Goal: Task Accomplishment & Management: Use online tool/utility

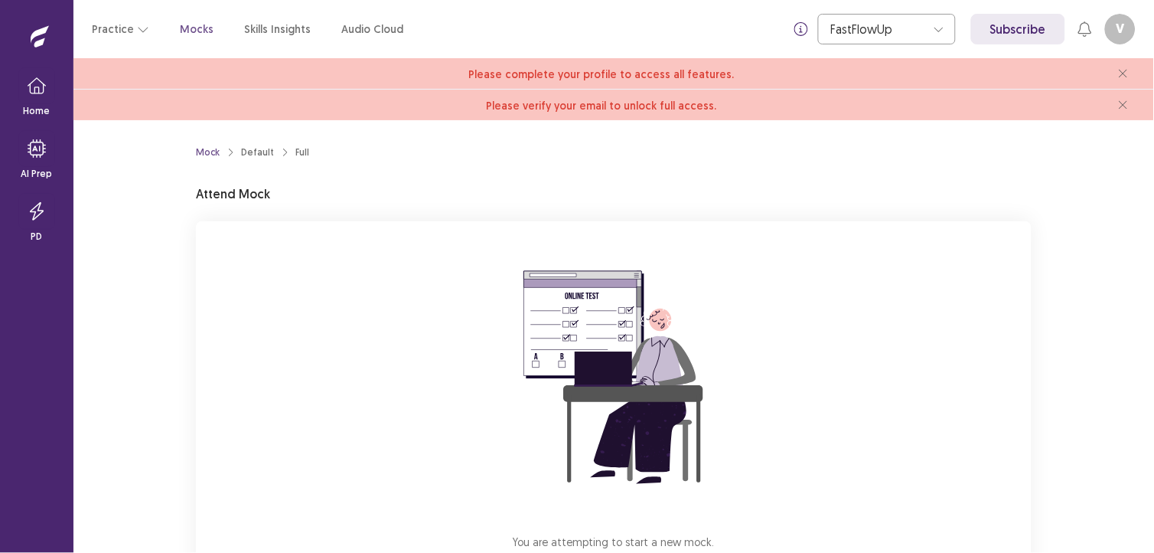
click at [182, 427] on div "Mock Default Full Attend Mock You are attempting to start a new mock. Please cl…" at bounding box center [614, 393] width 873 height 547
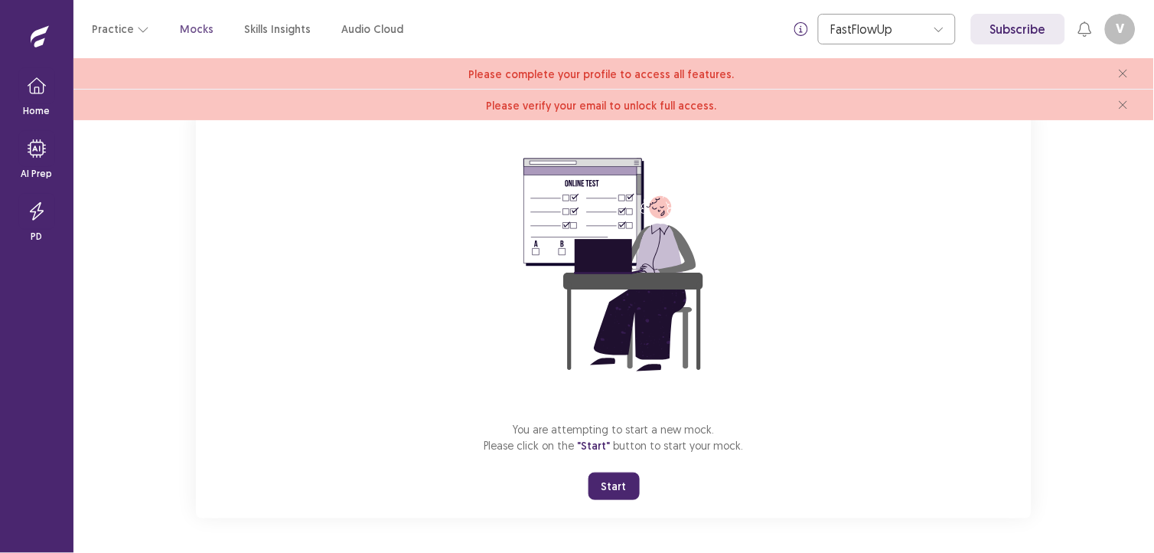
scroll to position [113, 0]
click at [606, 480] on button "Start" at bounding box center [614, 485] width 51 height 28
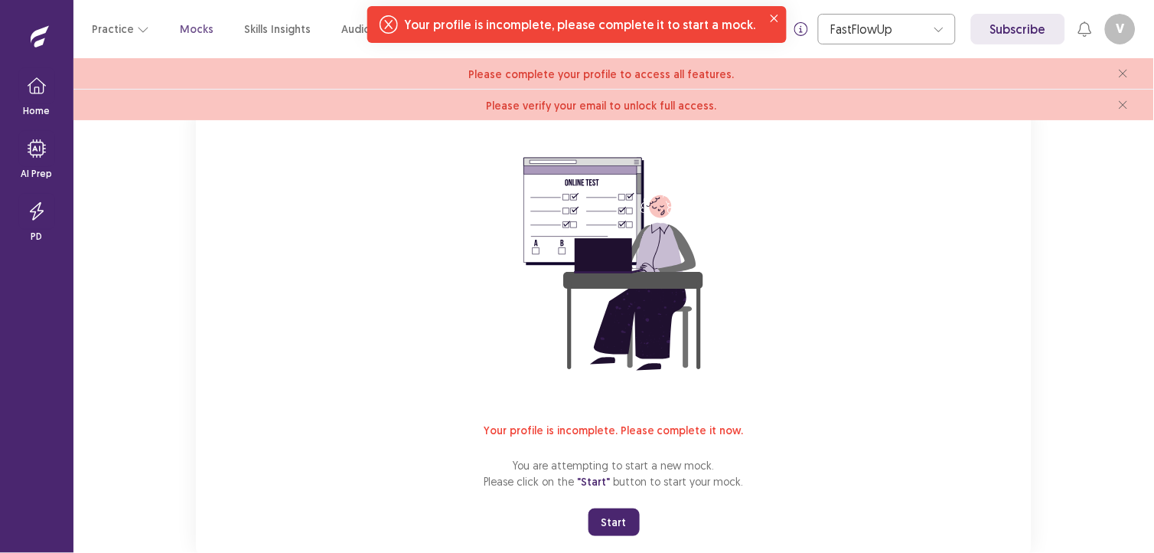
click at [1130, 32] on button "V" at bounding box center [1120, 29] width 31 height 31
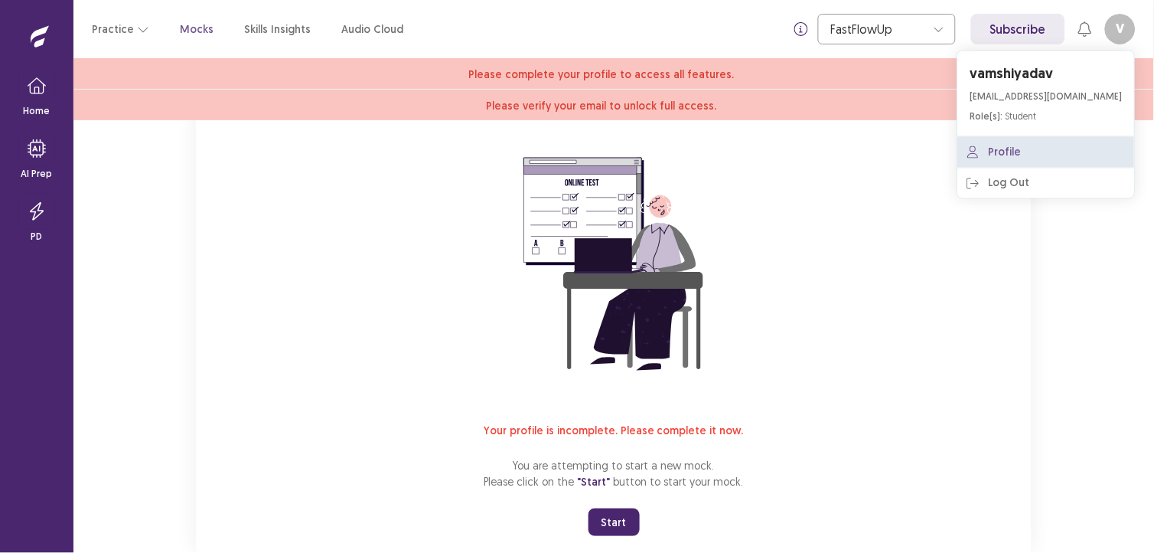
click at [1073, 150] on link "Profile" at bounding box center [1046, 152] width 177 height 31
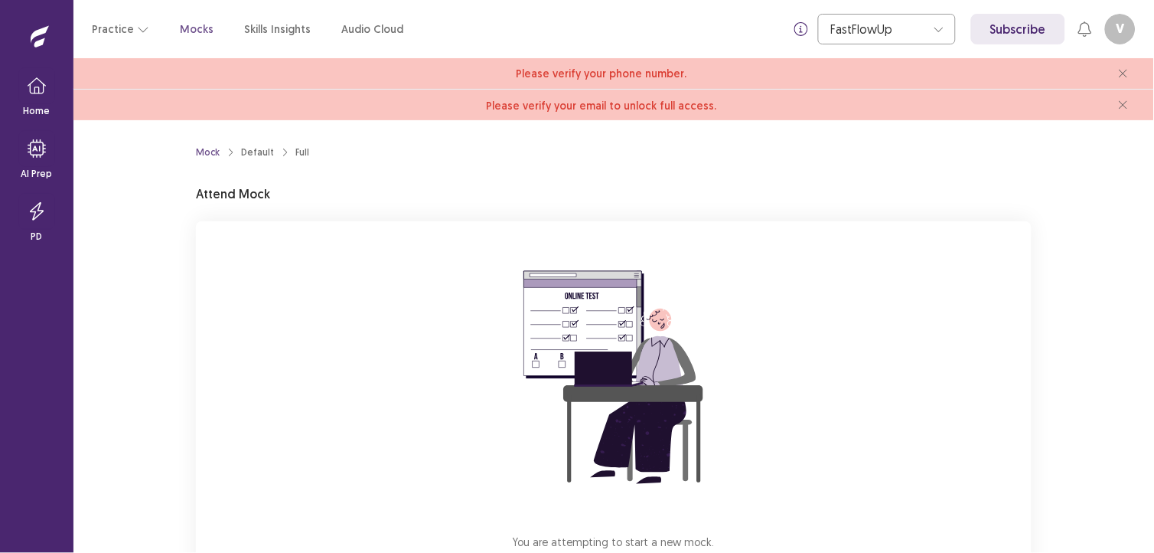
click at [577, 492] on img at bounding box center [614, 378] width 276 height 276
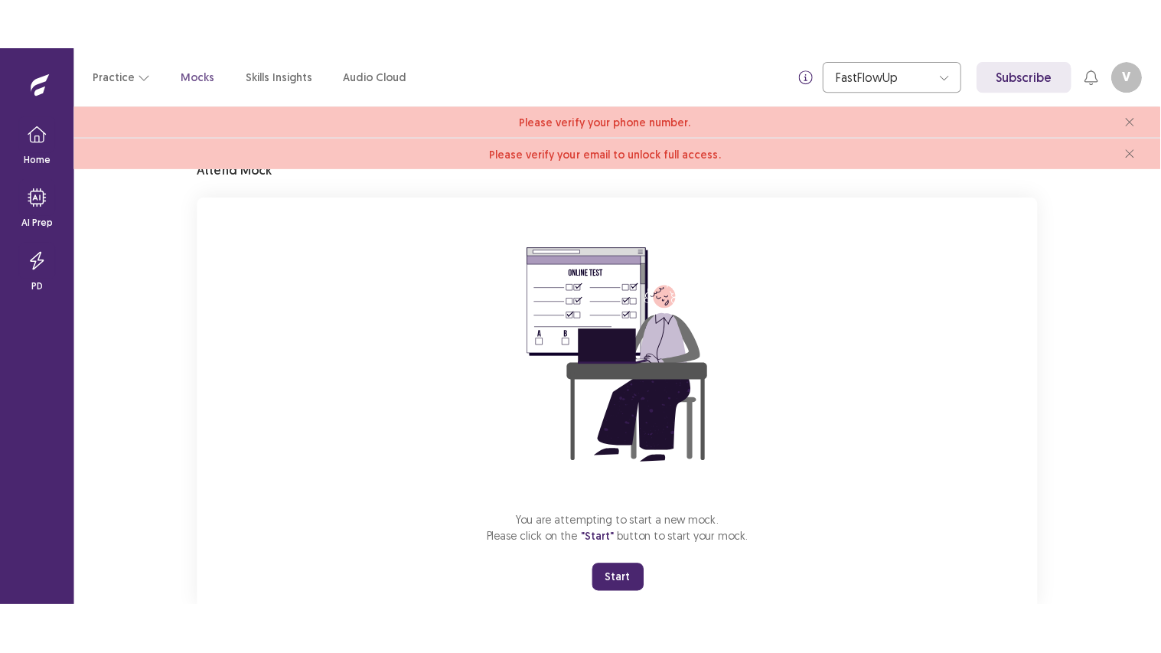
scroll to position [102, 0]
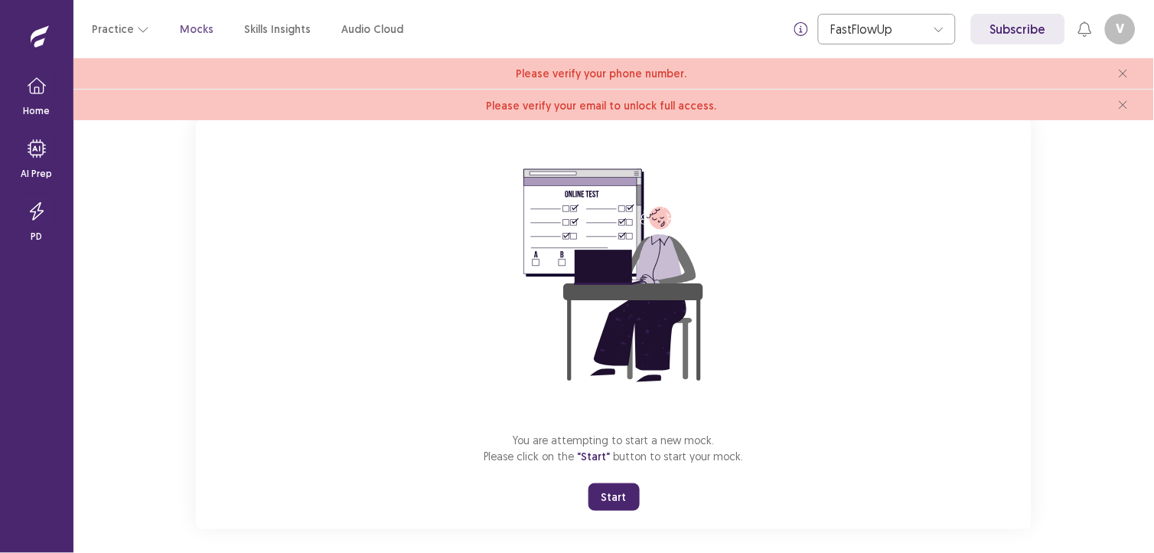
click at [602, 488] on button "Start" at bounding box center [614, 497] width 51 height 28
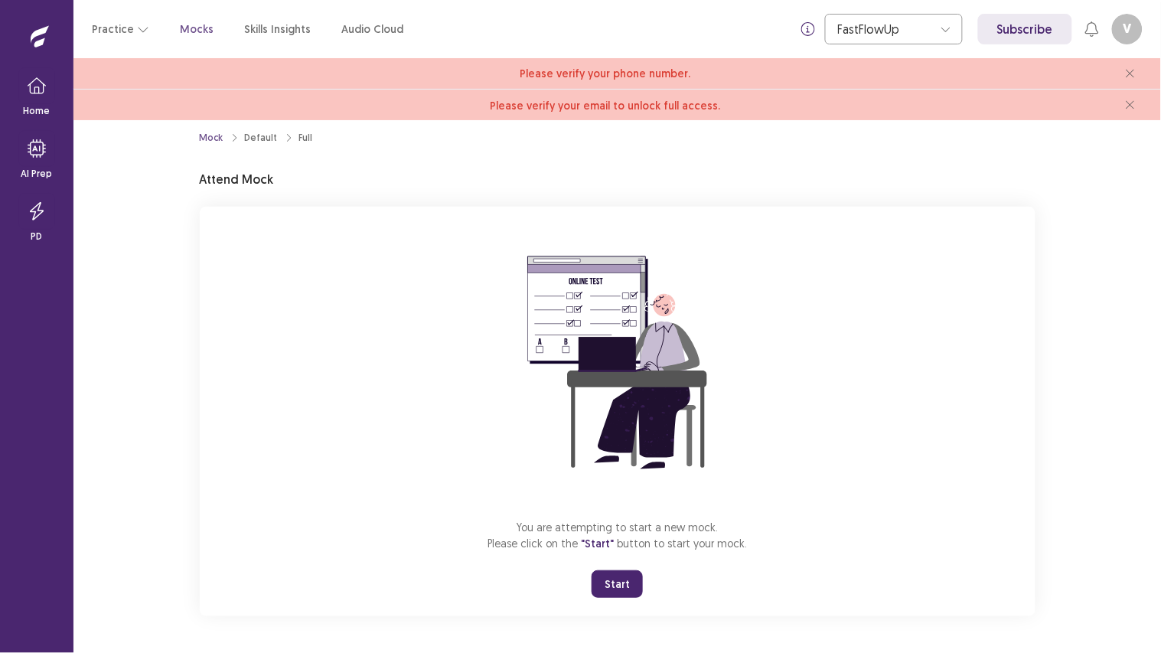
scroll to position [13, 0]
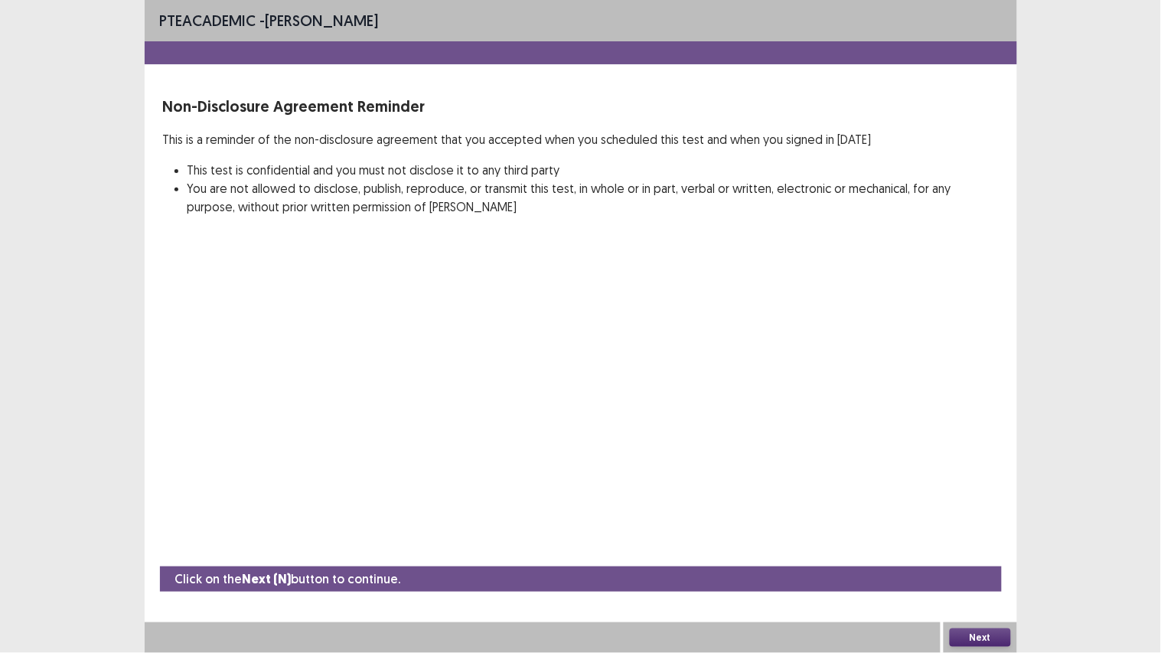
click at [960, 552] on button "Next" at bounding box center [980, 637] width 61 height 18
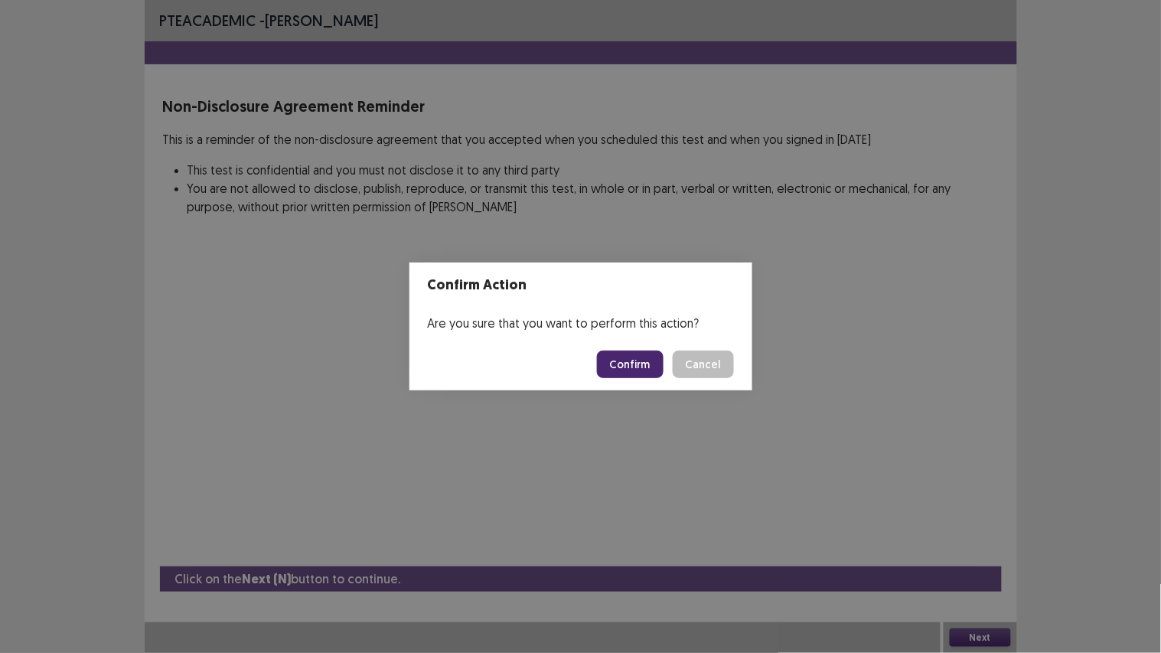
click at [606, 353] on button "Confirm" at bounding box center [630, 365] width 67 height 28
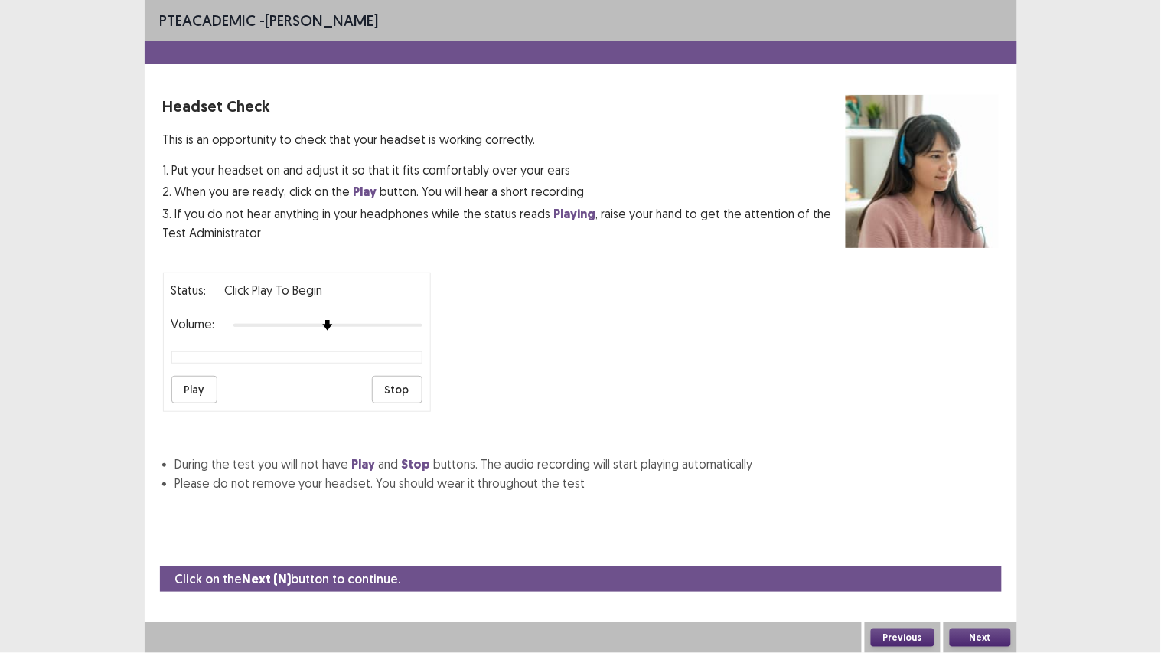
click at [196, 383] on button "Play" at bounding box center [194, 390] width 46 height 28
click at [991, 552] on button "Next" at bounding box center [980, 637] width 61 height 18
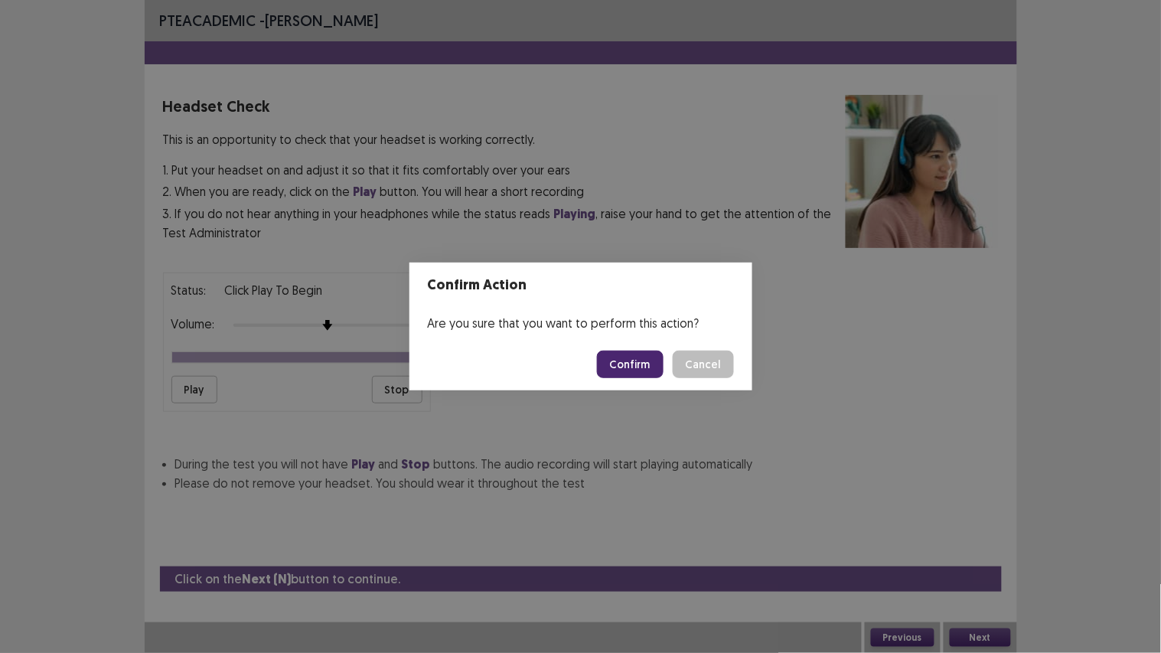
click at [645, 360] on button "Confirm" at bounding box center [630, 365] width 67 height 28
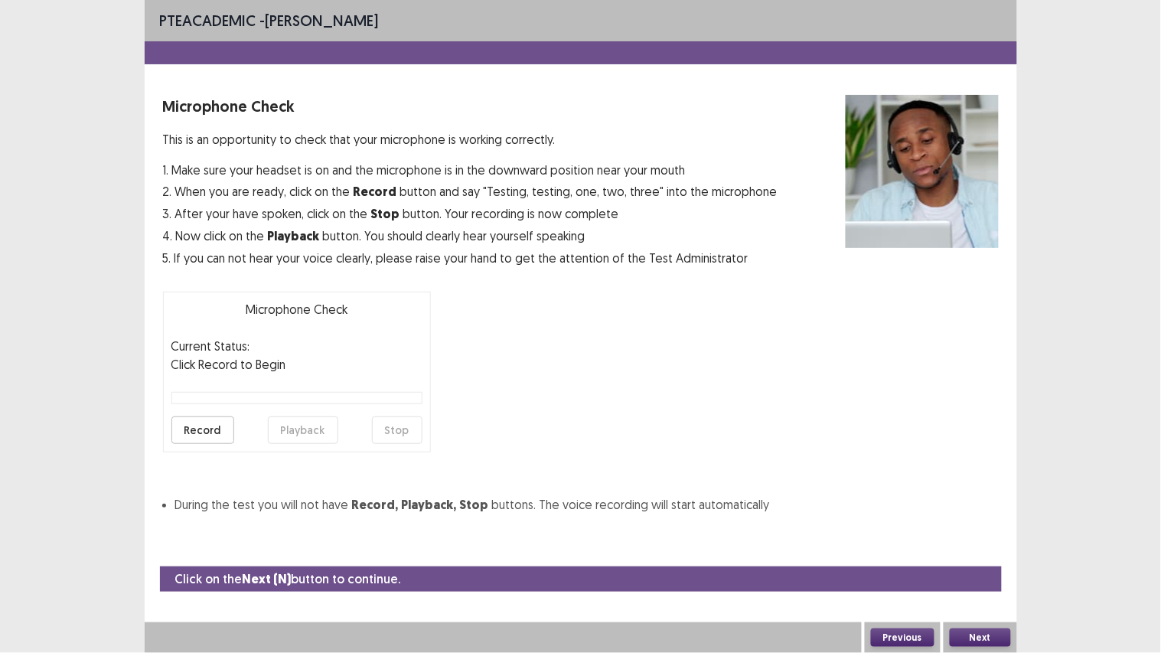
click at [214, 429] on button "Record" at bounding box center [202, 430] width 63 height 28
click at [400, 432] on button "Stop" at bounding box center [397, 430] width 51 height 28
click at [289, 432] on button "Playback" at bounding box center [303, 430] width 70 height 28
click at [974, 552] on button "Next" at bounding box center [980, 637] width 61 height 18
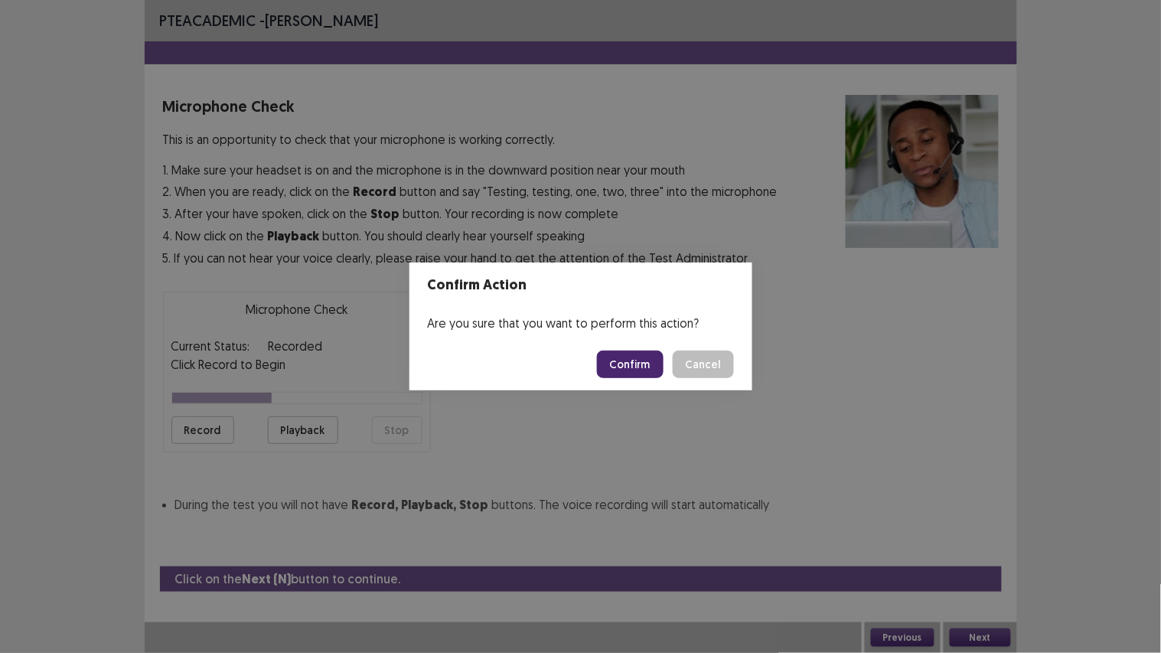
click at [661, 373] on button "Confirm" at bounding box center [630, 365] width 67 height 28
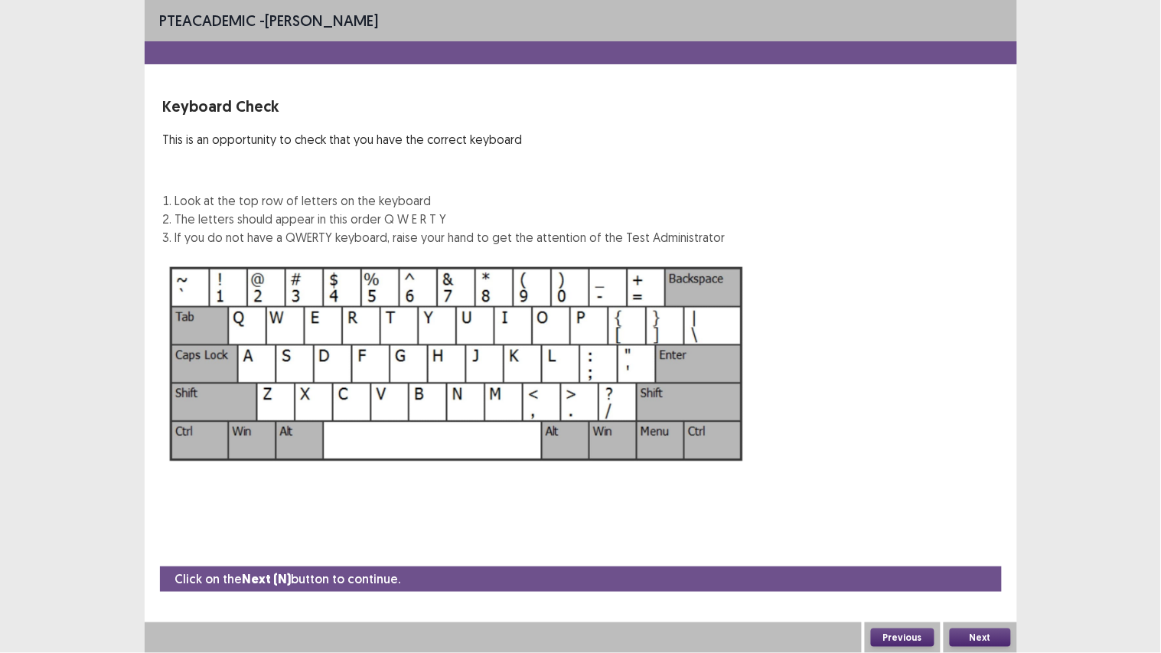
click at [963, 552] on button "Next" at bounding box center [980, 637] width 61 height 18
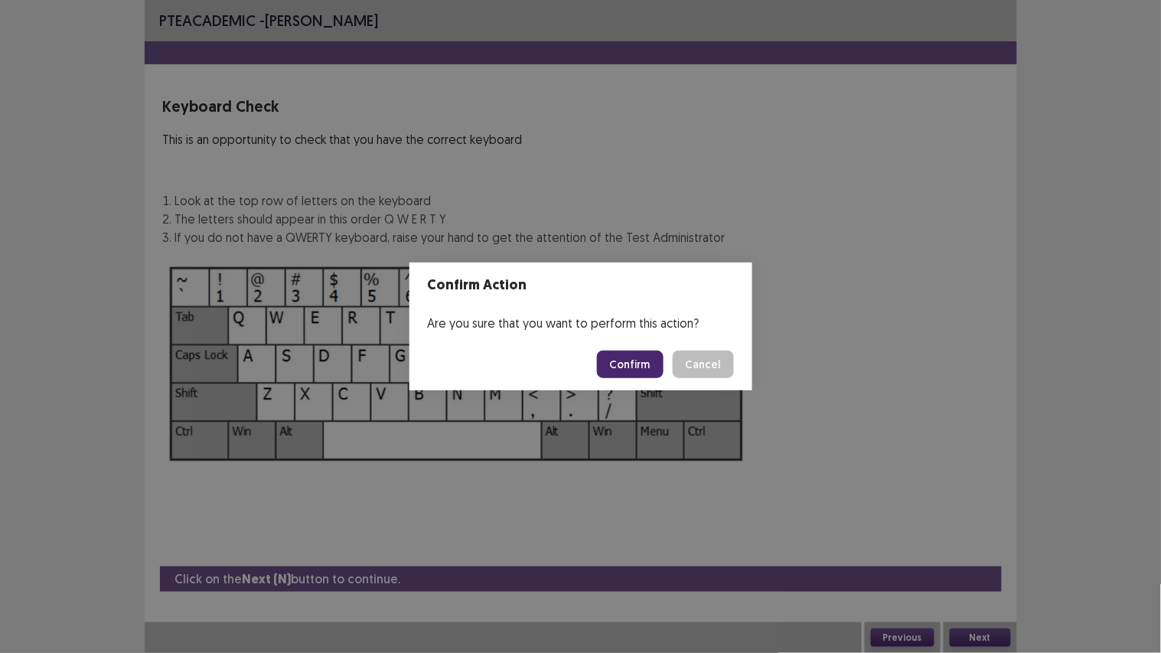
click at [632, 354] on button "Confirm" at bounding box center [630, 365] width 67 height 28
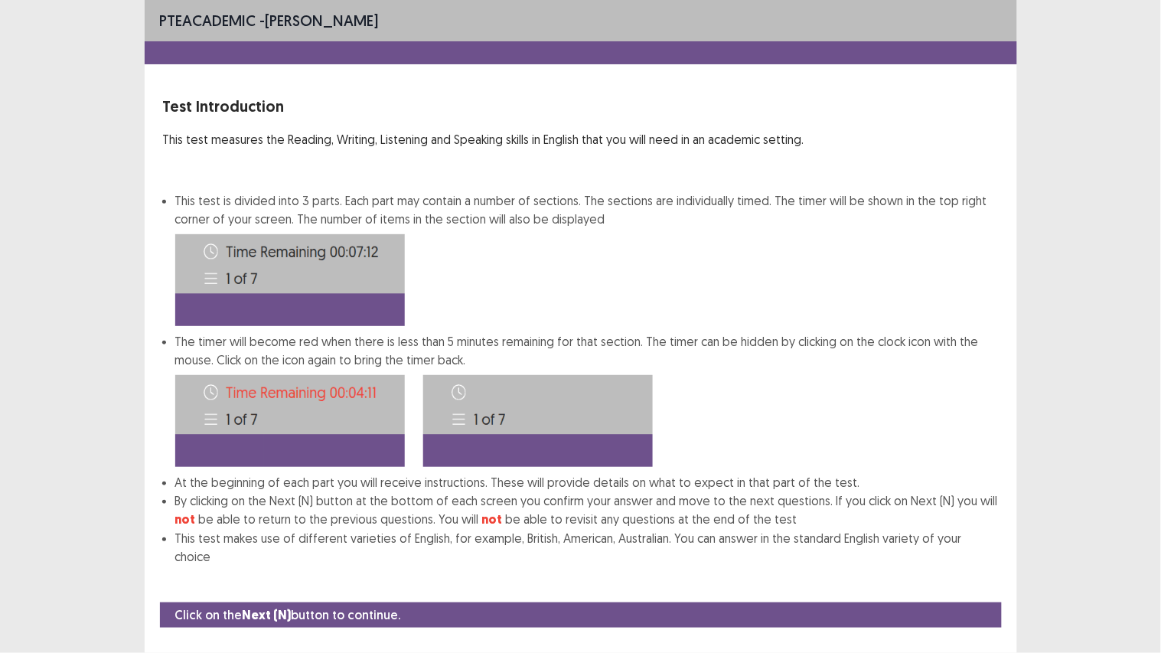
scroll to position [10, 0]
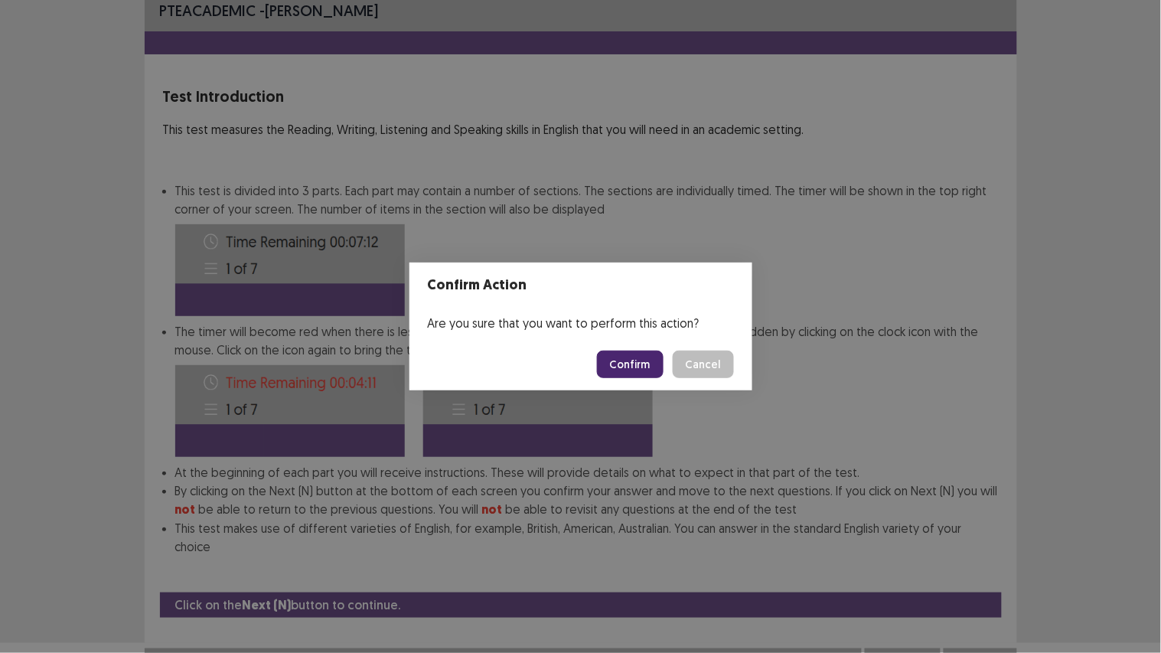
click at [632, 354] on button "Confirm" at bounding box center [630, 365] width 67 height 28
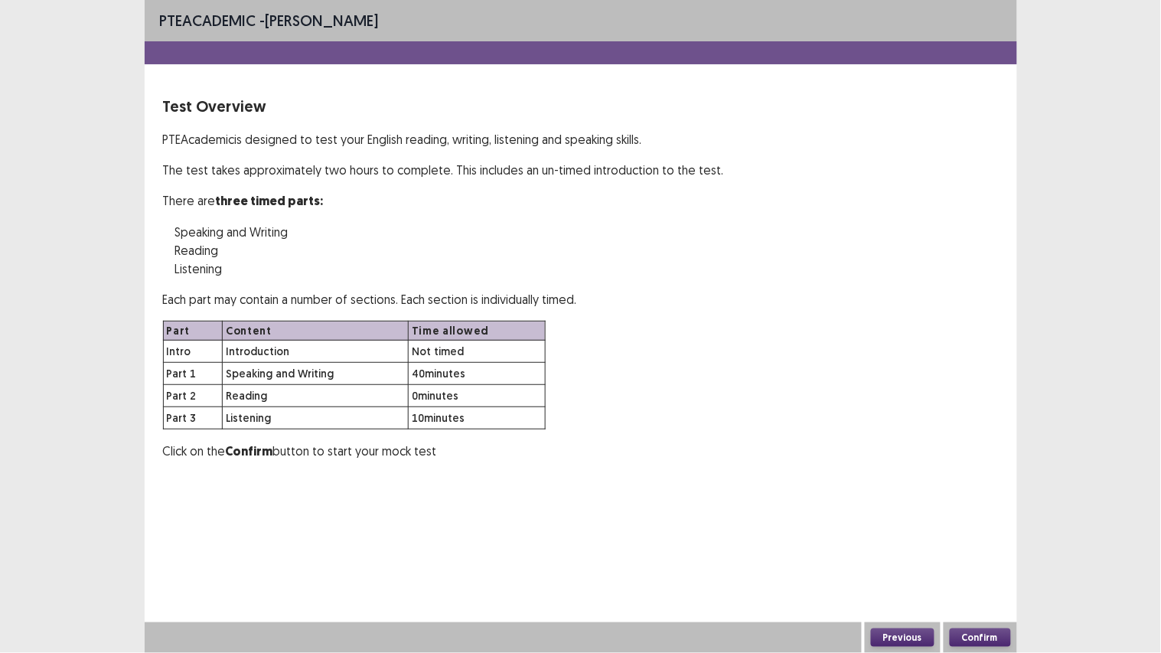
scroll to position [0, 0]
click at [632, 354] on div "Part Content Time allowed Intro Introduction Not timed Part 1 Speaking and Writ…" at bounding box center [581, 375] width 836 height 109
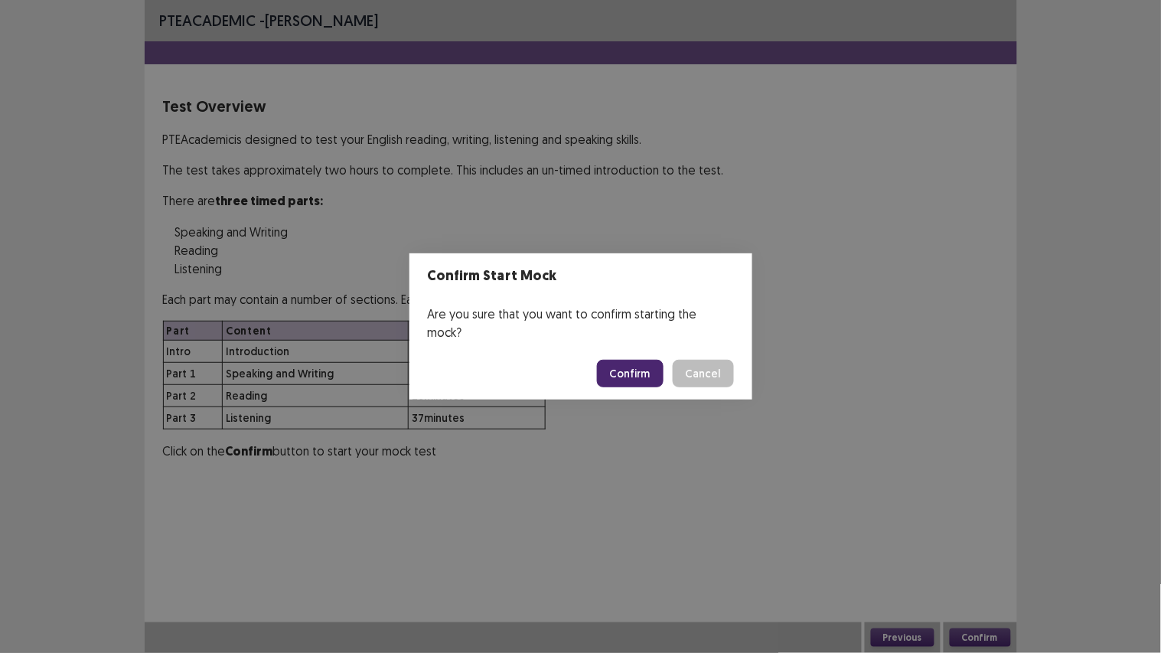
click at [632, 360] on button "Confirm" at bounding box center [630, 374] width 67 height 28
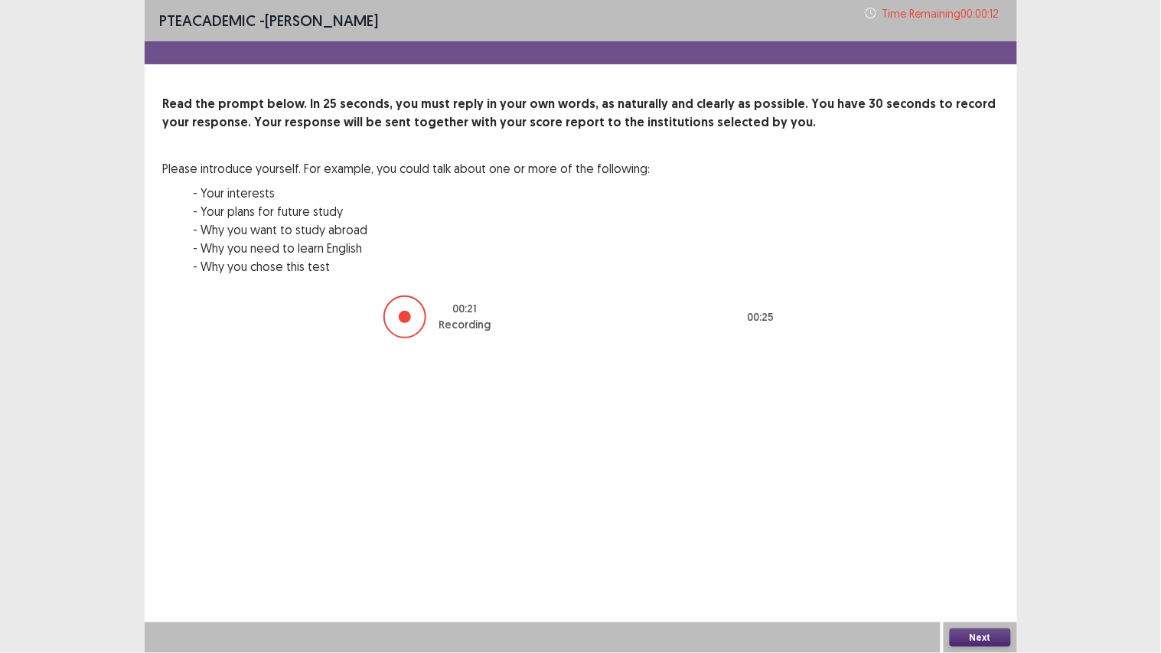
click at [957, 552] on button "Next" at bounding box center [980, 637] width 61 height 18
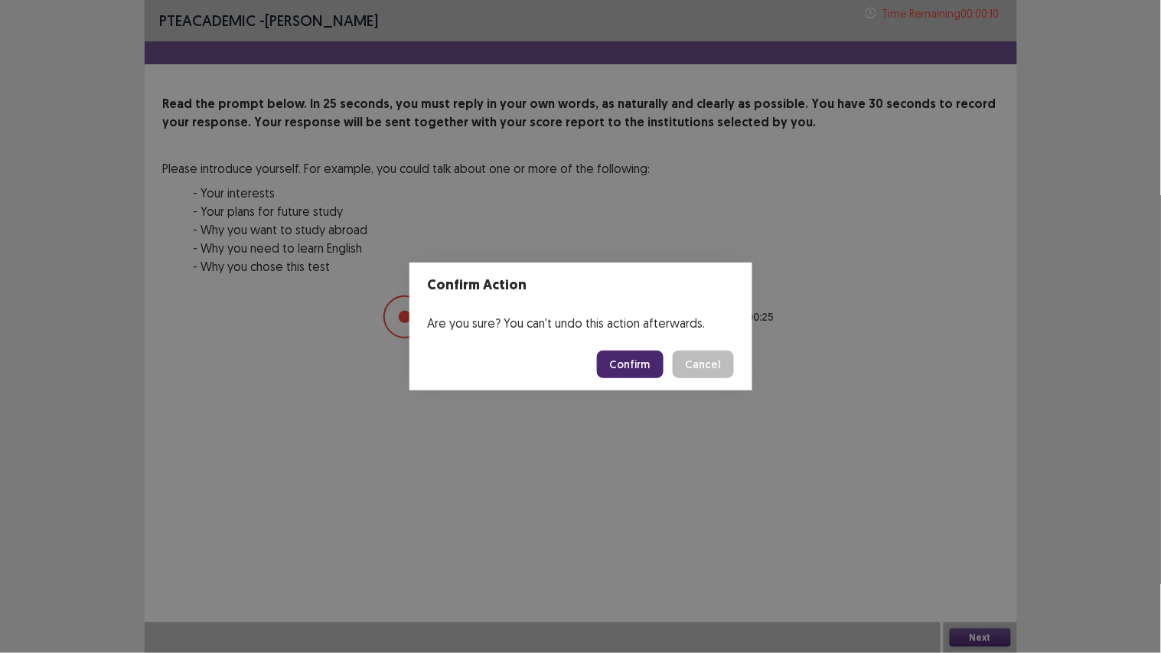
click at [651, 363] on button "Confirm" at bounding box center [630, 365] width 67 height 28
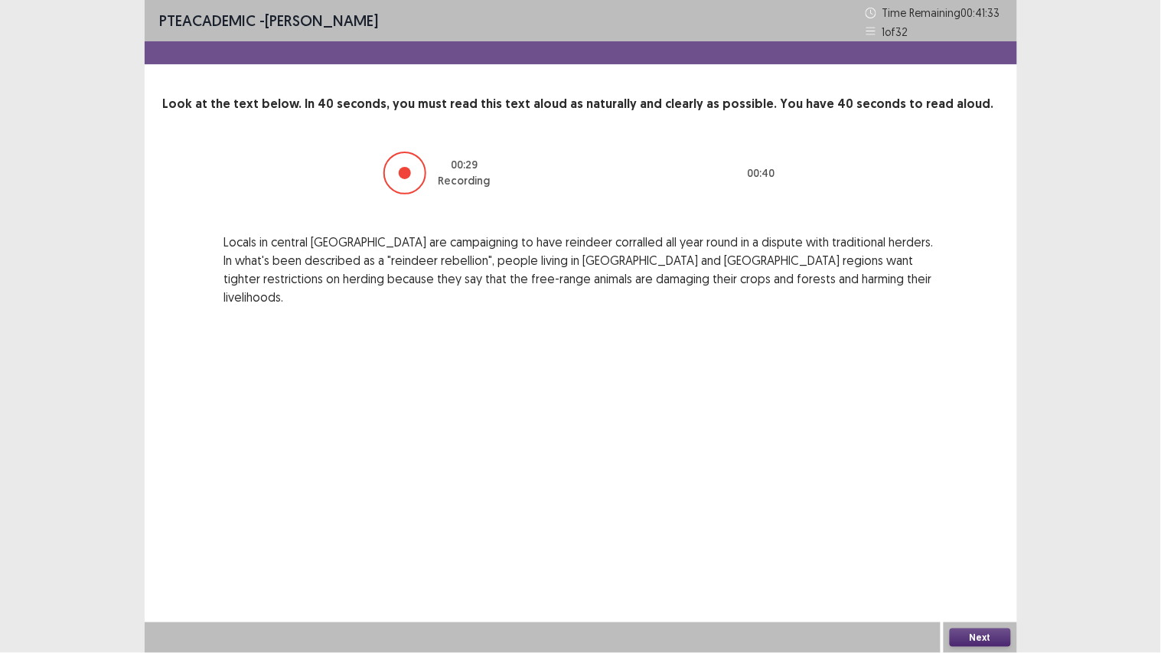
click at [960, 552] on button "Next" at bounding box center [980, 637] width 61 height 18
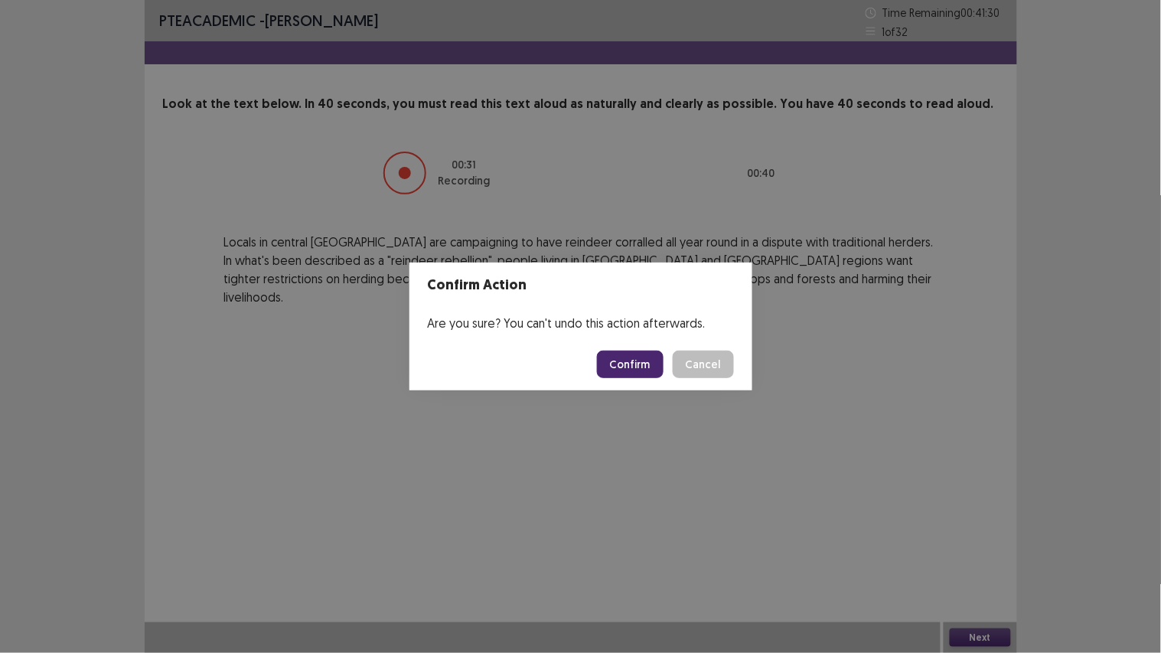
click at [624, 367] on button "Confirm" at bounding box center [630, 365] width 67 height 28
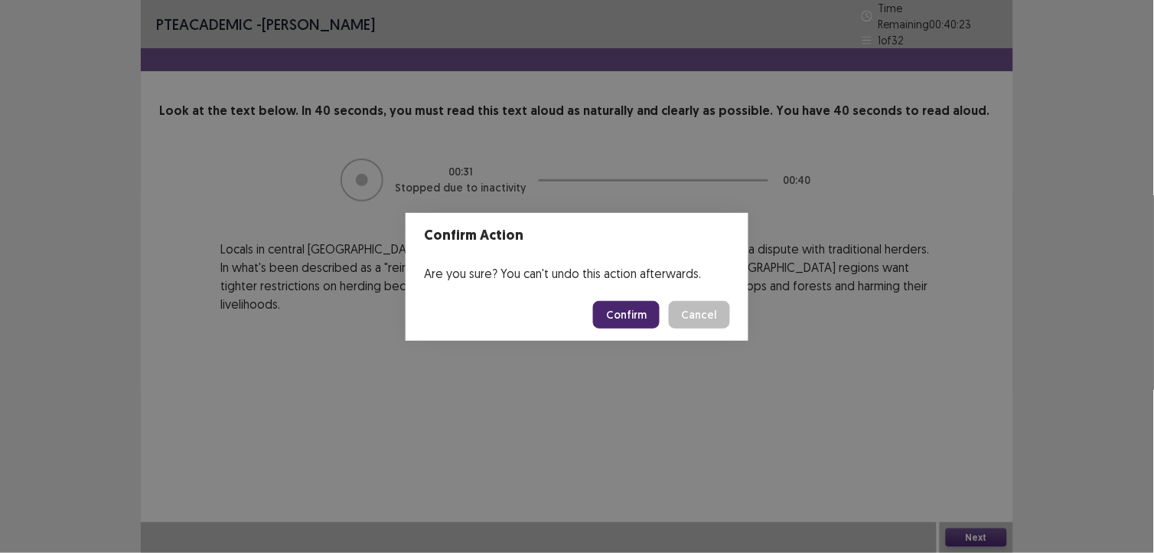
click at [647, 305] on button "Confirm" at bounding box center [626, 315] width 67 height 28
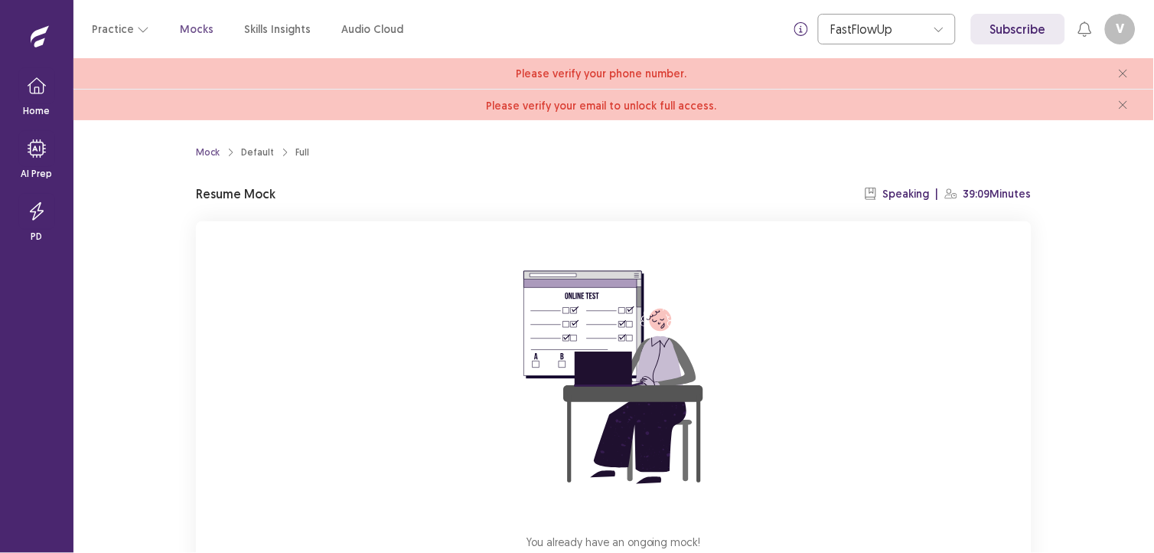
click at [482, 478] on img at bounding box center [614, 378] width 276 height 276
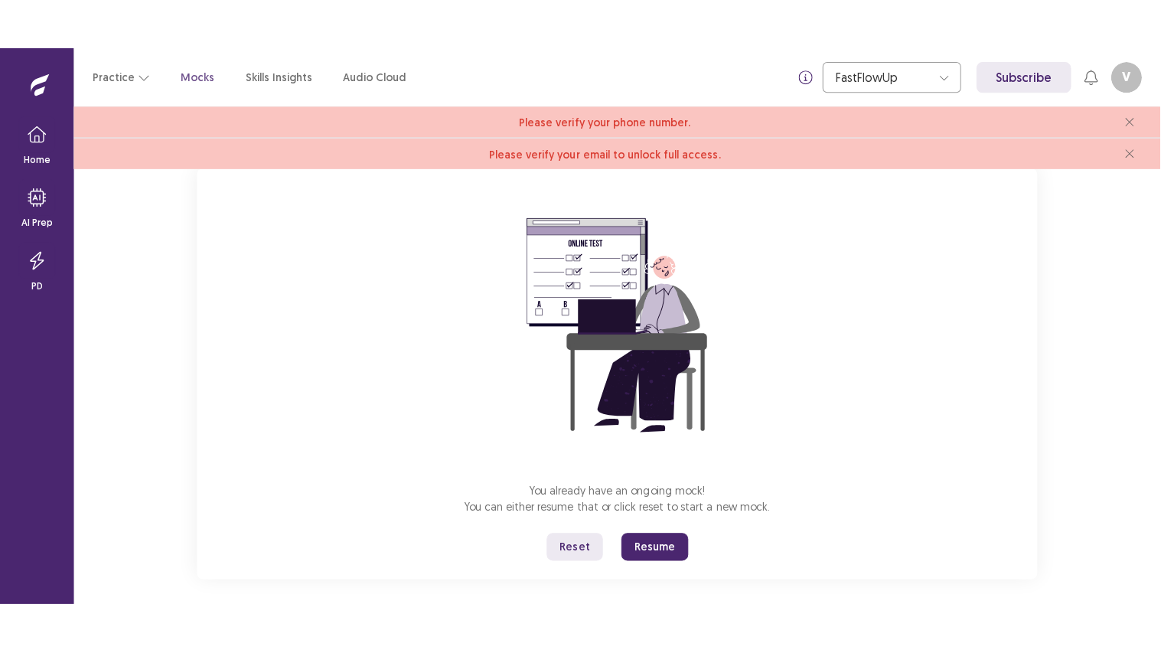
scroll to position [113, 0]
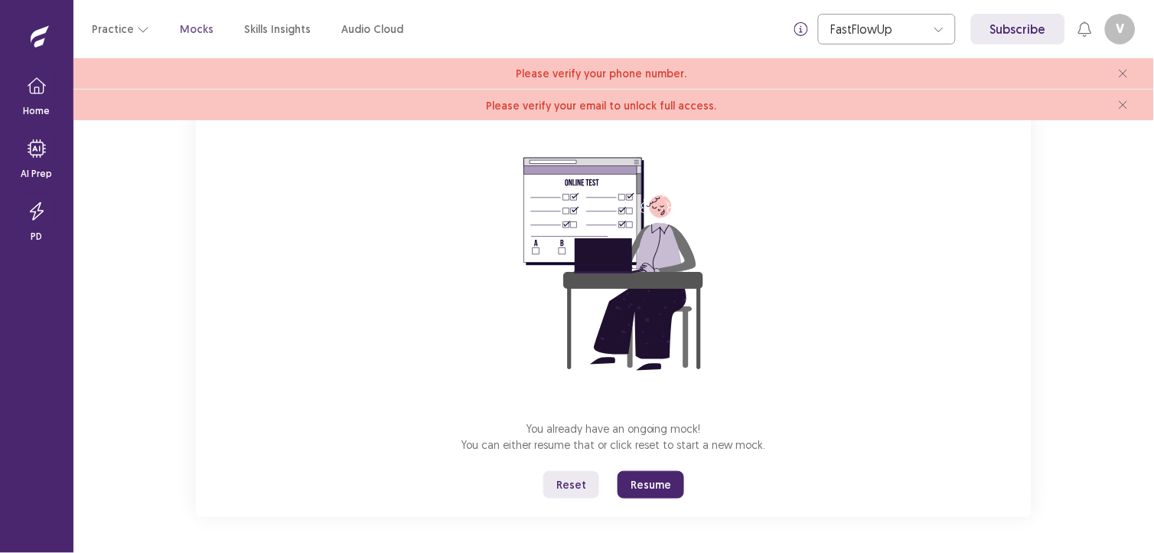
click at [666, 473] on button "Resume" at bounding box center [651, 485] width 67 height 28
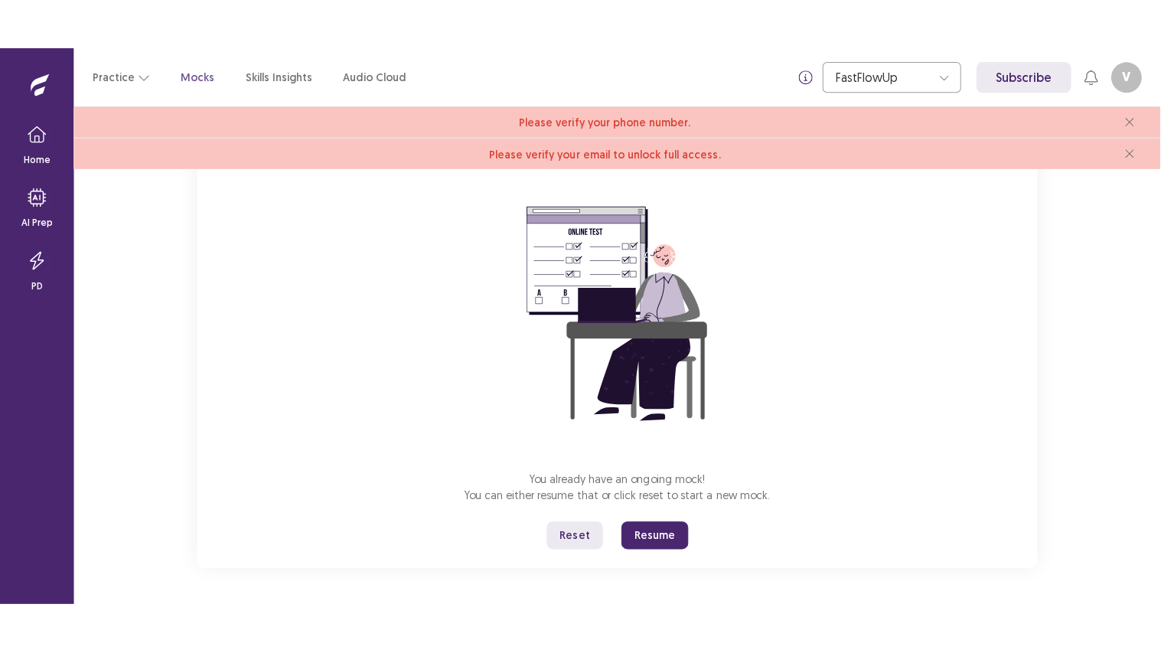
scroll to position [13, 0]
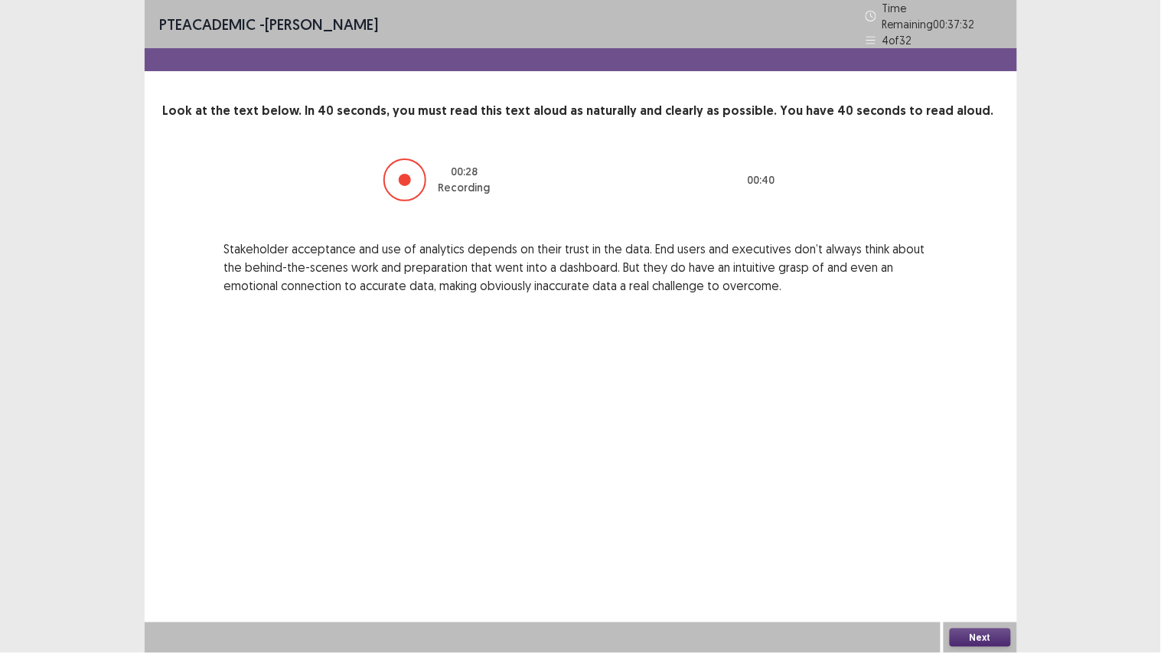
click at [974, 552] on button "Next" at bounding box center [980, 637] width 61 height 18
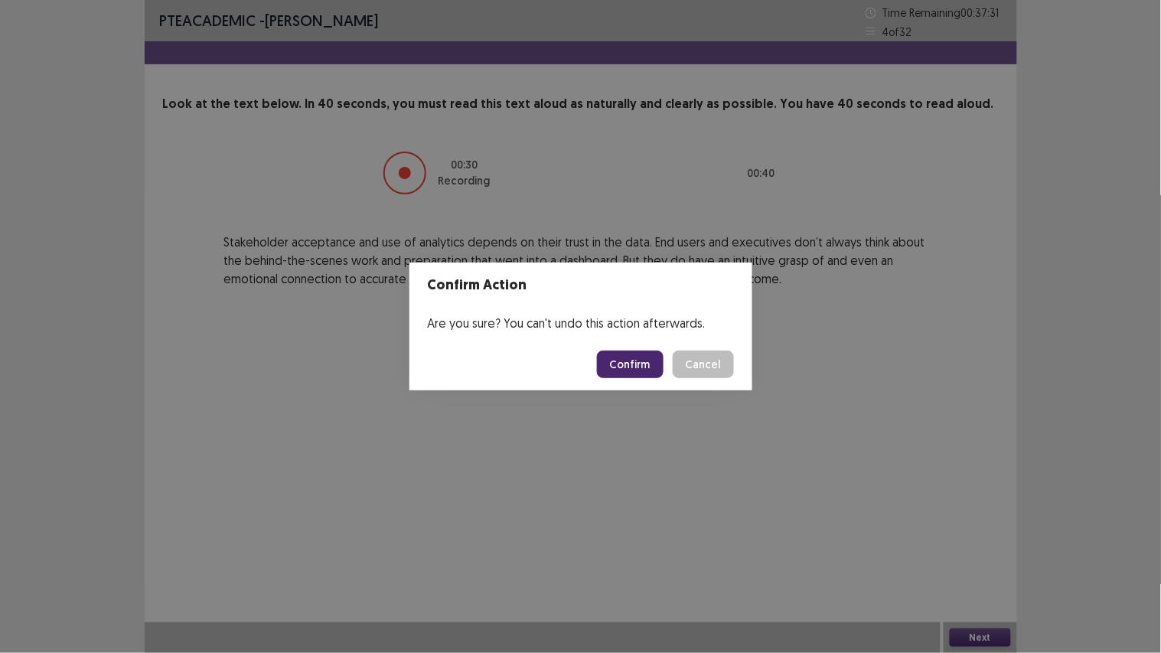
click at [648, 360] on button "Confirm" at bounding box center [630, 365] width 67 height 28
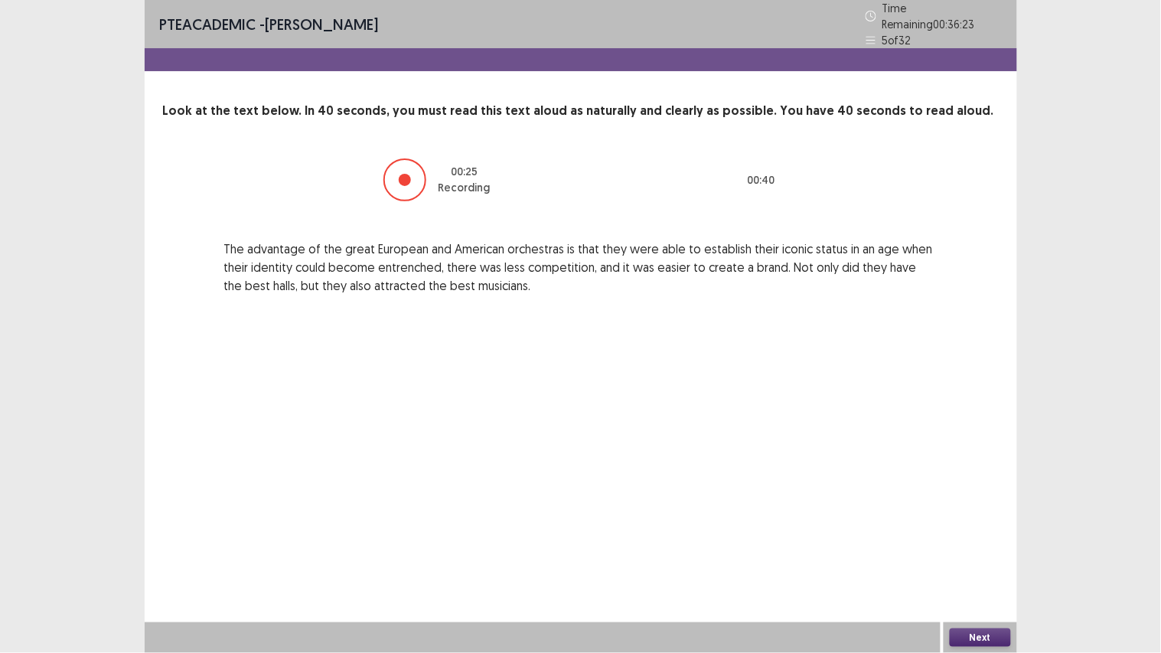
click at [964, 552] on button "Next" at bounding box center [980, 637] width 61 height 18
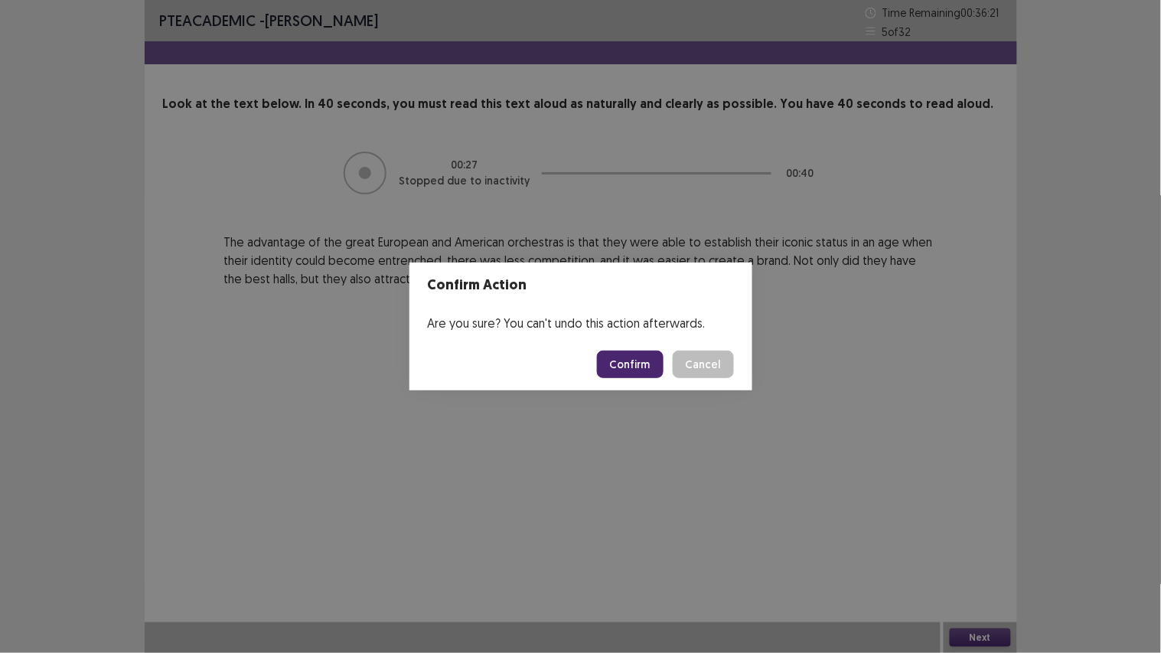
click at [617, 360] on button "Confirm" at bounding box center [630, 365] width 67 height 28
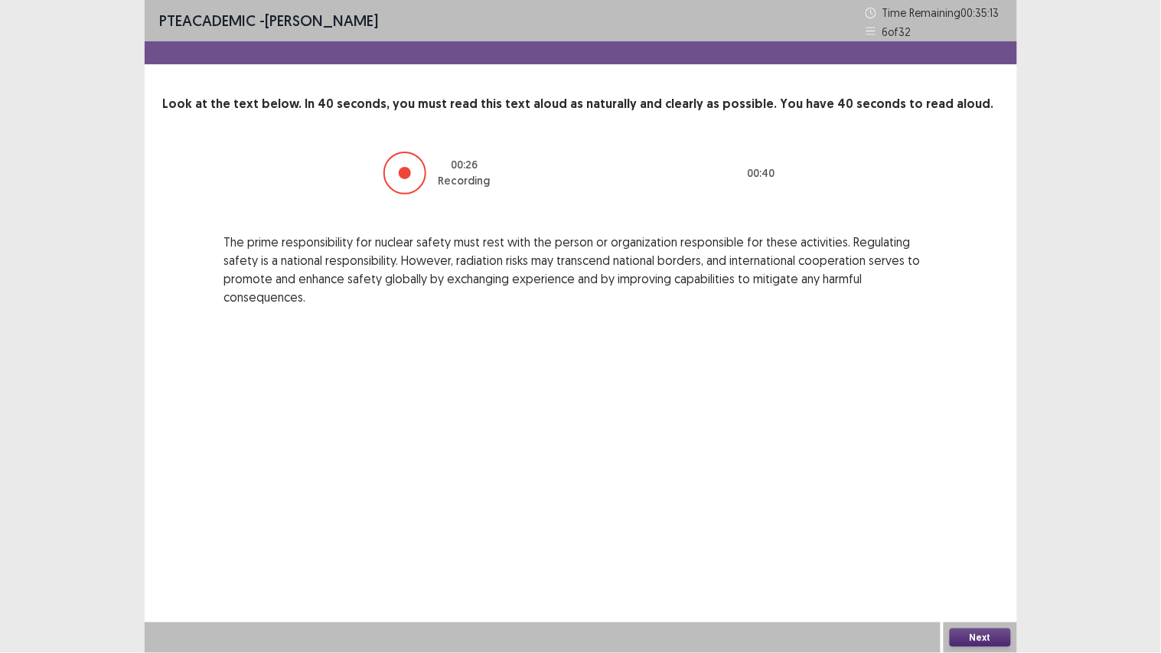
click at [968, 552] on button "Next" at bounding box center [980, 637] width 61 height 18
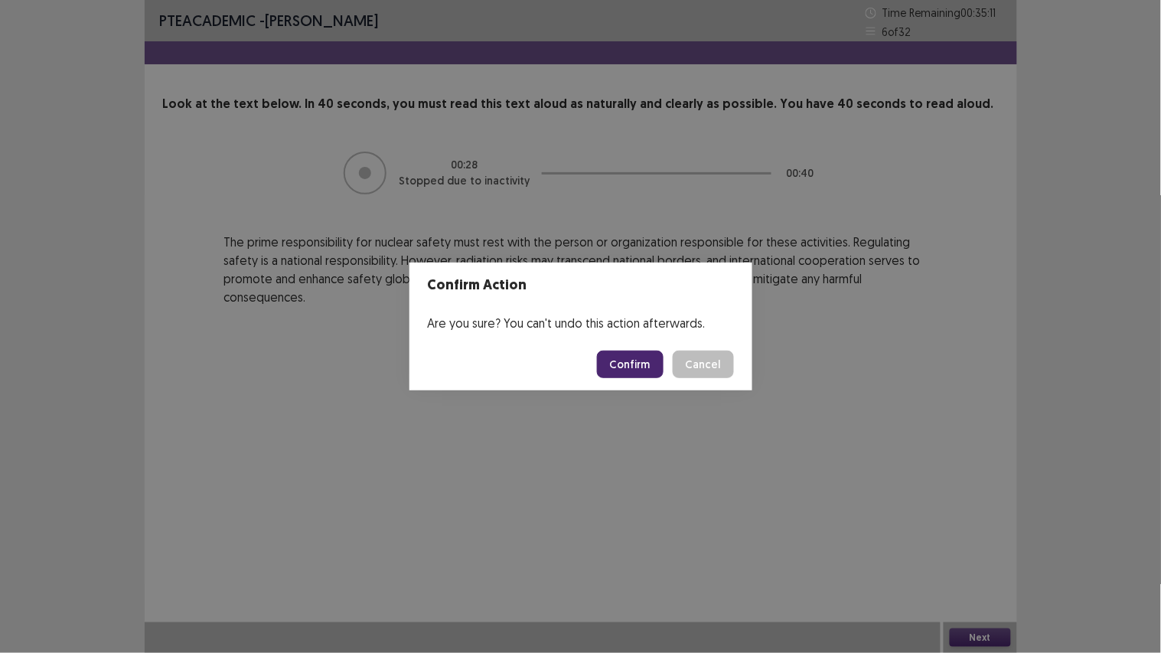
click at [643, 361] on button "Confirm" at bounding box center [630, 365] width 67 height 28
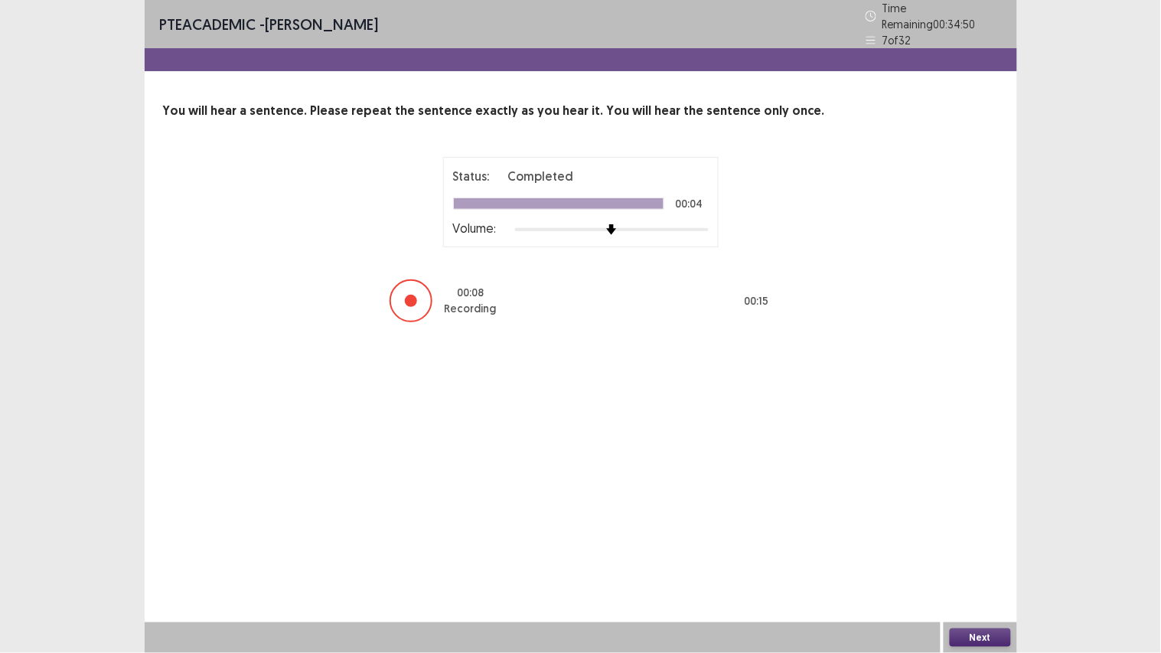
click at [976, 552] on button "Next" at bounding box center [980, 637] width 61 height 18
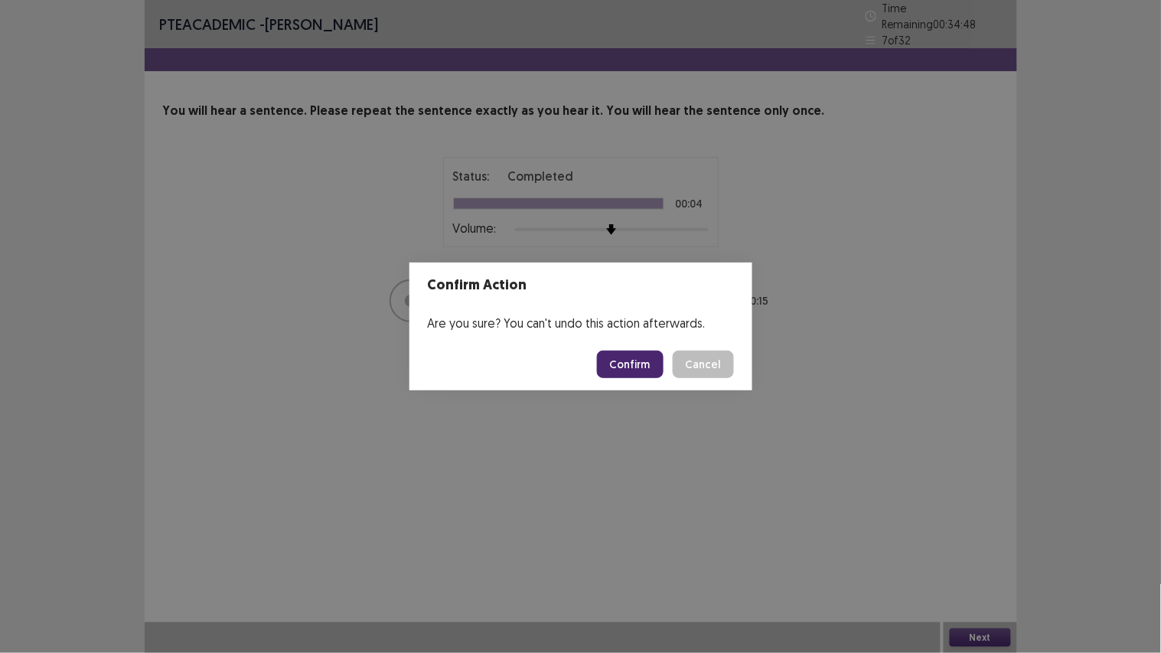
click at [648, 364] on button "Confirm" at bounding box center [630, 365] width 67 height 28
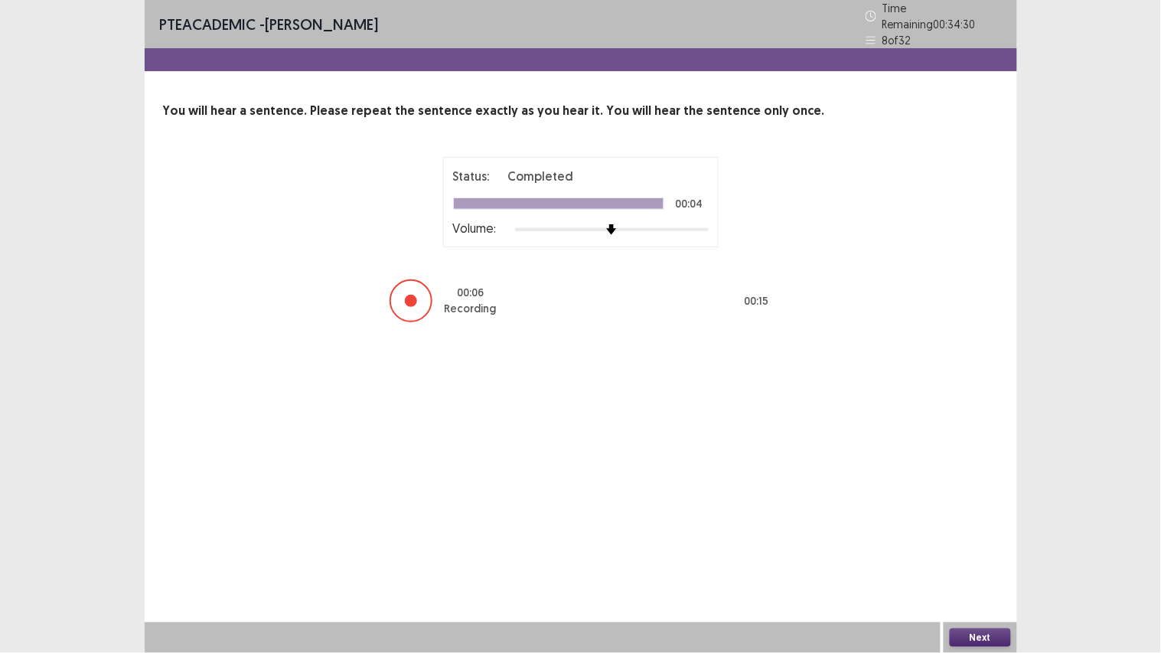
click at [978, 552] on button "Next" at bounding box center [980, 637] width 61 height 18
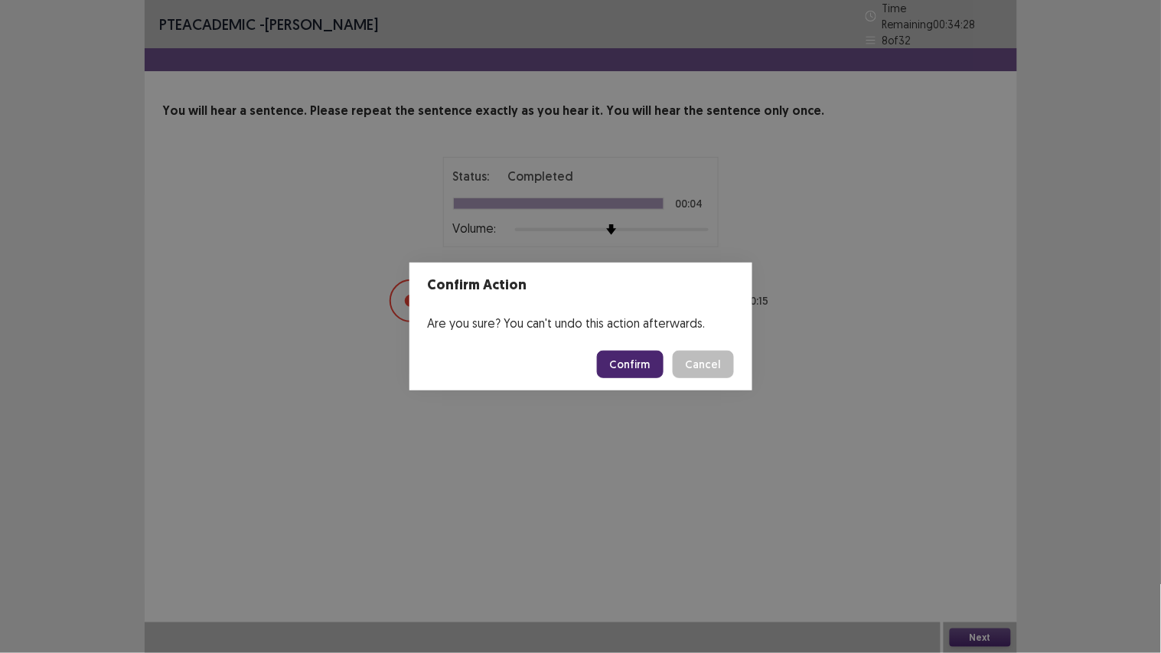
click at [647, 360] on button "Confirm" at bounding box center [630, 365] width 67 height 28
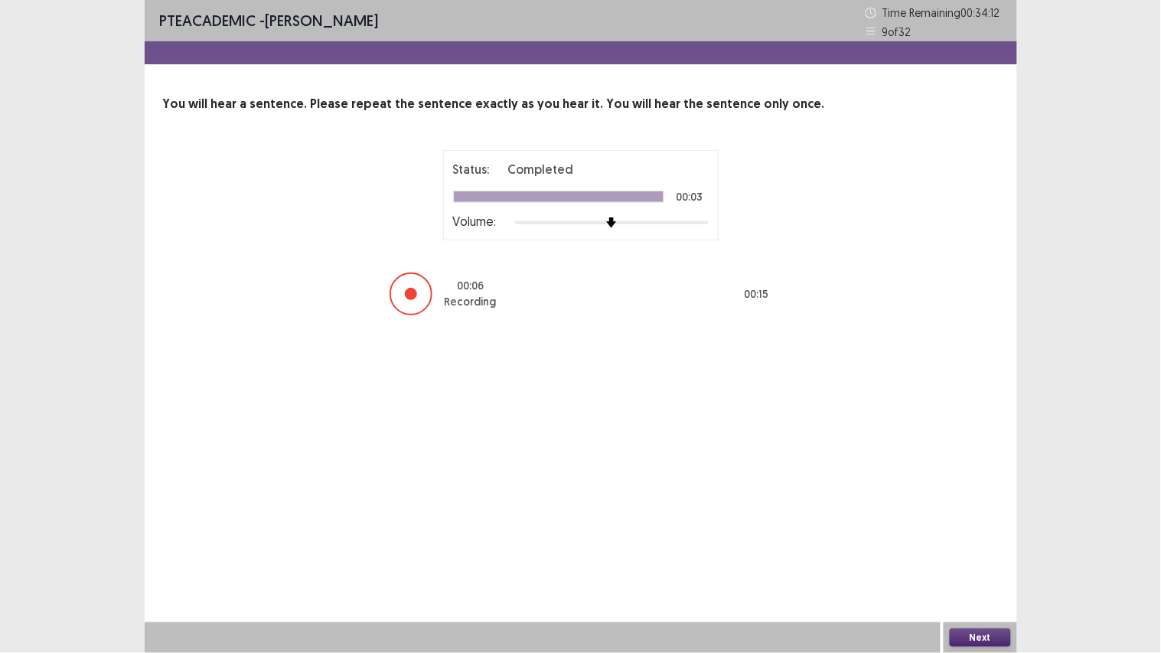
click at [989, 552] on button "Next" at bounding box center [980, 637] width 61 height 18
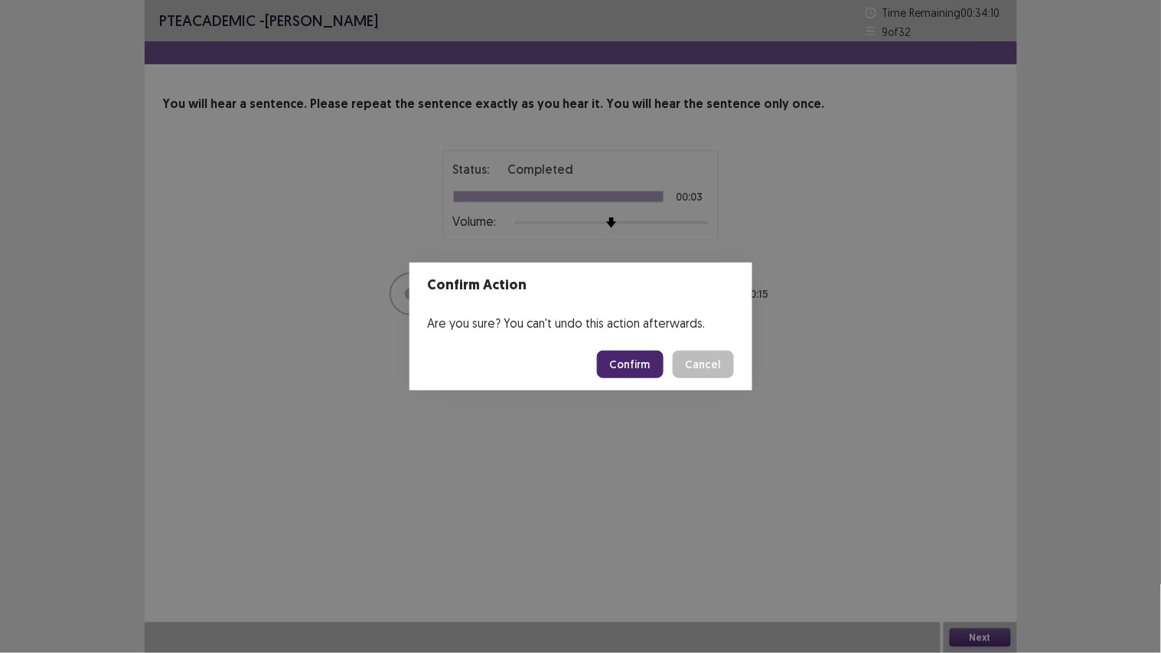
click at [613, 357] on button "Confirm" at bounding box center [630, 365] width 67 height 28
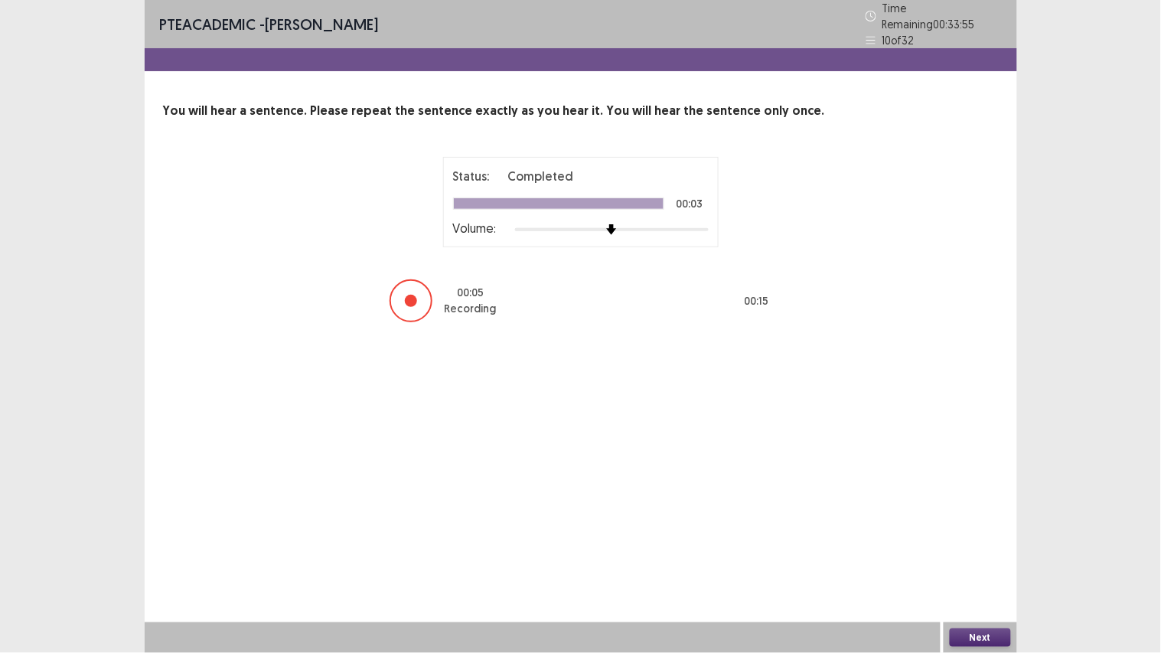
click at [987, 552] on button "Next" at bounding box center [980, 637] width 61 height 18
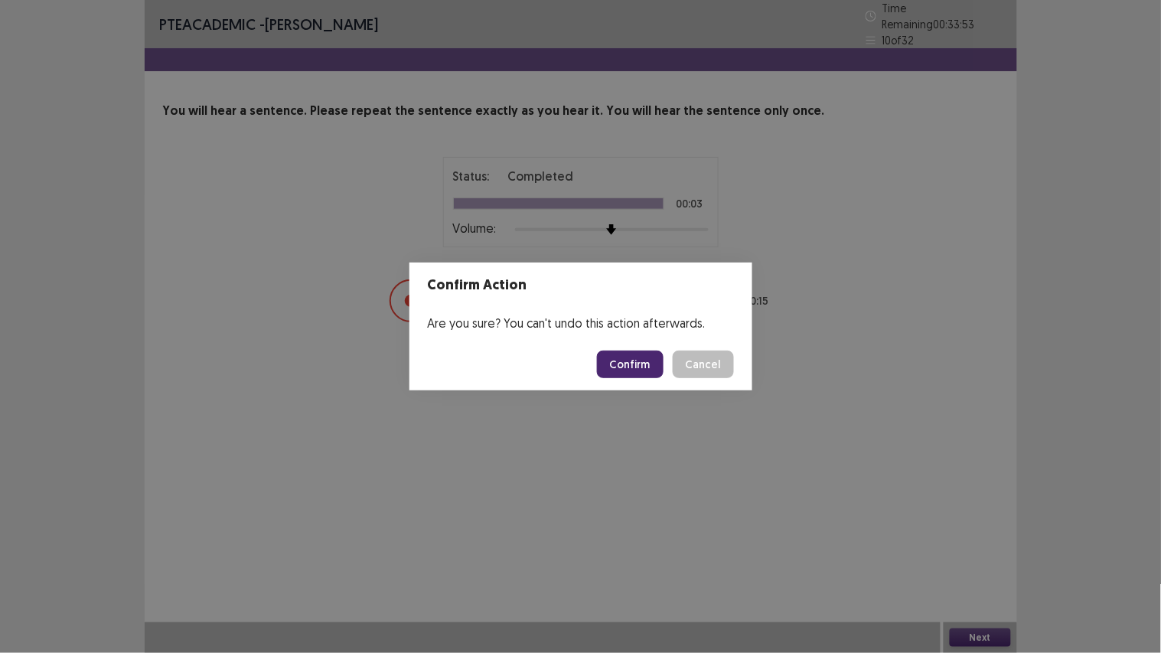
click at [633, 357] on button "Confirm" at bounding box center [630, 365] width 67 height 28
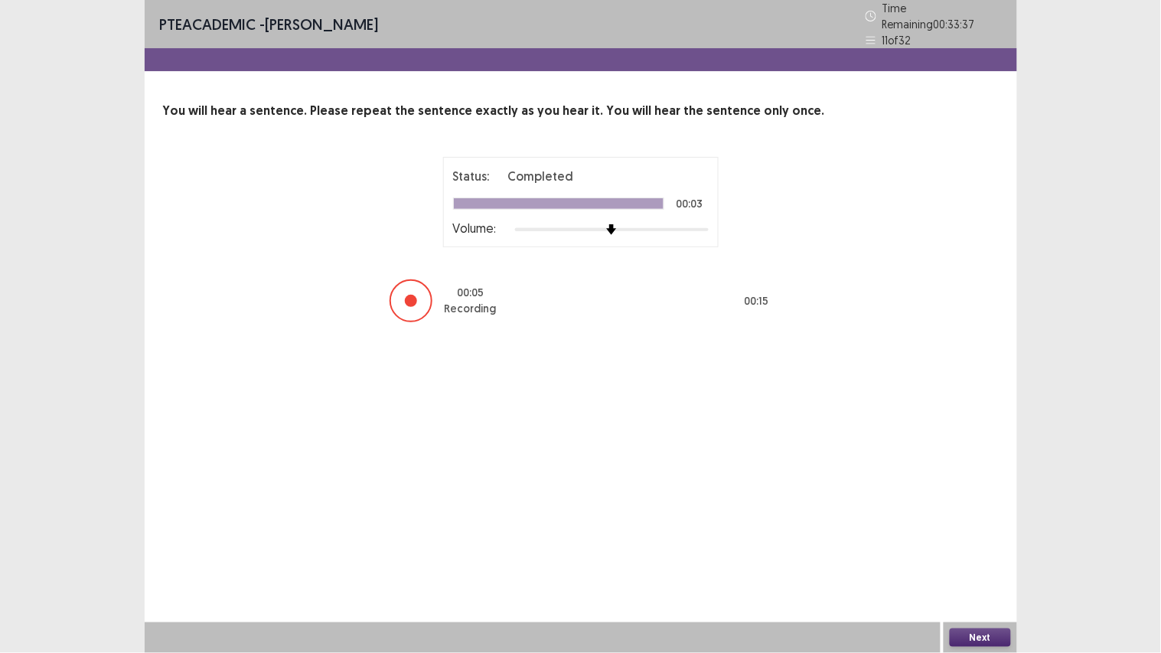
click at [953, 552] on button "Next" at bounding box center [980, 637] width 61 height 18
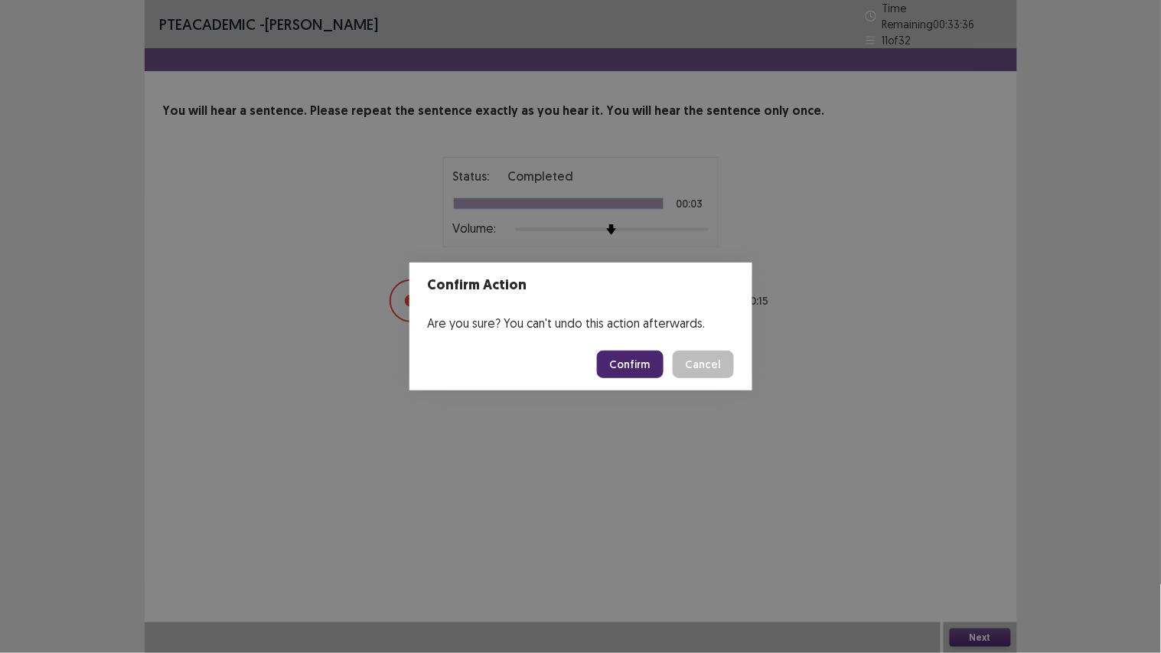
click at [609, 354] on button "Confirm" at bounding box center [630, 365] width 67 height 28
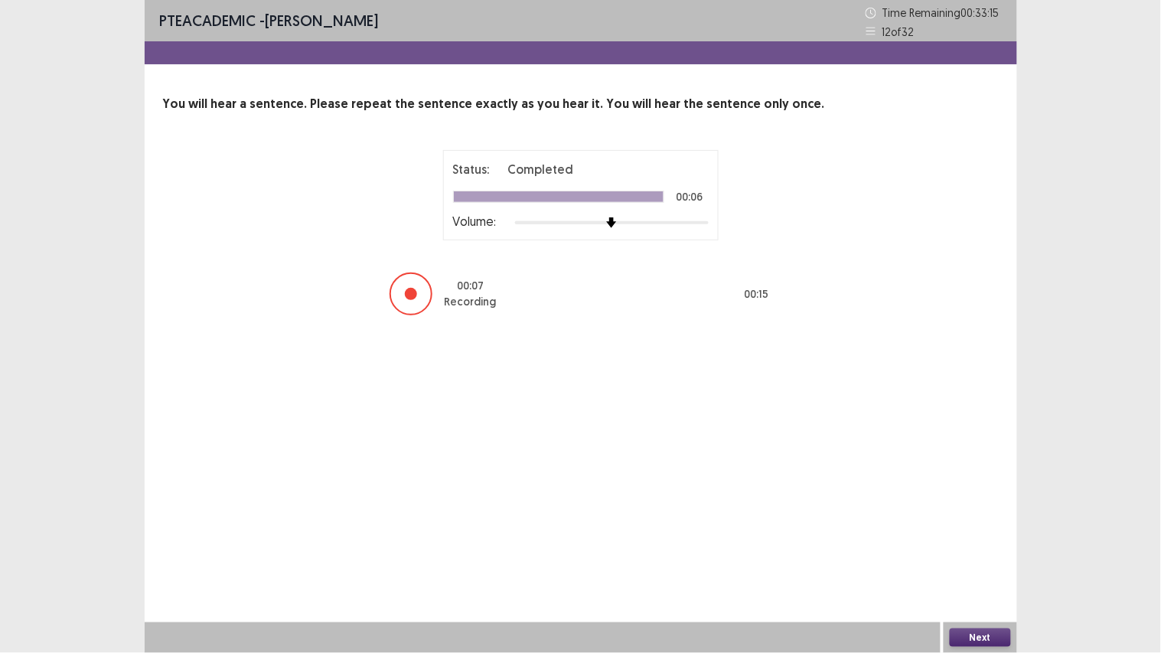
click at [964, 552] on button "Next" at bounding box center [980, 637] width 61 height 18
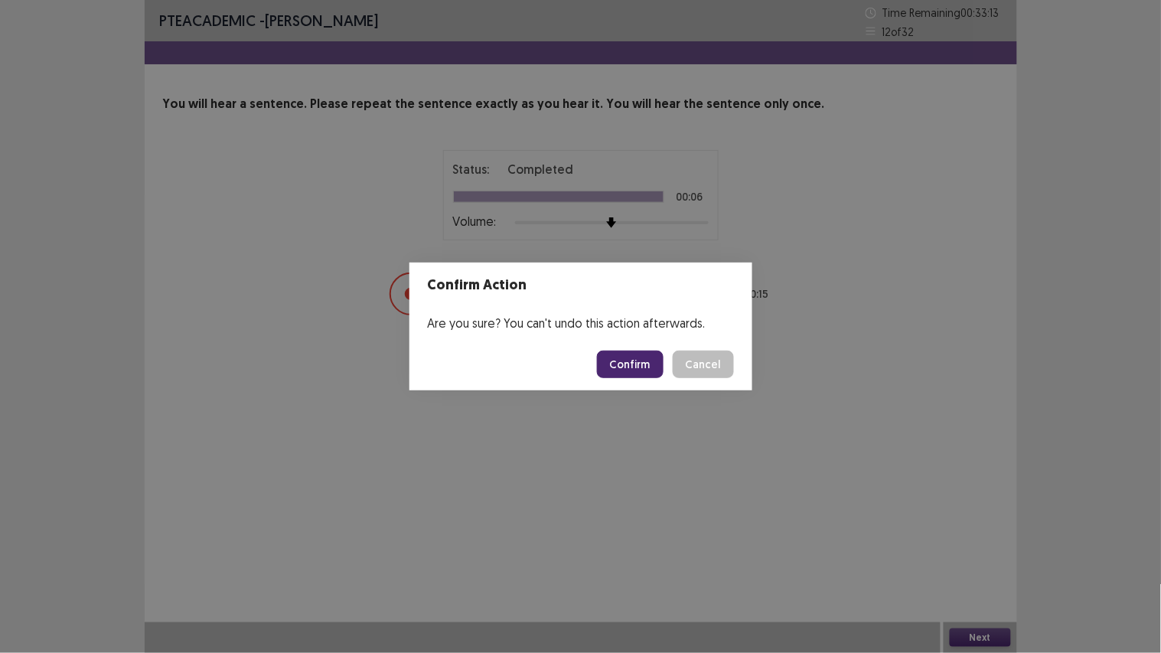
click at [653, 361] on button "Confirm" at bounding box center [630, 365] width 67 height 28
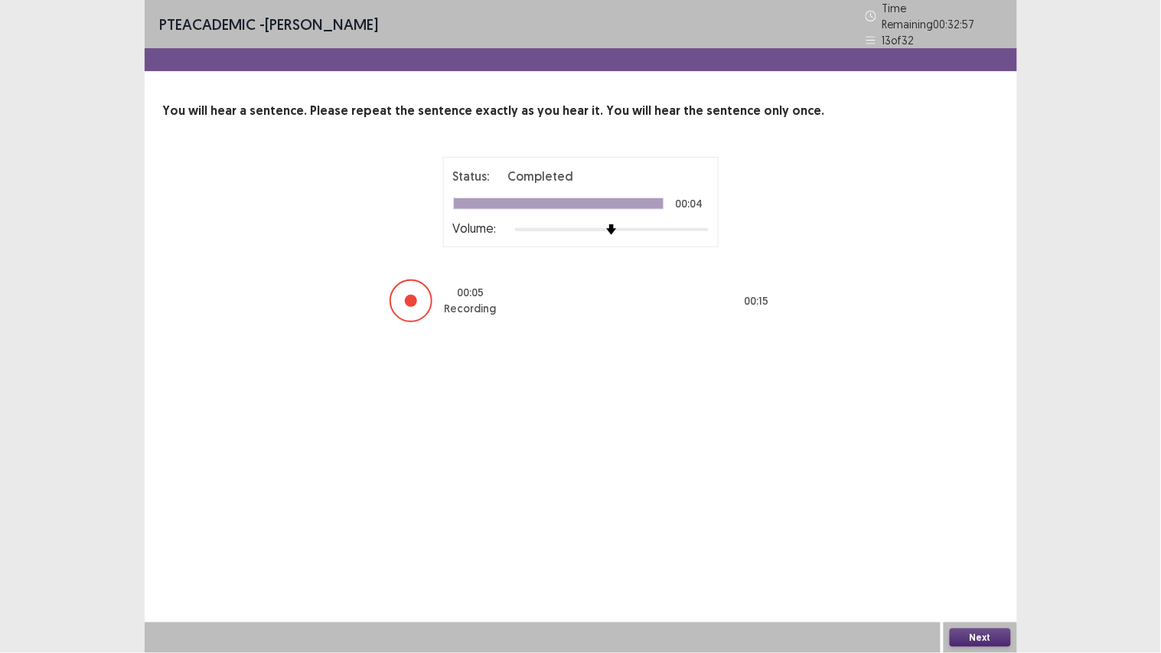
click at [998, 552] on button "Next" at bounding box center [980, 637] width 61 height 18
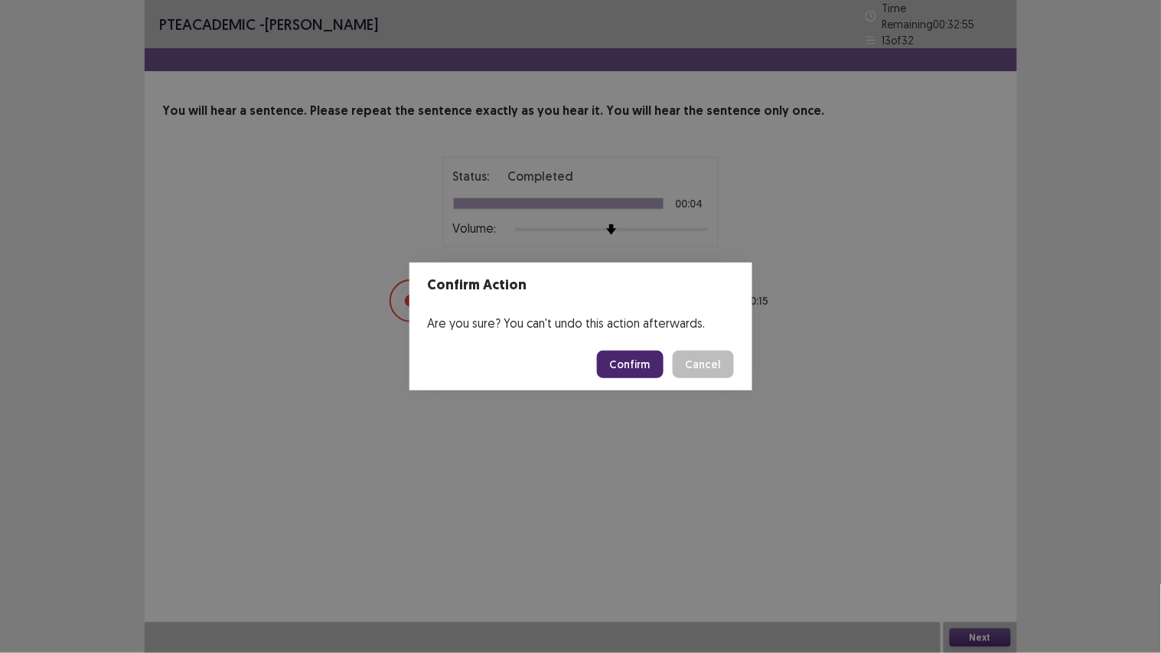
click at [637, 360] on button "Confirm" at bounding box center [630, 365] width 67 height 28
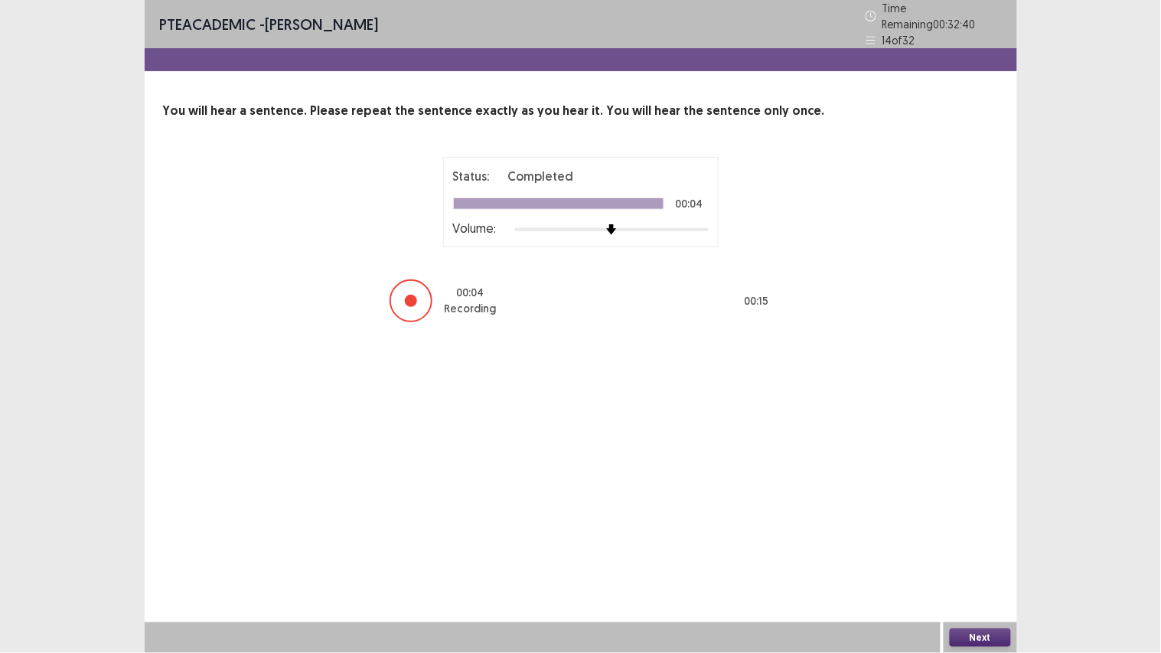
click at [997, 552] on button "Next" at bounding box center [980, 637] width 61 height 18
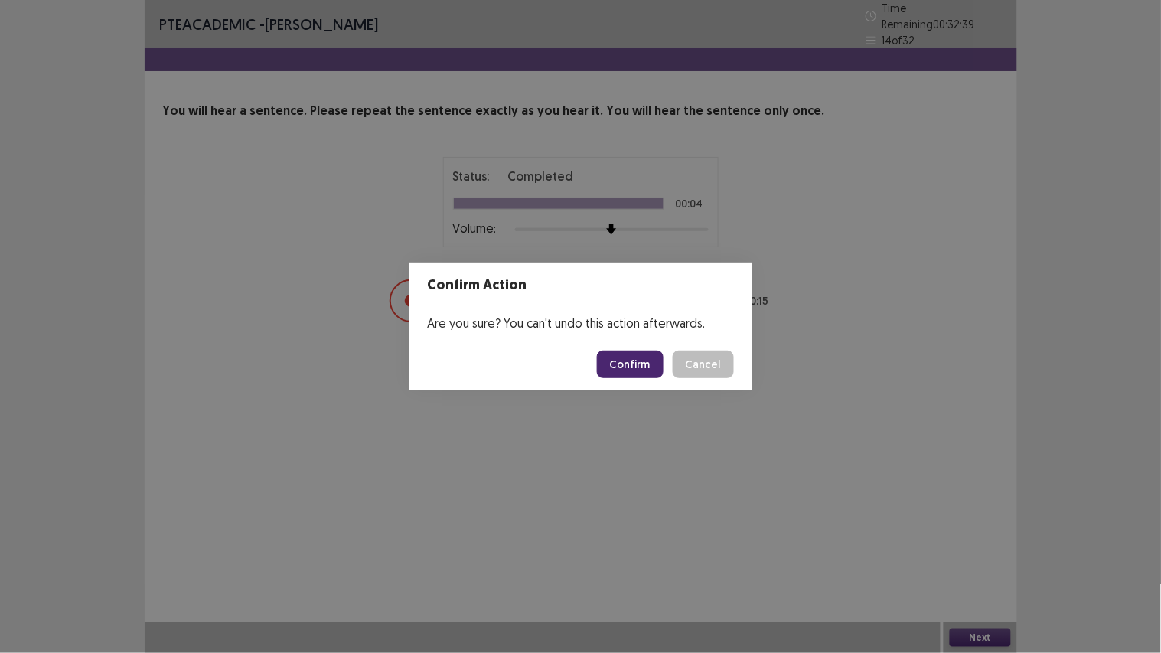
click at [621, 367] on button "Confirm" at bounding box center [630, 365] width 67 height 28
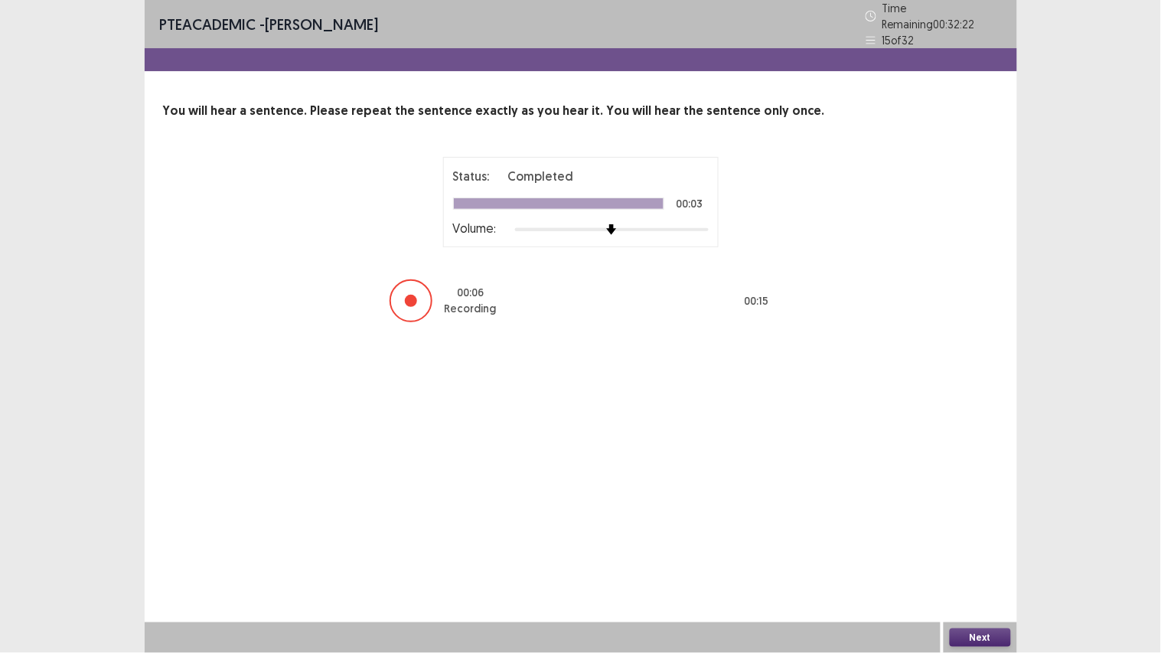
click at [961, 552] on button "Next" at bounding box center [980, 637] width 61 height 18
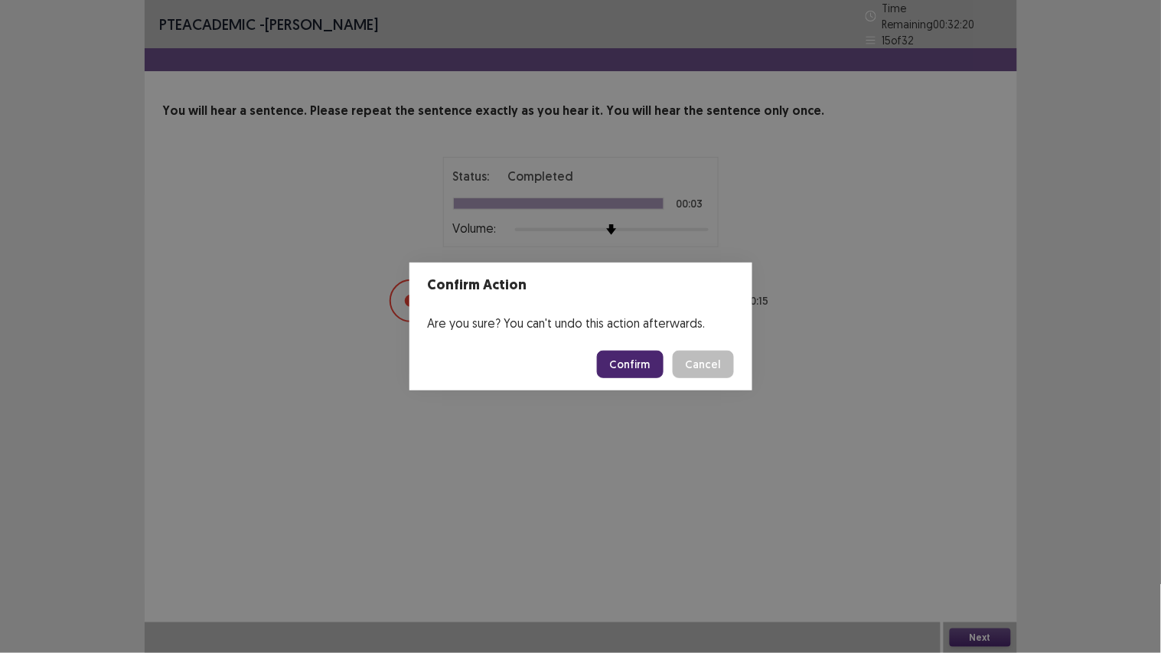
click at [643, 353] on button "Confirm" at bounding box center [630, 365] width 67 height 28
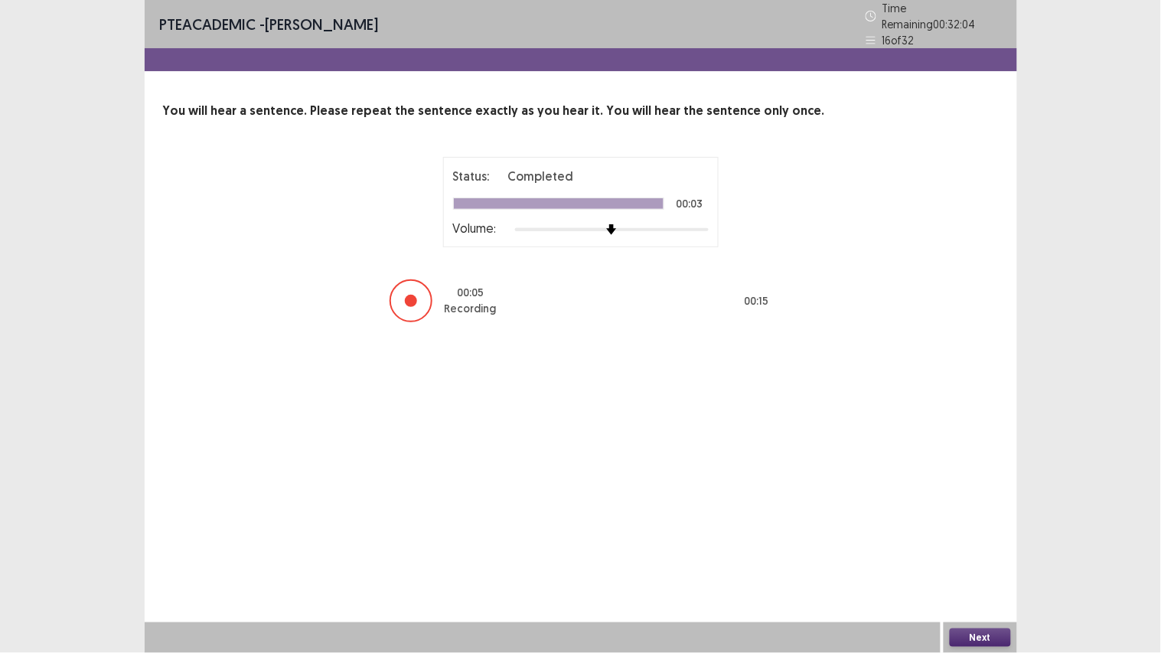
click at [969, 552] on button "Next" at bounding box center [980, 637] width 61 height 18
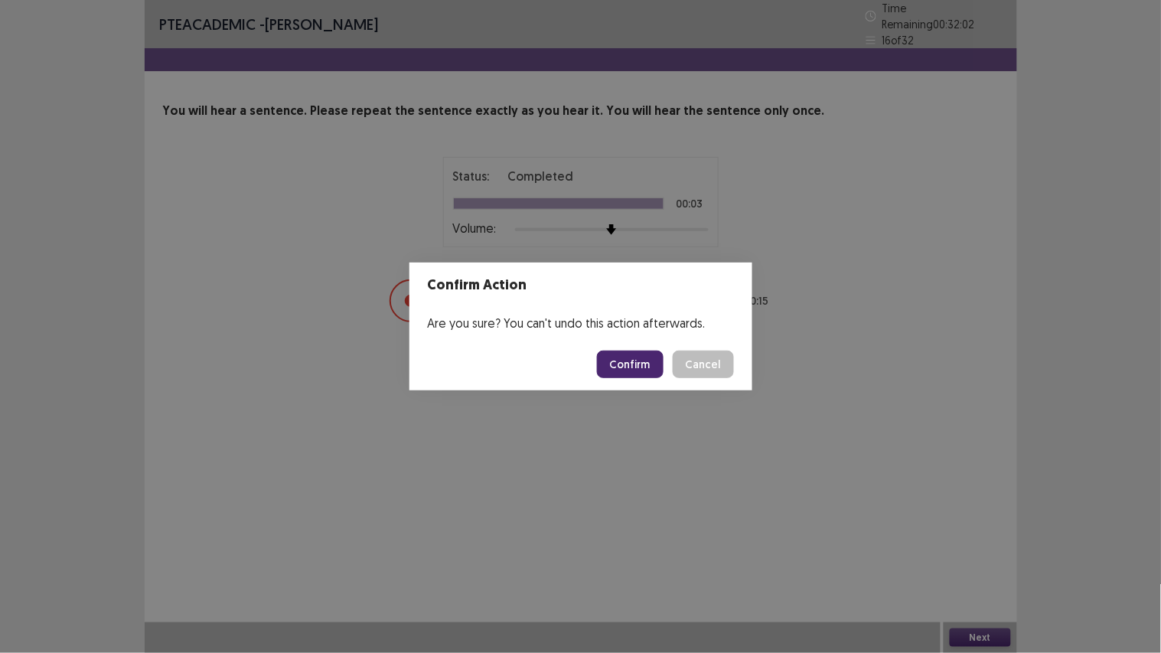
click at [643, 360] on button "Confirm" at bounding box center [630, 365] width 67 height 28
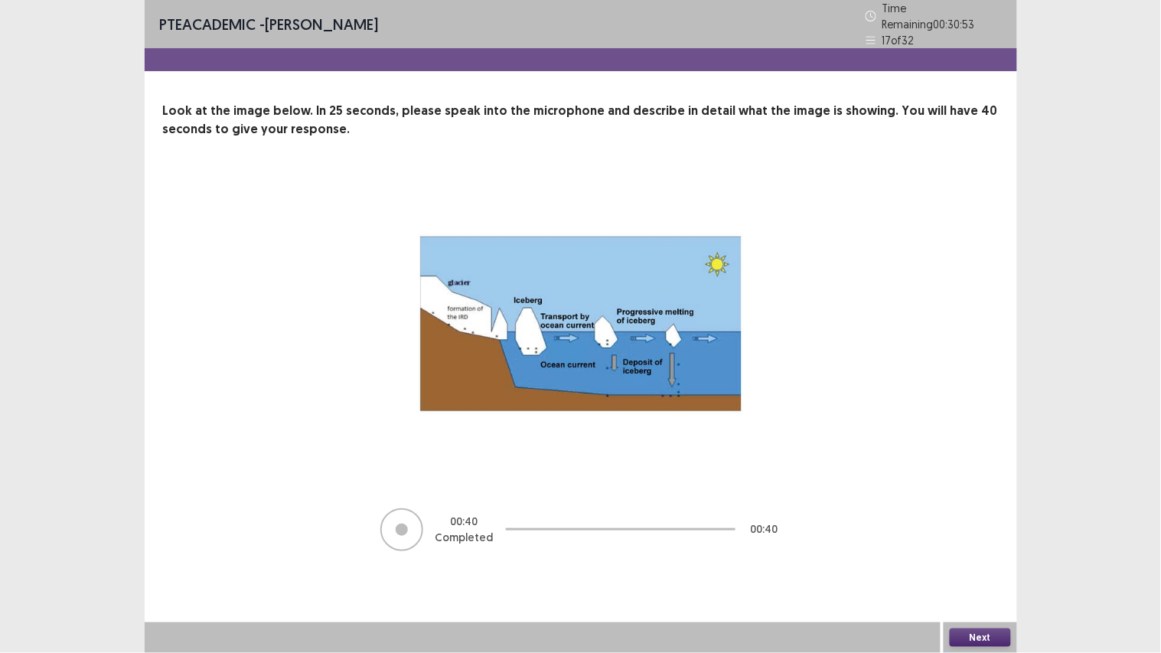
click at [988, 552] on button "Next" at bounding box center [980, 637] width 61 height 18
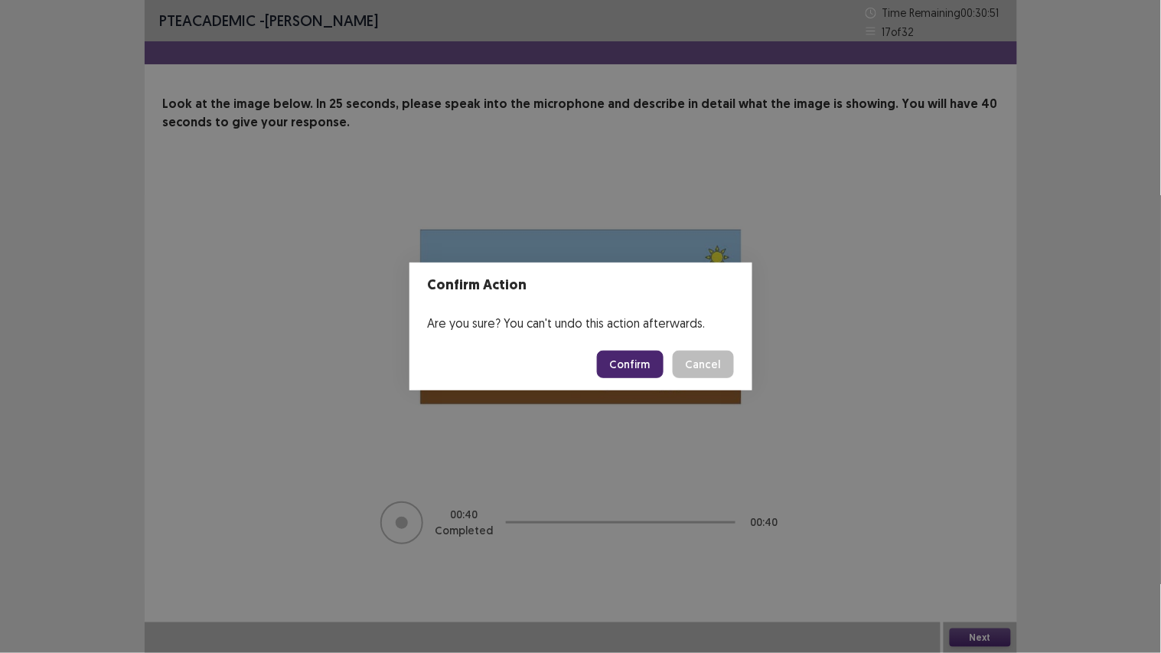
click at [631, 358] on button "Confirm" at bounding box center [630, 365] width 67 height 28
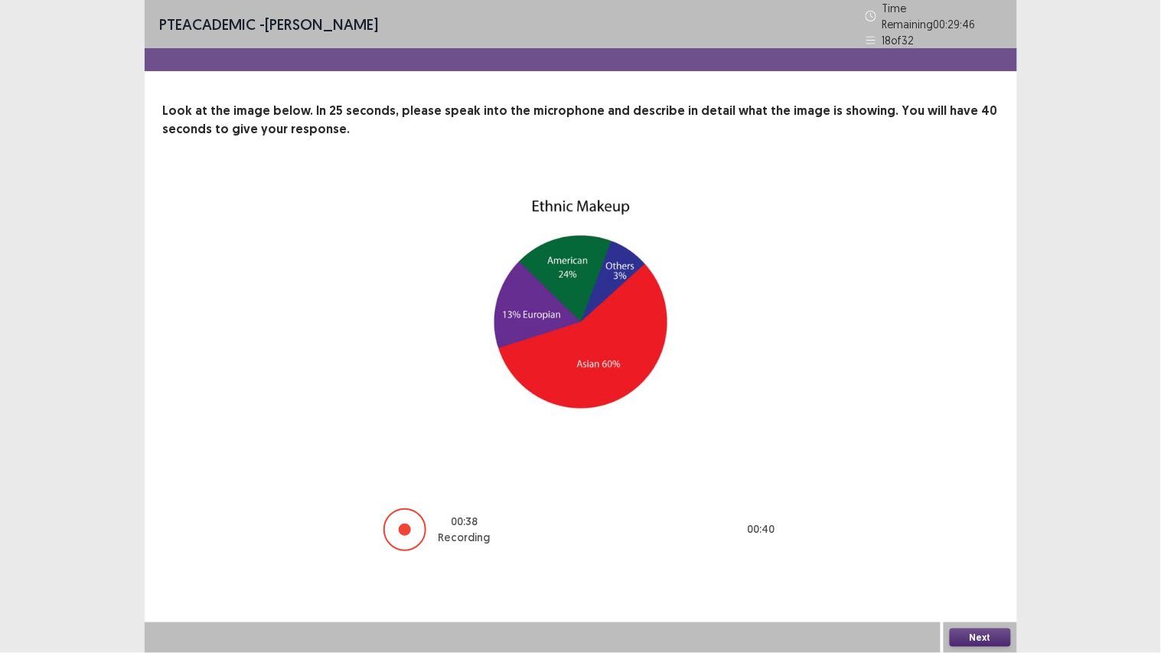
click at [972, 552] on button "Next" at bounding box center [980, 637] width 61 height 18
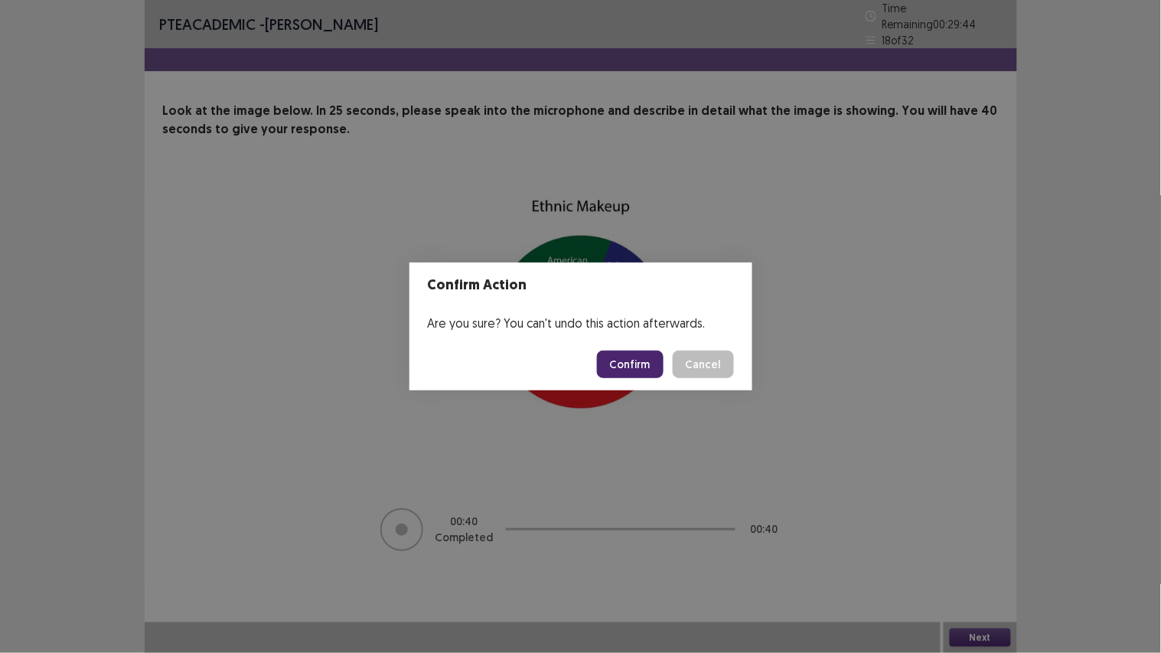
click at [648, 358] on button "Confirm" at bounding box center [630, 365] width 67 height 28
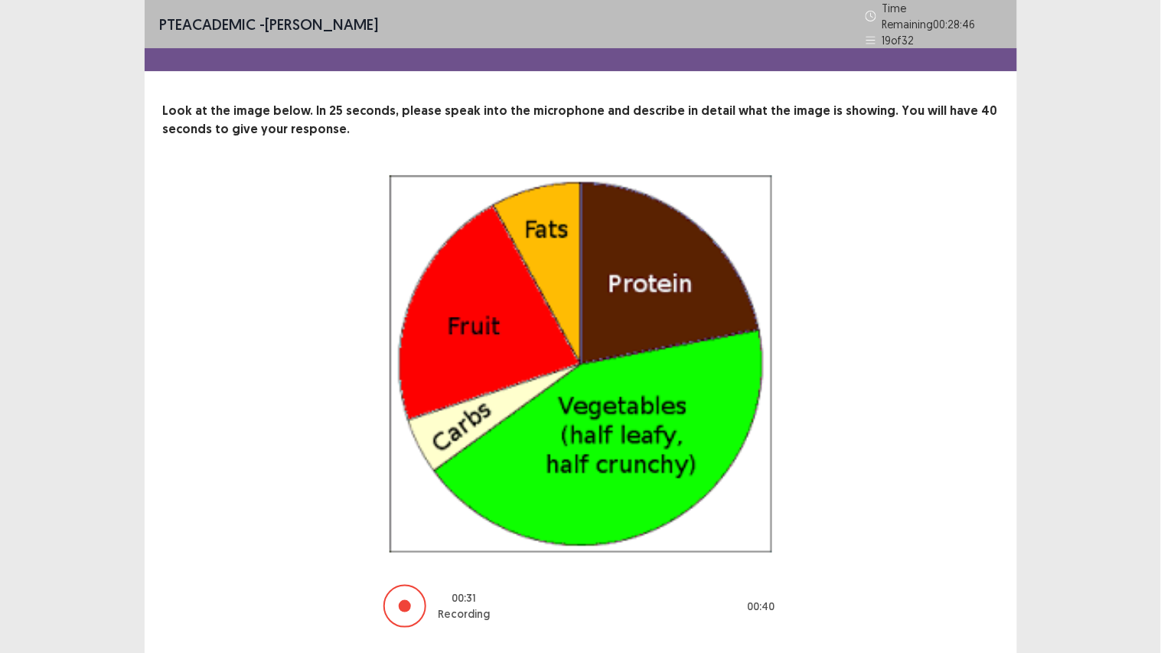
scroll to position [36, 0]
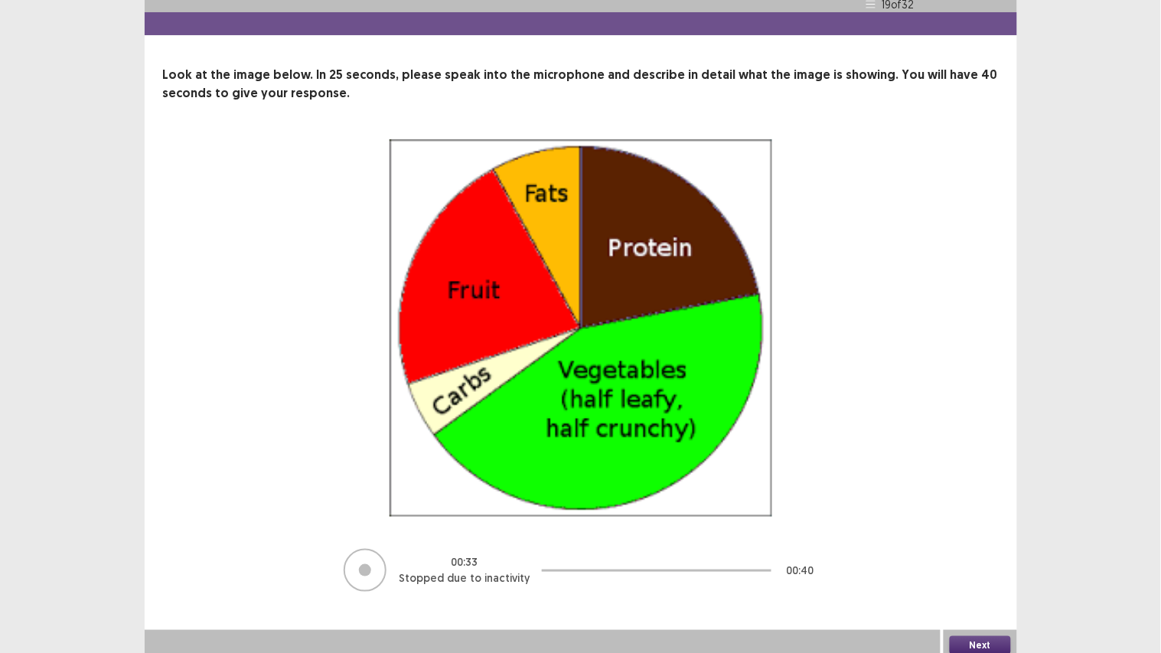
click at [974, 552] on button "Next" at bounding box center [980, 645] width 61 height 18
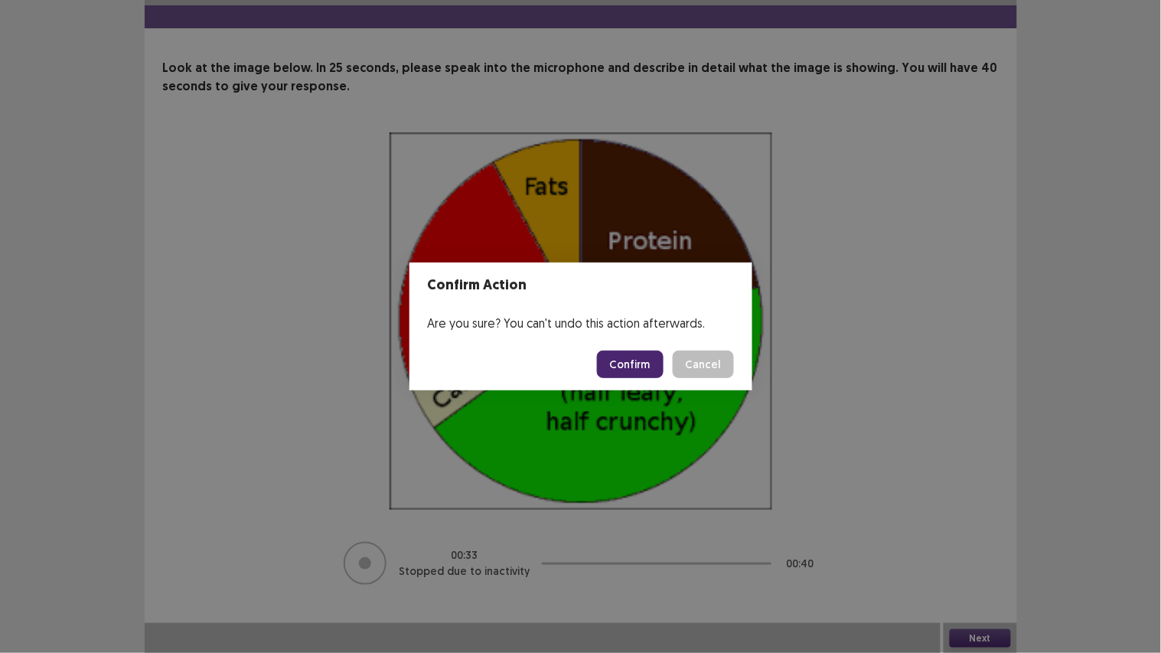
click at [628, 354] on button "Confirm" at bounding box center [630, 365] width 67 height 28
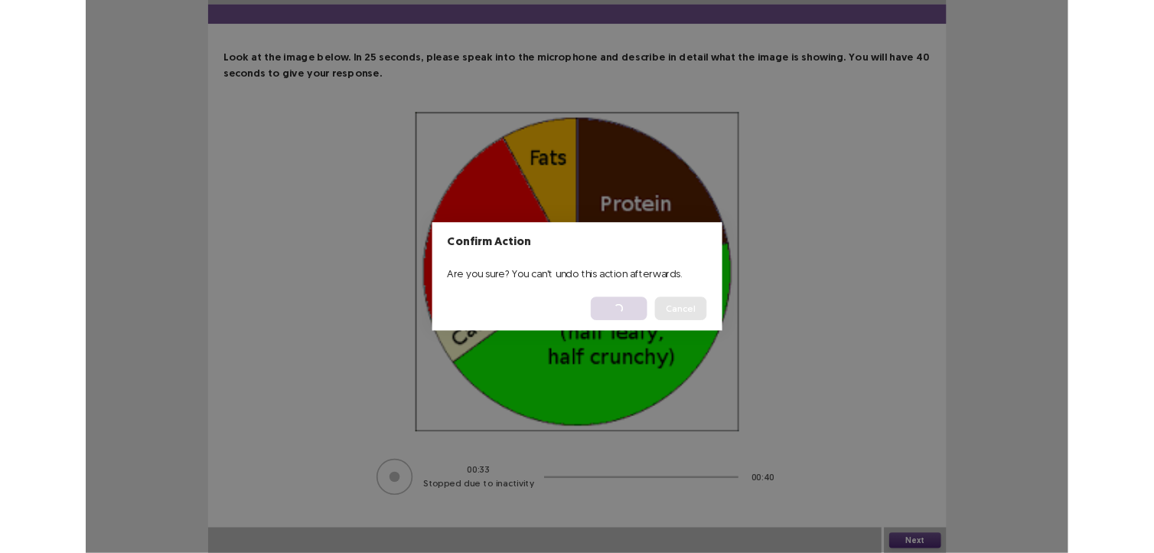
scroll to position [0, 0]
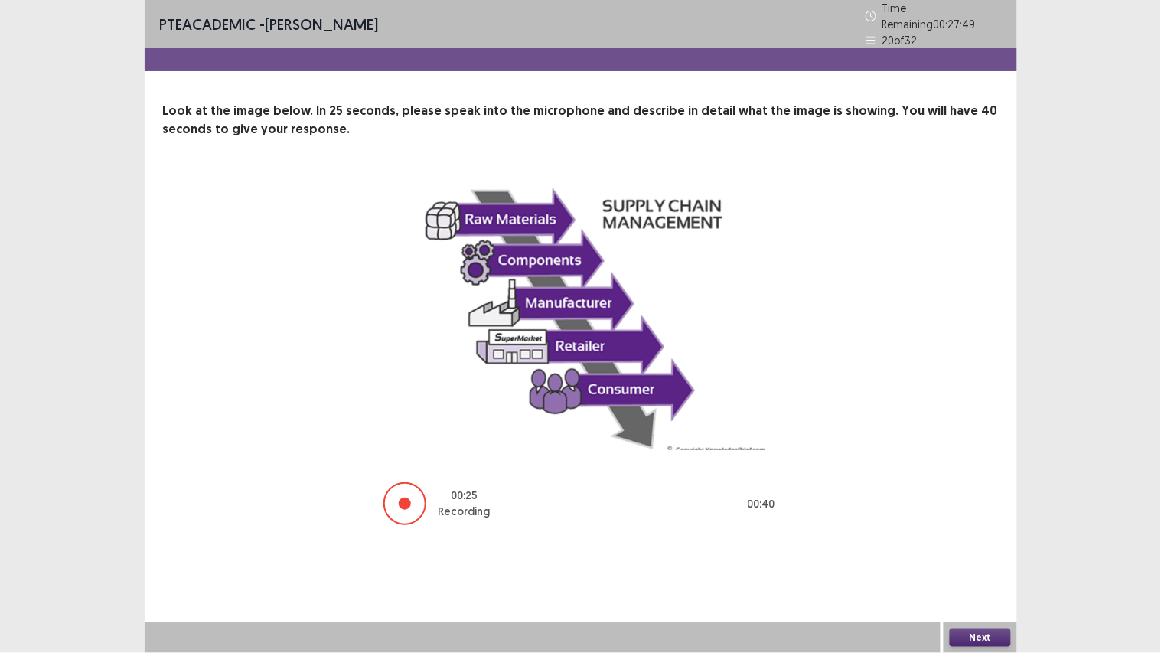
click at [983, 552] on button "Next" at bounding box center [980, 637] width 61 height 18
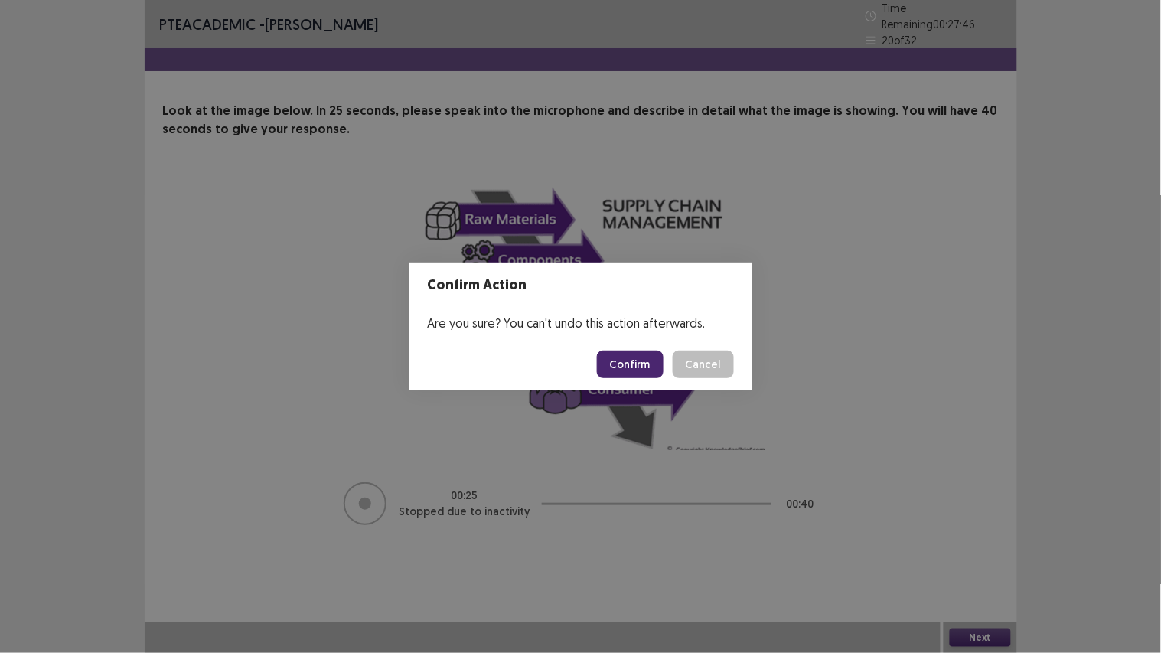
click at [613, 370] on button "Confirm" at bounding box center [630, 365] width 67 height 28
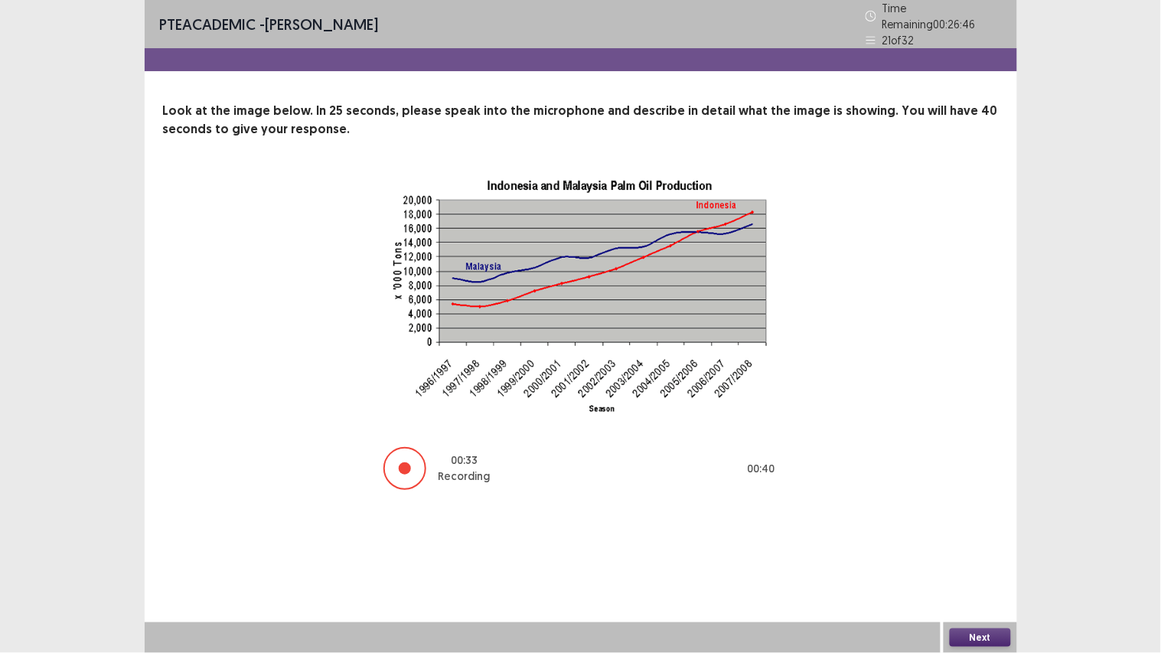
click at [966, 552] on button "Next" at bounding box center [980, 637] width 61 height 18
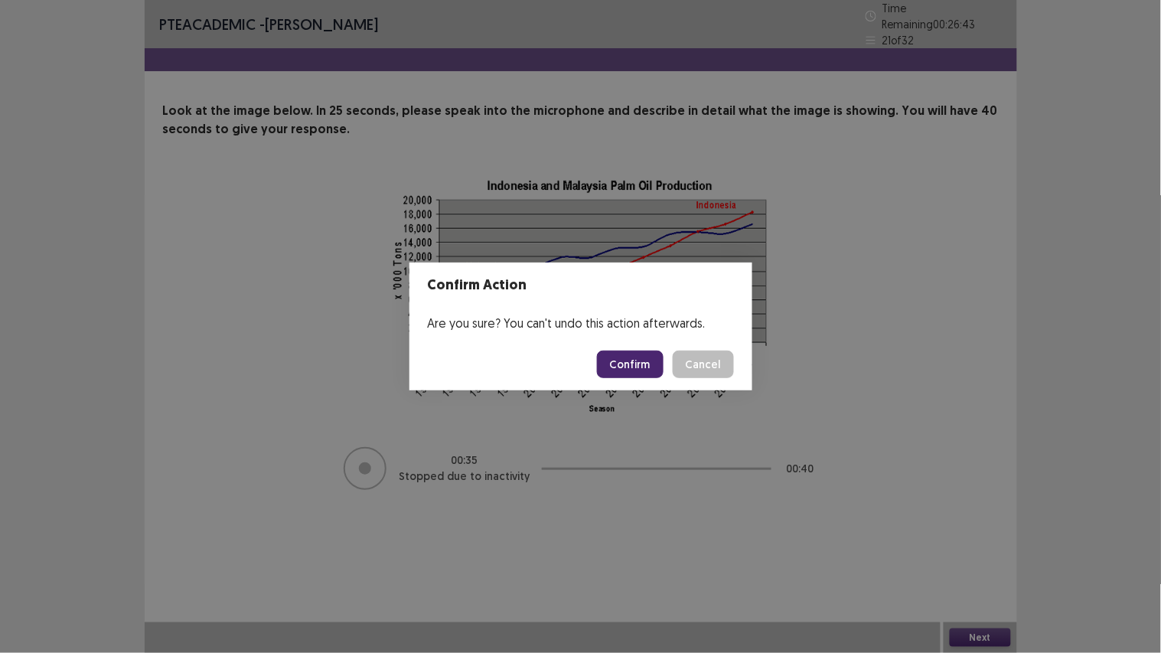
click at [611, 366] on button "Confirm" at bounding box center [630, 365] width 67 height 28
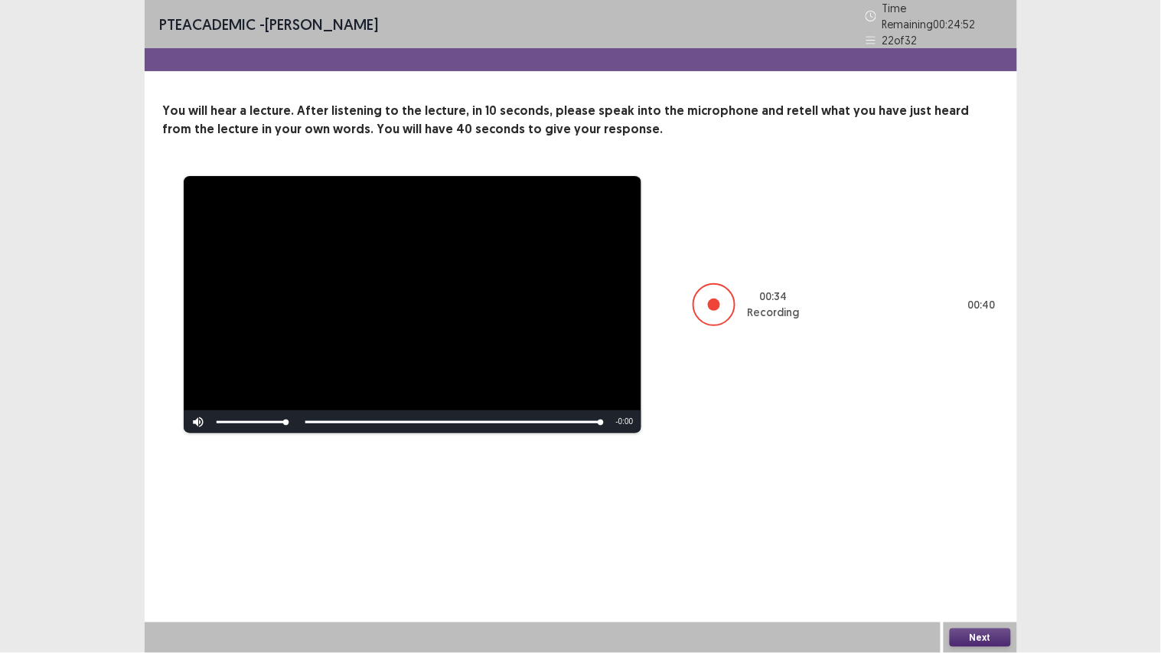
click at [980, 552] on button "Next" at bounding box center [980, 637] width 61 height 18
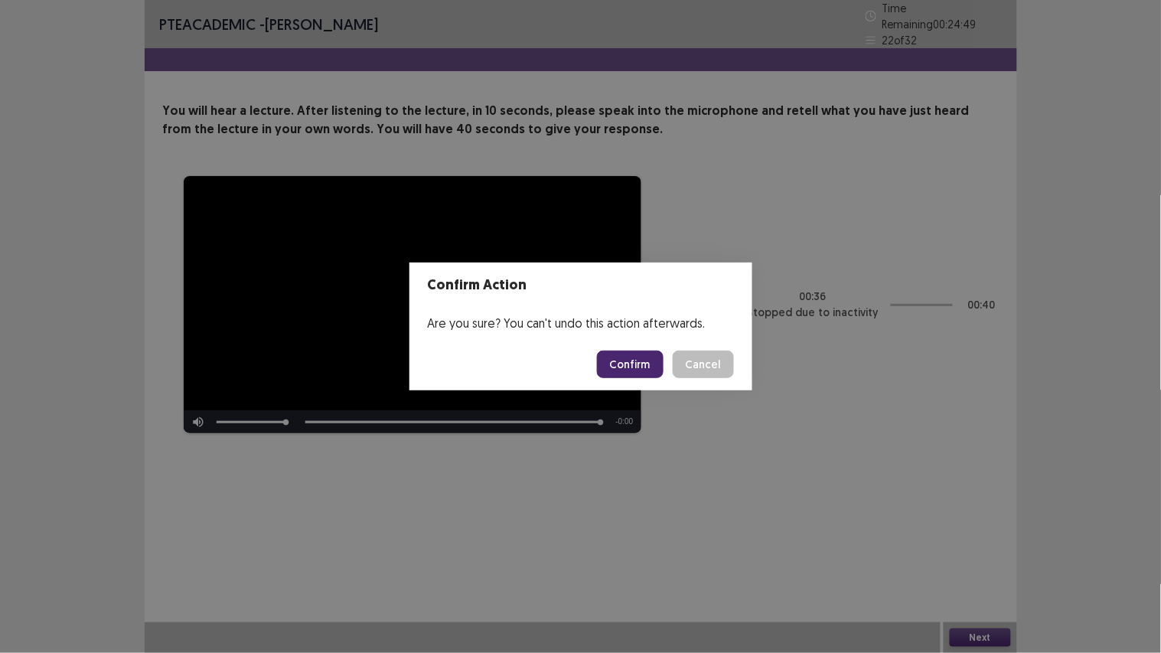
click at [631, 360] on button "Confirm" at bounding box center [630, 365] width 67 height 28
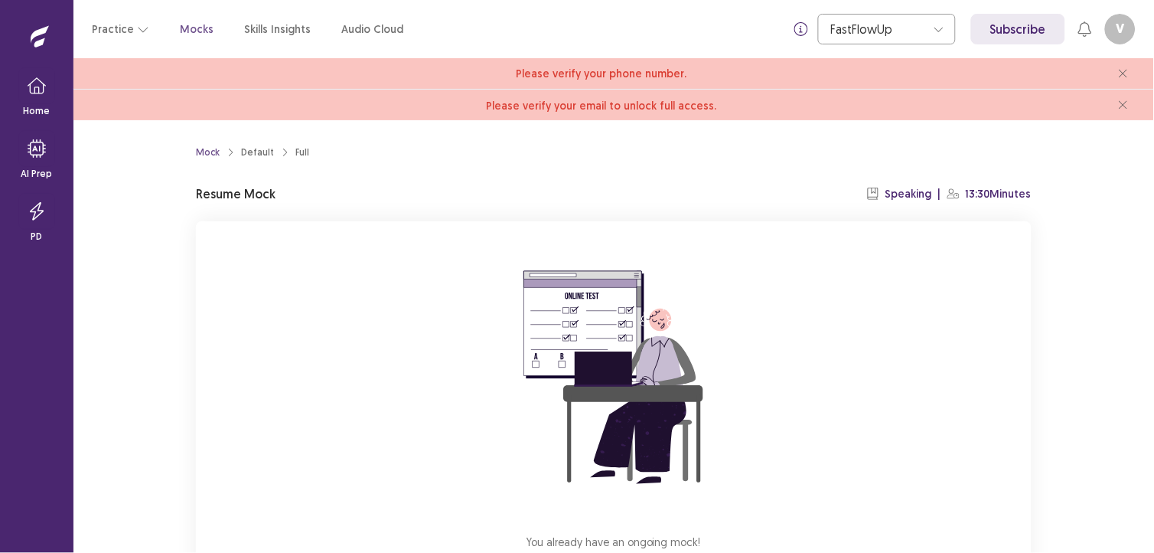
click at [634, 485] on img at bounding box center [614, 378] width 276 height 276
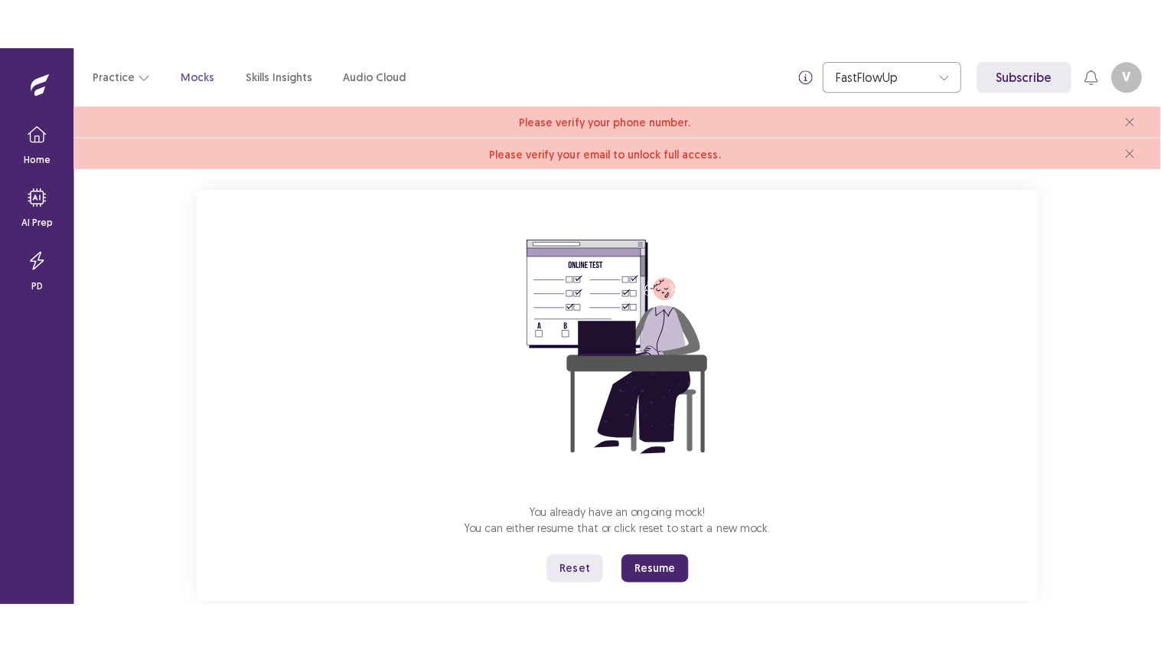
scroll to position [102, 0]
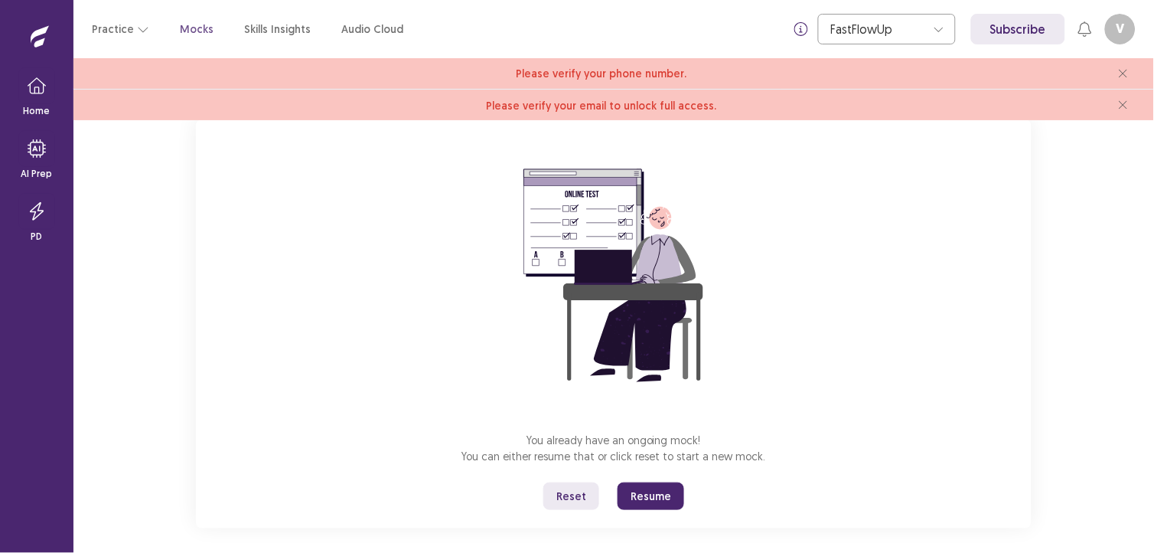
click at [644, 495] on button "Resume" at bounding box center [651, 496] width 67 height 28
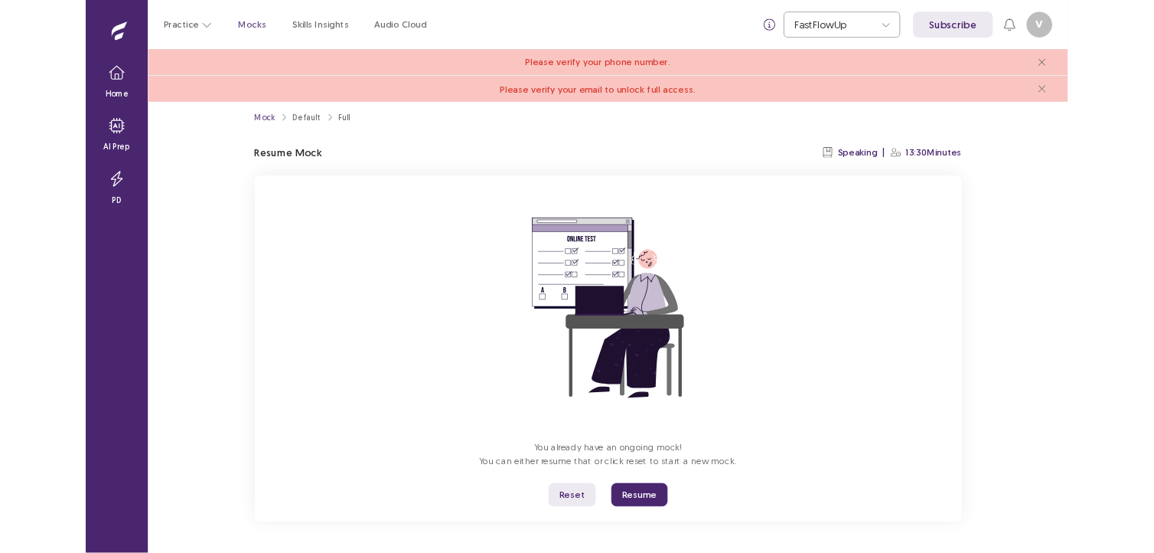
scroll to position [13, 0]
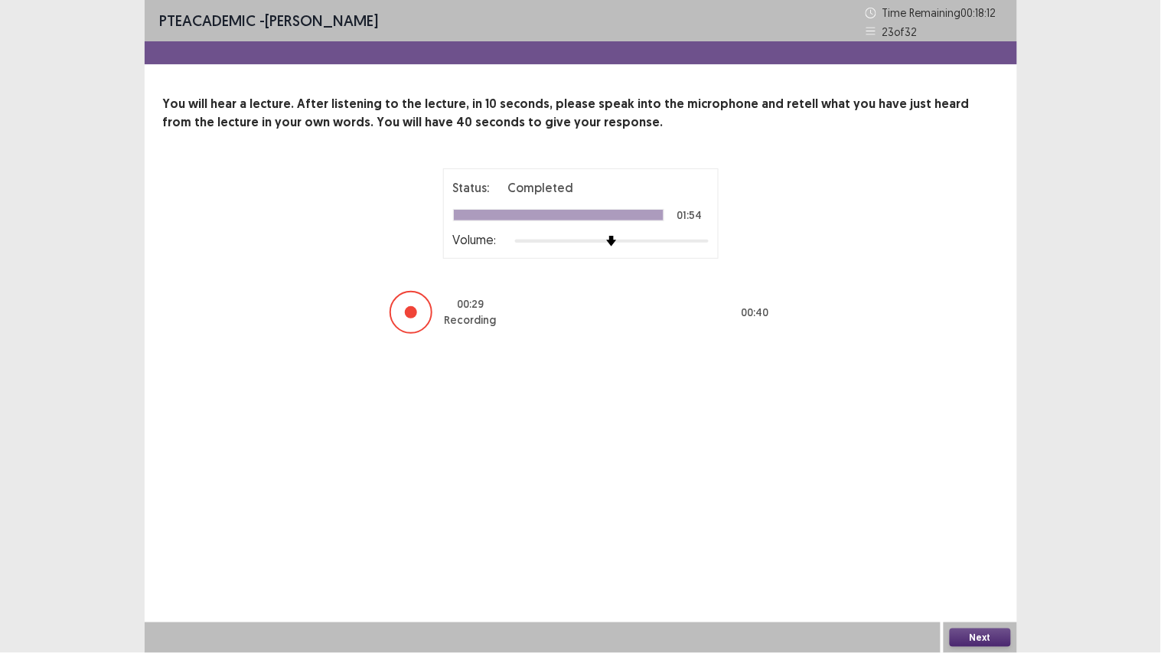
click at [975, 552] on button "Next" at bounding box center [980, 637] width 61 height 18
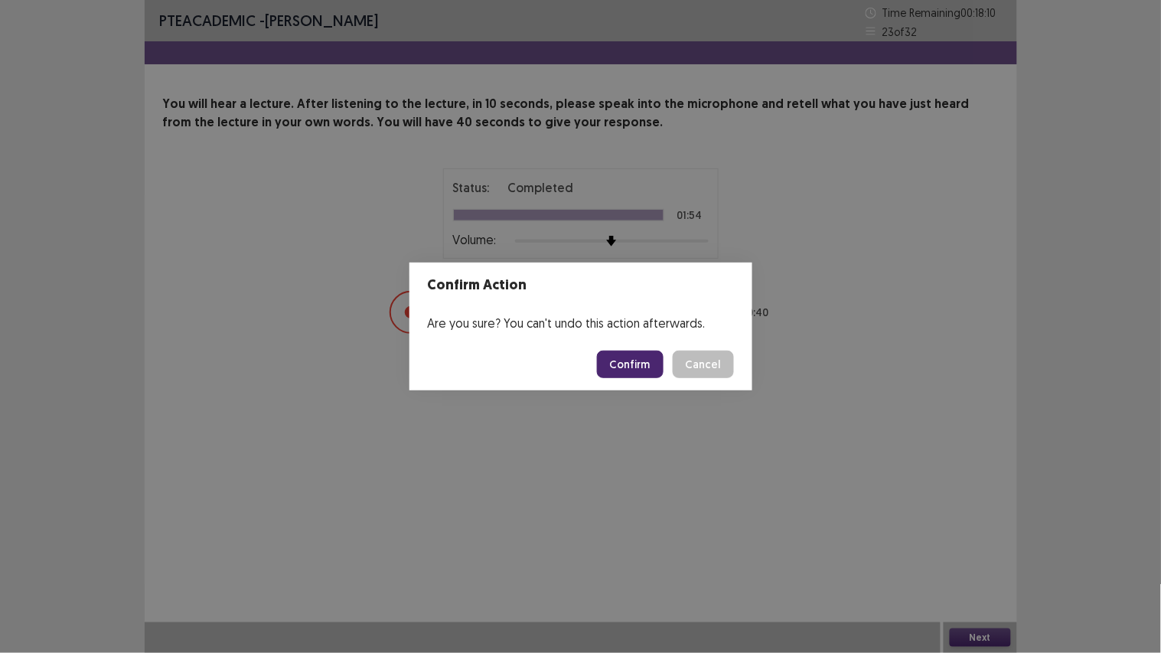
click at [616, 369] on button "Confirm" at bounding box center [630, 365] width 67 height 28
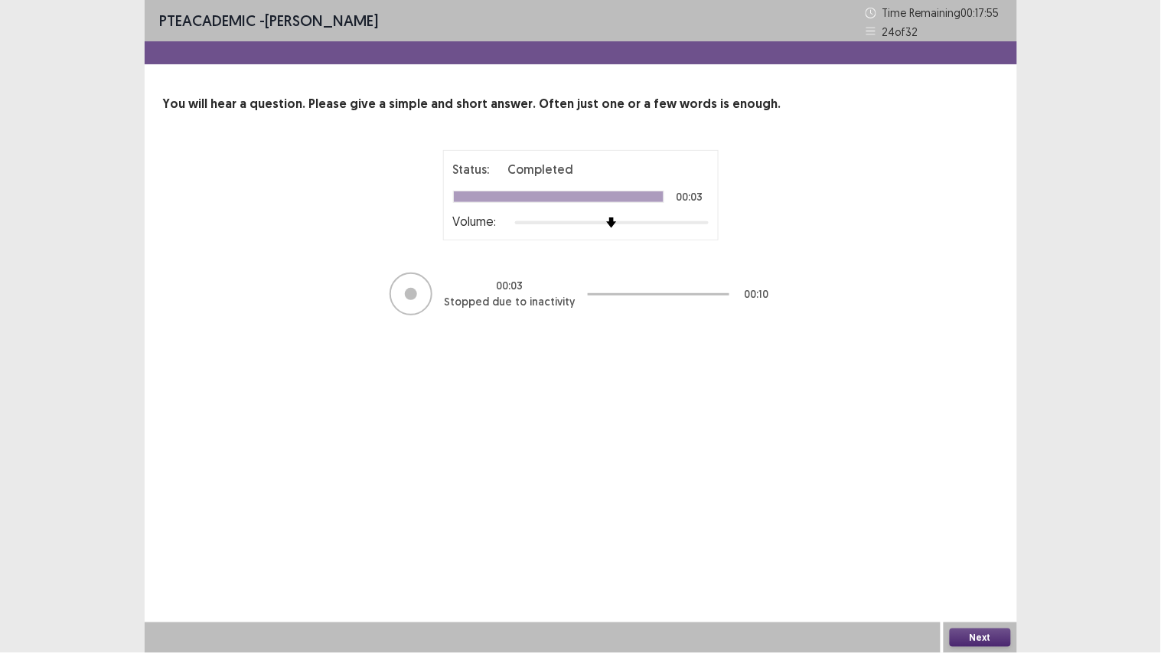
click at [1000, 552] on button "Next" at bounding box center [980, 637] width 61 height 18
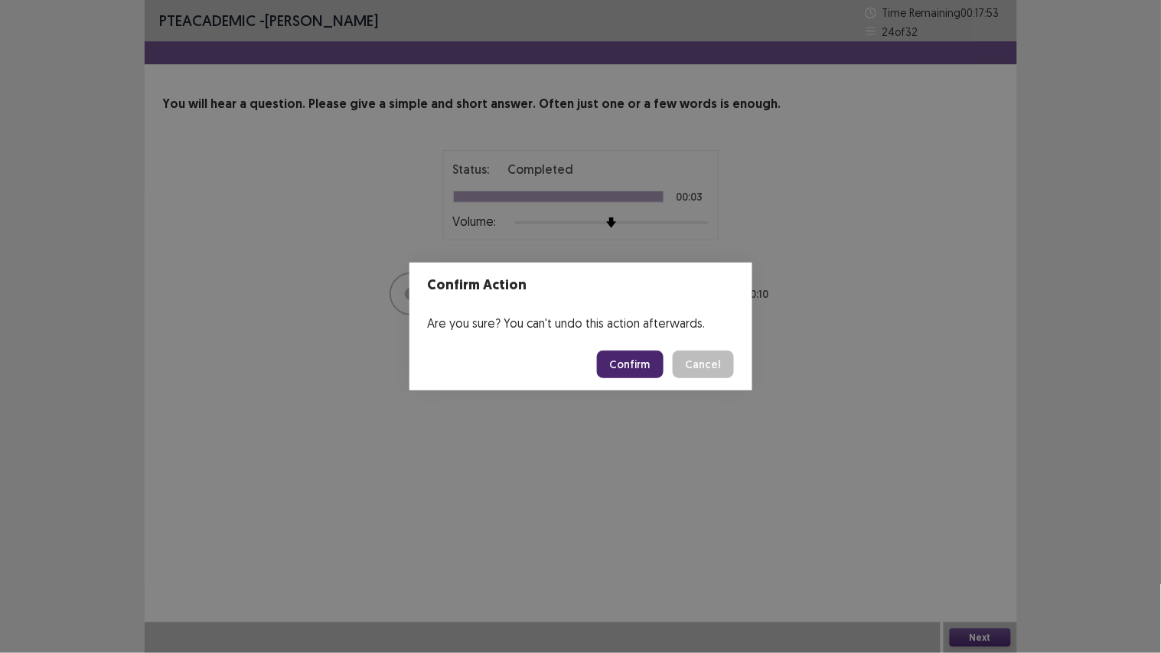
click at [625, 365] on button "Confirm" at bounding box center [630, 365] width 67 height 28
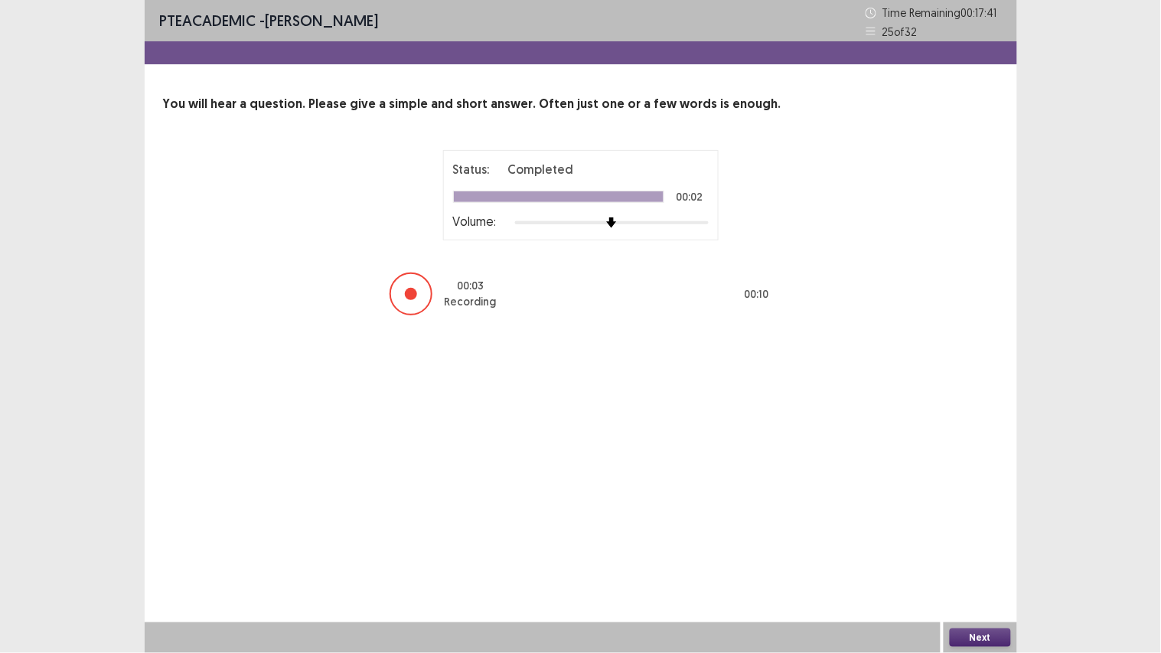
click at [995, 552] on button "Next" at bounding box center [980, 637] width 61 height 18
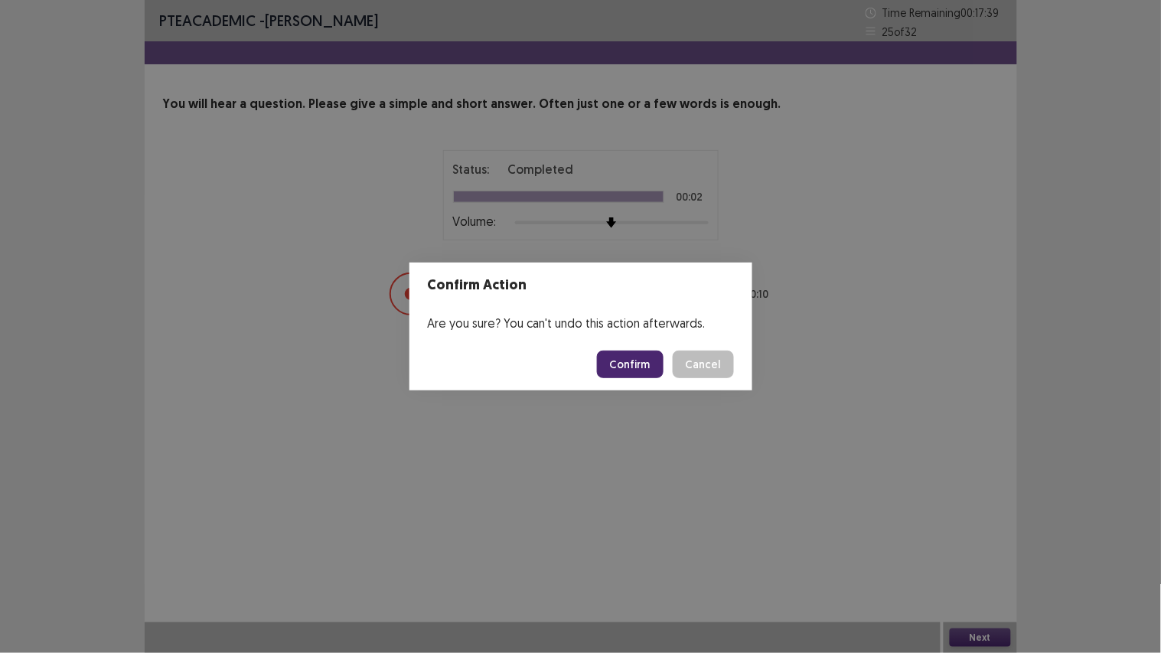
click at [651, 357] on button "Confirm" at bounding box center [630, 365] width 67 height 28
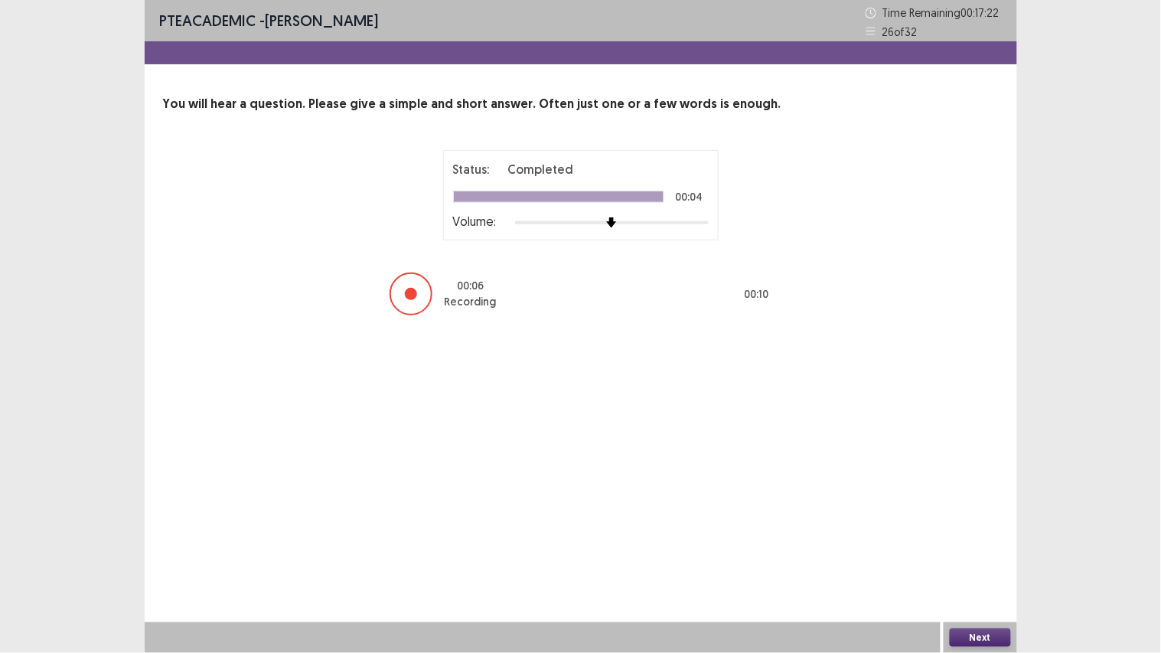
click at [977, 552] on button "Next" at bounding box center [980, 637] width 61 height 18
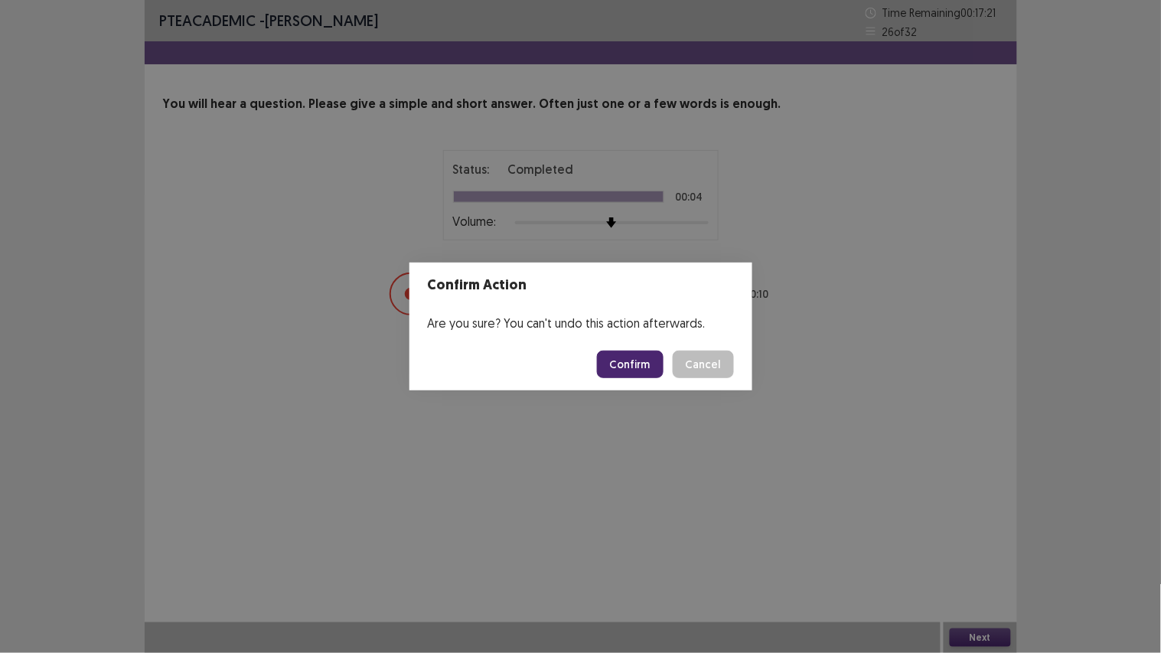
click at [652, 356] on button "Confirm" at bounding box center [630, 365] width 67 height 28
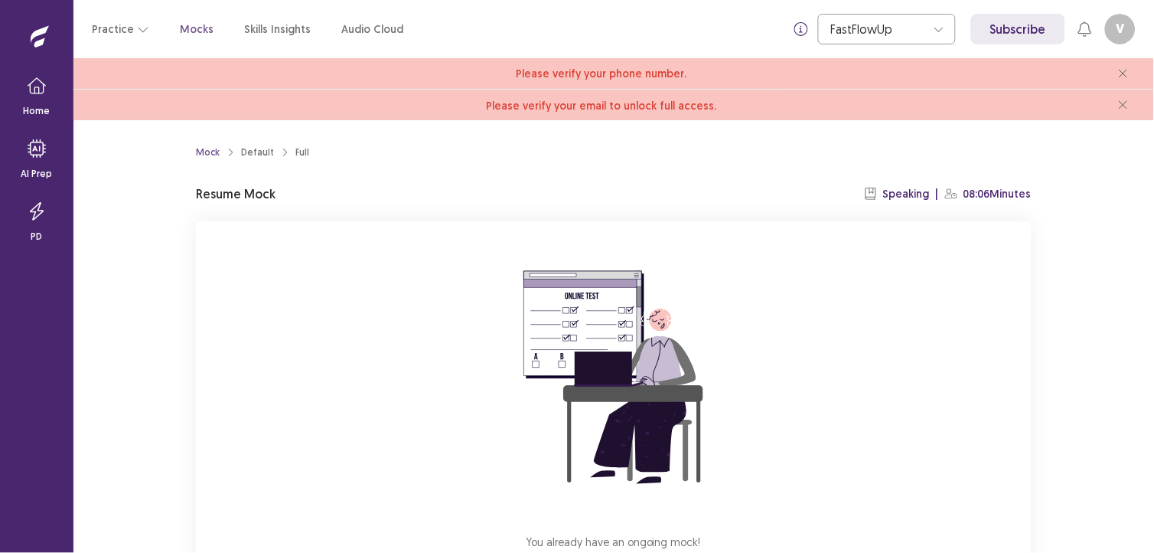
click at [421, 236] on div "You already have an ongoing mock! You can either resume that or click reset to …" at bounding box center [614, 425] width 836 height 409
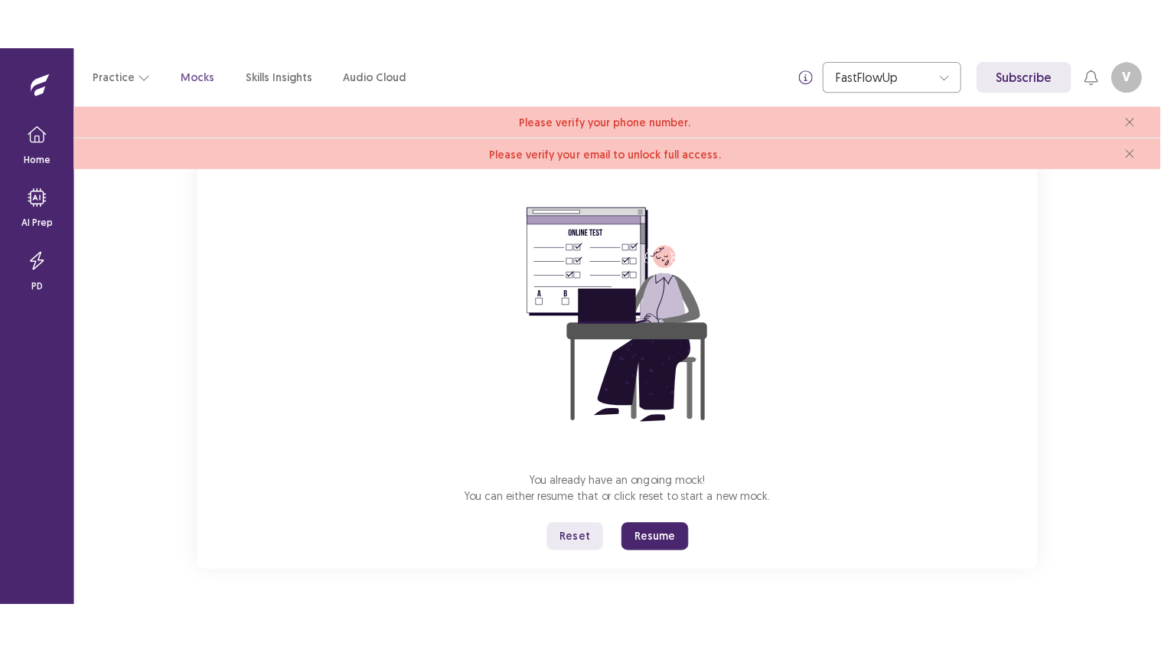
scroll to position [113, 0]
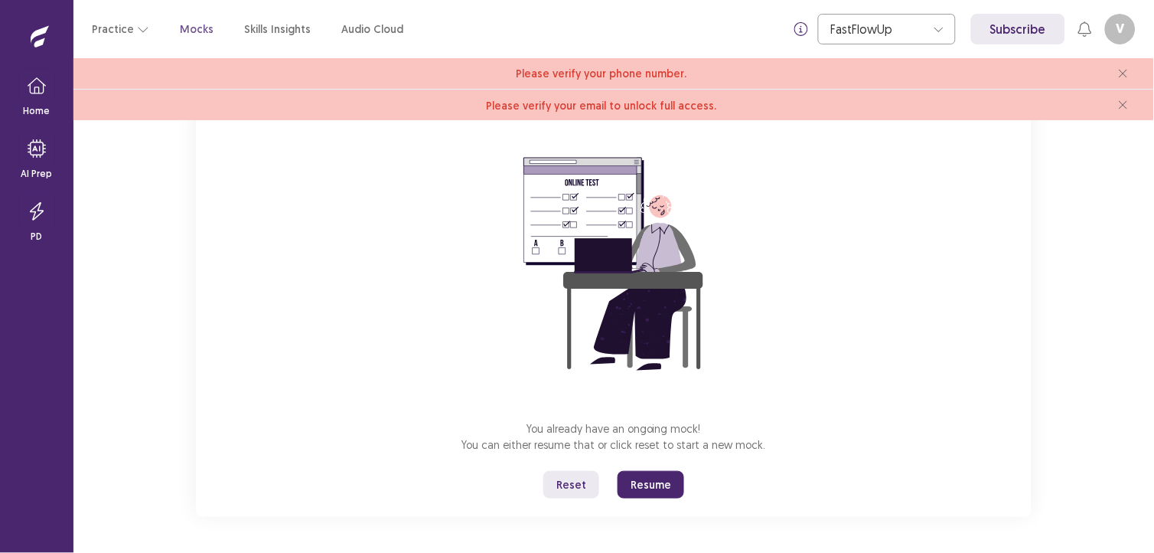
click at [656, 478] on button "Resume" at bounding box center [651, 485] width 67 height 28
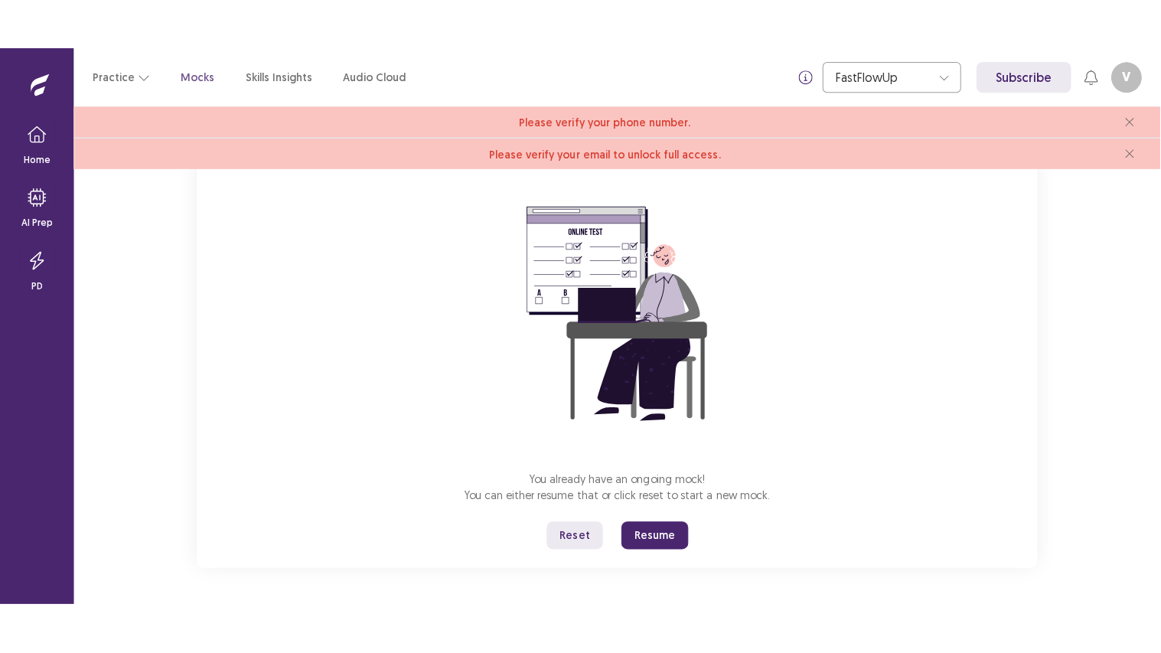
scroll to position [13, 0]
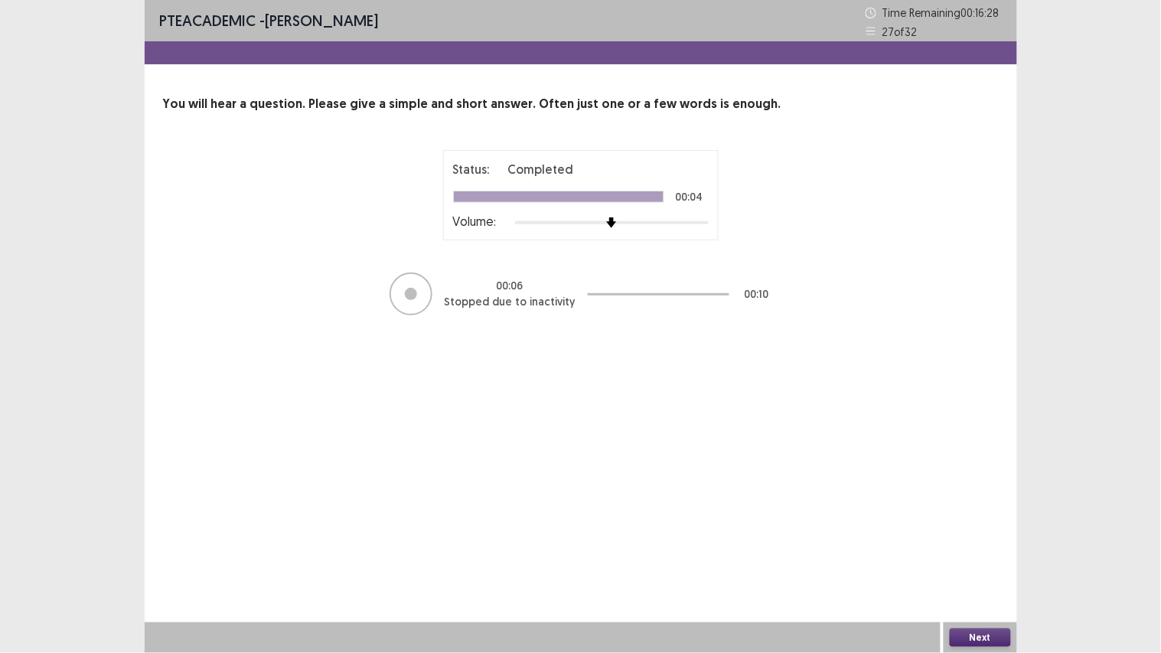
click at [964, 552] on button "Next" at bounding box center [980, 637] width 61 height 18
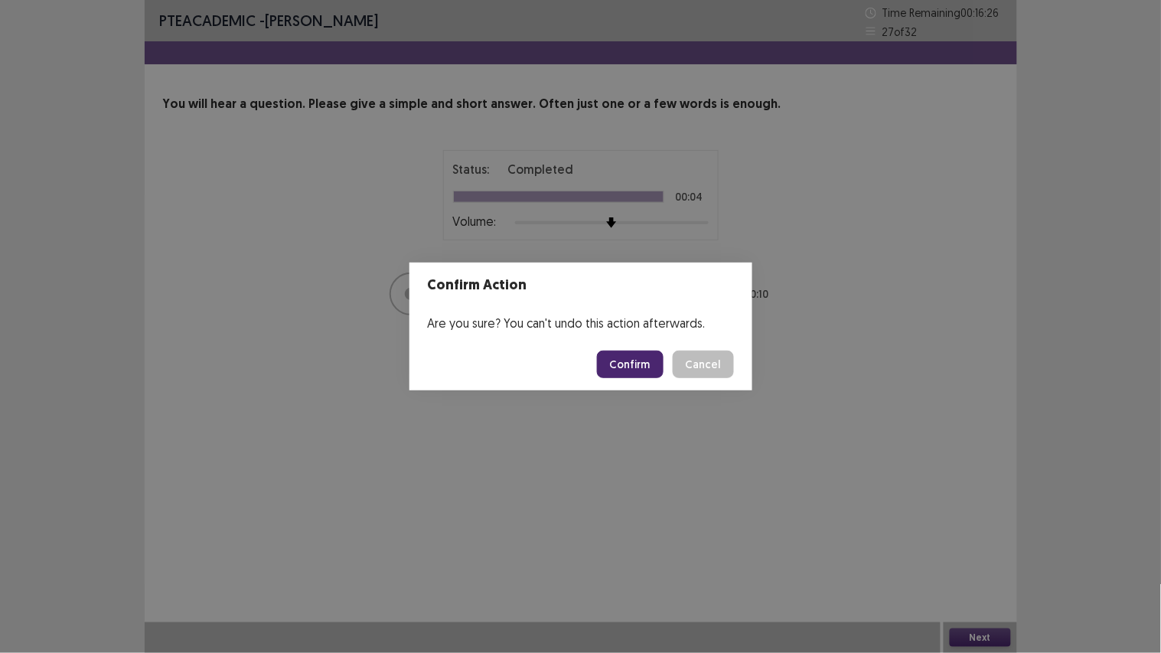
click at [616, 368] on button "Confirm" at bounding box center [630, 365] width 67 height 28
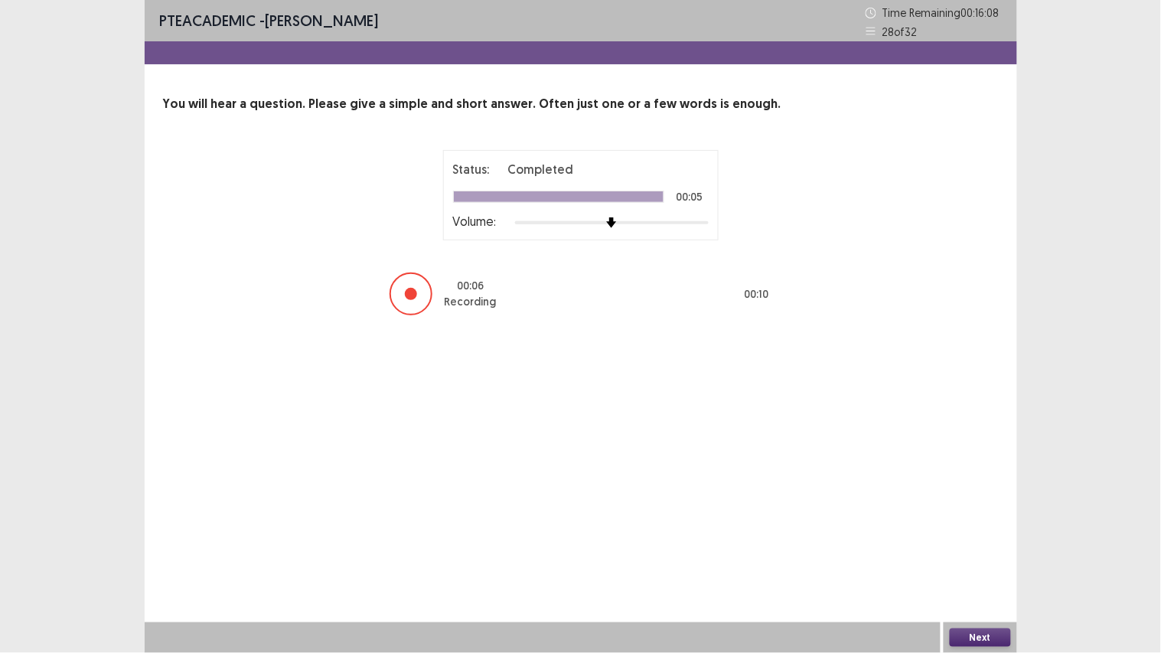
click at [967, 552] on button "Next" at bounding box center [980, 637] width 61 height 18
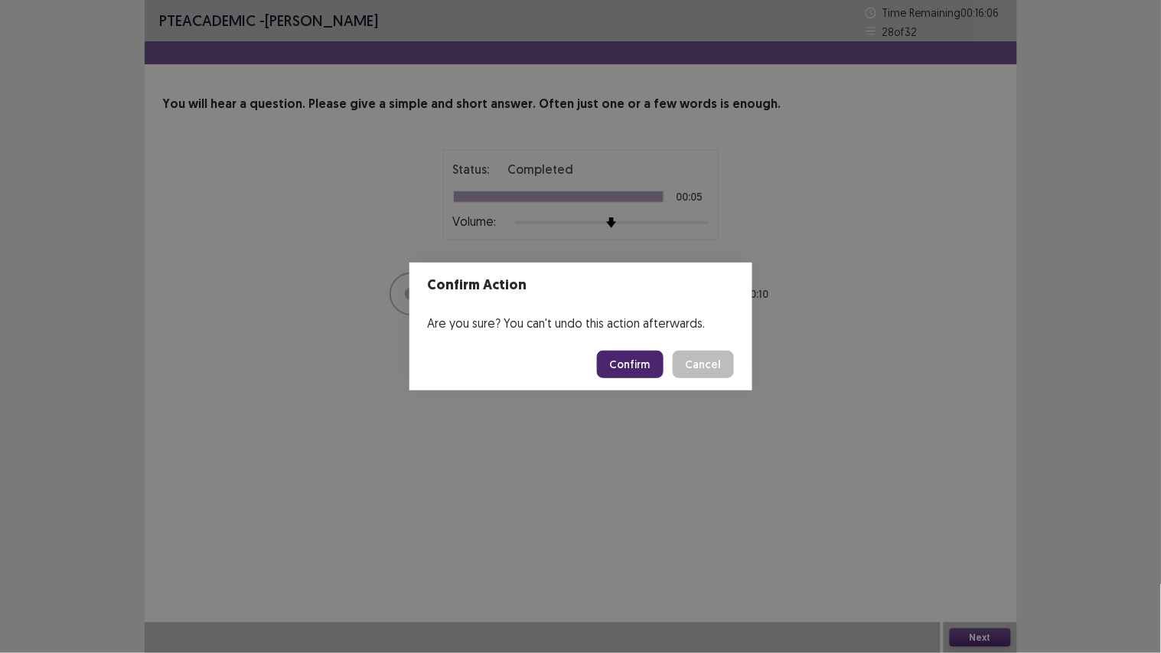
click at [633, 366] on button "Confirm" at bounding box center [630, 365] width 67 height 28
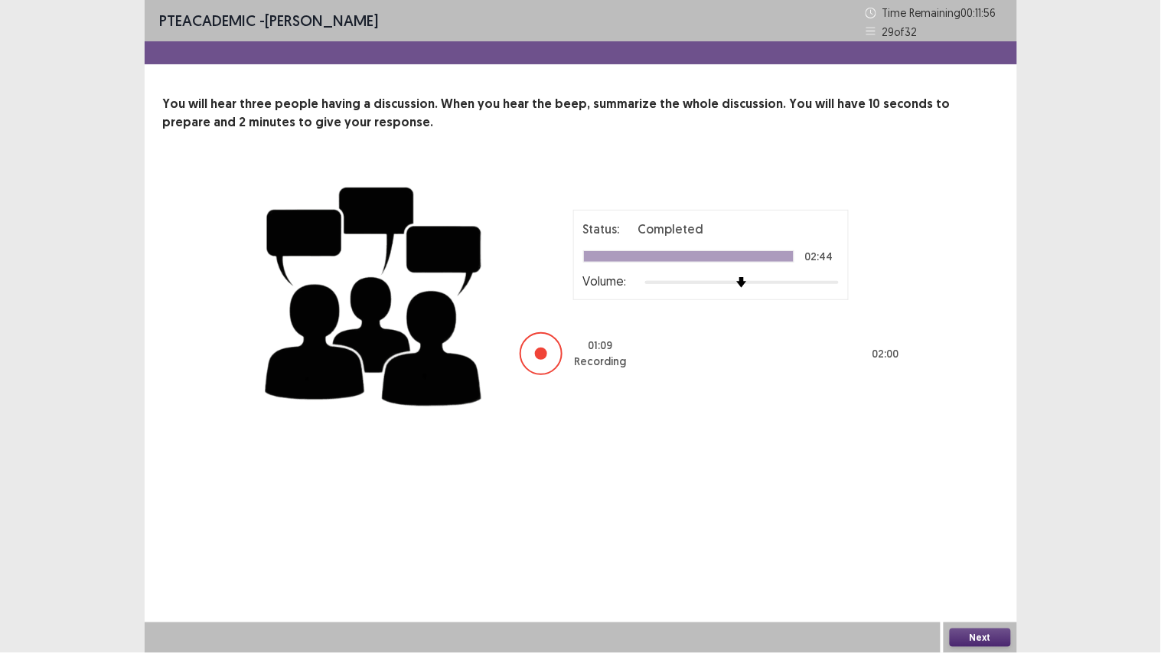
click at [961, 552] on button "Next" at bounding box center [980, 637] width 61 height 18
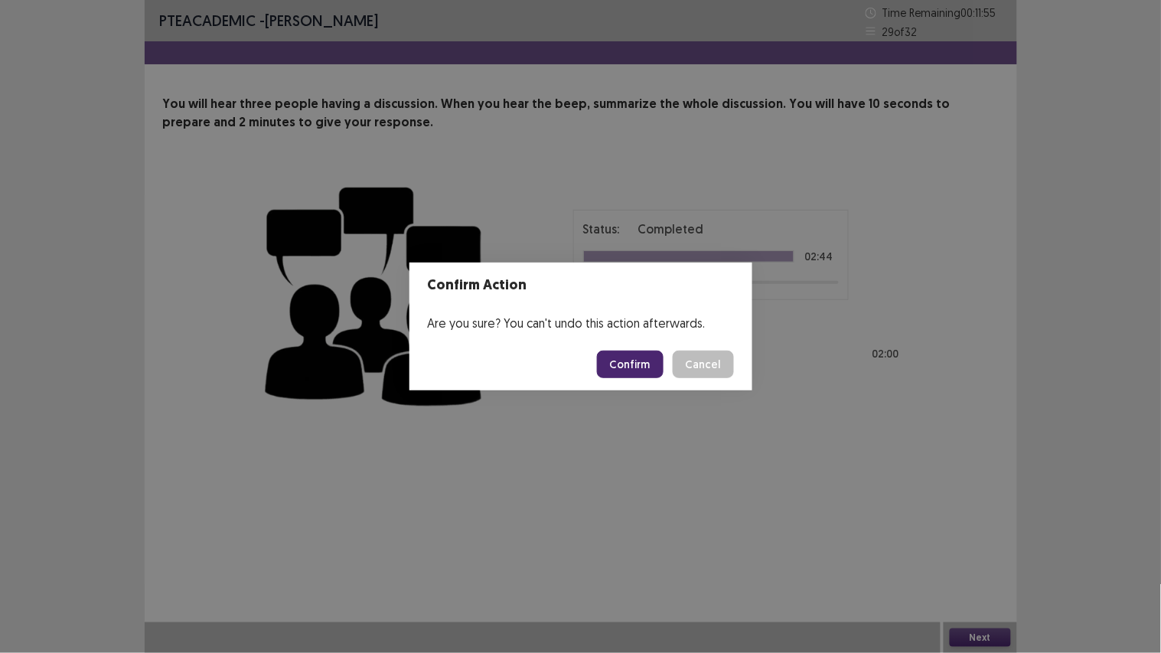
click at [637, 368] on button "Confirm" at bounding box center [630, 365] width 67 height 28
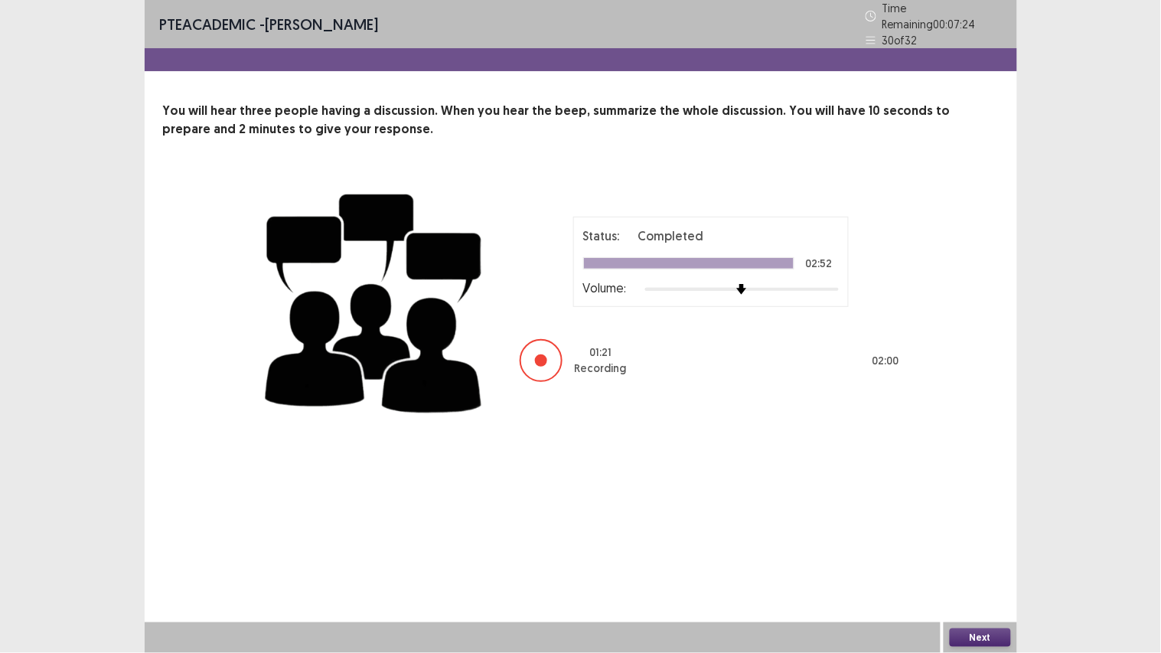
click at [978, 552] on div "Next" at bounding box center [980, 637] width 73 height 31
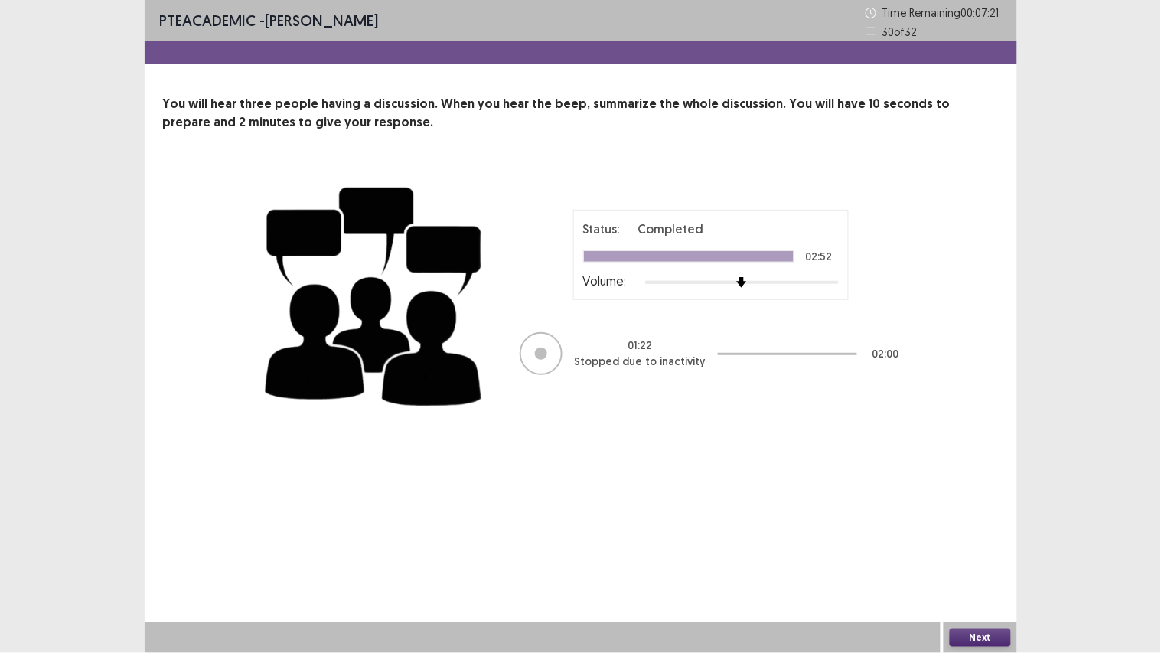
click at [976, 552] on button "Next" at bounding box center [980, 637] width 61 height 18
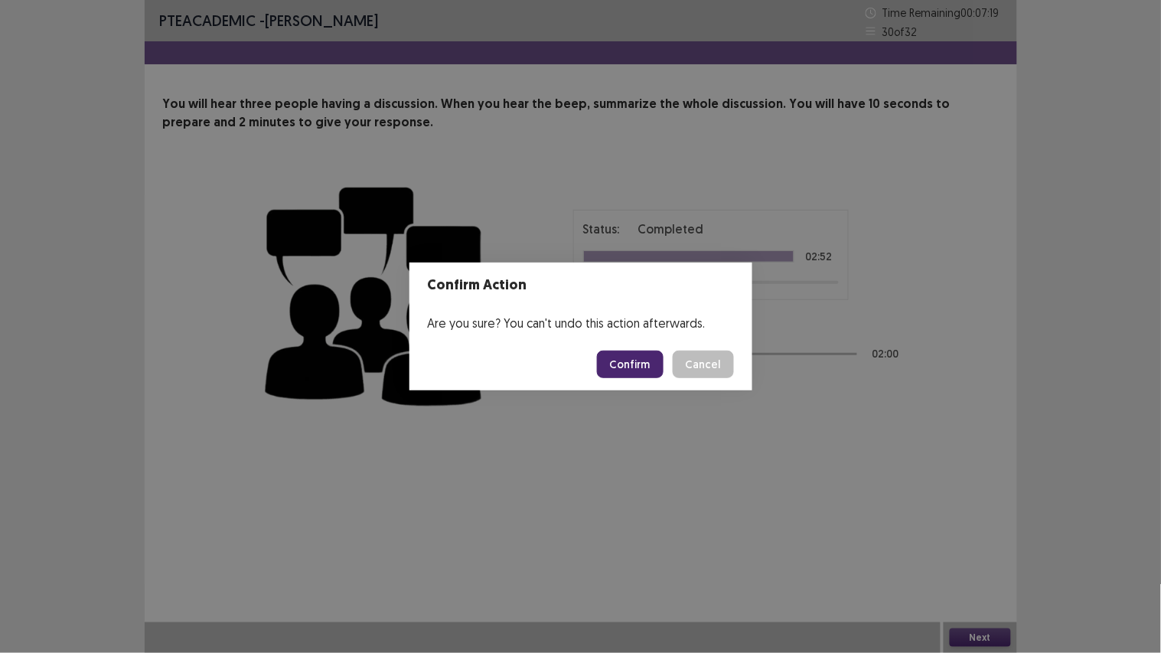
click at [644, 372] on button "Confirm" at bounding box center [630, 365] width 67 height 28
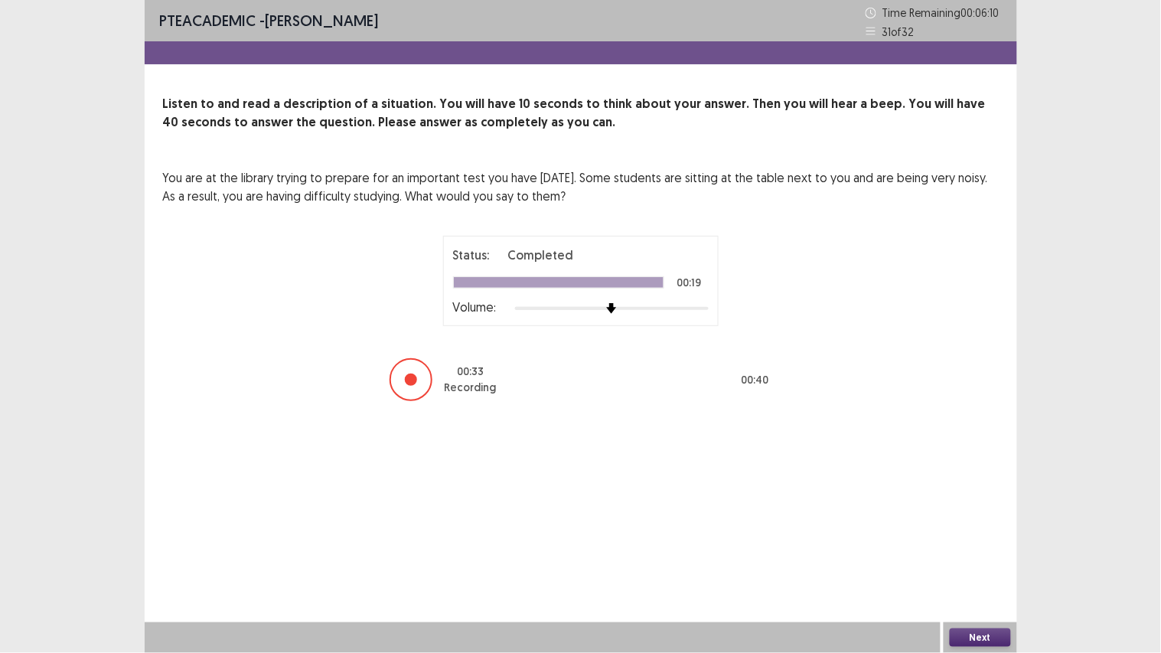
drag, startPoint x: 974, startPoint y: 621, endPoint x: 976, endPoint y: 631, distance: 10.8
click at [976, 552] on div "PTE academic - [PERSON_NAME] Time Remaining 00 : 06 : 10 31 of 32 Listen to and…" at bounding box center [581, 326] width 873 height 653
click at [976, 552] on button "Next" at bounding box center [980, 637] width 61 height 18
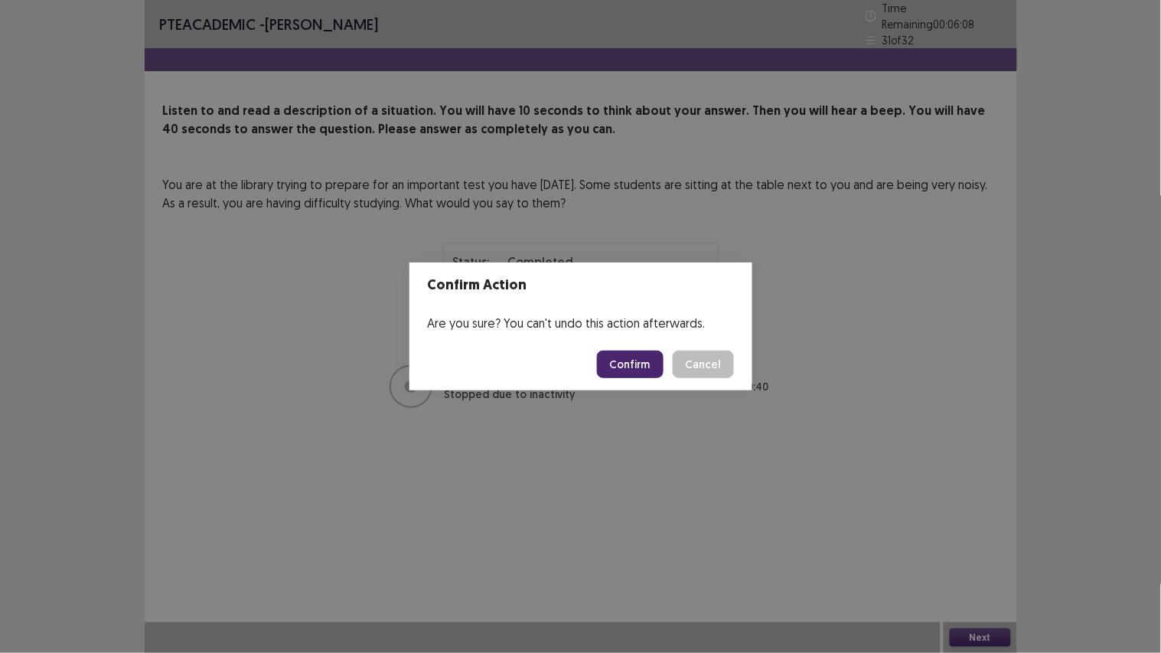
click at [649, 355] on button "Confirm" at bounding box center [630, 365] width 67 height 28
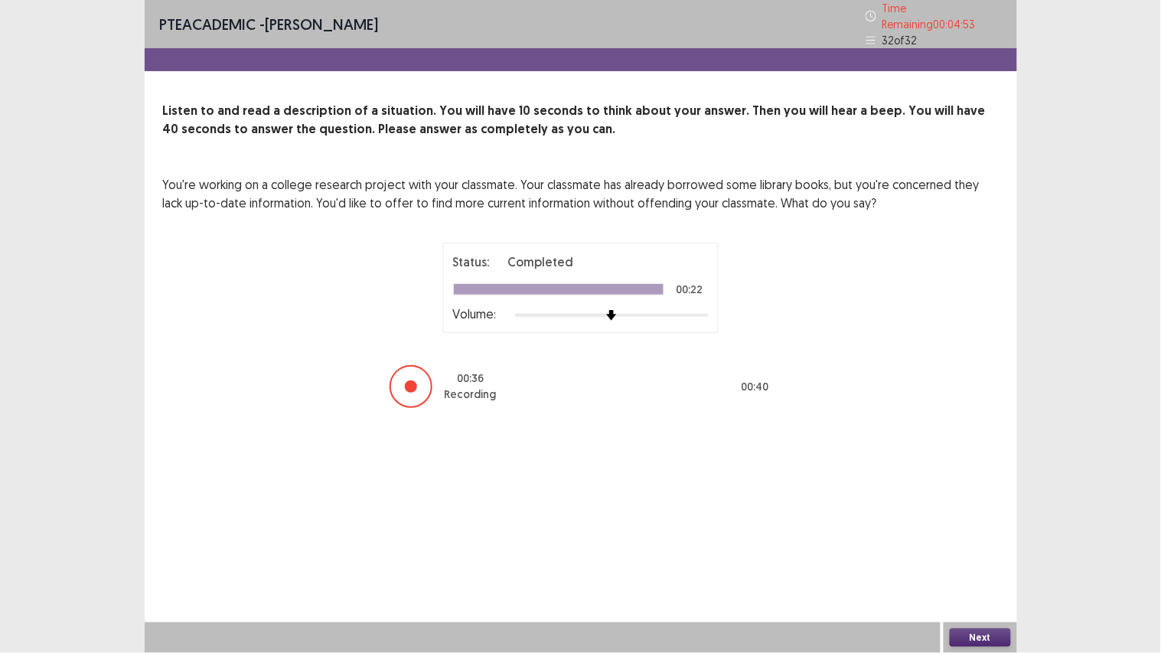
click at [986, 552] on button "Next" at bounding box center [980, 637] width 61 height 18
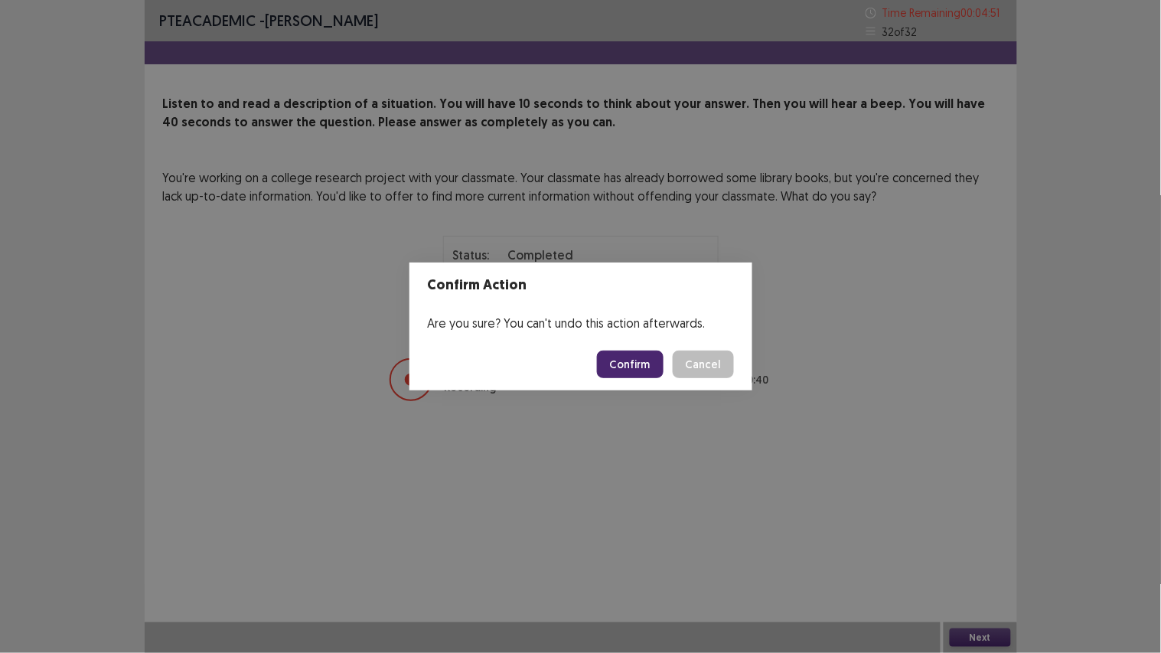
click at [644, 362] on button "Confirm" at bounding box center [630, 365] width 67 height 28
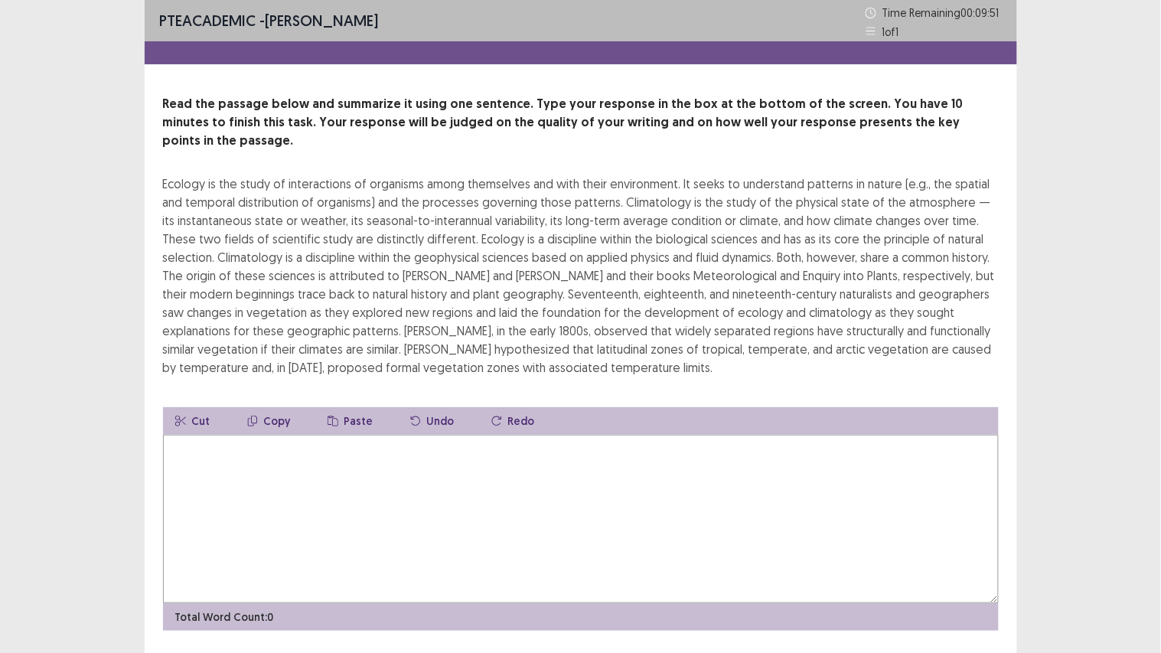
click at [635, 445] on textarea at bounding box center [581, 519] width 836 height 168
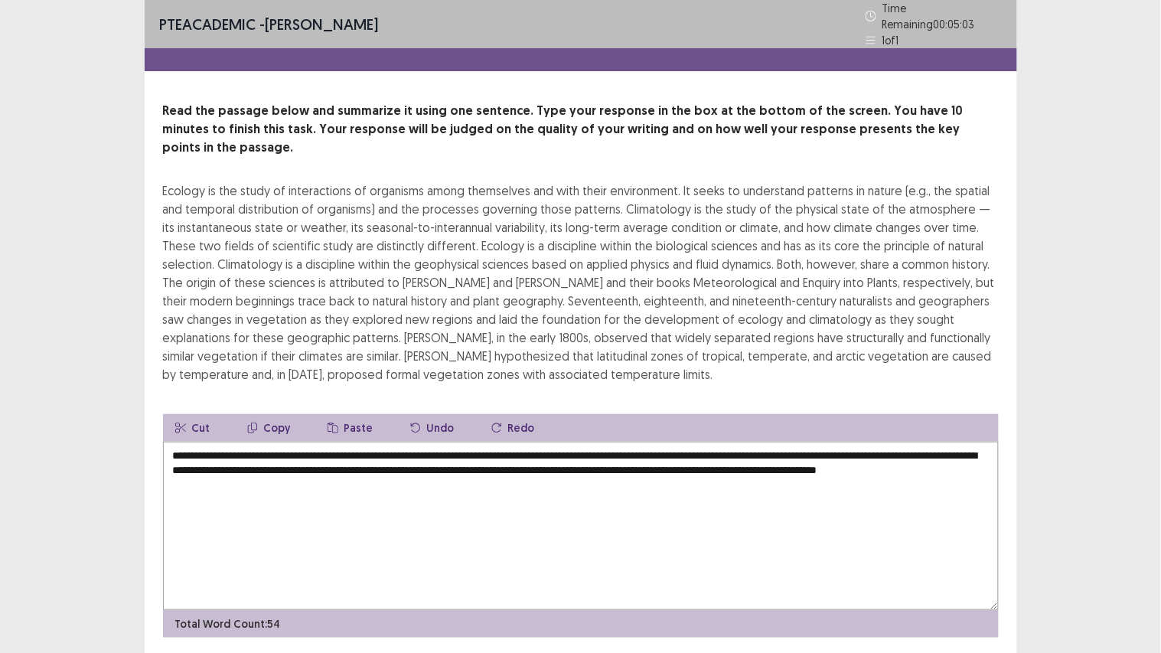
click at [675, 504] on textarea "**********" at bounding box center [581, 526] width 836 height 168
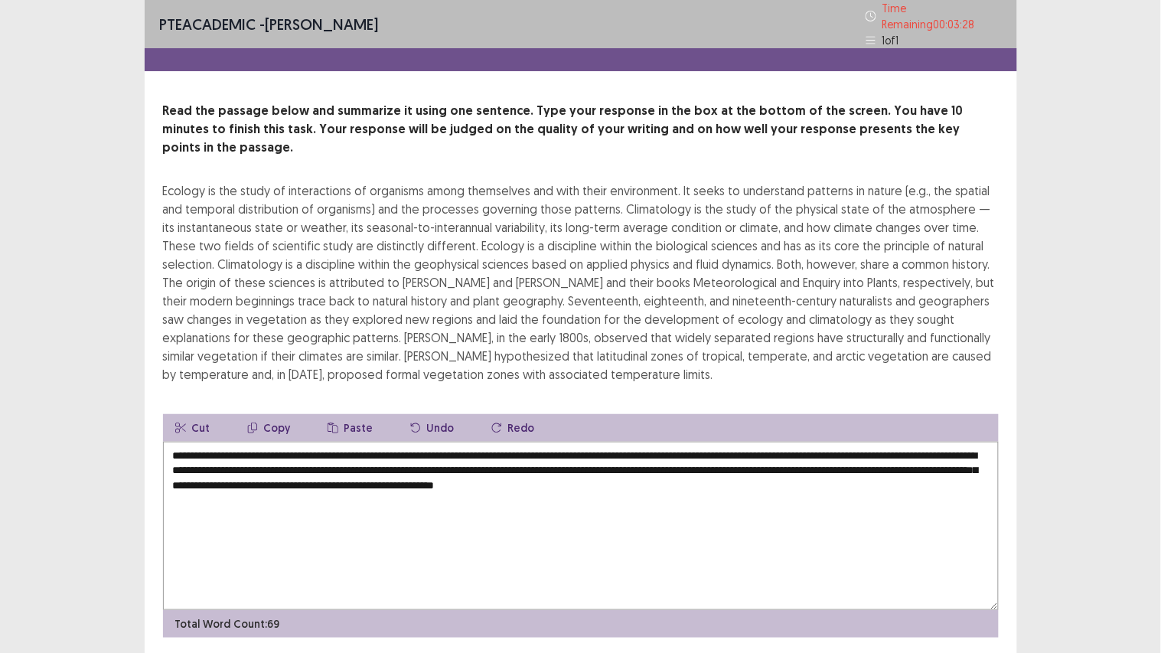
click at [743, 442] on textarea "**********" at bounding box center [581, 526] width 836 height 168
click at [761, 486] on textarea "**********" at bounding box center [581, 526] width 836 height 168
click at [486, 446] on textarea "**********" at bounding box center [581, 526] width 836 height 168
click at [516, 521] on textarea "**********" at bounding box center [581, 526] width 836 height 168
click at [594, 445] on textarea "**********" at bounding box center [581, 526] width 836 height 168
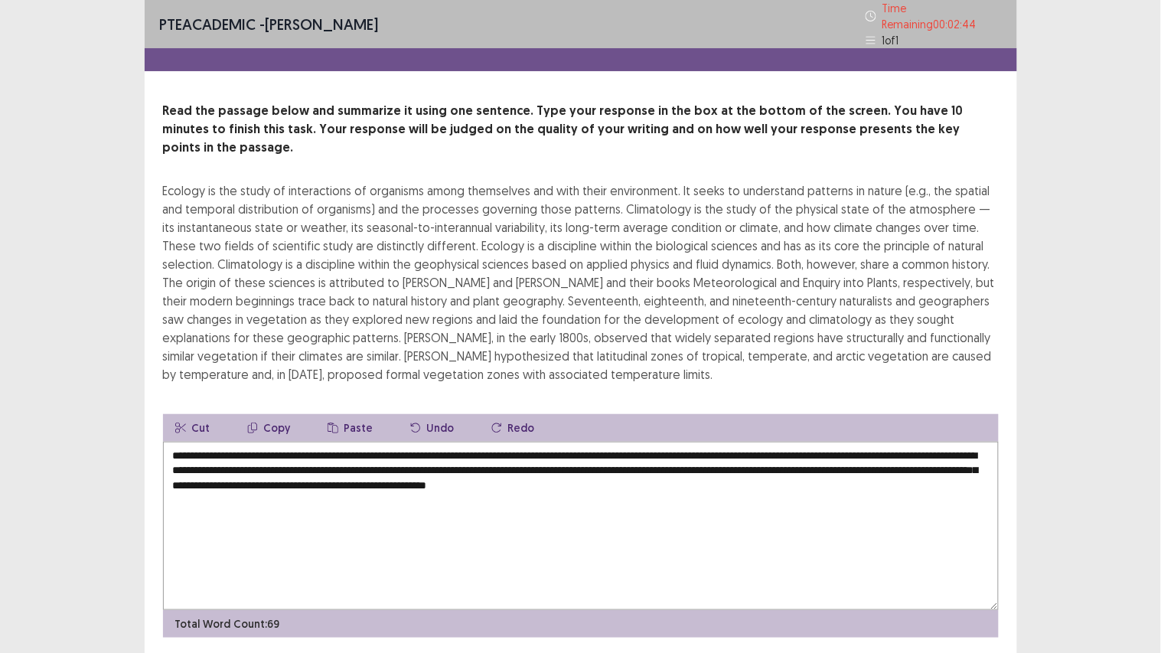
click at [600, 476] on textarea "**********" at bounding box center [581, 526] width 836 height 168
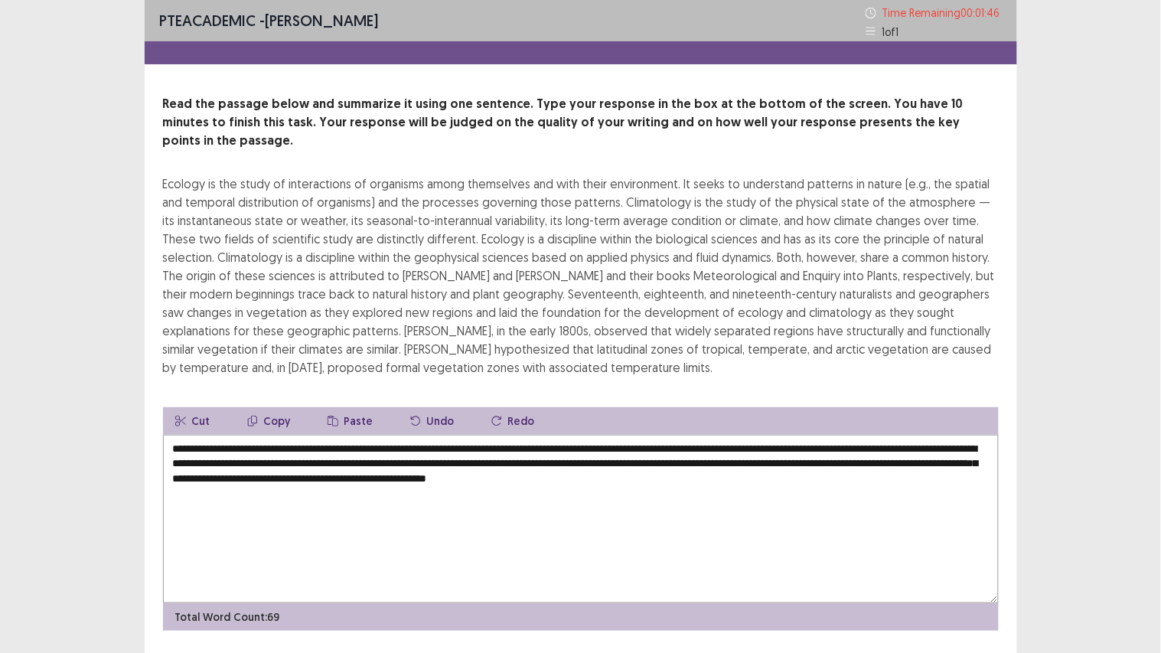
click at [763, 463] on textarea "**********" at bounding box center [581, 519] width 836 height 168
click at [806, 500] on textarea "**********" at bounding box center [581, 519] width 836 height 168
click at [787, 455] on textarea "**********" at bounding box center [581, 519] width 836 height 168
click at [789, 491] on textarea "**********" at bounding box center [581, 519] width 836 height 168
type textarea "**********"
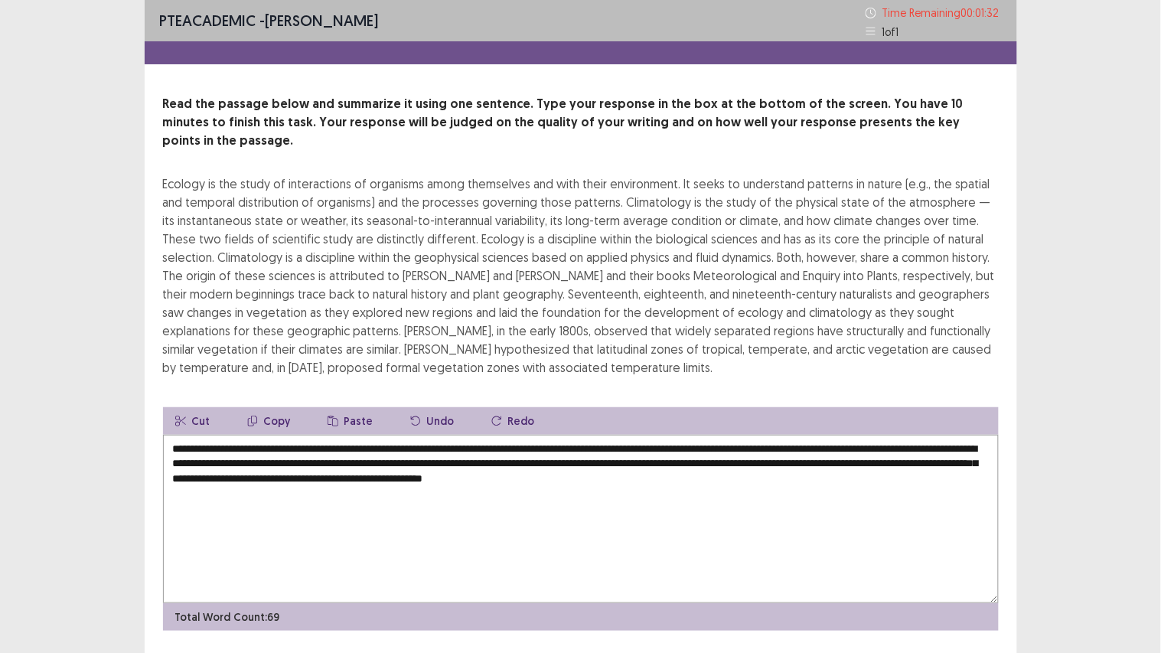
click at [364, 352] on div "Ecology is the study of interactions of organisms among themselves and with the…" at bounding box center [581, 276] width 836 height 202
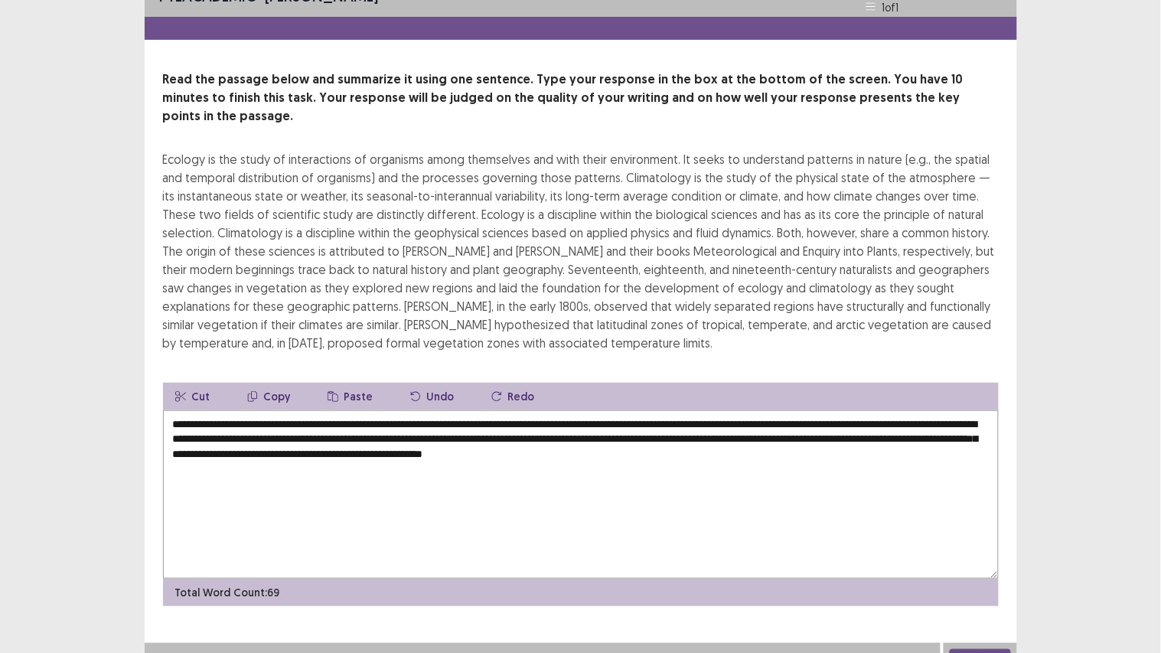
scroll to position [26, 0]
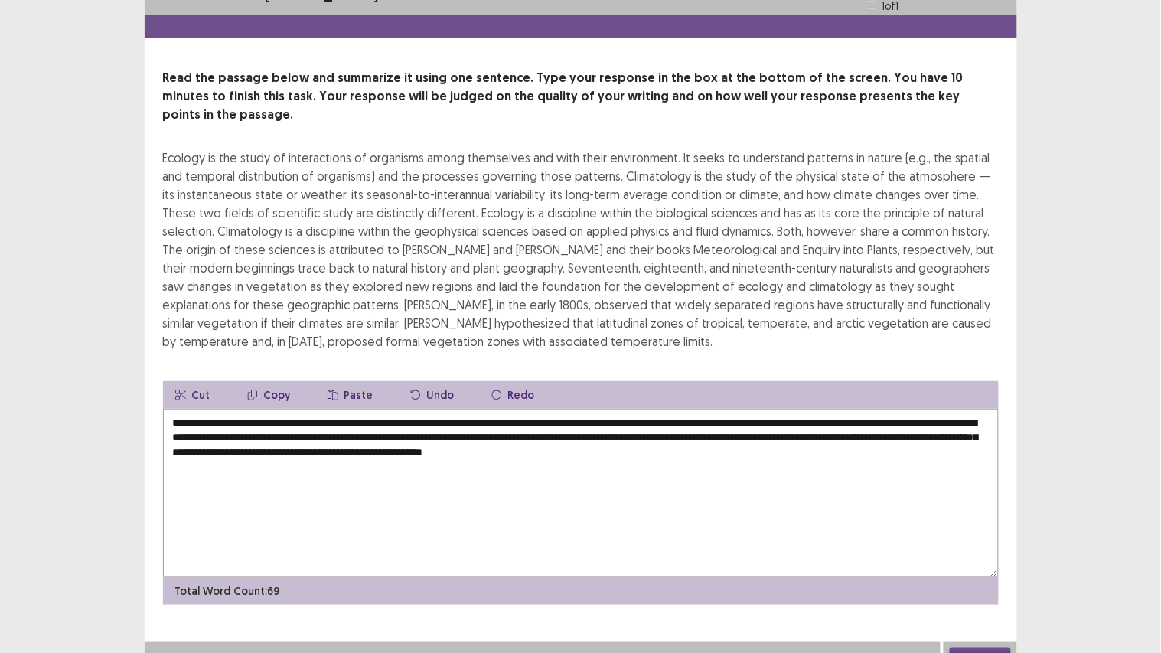
click at [953, 552] on button "Next" at bounding box center [980, 656] width 61 height 18
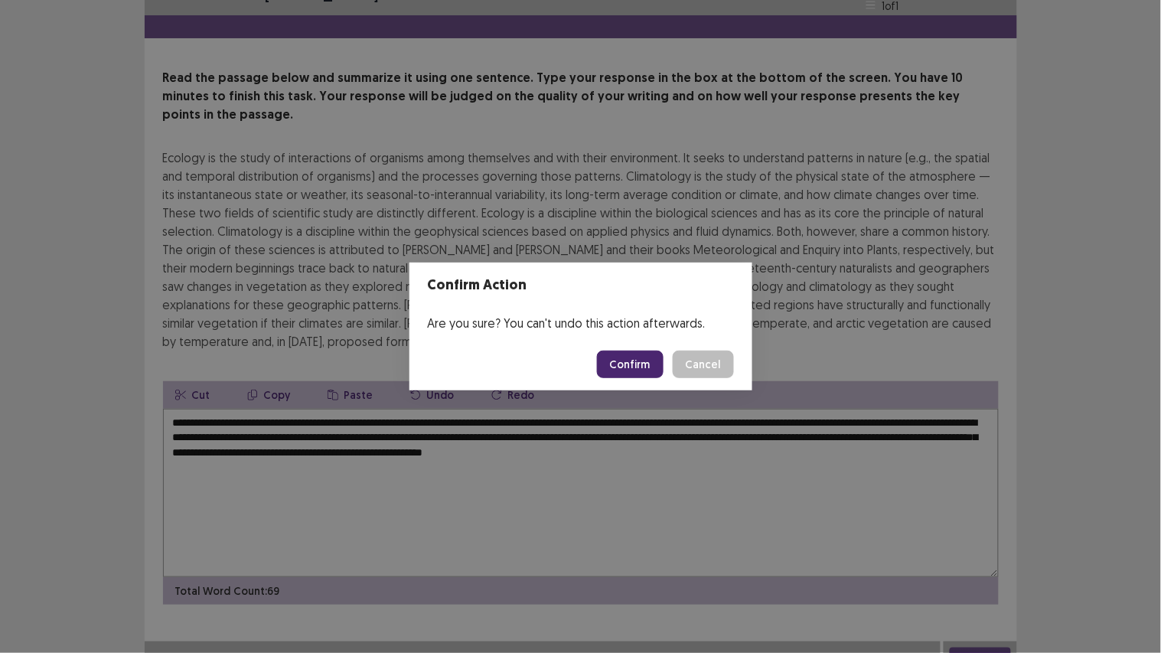
click at [623, 365] on button "Confirm" at bounding box center [630, 365] width 67 height 28
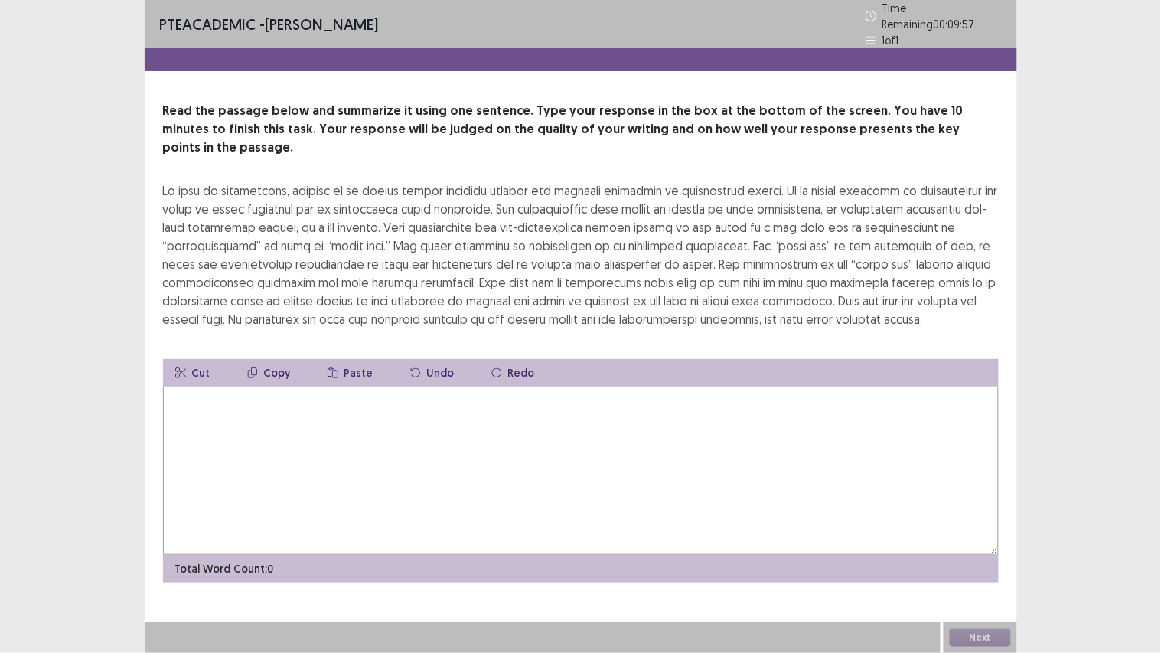
click at [566, 426] on textarea at bounding box center [581, 471] width 836 height 168
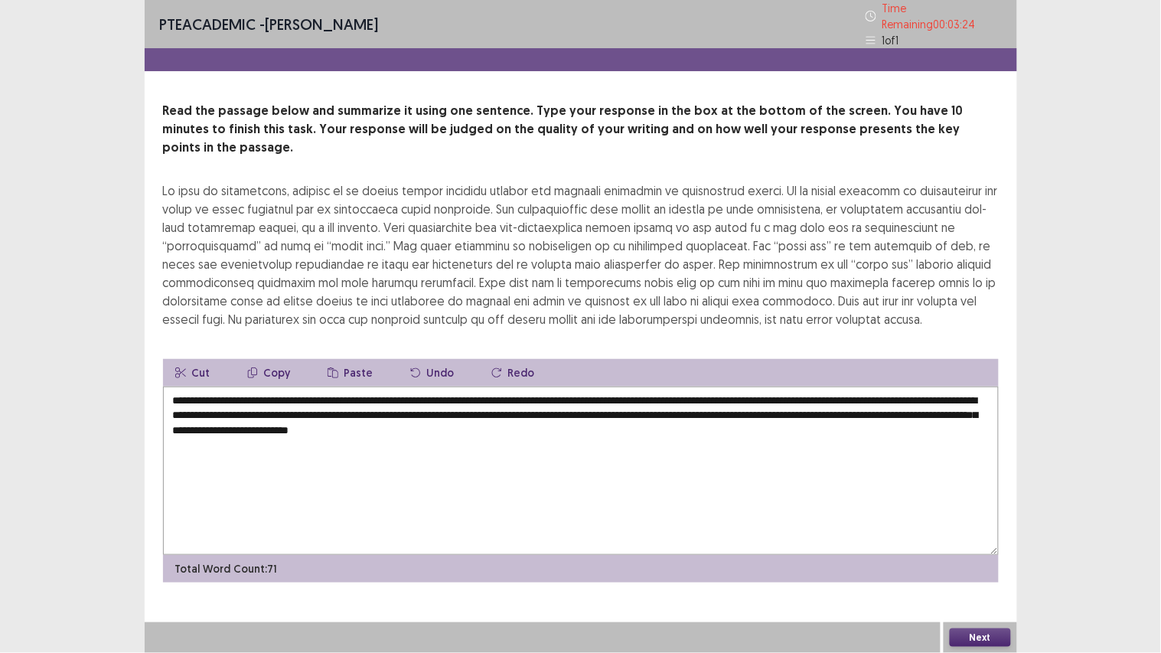
type textarea "**********"
click at [970, 552] on button "Next" at bounding box center [980, 637] width 61 height 18
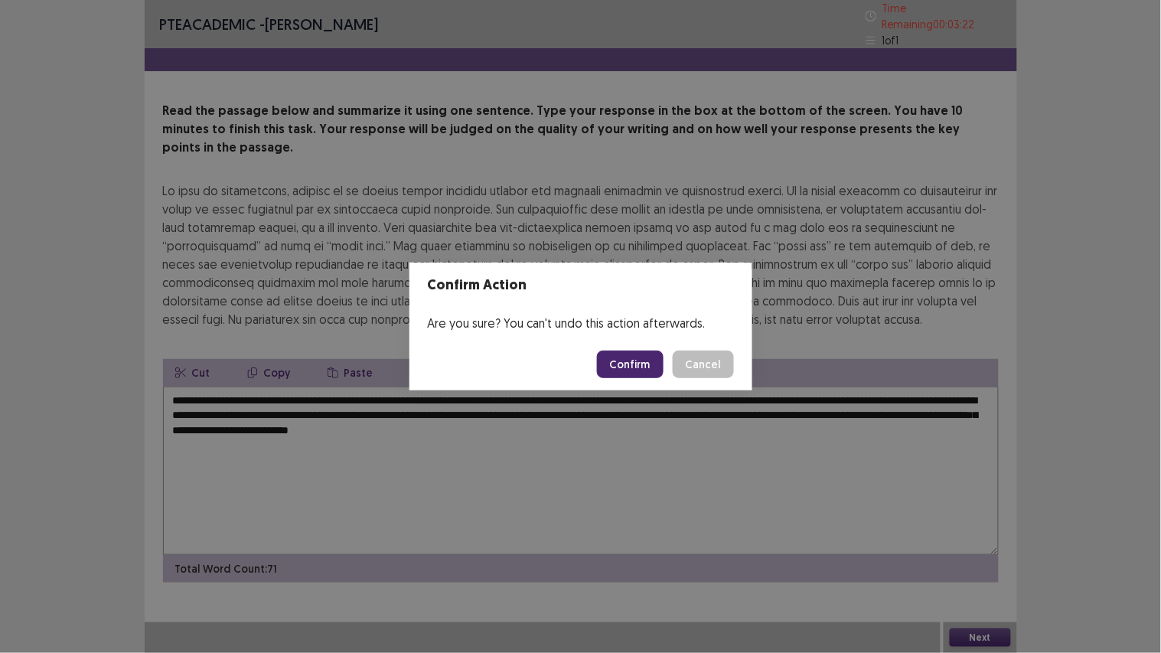
click at [616, 363] on button "Confirm" at bounding box center [630, 365] width 67 height 28
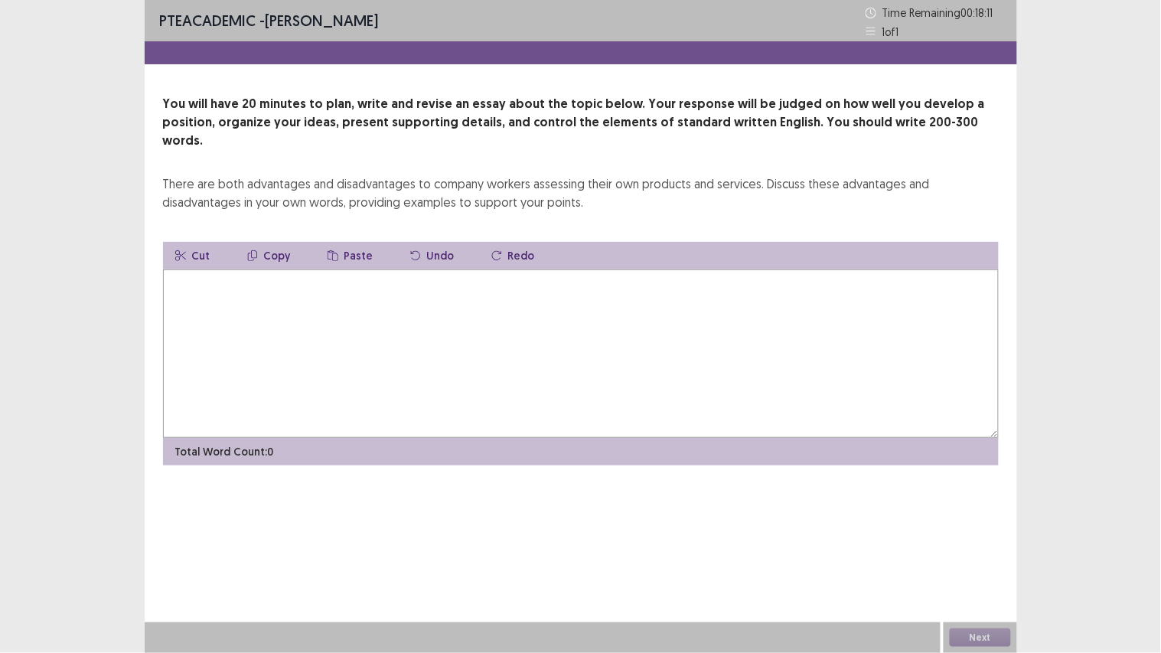
click at [616, 363] on textarea at bounding box center [581, 353] width 836 height 168
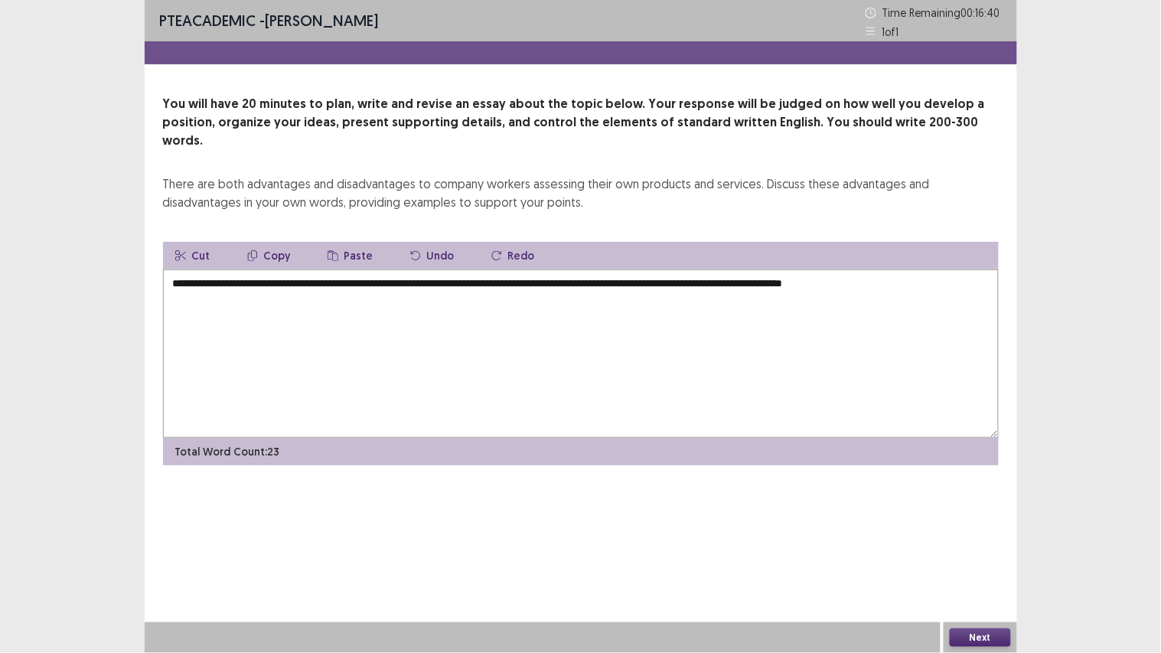
click at [830, 269] on textarea "**********" at bounding box center [581, 353] width 836 height 168
click at [980, 269] on textarea "**********" at bounding box center [581, 353] width 836 height 168
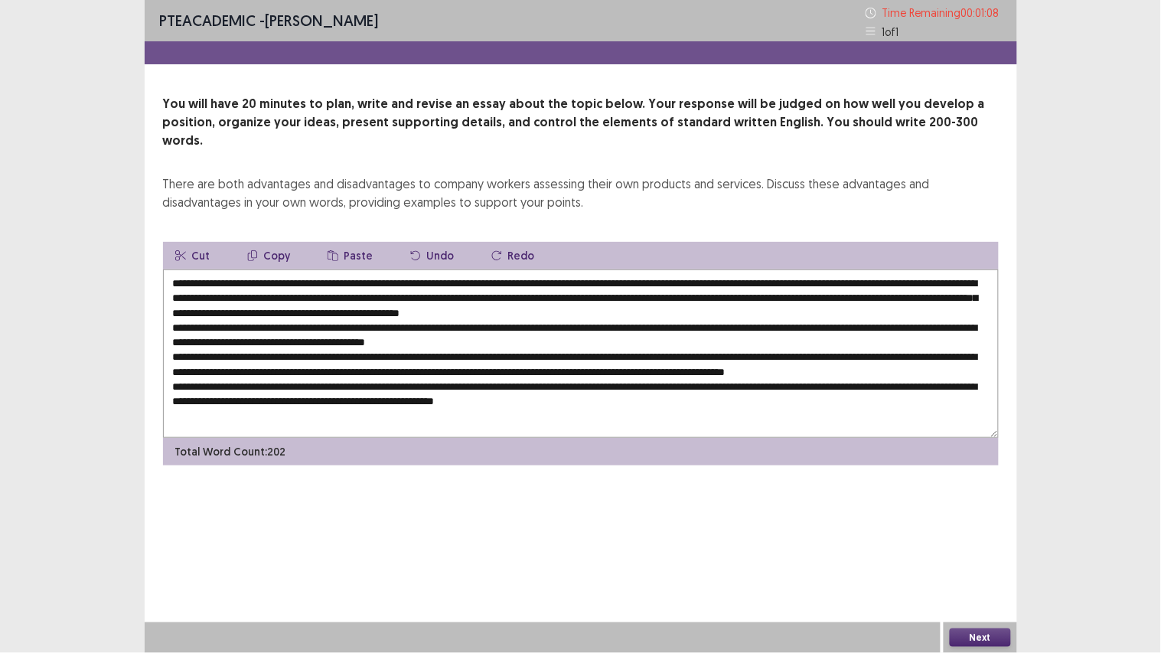
type textarea "**********"
click at [976, 552] on button "Next" at bounding box center [980, 637] width 61 height 18
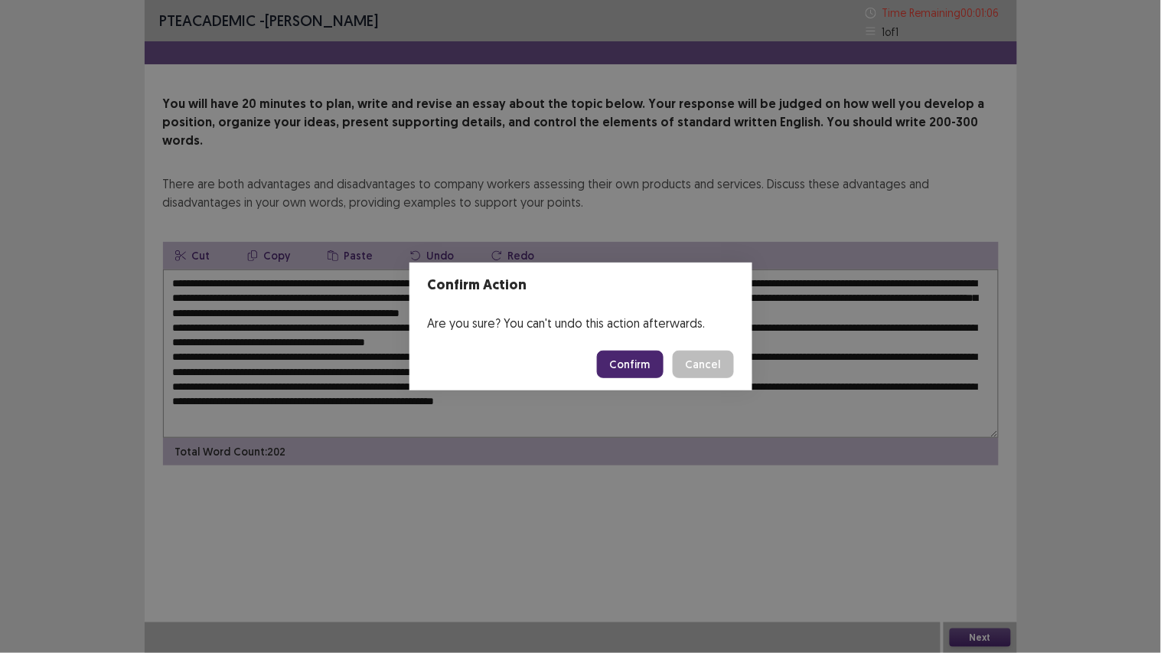
click at [645, 364] on button "Confirm" at bounding box center [630, 365] width 67 height 28
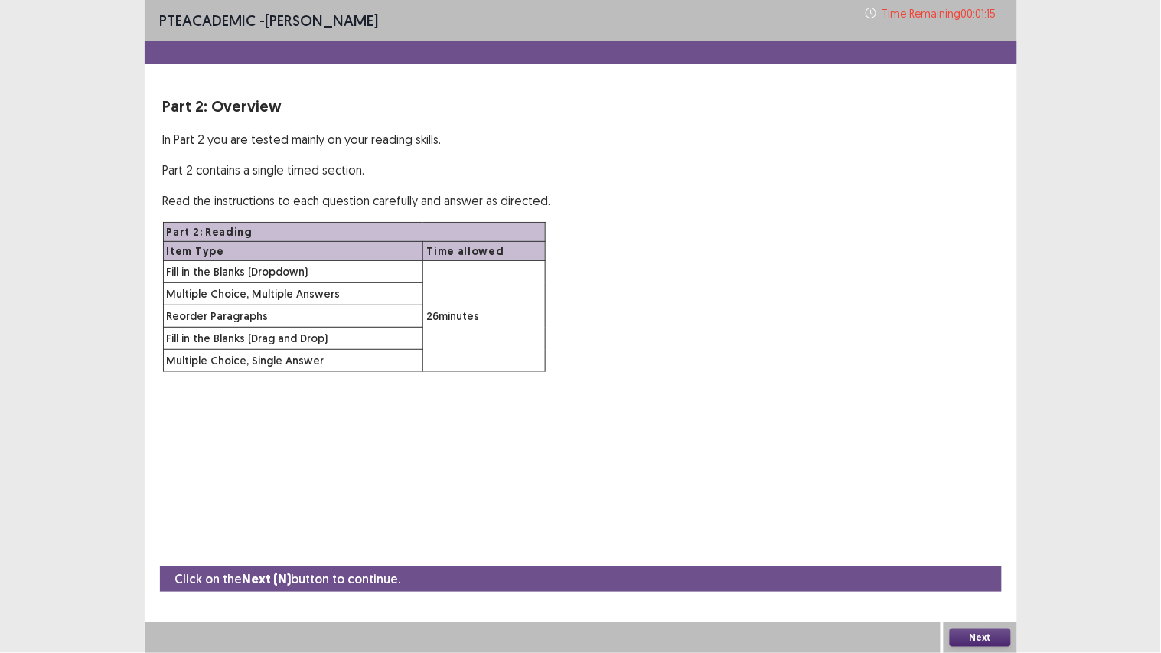
click at [961, 552] on button "Next" at bounding box center [980, 637] width 61 height 18
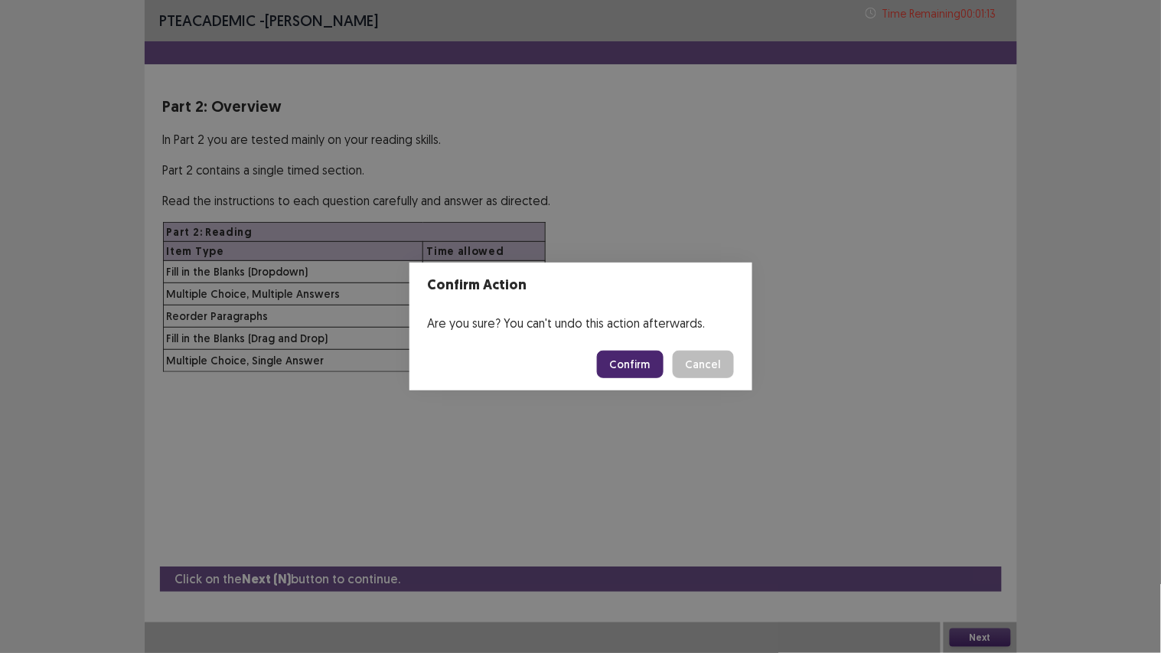
click at [633, 364] on button "Confirm" at bounding box center [630, 365] width 67 height 28
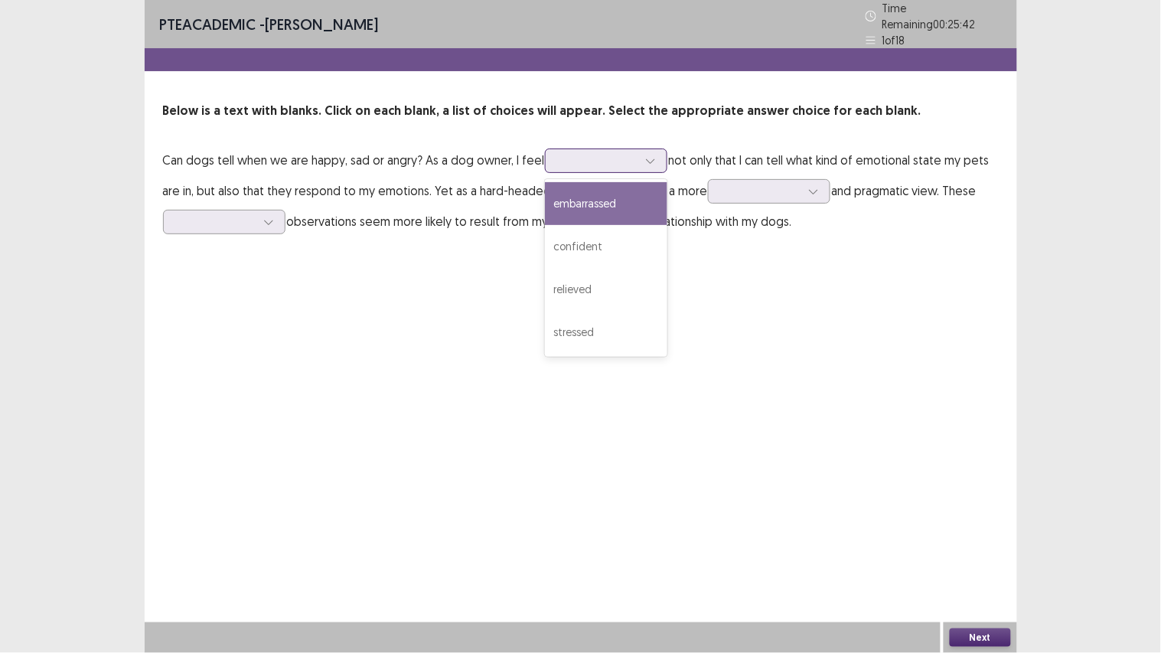
click at [625, 161] on div at bounding box center [598, 160] width 80 height 15
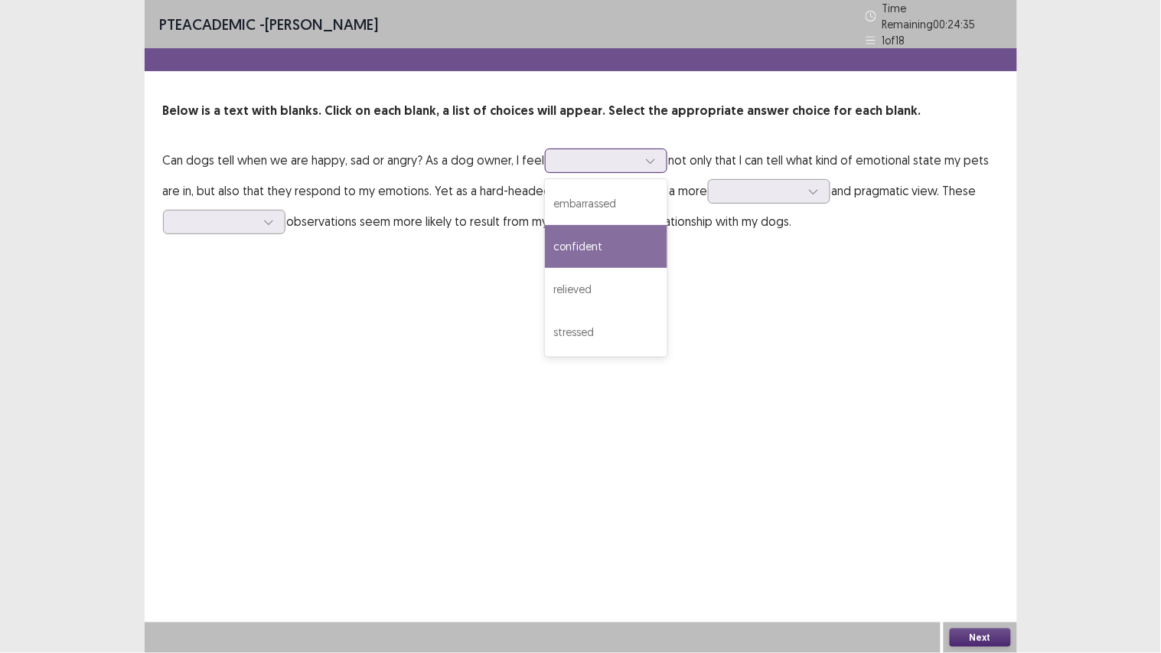
click at [617, 239] on div "confident" at bounding box center [606, 246] width 122 height 43
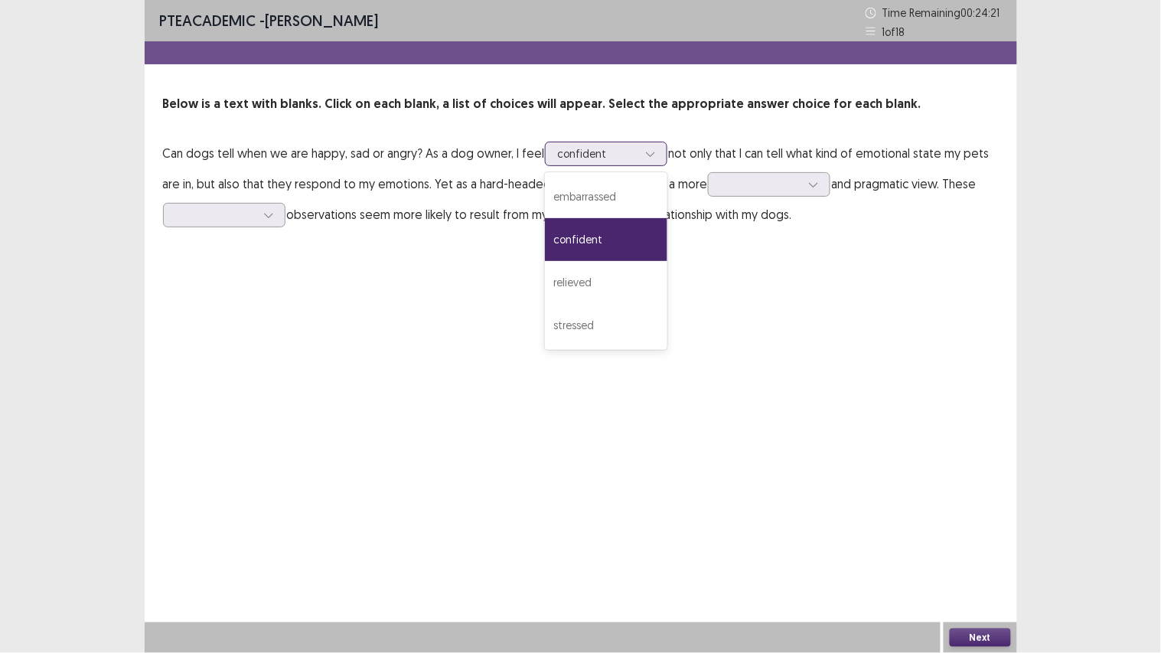
click at [564, 154] on div at bounding box center [598, 153] width 80 height 15
click at [579, 239] on div "confident" at bounding box center [606, 239] width 122 height 43
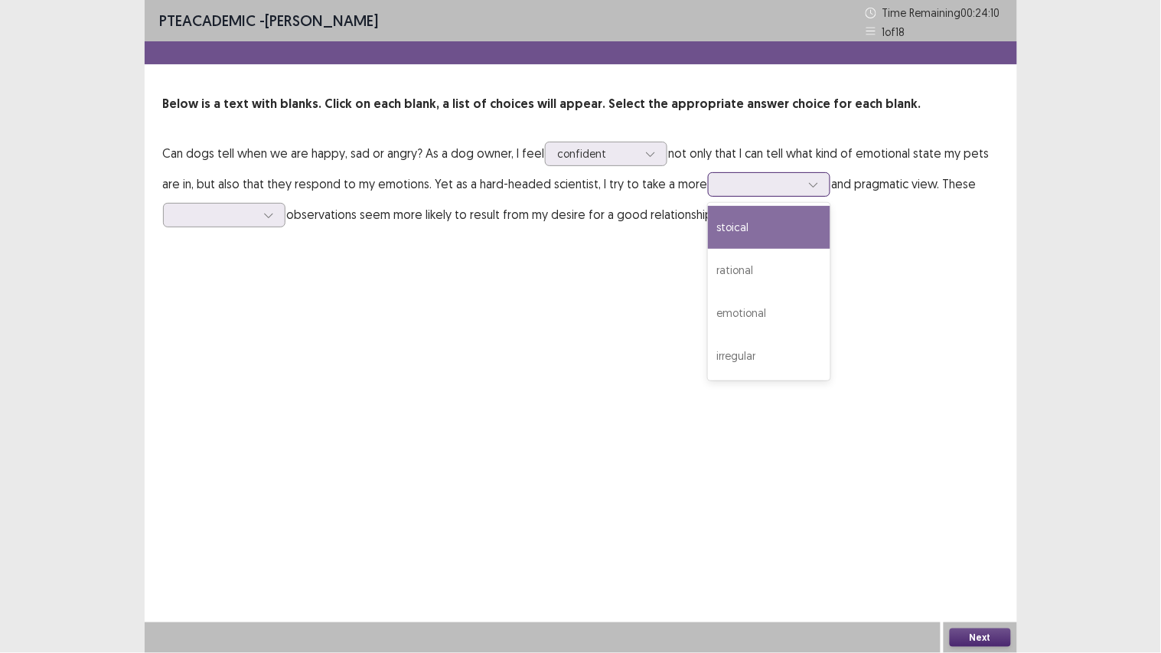
click at [739, 185] on div at bounding box center [761, 184] width 80 height 15
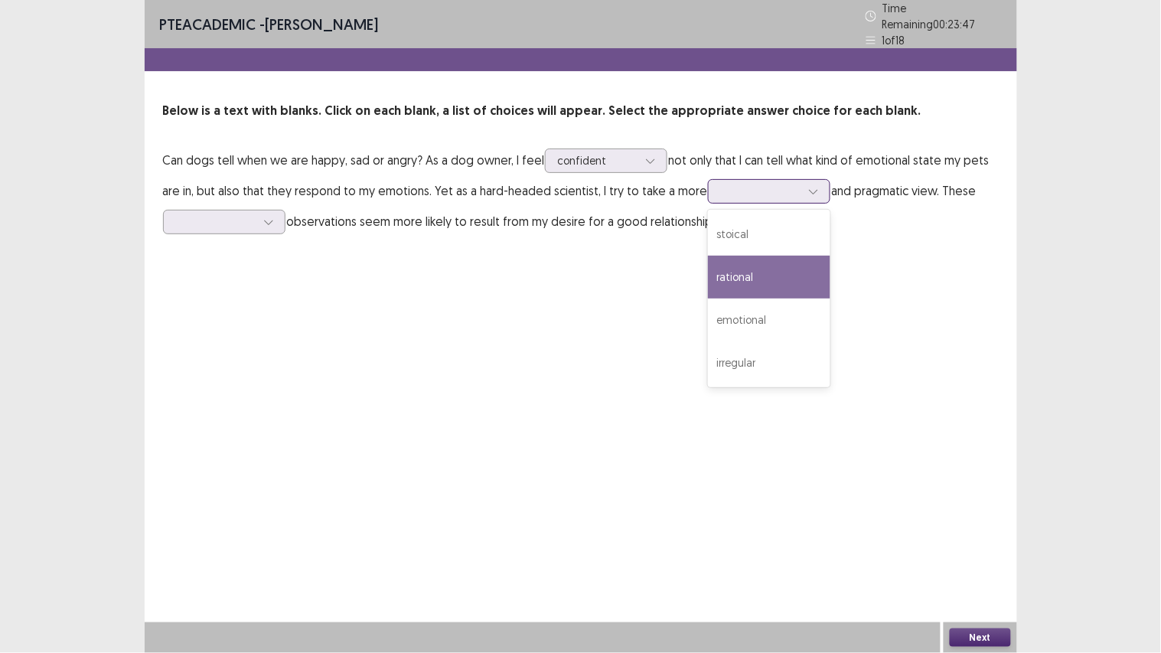
click at [751, 265] on div "rational" at bounding box center [769, 277] width 122 height 43
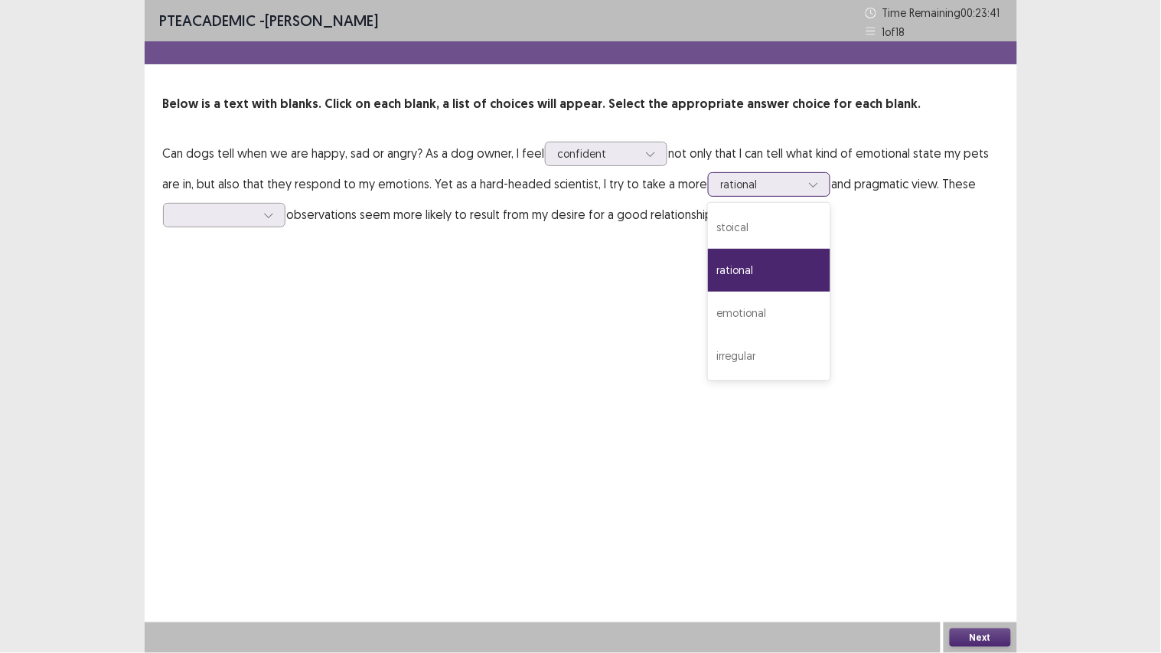
click at [754, 182] on div at bounding box center [761, 184] width 80 height 15
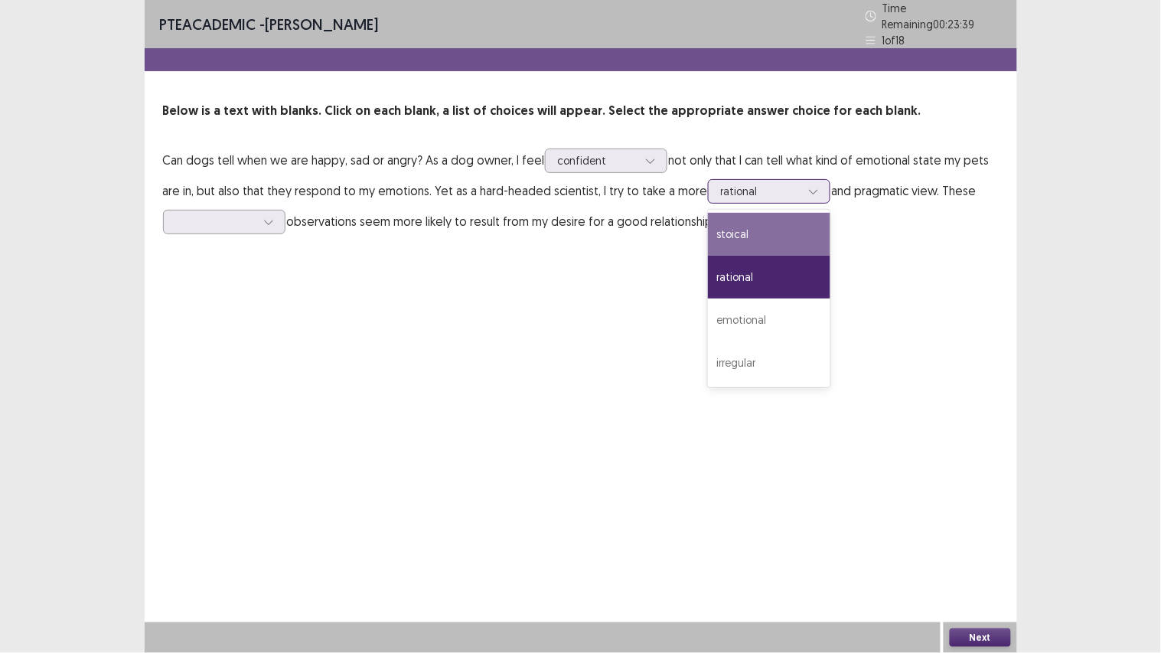
click at [762, 220] on div "stoical" at bounding box center [769, 234] width 122 height 43
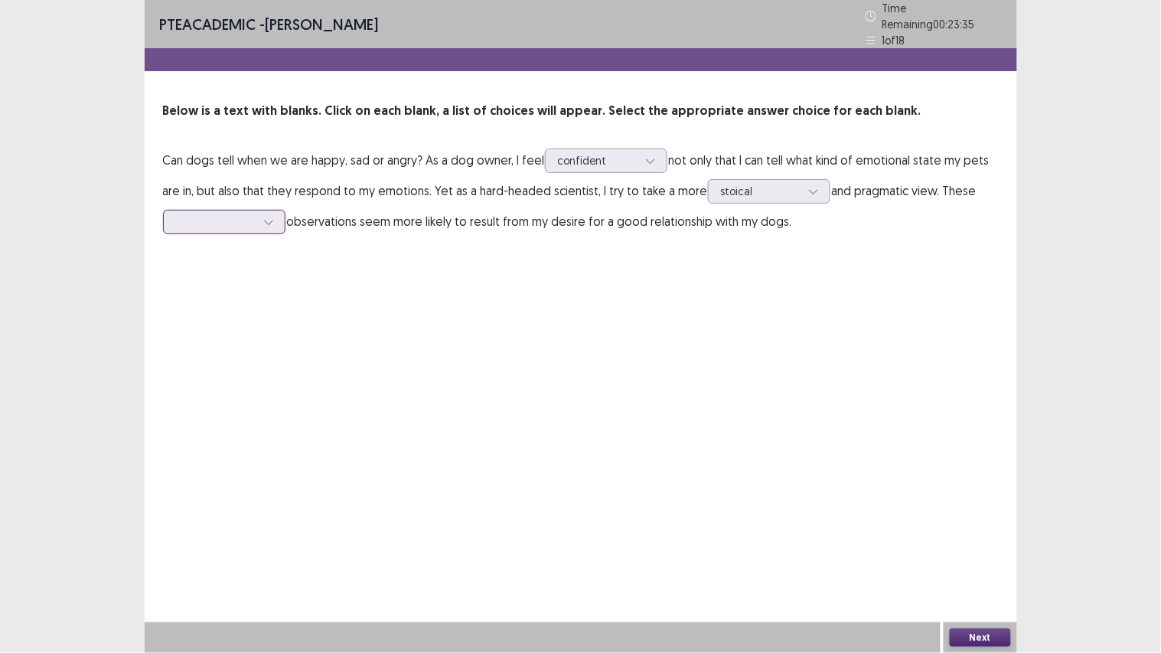
click at [253, 216] on div at bounding box center [216, 221] width 80 height 15
click at [217, 314] on div "personal" at bounding box center [224, 307] width 122 height 43
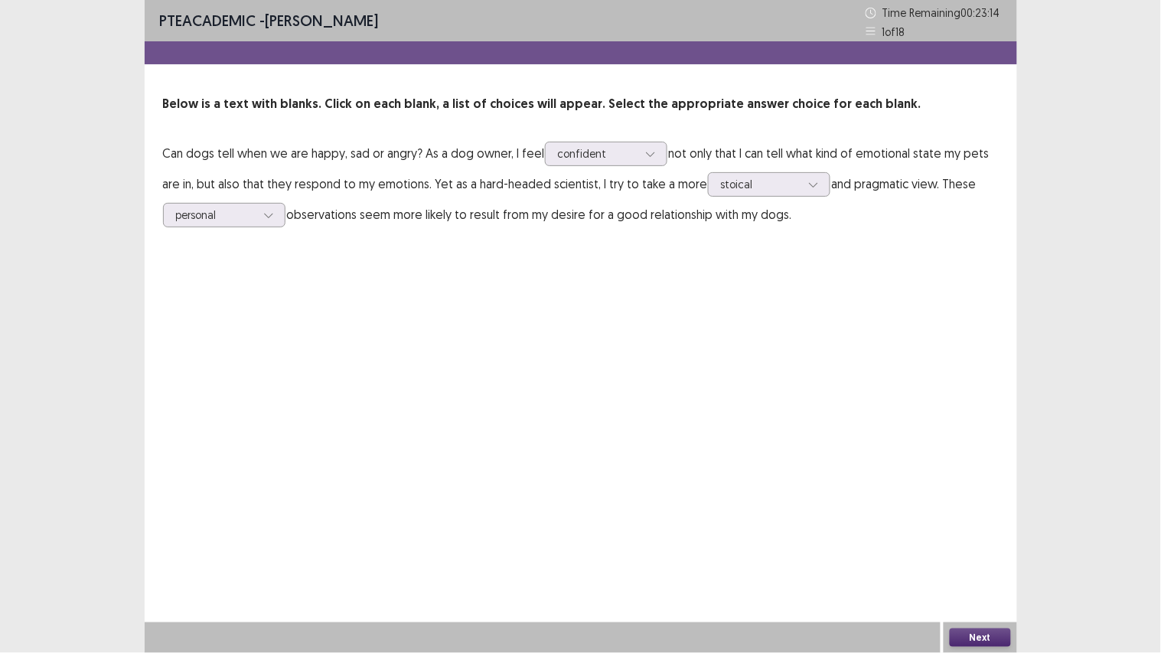
click at [982, 552] on button "Next" at bounding box center [980, 637] width 61 height 18
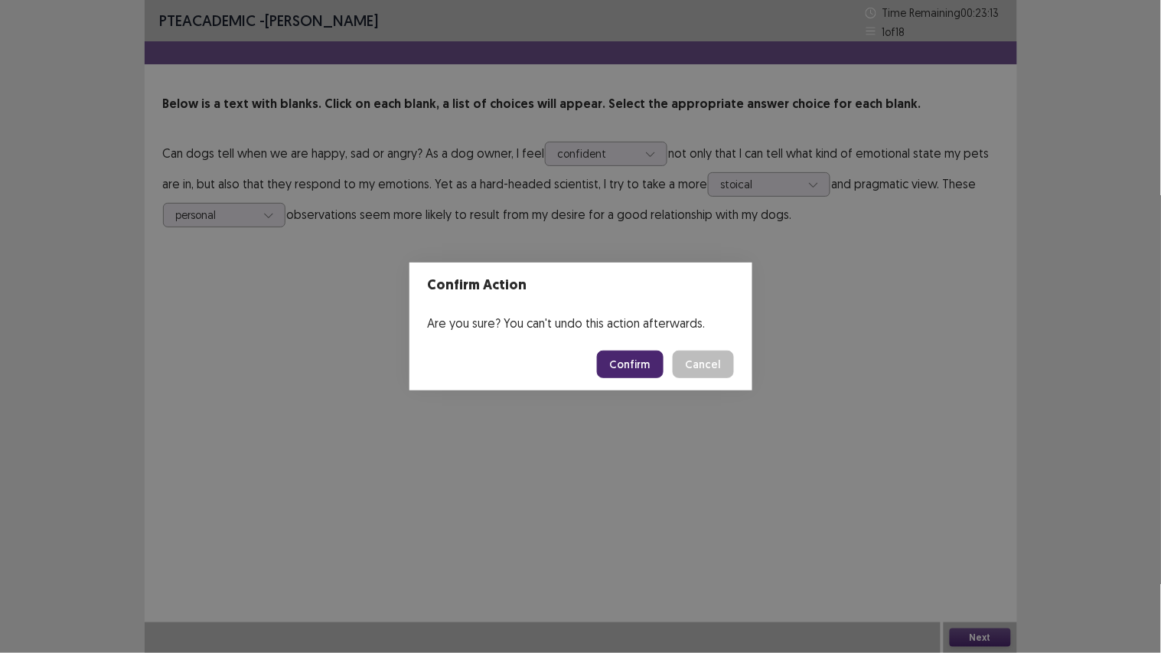
click at [615, 358] on button "Confirm" at bounding box center [630, 365] width 67 height 28
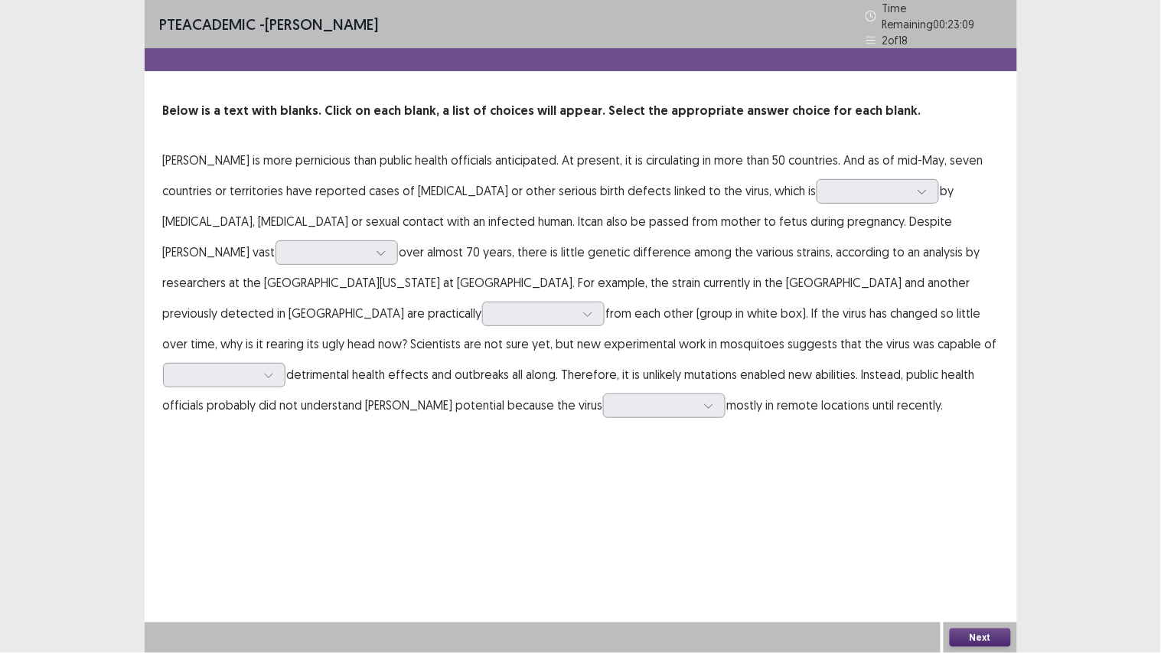
click at [414, 180] on p "[PERSON_NAME] is more pernicious than public health officials anticipated. At p…" at bounding box center [581, 283] width 836 height 276
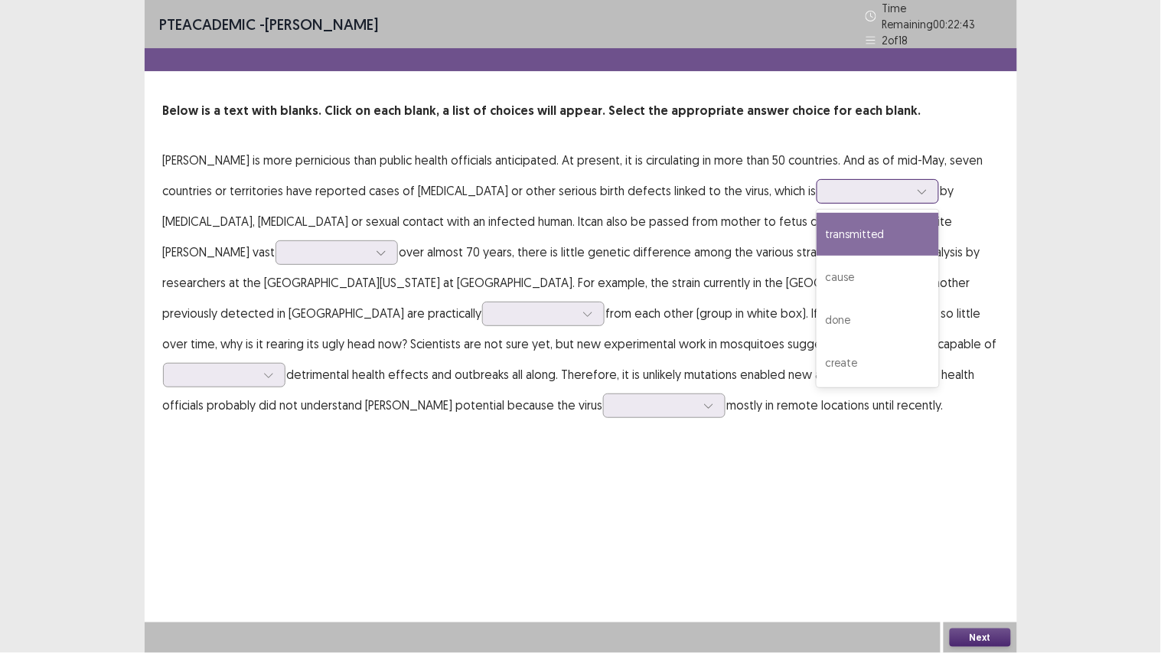
click at [918, 190] on icon at bounding box center [922, 192] width 8 height 5
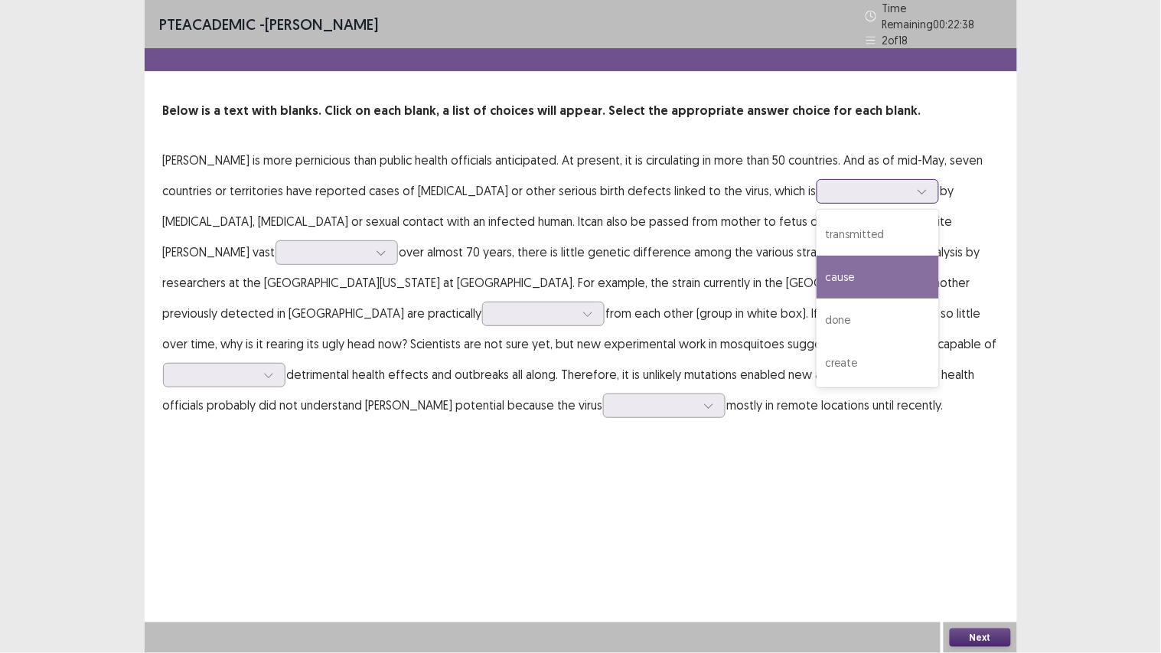
click at [822, 256] on div "cause" at bounding box center [878, 277] width 122 height 43
click at [830, 184] on div at bounding box center [870, 191] width 80 height 15
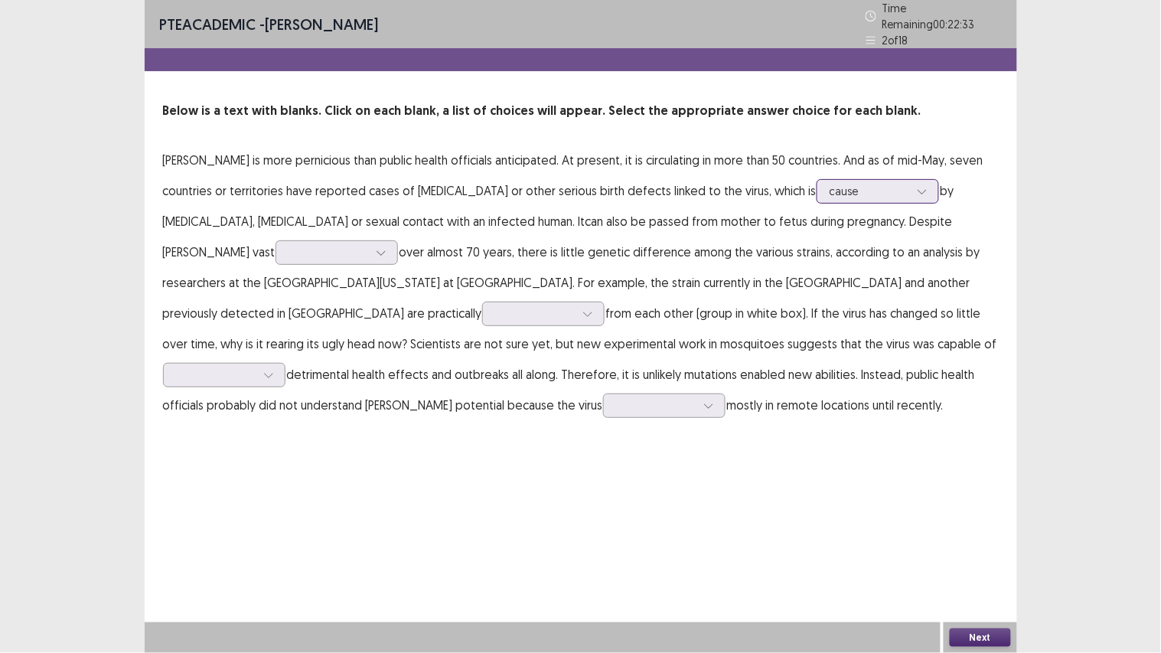
click at [830, 184] on div at bounding box center [870, 191] width 80 height 15
click at [289, 245] on div at bounding box center [329, 252] width 80 height 15
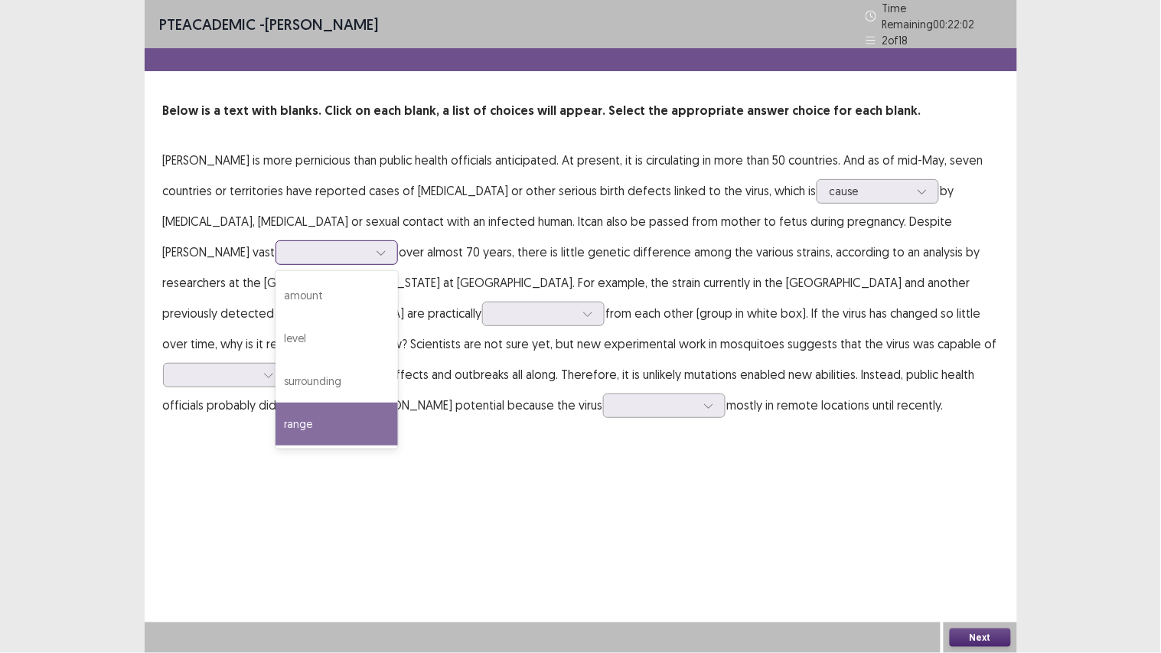
click at [276, 406] on div "range" at bounding box center [337, 424] width 122 height 43
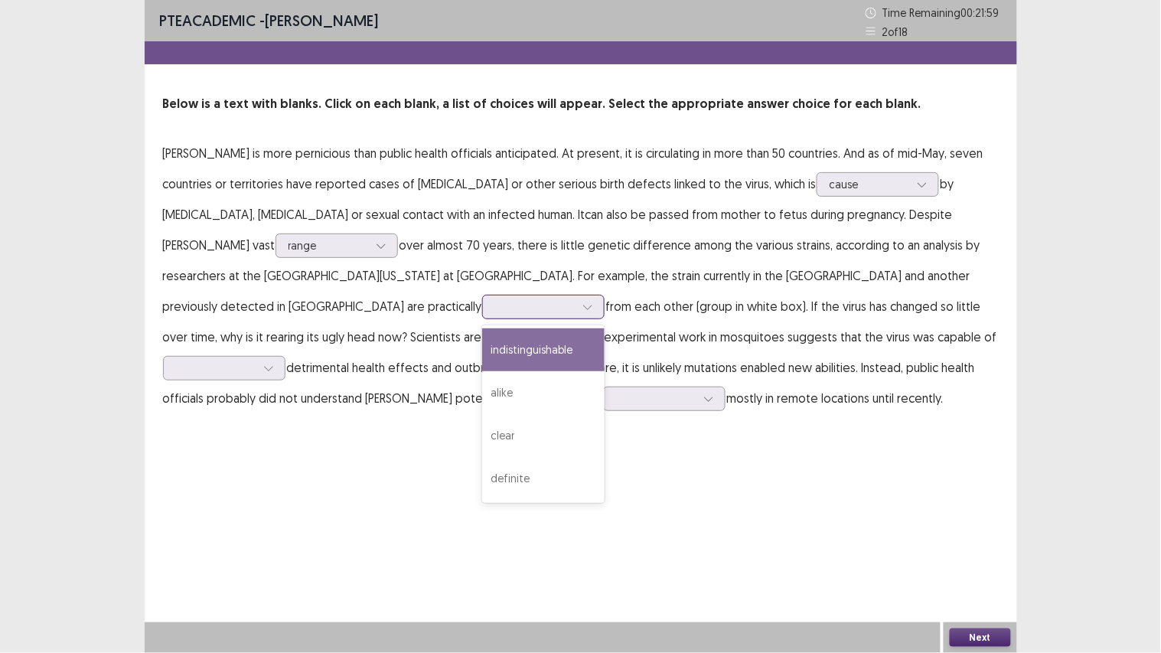
click at [482, 295] on div at bounding box center [543, 307] width 122 height 24
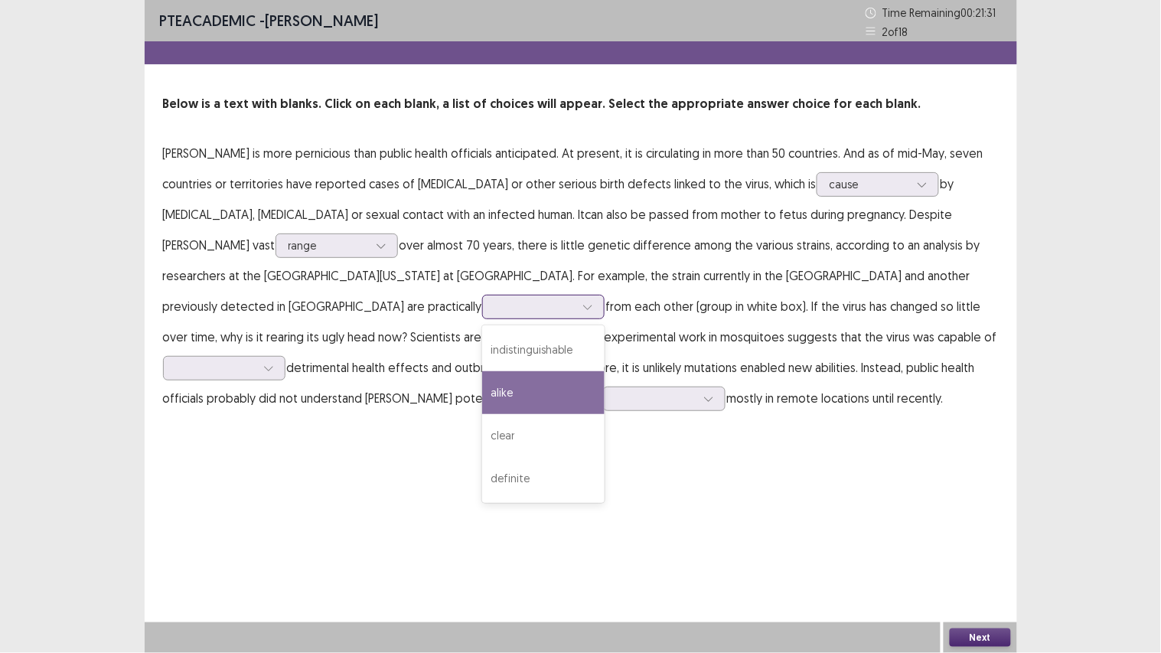
click at [482, 377] on div "alike" at bounding box center [543, 392] width 122 height 43
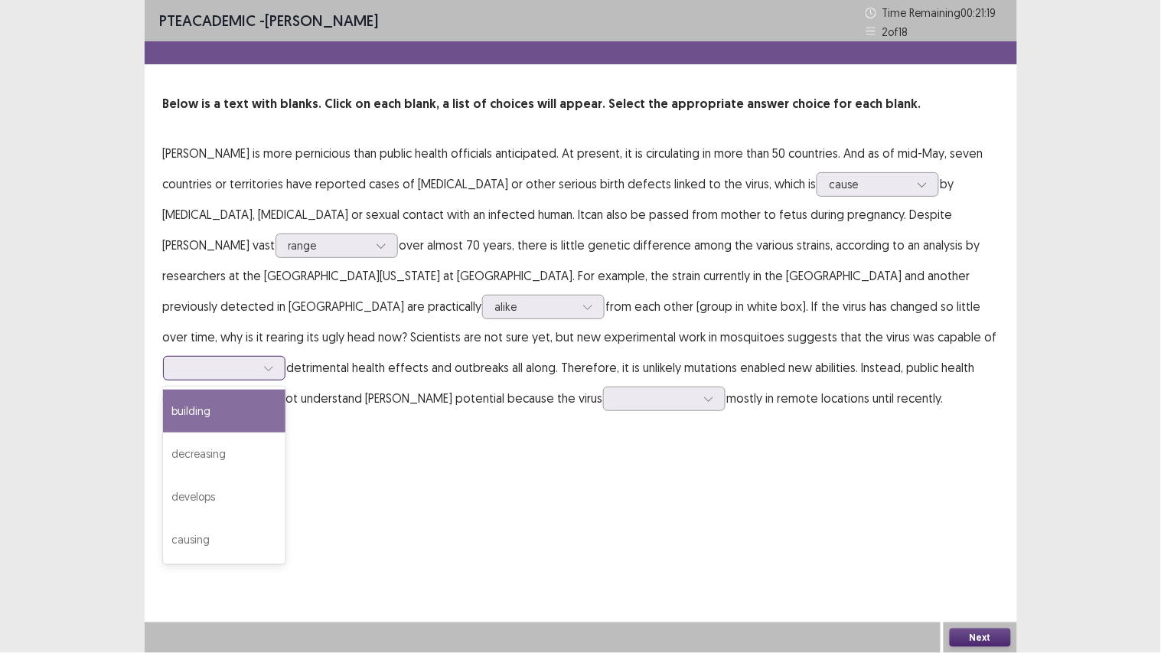
click at [280, 357] on div at bounding box center [268, 368] width 23 height 23
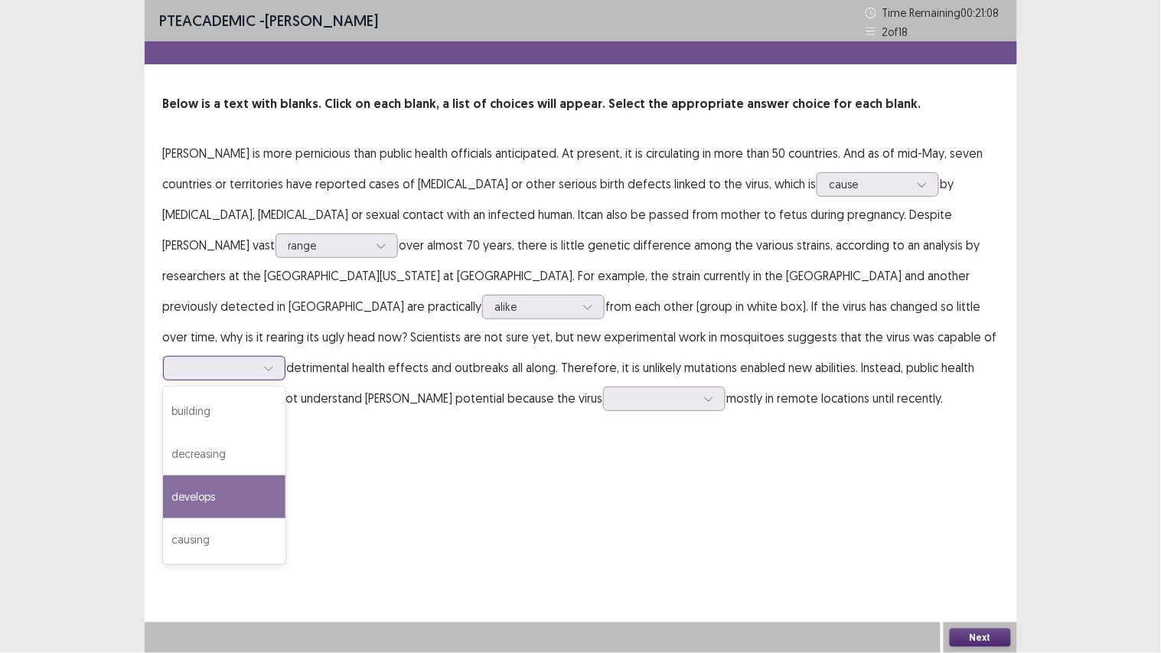
click at [285, 475] on div "develops" at bounding box center [224, 496] width 122 height 43
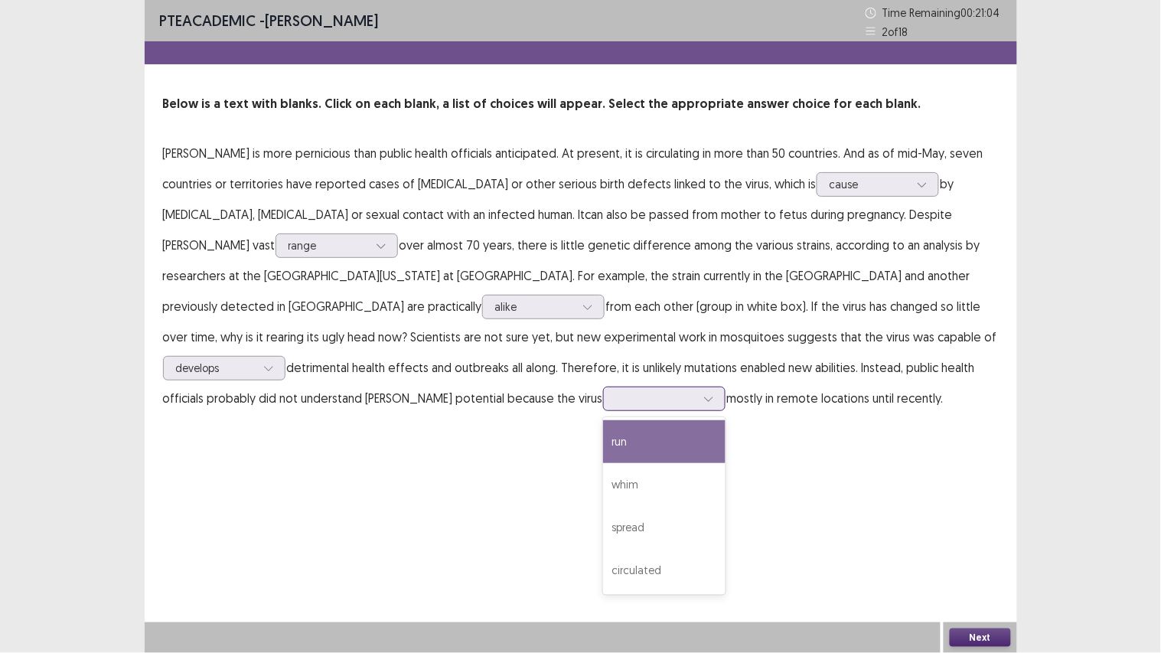
click at [616, 399] on div at bounding box center [656, 398] width 80 height 15
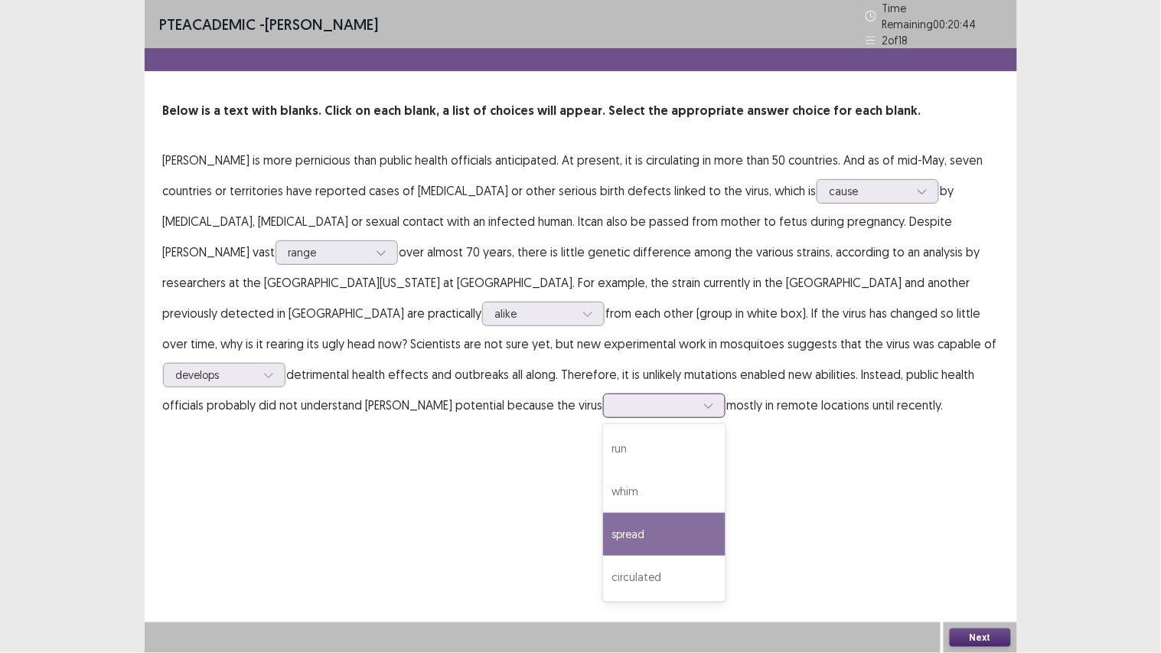
click at [603, 515] on div "spread" at bounding box center [664, 534] width 122 height 43
click at [963, 552] on button "Next" at bounding box center [980, 637] width 61 height 18
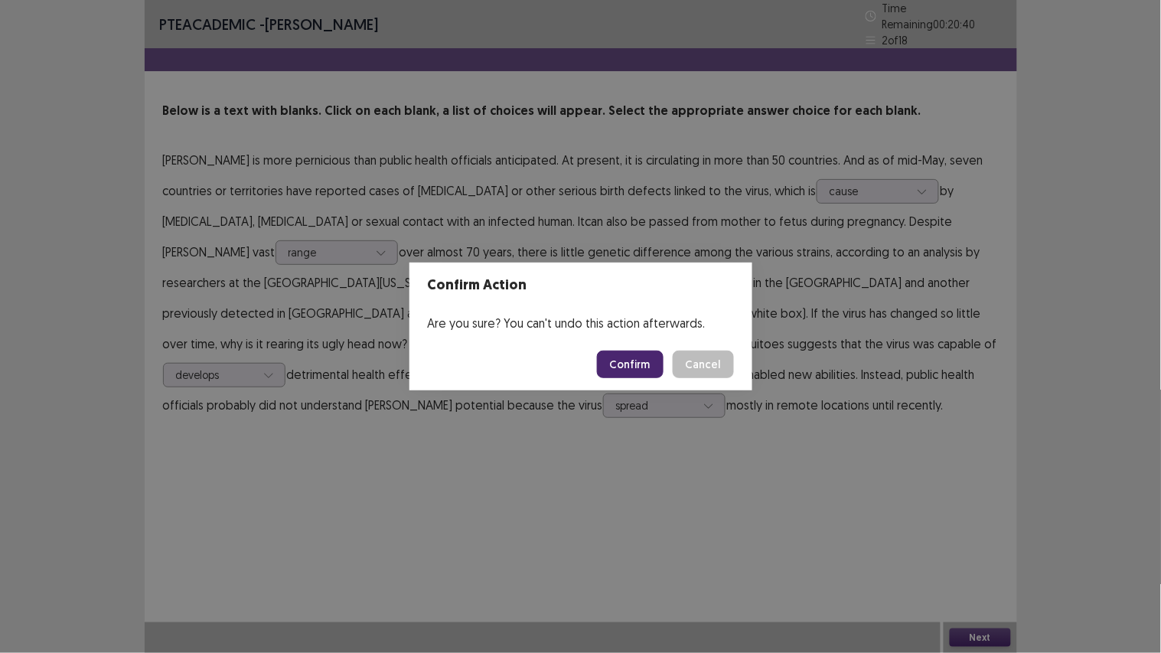
click at [625, 362] on button "Confirm" at bounding box center [630, 365] width 67 height 28
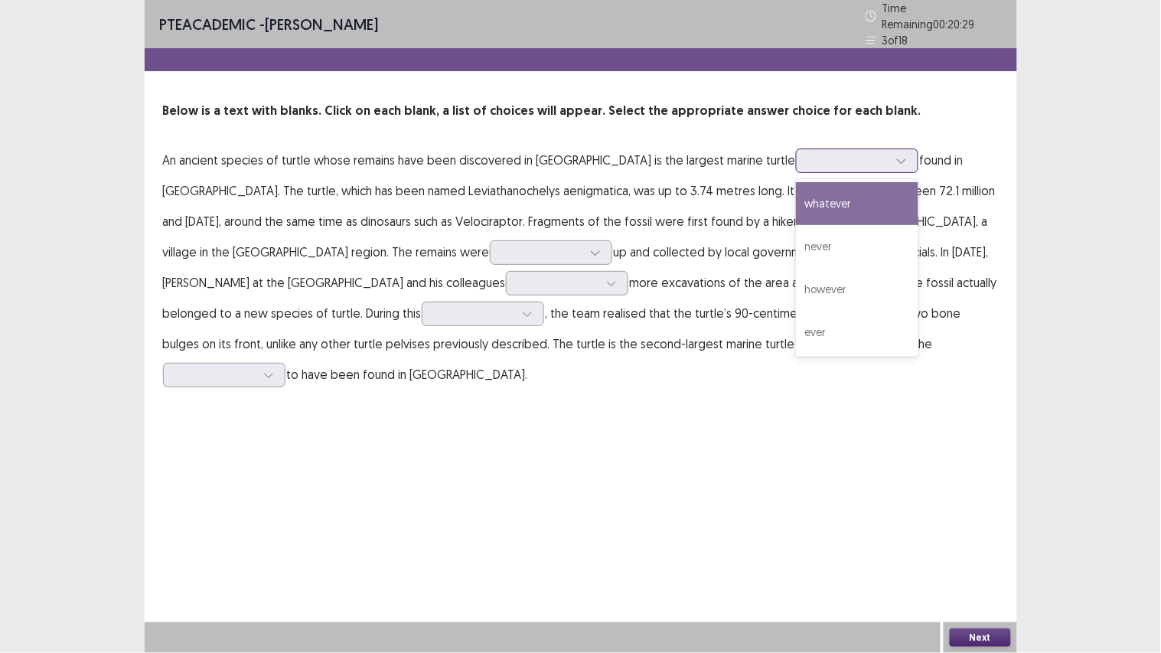
click at [809, 153] on div at bounding box center [849, 160] width 80 height 15
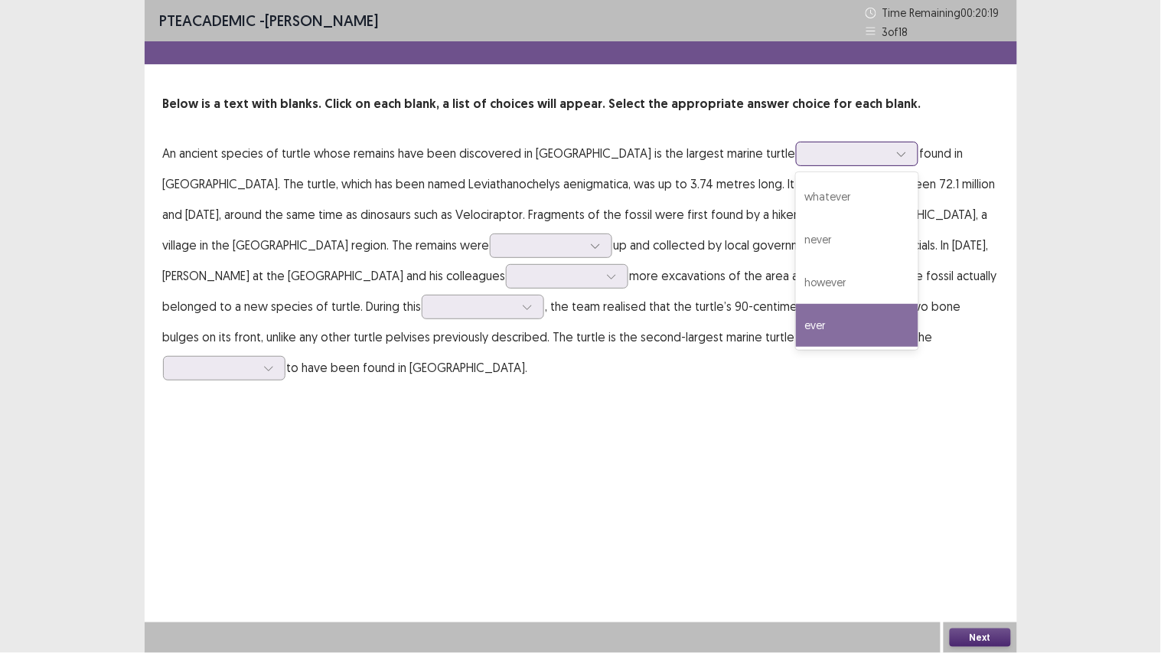
click at [796, 307] on div "ever" at bounding box center [857, 325] width 122 height 43
click at [809, 146] on div at bounding box center [849, 153] width 80 height 15
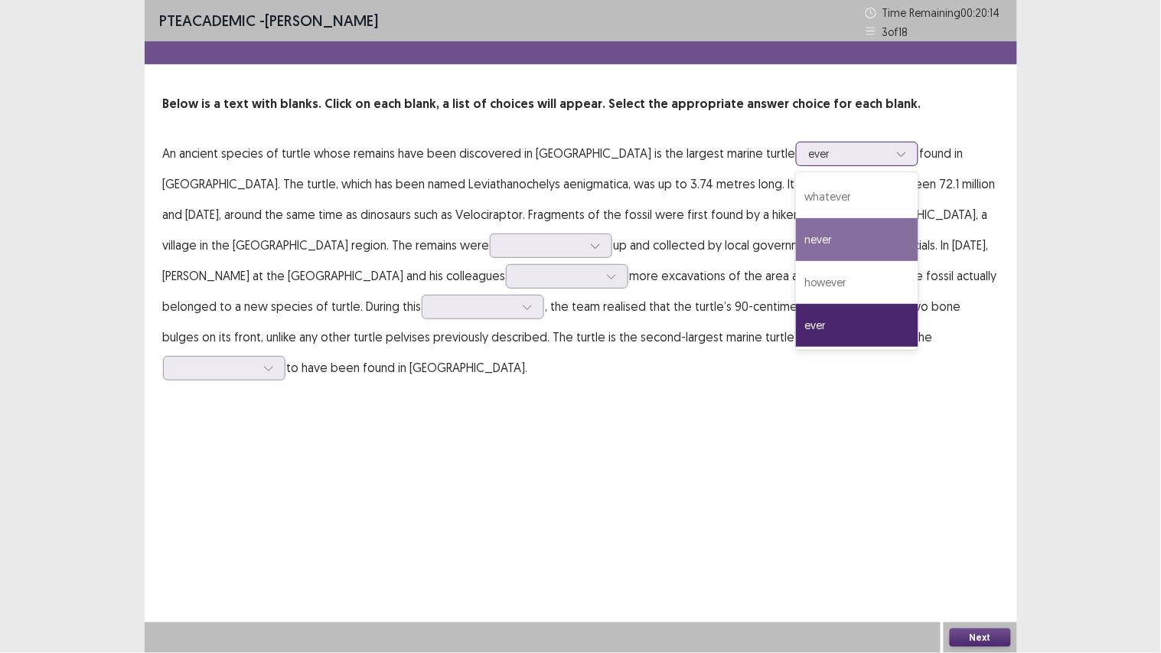
click at [796, 237] on div "never" at bounding box center [857, 239] width 122 height 43
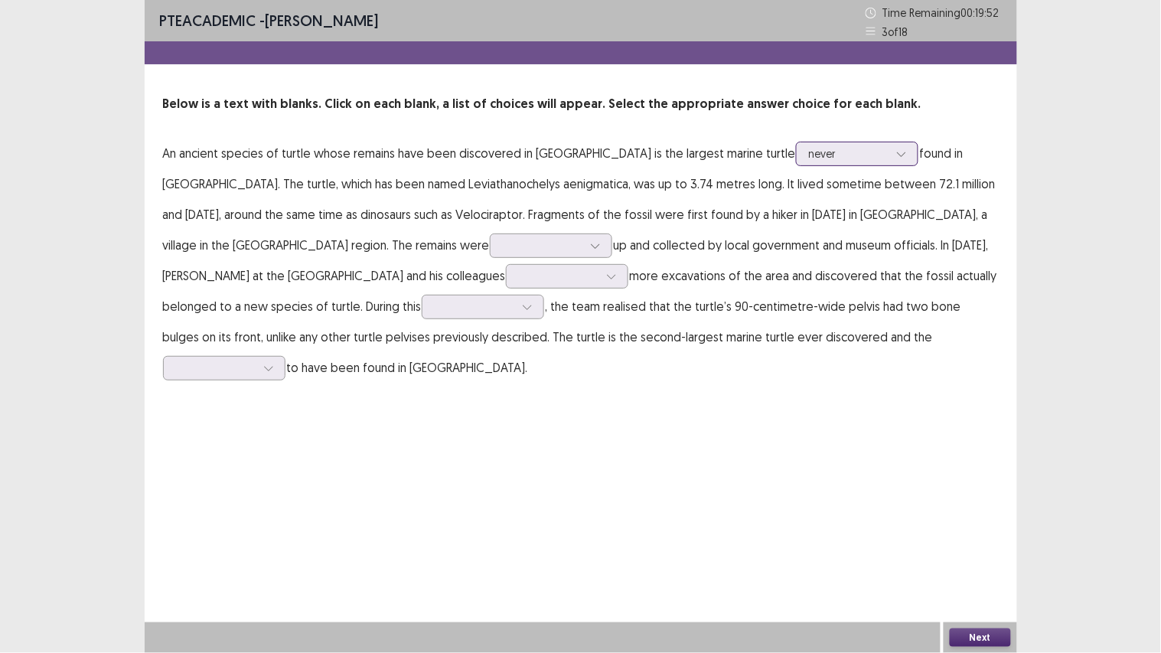
click at [809, 147] on div at bounding box center [849, 153] width 80 height 15
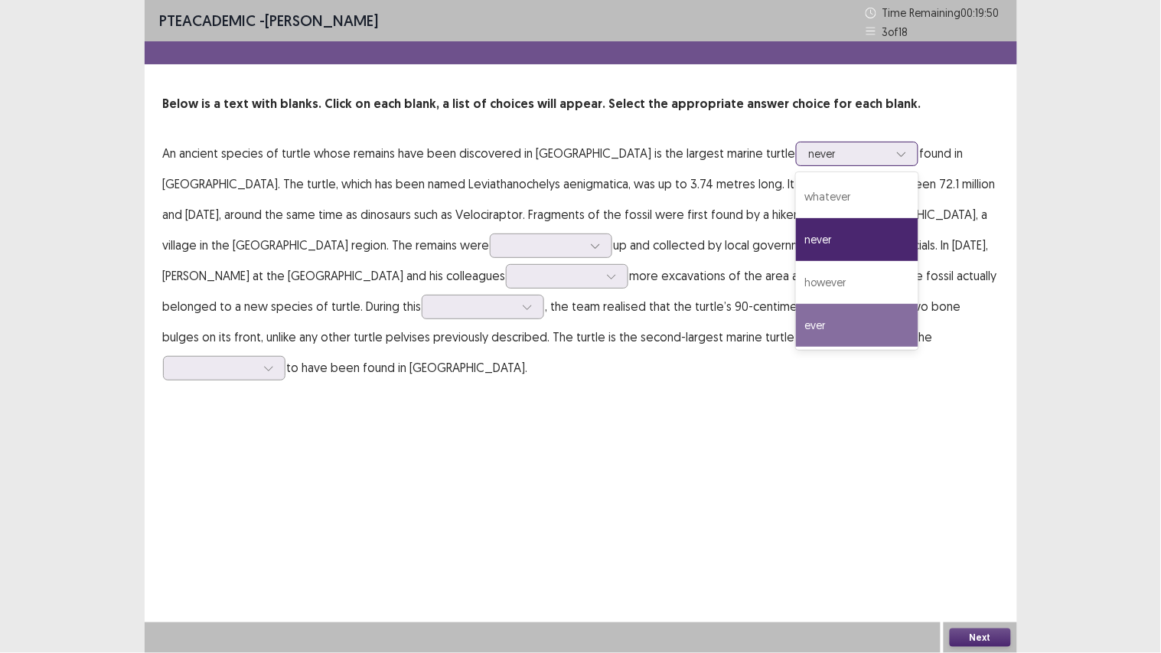
click at [796, 314] on div "ever" at bounding box center [857, 325] width 122 height 43
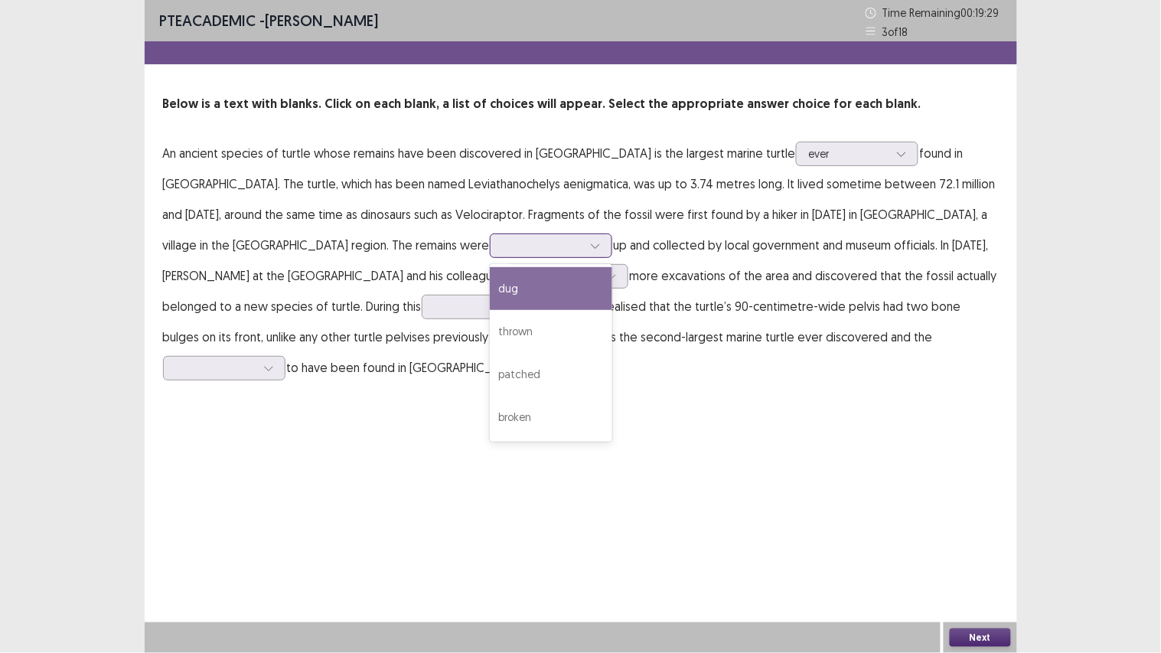
click at [584, 234] on div at bounding box center [595, 245] width 23 height 23
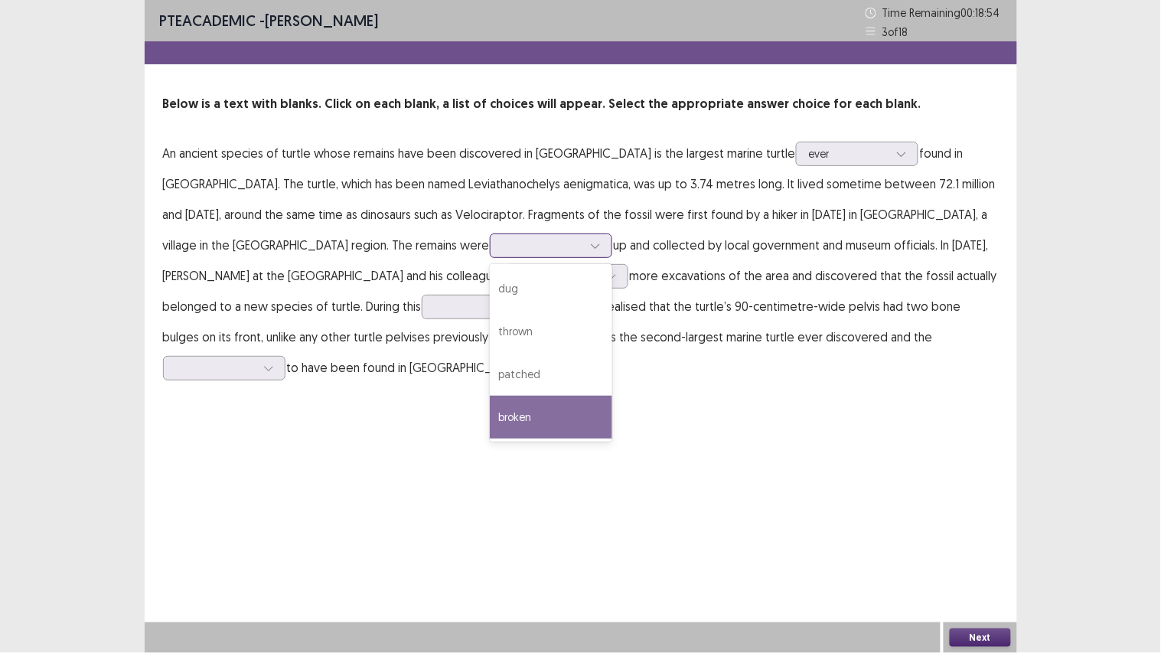
click at [490, 406] on div "broken" at bounding box center [551, 417] width 122 height 43
click at [503, 242] on div at bounding box center [543, 245] width 80 height 15
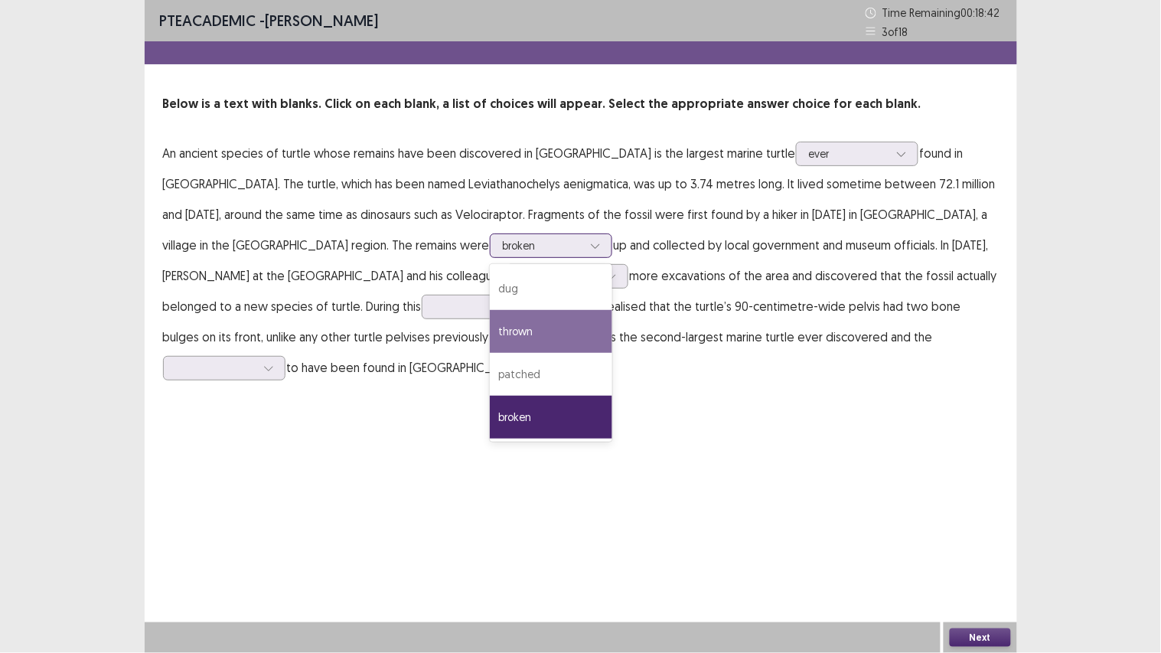
click at [490, 333] on div "thrown" at bounding box center [551, 331] width 122 height 43
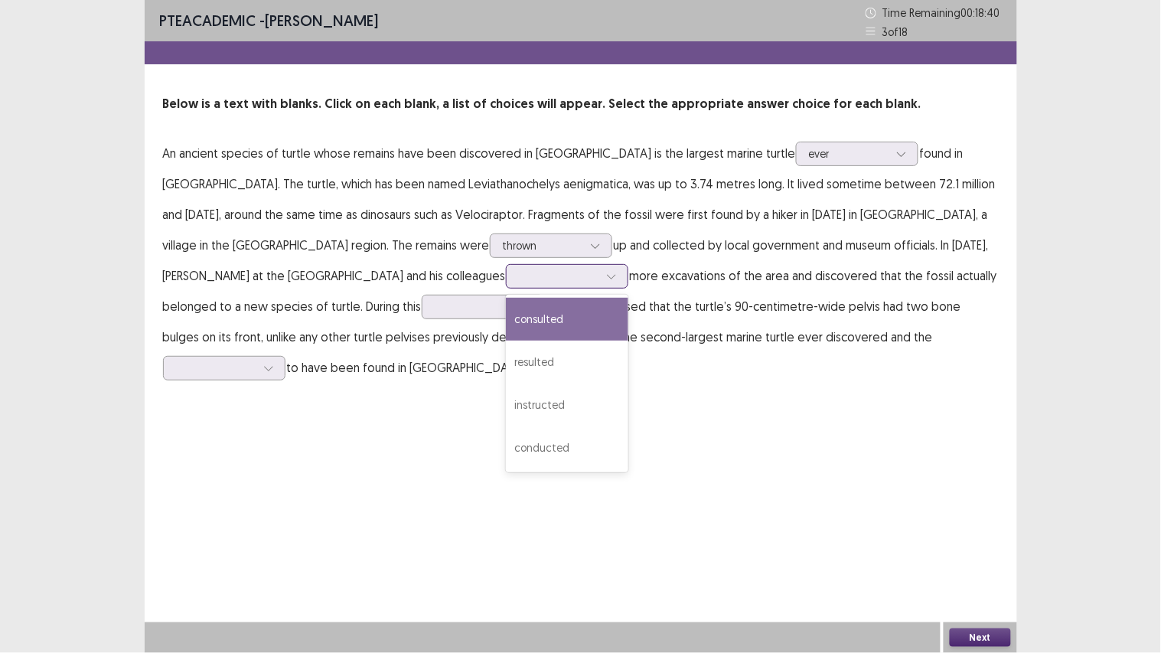
click at [519, 279] on div at bounding box center [559, 276] width 80 height 15
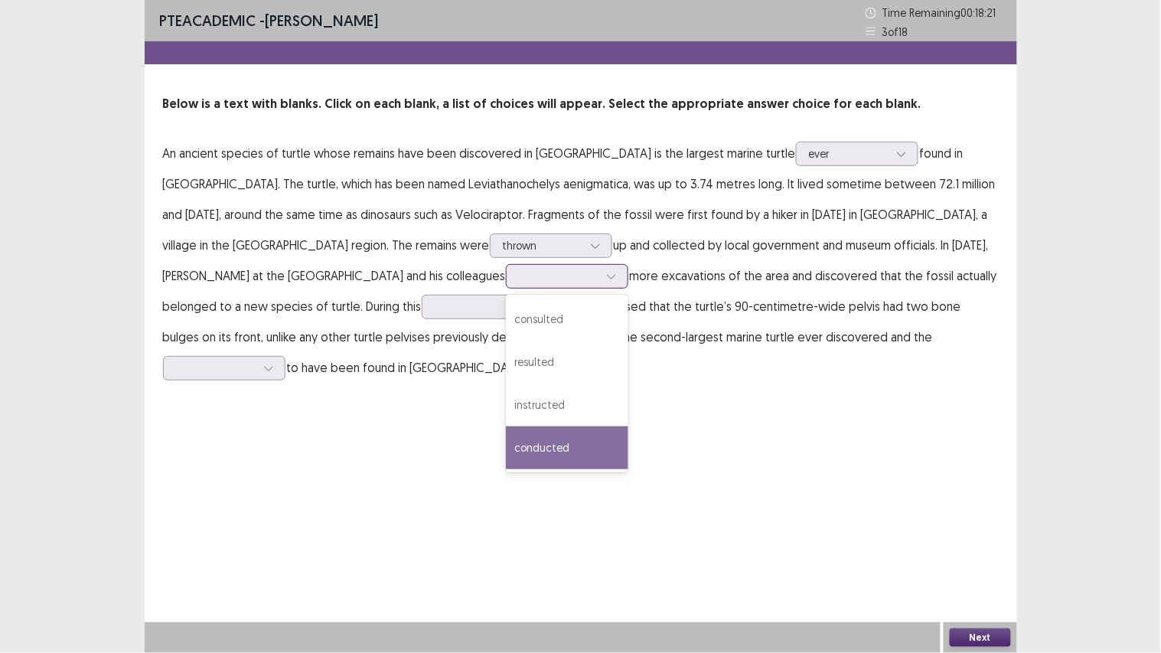
click at [506, 426] on div "conducted" at bounding box center [567, 447] width 122 height 43
click at [517, 276] on div "conducted" at bounding box center [558, 276] width 83 height 23
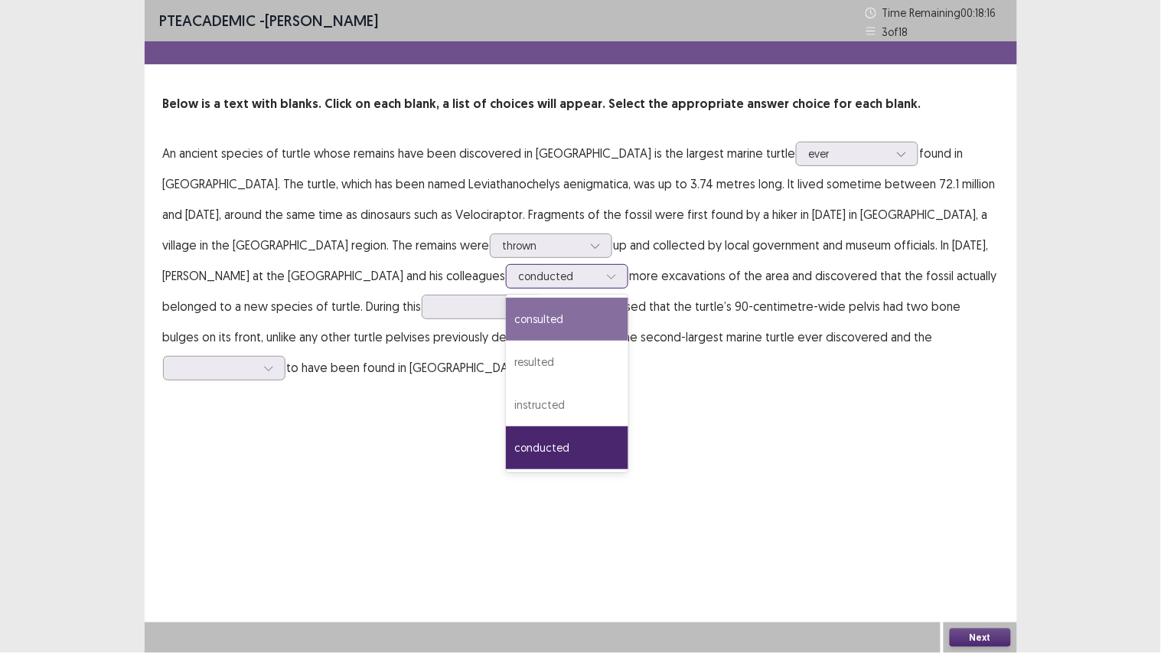
click at [506, 302] on div "consulted" at bounding box center [567, 319] width 122 height 43
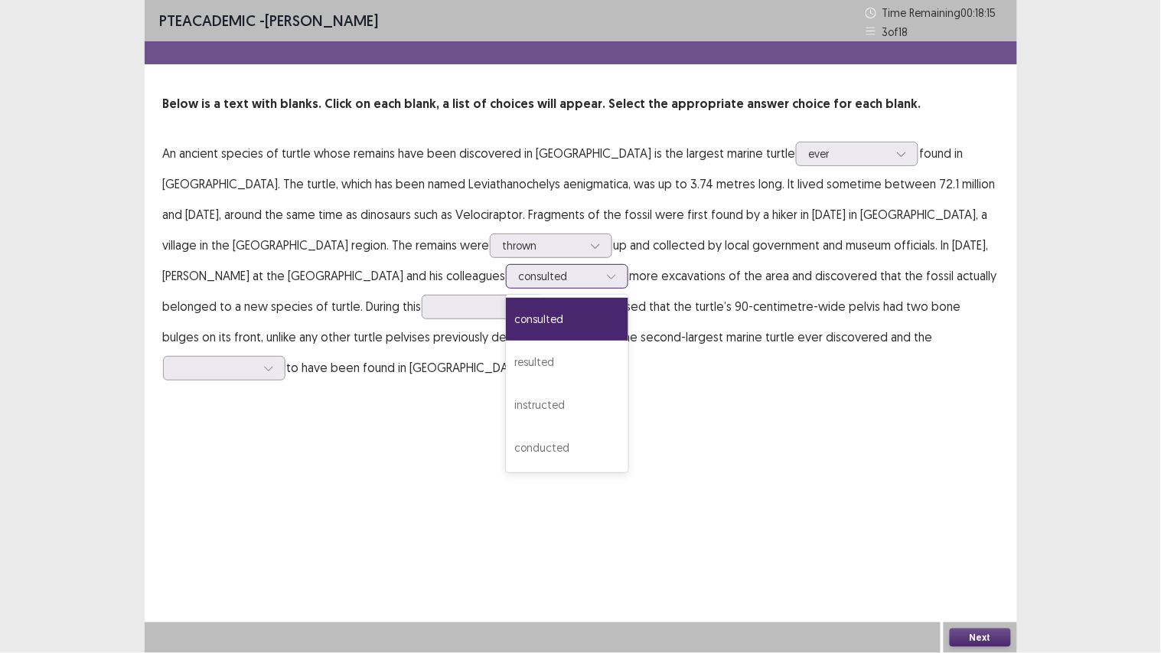
click at [519, 265] on div "consulted" at bounding box center [559, 276] width 80 height 23
click at [506, 347] on div "resulted" at bounding box center [567, 362] width 122 height 43
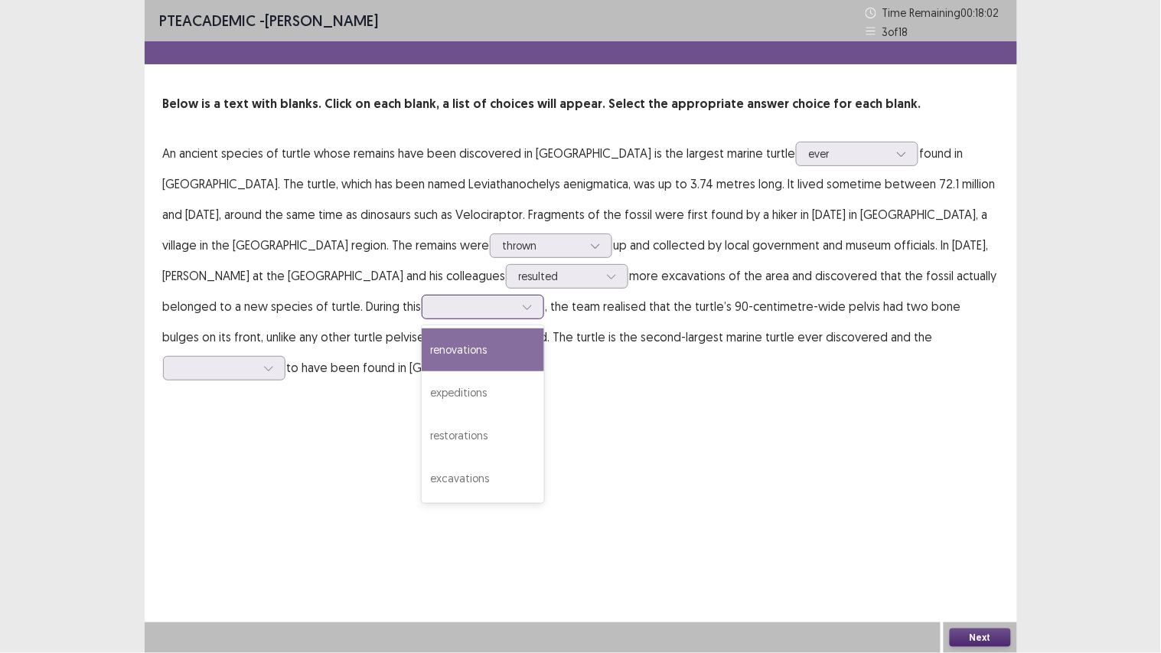
click at [435, 308] on div at bounding box center [475, 306] width 80 height 15
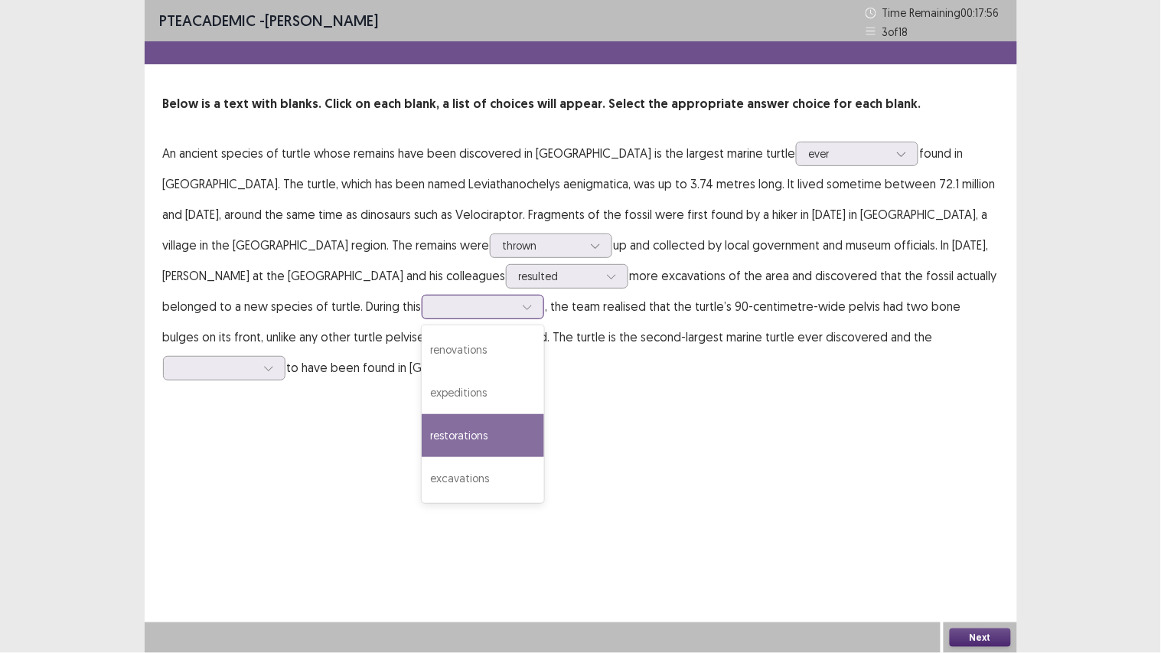
click at [422, 415] on div "restorations" at bounding box center [483, 435] width 122 height 43
click at [435, 314] on div at bounding box center [475, 306] width 80 height 15
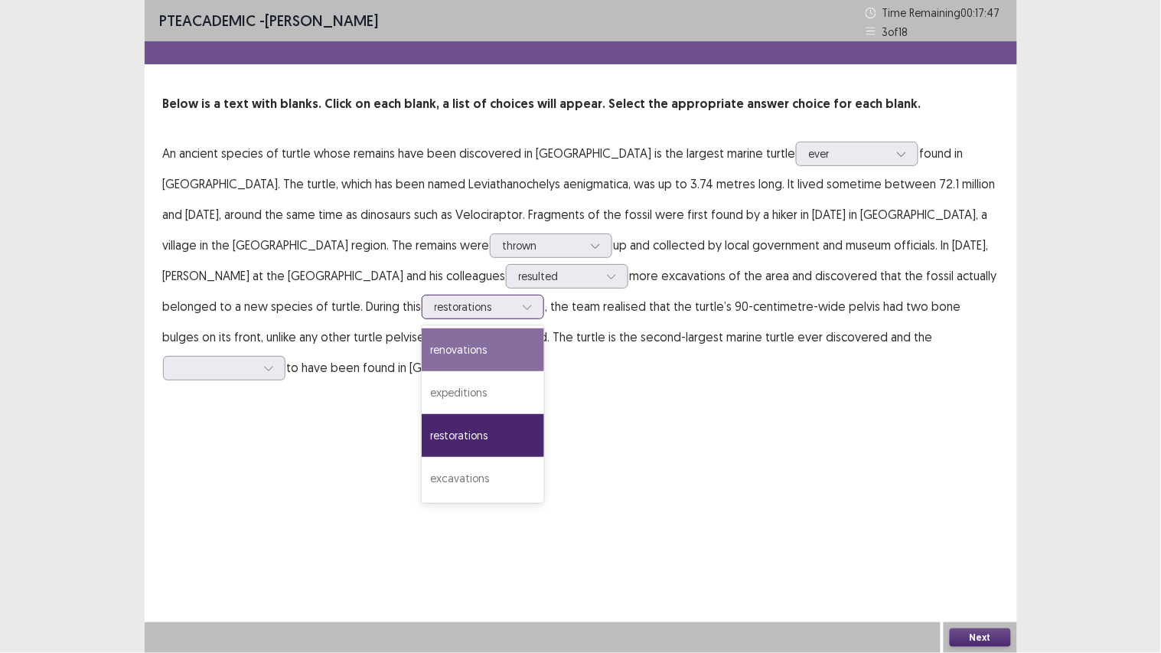
click at [422, 349] on div "renovations" at bounding box center [483, 349] width 122 height 43
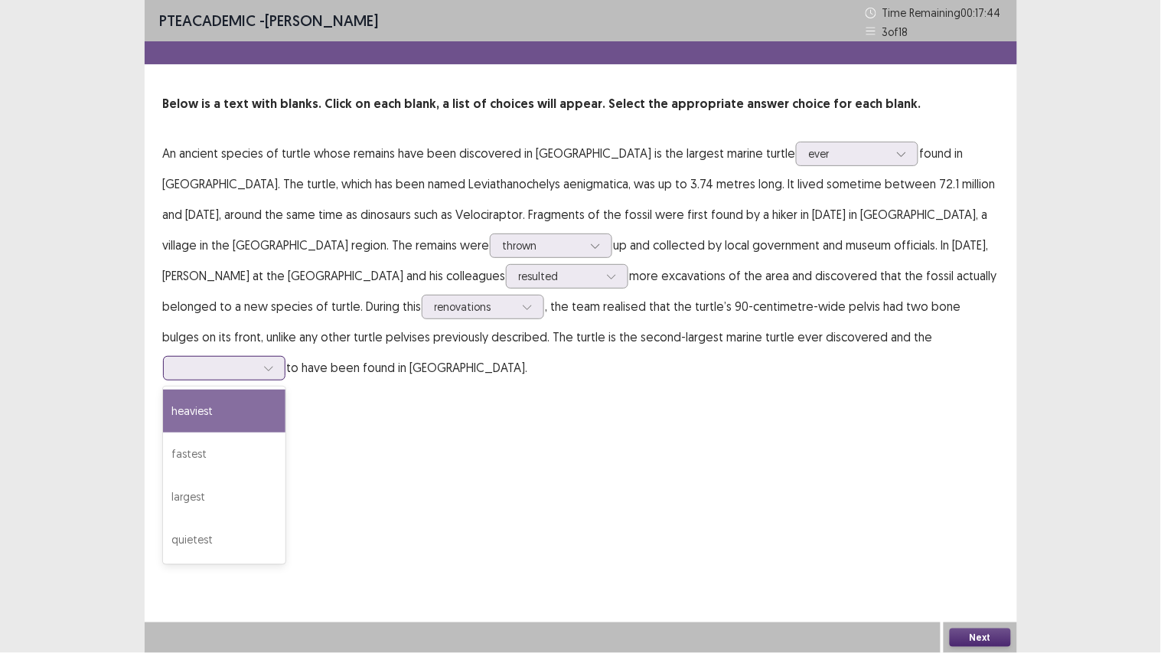
click at [285, 356] on div at bounding box center [224, 368] width 122 height 24
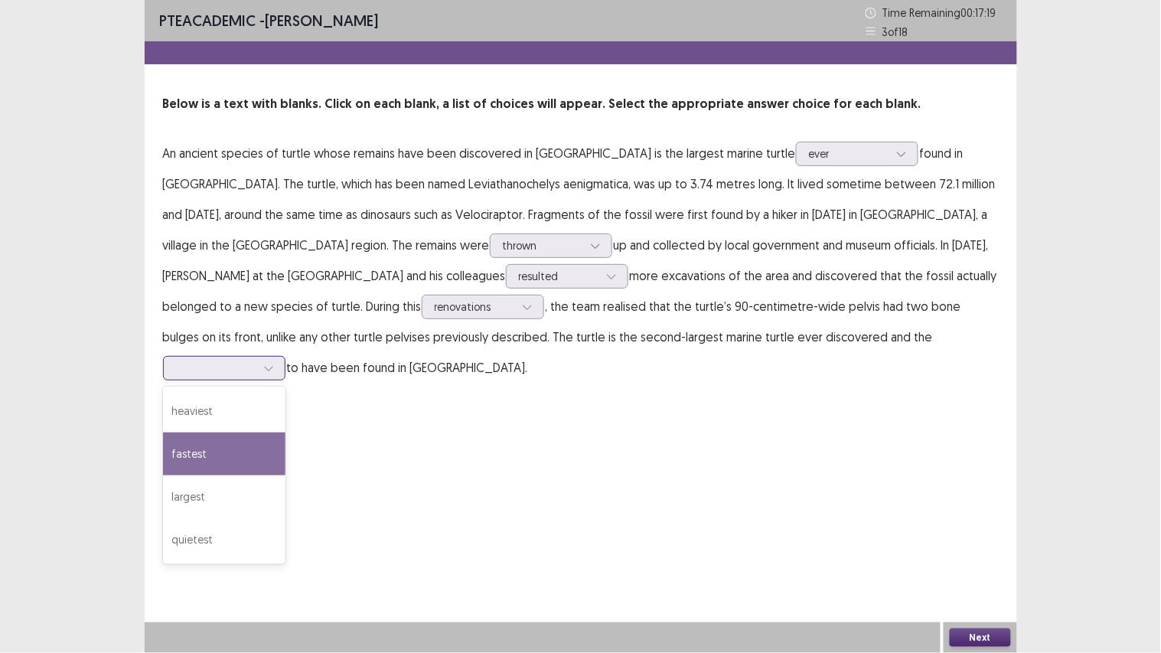
click at [285, 433] on div "fastest" at bounding box center [224, 453] width 122 height 43
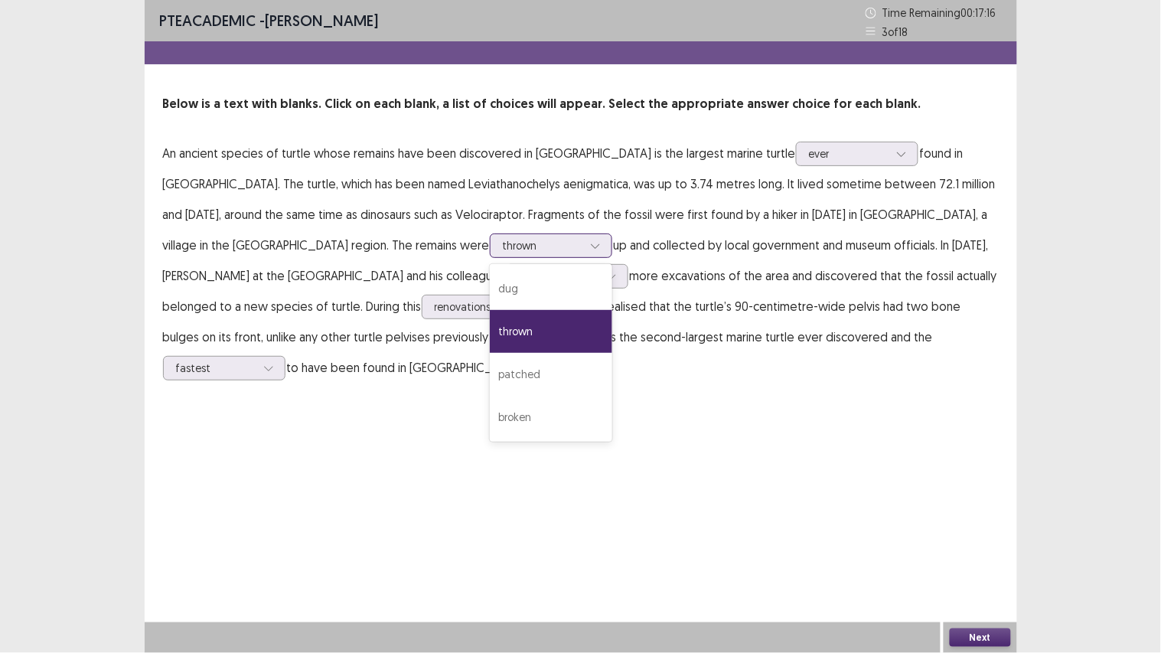
click at [503, 235] on div "thrown" at bounding box center [543, 245] width 80 height 23
click at [490, 286] on div "dug" at bounding box center [551, 288] width 122 height 43
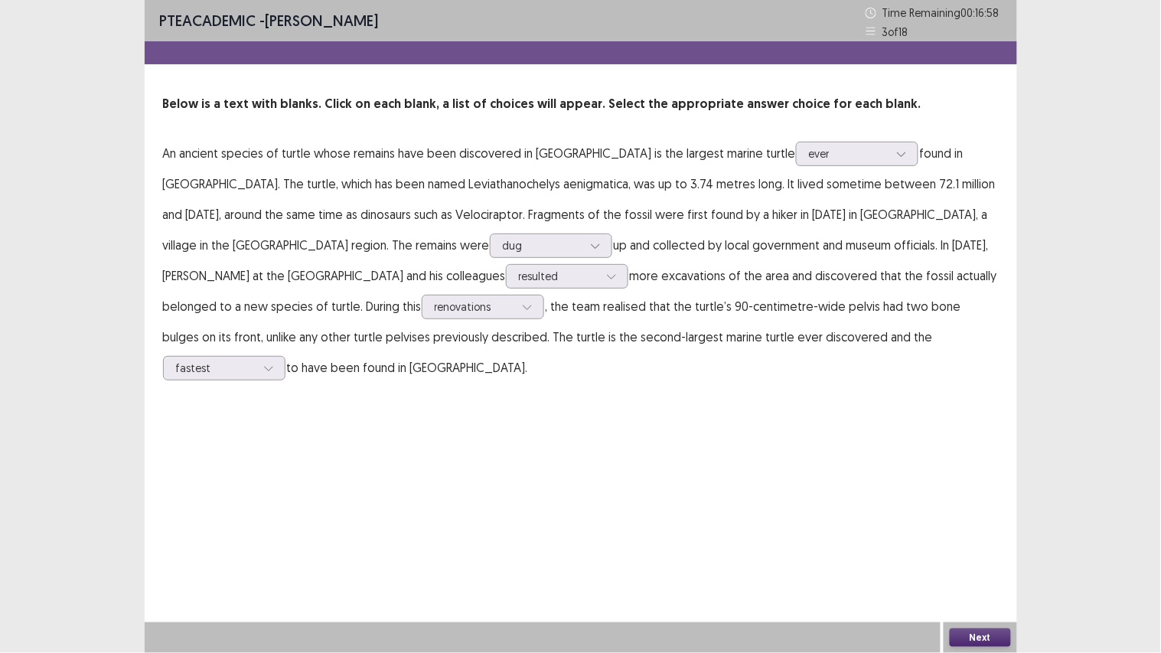
click at [991, 552] on button "Next" at bounding box center [980, 637] width 61 height 18
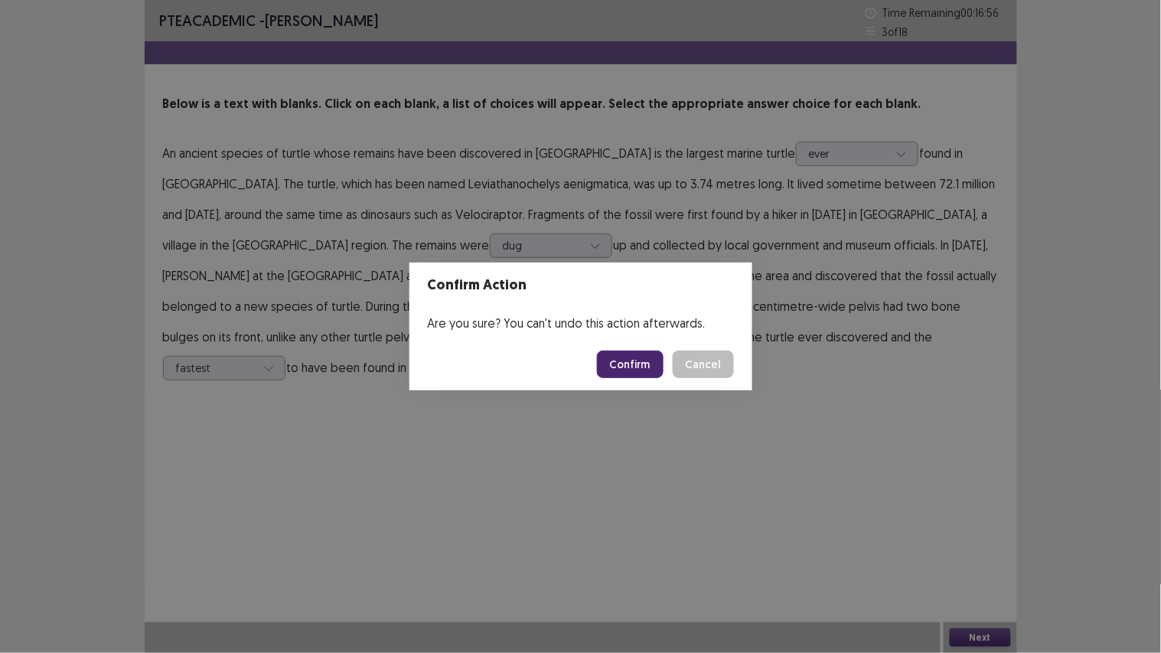
click at [648, 360] on button "Confirm" at bounding box center [630, 365] width 67 height 28
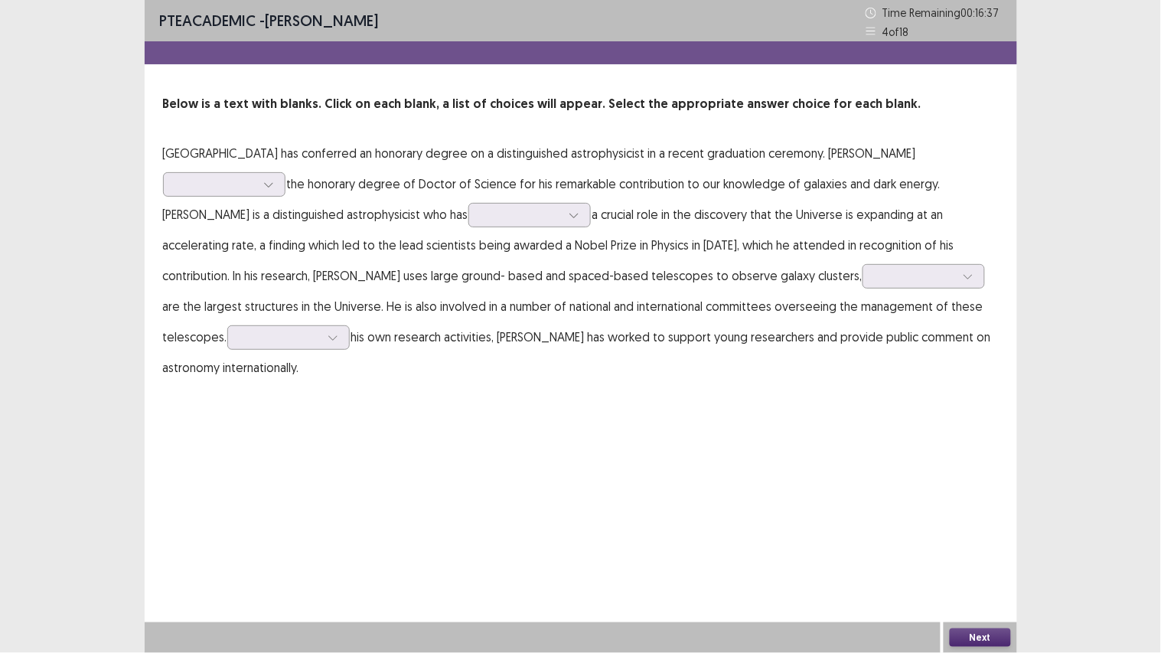
click at [246, 196] on p "[GEOGRAPHIC_DATA] has conferred an honorary degree on a distinguished astrophys…" at bounding box center [581, 260] width 836 height 245
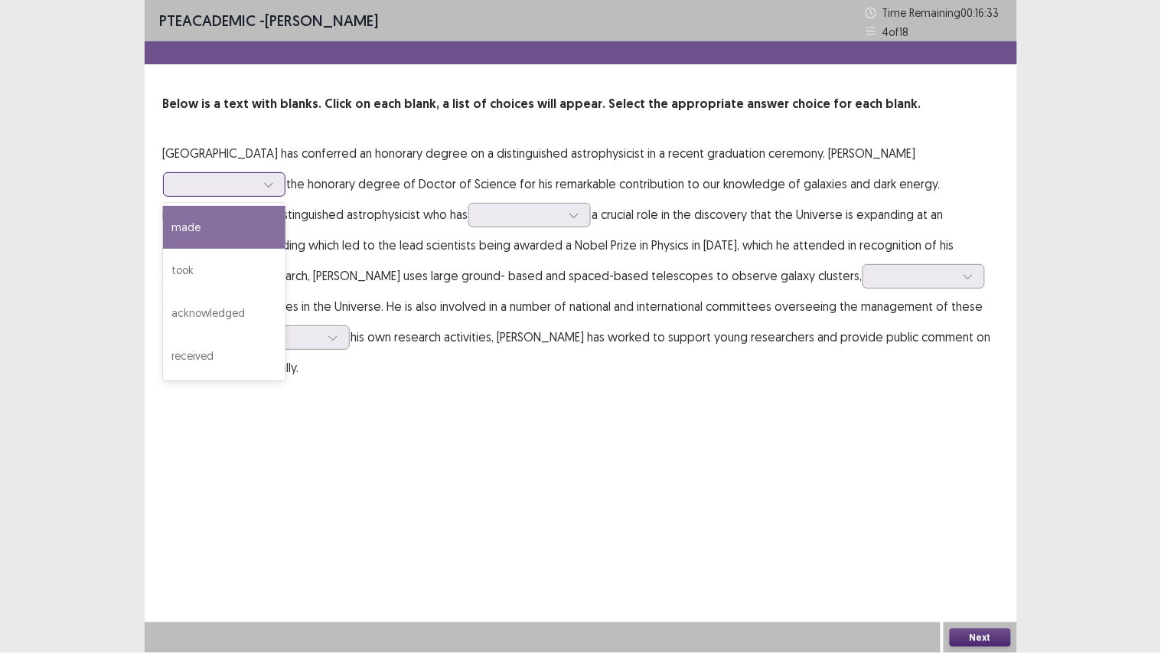
click at [246, 175] on div at bounding box center [216, 184] width 83 height 18
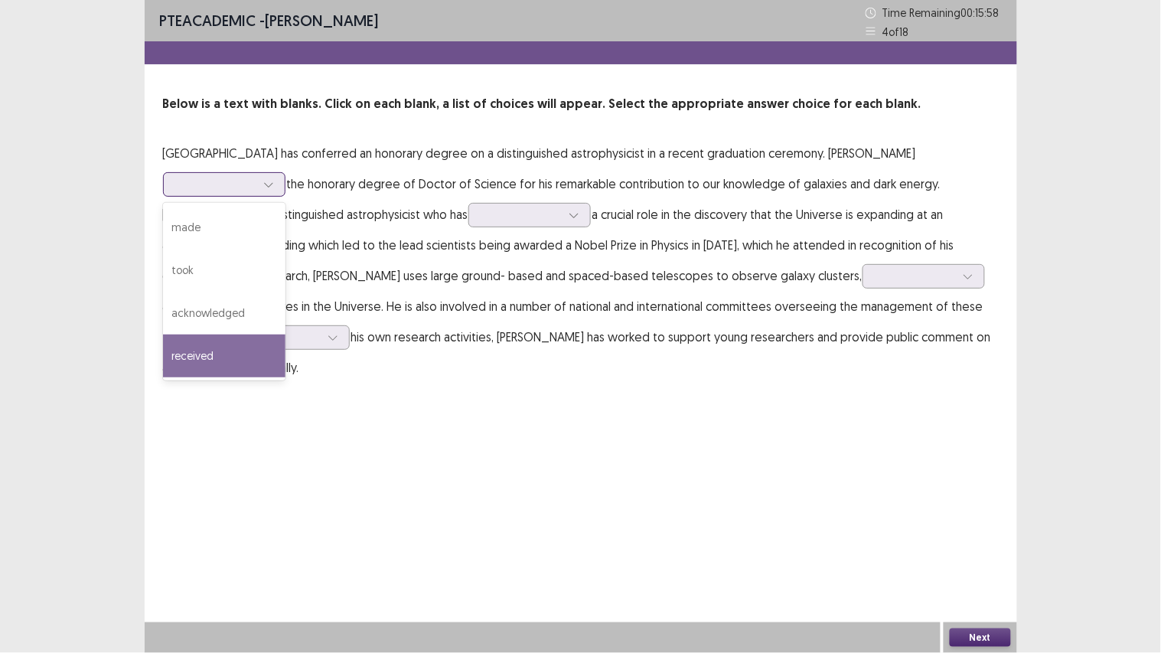
click at [257, 337] on div "received" at bounding box center [224, 355] width 122 height 43
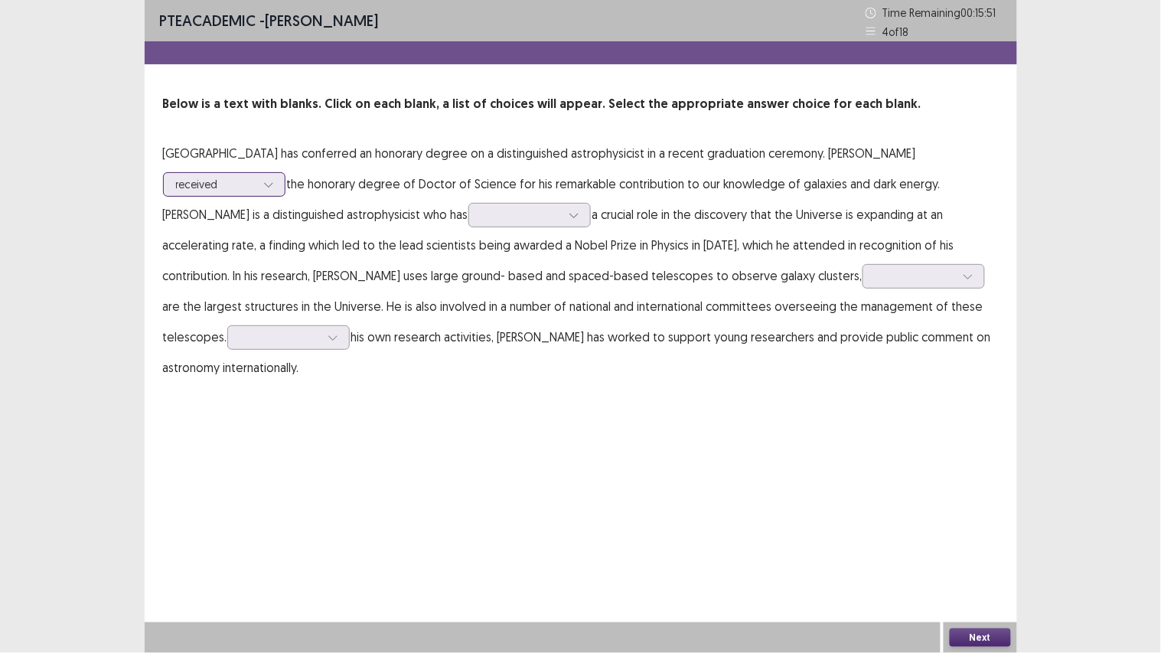
click at [256, 177] on div at bounding box center [216, 184] width 80 height 15
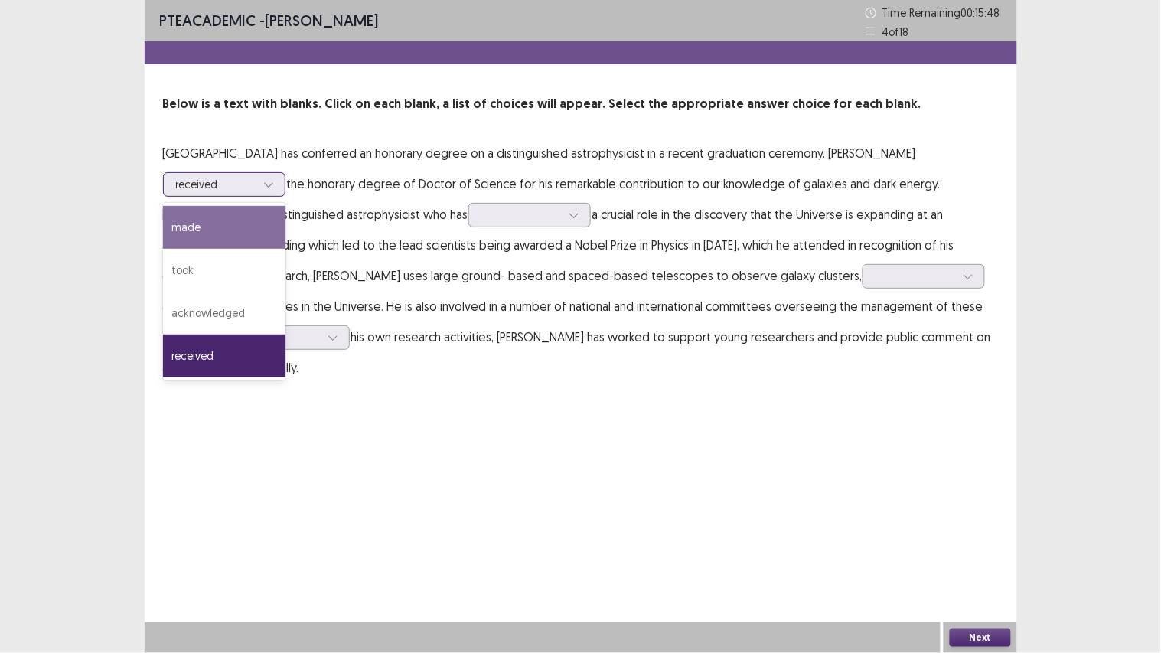
click at [262, 241] on div "made" at bounding box center [224, 227] width 122 height 43
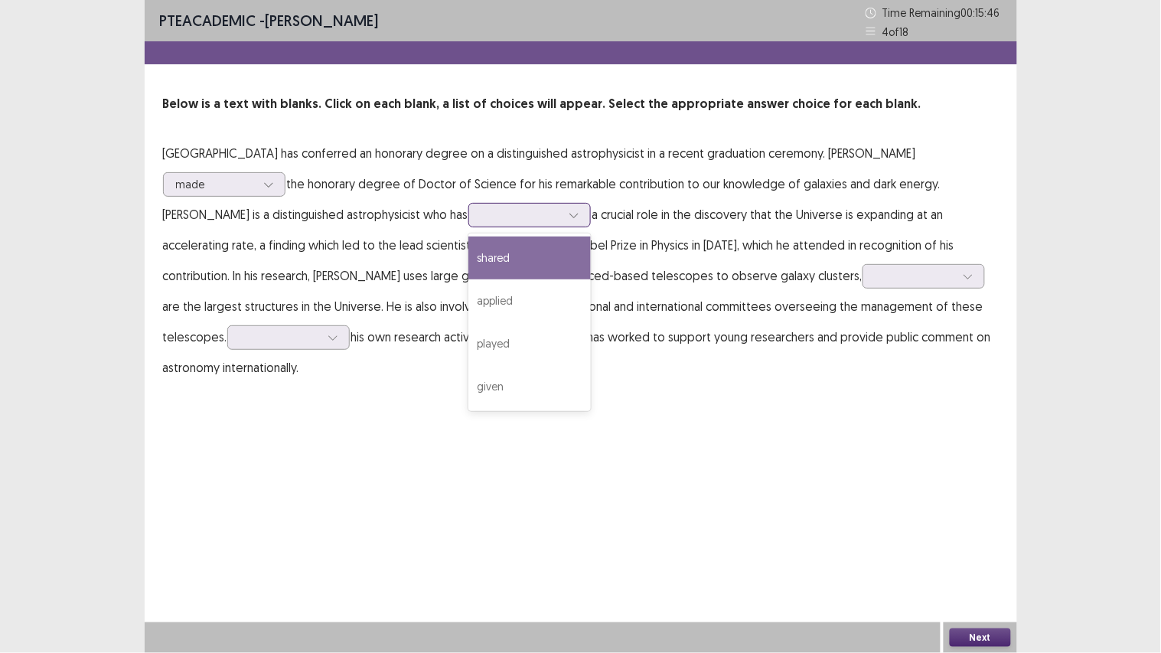
click at [507, 214] on div at bounding box center [521, 214] width 80 height 15
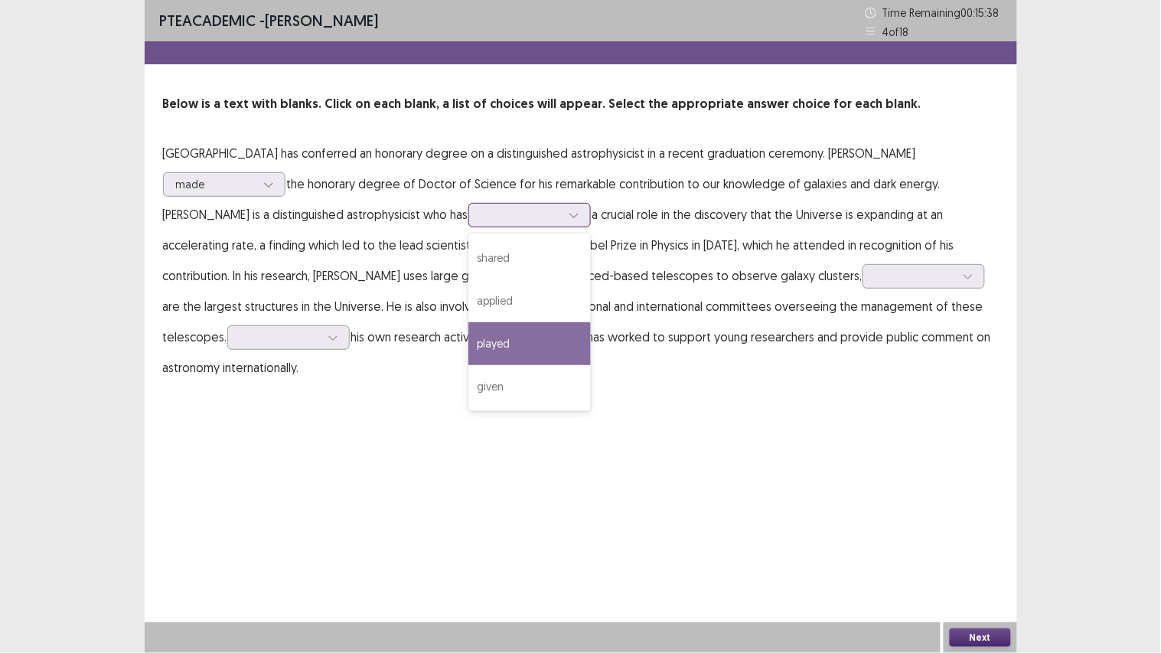
click at [534, 342] on div "played" at bounding box center [529, 343] width 122 height 43
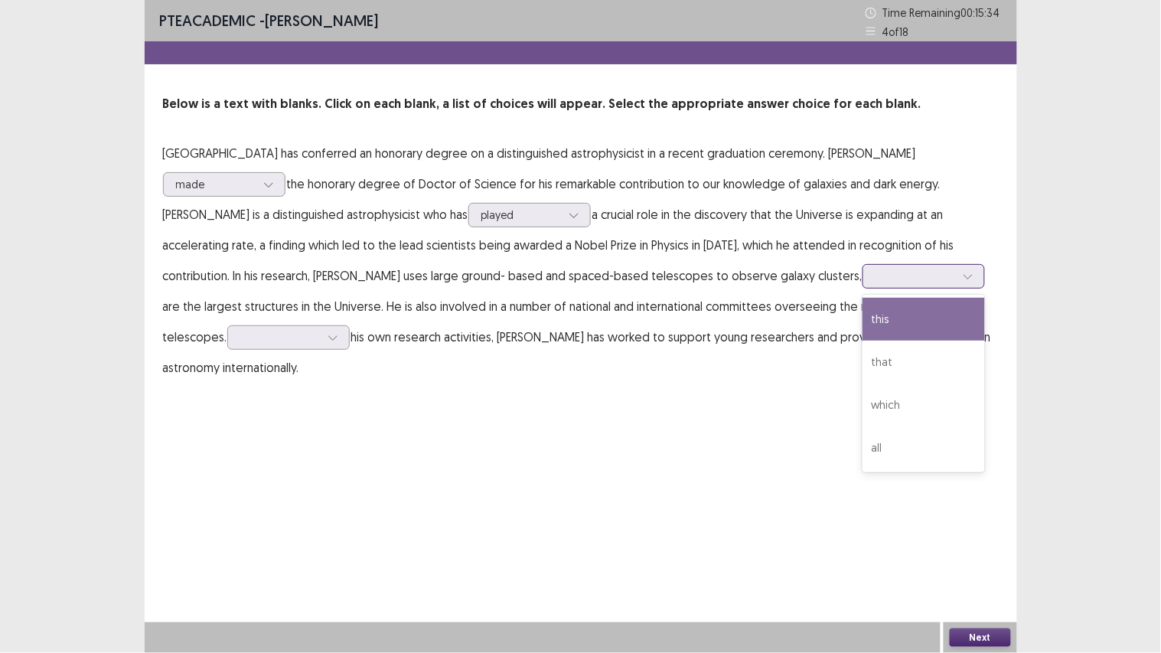
click at [878, 278] on div at bounding box center [916, 276] width 80 height 15
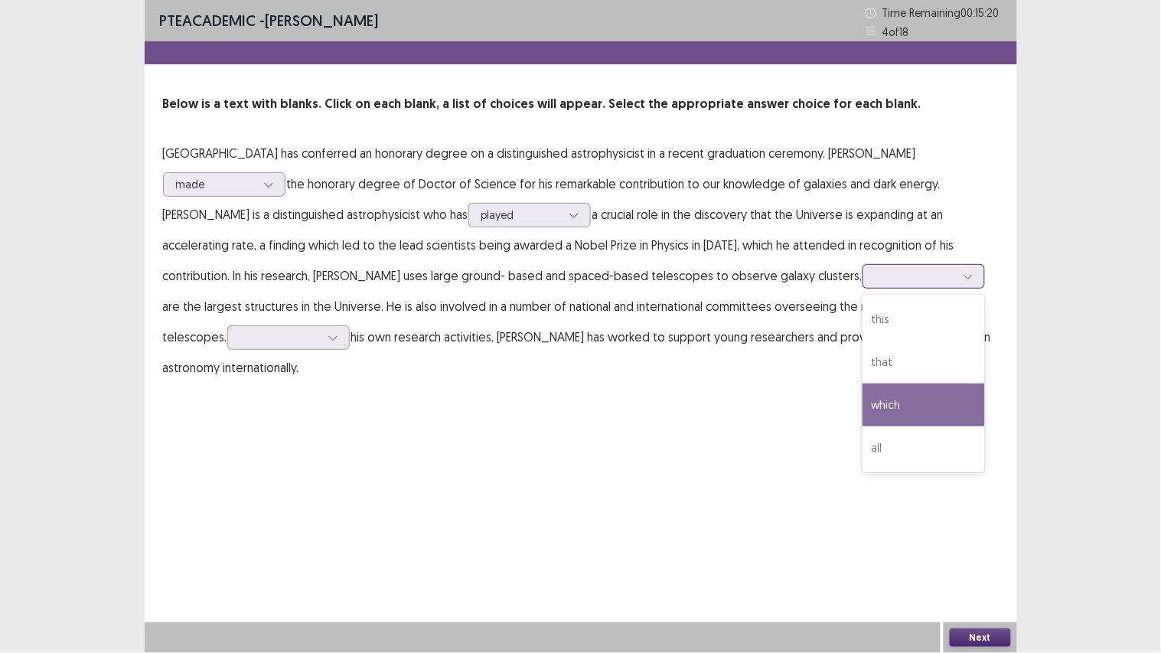
click at [890, 383] on div "which" at bounding box center [924, 404] width 122 height 43
click at [909, 270] on div at bounding box center [916, 276] width 80 height 15
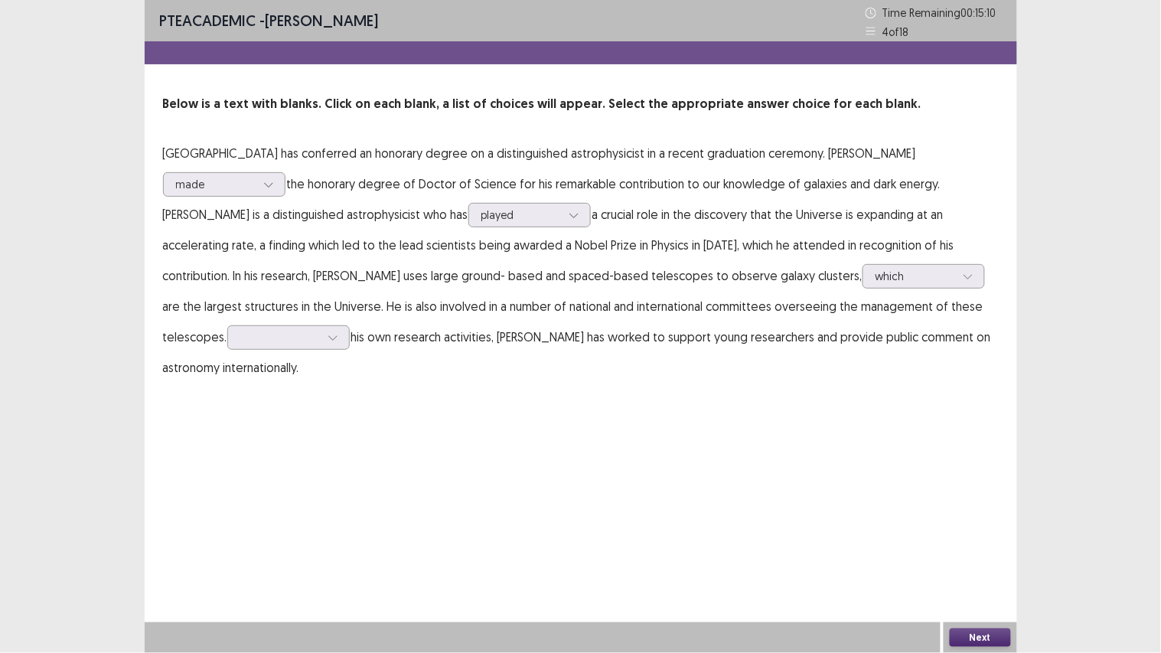
click at [770, 303] on p "[GEOGRAPHIC_DATA] has conferred an honorary degree on a distinguished astrophys…" at bounding box center [581, 260] width 836 height 245
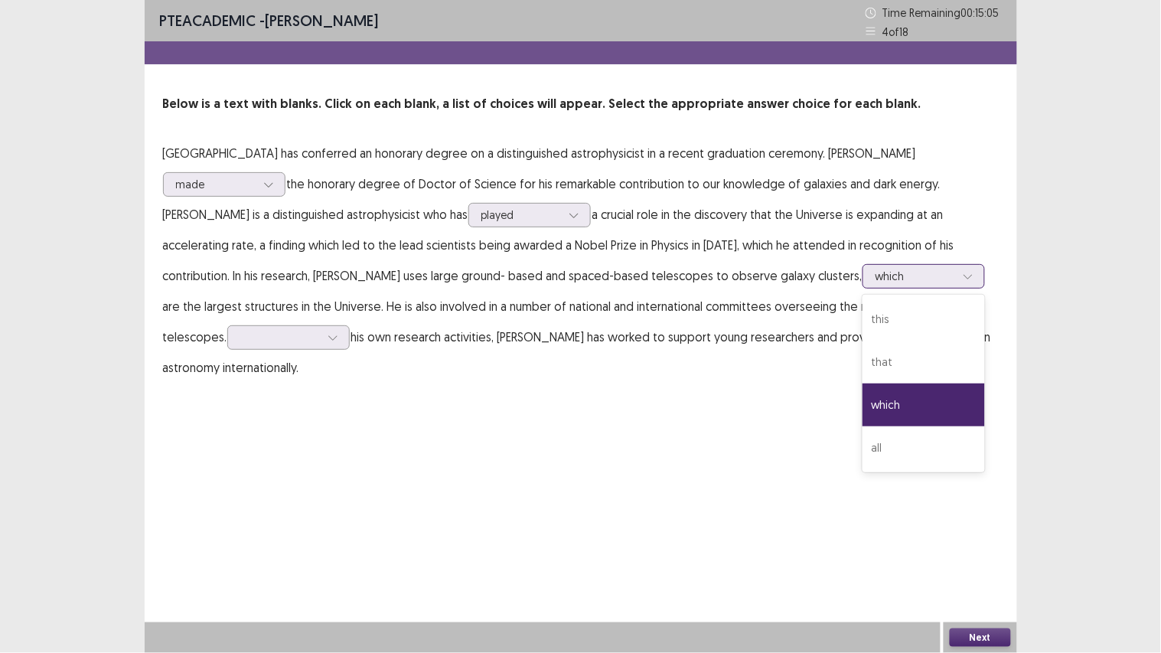
click at [885, 273] on div at bounding box center [916, 276] width 80 height 15
click at [879, 463] on div "all" at bounding box center [924, 447] width 122 height 43
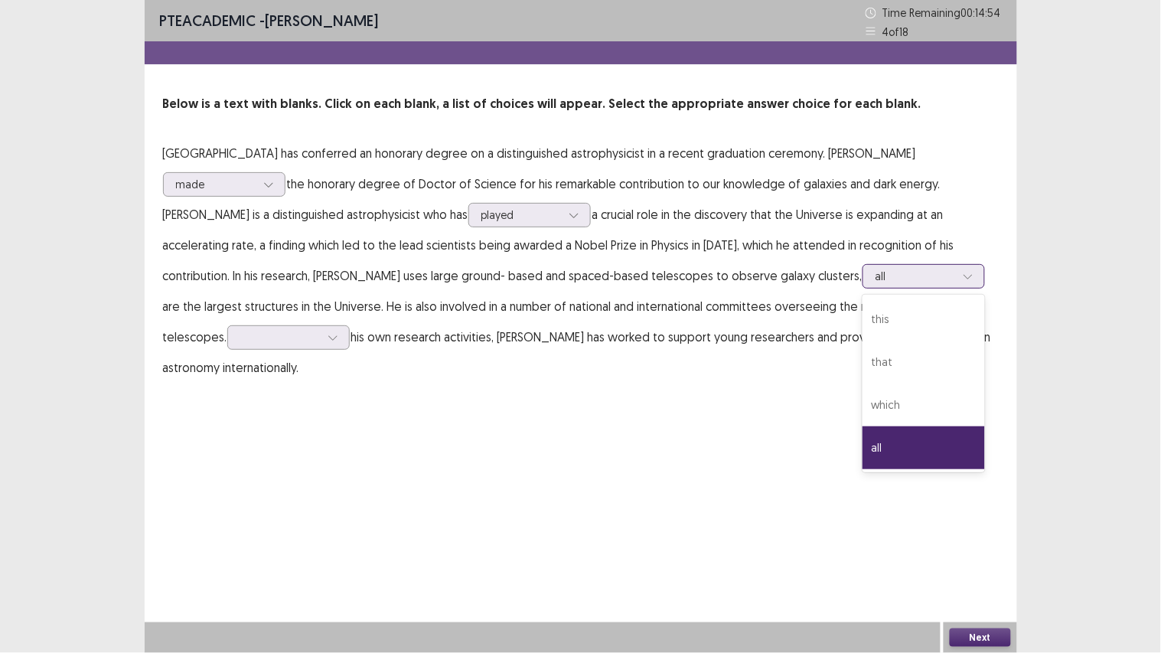
click at [891, 276] on div at bounding box center [916, 276] width 80 height 15
click at [889, 388] on div "which" at bounding box center [924, 404] width 122 height 43
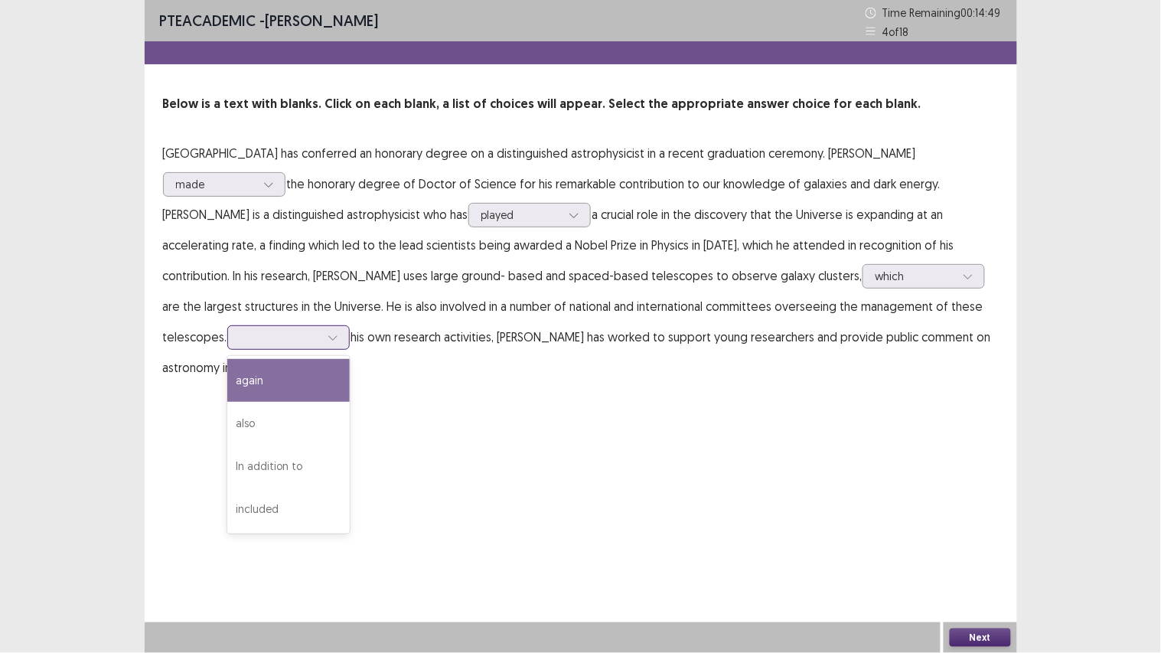
click at [333, 329] on div at bounding box center [332, 337] width 23 height 23
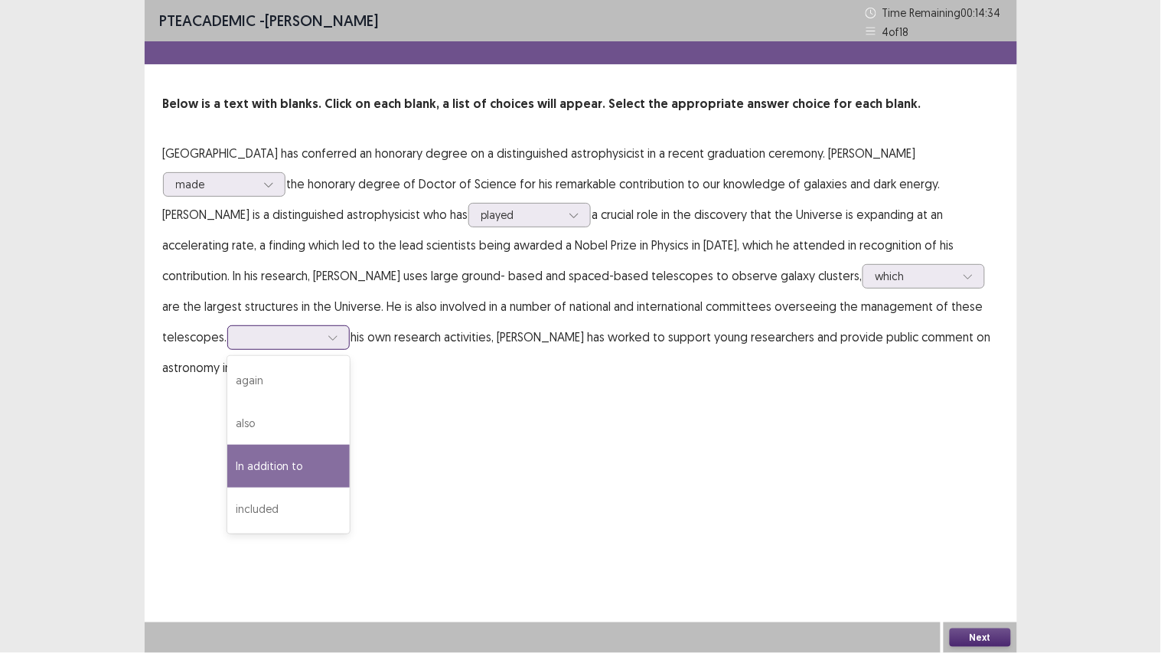
click at [312, 456] on div "In addition to" at bounding box center [288, 466] width 122 height 43
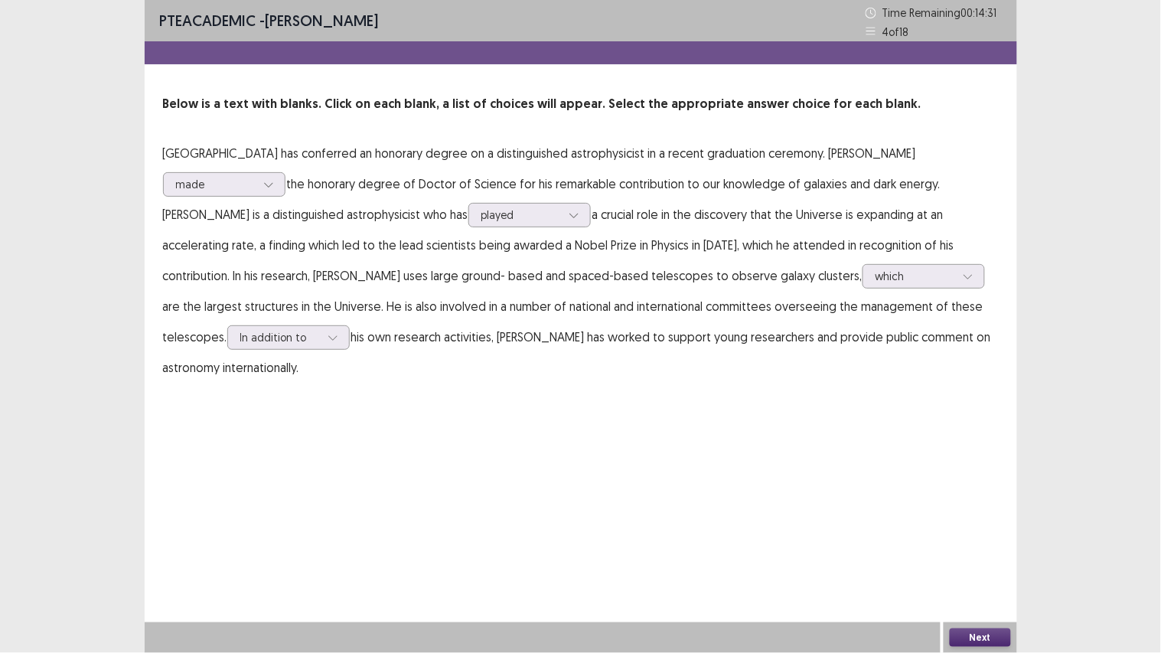
click at [978, 552] on button "Next" at bounding box center [980, 637] width 61 height 18
click at [974, 552] on button "Next" at bounding box center [980, 637] width 61 height 18
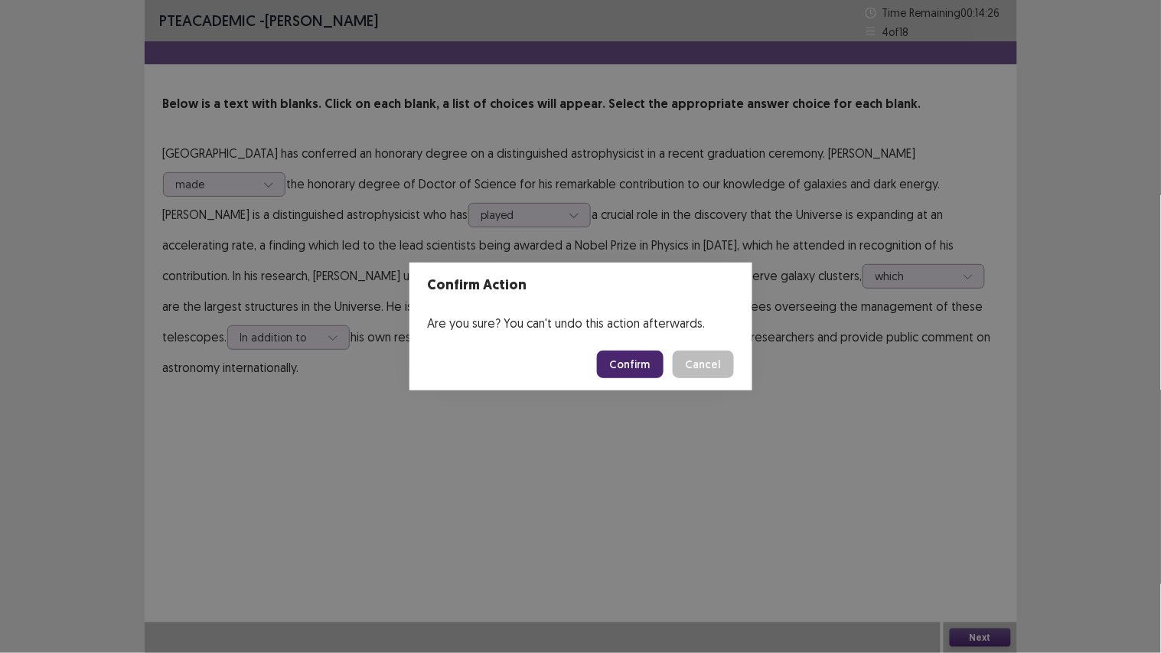
click at [644, 357] on button "Confirm" at bounding box center [630, 365] width 67 height 28
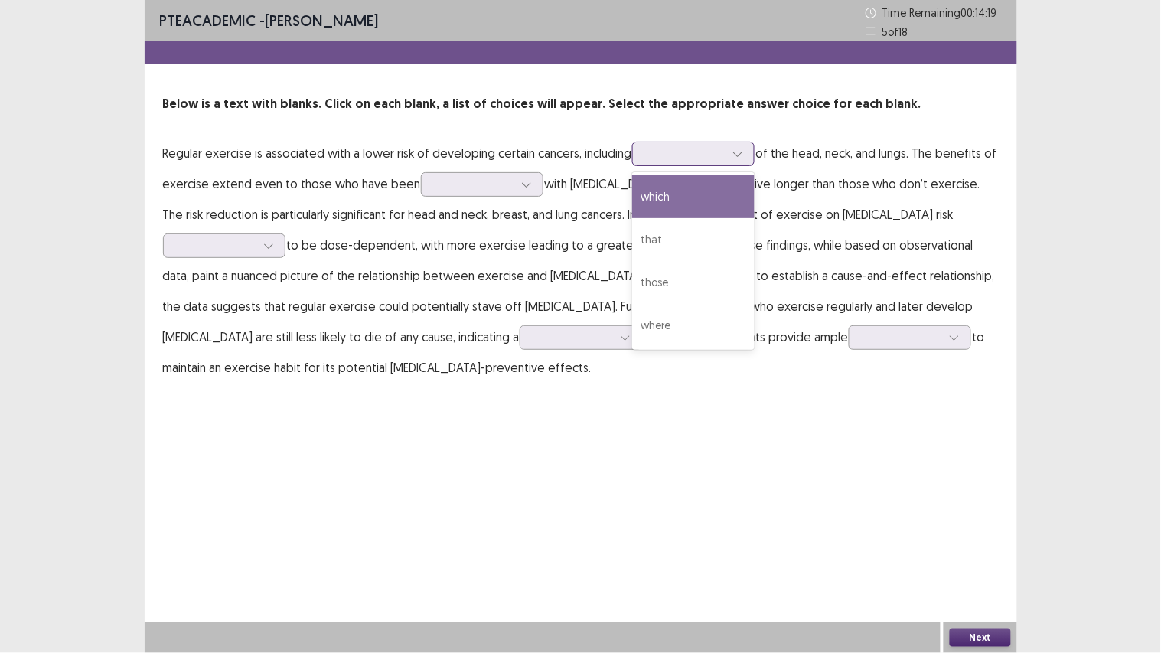
click at [732, 144] on div at bounding box center [737, 153] width 23 height 23
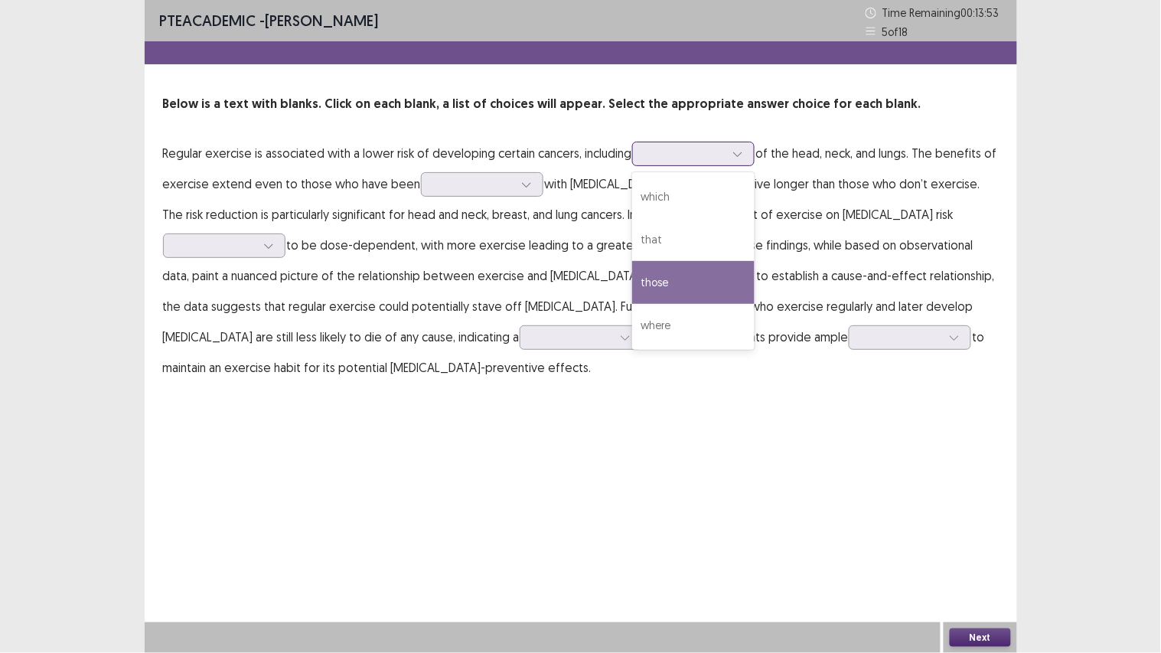
click at [705, 271] on div "those" at bounding box center [693, 282] width 122 height 43
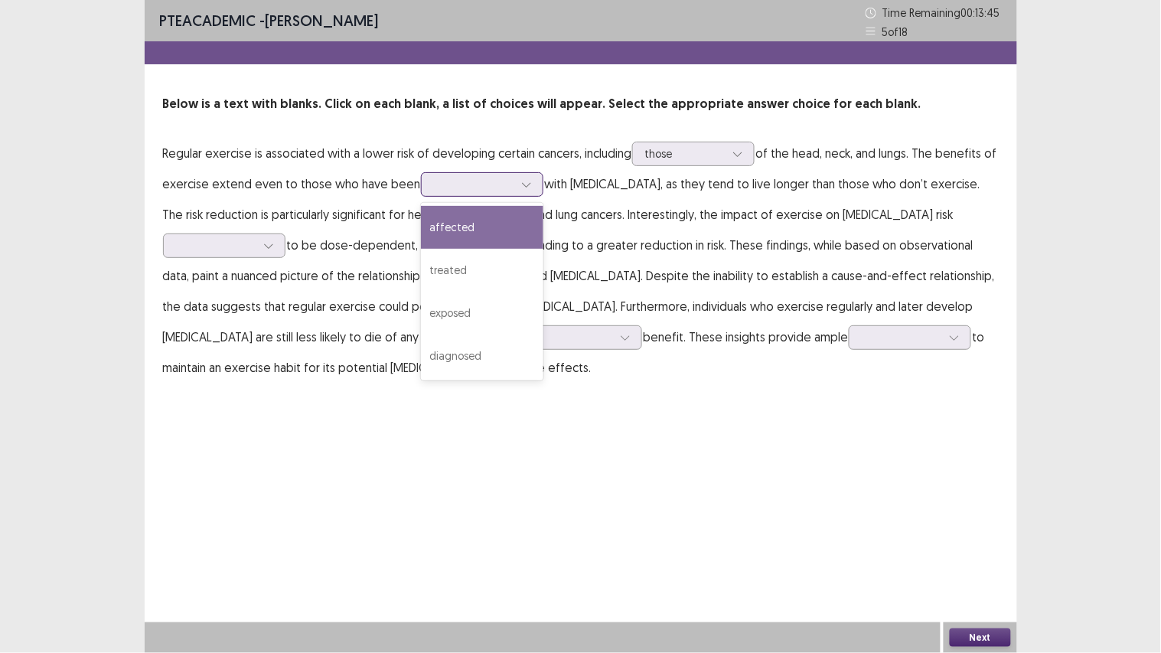
click at [515, 181] on div at bounding box center [526, 184] width 23 height 23
click at [478, 240] on div "affected" at bounding box center [482, 227] width 122 height 43
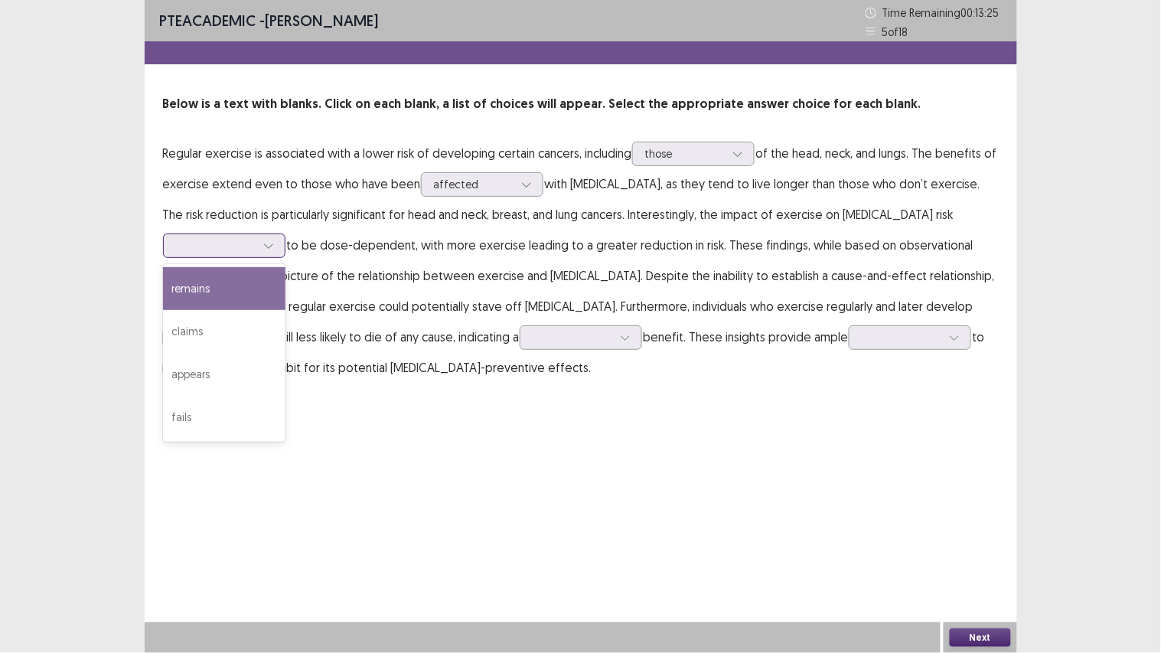
click at [256, 238] on div at bounding box center [216, 245] width 80 height 15
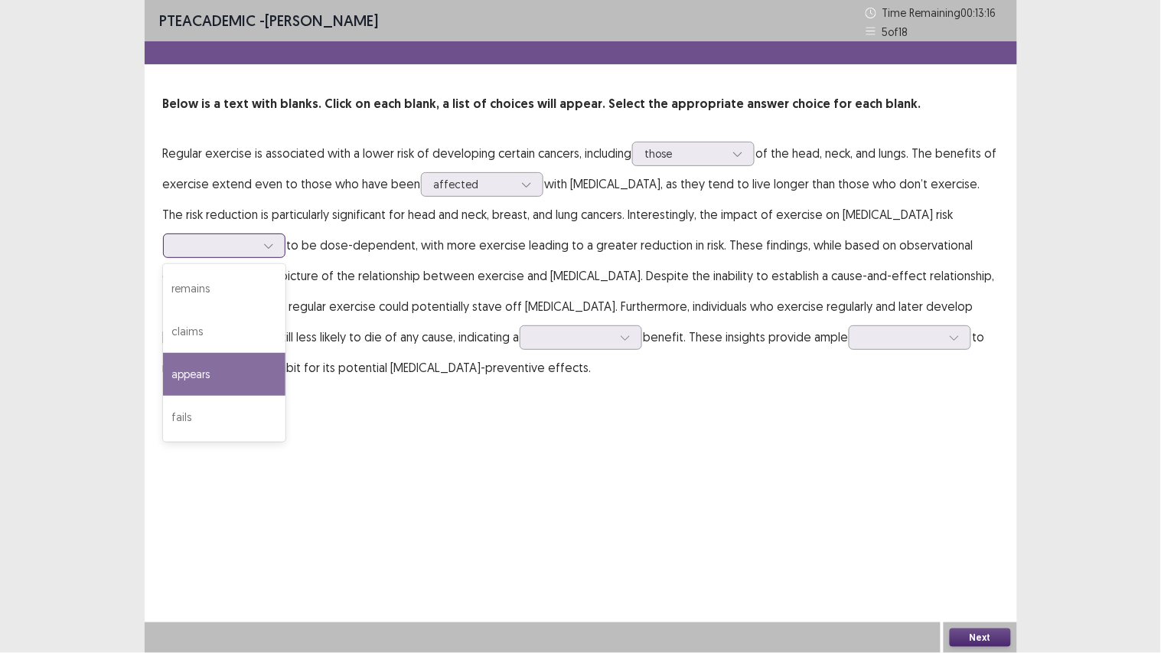
click at [285, 353] on div "appears" at bounding box center [224, 374] width 122 height 43
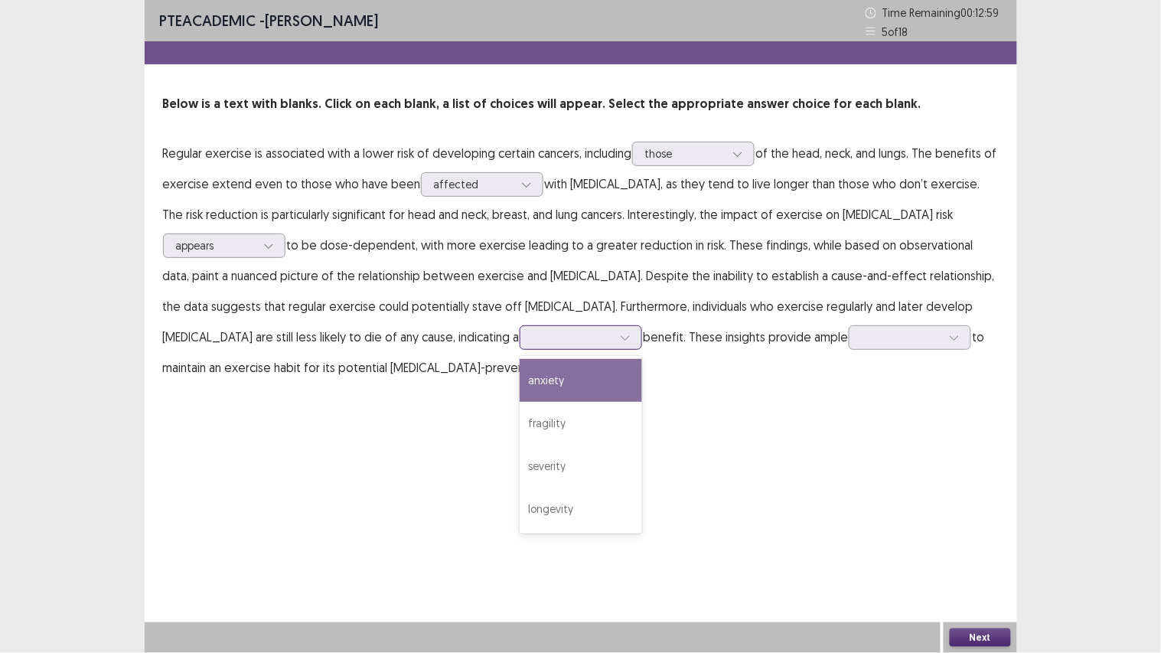
click at [620, 335] on icon at bounding box center [625, 337] width 11 height 11
click at [520, 368] on div "anxiety" at bounding box center [581, 380] width 122 height 43
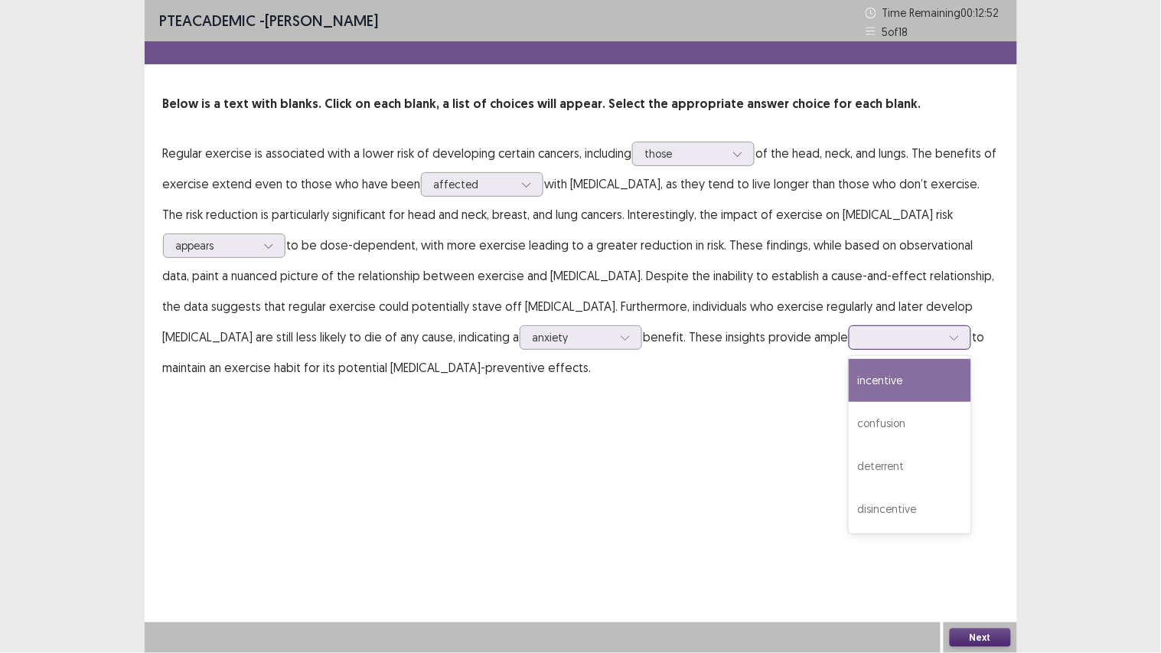
click at [862, 330] on div at bounding box center [902, 337] width 80 height 15
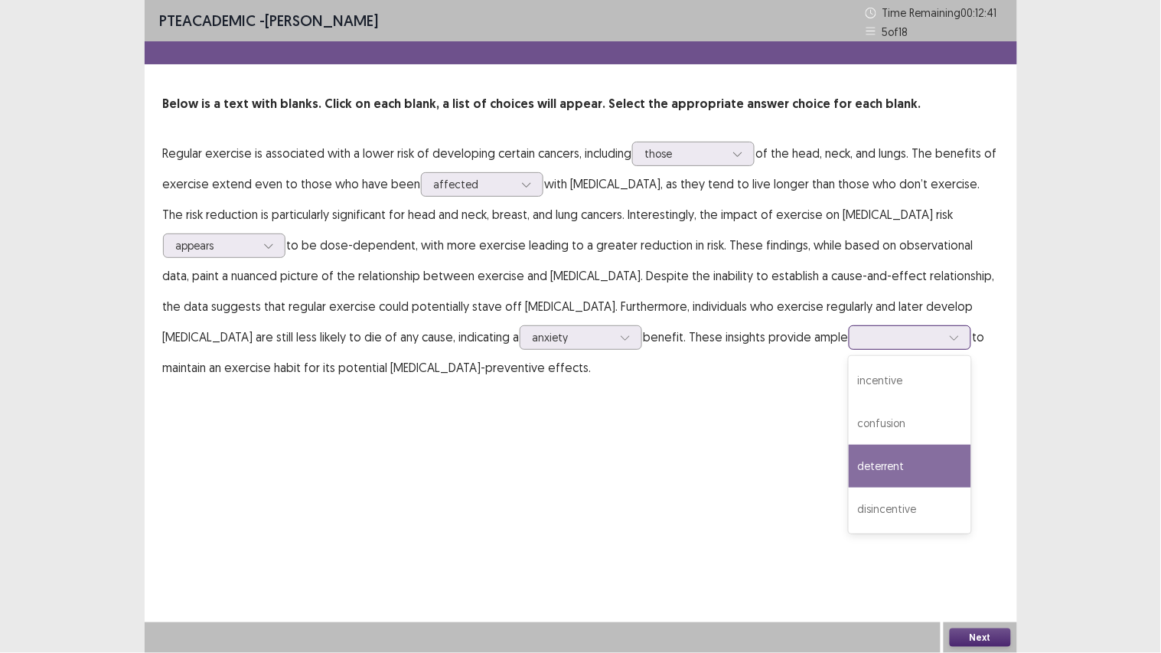
click at [849, 457] on div "deterrent" at bounding box center [910, 466] width 122 height 43
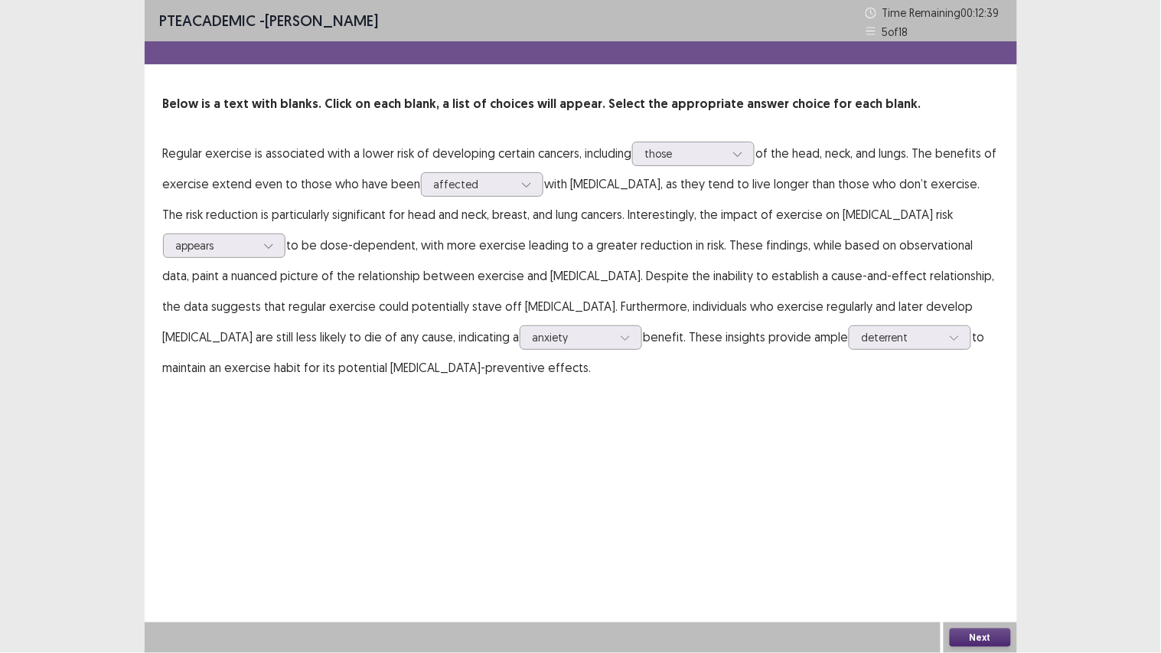
click at [991, 552] on button "Next" at bounding box center [980, 637] width 61 height 18
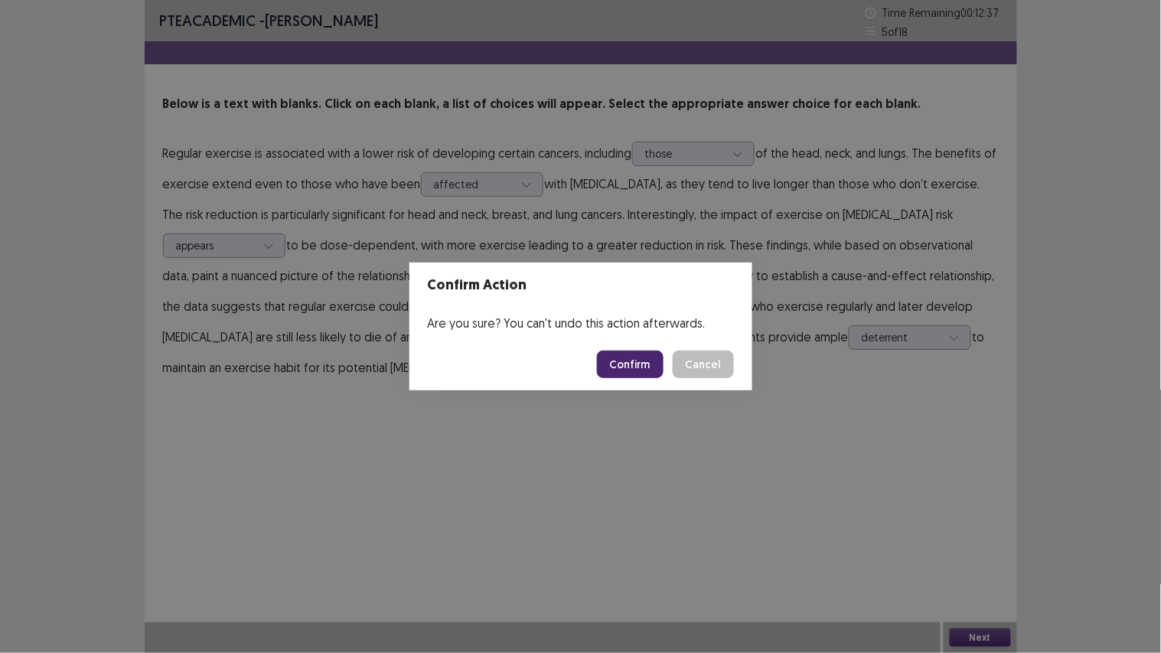
click at [622, 353] on button "Confirm" at bounding box center [630, 365] width 67 height 28
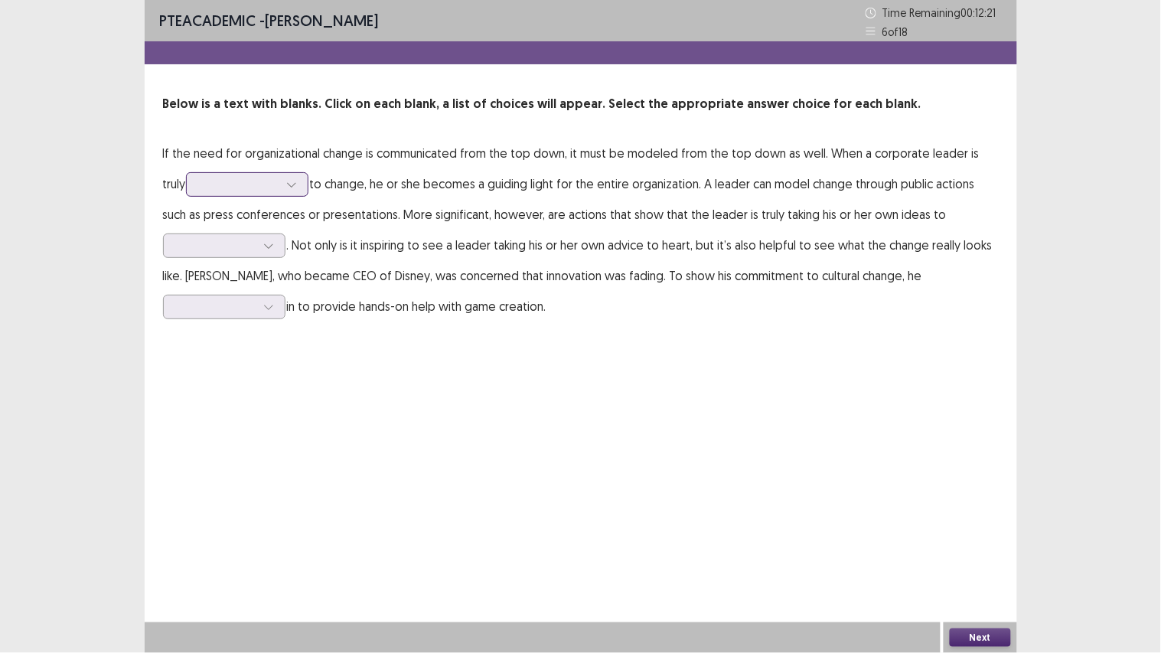
click at [246, 191] on div at bounding box center [239, 184] width 80 height 15
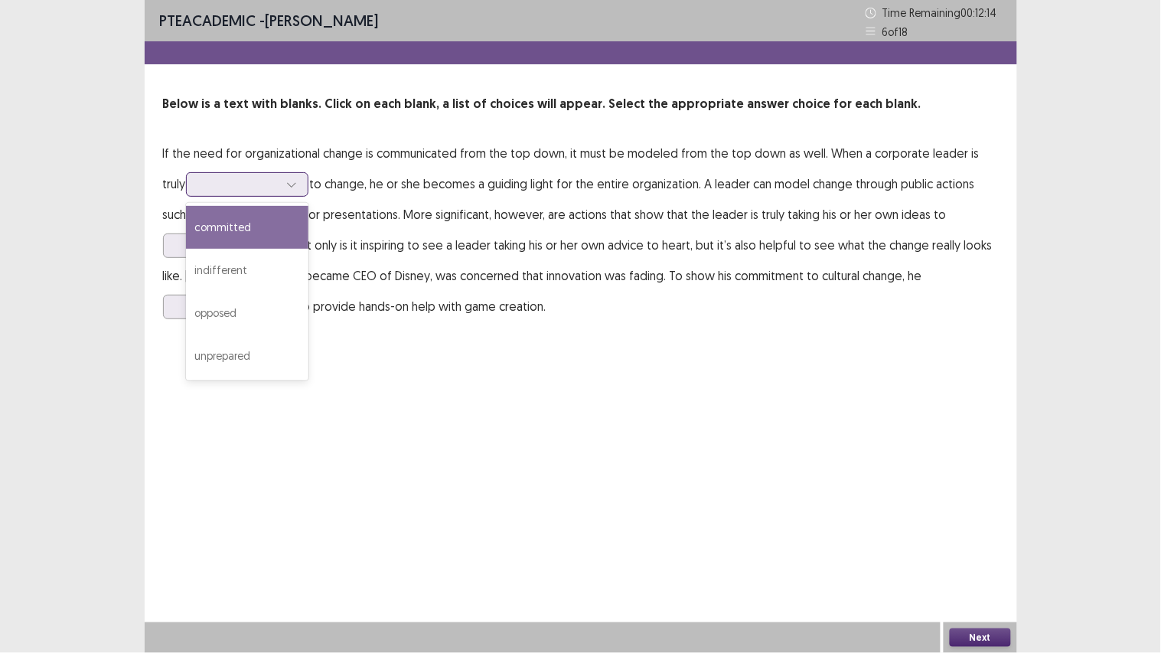
click at [246, 233] on div "committed" at bounding box center [247, 227] width 122 height 43
click at [209, 187] on div at bounding box center [239, 184] width 80 height 15
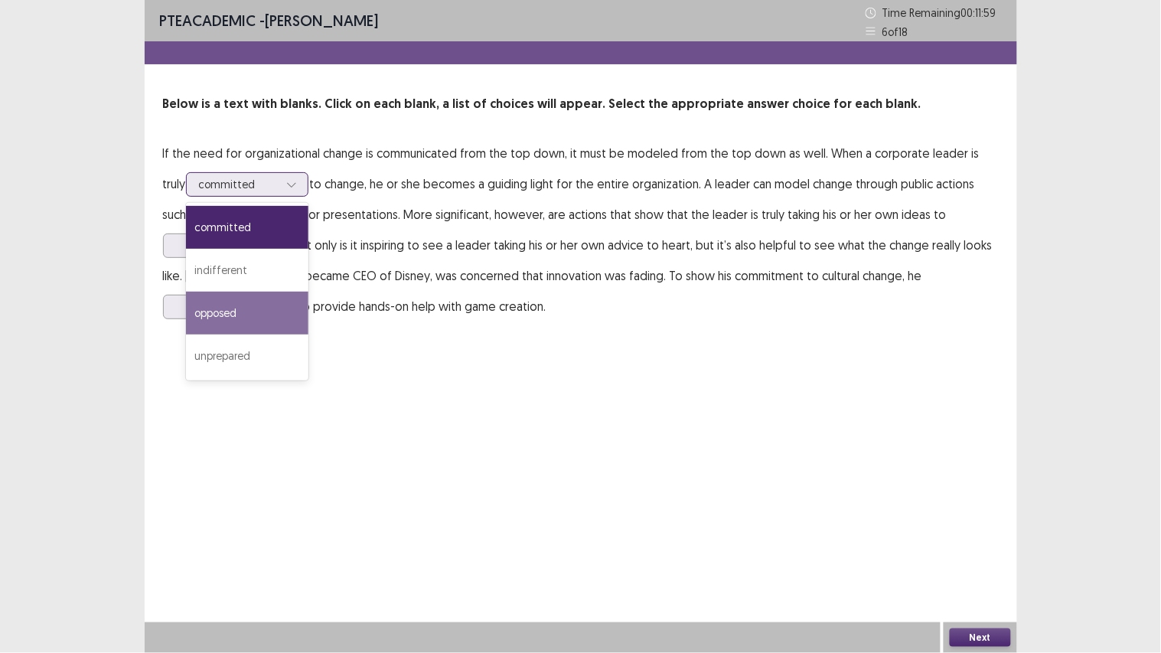
click at [209, 295] on div "opposed" at bounding box center [247, 313] width 122 height 43
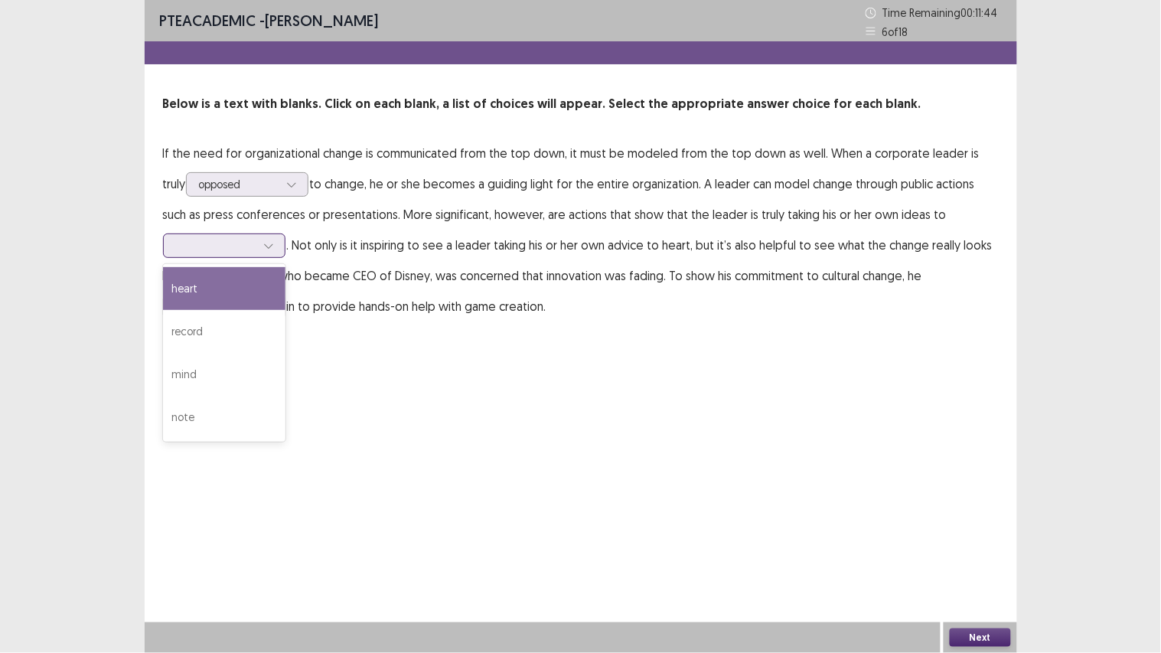
click at [260, 234] on div at bounding box center [268, 245] width 23 height 23
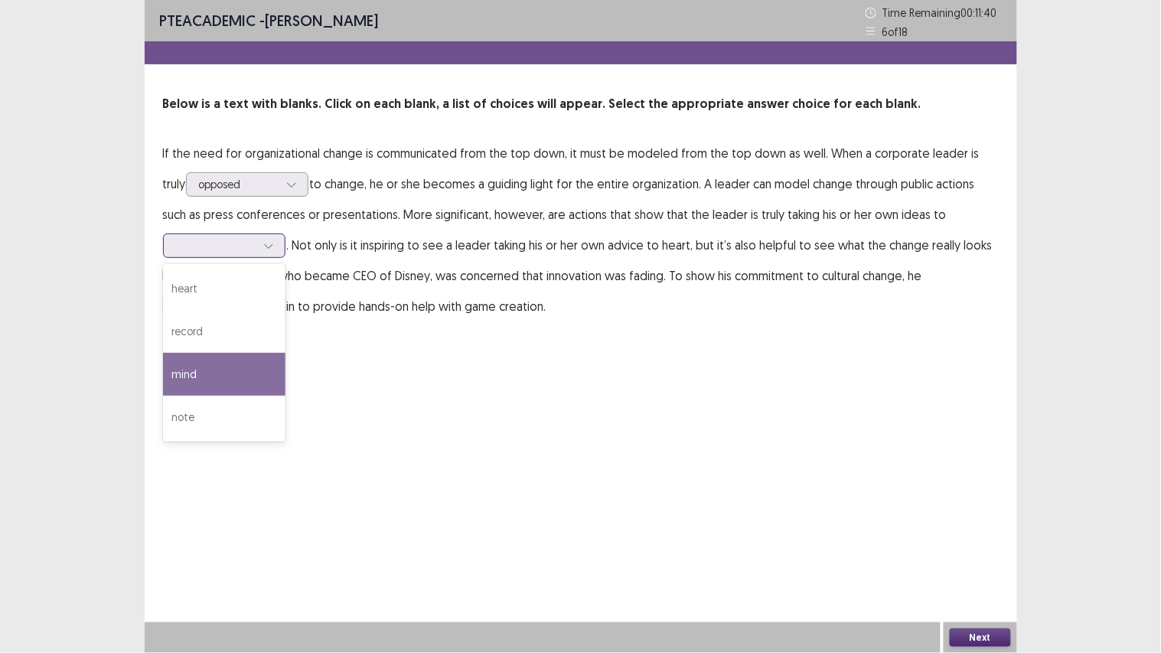
click at [233, 357] on div "mind" at bounding box center [224, 374] width 122 height 43
click at [269, 240] on icon at bounding box center [268, 245] width 11 height 11
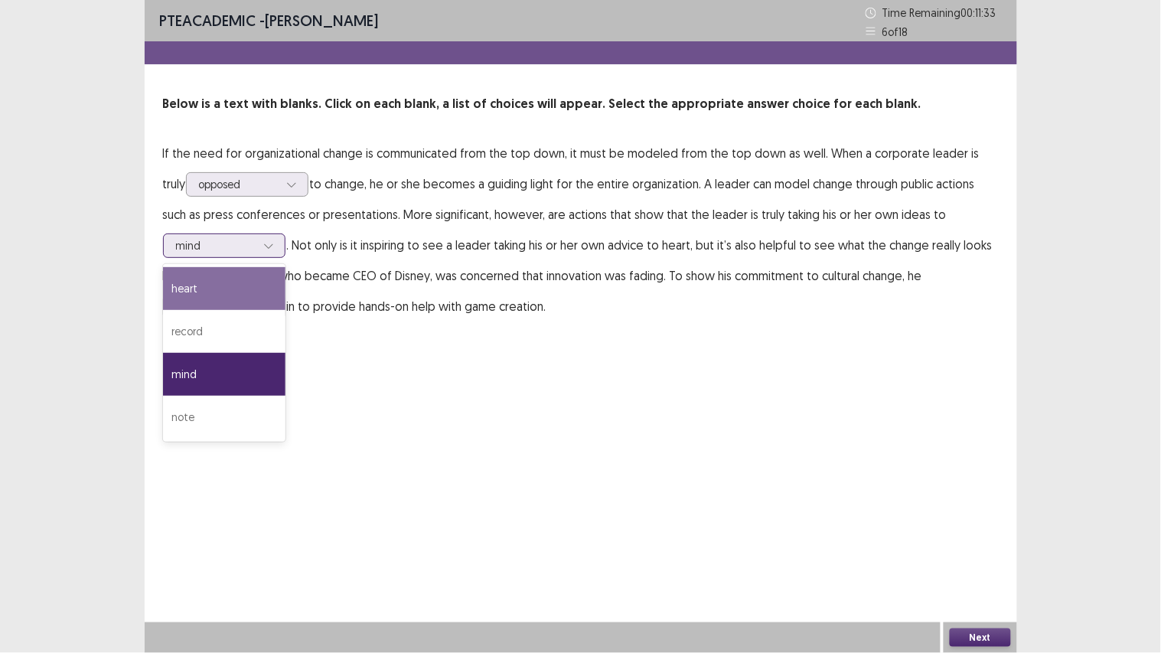
click at [262, 296] on div "heart" at bounding box center [224, 288] width 122 height 43
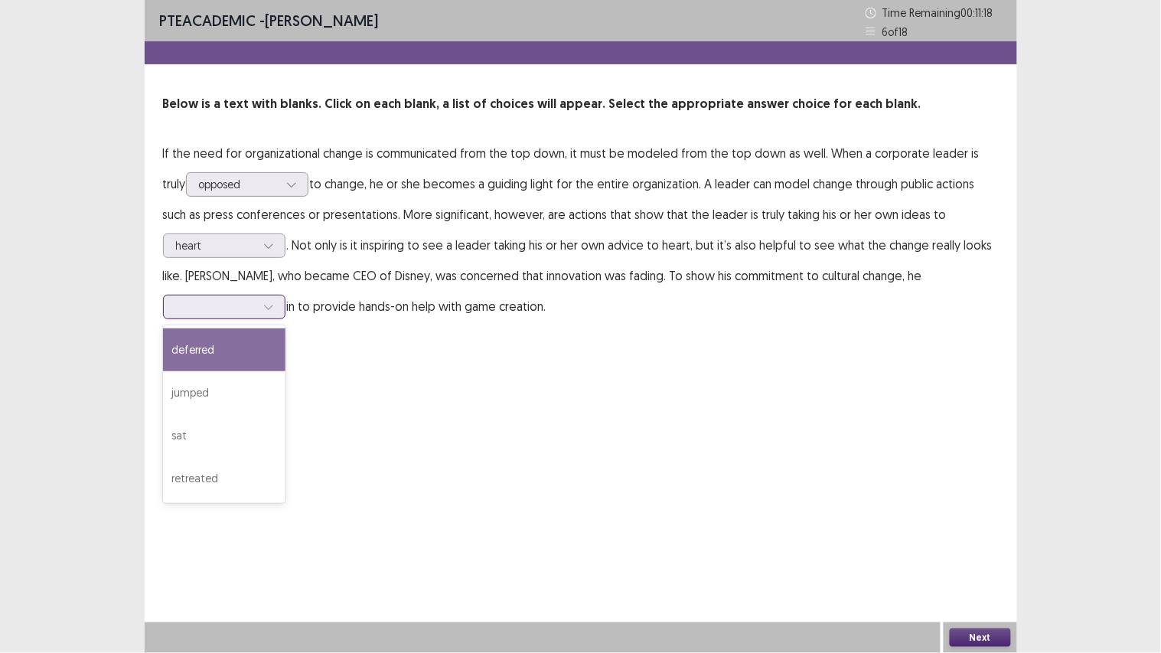
click at [241, 299] on div at bounding box center [216, 306] width 80 height 15
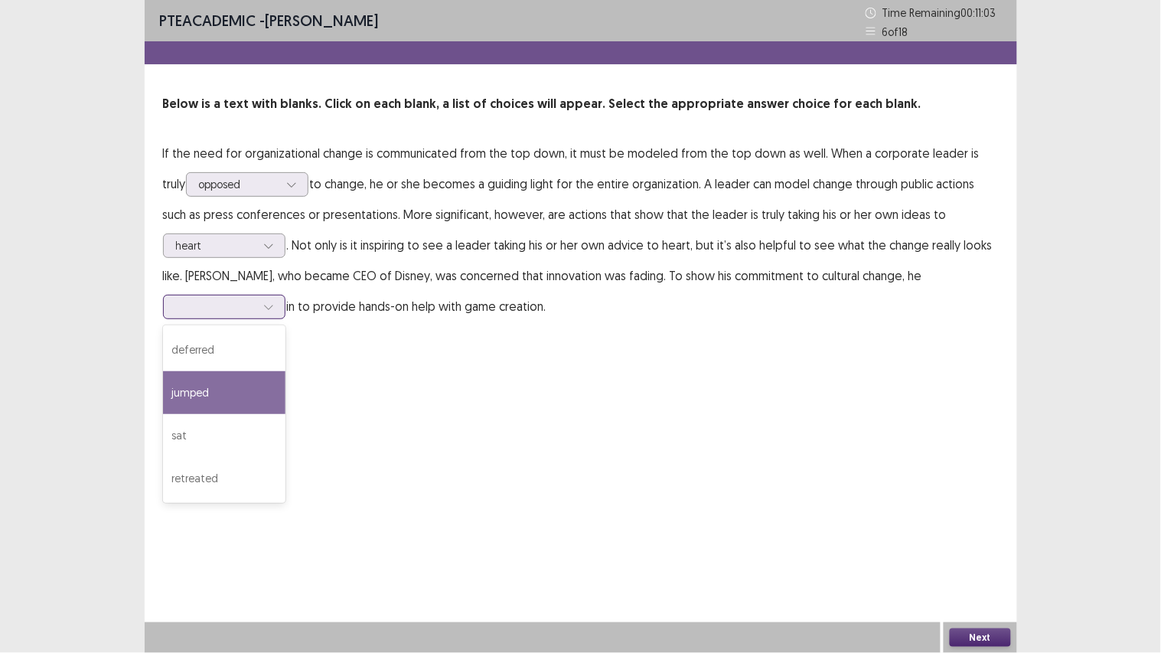
drag, startPoint x: 246, startPoint y: 400, endPoint x: 414, endPoint y: 462, distance: 179.4
click at [315, 426] on div "PTE academic - [PERSON_NAME] Time Remaining 00 : 11 : 03 6 of 18 Below is a tex…" at bounding box center [581, 326] width 873 height 653
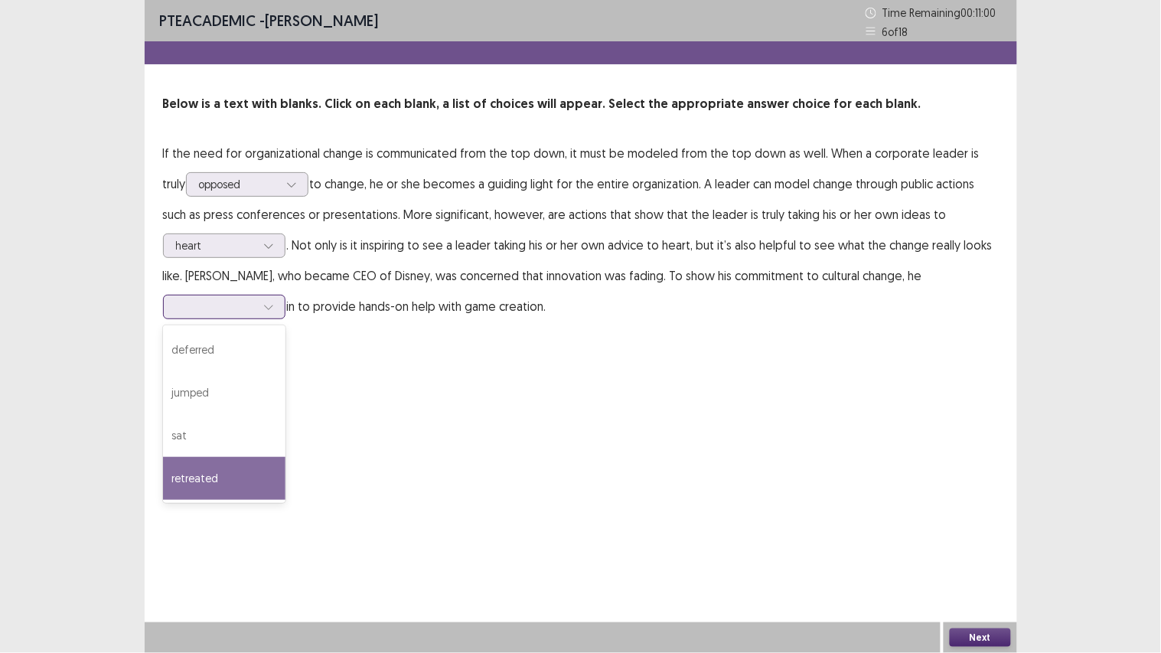
click at [224, 461] on div "retreated" at bounding box center [224, 478] width 122 height 43
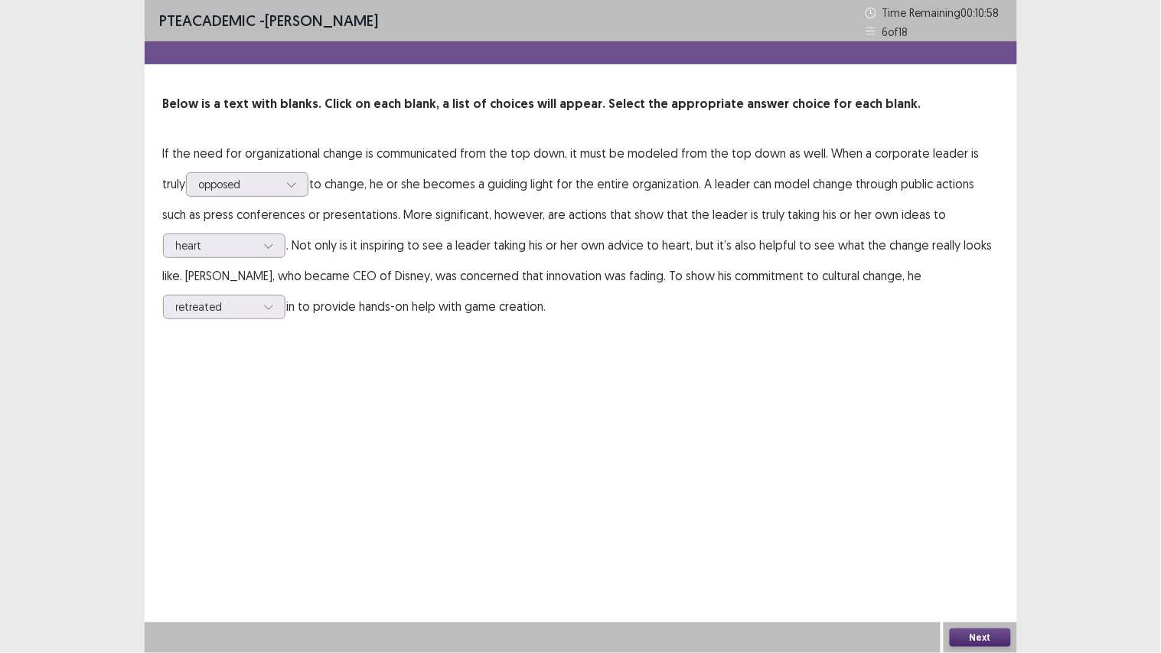
click at [986, 552] on button "Next" at bounding box center [980, 637] width 61 height 18
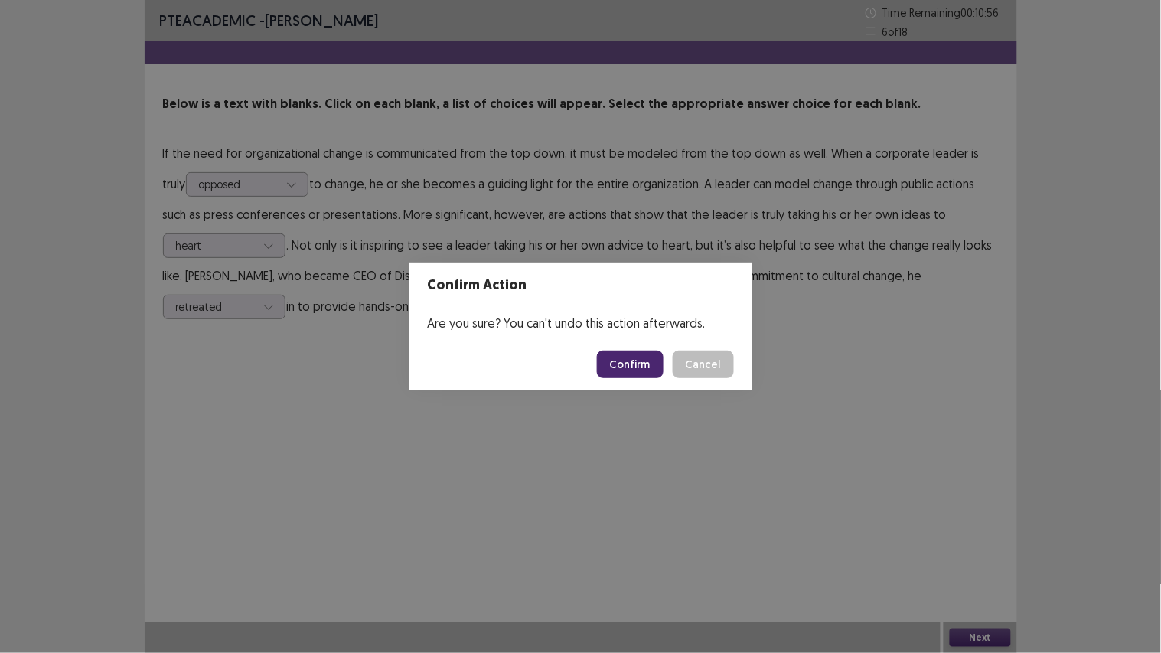
click at [639, 356] on button "Confirm" at bounding box center [630, 365] width 67 height 28
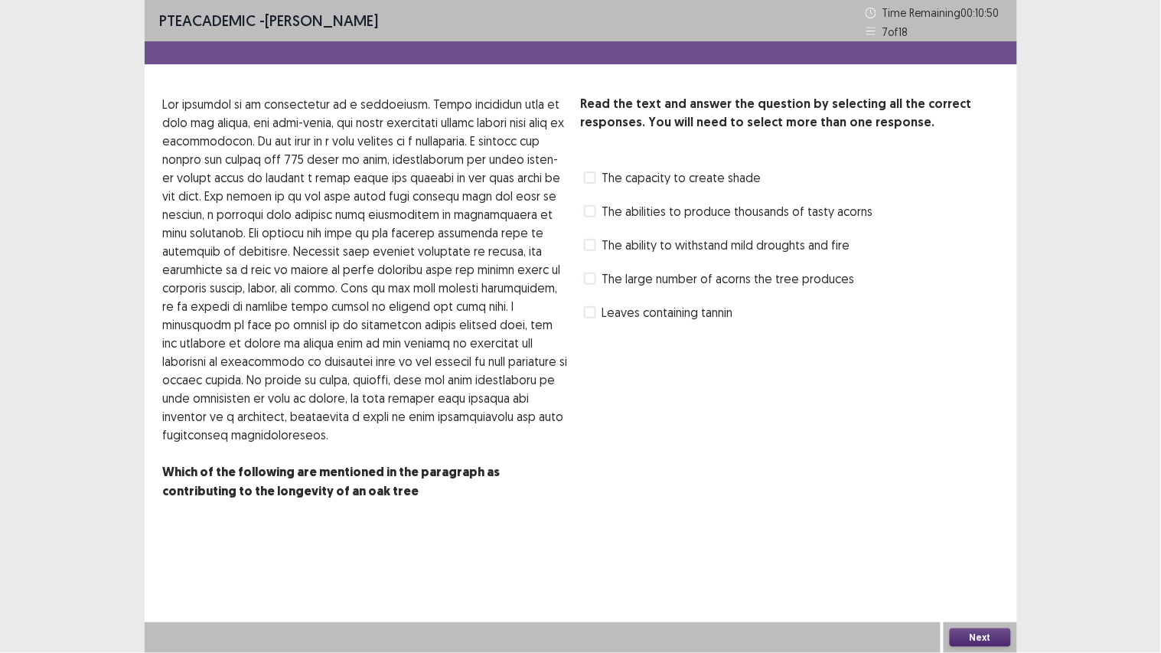
click at [594, 274] on span at bounding box center [590, 278] width 12 height 12
click at [584, 217] on span at bounding box center [590, 211] width 12 height 12
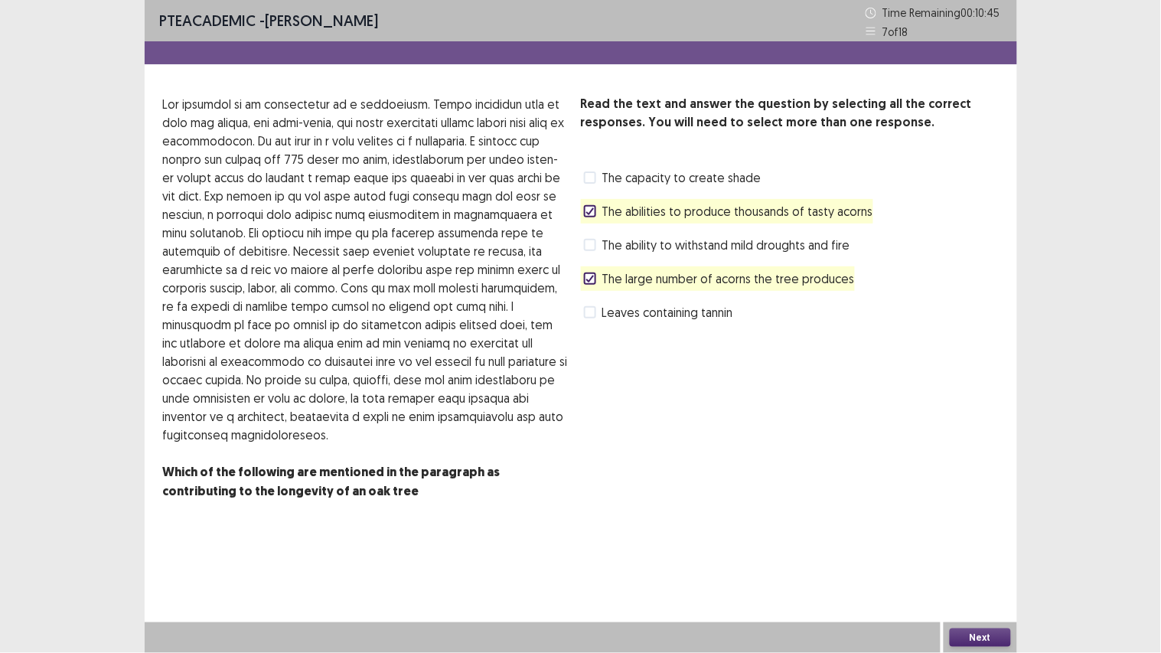
click at [989, 552] on button "Next" at bounding box center [980, 637] width 61 height 18
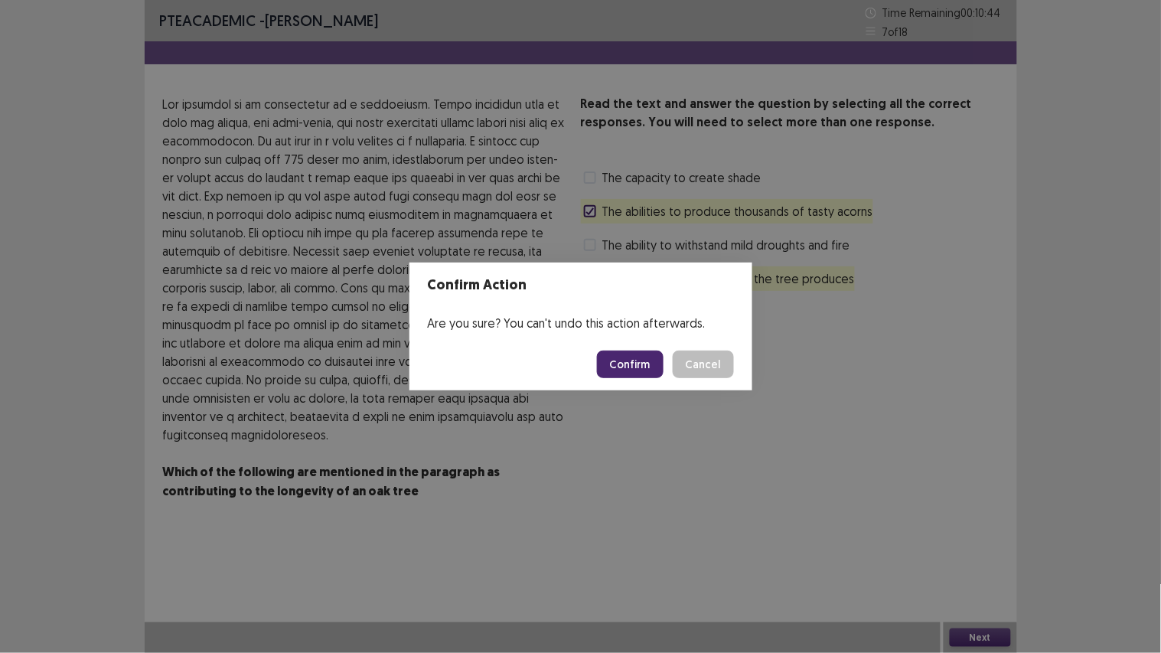
click at [651, 364] on button "Confirm" at bounding box center [630, 365] width 67 height 28
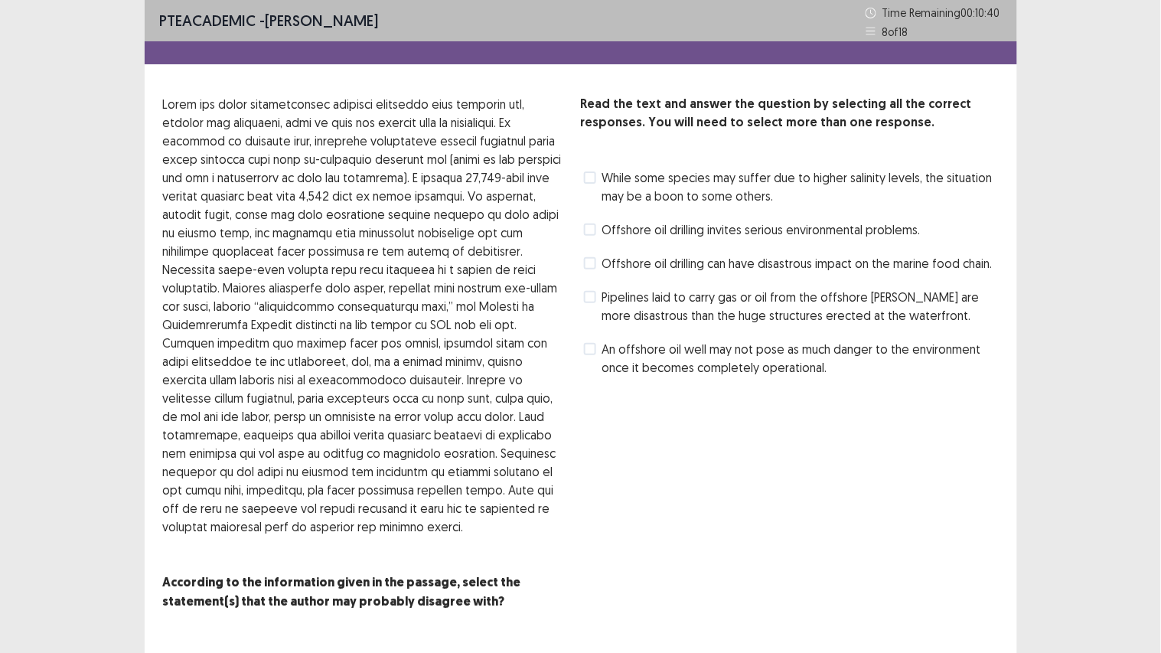
click at [593, 263] on span at bounding box center [590, 263] width 12 height 12
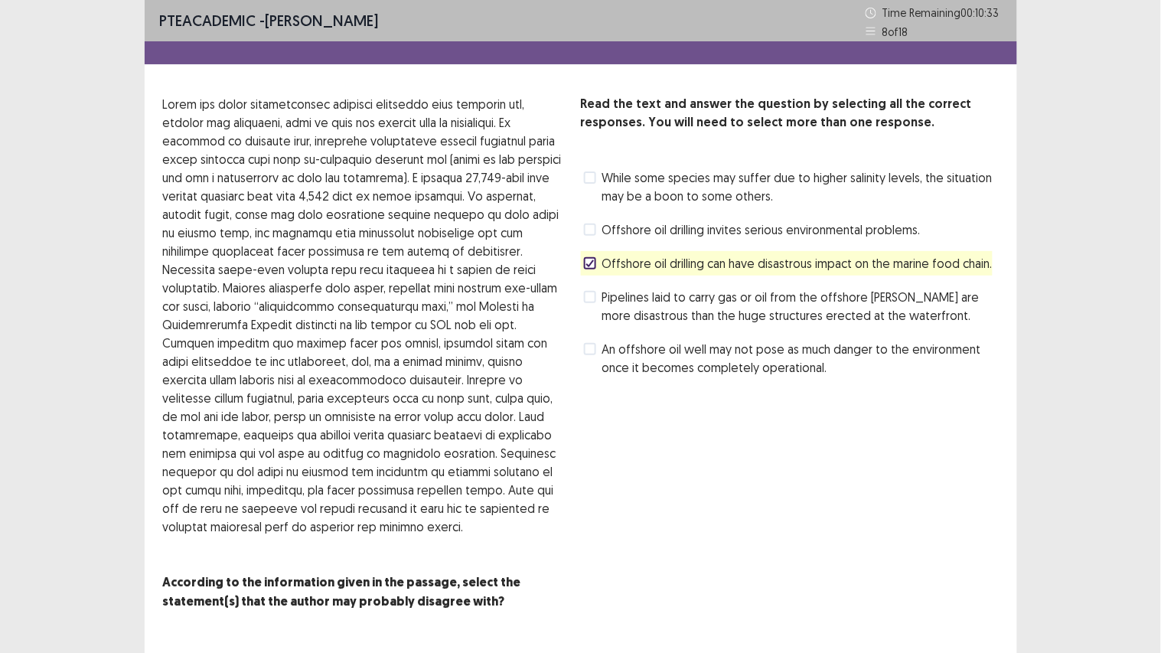
click at [586, 232] on span at bounding box center [590, 229] width 12 height 12
click at [946, 475] on div "Read the text and answer the question by selecting all the correct responses. Y…" at bounding box center [790, 362] width 418 height 534
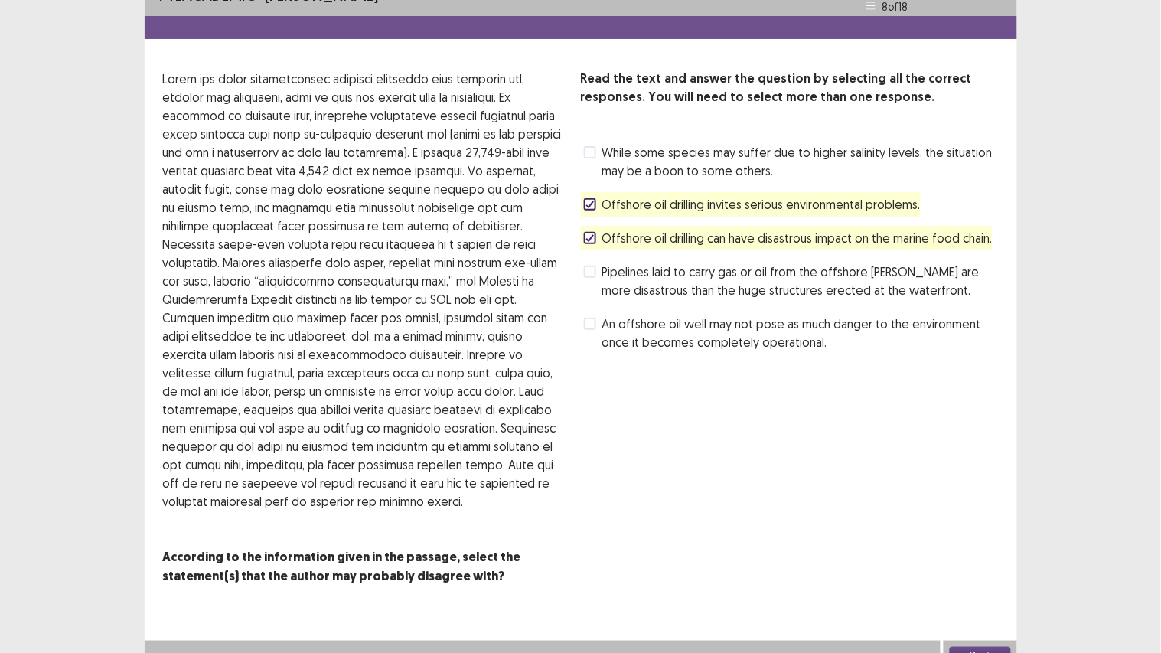
click at [962, 552] on button "Next" at bounding box center [980, 656] width 61 height 18
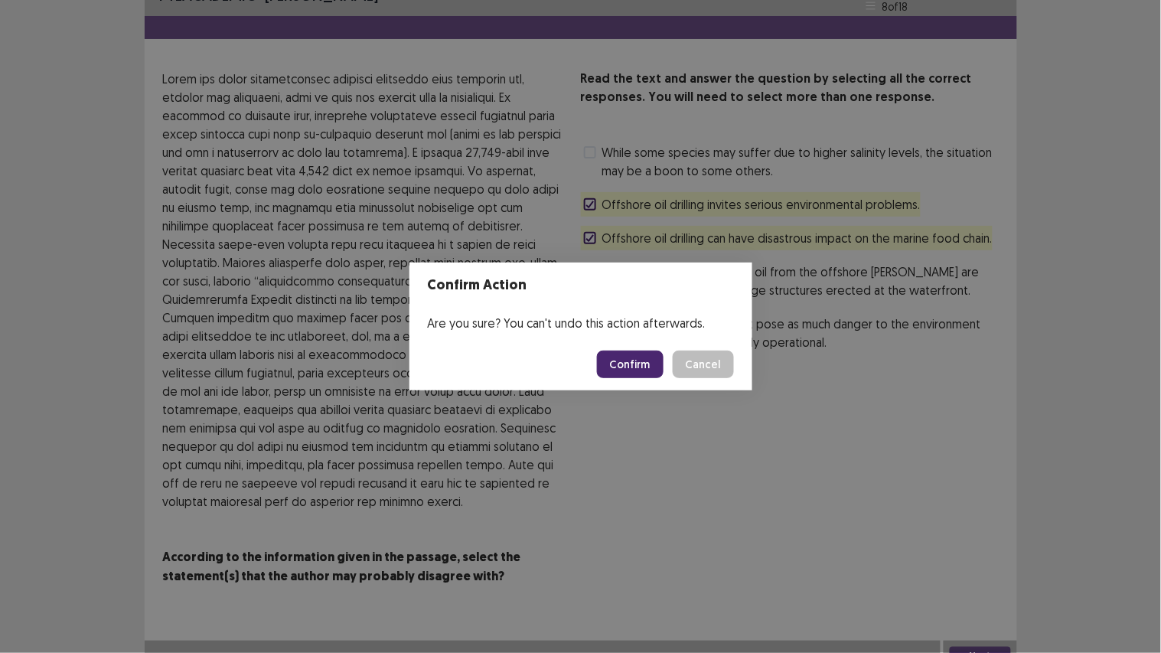
click at [652, 349] on footer "Confirm Cancel" at bounding box center [580, 364] width 343 height 52
click at [651, 364] on button "Confirm" at bounding box center [630, 365] width 67 height 28
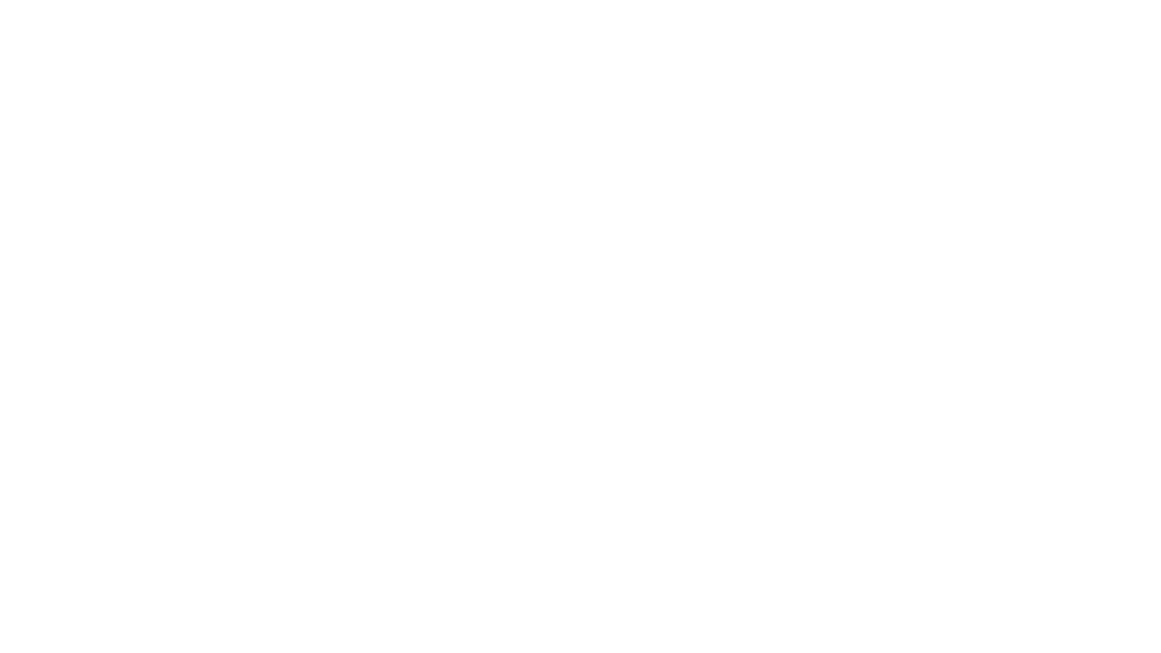
scroll to position [0, 0]
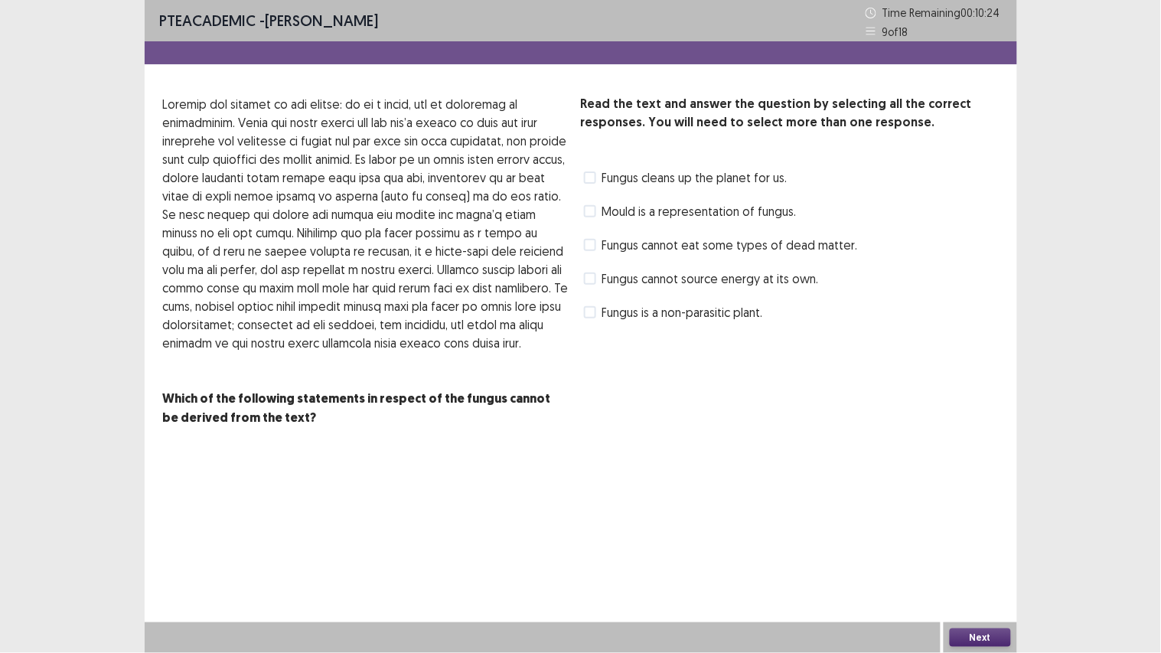
click at [592, 246] on span at bounding box center [590, 245] width 12 height 12
click at [595, 276] on label "Fungus cannot source energy at its own." at bounding box center [701, 278] width 235 height 18
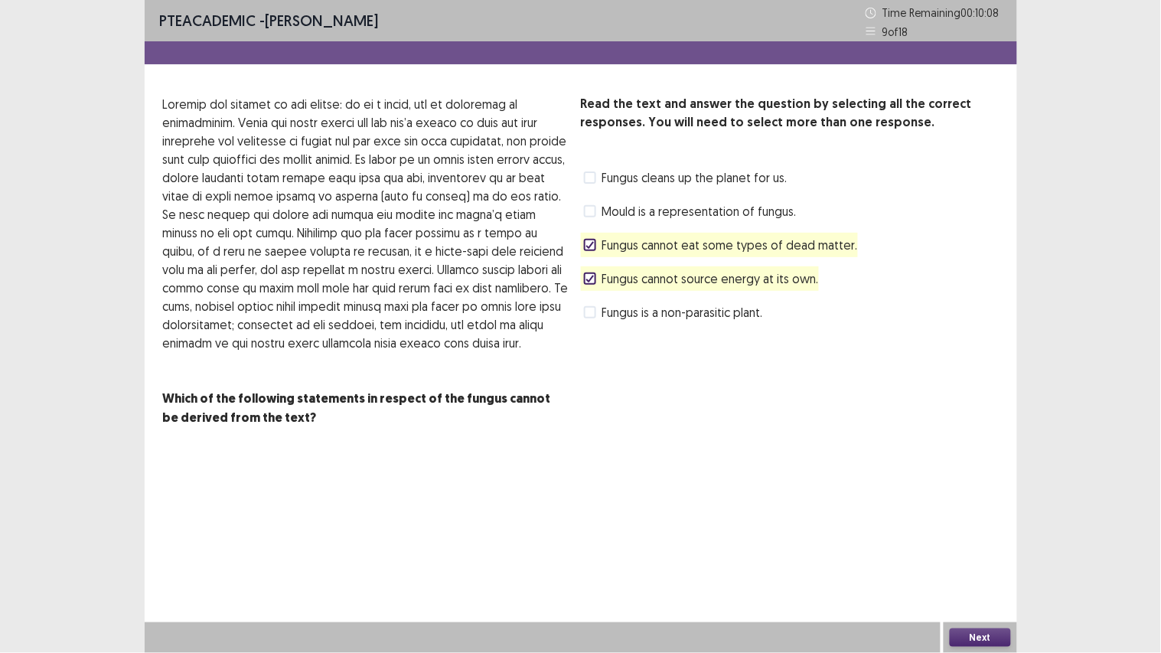
click at [587, 312] on span at bounding box center [590, 312] width 12 height 12
click at [595, 243] on span at bounding box center [590, 245] width 12 height 12
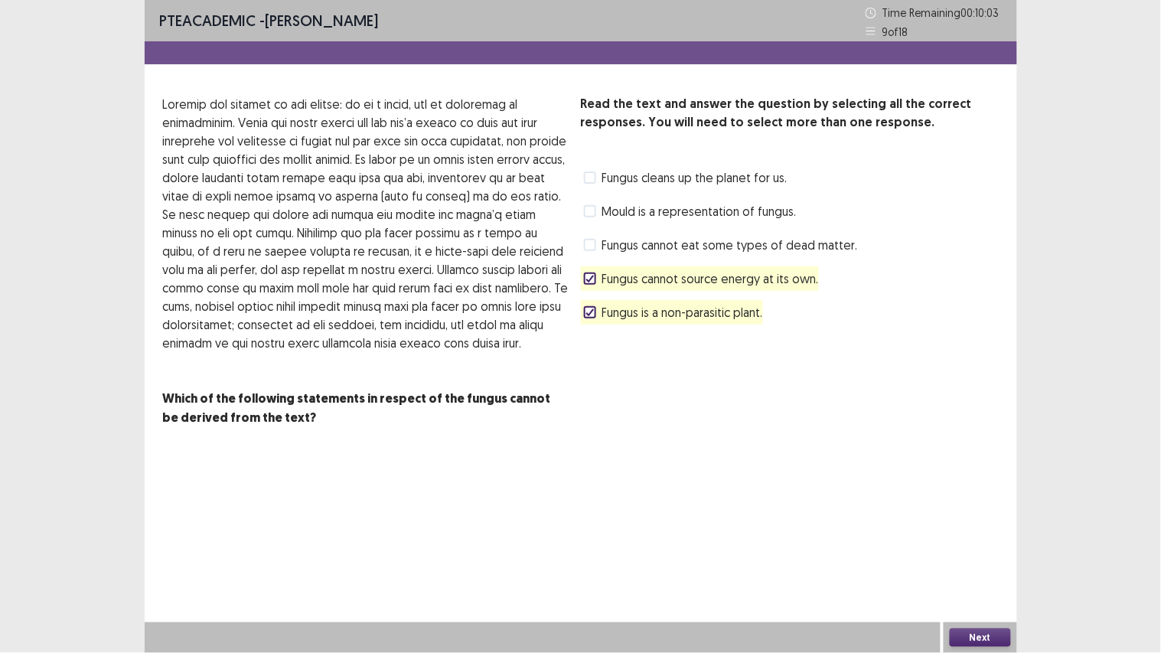
click at [584, 185] on label "Fungus cleans up the planet for us." at bounding box center [686, 177] width 204 height 18
click at [602, 179] on span "Fungus cleans up the planet for us." at bounding box center [694, 177] width 185 height 18
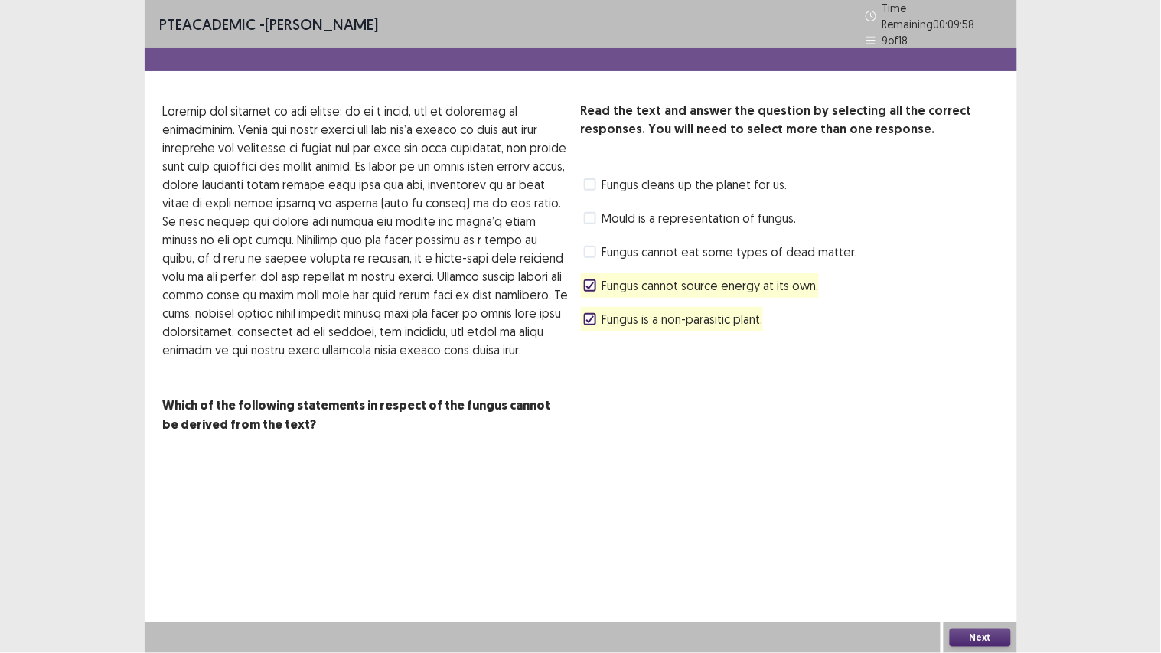
click at [593, 212] on span at bounding box center [590, 218] width 12 height 12
click at [958, 552] on button "Next" at bounding box center [980, 637] width 61 height 18
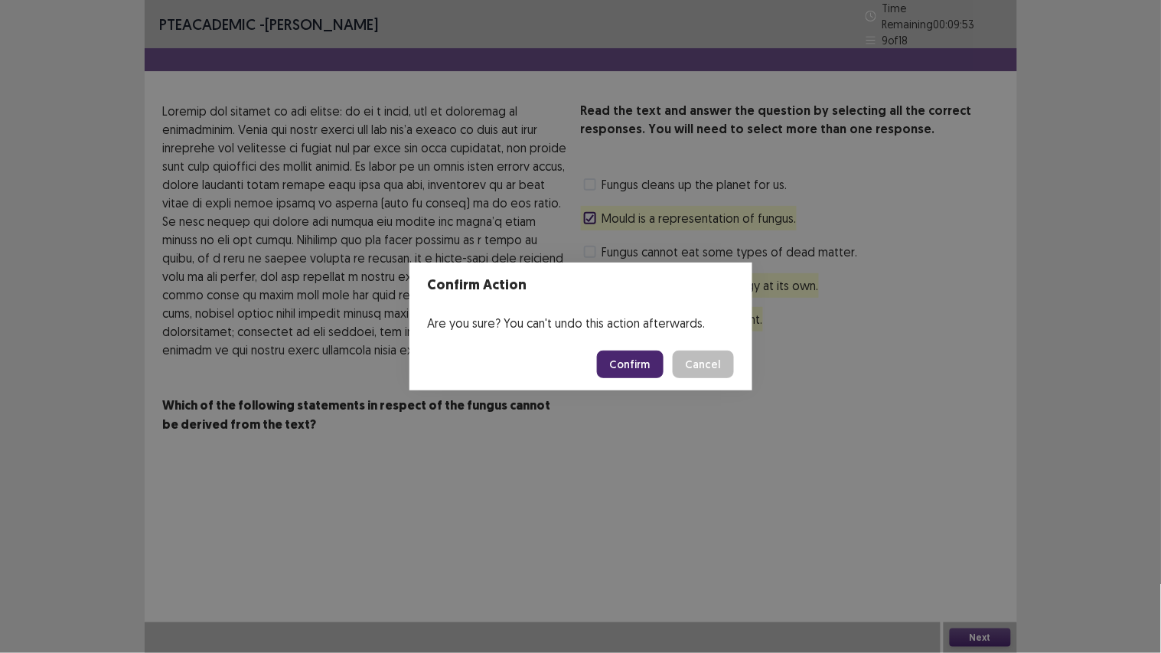
click at [620, 362] on button "Confirm" at bounding box center [630, 365] width 67 height 28
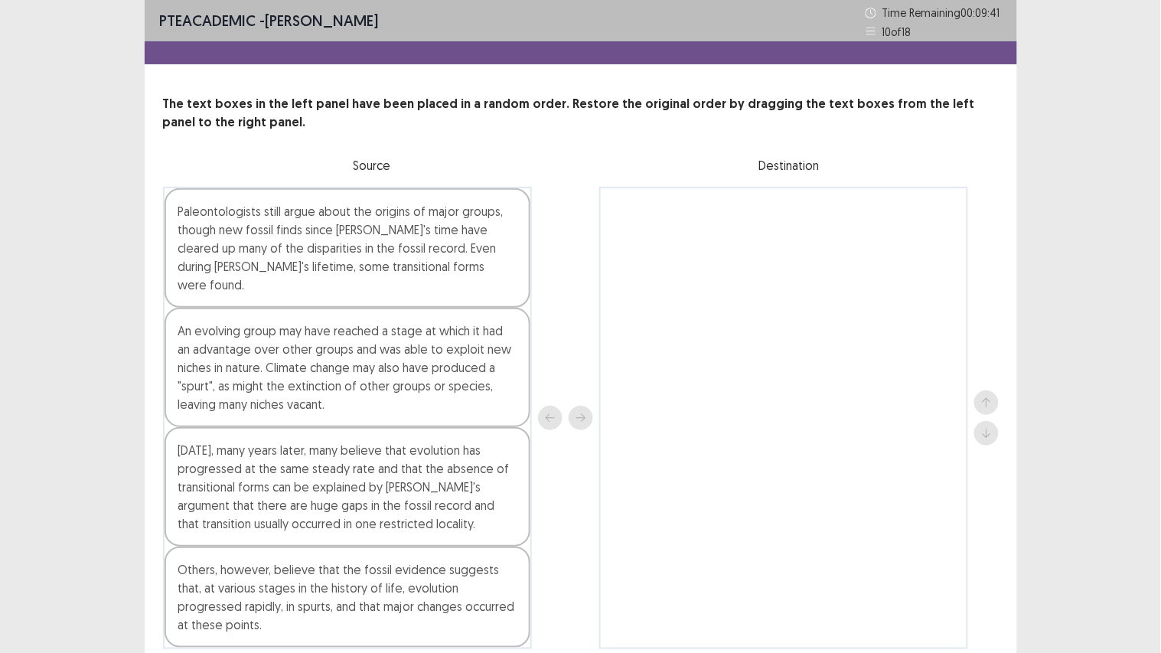
drag, startPoint x: 540, startPoint y: 357, endPoint x: 520, endPoint y: 354, distance: 19.3
click at [537, 357] on div "Paleontologists still argue about the origins of major groups, though new fossi…" at bounding box center [581, 418] width 836 height 462
click at [501, 350] on div "An evolving group may have reached a stage at which it had an advantage over ot…" at bounding box center [348, 367] width 366 height 119
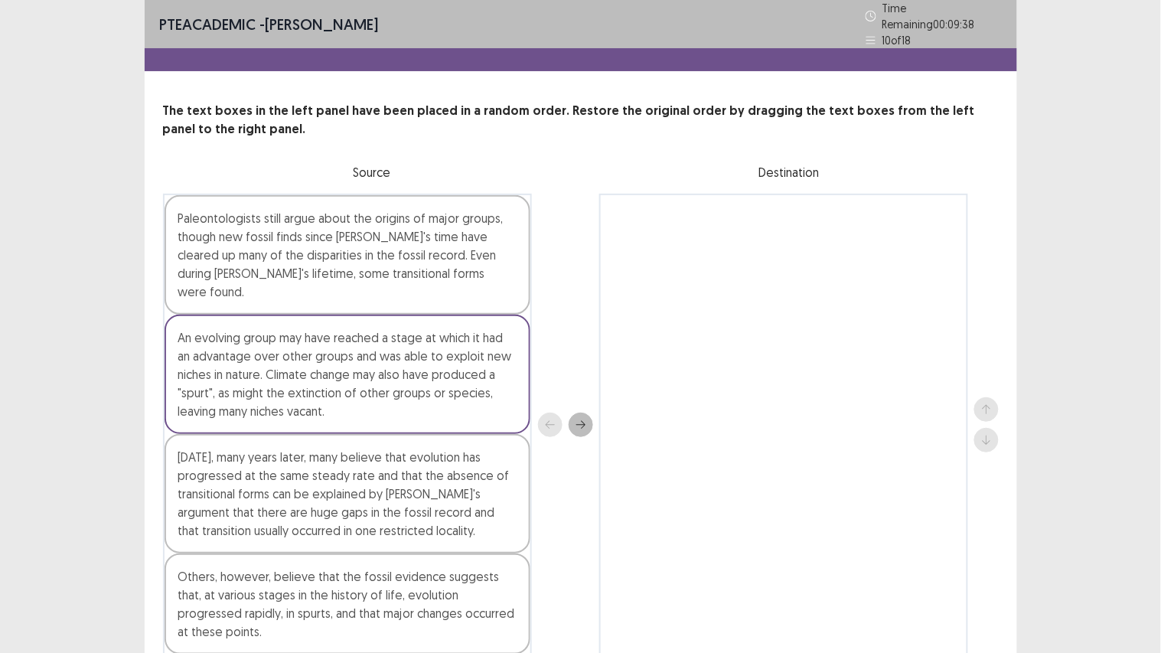
click at [582, 419] on icon "next" at bounding box center [581, 424] width 11 height 11
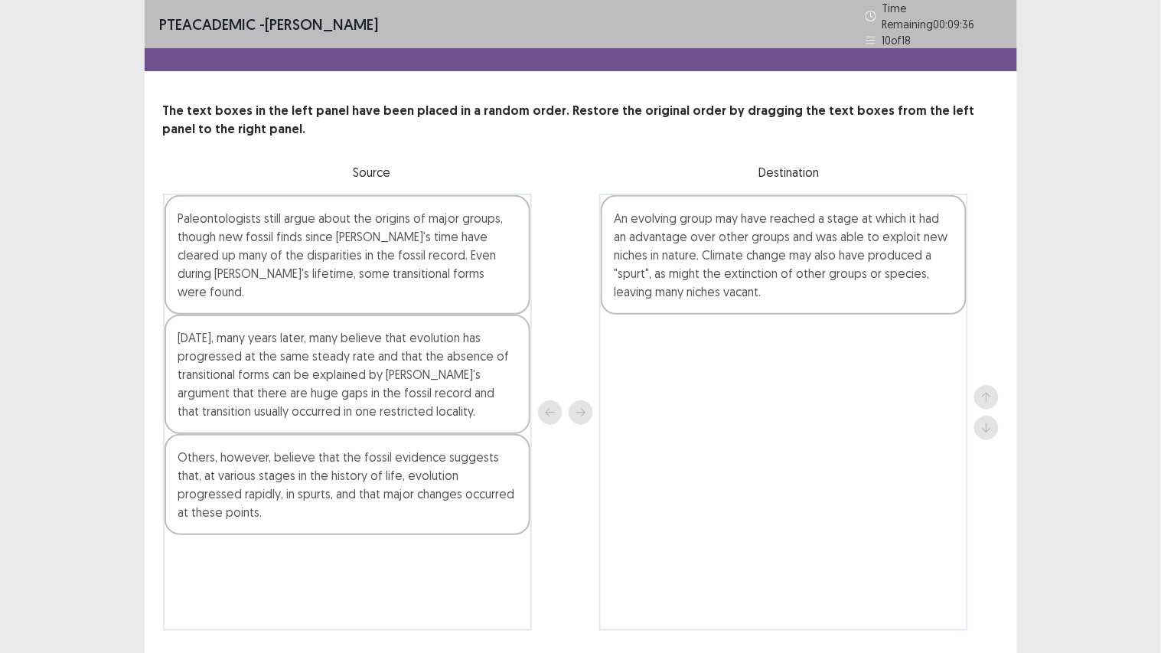
click at [440, 253] on div "Paleontologists still argue about the origins of major groups, though new fossi…" at bounding box center [348, 254] width 366 height 119
click at [584, 408] on icon "next" at bounding box center [580, 412] width 9 height 8
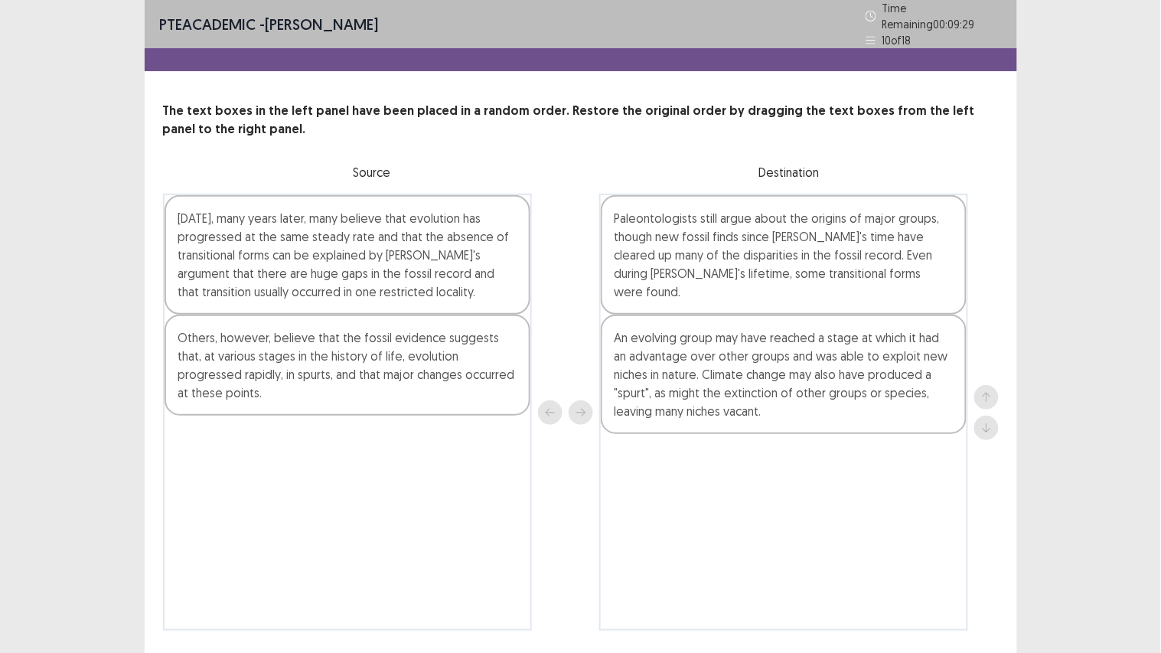
click at [637, 390] on div "An evolving group may have reached a stage at which it had an advantage over ot…" at bounding box center [784, 374] width 366 height 119
click at [978, 385] on button "up" at bounding box center [986, 397] width 24 height 24
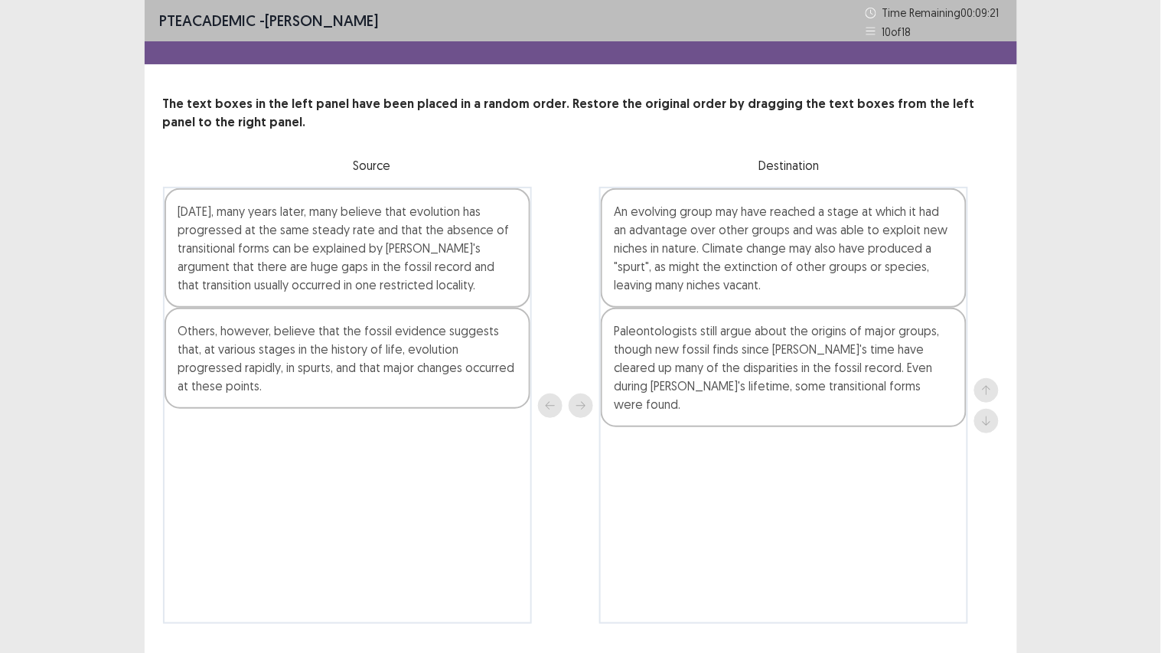
click at [497, 370] on div "Others, however, believe that the fossil evidence suggests that, at various sta…" at bounding box center [348, 358] width 366 height 101
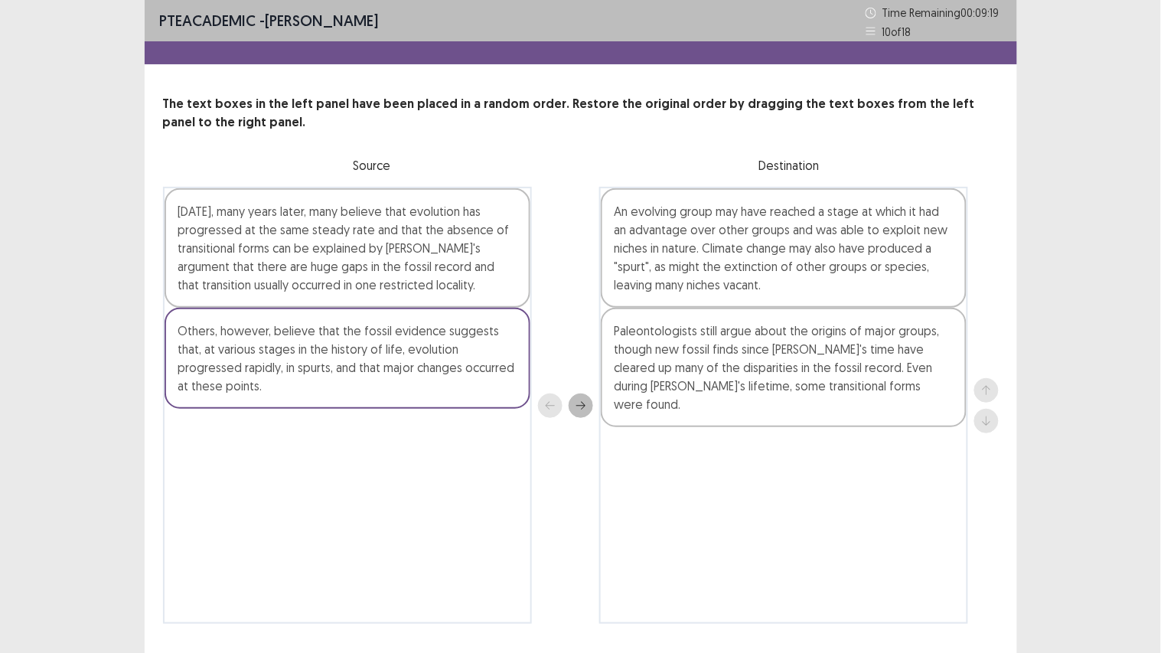
click at [585, 403] on icon "next" at bounding box center [581, 405] width 11 height 11
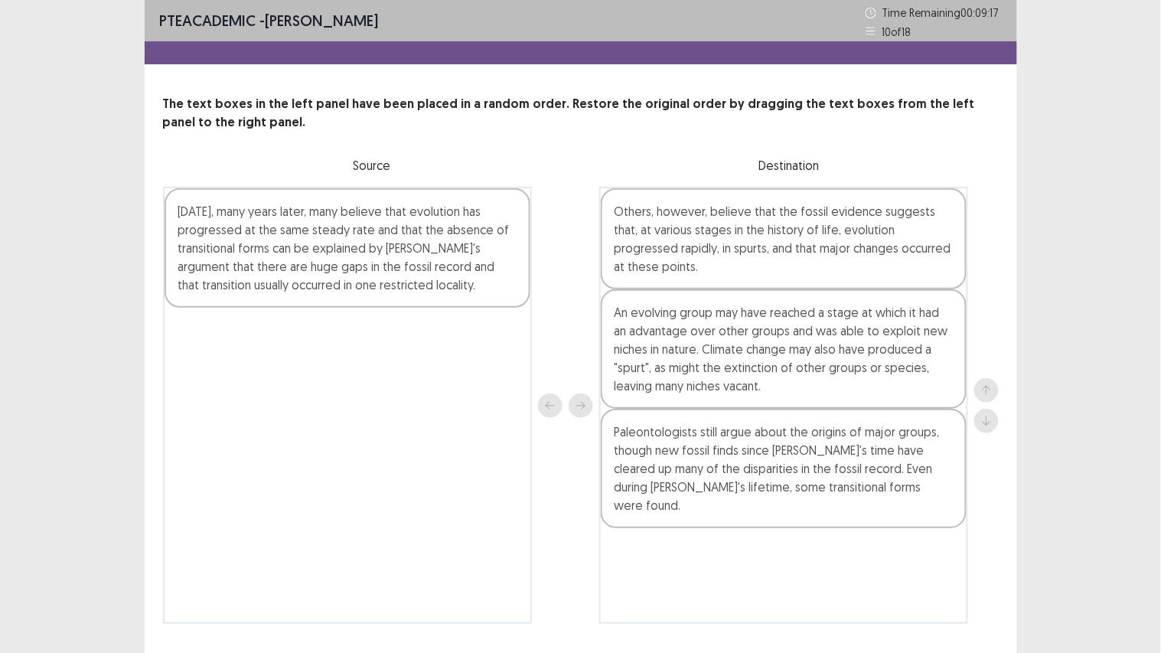
click at [465, 289] on div "[DATE], many years later, many believe that evolution has progressed at the sam…" at bounding box center [348, 247] width 366 height 119
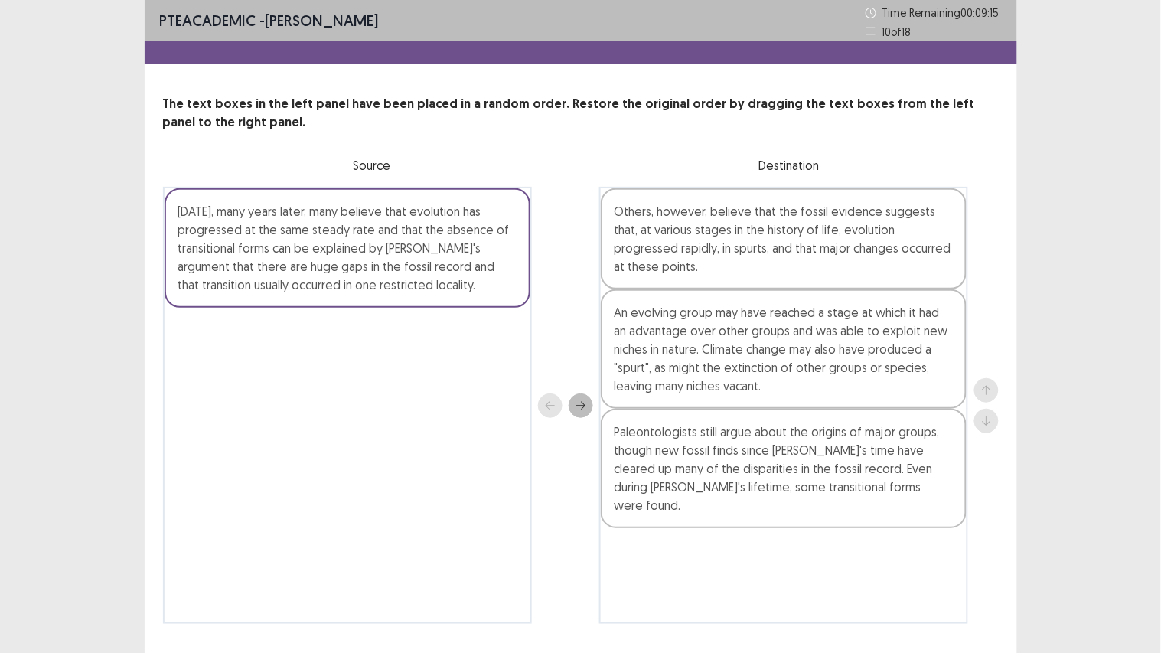
click at [582, 400] on icon "next" at bounding box center [581, 405] width 11 height 11
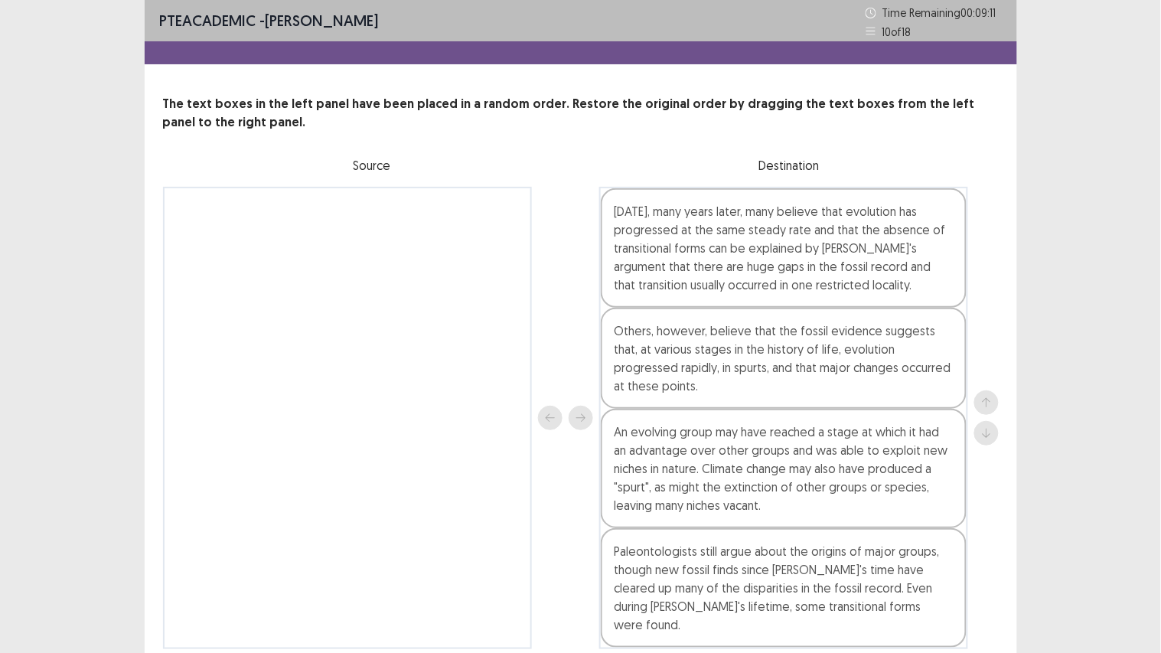
click at [660, 471] on div "An evolving group may have reached a stage at which it had an advantage over ot…" at bounding box center [784, 468] width 366 height 119
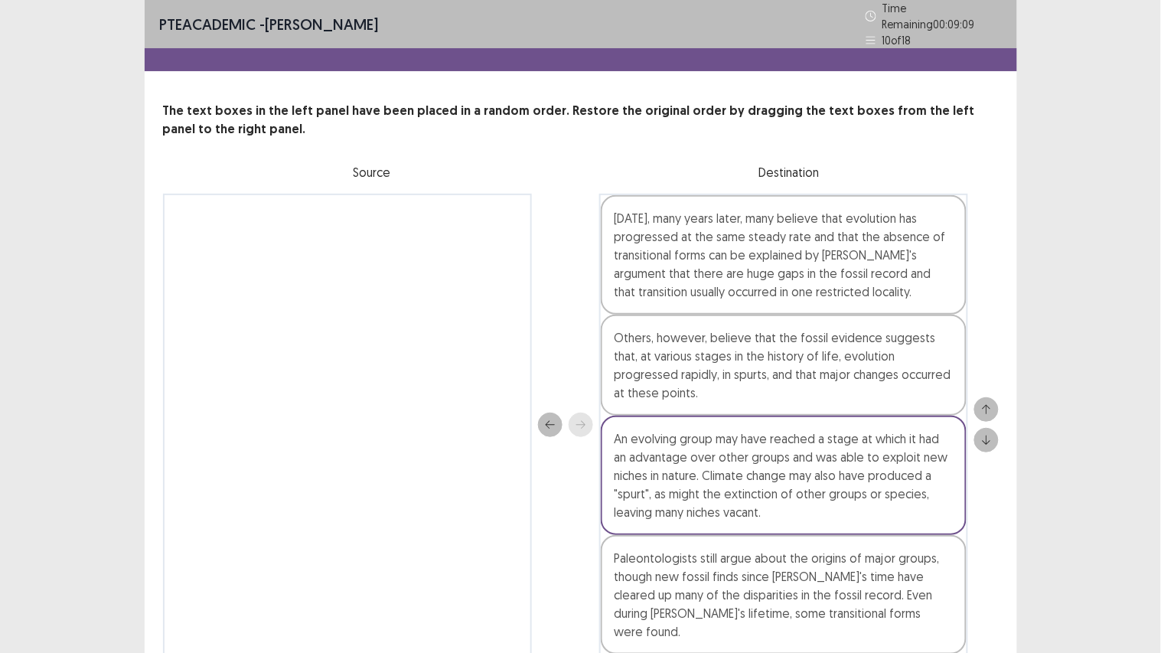
click at [984, 405] on icon "up" at bounding box center [986, 409] width 8 height 9
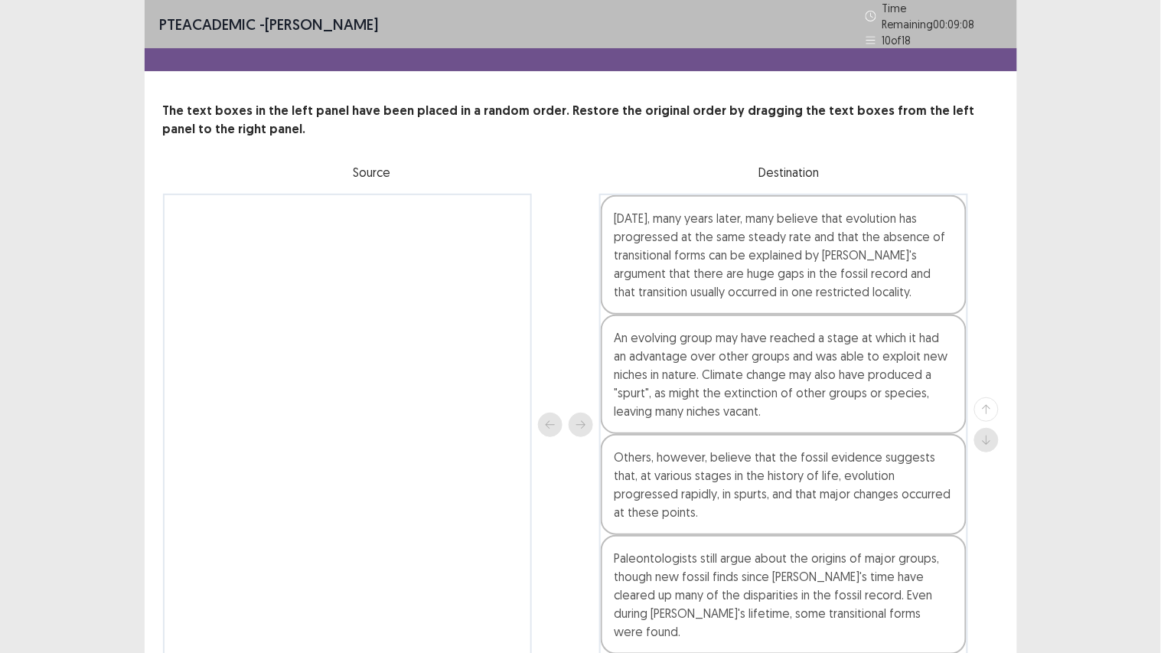
click at [984, 397] on div at bounding box center [986, 424] width 24 height 55
drag, startPoint x: 984, startPoint y: 387, endPoint x: 927, endPoint y: 377, distance: 58.3
click at [927, 377] on div "[DATE], many years later, many believe that evolution has progressed at the sam…" at bounding box center [581, 425] width 836 height 462
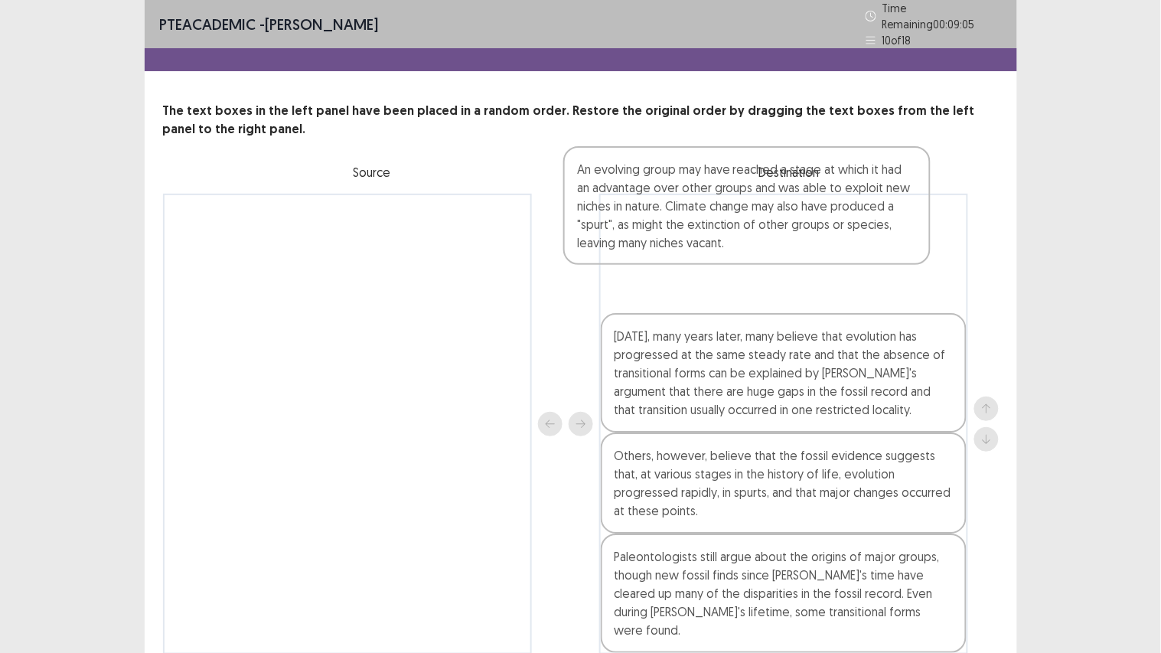
drag, startPoint x: 927, startPoint y: 377, endPoint x: 908, endPoint y: 233, distance: 145.2
click at [908, 233] on div "[DATE], many years later, many believe that evolution has progressed at the sam…" at bounding box center [783, 424] width 369 height 461
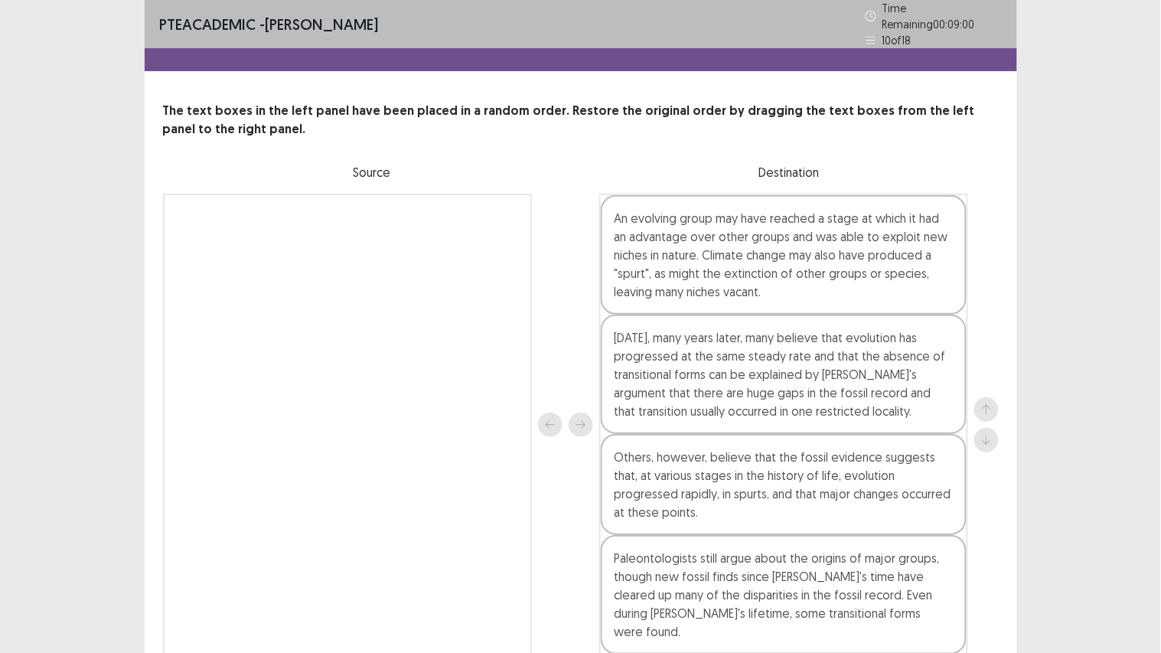
click at [883, 552] on div "Paleontologists still argue about the origins of major groups, though new fossi…" at bounding box center [784, 594] width 366 height 119
click at [990, 404] on icon "up" at bounding box center [986, 409] width 11 height 11
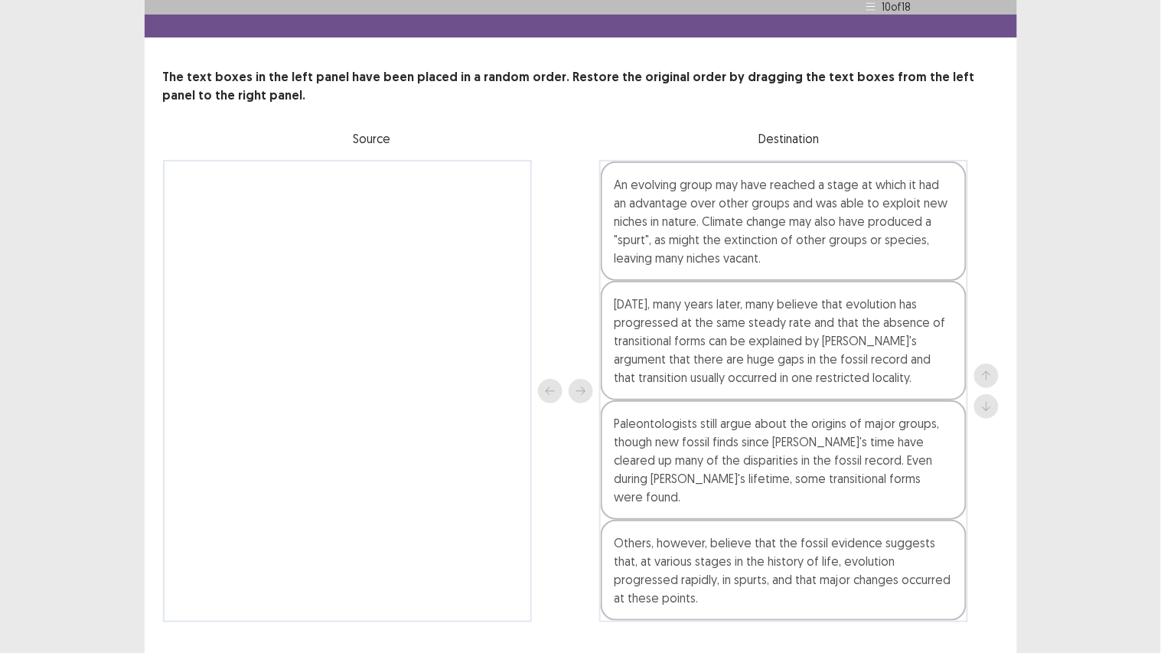
scroll to position [38, 0]
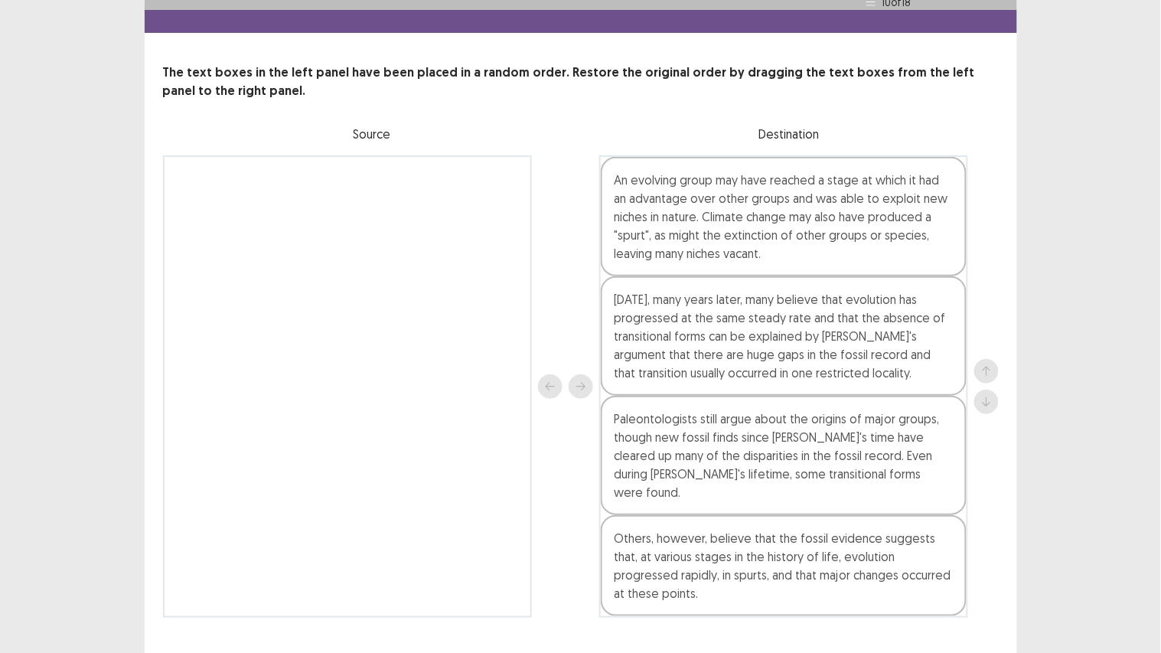
click at [932, 515] on div "Others, however, believe that the fossil evidence suggests that, at various sta…" at bounding box center [784, 565] width 366 height 101
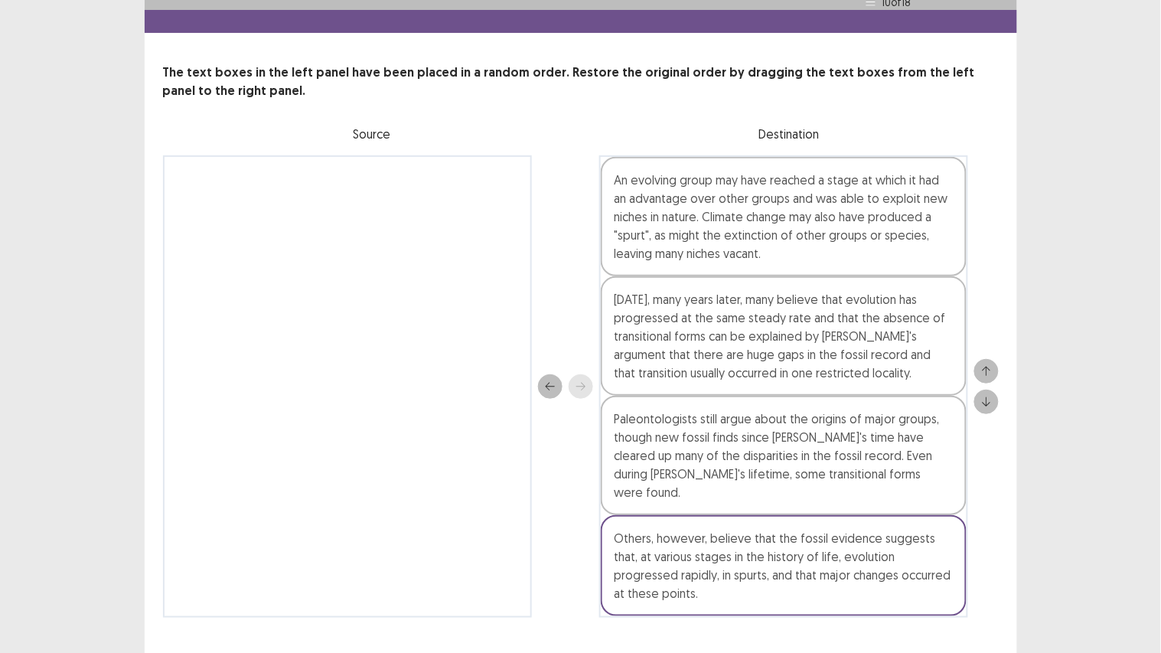
click at [980, 359] on button "up" at bounding box center [986, 371] width 24 height 24
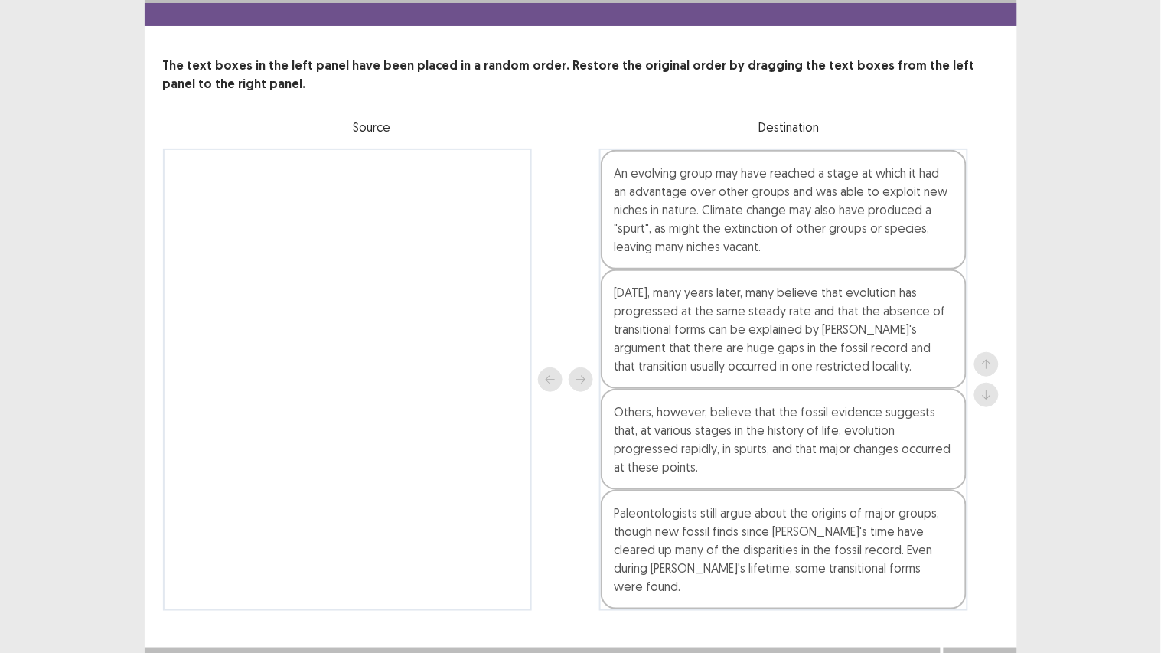
click at [915, 368] on div "[DATE], many years later, many believe that evolution has progressed at the sam…" at bounding box center [784, 328] width 366 height 119
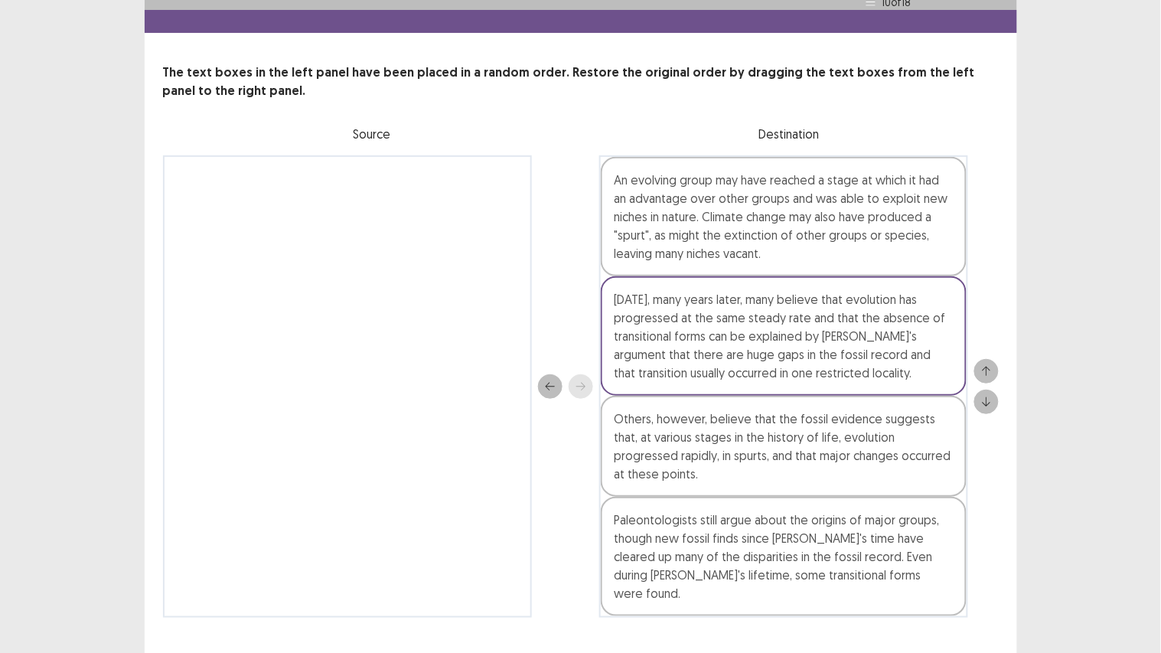
click at [981, 396] on icon "down" at bounding box center [986, 401] width 11 height 11
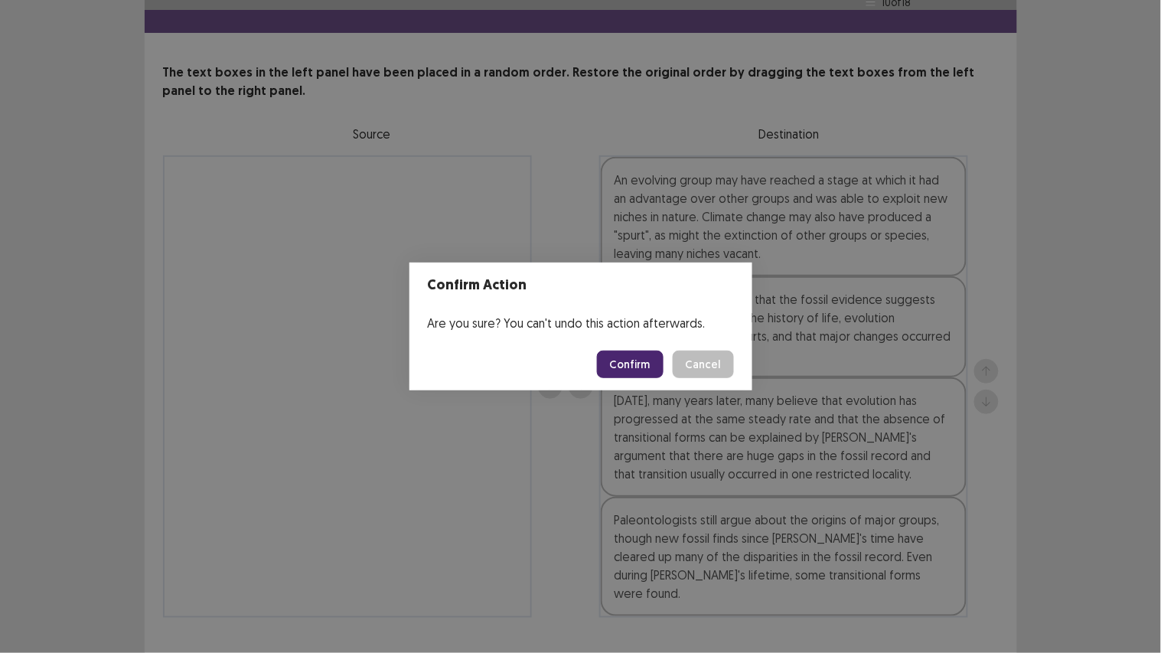
click at [644, 357] on button "Confirm" at bounding box center [630, 365] width 67 height 28
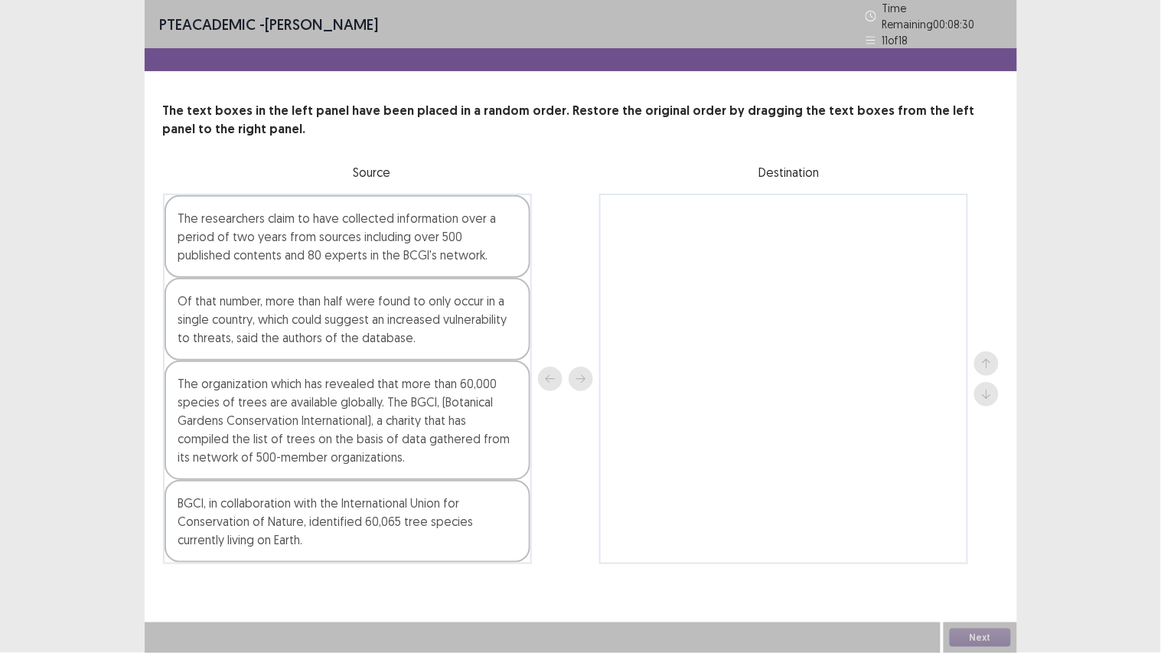
click at [266, 371] on div "The organization which has revealed that more than 60,000 species of trees are …" at bounding box center [348, 419] width 366 height 119
click at [299, 444] on div "The organization which has revealed that more than 60,000 species of trees are …" at bounding box center [348, 419] width 366 height 119
click at [583, 373] on icon "next" at bounding box center [581, 378] width 11 height 11
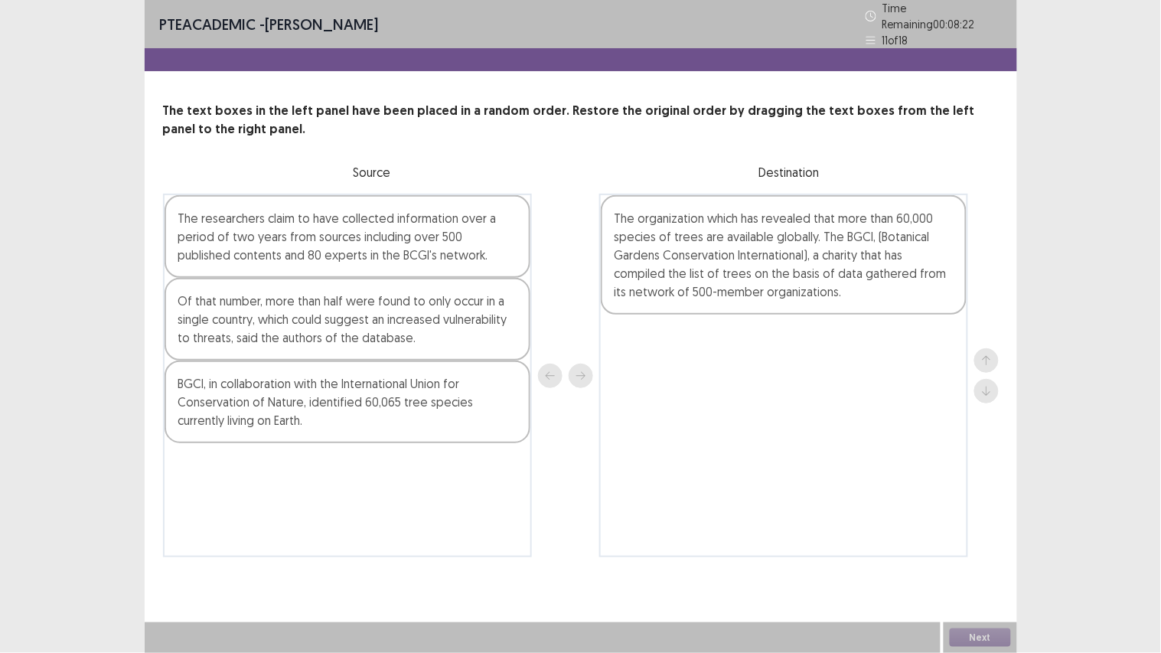
click at [434, 266] on div "The researchers claim to have collected information over a period of two years …" at bounding box center [348, 236] width 366 height 83
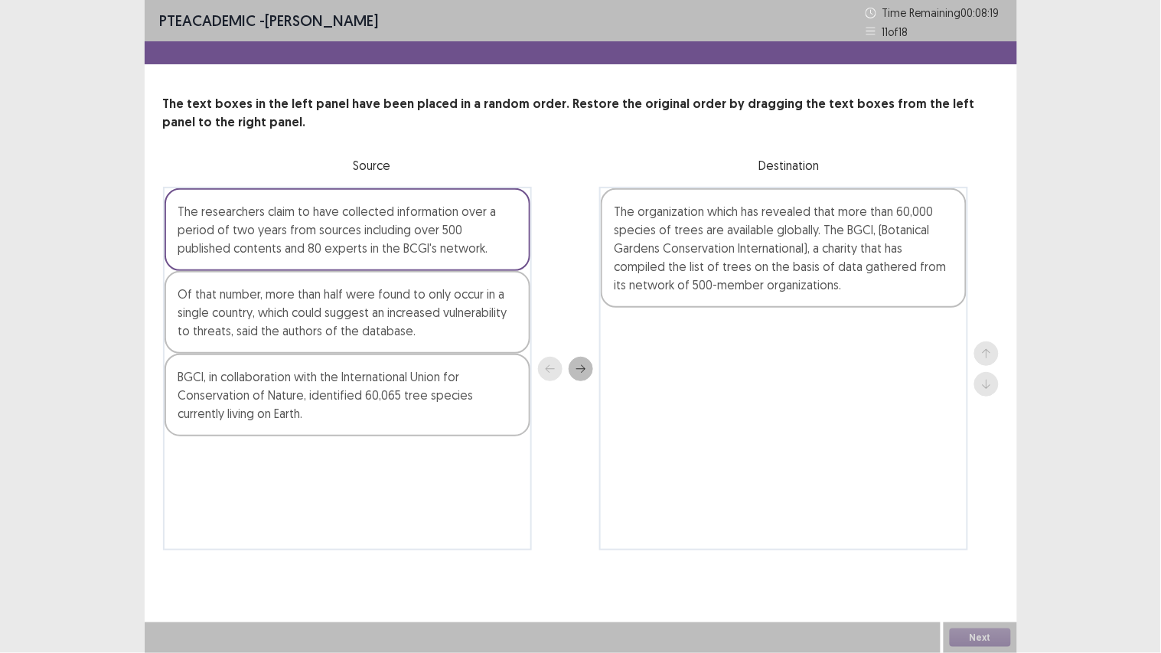
click at [582, 362] on button "next" at bounding box center [581, 369] width 24 height 24
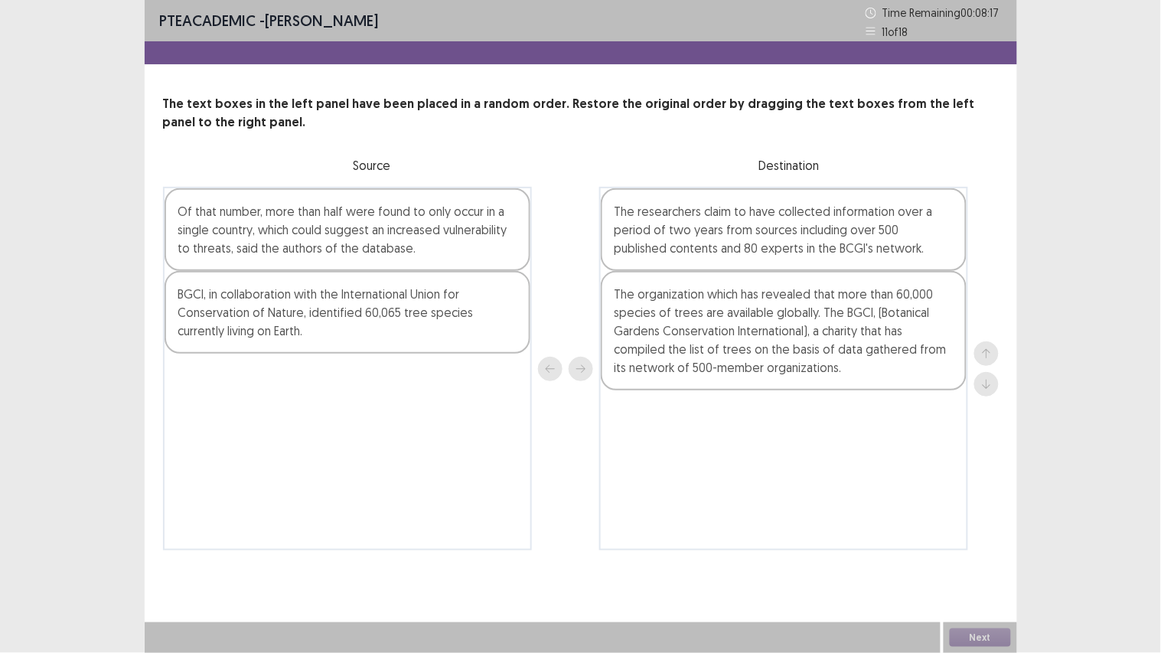
click at [473, 298] on div "BGCI, in collaboration with the International Union for Conservation of Nature,…" at bounding box center [348, 312] width 366 height 83
click at [582, 362] on button "next" at bounding box center [581, 369] width 24 height 24
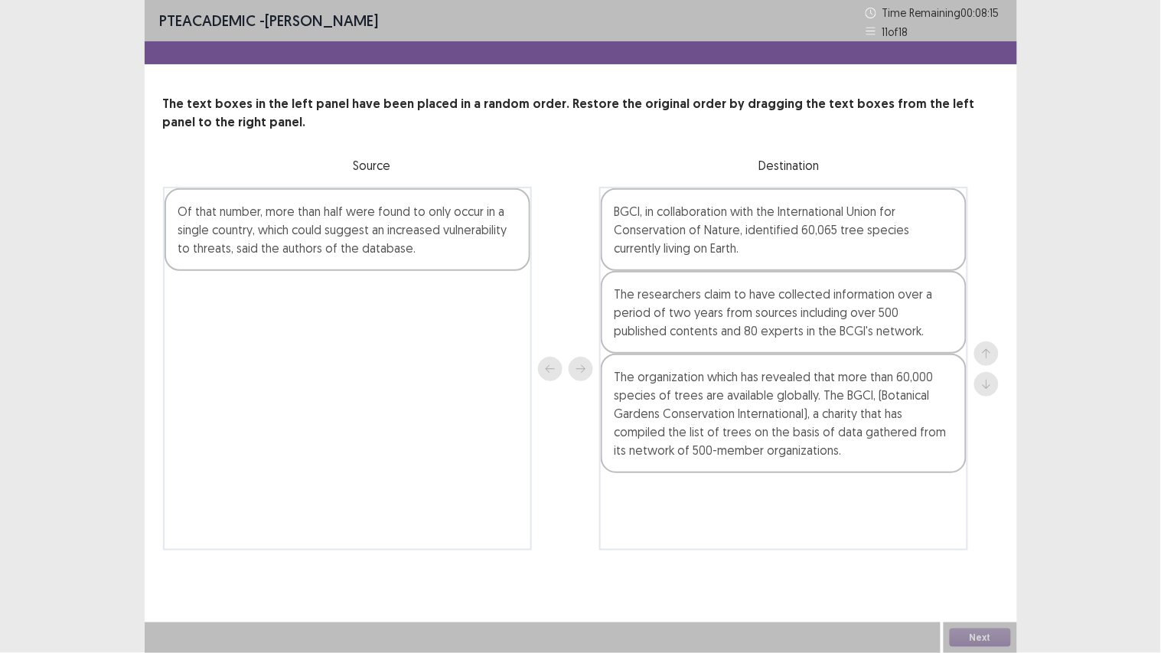
click at [471, 243] on div "Of that number, more than half were found to only occur in a single country, wh…" at bounding box center [348, 229] width 366 height 83
click at [579, 367] on icon "next" at bounding box center [581, 369] width 11 height 11
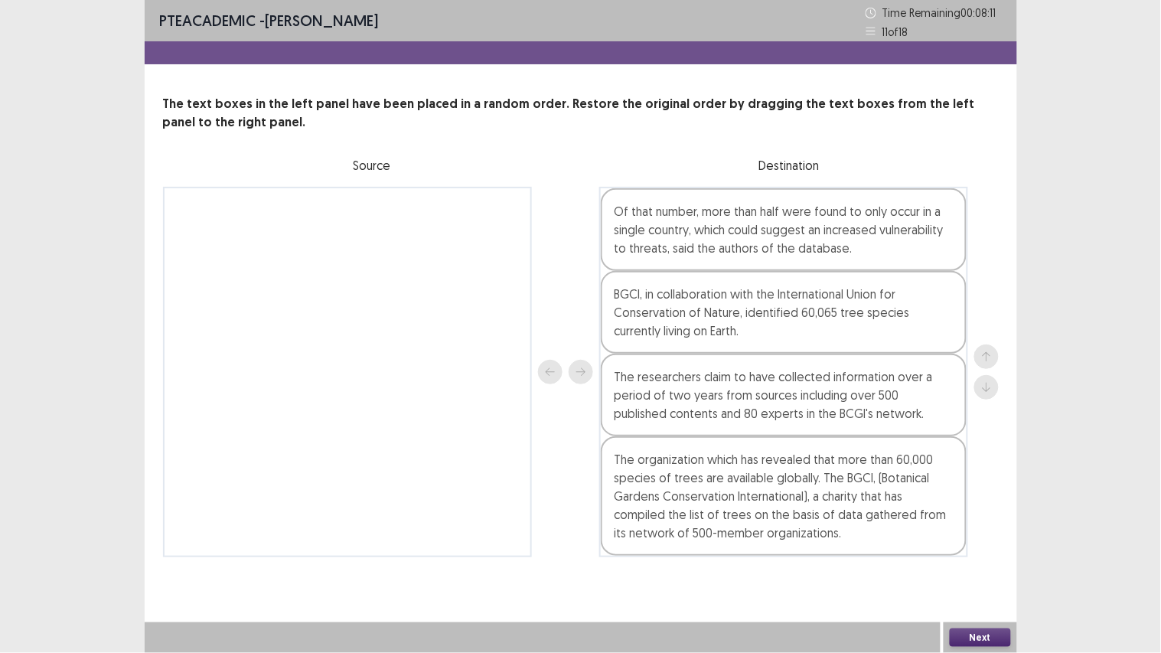
click at [679, 456] on div "The organization which has revealed that more than 60,000 species of trees are …" at bounding box center [784, 495] width 366 height 119
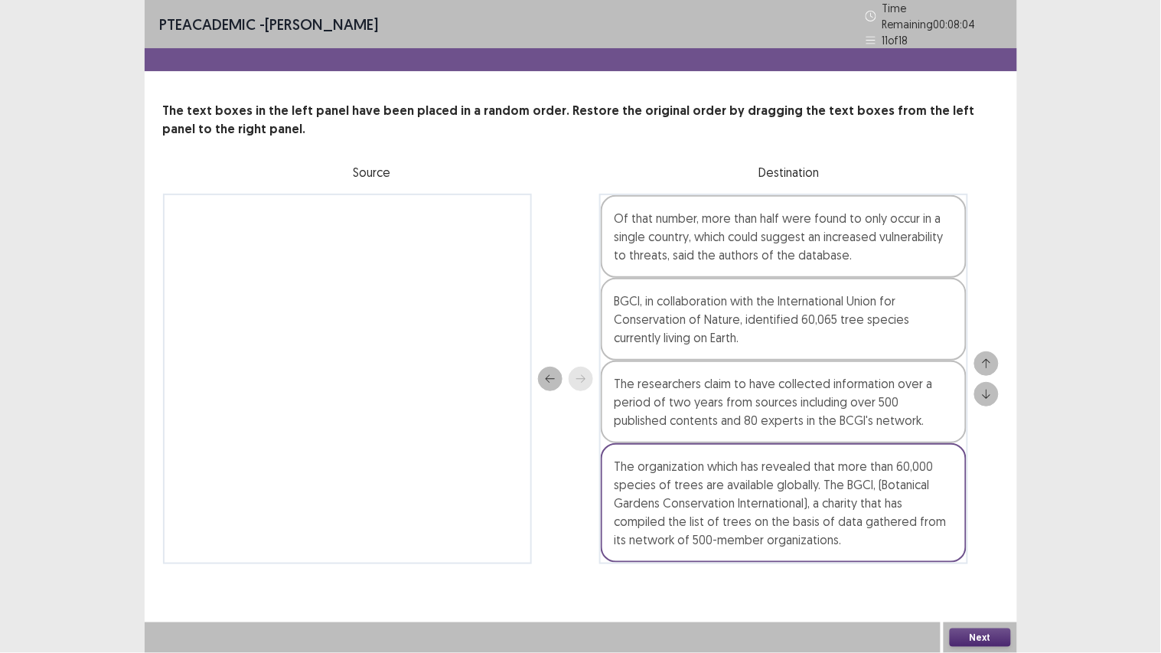
click at [755, 338] on div "BGCI, in collaboration with the International Union for Conservation of Nature,…" at bounding box center [784, 319] width 366 height 83
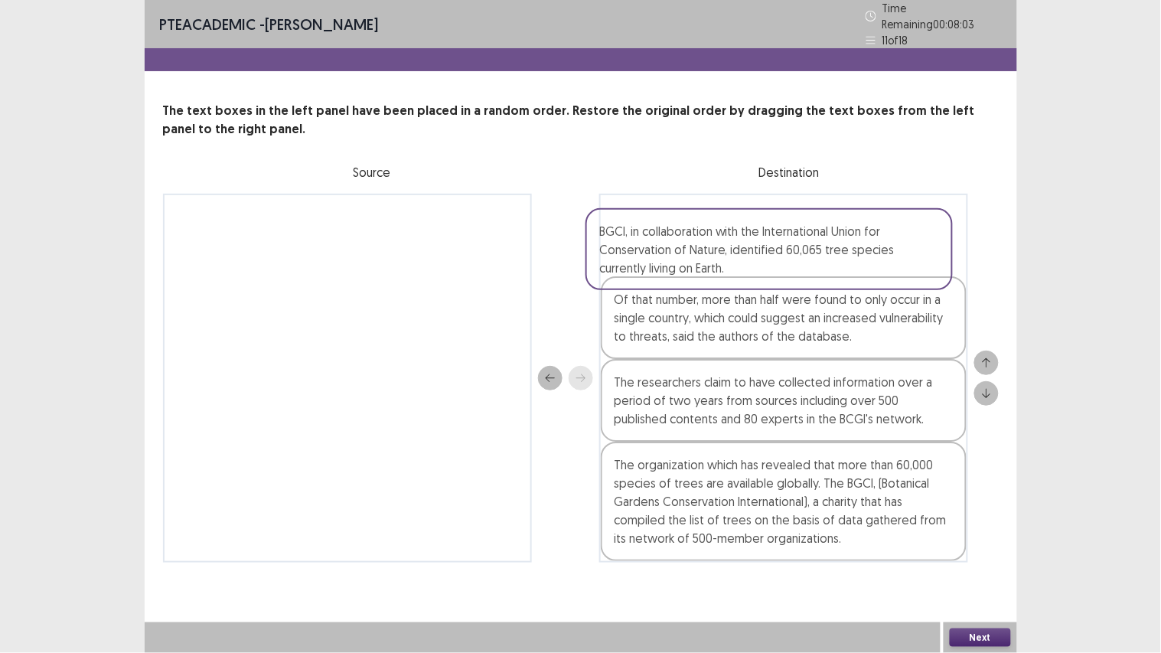
drag, startPoint x: 755, startPoint y: 338, endPoint x: 737, endPoint y: 253, distance: 86.8
click at [737, 253] on div "Of that number, more than half were found to only occur in a single country, wh…" at bounding box center [783, 378] width 369 height 369
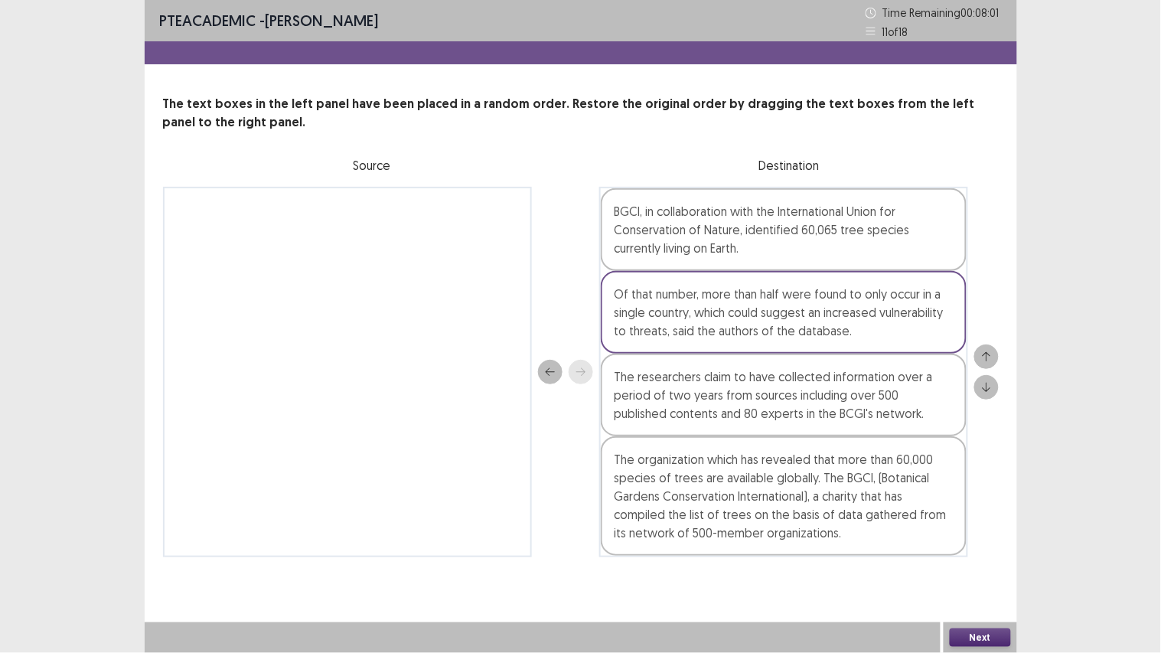
click at [771, 520] on div "The organization which has revealed that more than 60,000 species of trees are …" at bounding box center [784, 495] width 366 height 119
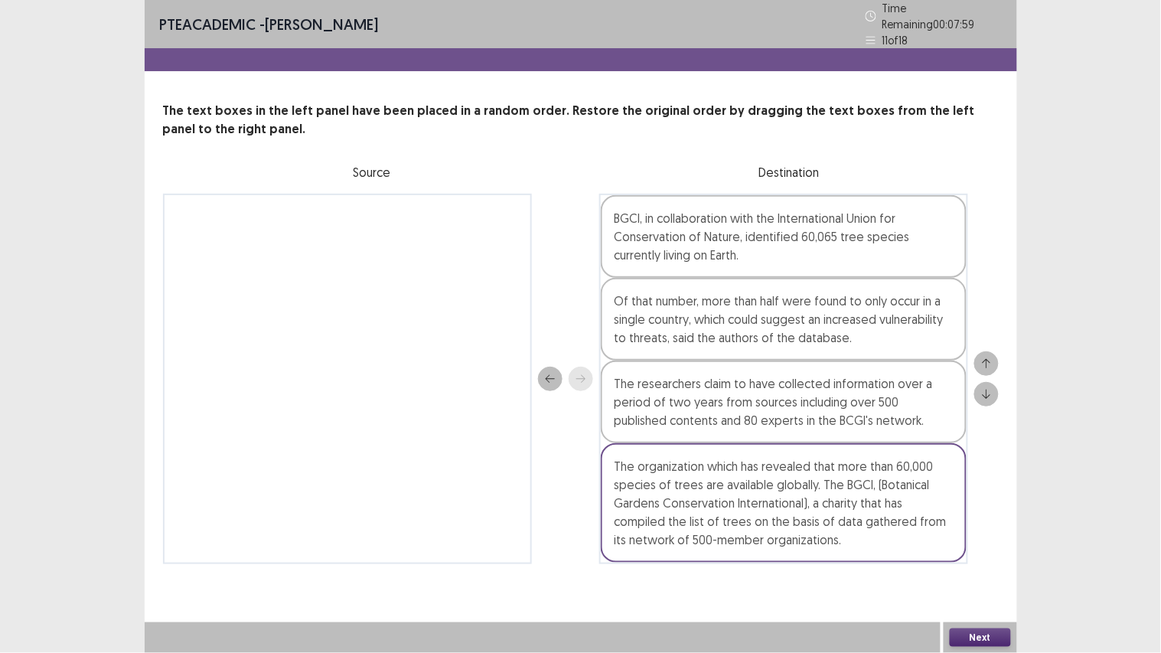
click at [778, 462] on div "The organization which has revealed that more than 60,000 species of trees are …" at bounding box center [784, 502] width 366 height 119
click at [790, 473] on div "The organization which has revealed that more than 60,000 species of trees are …" at bounding box center [784, 502] width 366 height 119
click at [804, 456] on div "The organization which has revealed that more than 60,000 species of trees are …" at bounding box center [784, 502] width 366 height 119
click at [989, 351] on button "up" at bounding box center [986, 363] width 24 height 24
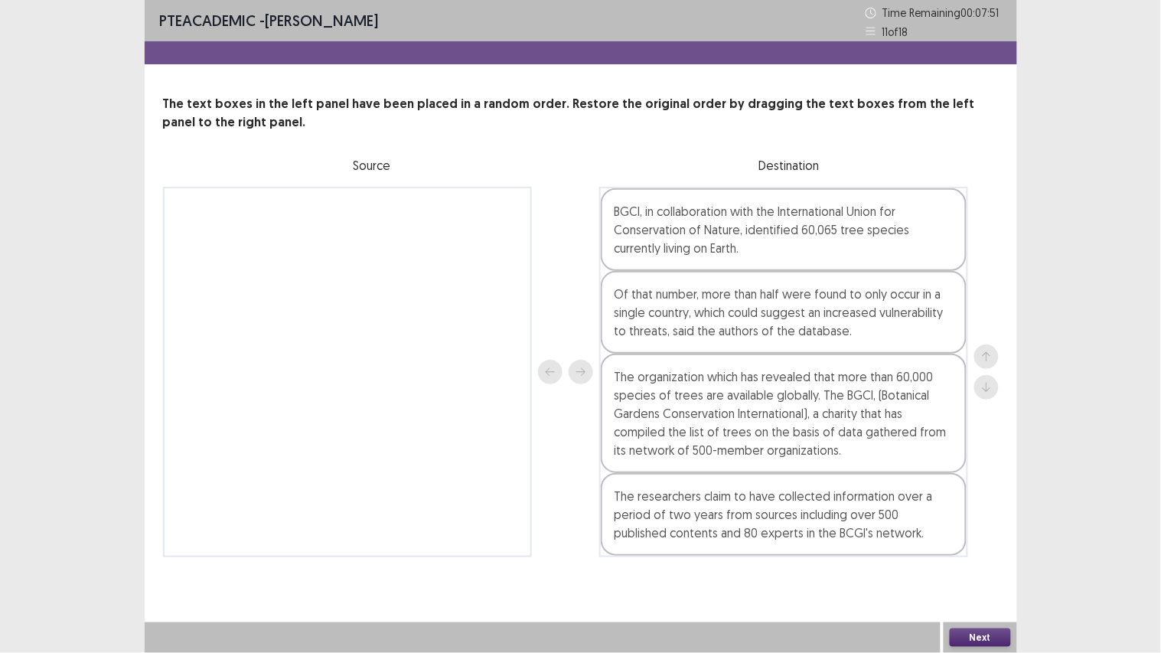
click at [889, 410] on div "The organization which has revealed that more than 60,000 species of trees are …" at bounding box center [784, 413] width 366 height 119
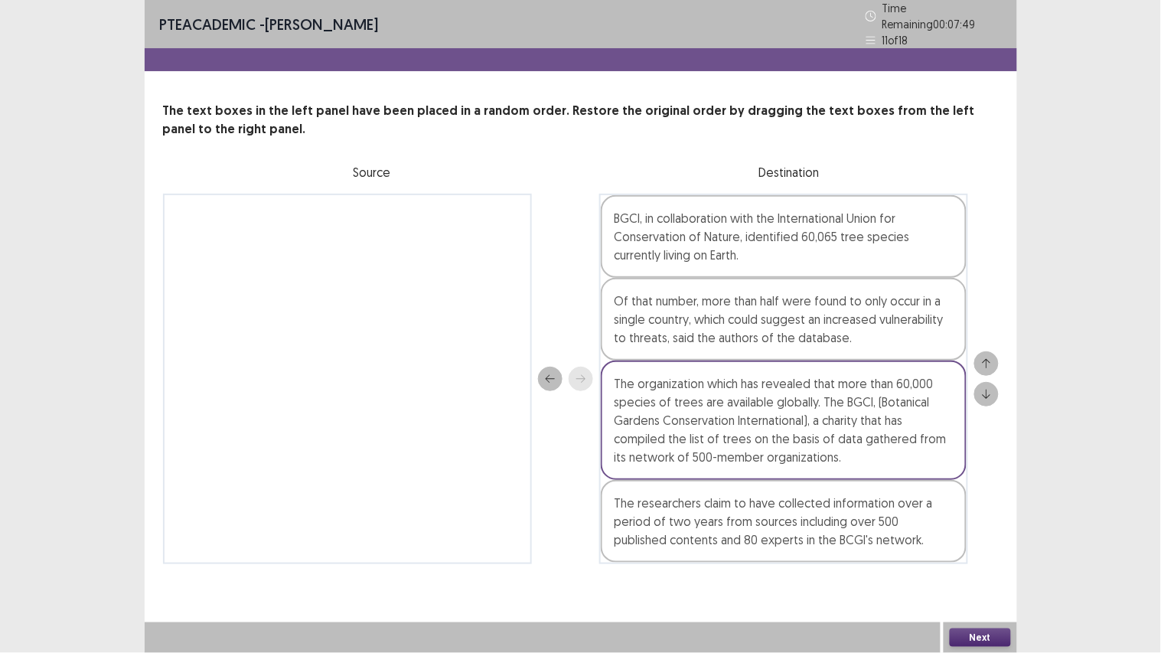
click at [988, 358] on icon "up" at bounding box center [986, 363] width 11 height 11
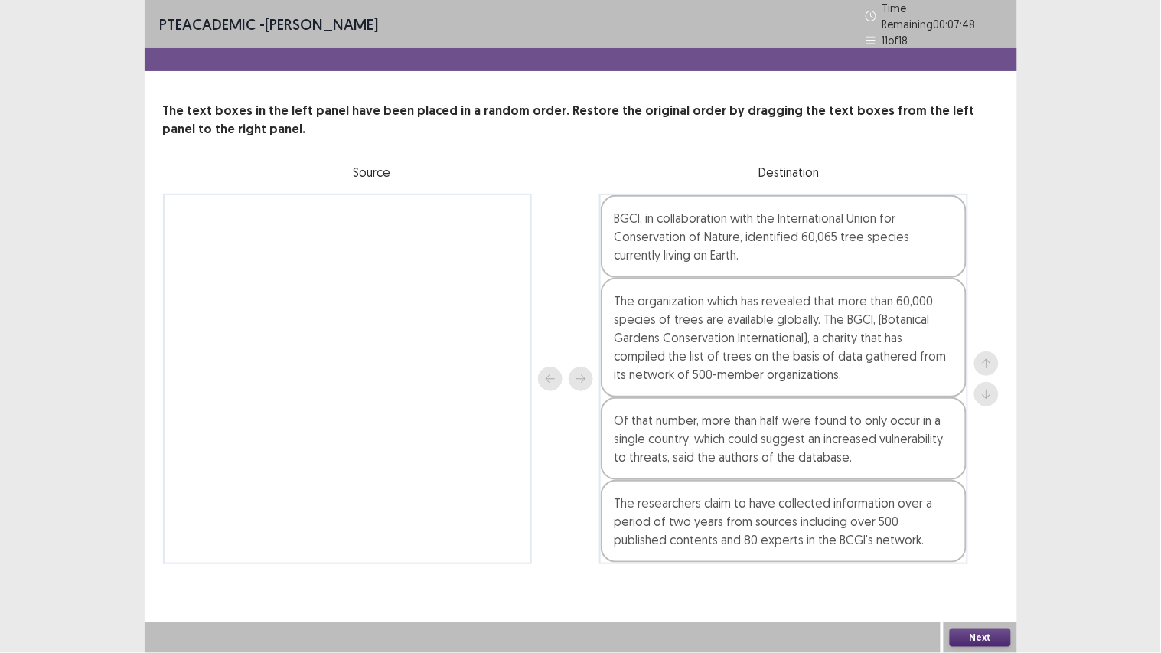
click at [796, 533] on div "The researchers claim to have collected information over a period of two years …" at bounding box center [784, 521] width 366 height 83
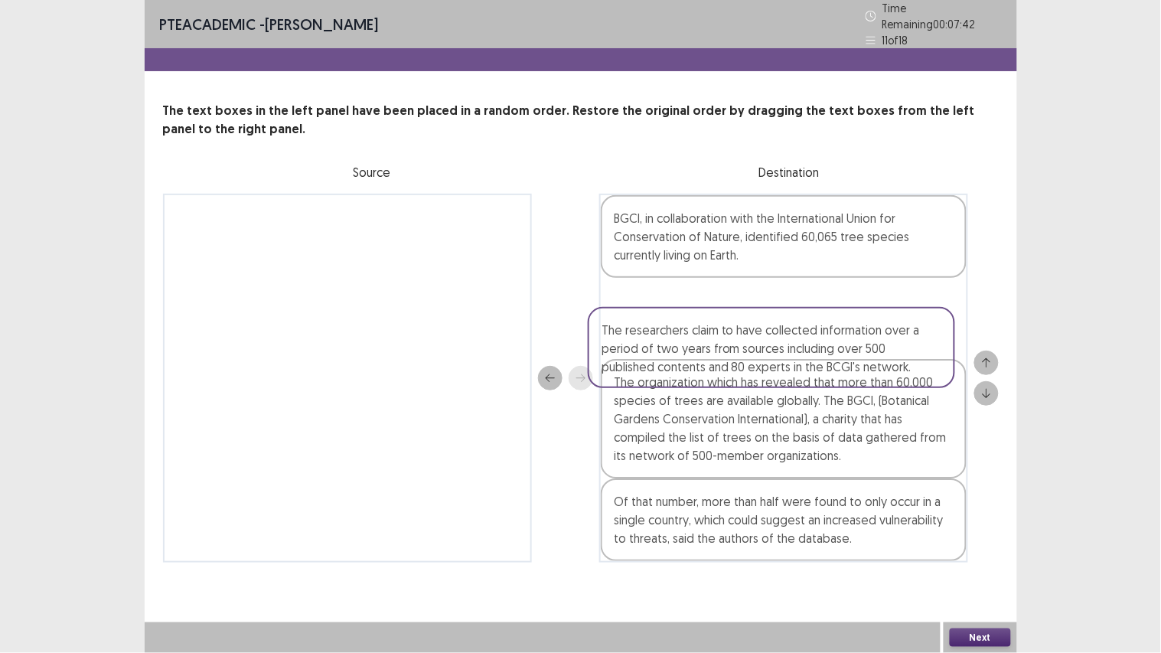
drag, startPoint x: 771, startPoint y: 506, endPoint x: 755, endPoint y: 341, distance: 166.1
click at [755, 341] on div "BGCI, in collaboration with the International Union for Conservation of Nature,…" at bounding box center [783, 378] width 369 height 369
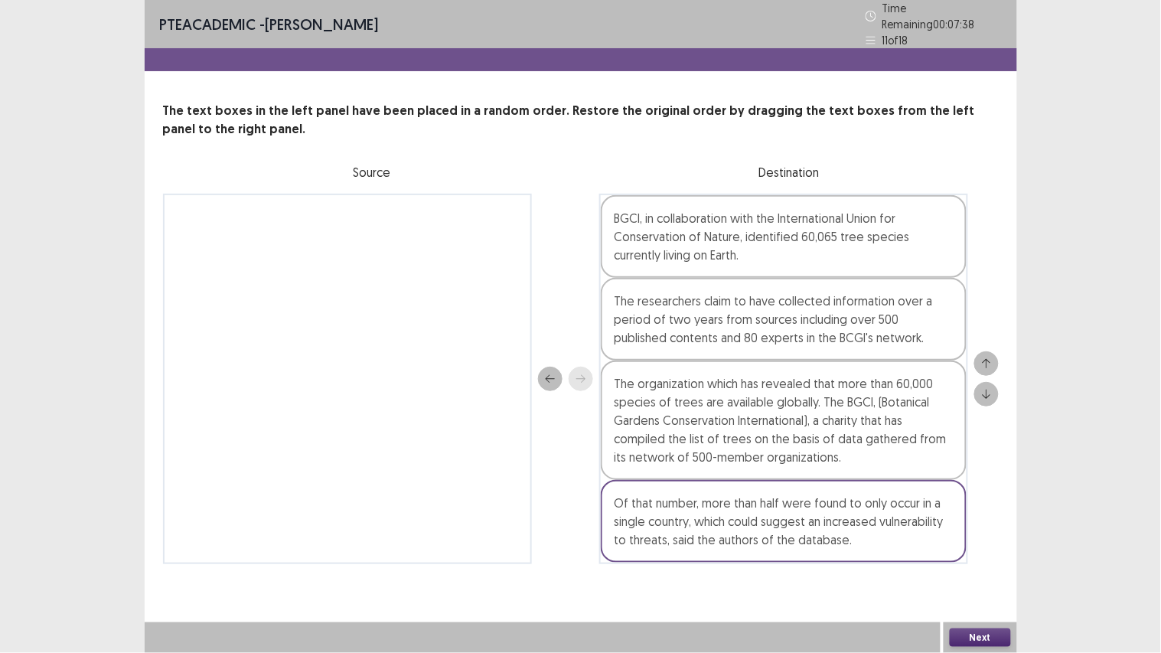
click at [783, 295] on div "The researchers claim to have collected information over a period of two years …" at bounding box center [784, 319] width 366 height 83
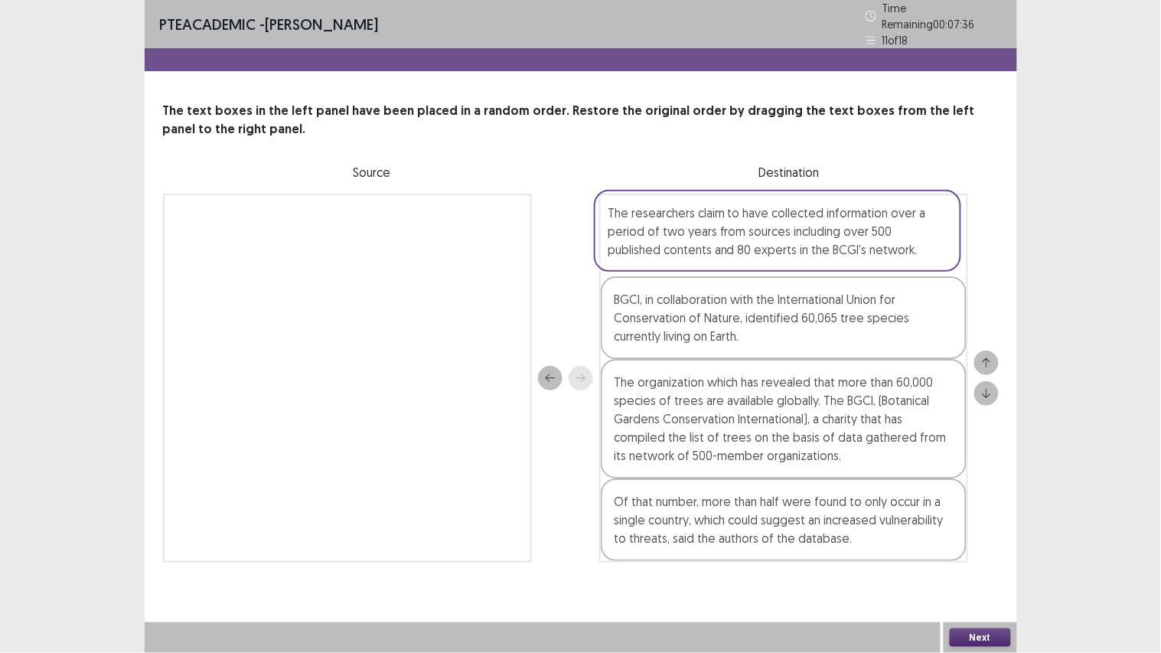
drag, startPoint x: 776, startPoint y: 295, endPoint x: 768, endPoint y: 212, distance: 83.8
click at [768, 212] on div "BGCI, in collaboration with the International Union for Conservation of Nature,…" at bounding box center [783, 378] width 369 height 369
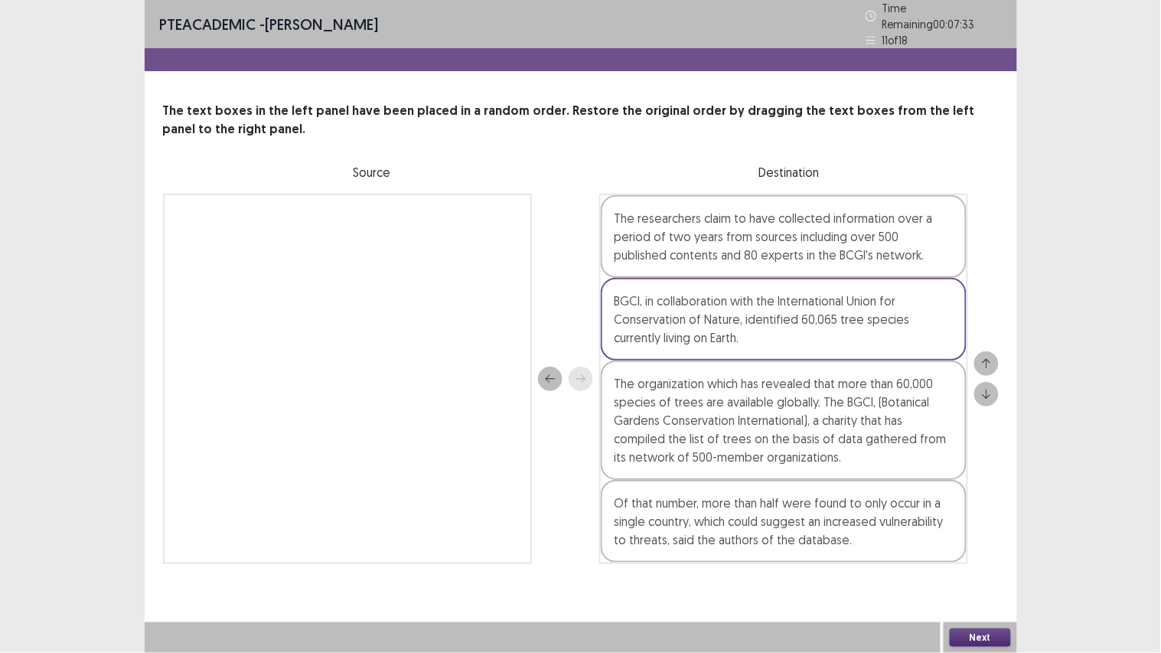
click at [972, 552] on button "Next" at bounding box center [980, 637] width 61 height 18
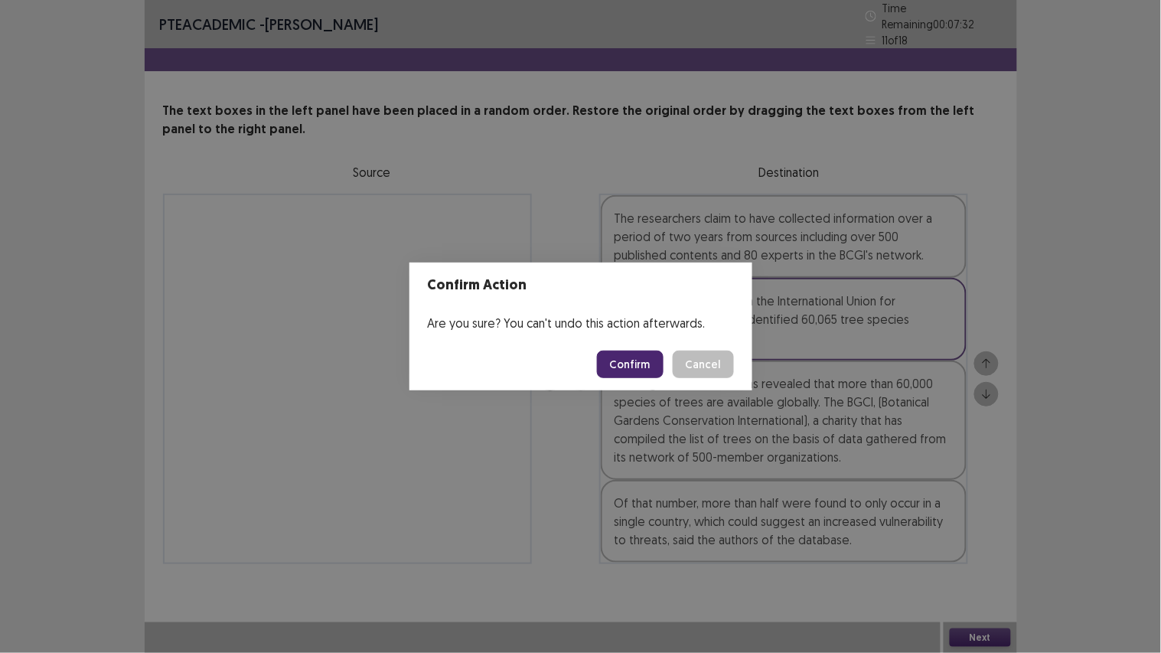
click at [648, 365] on button "Confirm" at bounding box center [630, 365] width 67 height 28
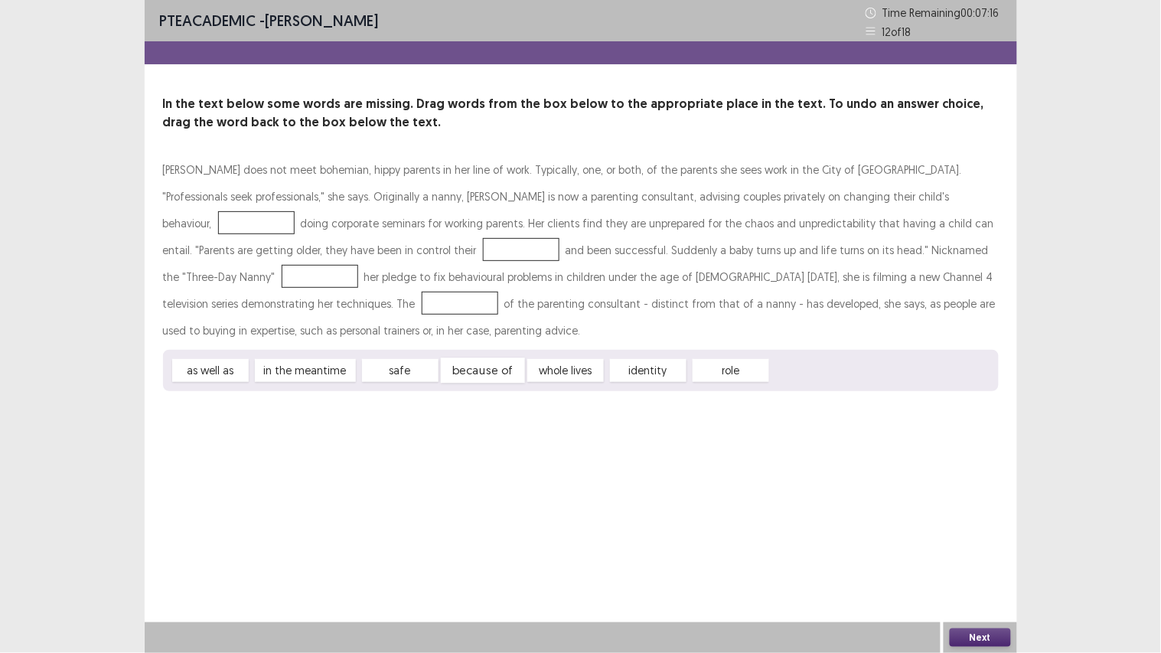
click at [481, 369] on div "because of" at bounding box center [483, 370] width 84 height 25
drag, startPoint x: 481, startPoint y: 369, endPoint x: 873, endPoint y: 195, distance: 429.3
drag, startPoint x: 479, startPoint y: 363, endPoint x: 525, endPoint y: 373, distance: 47.2
click at [422, 326] on div "whole lives" at bounding box center [414, 327] width 84 height 25
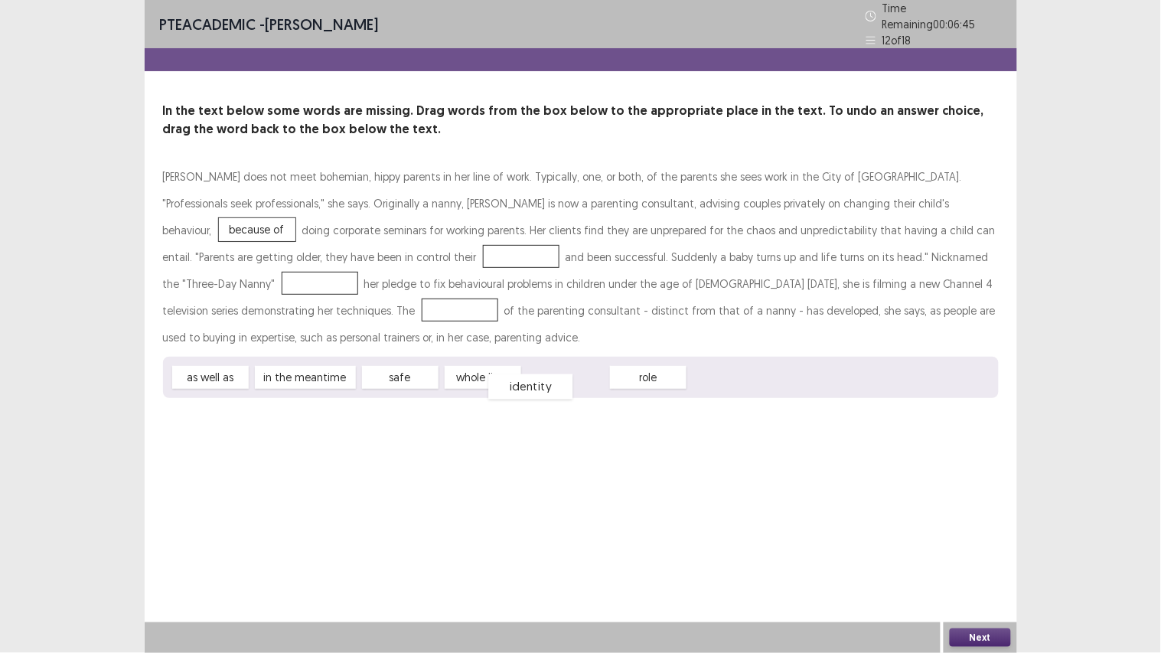
drag, startPoint x: 548, startPoint y: 360, endPoint x: 518, endPoint y: 370, distance: 31.2
click at [517, 374] on div "identity" at bounding box center [530, 386] width 84 height 25
drag, startPoint x: 332, startPoint y: 366, endPoint x: 325, endPoint y: 245, distance: 121.1
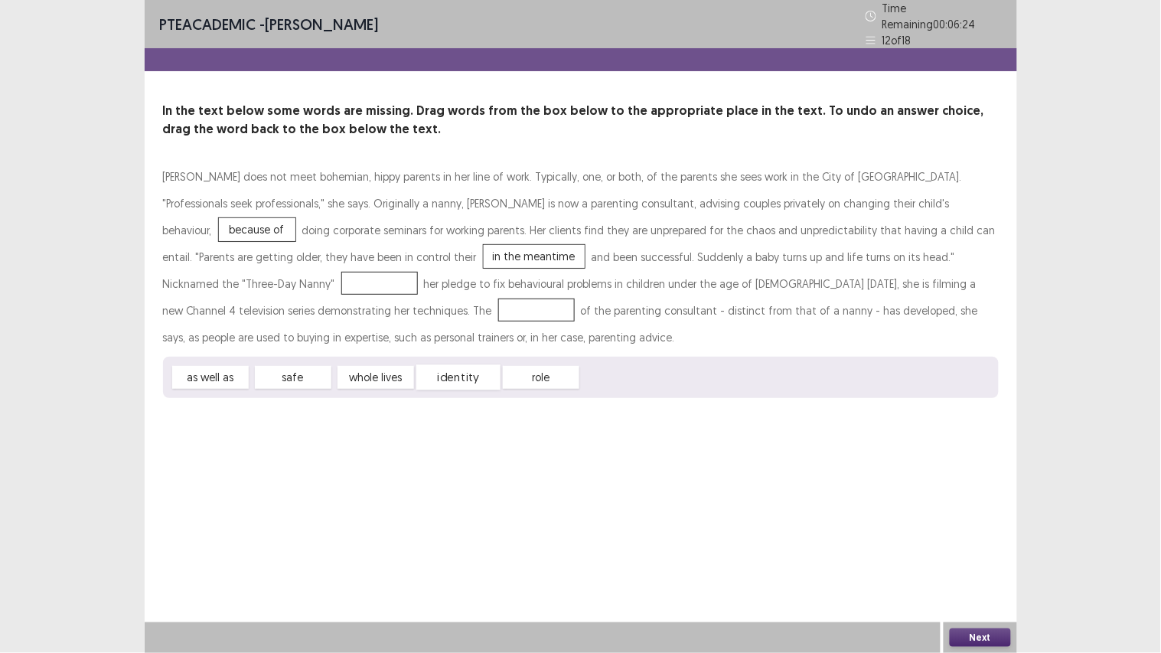
click at [494, 369] on div "identity" at bounding box center [458, 377] width 84 height 25
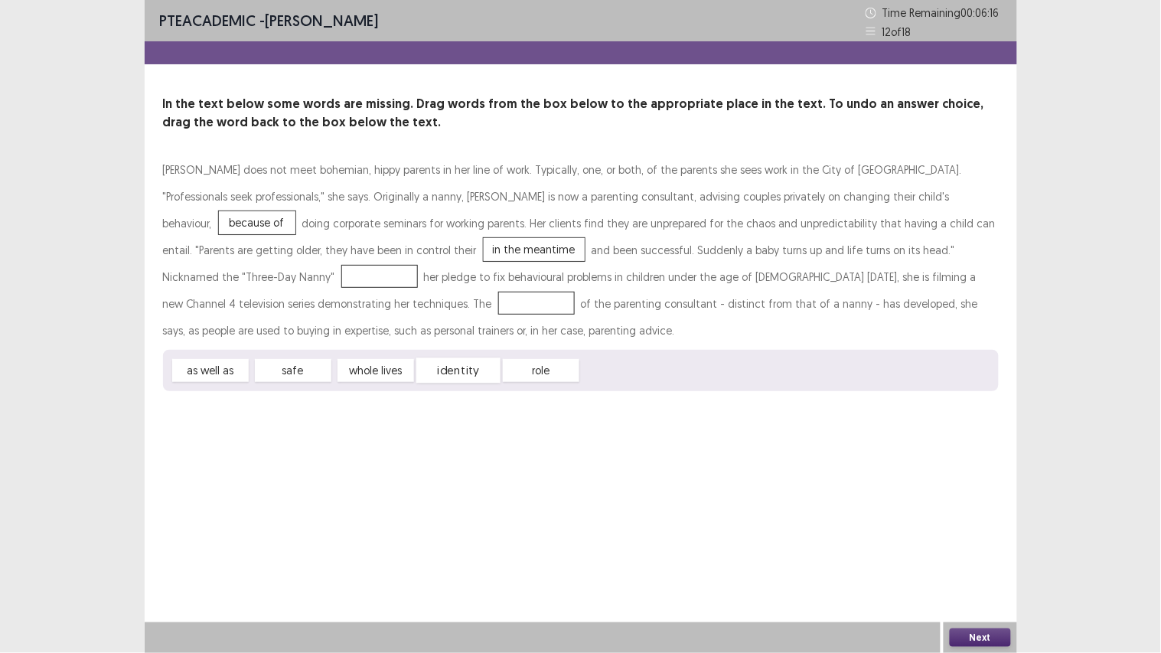
click at [482, 364] on div "identity" at bounding box center [458, 370] width 84 height 25
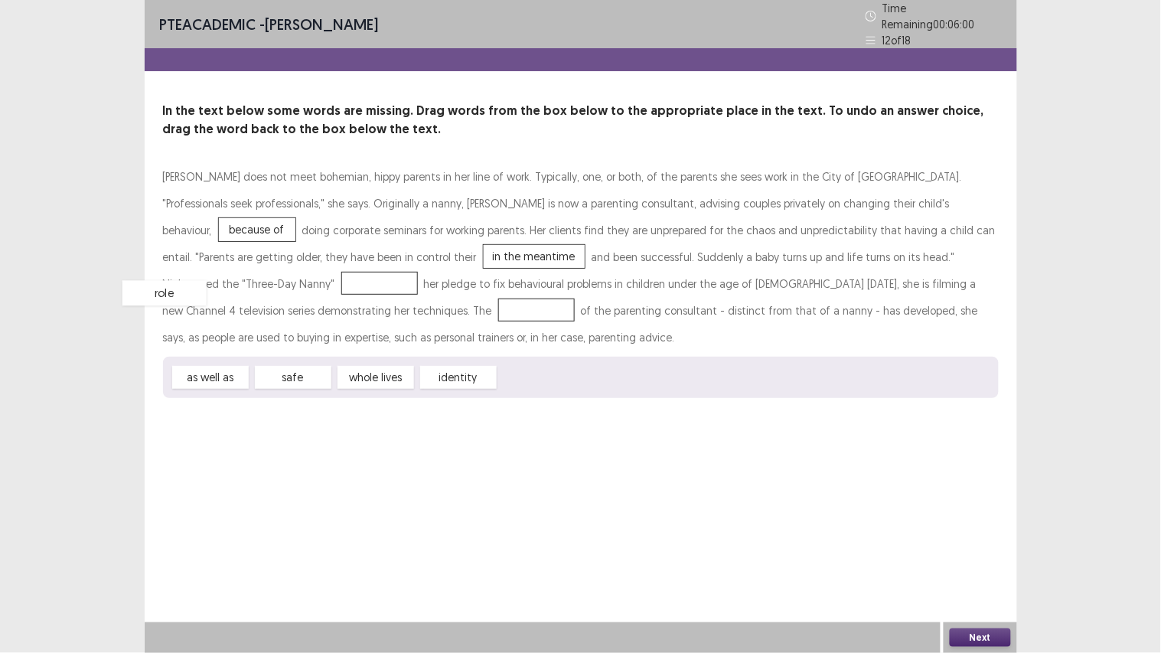
drag, startPoint x: 559, startPoint y: 363, endPoint x: 204, endPoint y: 289, distance: 361.9
drag, startPoint x: 282, startPoint y: 366, endPoint x: 912, endPoint y: 250, distance: 640.5
click at [997, 552] on button "Next" at bounding box center [980, 637] width 61 height 18
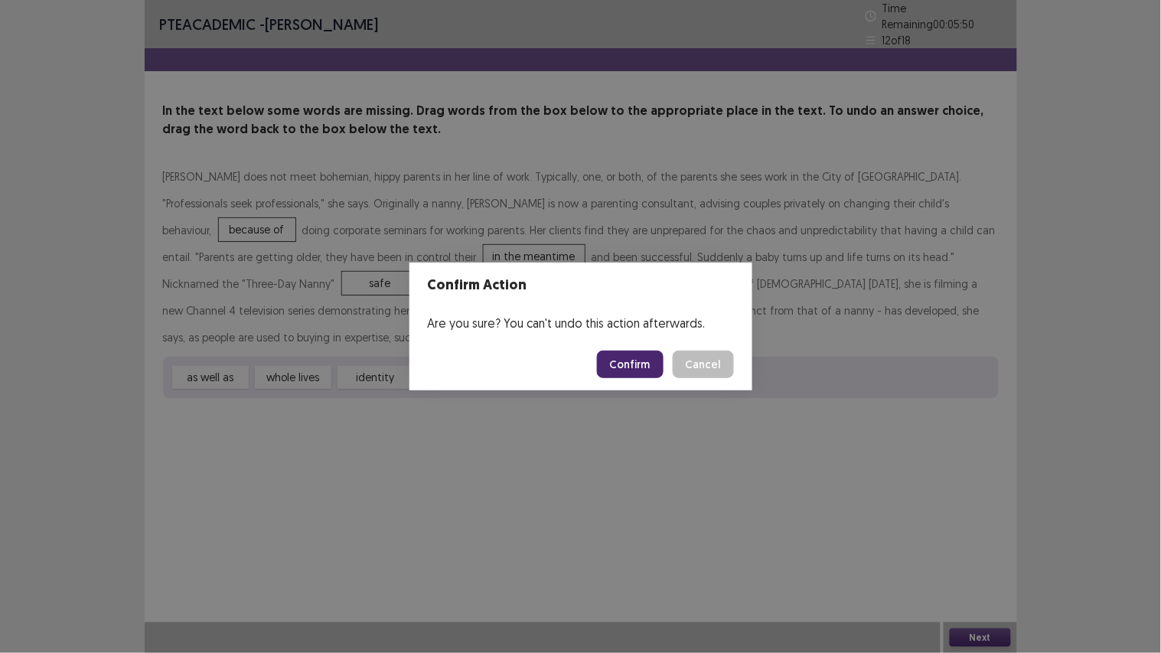
click at [621, 355] on button "Confirm" at bounding box center [630, 365] width 67 height 28
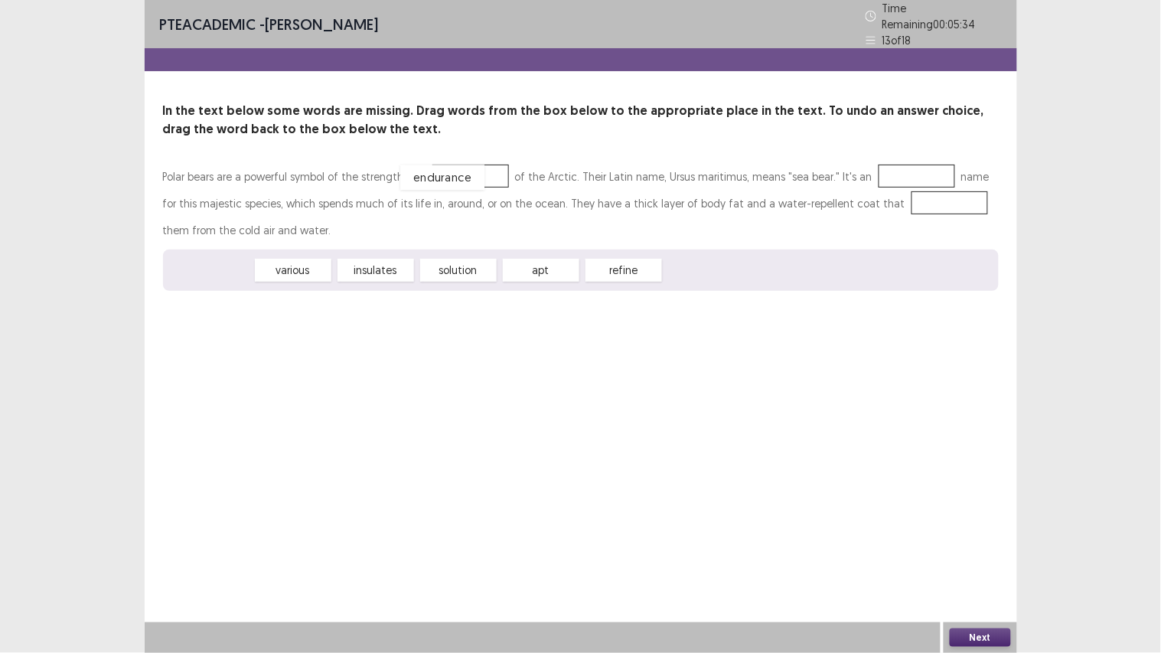
drag, startPoint x: 230, startPoint y: 258, endPoint x: 462, endPoint y: 165, distance: 249.7
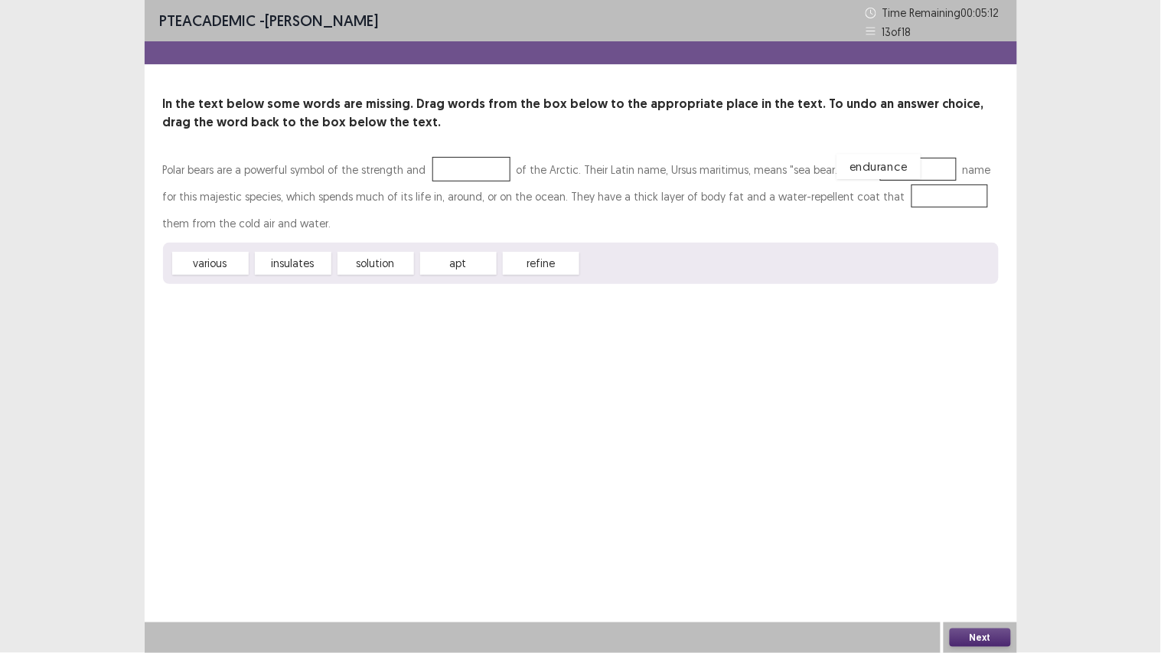
drag, startPoint x: 446, startPoint y: 158, endPoint x: 868, endPoint y: 155, distance: 421.7
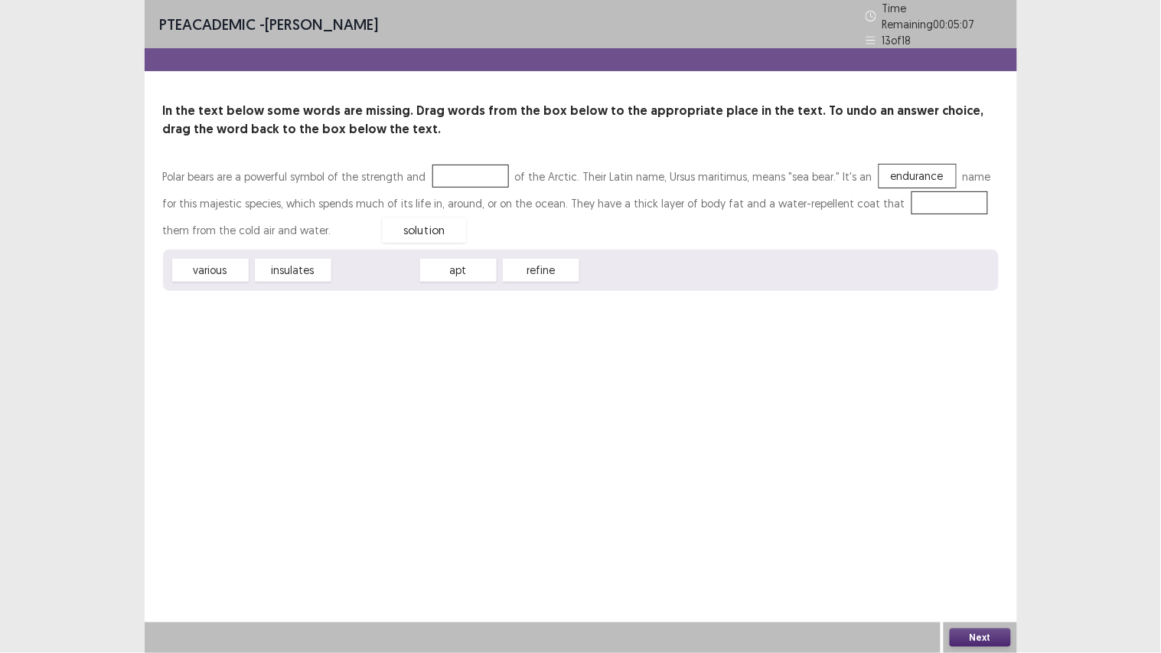
drag, startPoint x: 389, startPoint y: 259, endPoint x: 463, endPoint y: 186, distance: 103.9
click at [449, 217] on div "solution" at bounding box center [424, 229] width 84 height 25
drag, startPoint x: 377, startPoint y: 266, endPoint x: 472, endPoint y: 161, distance: 141.4
drag, startPoint x: 362, startPoint y: 261, endPoint x: 885, endPoint y: 190, distance: 527.6
drag, startPoint x: 970, startPoint y: 632, endPoint x: 943, endPoint y: 624, distance: 28.1
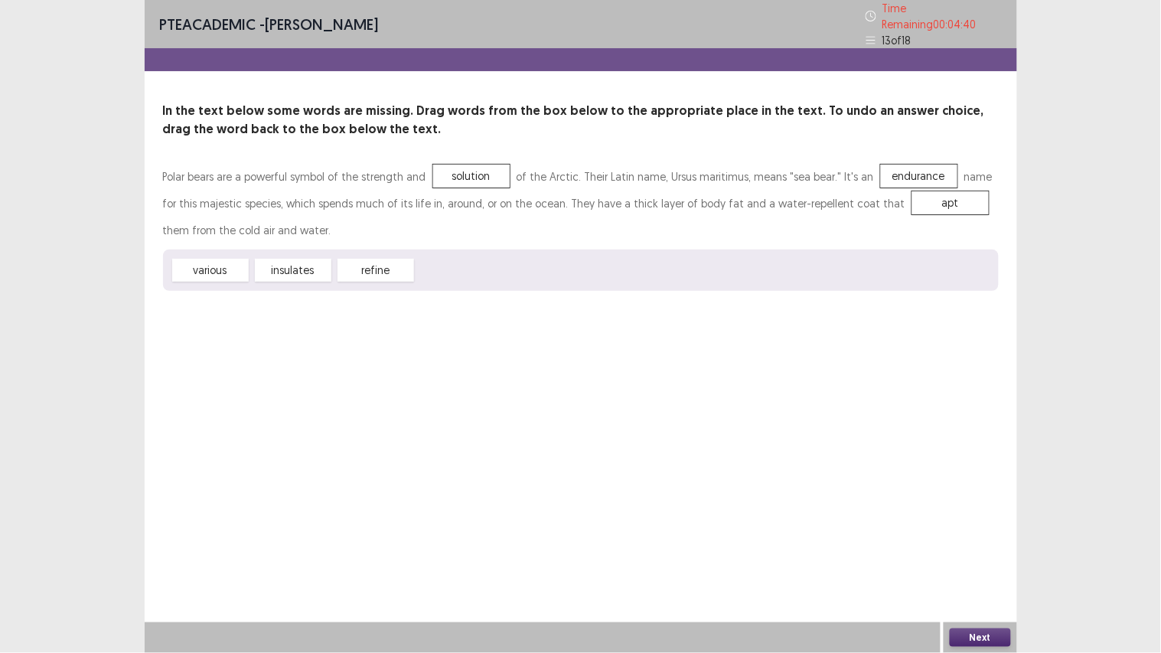
click at [944, 552] on div "Next" at bounding box center [980, 637] width 73 height 31
click at [961, 552] on button "Next" at bounding box center [980, 637] width 61 height 18
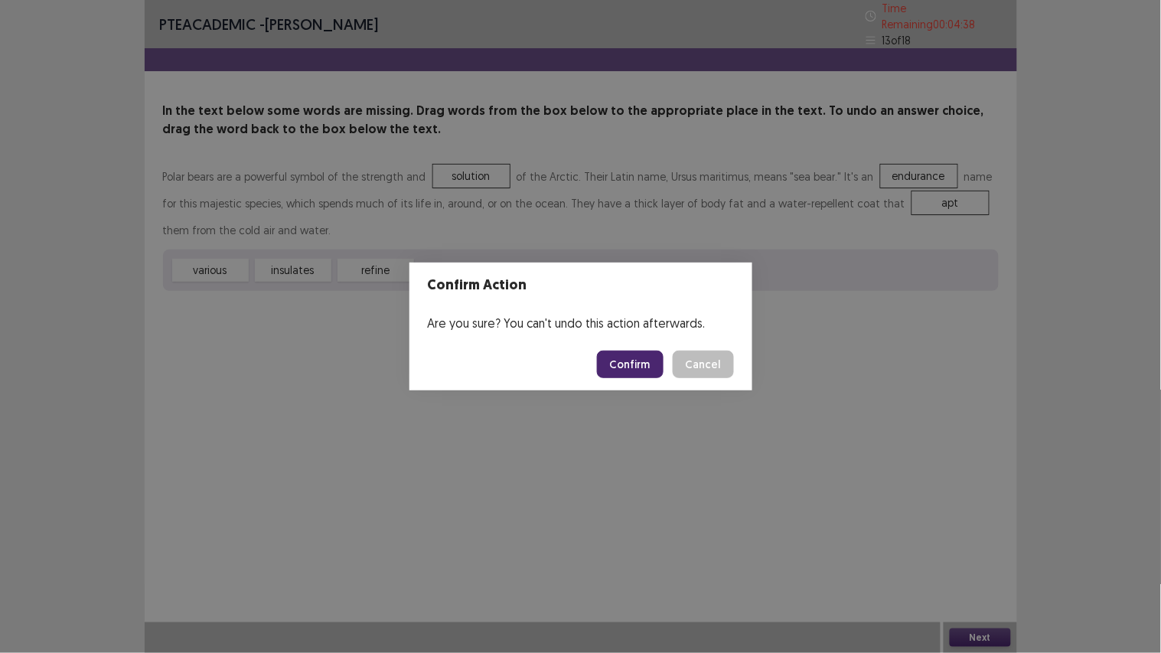
click at [643, 361] on button "Confirm" at bounding box center [630, 365] width 67 height 28
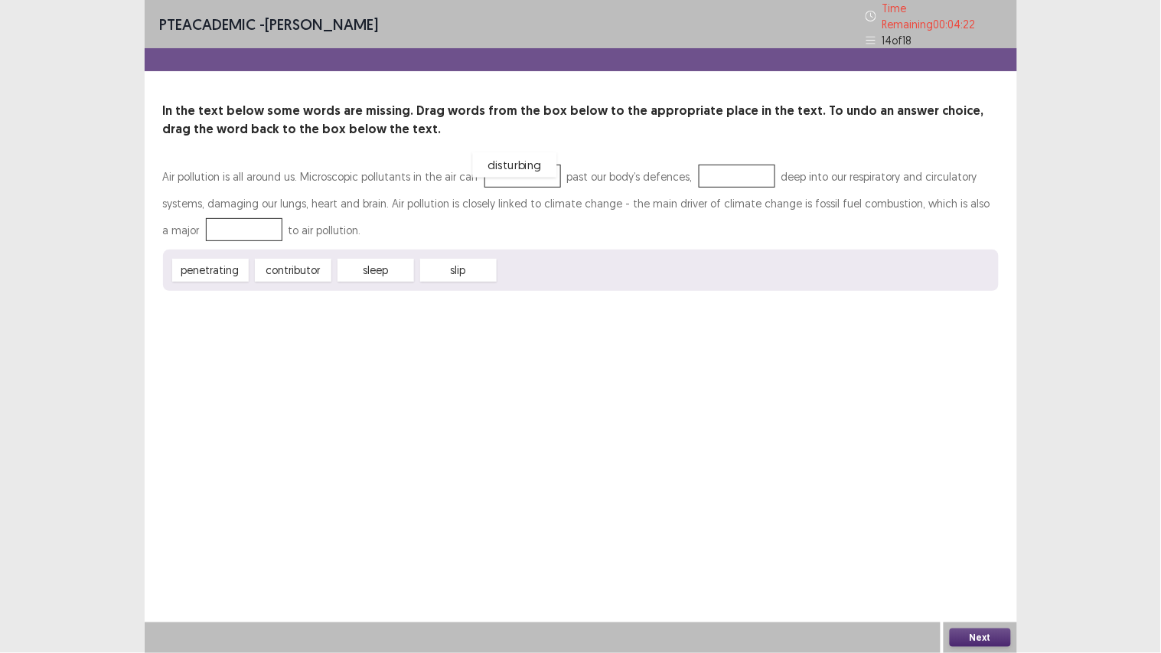
drag, startPoint x: 524, startPoint y: 256, endPoint x: 497, endPoint y: 149, distance: 110.4
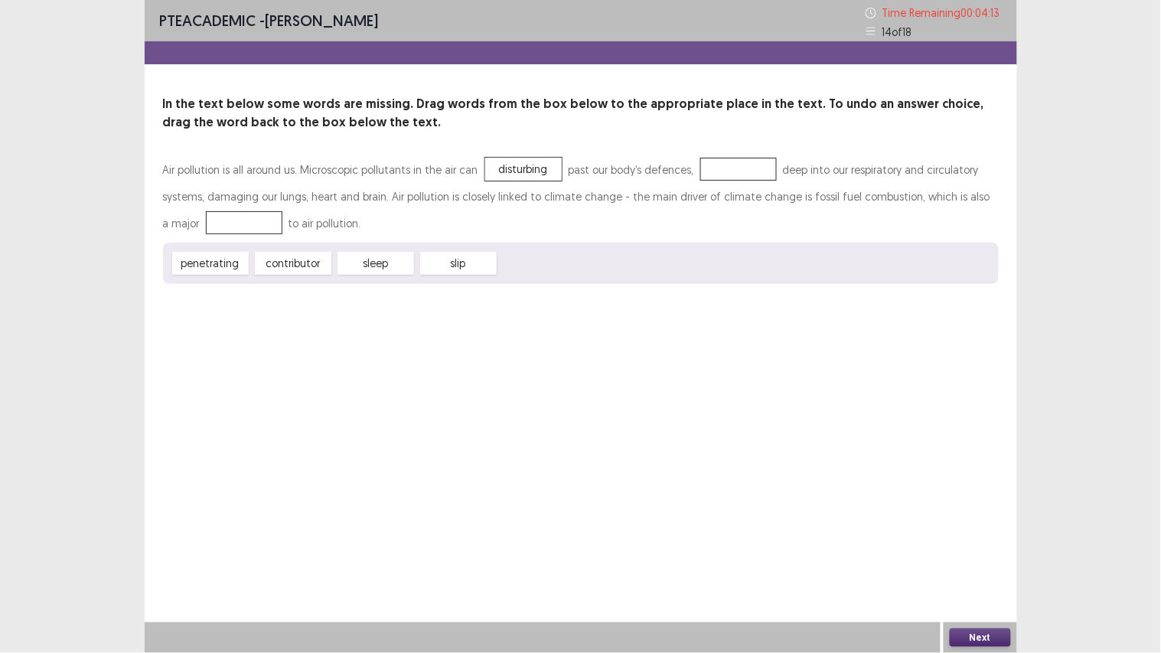
click at [444, 246] on div "penetrating contributor sleep slip" at bounding box center [581, 263] width 836 height 41
drag, startPoint x: 452, startPoint y: 227, endPoint x: 345, endPoint y: 257, distance: 110.5
click at [345, 257] on div "Air pollution is all around us. Microscopic pollutants in the air can disturbin…" at bounding box center [581, 220] width 836 height 128
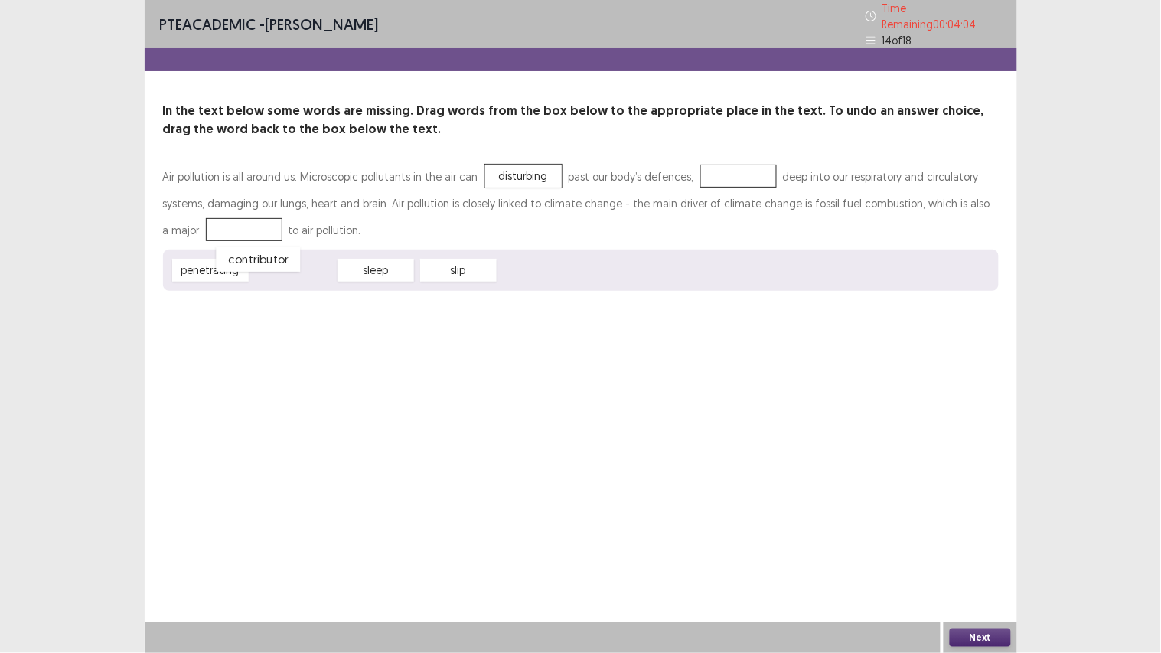
drag, startPoint x: 281, startPoint y: 263, endPoint x: 194, endPoint y: 219, distance: 96.9
click at [223, 246] on div "contributor" at bounding box center [258, 258] width 84 height 25
click at [302, 250] on div "penetrating contributor sleep slip" at bounding box center [581, 270] width 836 height 41
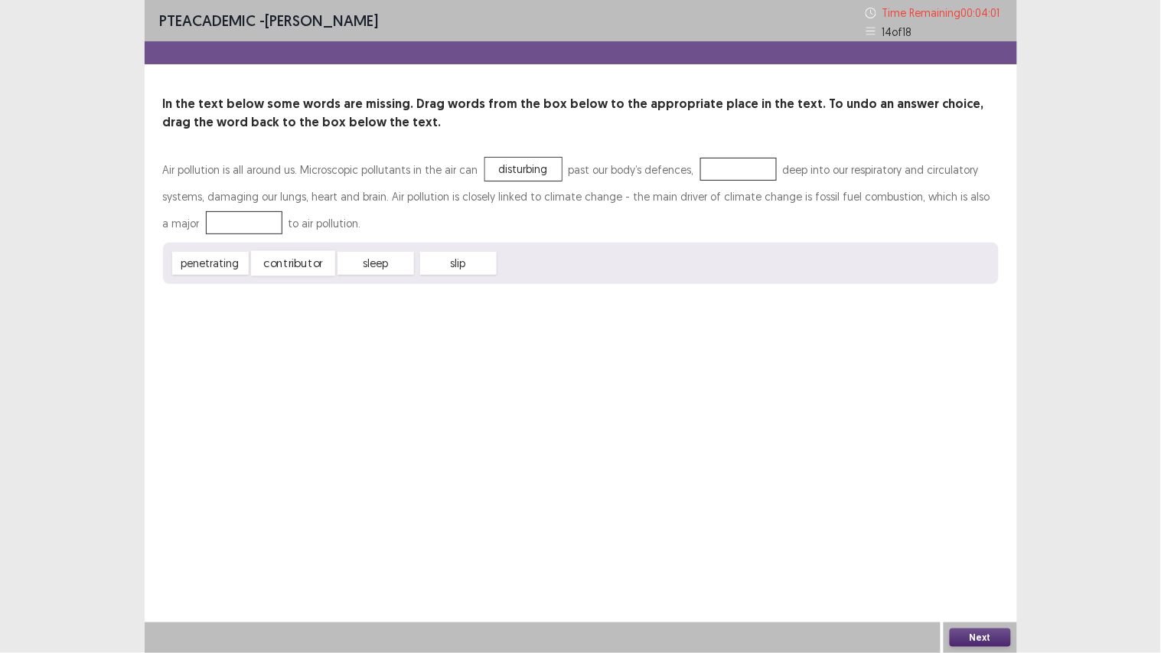
click at [302, 260] on div "contributor" at bounding box center [293, 263] width 84 height 25
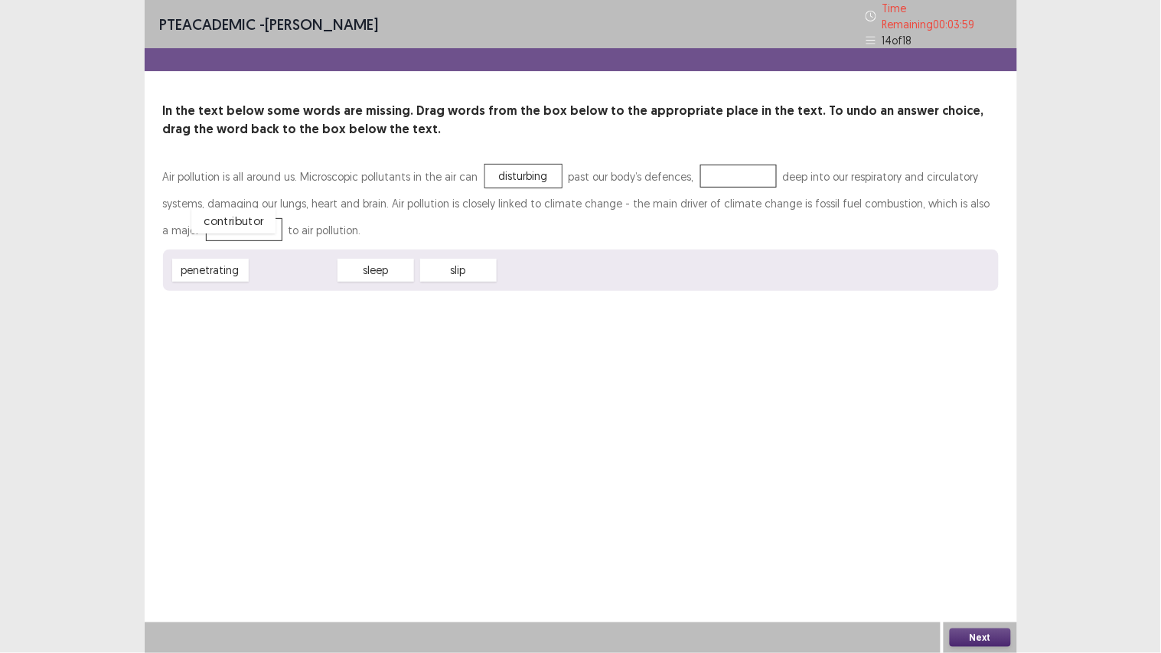
drag, startPoint x: 271, startPoint y: 253, endPoint x: 199, endPoint y: 193, distance: 94.0
drag, startPoint x: 292, startPoint y: 268, endPoint x: 715, endPoint y: 174, distance: 432.8
click at [962, 552] on button "Next" at bounding box center [980, 637] width 61 height 18
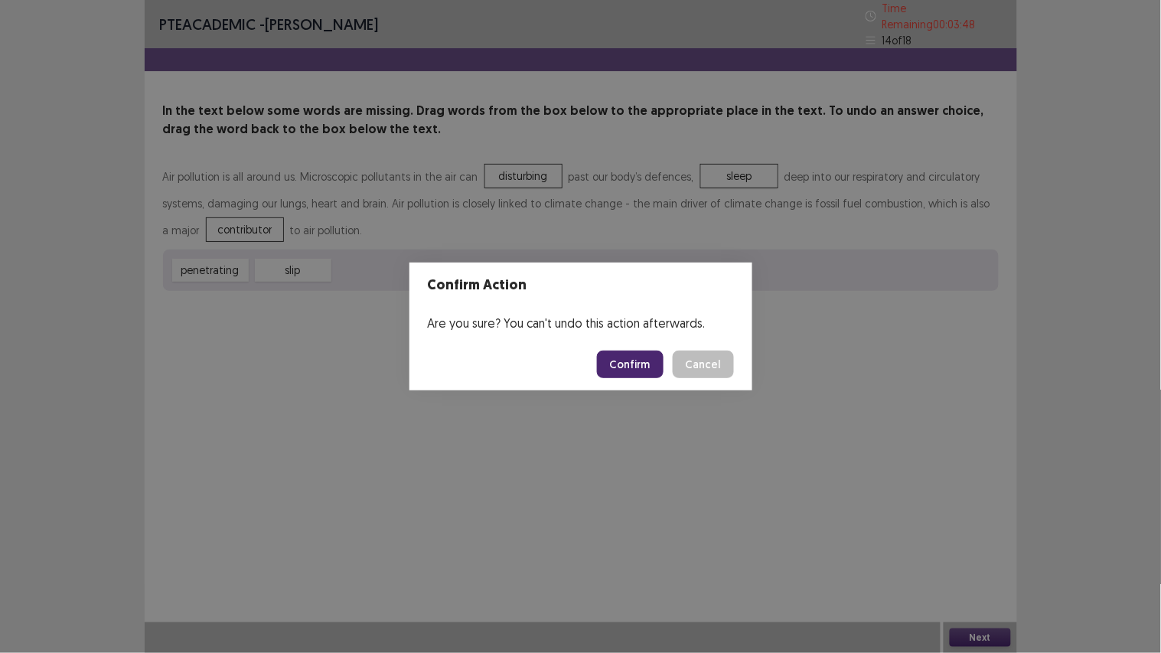
click at [613, 355] on button "Confirm" at bounding box center [630, 365] width 67 height 28
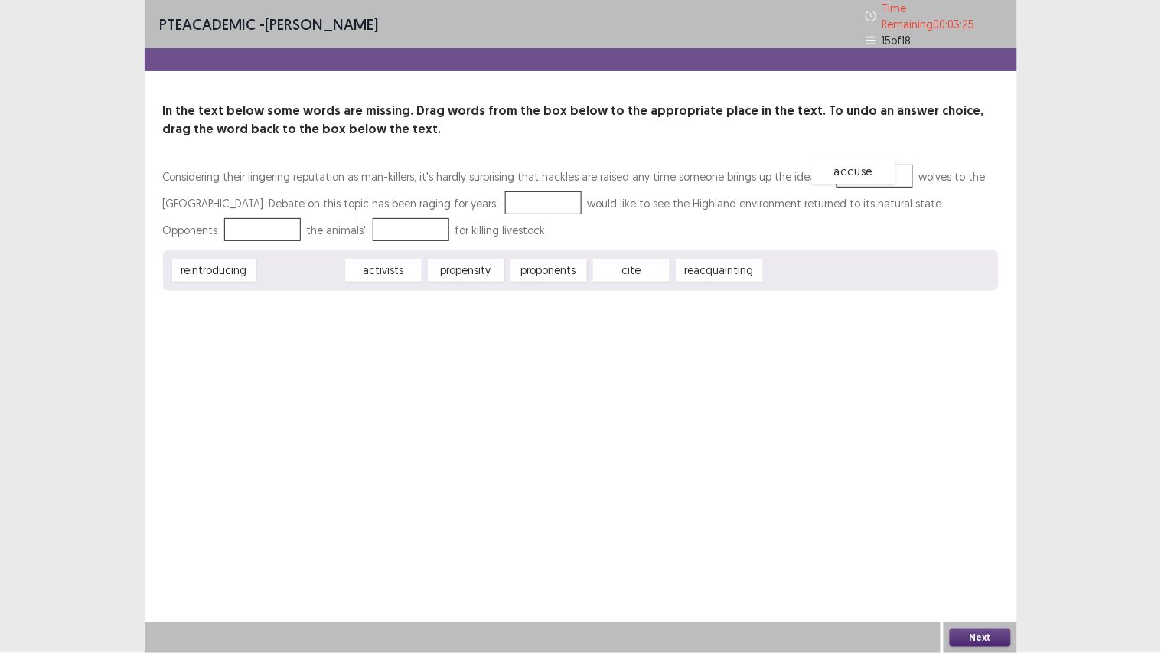
drag, startPoint x: 311, startPoint y: 251, endPoint x: 862, endPoint y: 154, distance: 559.6
drag, startPoint x: 862, startPoint y: 154, endPoint x: 597, endPoint y: 189, distance: 267.1
click at [597, 189] on div "In the text below some words are missing. Drag words from the box below to the …" at bounding box center [581, 196] width 873 height 189
drag, startPoint x: 530, startPoint y: 258, endPoint x: 475, endPoint y: 185, distance: 91.2
drag, startPoint x: 452, startPoint y: 256, endPoint x: 205, endPoint y: 207, distance: 251.9
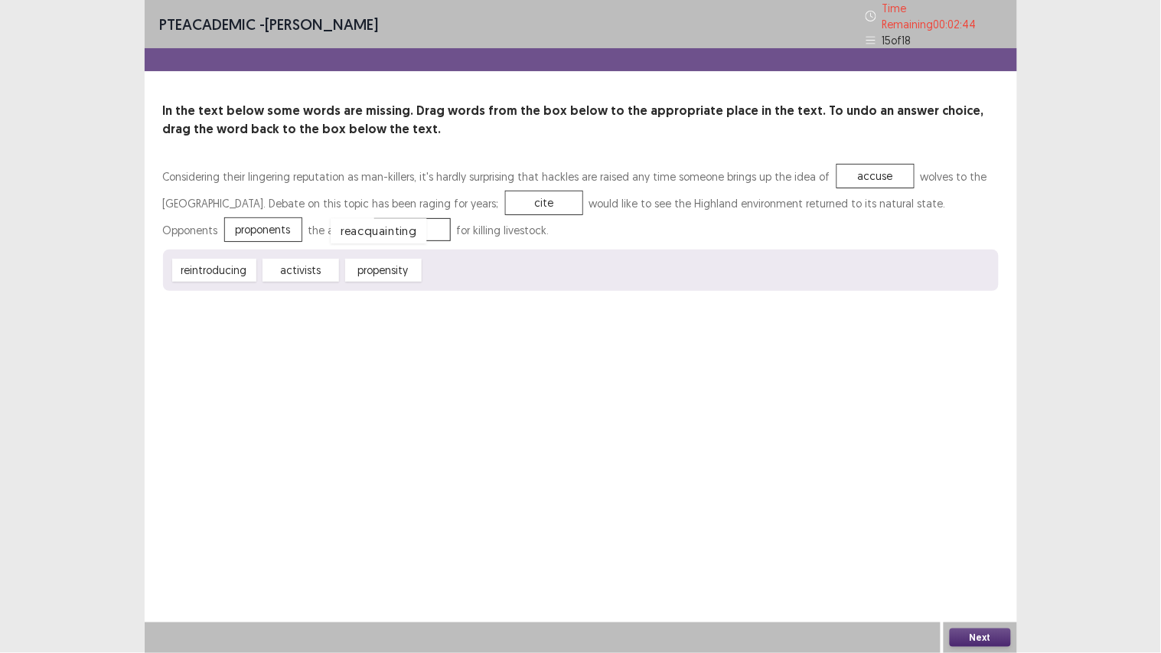
drag, startPoint x: 477, startPoint y: 256, endPoint x: 383, endPoint y: 215, distance: 102.8
click at [977, 552] on button "Next" at bounding box center [980, 637] width 61 height 18
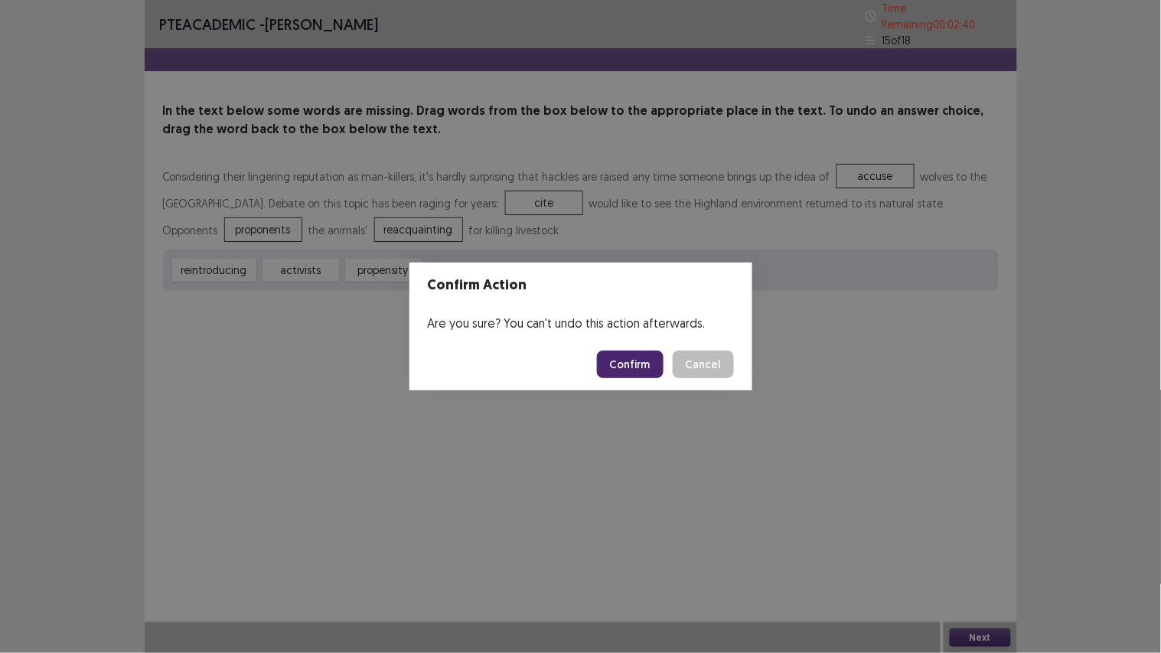
click at [644, 360] on button "Confirm" at bounding box center [630, 365] width 67 height 28
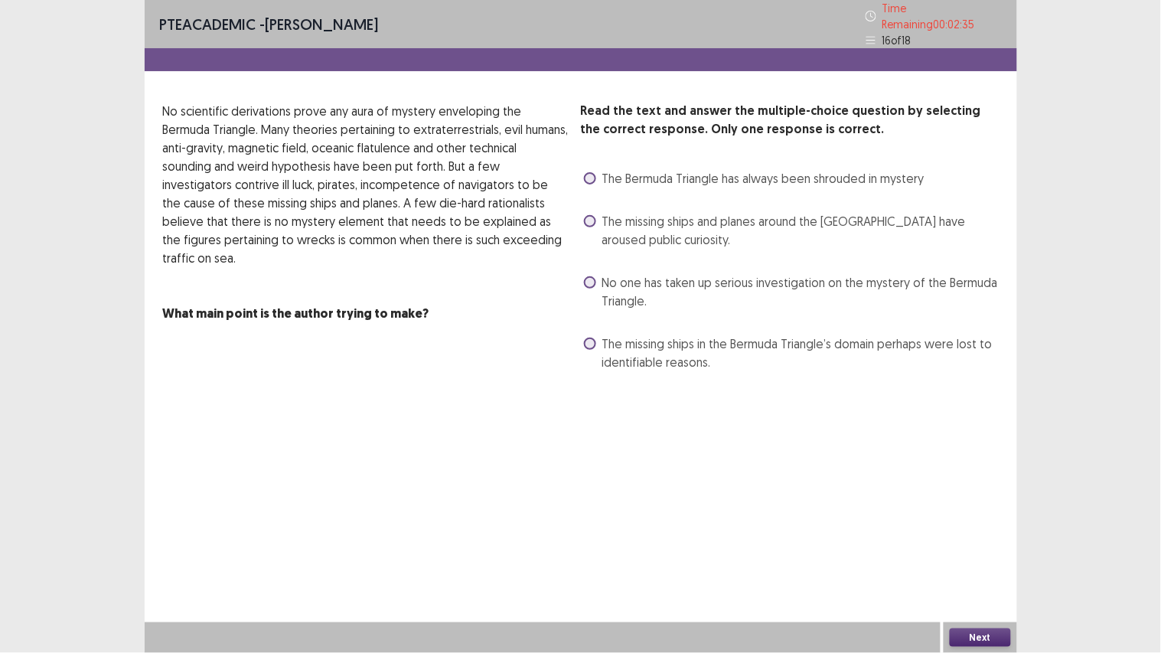
click at [592, 276] on span at bounding box center [590, 282] width 12 height 12
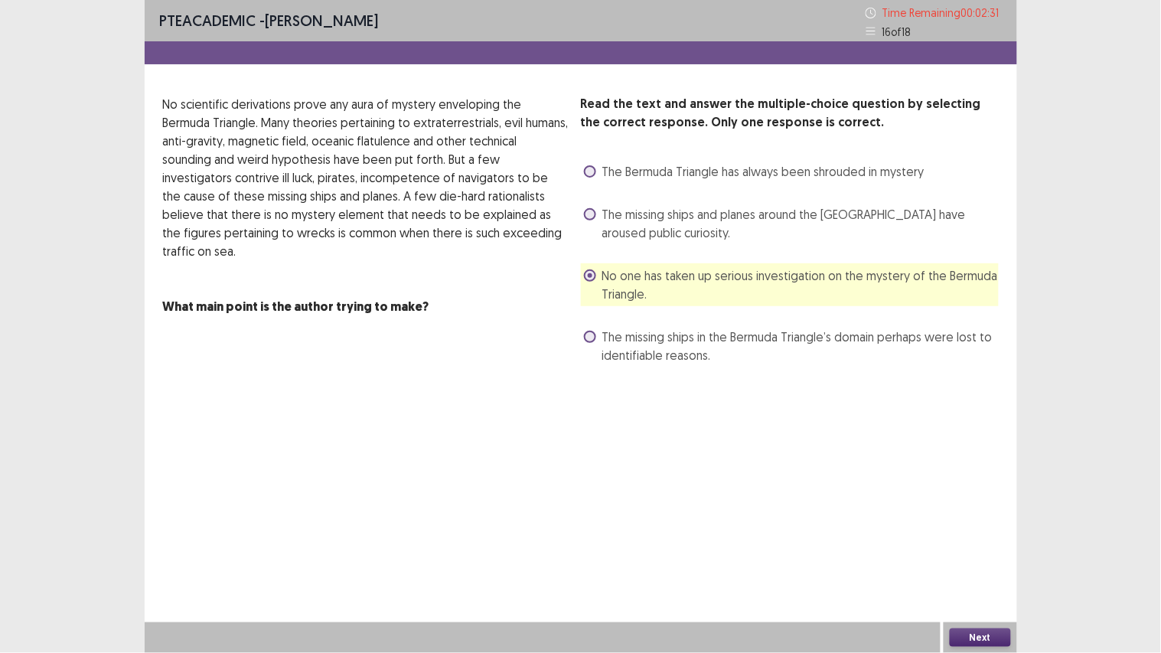
click at [978, 552] on button "Next" at bounding box center [980, 637] width 61 height 18
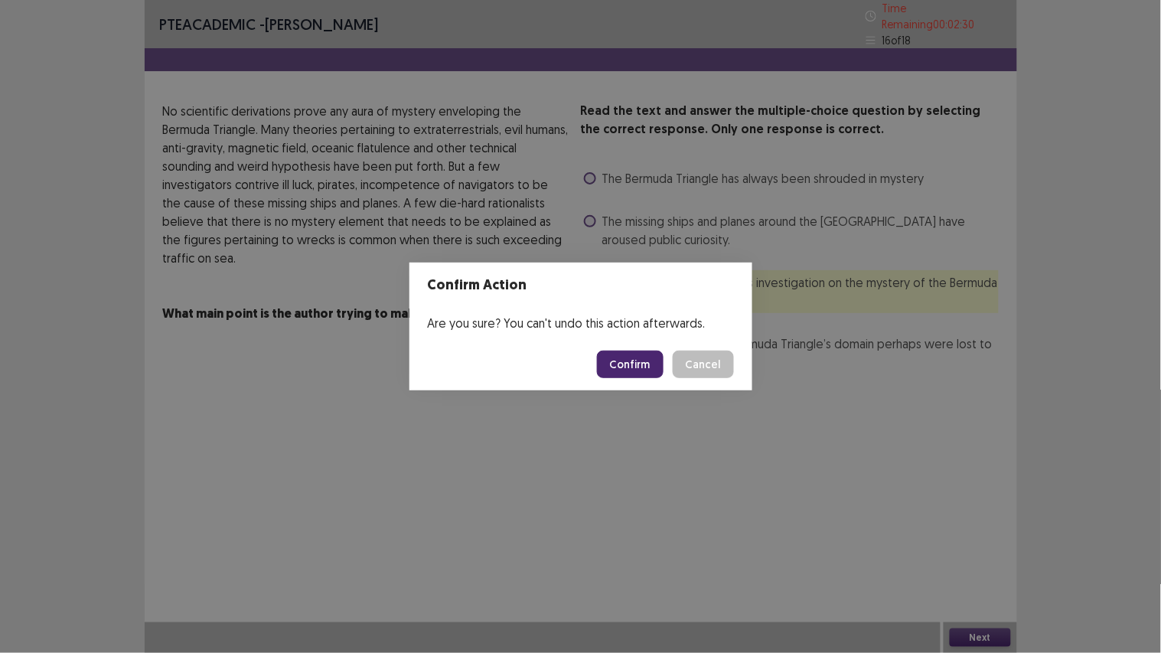
click at [649, 360] on button "Confirm" at bounding box center [630, 365] width 67 height 28
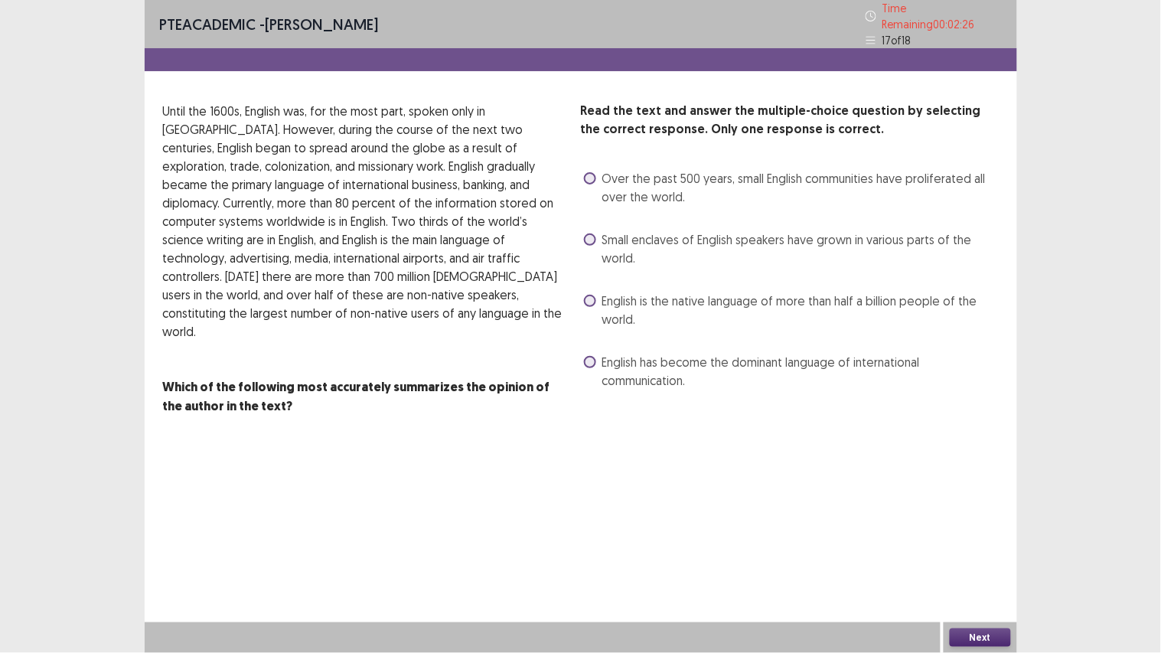
click at [585, 230] on label "Small enclaves of English speakers have grown in various parts of the world." at bounding box center [791, 248] width 415 height 37
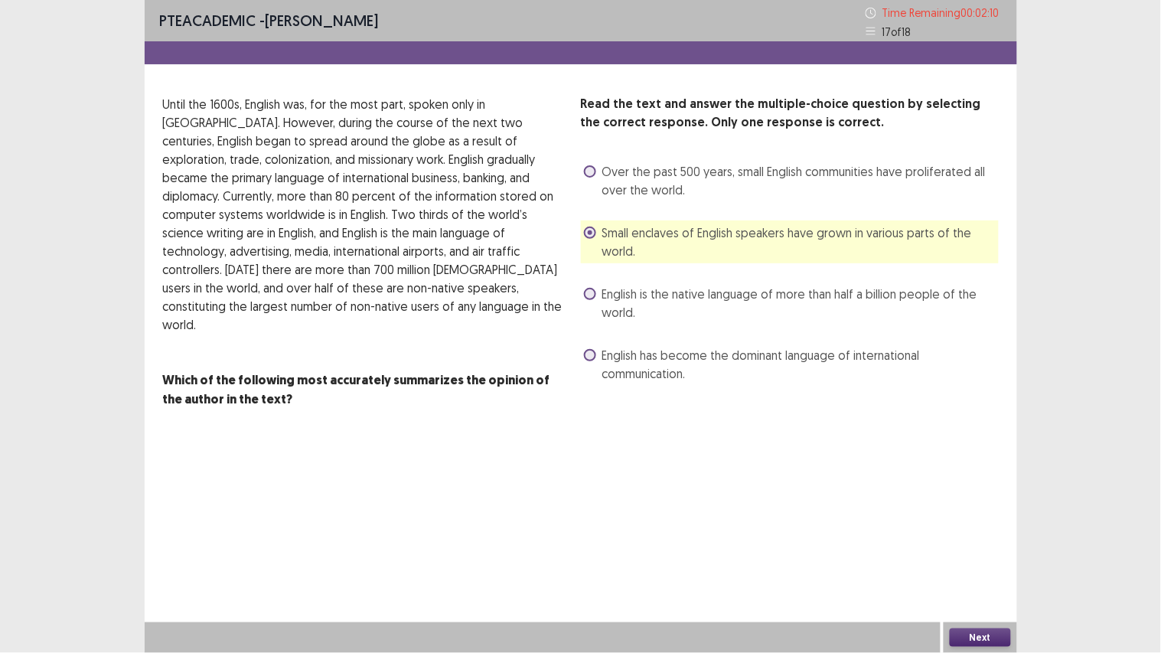
click at [660, 376] on span "English has become the dominant language of international communication." at bounding box center [800, 364] width 396 height 37
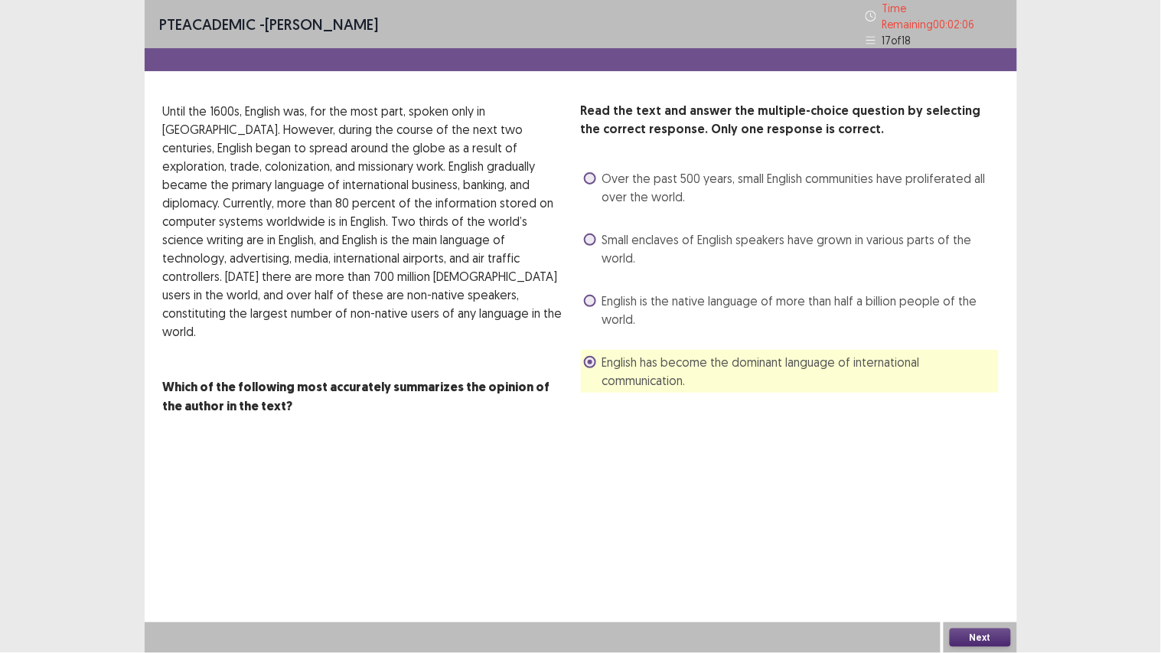
click at [986, 552] on button "Next" at bounding box center [980, 637] width 61 height 18
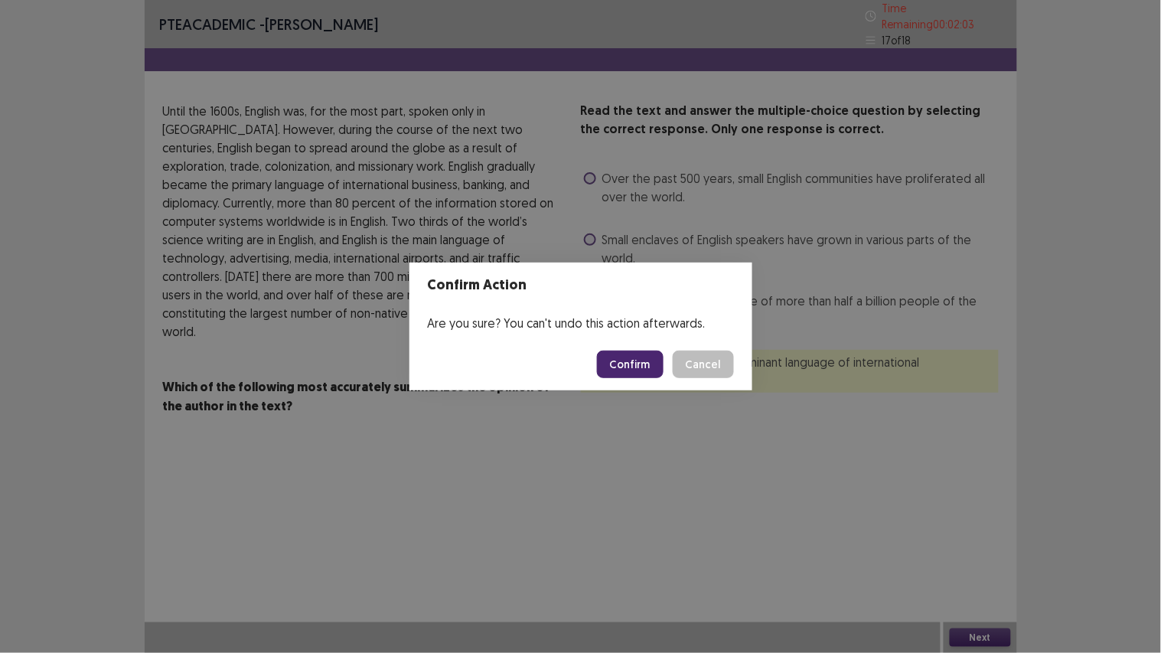
click at [700, 366] on button "Cancel" at bounding box center [703, 365] width 61 height 28
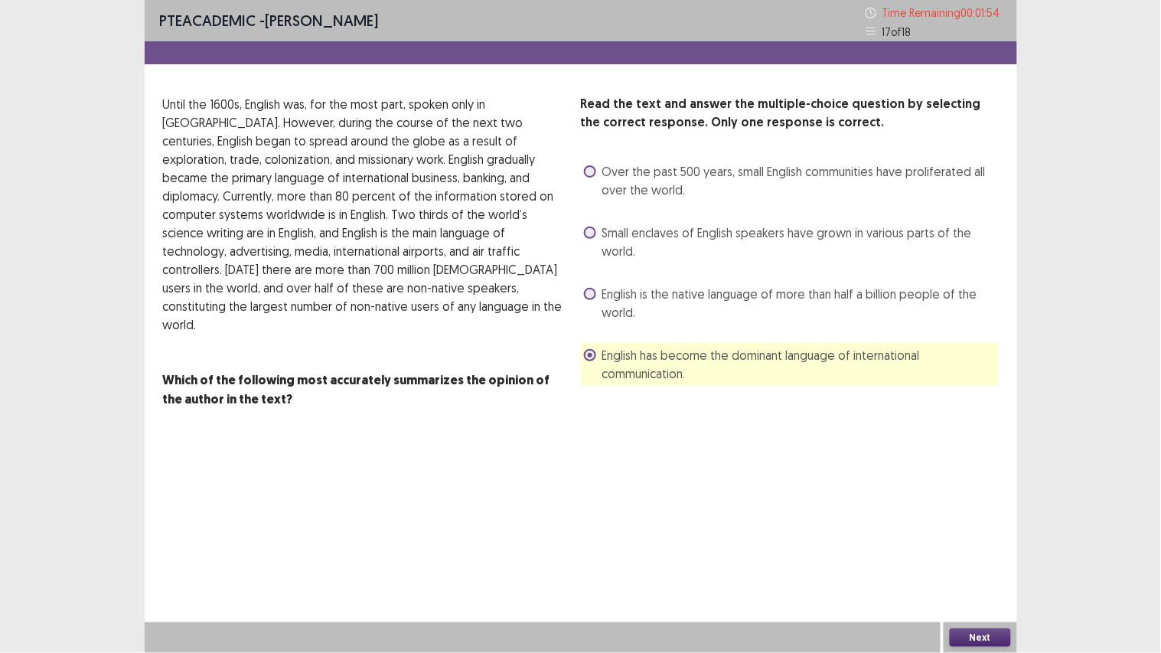
click at [974, 552] on div "Next" at bounding box center [980, 637] width 73 height 31
click at [974, 552] on button "Next" at bounding box center [980, 637] width 61 height 18
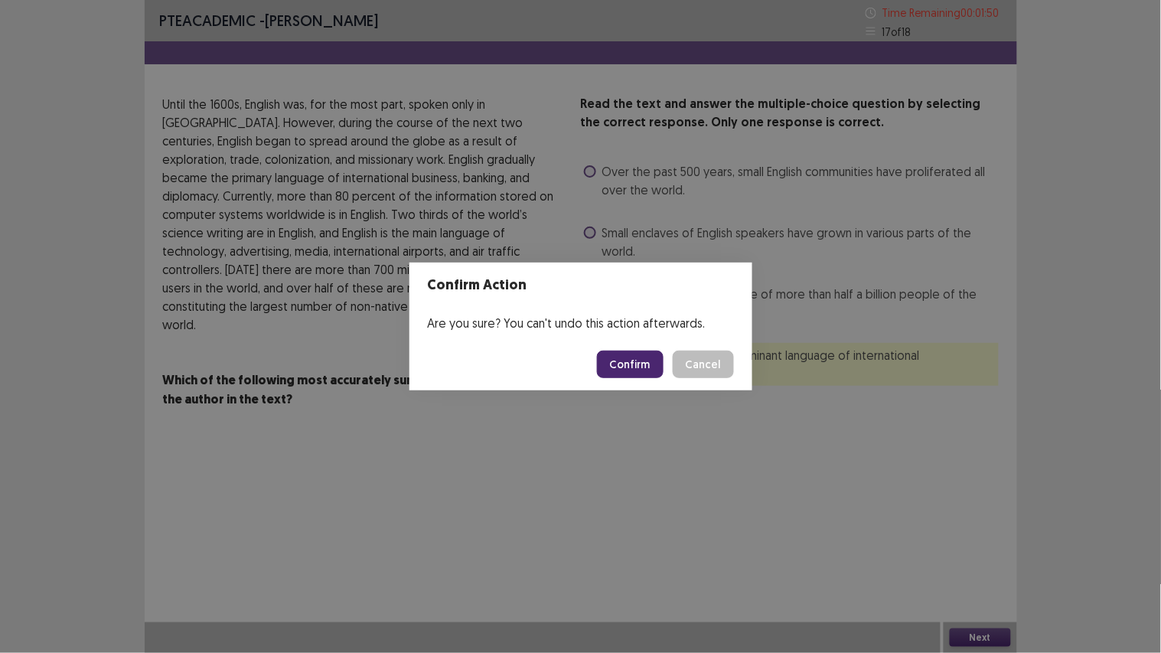
click at [626, 354] on button "Confirm" at bounding box center [630, 365] width 67 height 28
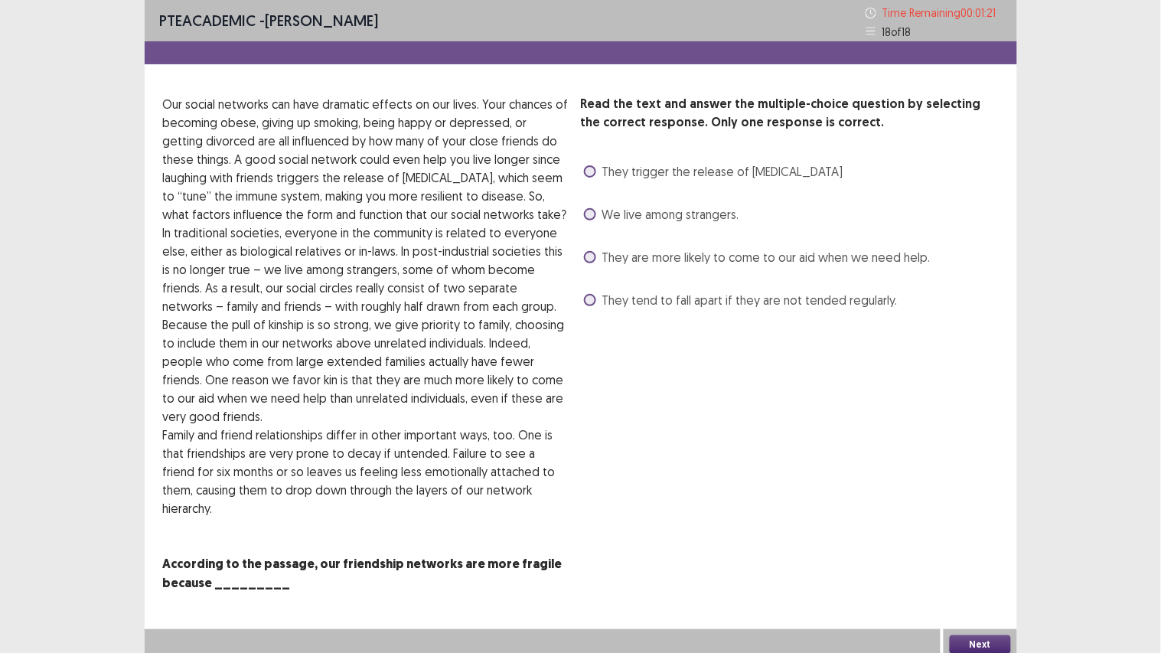
drag, startPoint x: 591, startPoint y: 209, endPoint x: 781, endPoint y: 416, distance: 281.2
click at [781, 416] on div "Read the text and answer the multiple-choice question by selecting the correct …" at bounding box center [790, 343] width 418 height 497
click at [603, 207] on span "We live among strangers." at bounding box center [670, 214] width 137 height 18
click at [993, 552] on div "Next" at bounding box center [980, 644] width 73 height 31
click at [962, 552] on button "Next" at bounding box center [980, 644] width 61 height 18
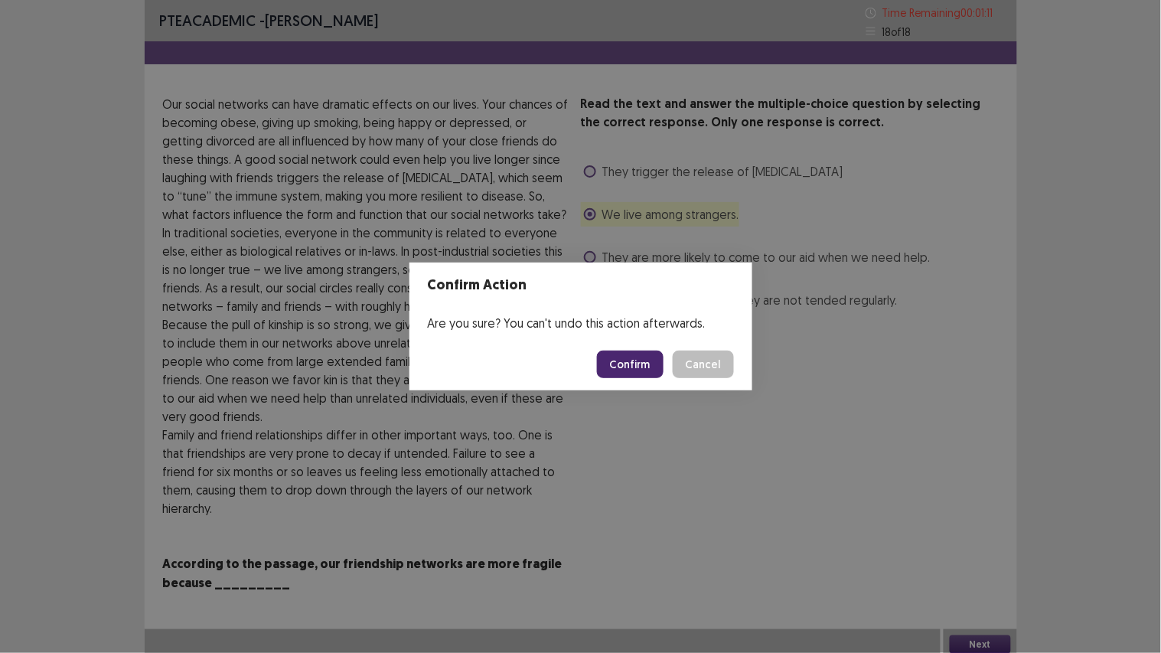
click at [617, 364] on button "Confirm" at bounding box center [630, 365] width 67 height 28
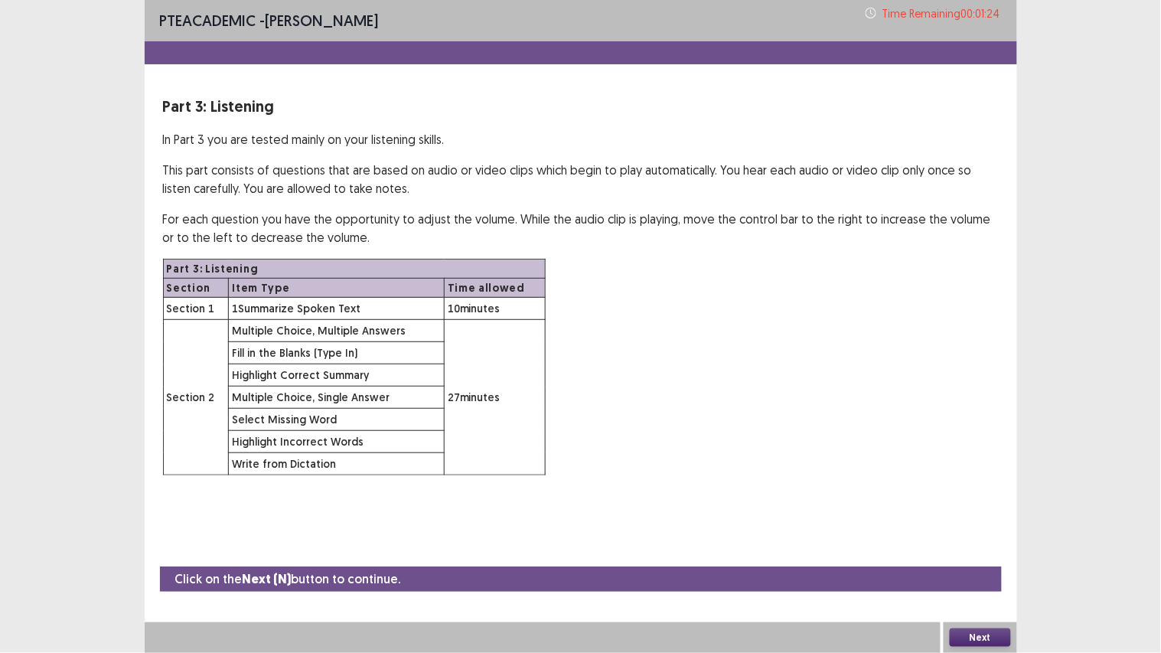
click at [986, 552] on button "Next" at bounding box center [980, 637] width 61 height 18
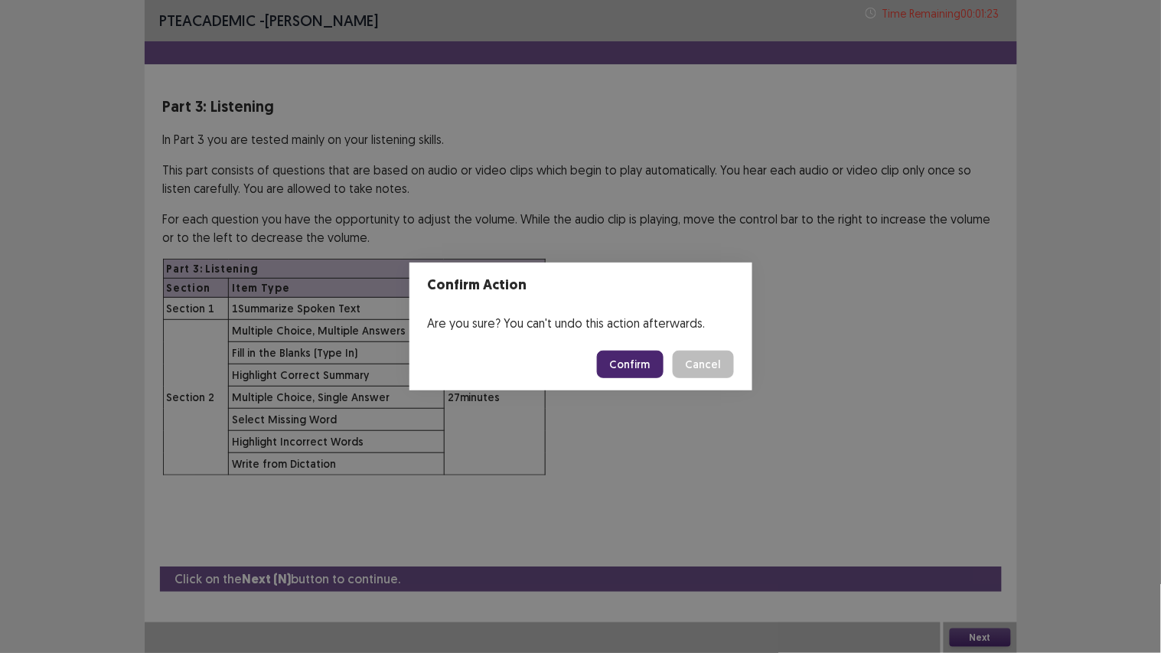
click at [637, 368] on button "Confirm" at bounding box center [630, 365] width 67 height 28
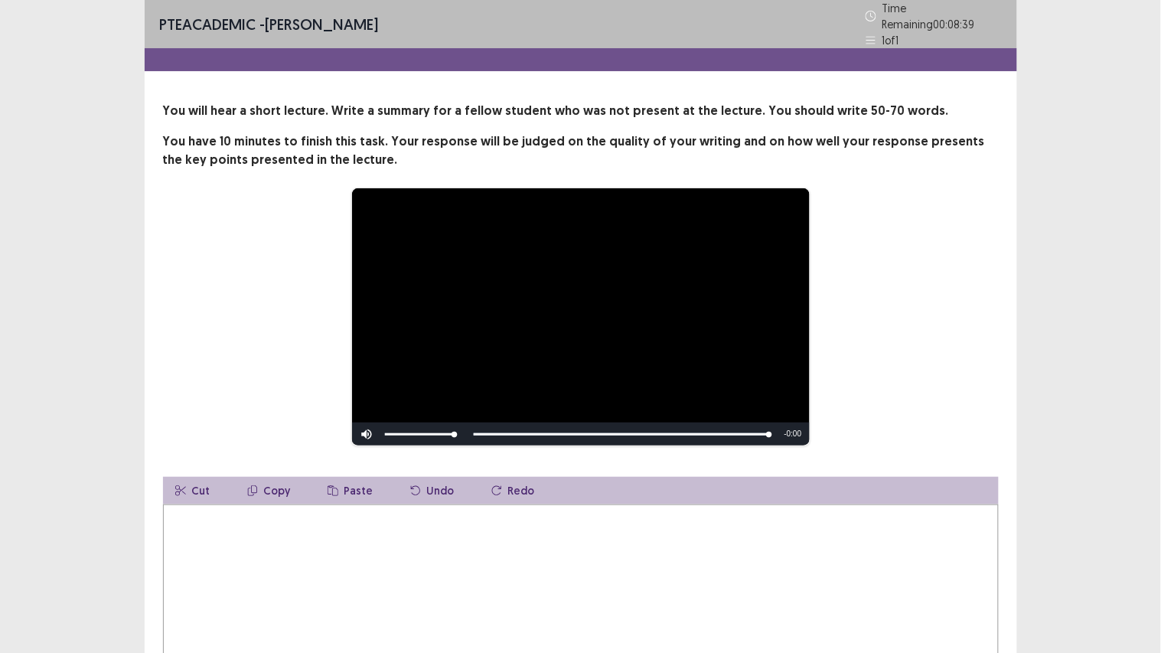
click at [594, 514] on textarea at bounding box center [581, 588] width 836 height 168
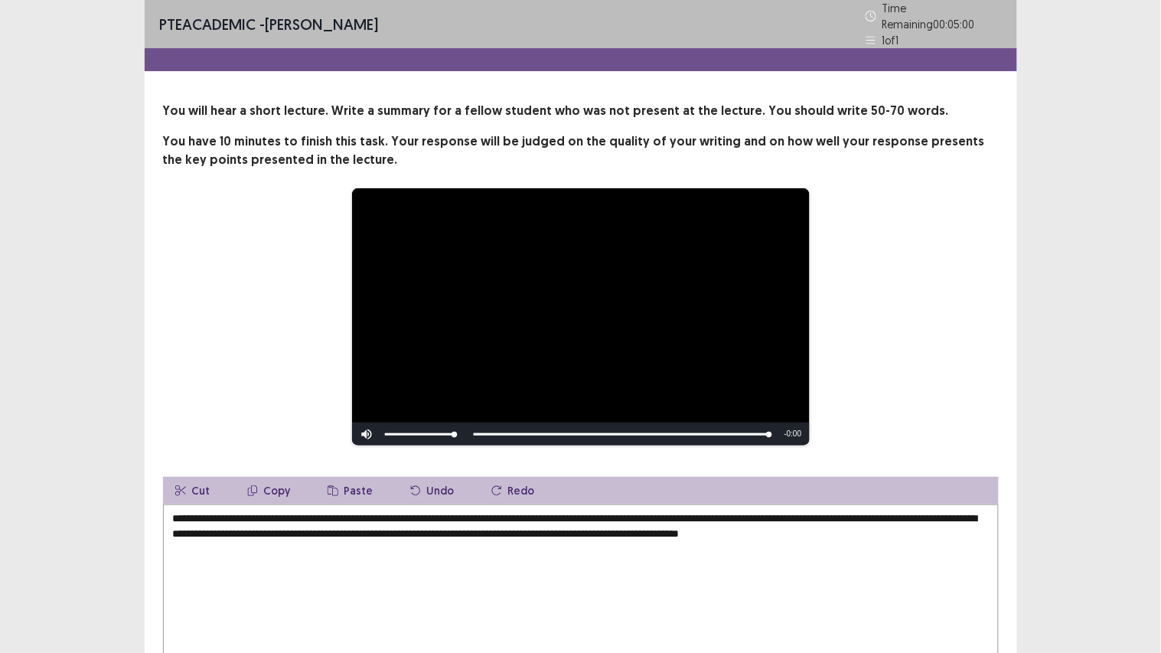
click at [473, 301] on video "Video Player" at bounding box center [581, 316] width 458 height 257
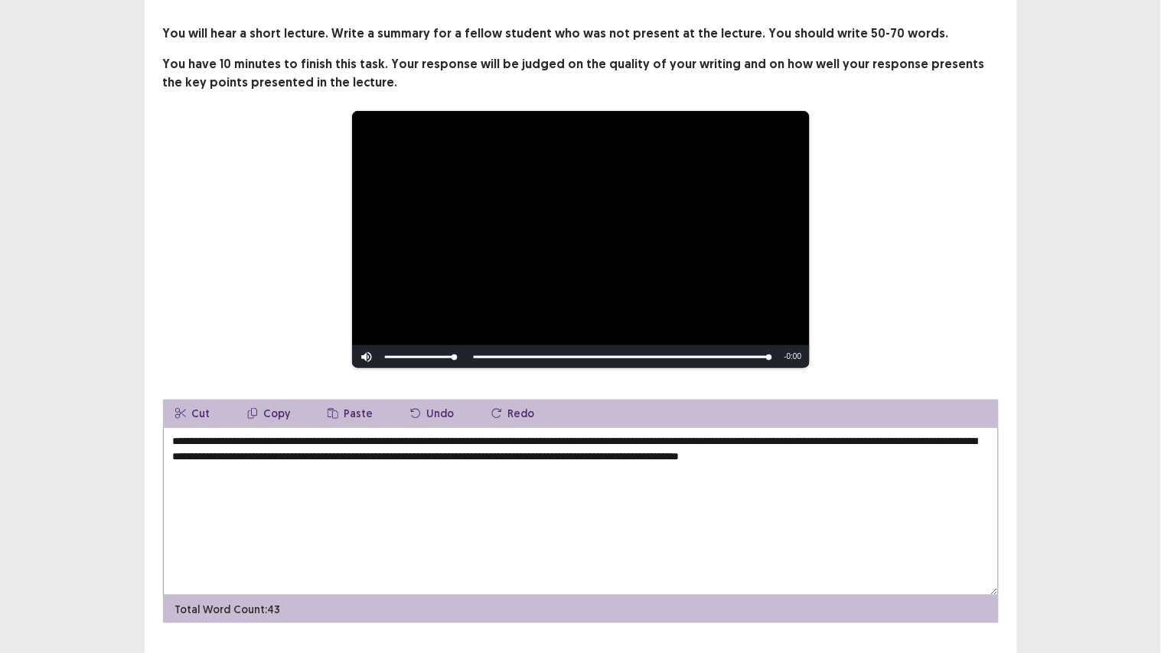
scroll to position [108, 0]
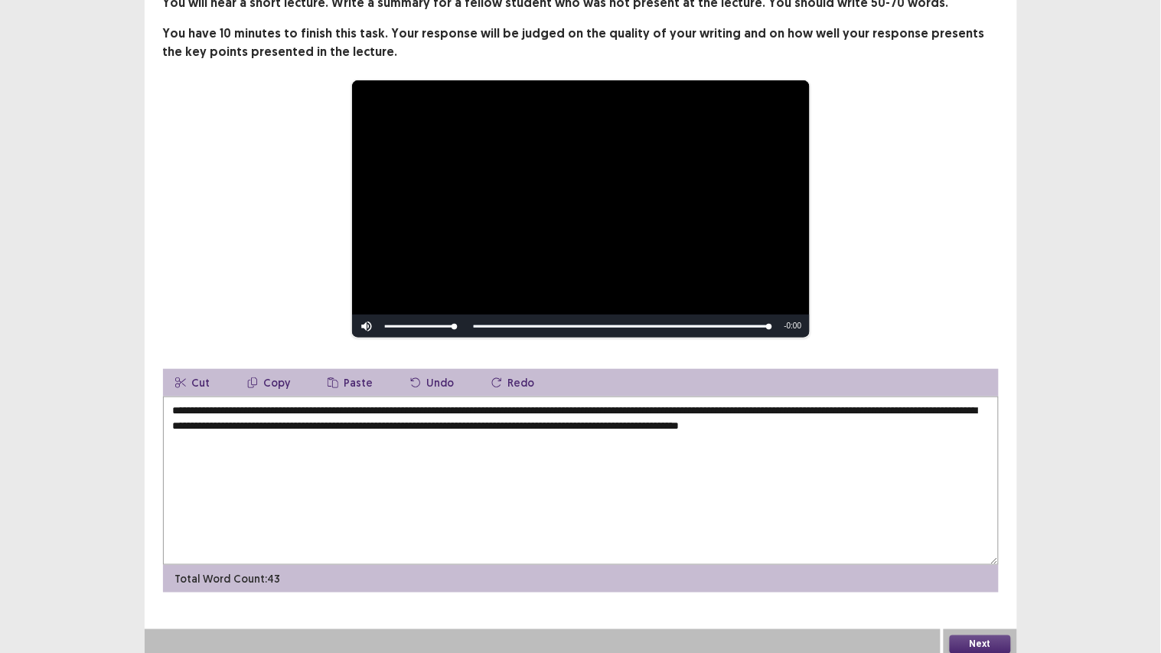
click at [425, 495] on textarea "**********" at bounding box center [581, 480] width 836 height 168
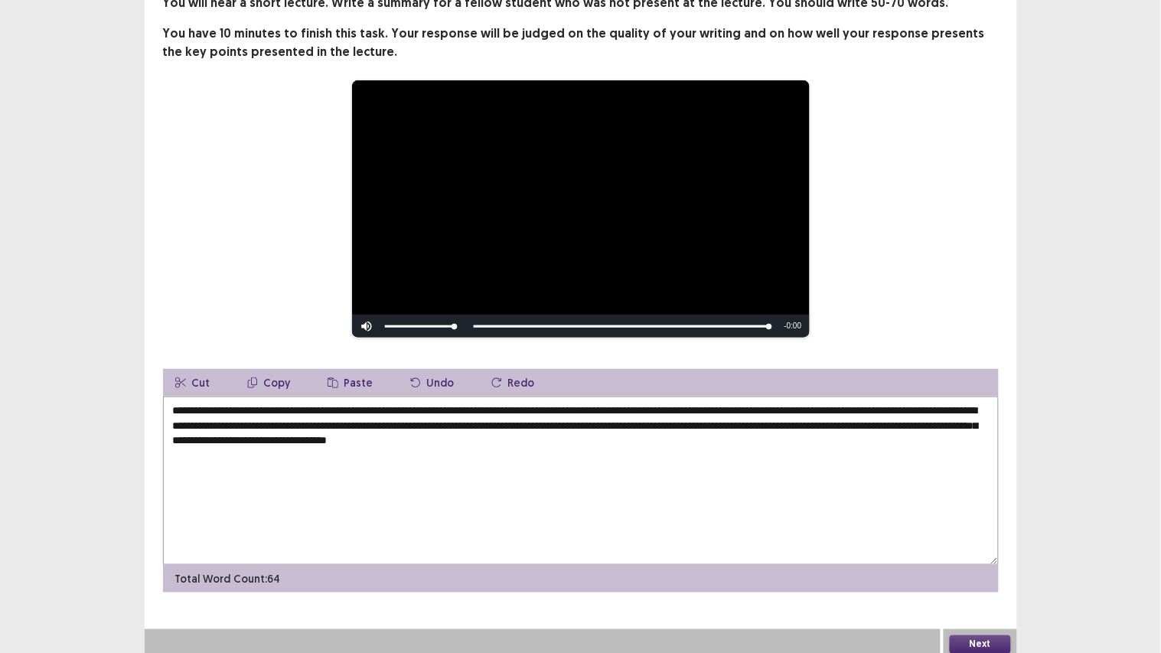
click at [448, 433] on textarea "**********" at bounding box center [581, 480] width 836 height 168
click at [494, 552] on textarea "**********" at bounding box center [581, 480] width 836 height 168
type textarea "**********"
click at [993, 552] on button "Next" at bounding box center [980, 644] width 61 height 18
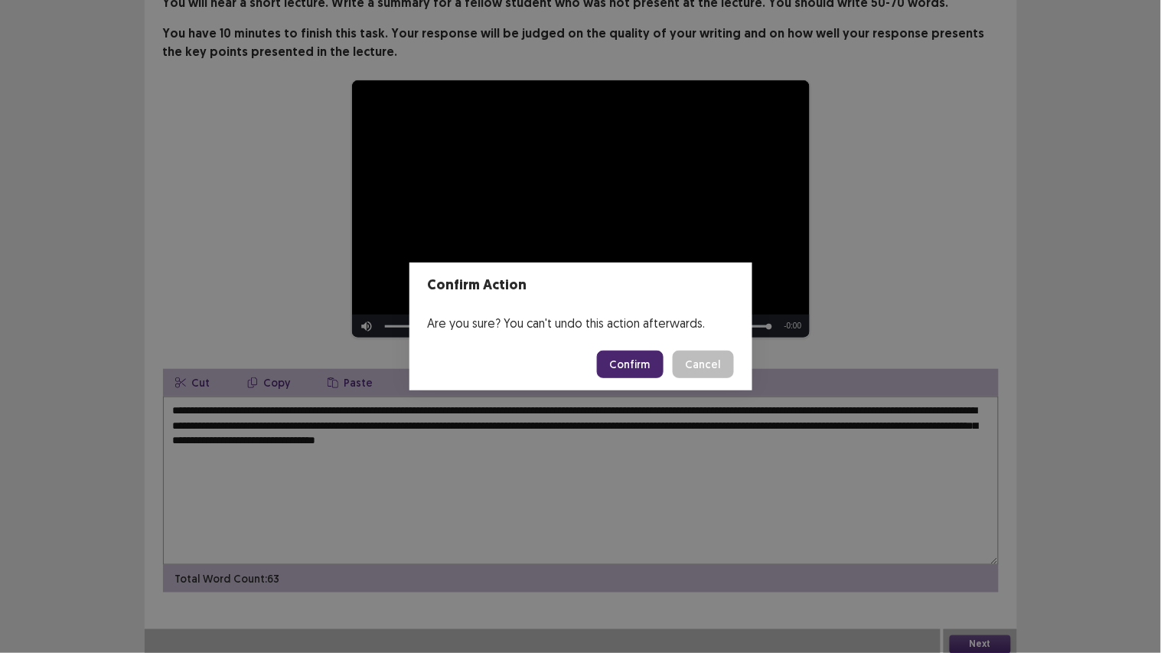
click at [629, 362] on button "Confirm" at bounding box center [630, 365] width 67 height 28
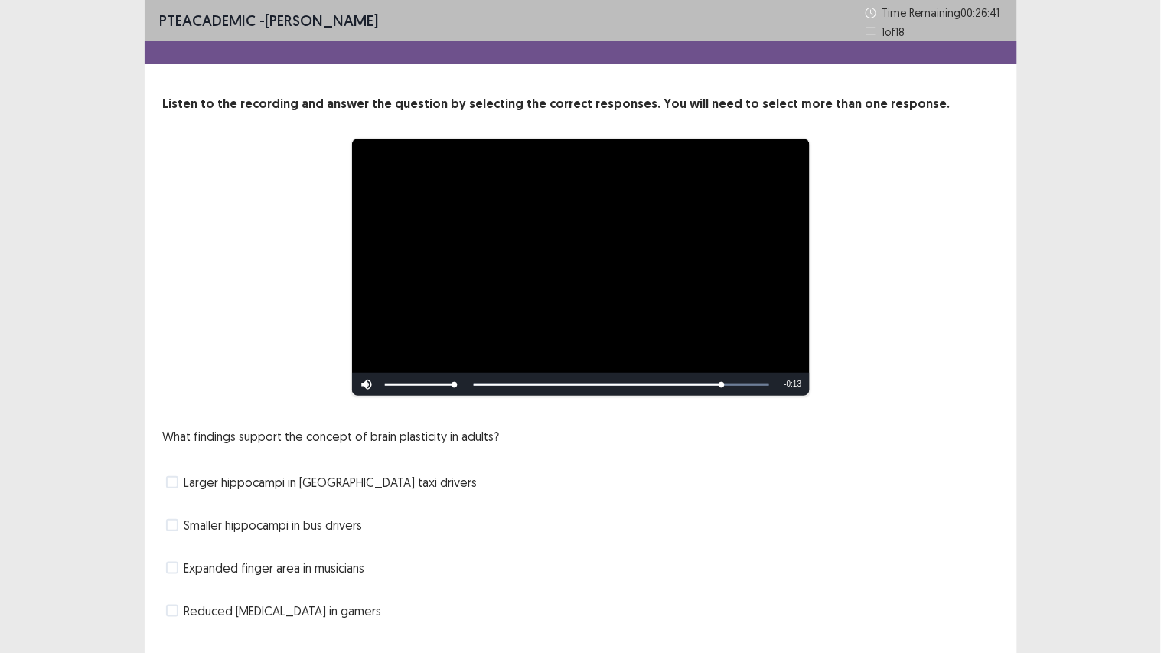
click at [171, 484] on span at bounding box center [172, 482] width 12 height 12
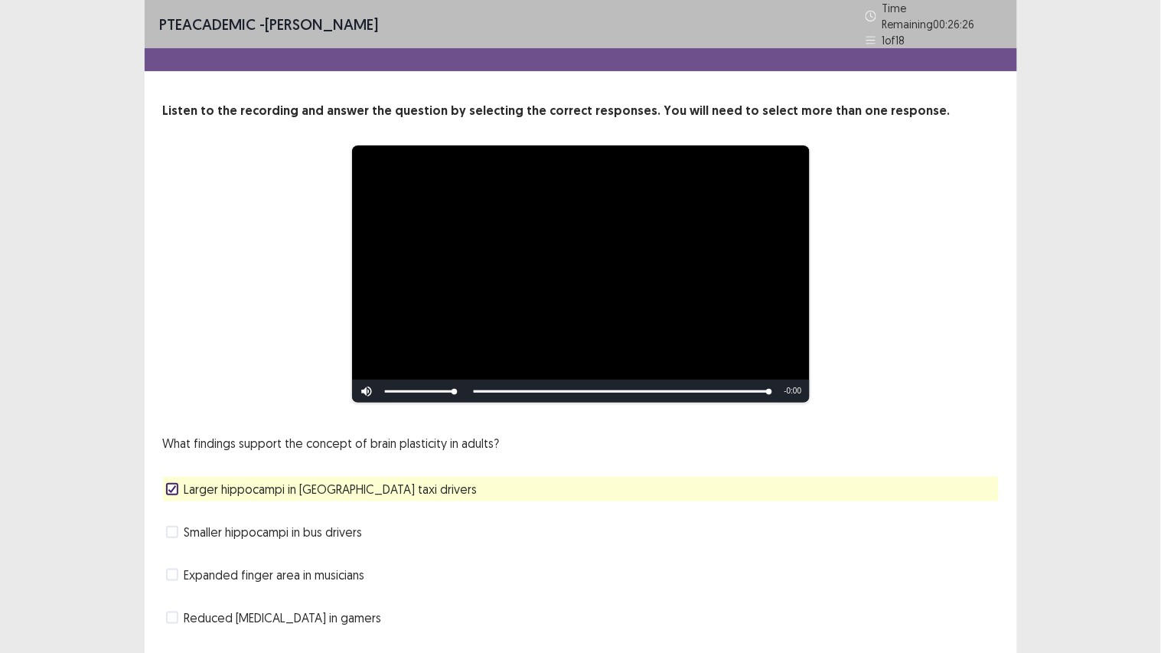
click at [204, 552] on span "Expanded finger area in musicians" at bounding box center [274, 575] width 181 height 18
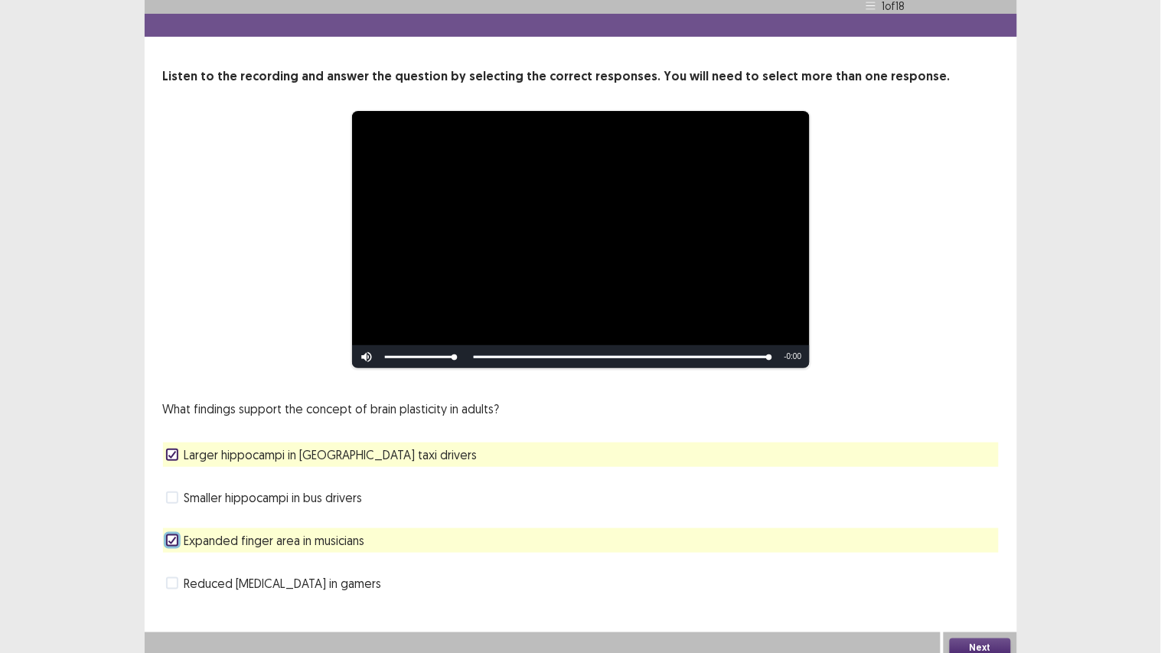
scroll to position [37, 0]
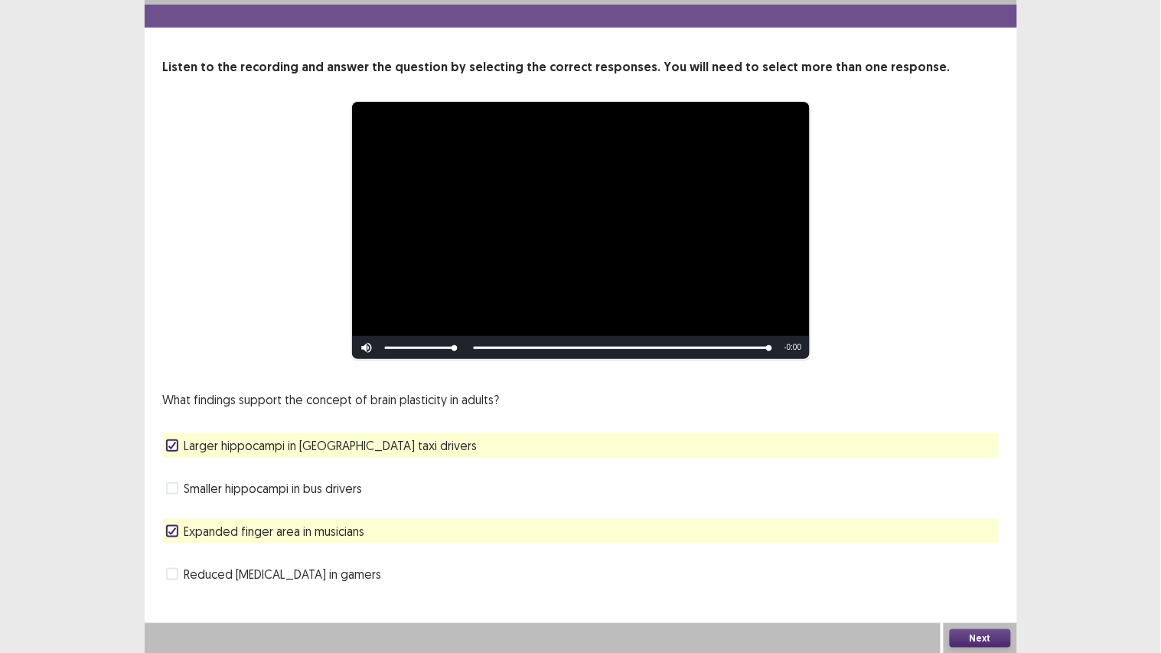
click at [1004, 552] on button "Next" at bounding box center [980, 638] width 61 height 18
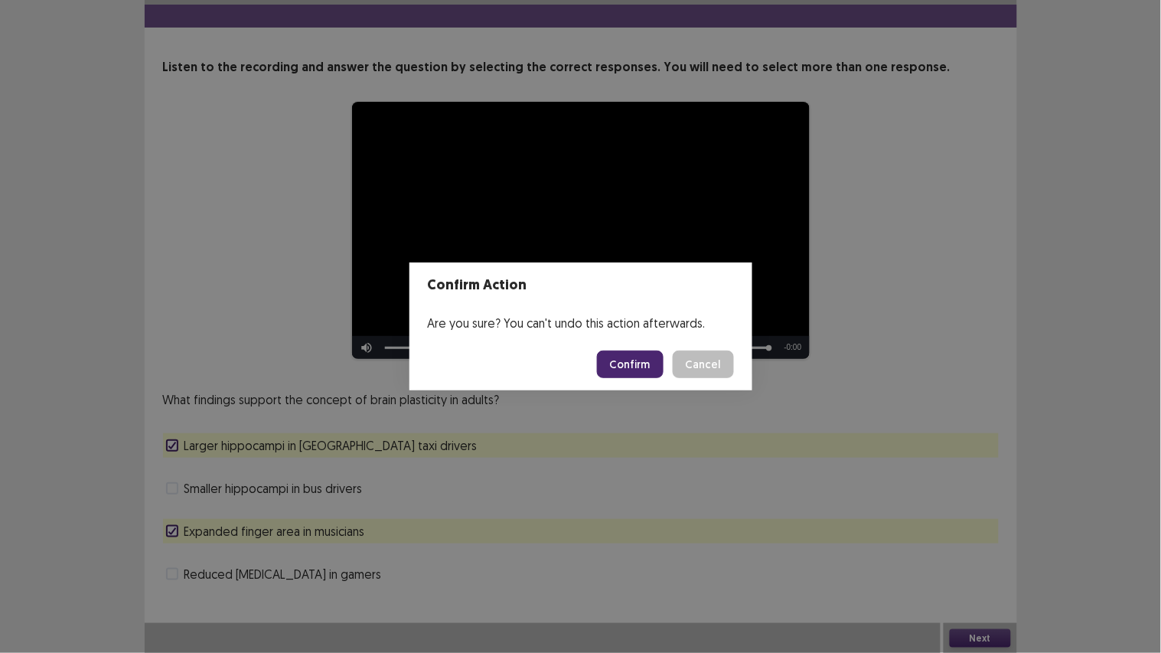
click at [649, 360] on button "Confirm" at bounding box center [630, 365] width 67 height 28
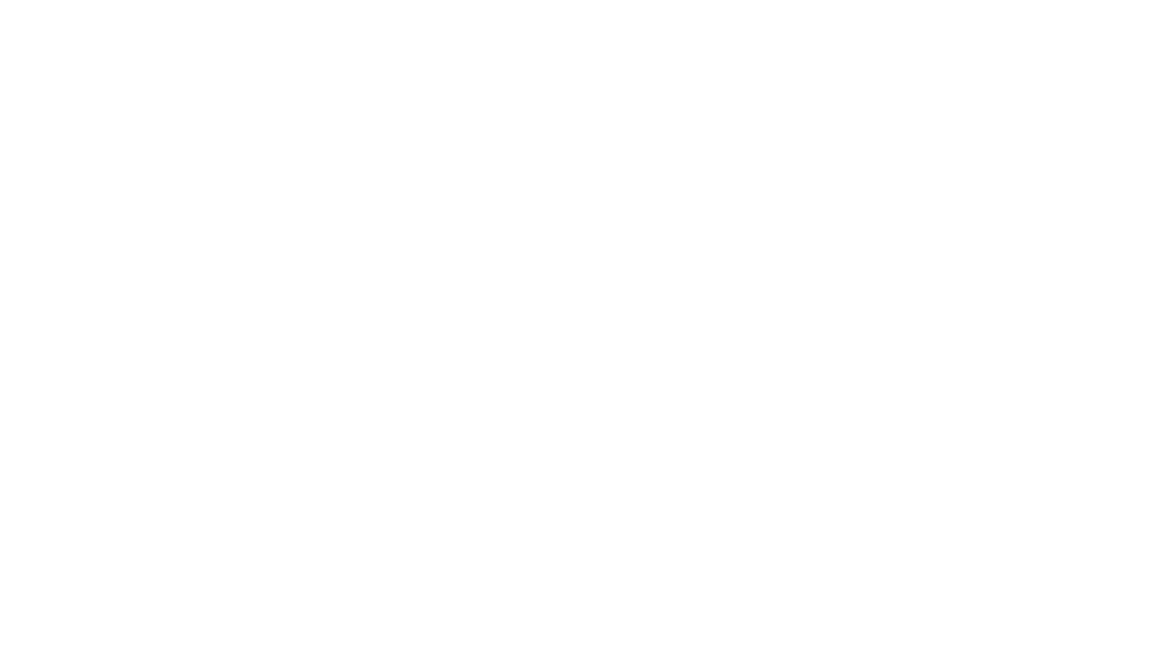
scroll to position [0, 0]
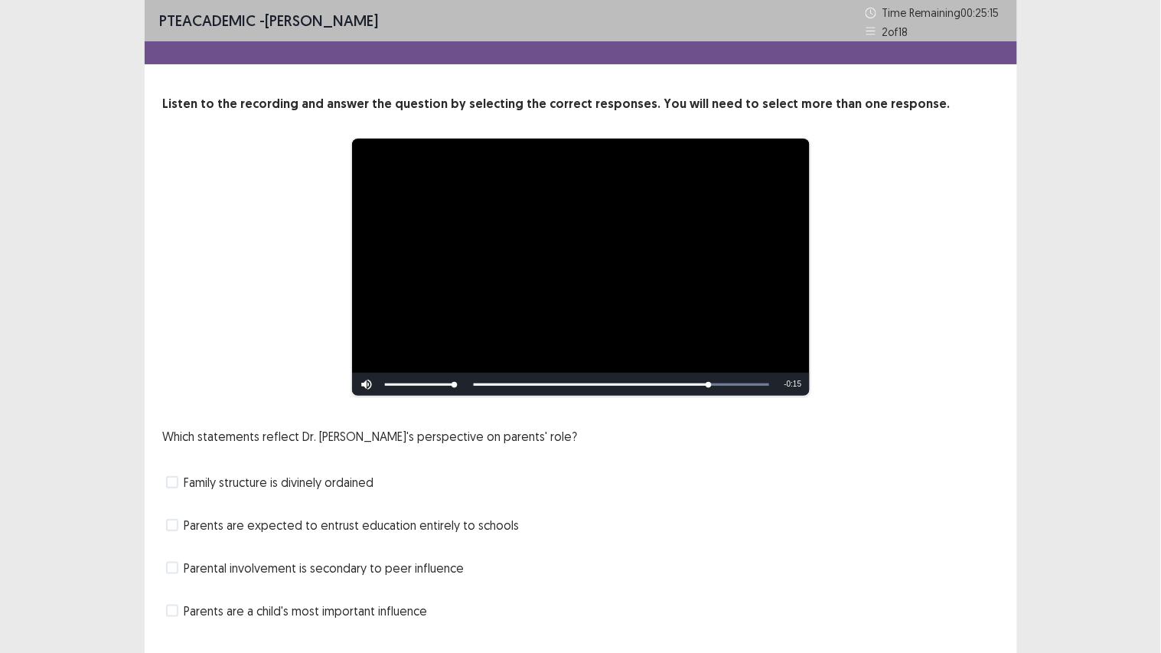
click at [306, 517] on span "Parents are expected to entrust education entirely to schools" at bounding box center [351, 525] width 335 height 18
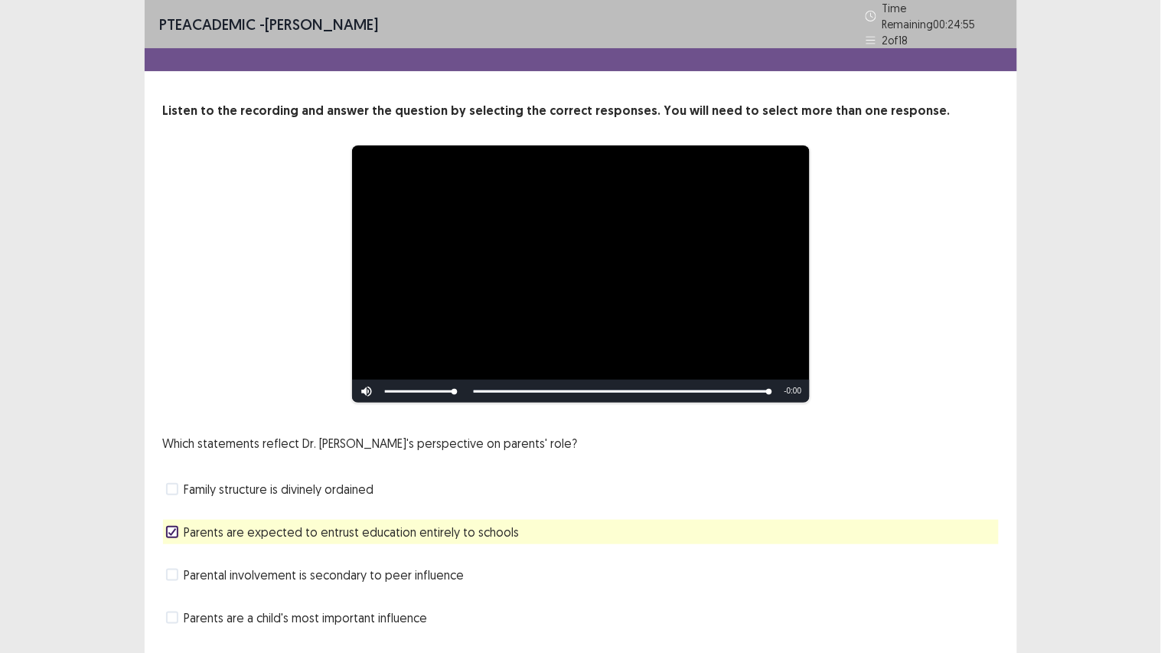
drag, startPoint x: 333, startPoint y: 559, endPoint x: 333, endPoint y: 605, distance: 45.2
click at [333, 552] on div "Which statements reflect Dr. [PERSON_NAME]'s perspective on parents' role? Fami…" at bounding box center [581, 532] width 836 height 196
click at [333, 552] on span "Parents are a child's most important influence" at bounding box center [305, 617] width 243 height 18
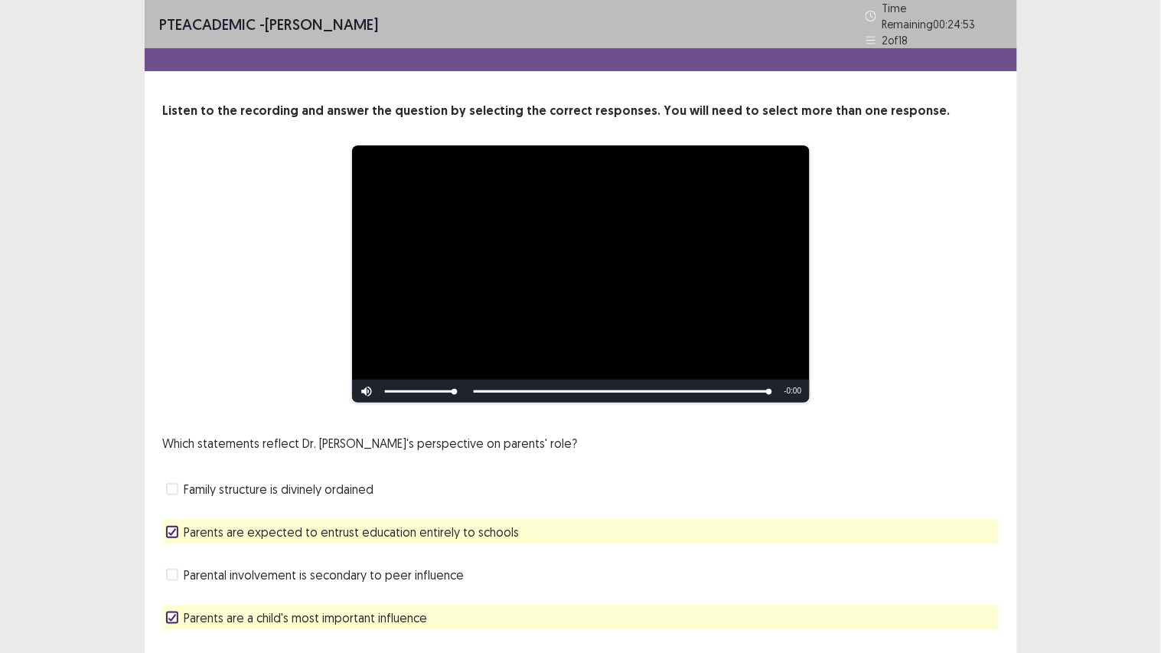
click at [325, 552] on span "Parental involvement is secondary to peer influence" at bounding box center [324, 575] width 280 height 18
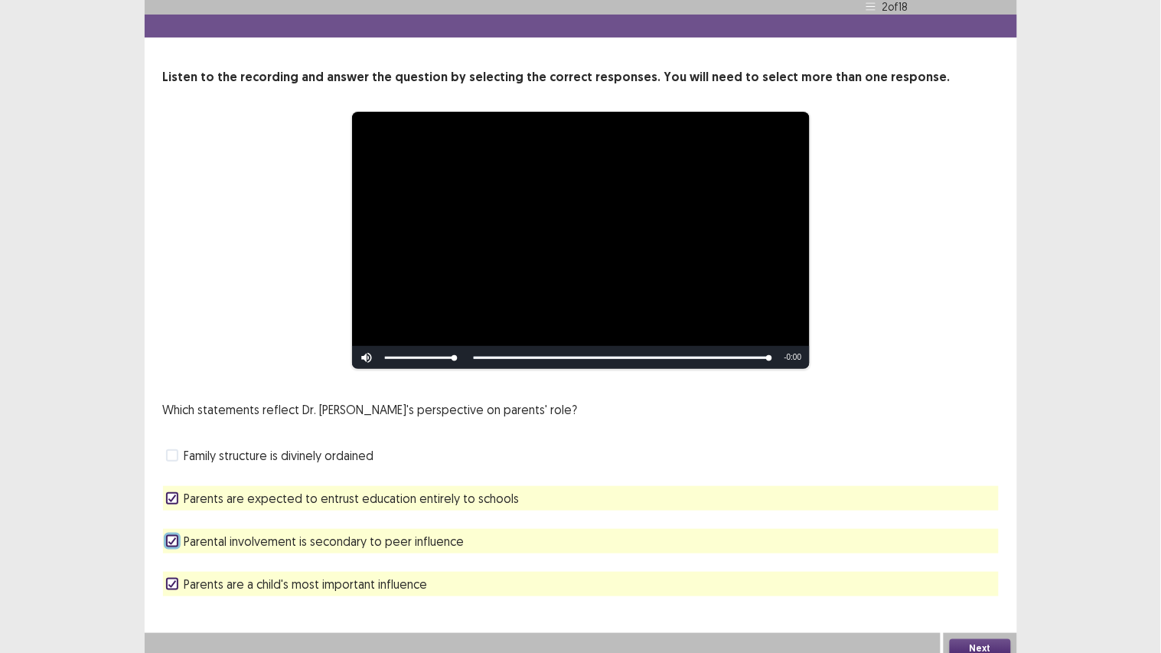
scroll to position [37, 0]
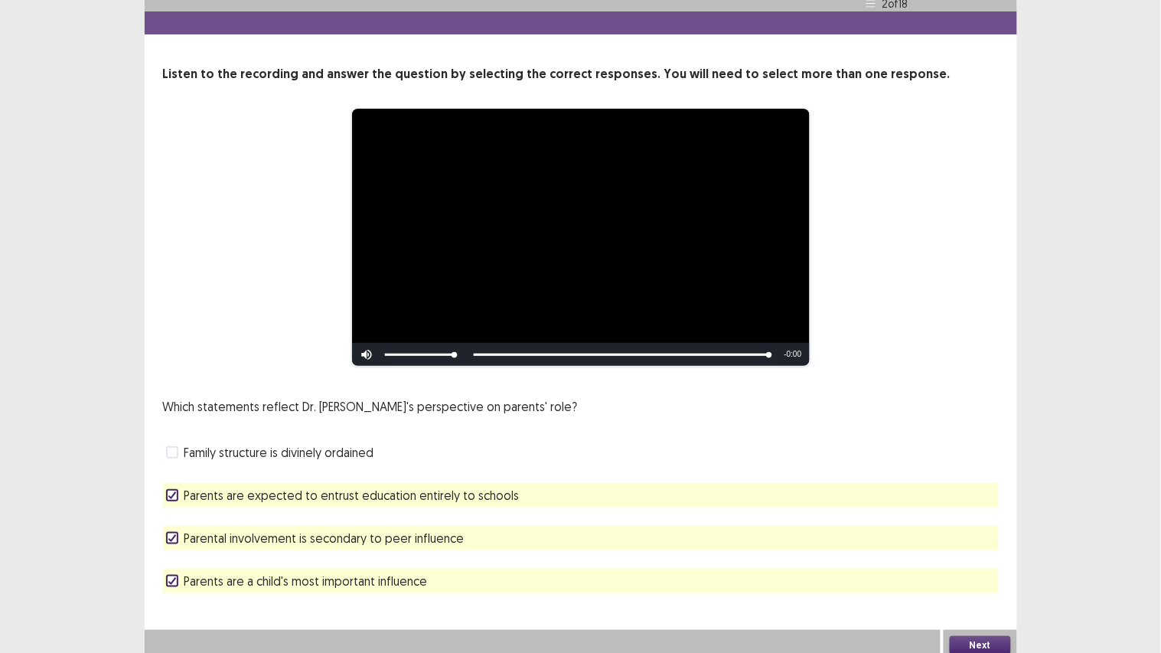
click at [974, 552] on button "Next" at bounding box center [980, 645] width 61 height 18
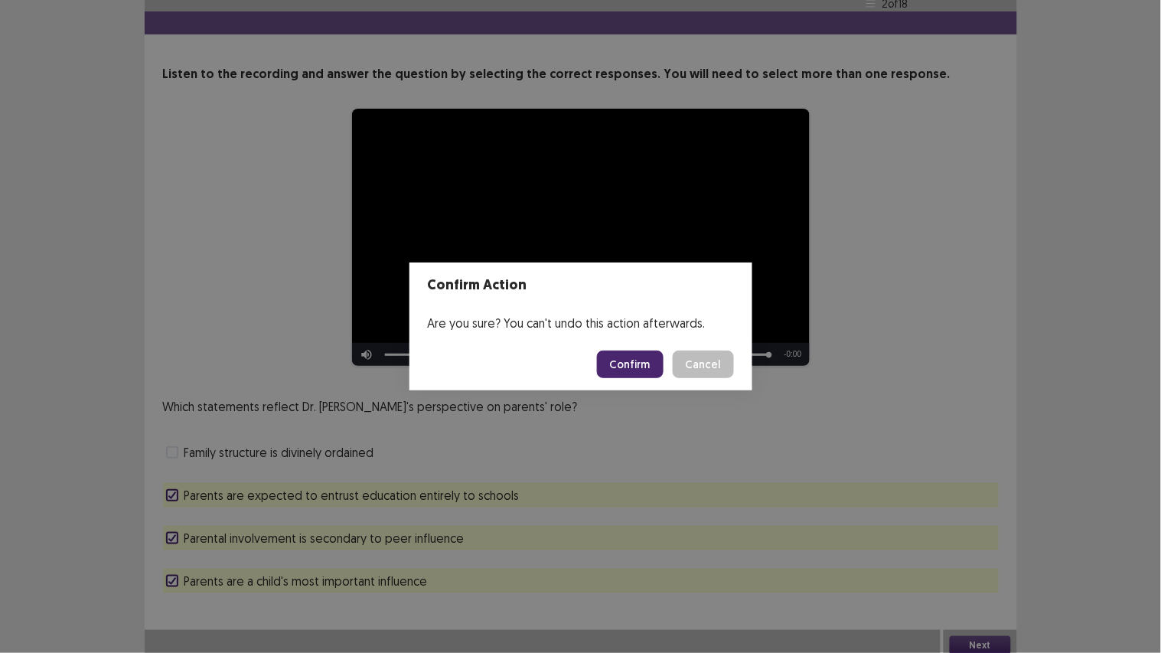
click at [651, 357] on button "Confirm" at bounding box center [630, 365] width 67 height 28
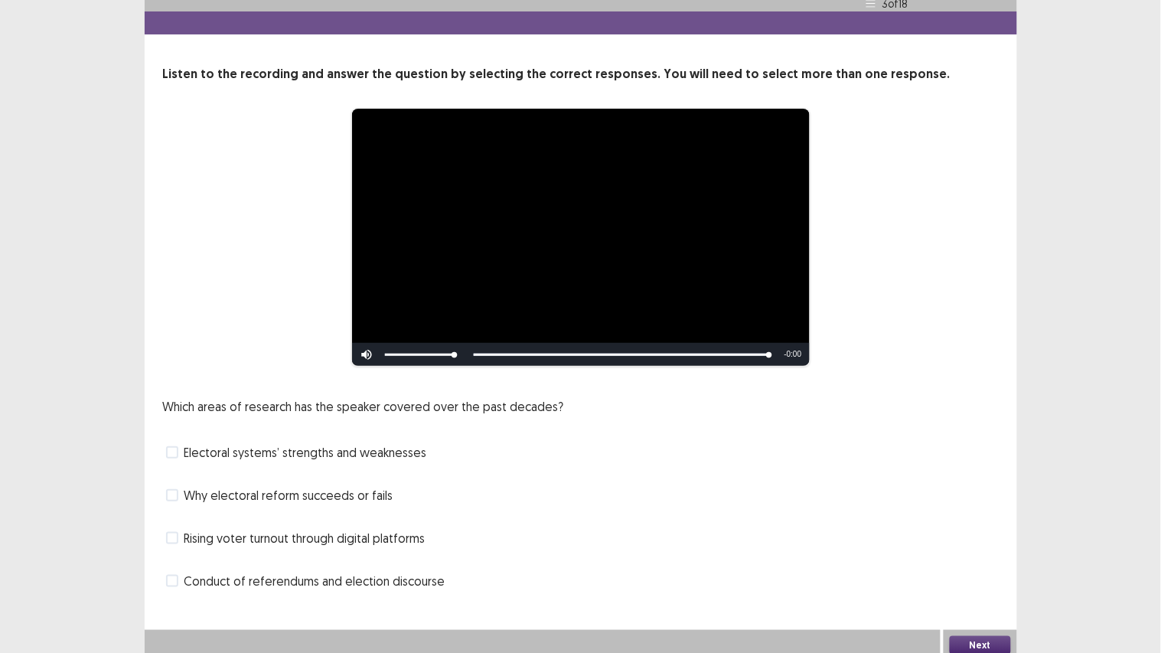
click at [410, 443] on span "Electoral systems’ strengths and weaknesses" at bounding box center [305, 452] width 243 height 18
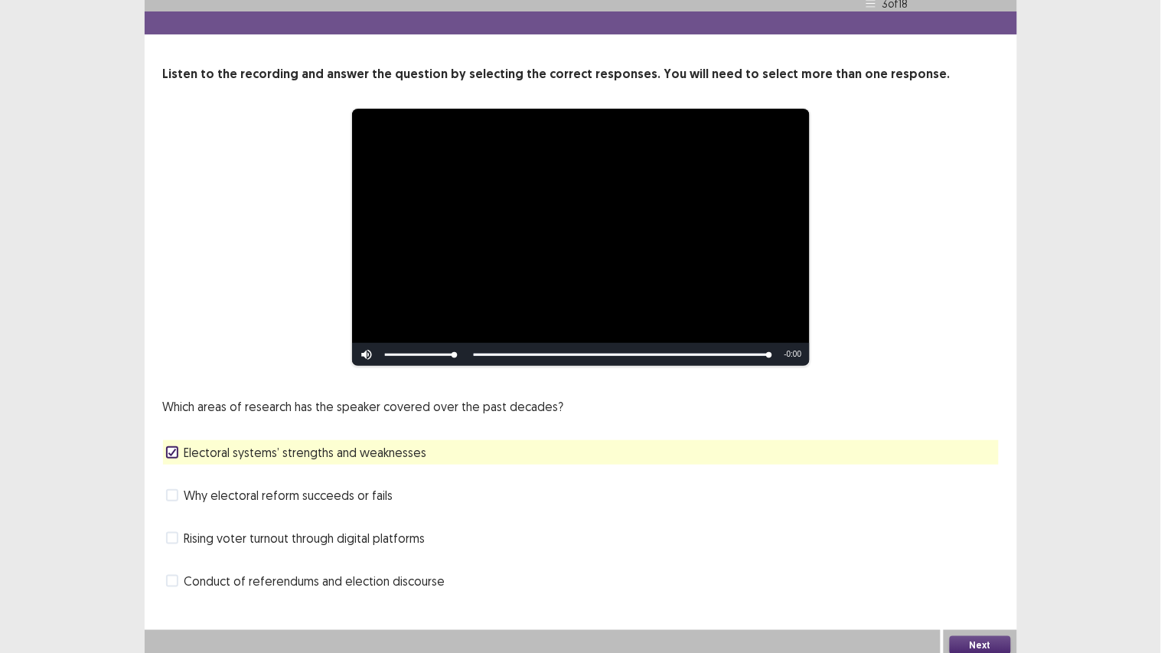
click at [400, 517] on div "Which areas of research has the speaker covered over the past decades? Electora…" at bounding box center [581, 495] width 836 height 196
click at [400, 530] on span "Rising voter turnout through digital platforms" at bounding box center [304, 538] width 241 height 18
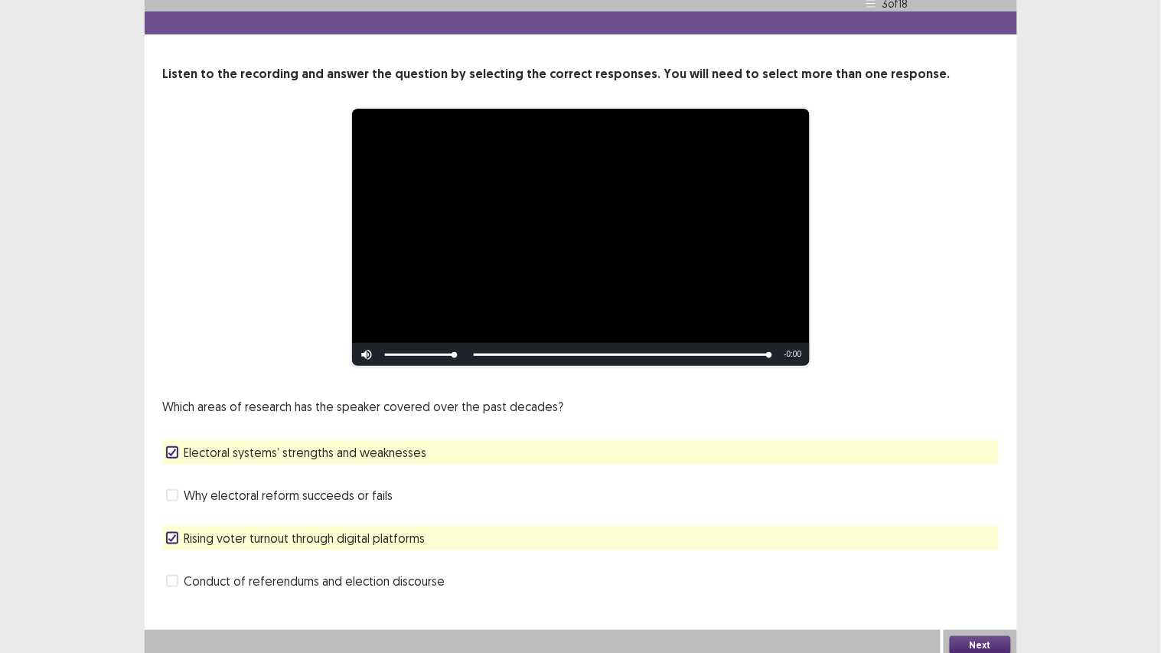
click at [399, 552] on span "Conduct of referendums and election discourse" at bounding box center [314, 581] width 261 height 18
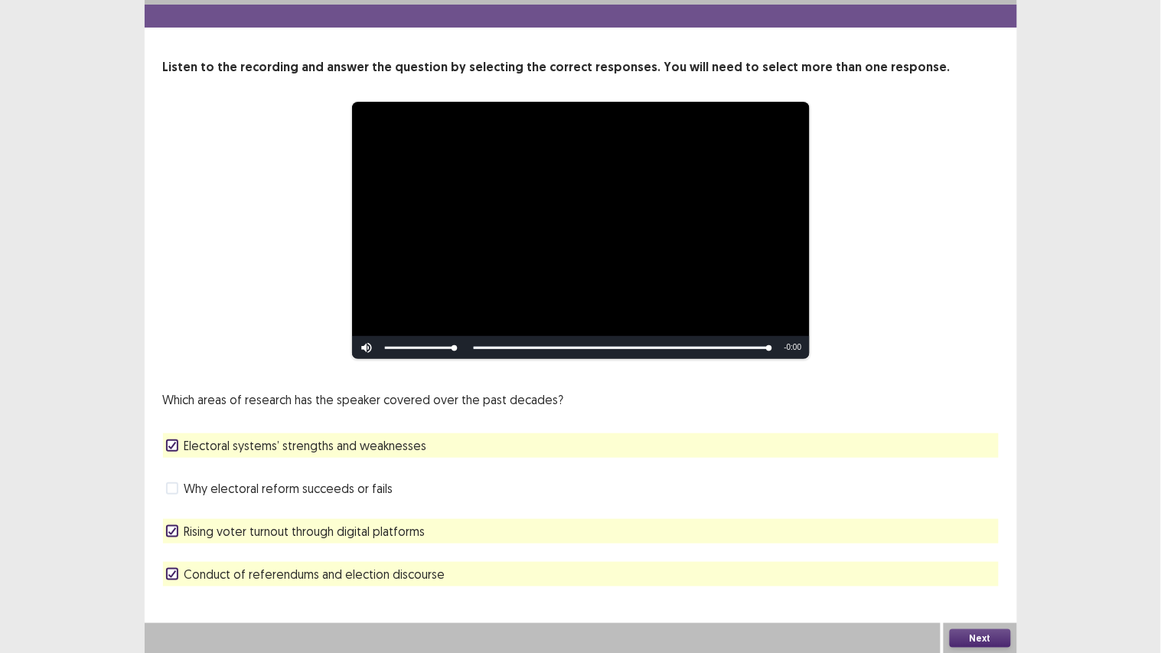
click at [373, 440] on span "Electoral systems’ strengths and weaknesses" at bounding box center [305, 445] width 243 height 18
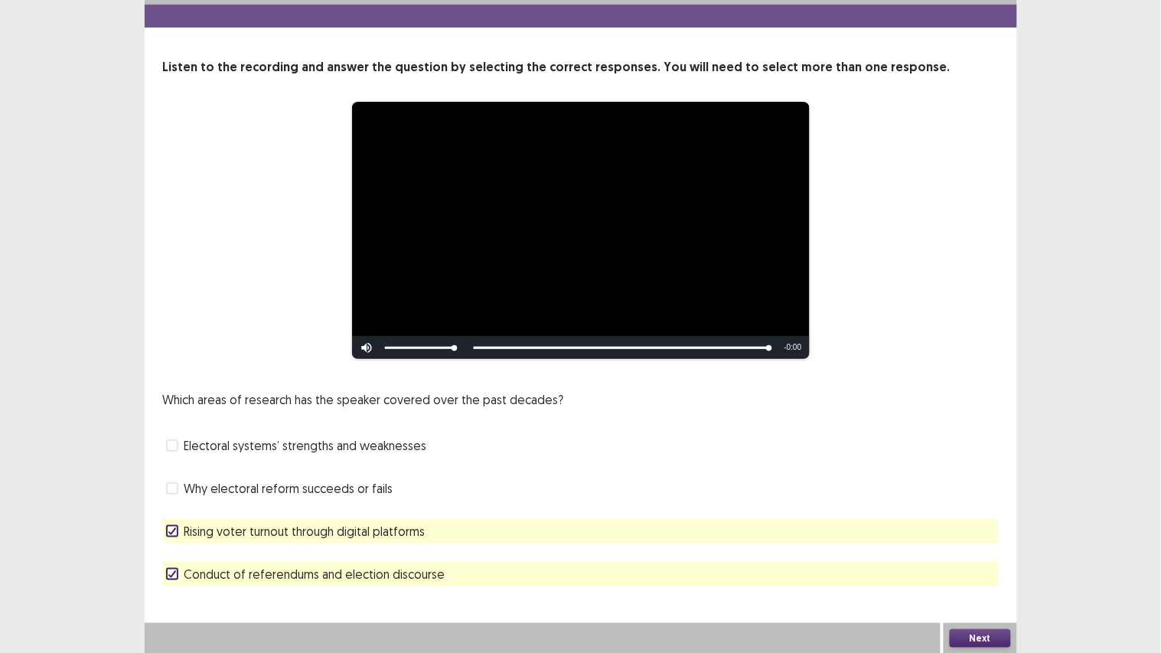
click at [967, 552] on button "Next" at bounding box center [980, 638] width 61 height 18
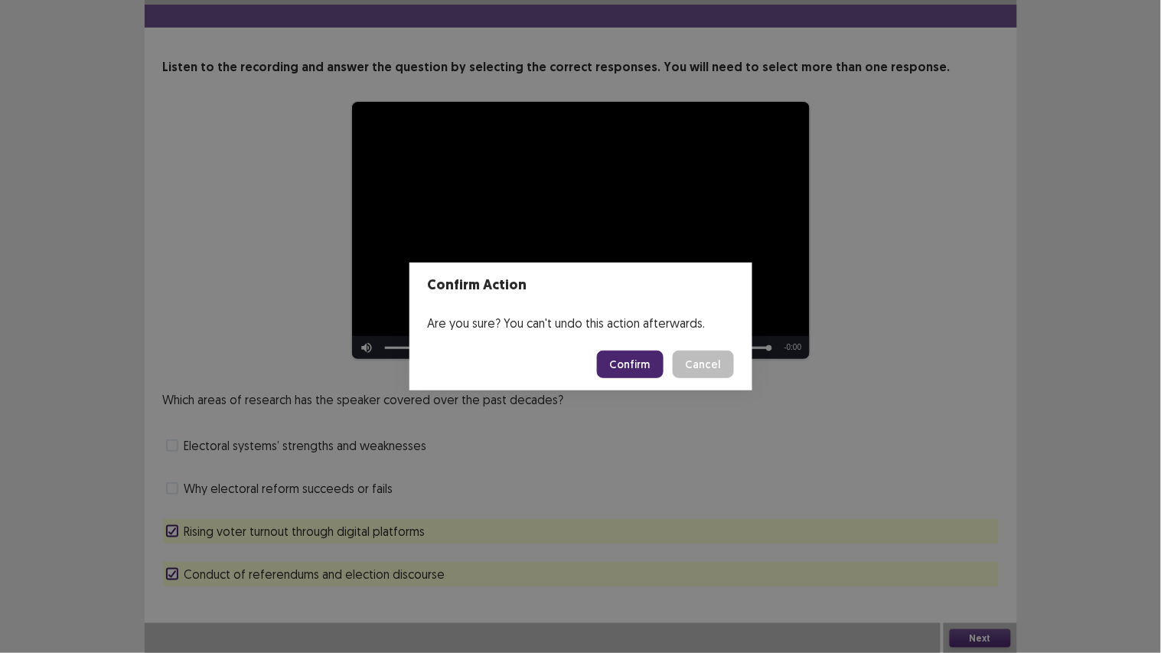
click at [643, 352] on button "Confirm" at bounding box center [630, 365] width 67 height 28
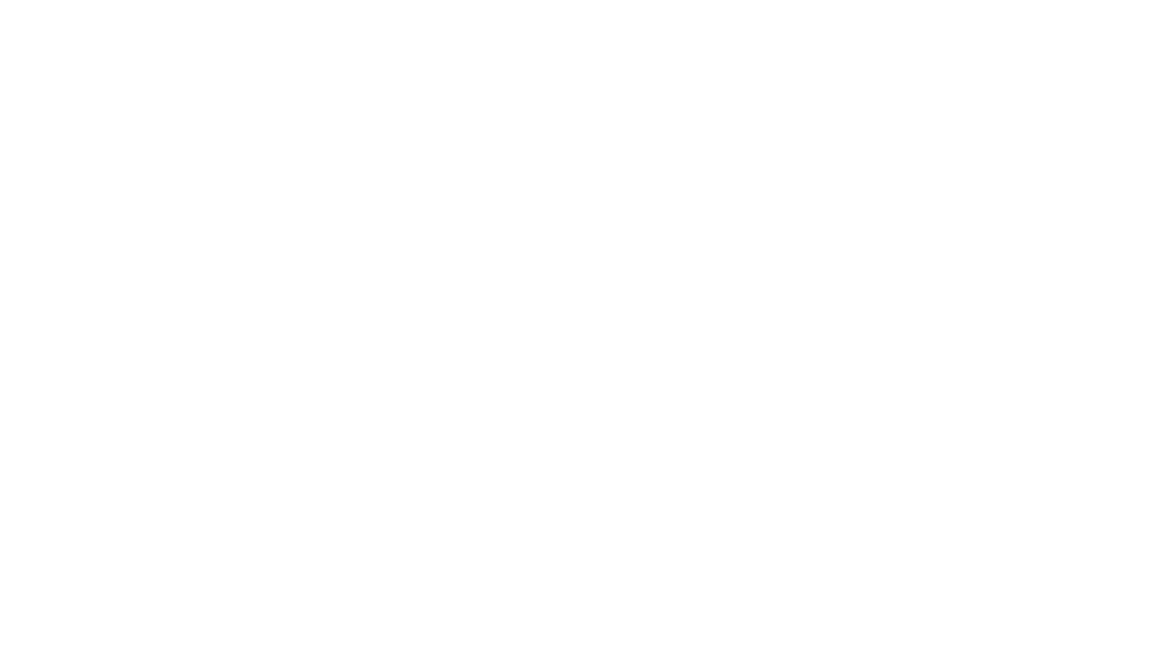
scroll to position [0, 0]
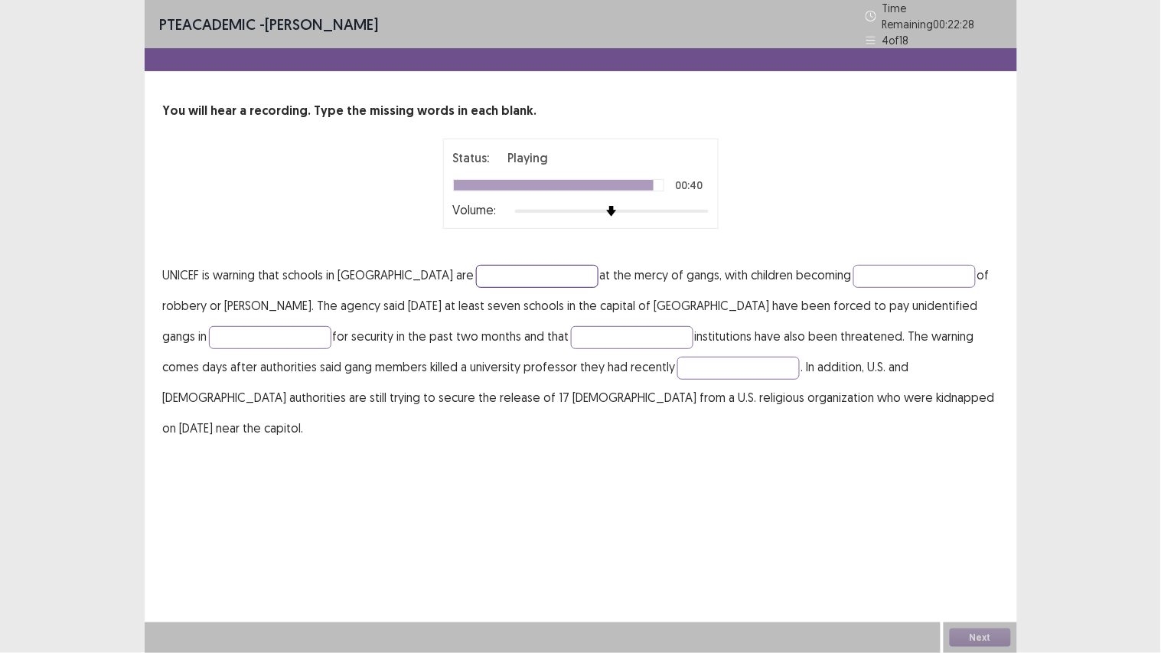
click at [484, 265] on input "text" at bounding box center [537, 276] width 122 height 23
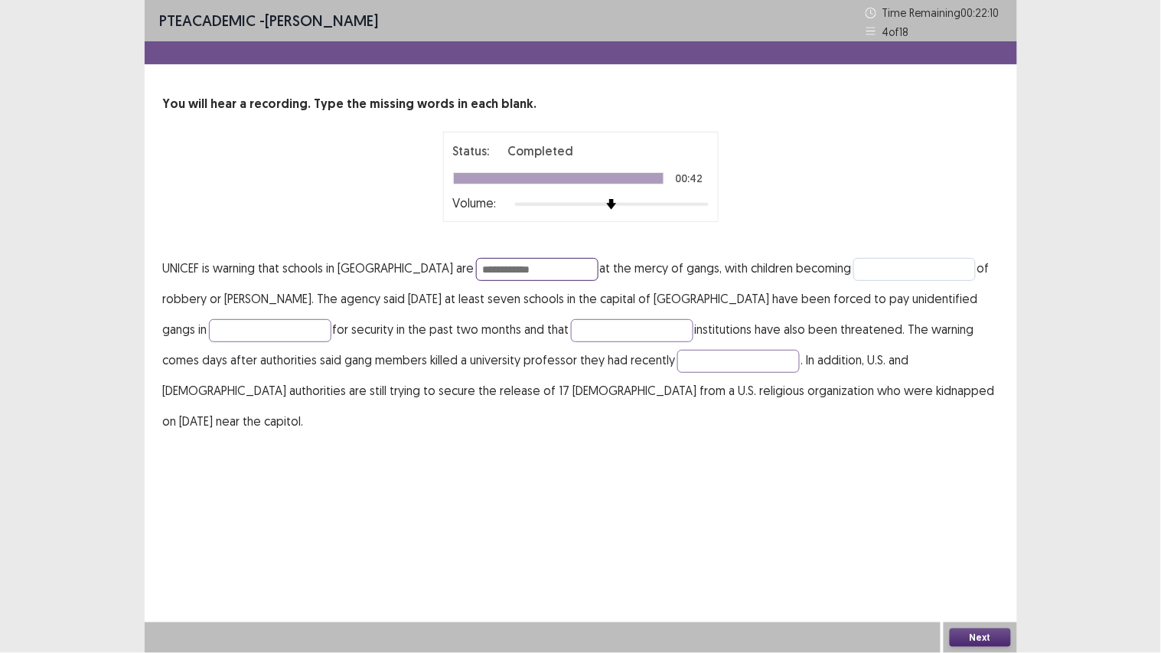
type input "**********"
click at [853, 258] on input "text" at bounding box center [914, 269] width 122 height 23
type input "*******"
click at [216, 333] on input "text" at bounding box center [270, 330] width 122 height 23
type input "********"
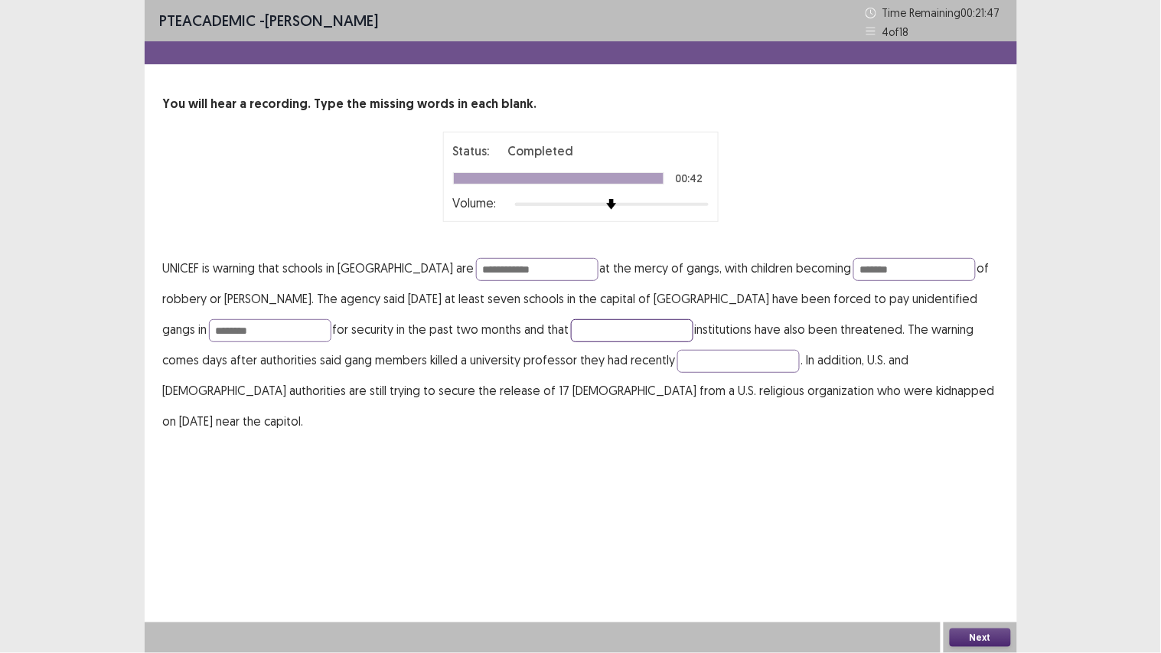
click at [571, 331] on input "text" at bounding box center [632, 330] width 122 height 23
type input "*******"
click at [677, 367] on input "text" at bounding box center [738, 361] width 122 height 23
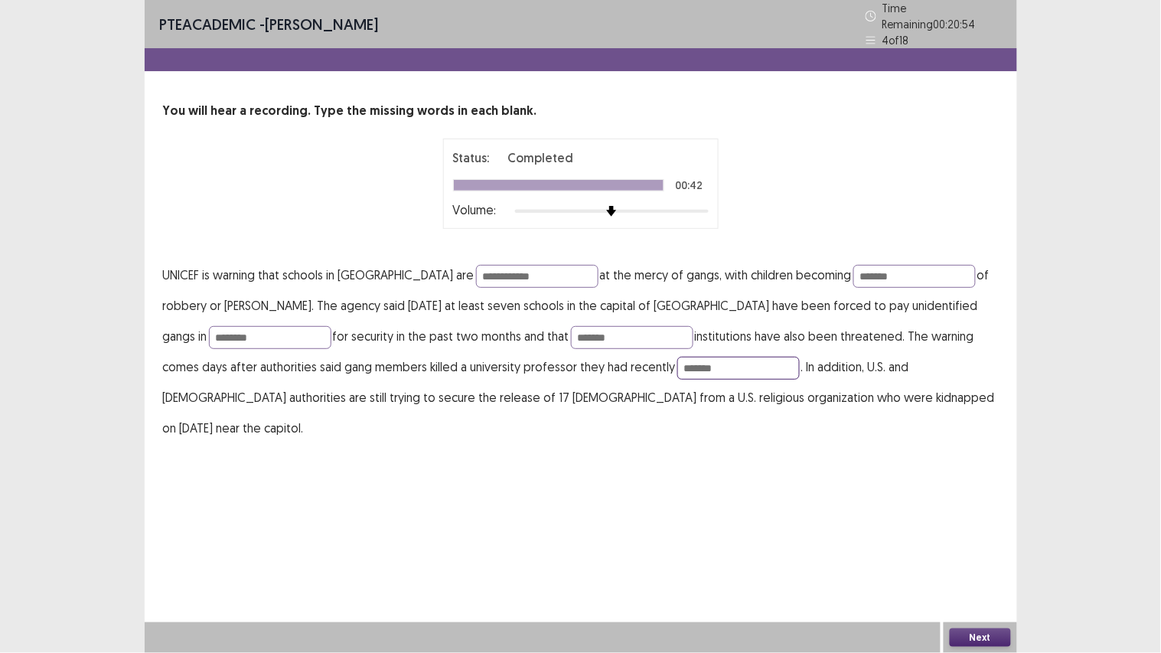
type input "*******"
click at [975, 552] on button "Next" at bounding box center [980, 637] width 61 height 18
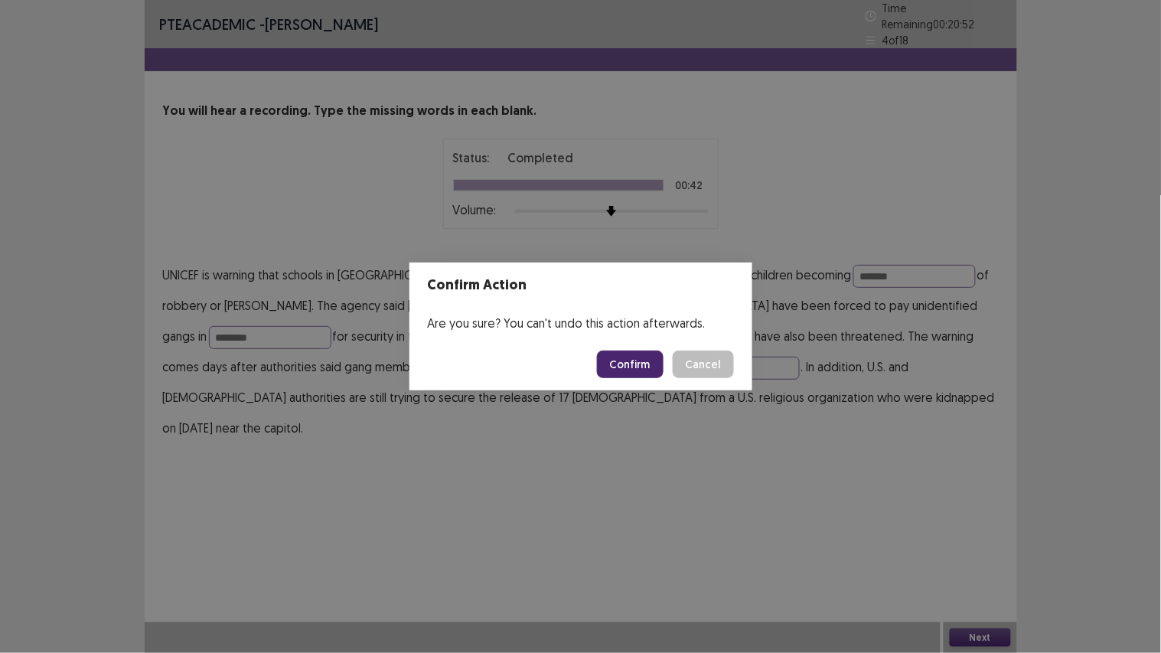
click at [647, 357] on button "Confirm" at bounding box center [630, 365] width 67 height 28
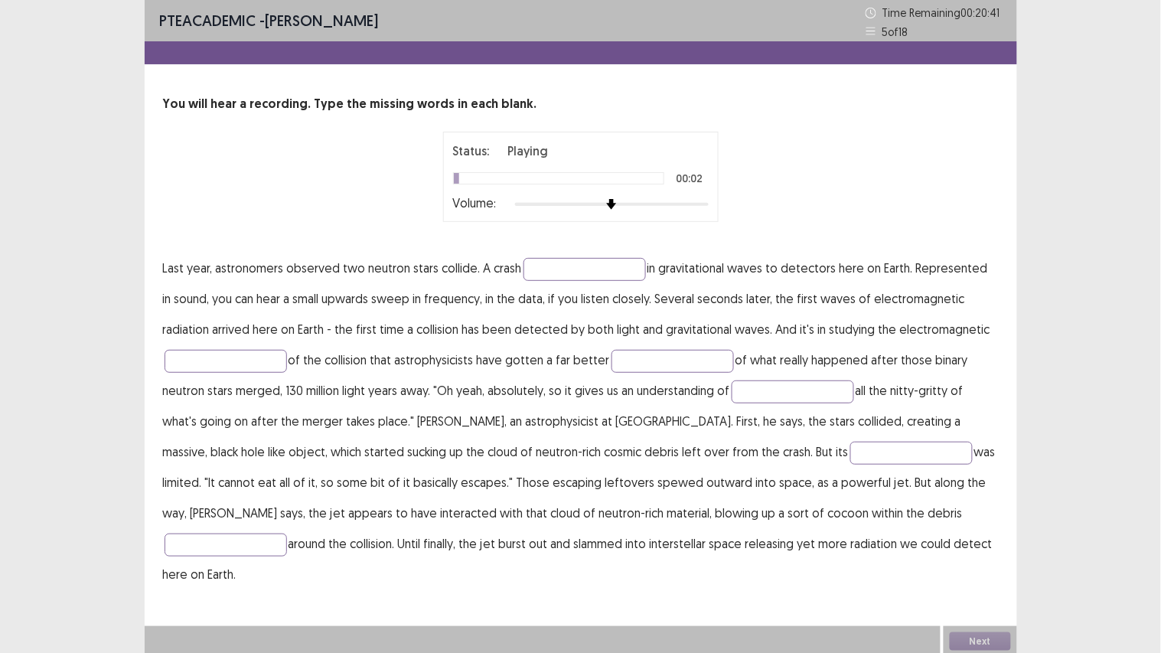
click at [602, 204] on div at bounding box center [612, 204] width 194 height 12
click at [562, 266] on input "text" at bounding box center [585, 269] width 122 height 23
type input "*****"
click at [624, 354] on input "text" at bounding box center [673, 361] width 122 height 23
type input "********"
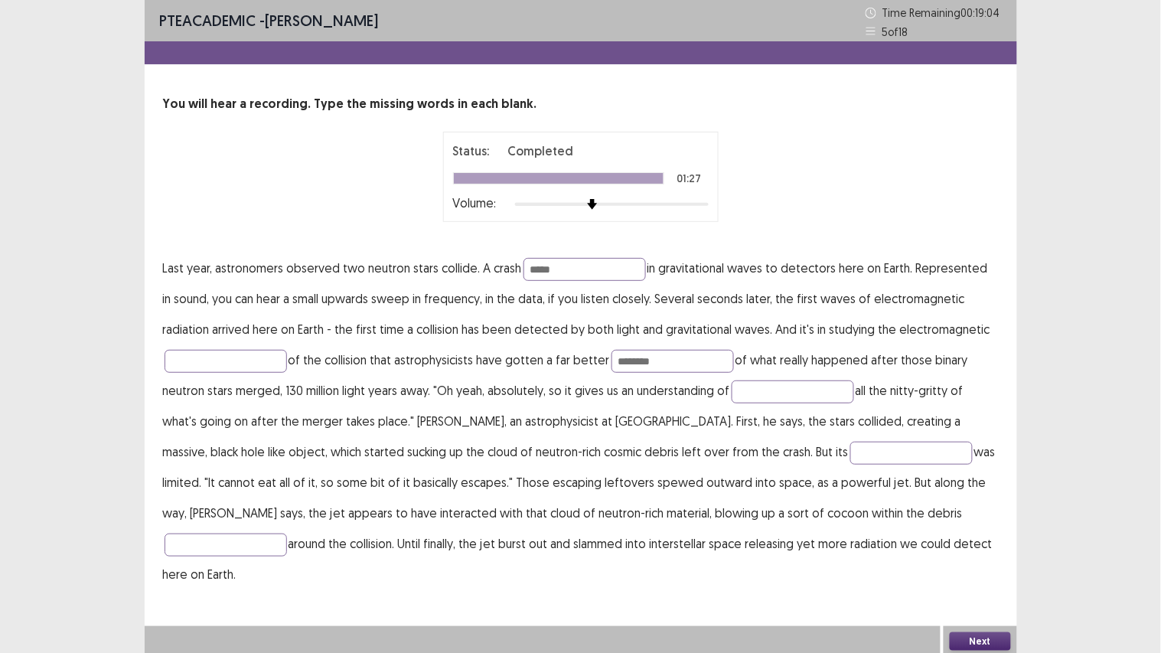
click at [808, 369] on p "Last year, astronomers observed two neutron stars collide. A crash ***** in gra…" at bounding box center [581, 421] width 836 height 337
click at [808, 387] on input "text" at bounding box center [793, 391] width 122 height 23
type input "********"
click at [791, 439] on p "Last year, astronomers observed two neutron stars collide. A crash ***** in gra…" at bounding box center [581, 421] width 836 height 337
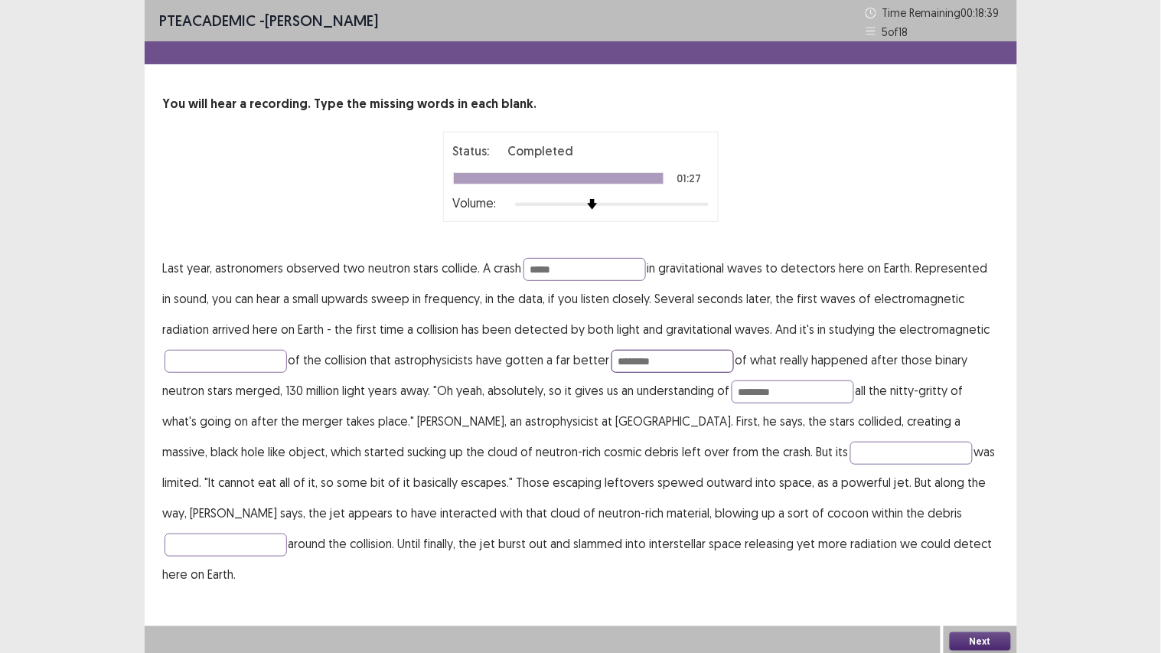
click at [657, 353] on input "********" at bounding box center [673, 361] width 122 height 23
type input "*"
type input "*****"
click at [785, 389] on input "********" at bounding box center [793, 391] width 122 height 23
type input "*"
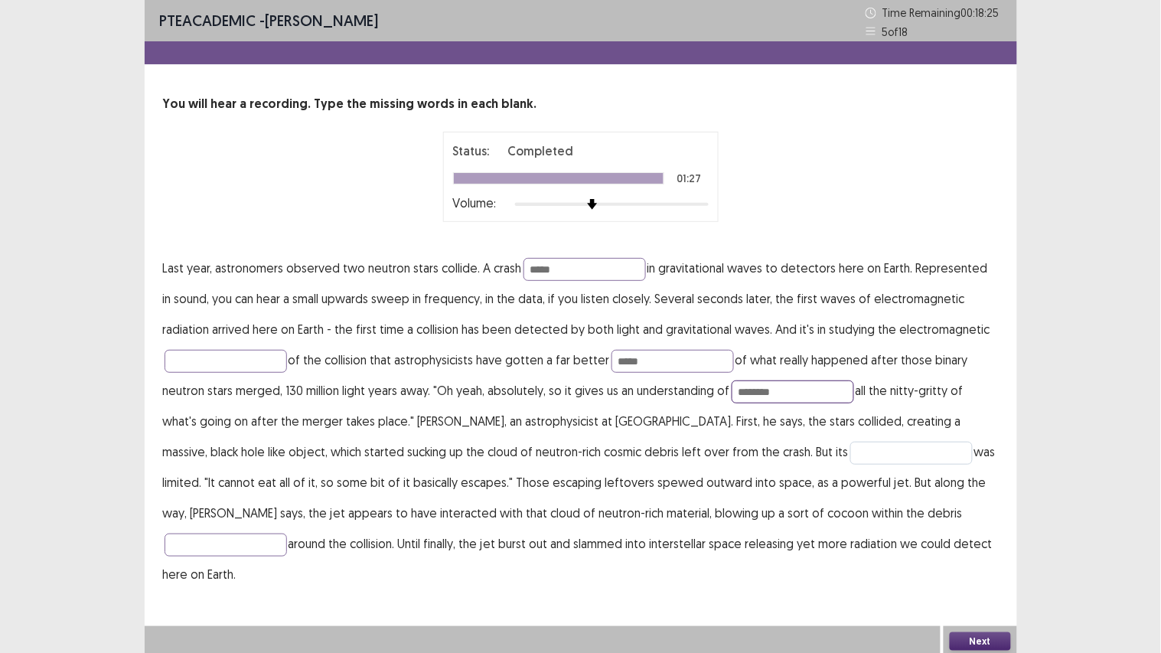
type input "********"
click at [850, 445] on input "text" at bounding box center [911, 453] width 122 height 23
type input "********"
click at [287, 533] on input "text" at bounding box center [226, 544] width 122 height 23
type input "********"
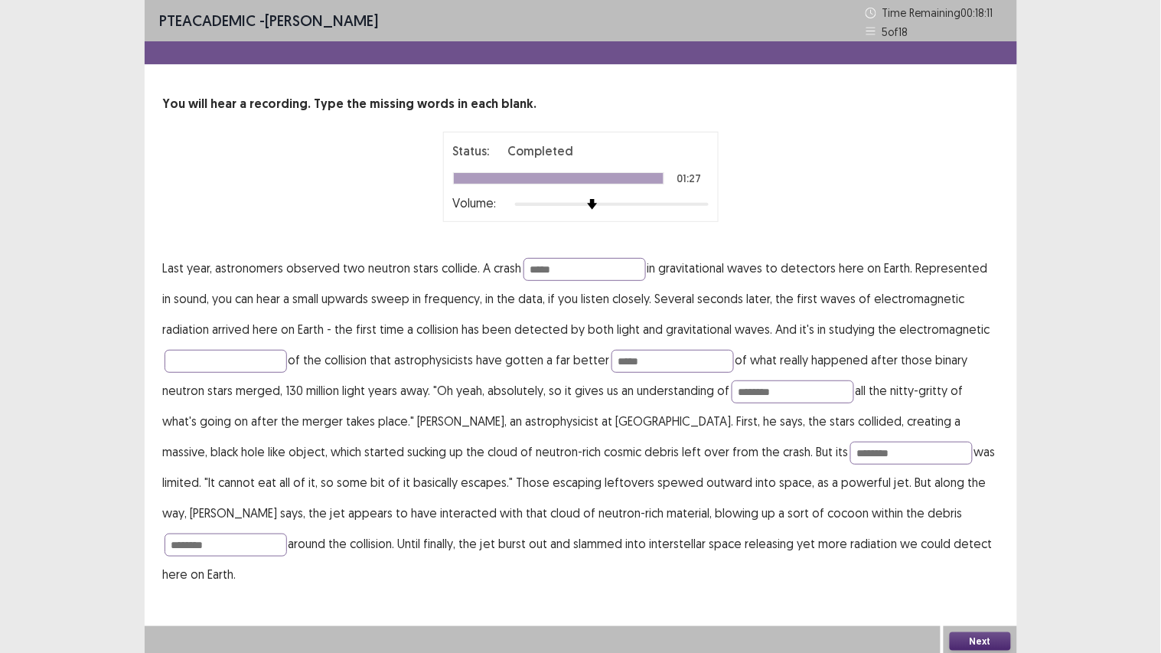
click at [961, 552] on button "Next" at bounding box center [980, 641] width 61 height 18
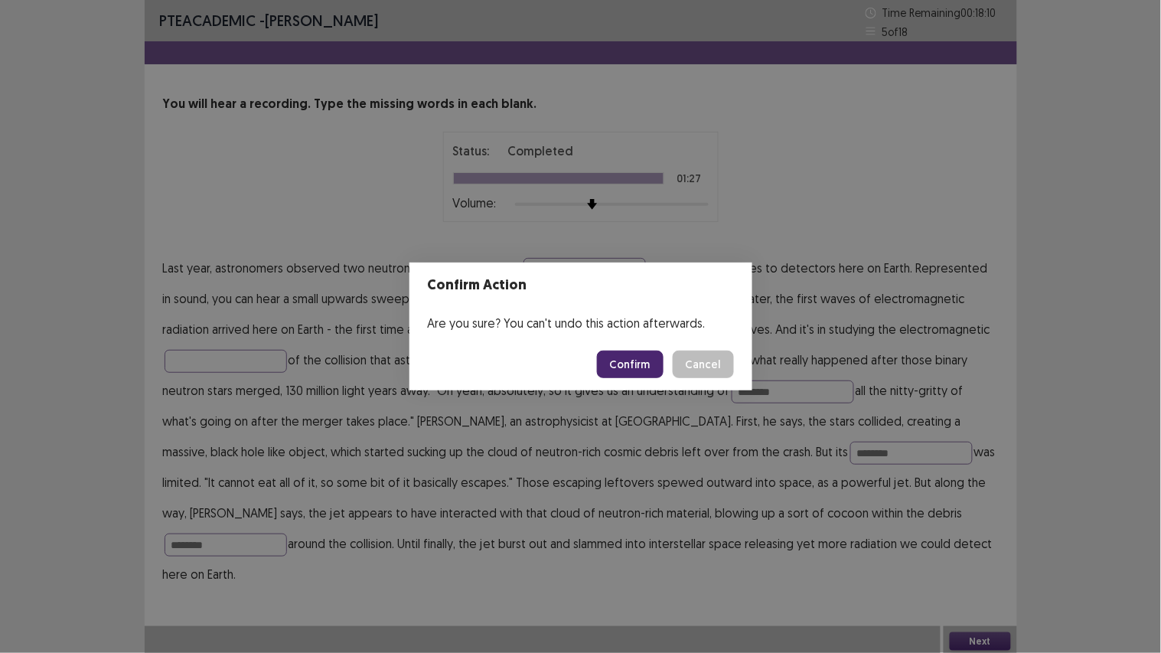
click at [651, 357] on button "Confirm" at bounding box center [630, 365] width 67 height 28
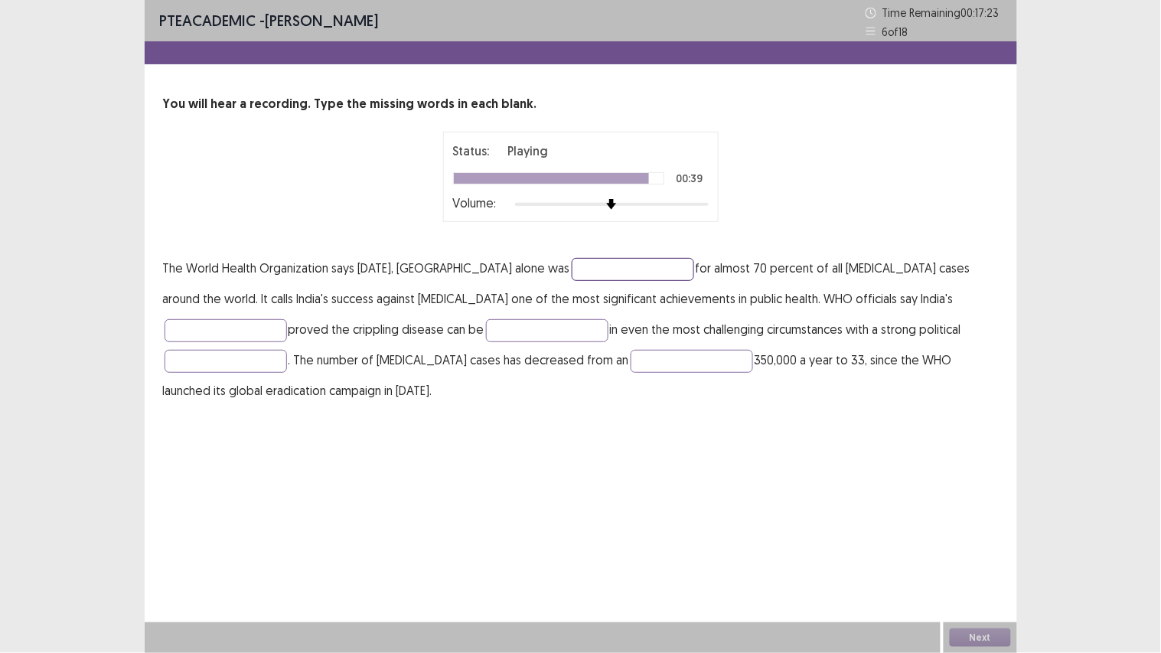
click at [576, 271] on input "text" at bounding box center [633, 269] width 122 height 23
type input "**********"
click at [287, 319] on input "text" at bounding box center [226, 330] width 122 height 23
click at [287, 319] on input "**********" at bounding box center [226, 330] width 122 height 23
type input "**********"
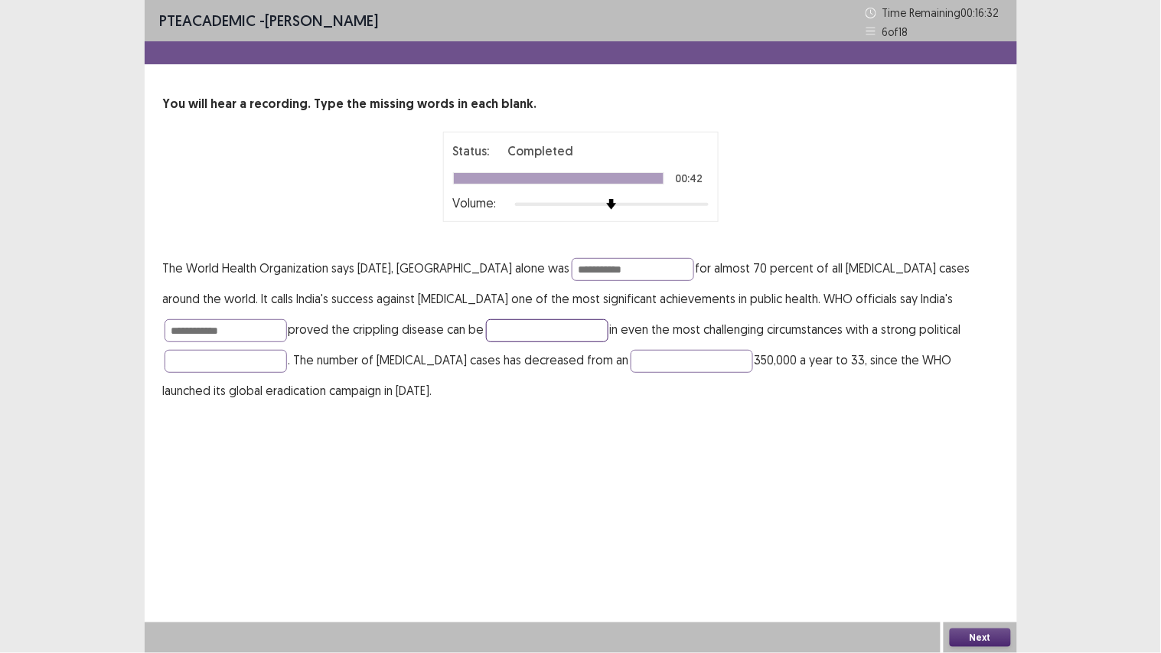
click at [486, 329] on input "text" at bounding box center [547, 330] width 122 height 23
type input "**********"
click at [287, 350] on input "text" at bounding box center [226, 361] width 122 height 23
type input "**********"
click at [436, 347] on p "**********" at bounding box center [581, 329] width 836 height 153
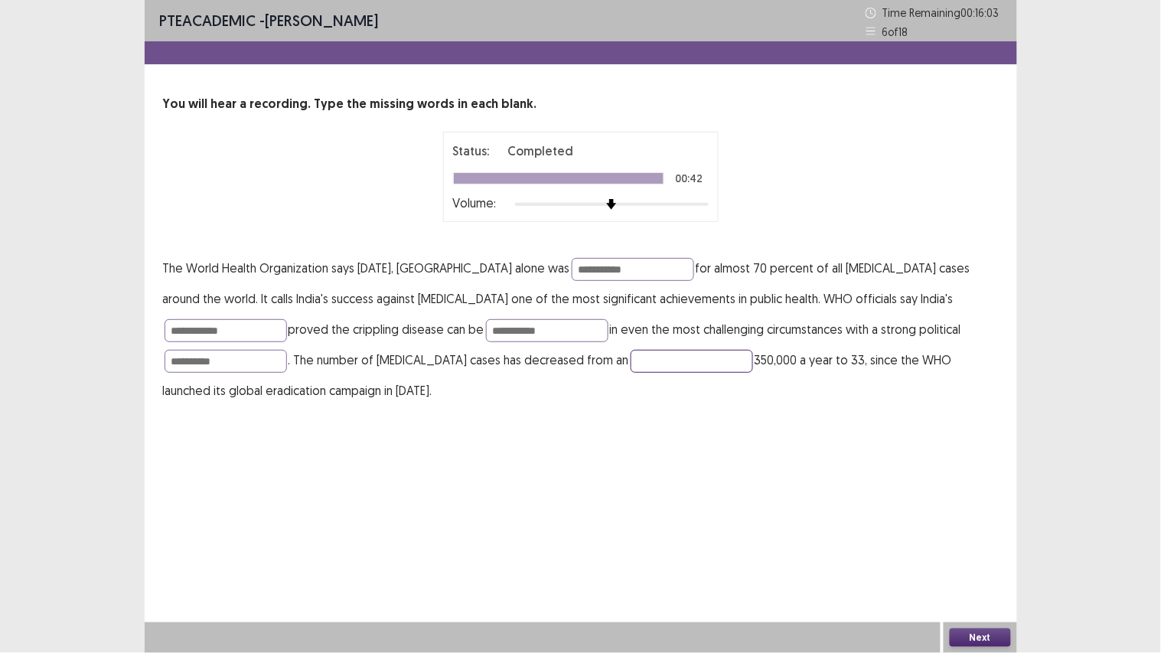
click at [631, 367] on input "text" at bounding box center [692, 361] width 122 height 23
type input "*********"
click at [967, 552] on div "Next" at bounding box center [980, 637] width 73 height 31
click at [967, 552] on button "Next" at bounding box center [980, 637] width 61 height 18
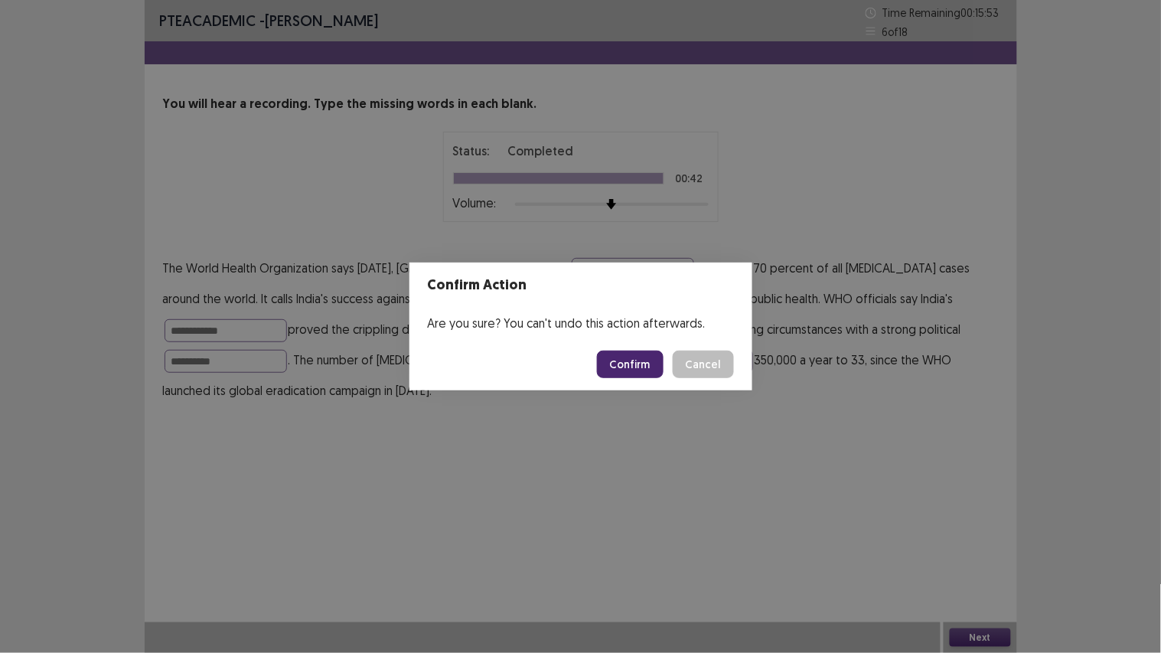
click at [635, 364] on button "Confirm" at bounding box center [630, 365] width 67 height 28
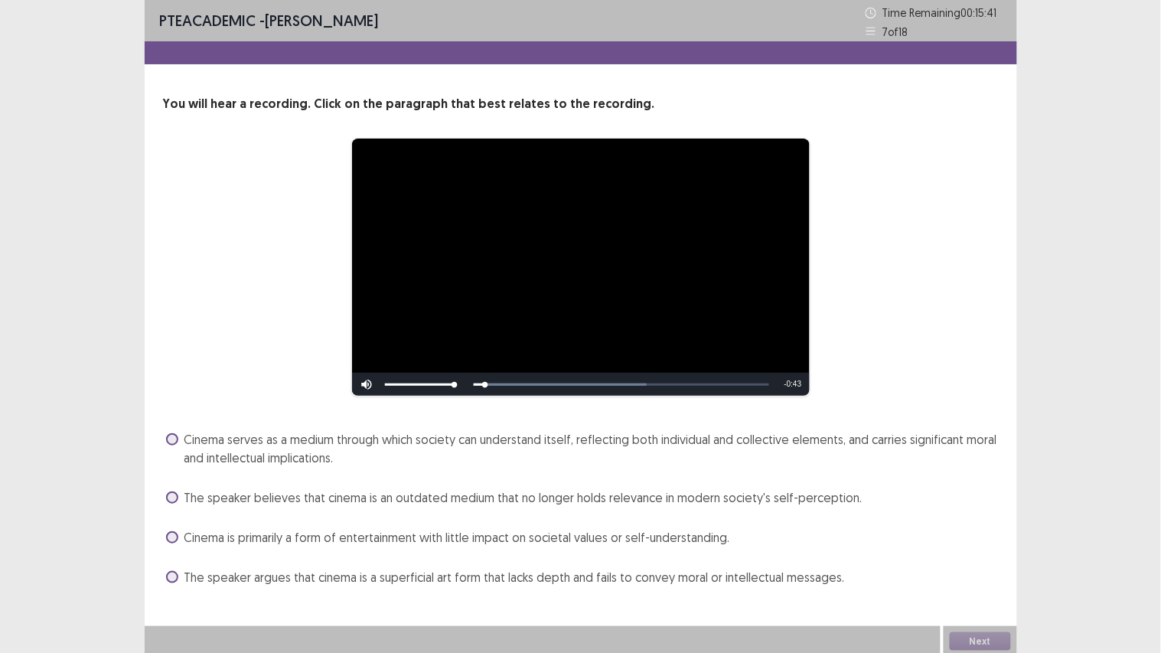
scroll to position [4, 0]
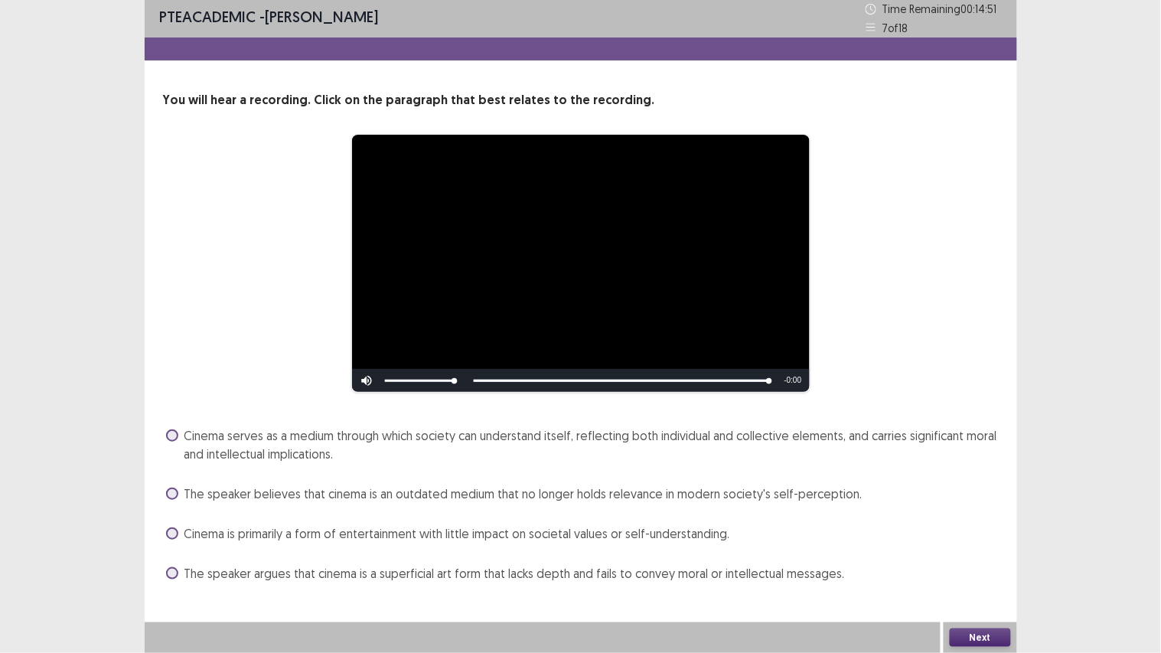
click at [646, 552] on div "Cinema serves as a medium through which society can understand itself, reflecti…" at bounding box center [581, 504] width 836 height 162
click at [647, 552] on span "The speaker argues that cinema is a superficial art form that lacks depth and f…" at bounding box center [514, 573] width 660 height 18
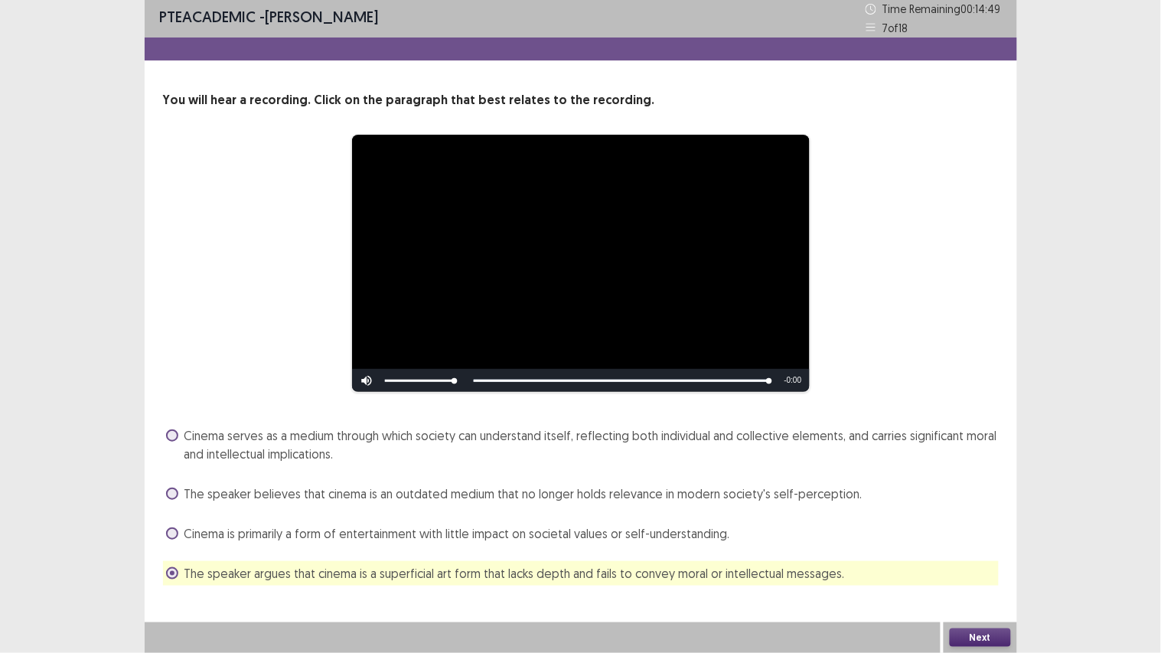
click at [628, 531] on span "Cinema is primarily a form of entertainment with little impact on societal valu…" at bounding box center [457, 533] width 546 height 18
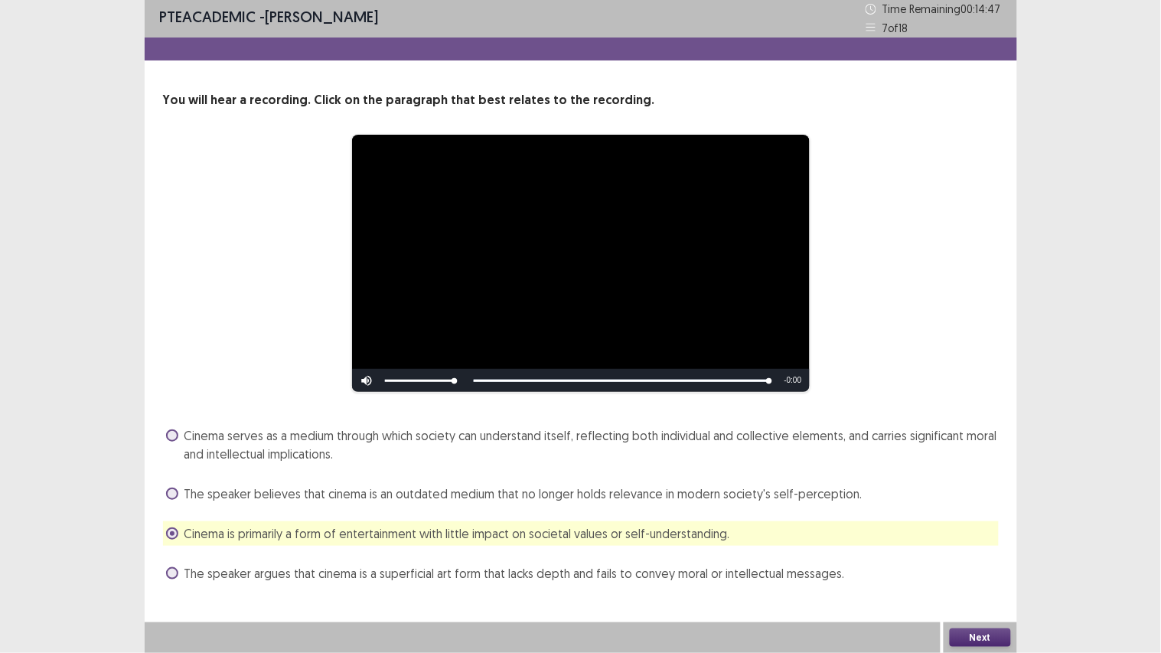
click at [630, 552] on span "The speaker argues that cinema is a superficial art form that lacks depth and f…" at bounding box center [514, 573] width 660 height 18
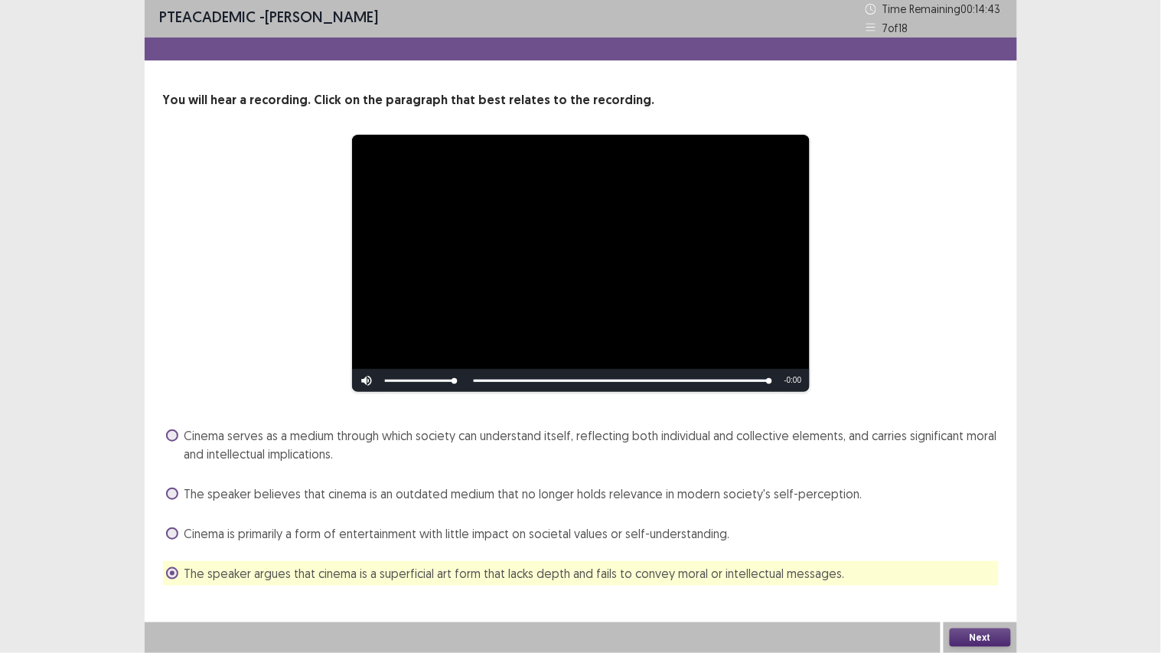
click at [700, 529] on span "Cinema is primarily a form of entertainment with little impact on societal valu…" at bounding box center [457, 533] width 546 height 18
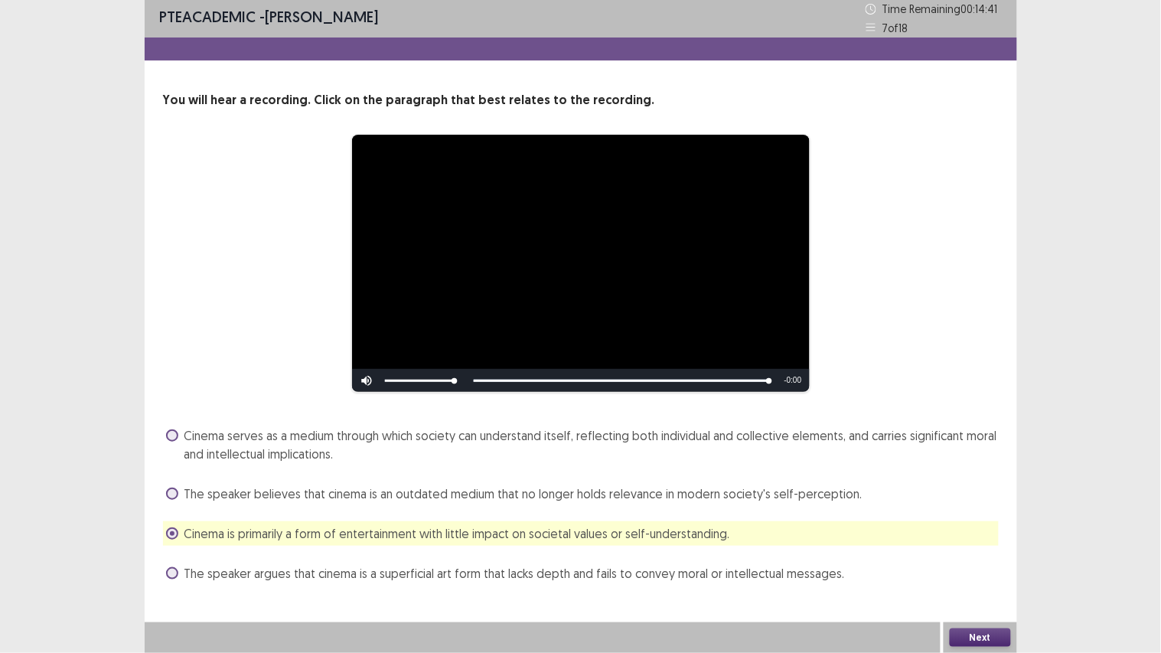
click at [1000, 552] on button "Next" at bounding box center [980, 637] width 61 height 18
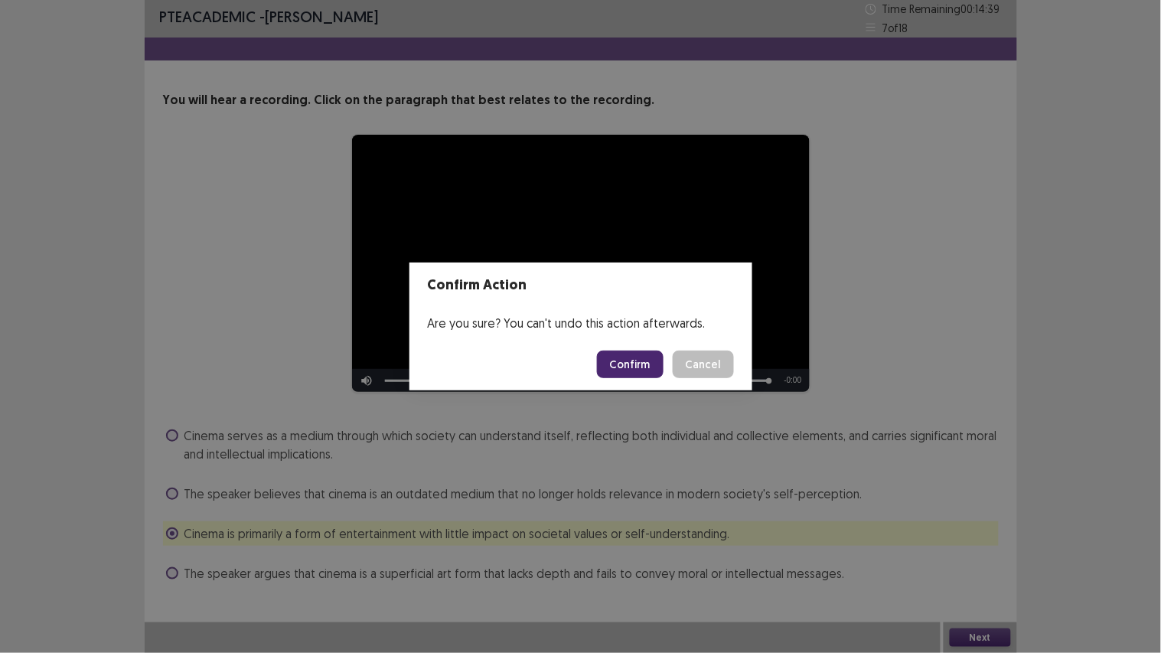
click at [620, 355] on button "Confirm" at bounding box center [630, 365] width 67 height 28
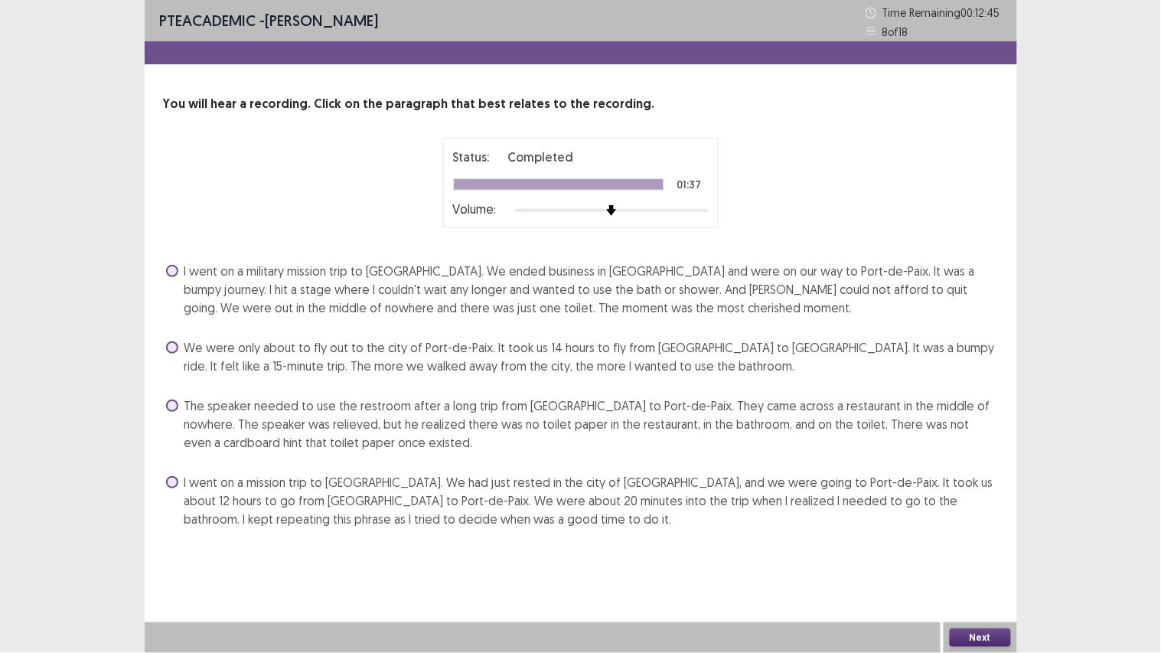
click at [592, 305] on span "I went on a military mission trip to [GEOGRAPHIC_DATA]. We ended business in [G…" at bounding box center [591, 289] width 814 height 55
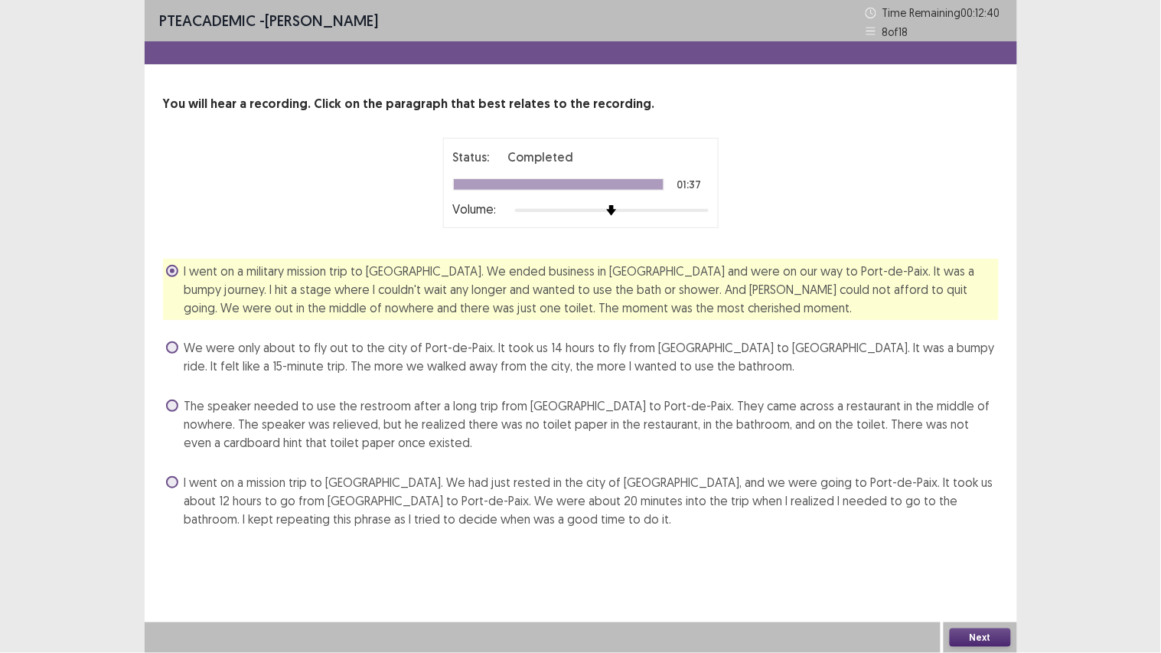
click at [961, 552] on button "Next" at bounding box center [980, 637] width 61 height 18
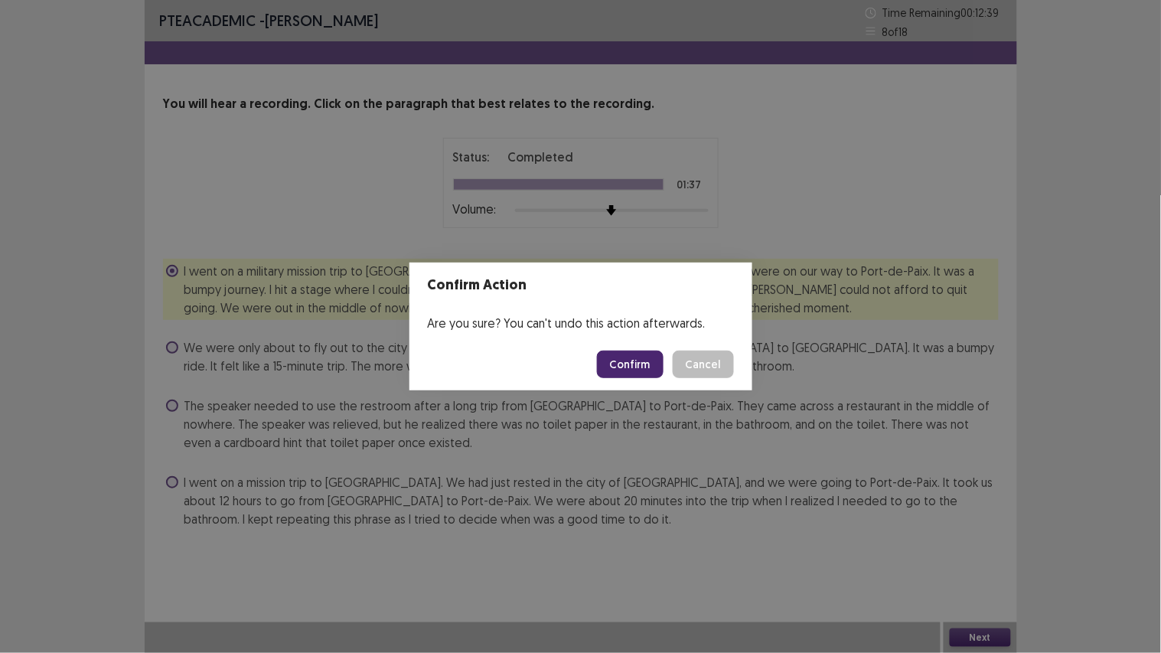
click at [643, 357] on button "Confirm" at bounding box center [630, 365] width 67 height 28
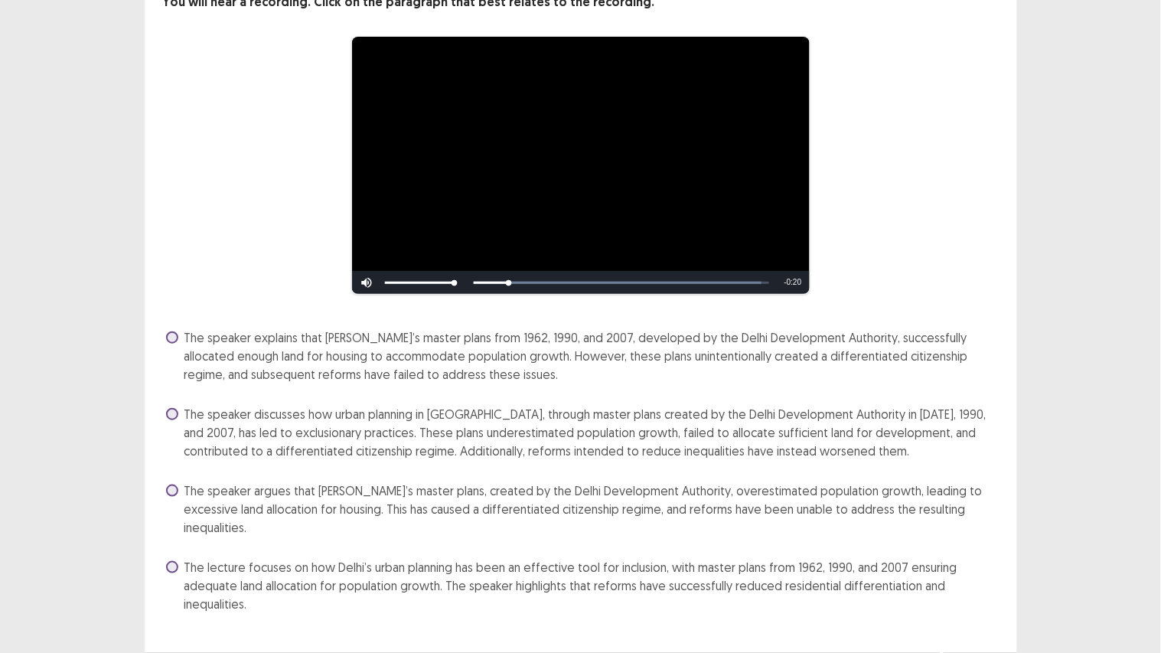
scroll to position [113, 0]
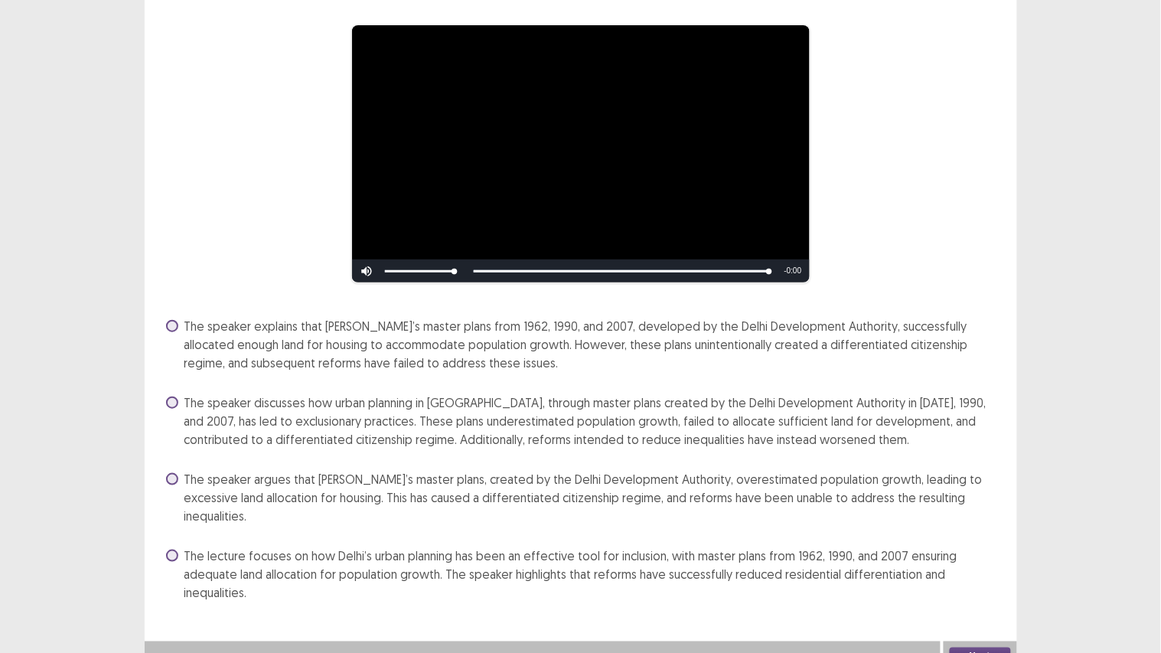
click at [697, 482] on span "The speaker argues that [PERSON_NAME]’s master plans, created by the Delhi Deve…" at bounding box center [591, 497] width 814 height 55
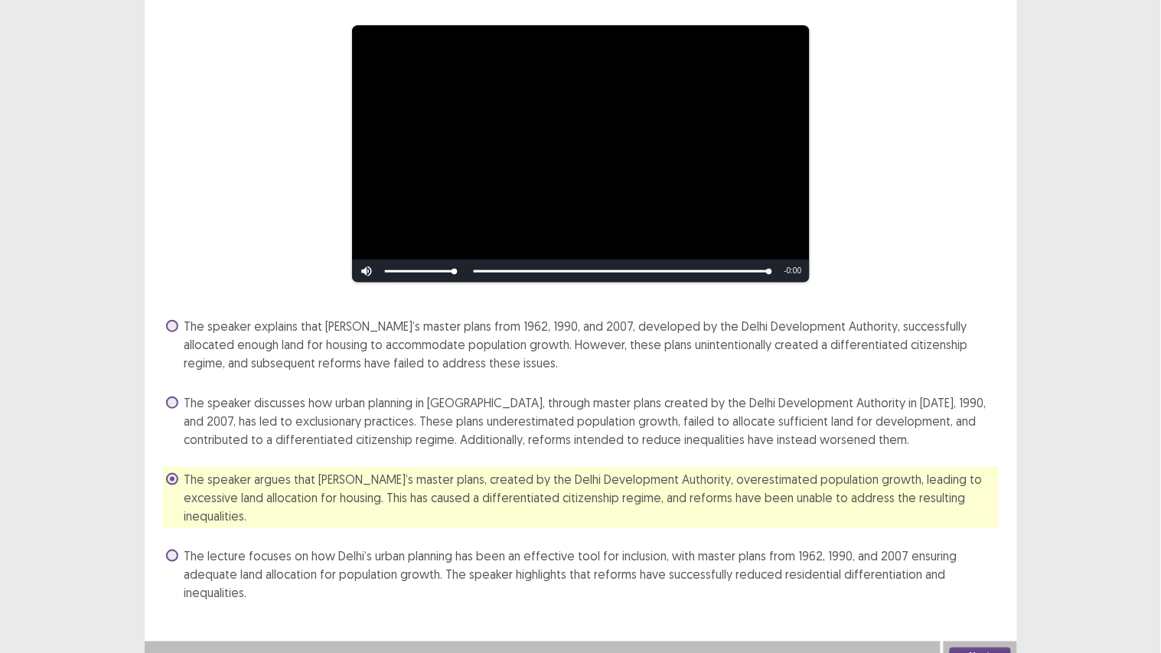
click at [947, 552] on div "**********" at bounding box center [581, 279] width 873 height 785
click at [966, 552] on button "Next" at bounding box center [980, 656] width 61 height 18
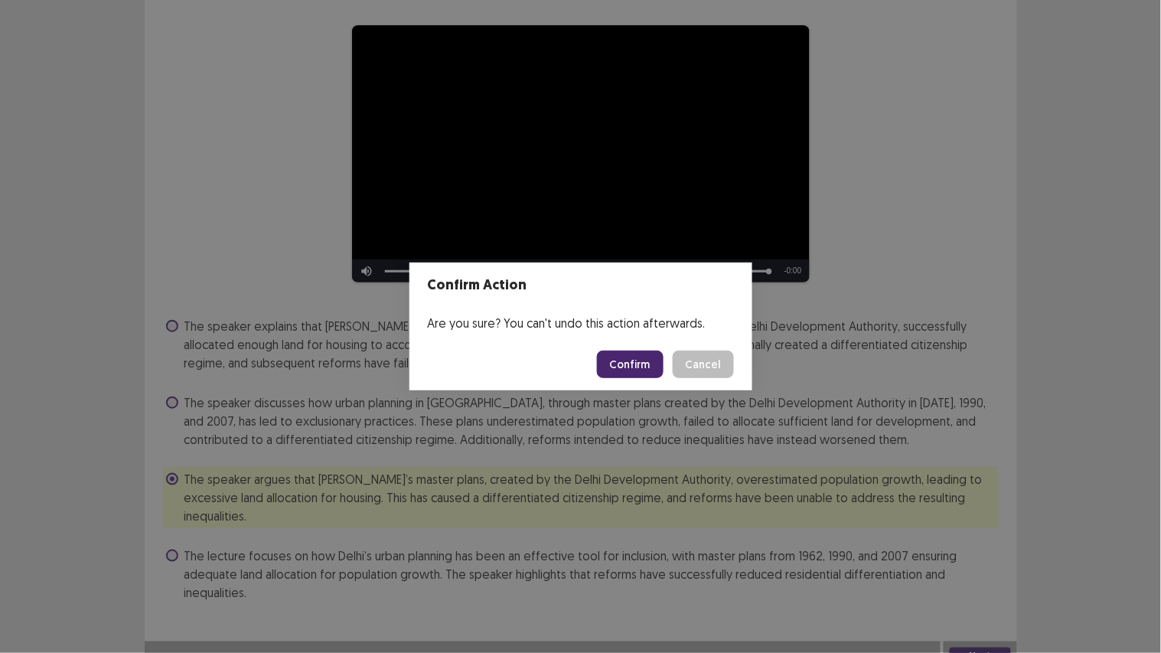
click at [616, 364] on button "Confirm" at bounding box center [630, 365] width 67 height 28
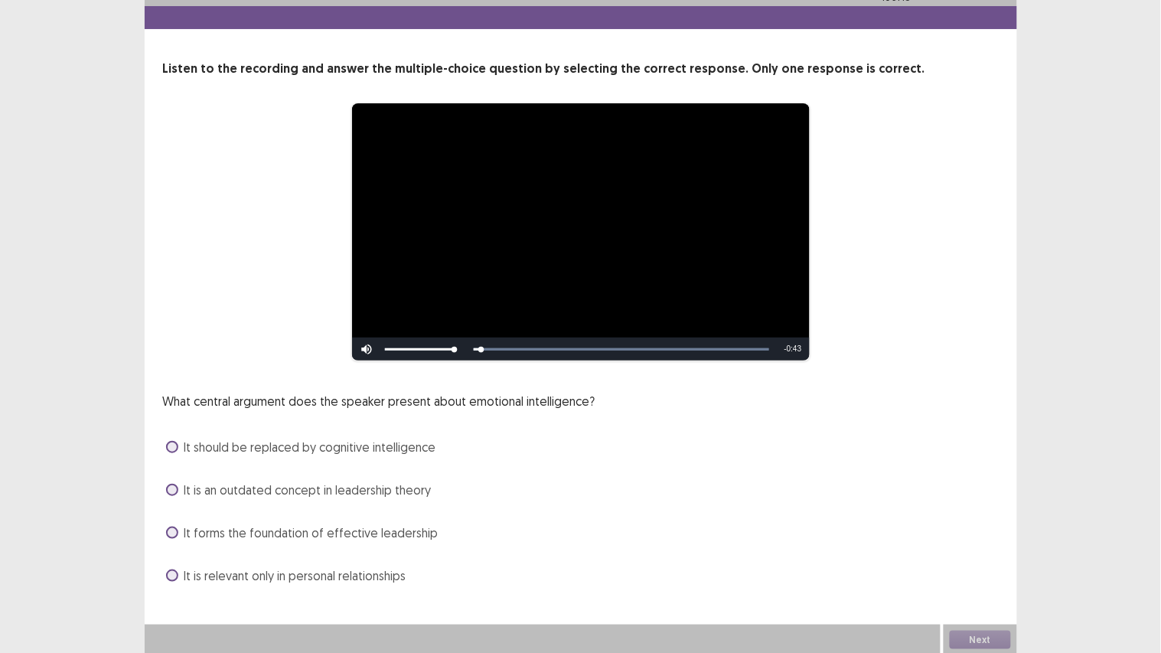
scroll to position [37, 0]
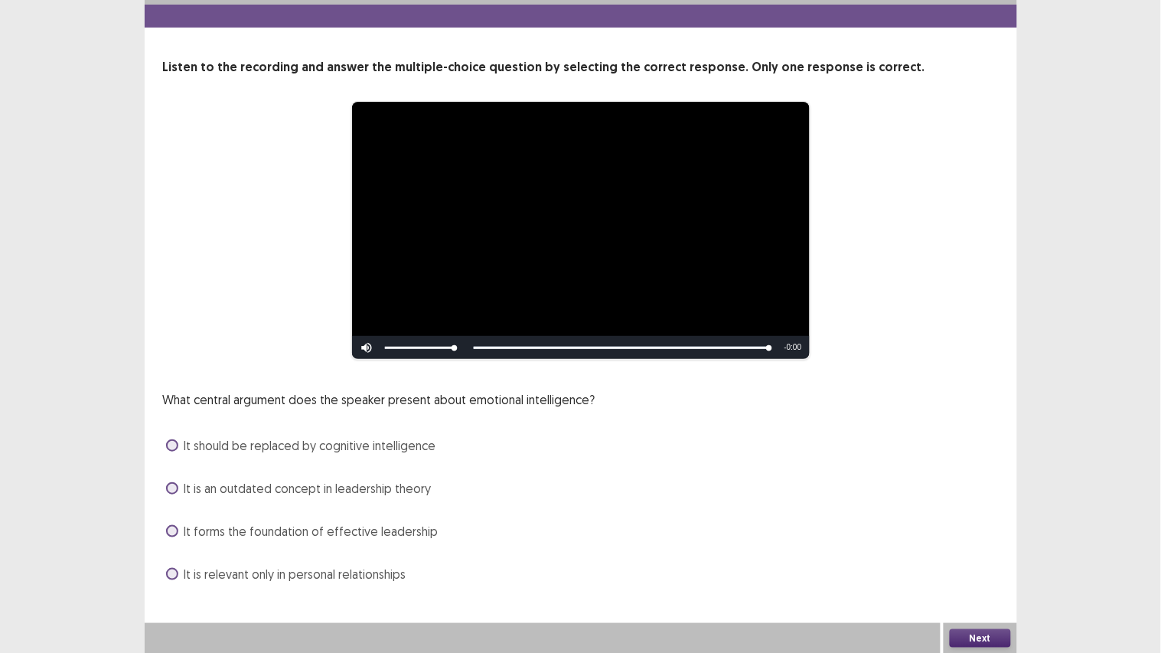
click at [425, 525] on span "It forms the foundation of effective leadership" at bounding box center [311, 531] width 254 height 18
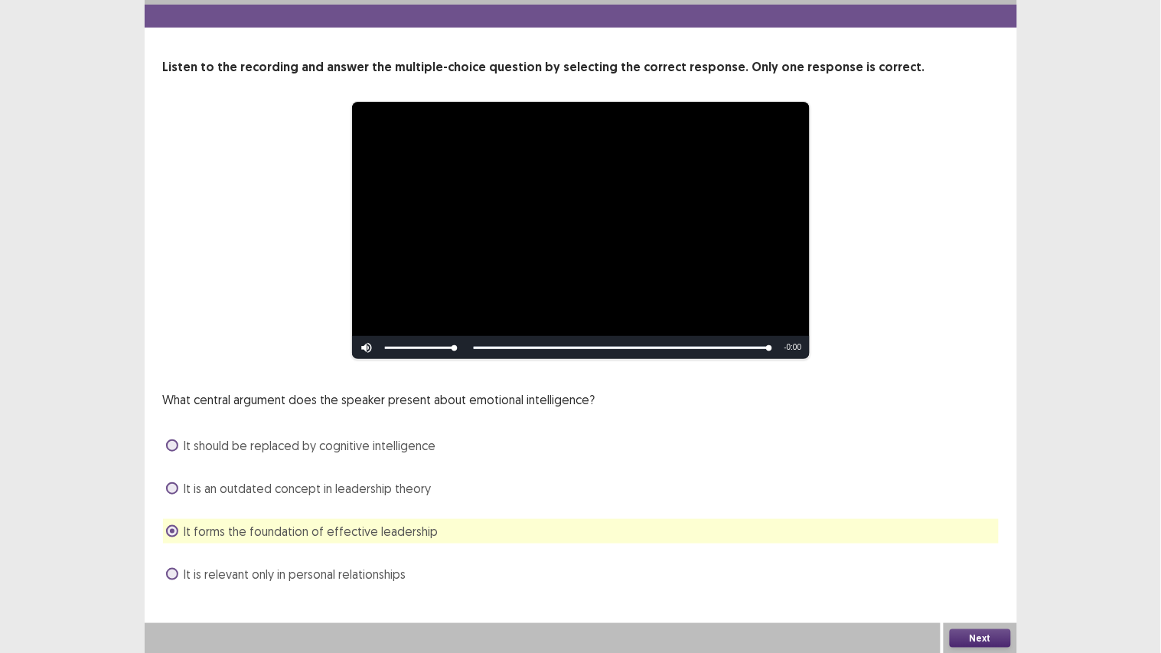
click at [961, 552] on button "Next" at bounding box center [980, 638] width 61 height 18
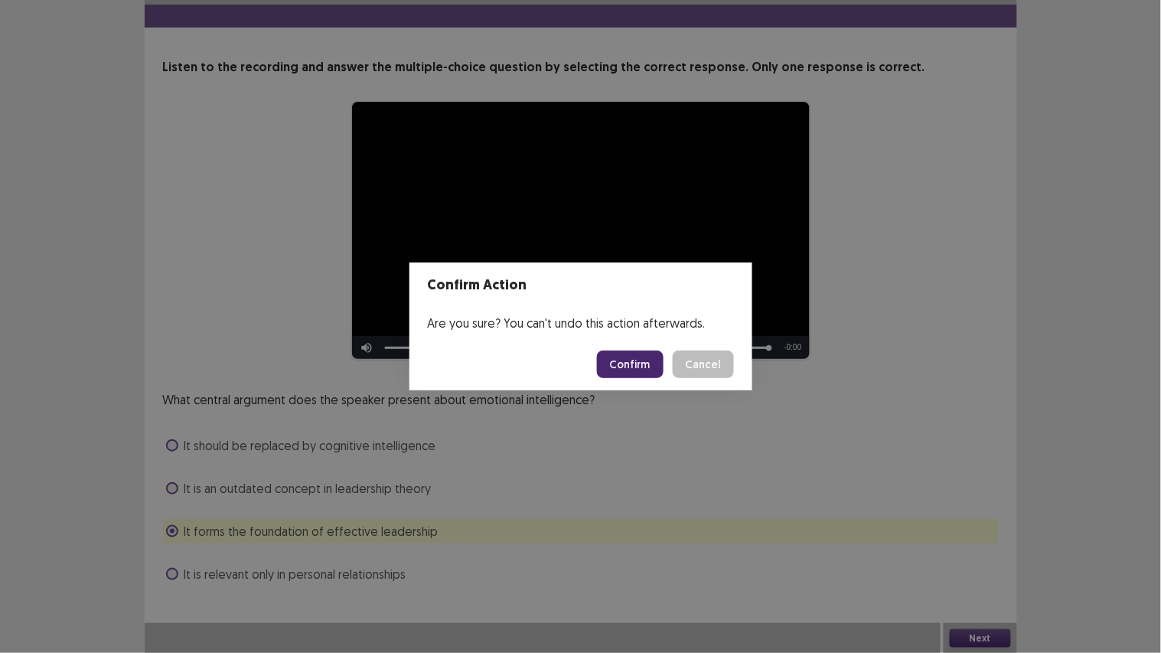
click at [639, 366] on button "Confirm" at bounding box center [630, 365] width 67 height 28
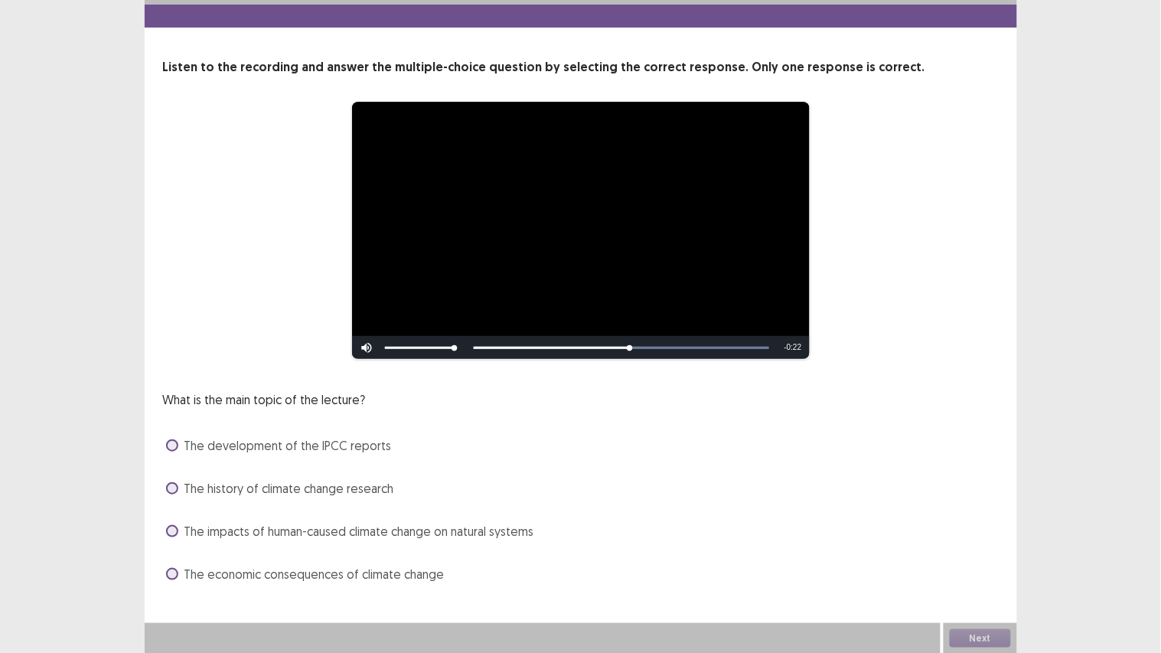
click at [325, 517] on div "What is the main topic of the lecture? The development of the IPCC reports The …" at bounding box center [581, 488] width 836 height 196
click at [325, 526] on span "The impacts of human-caused climate change on natural systems" at bounding box center [359, 531] width 350 height 18
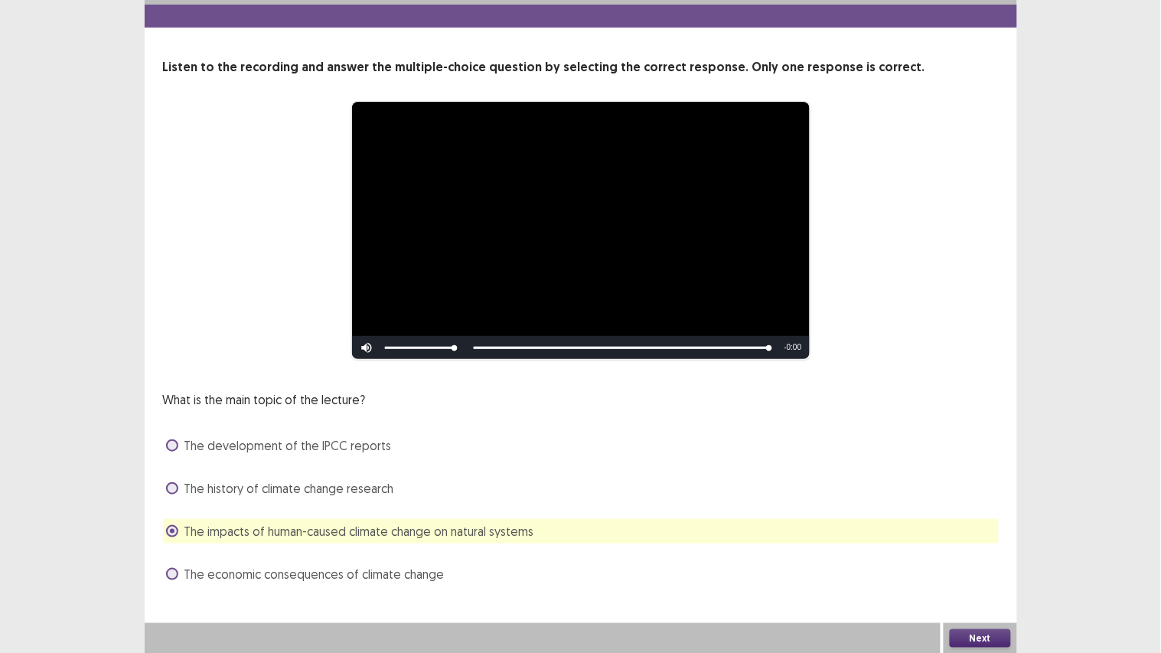
click at [997, 552] on div "Next" at bounding box center [980, 638] width 73 height 31
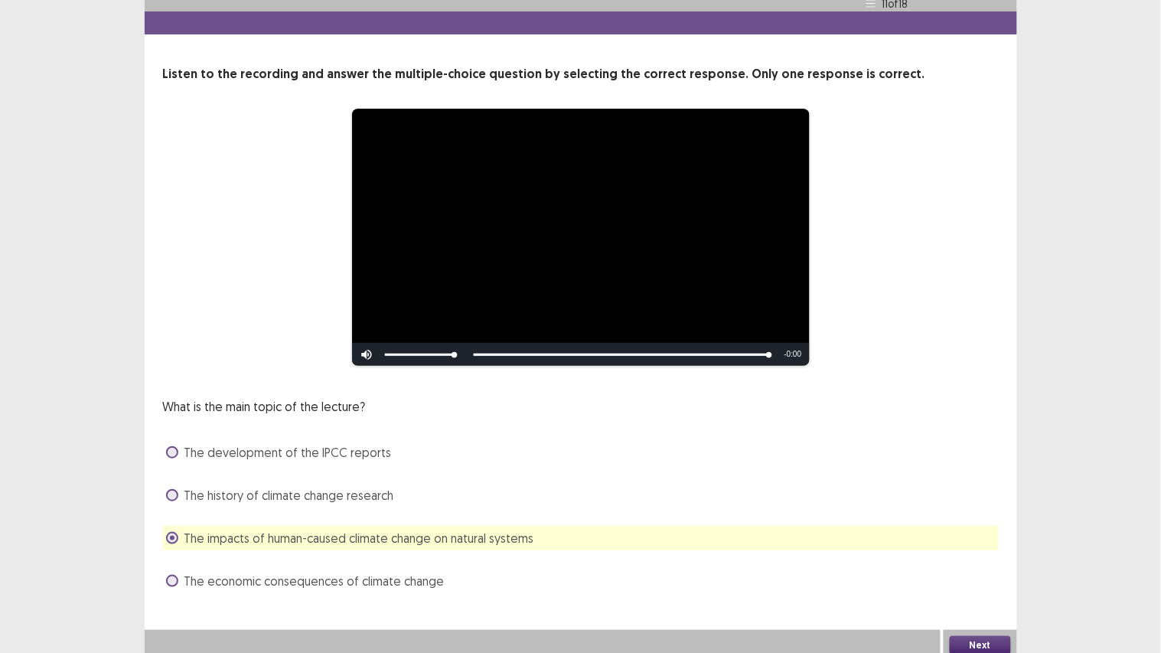
click at [993, 552] on button "Next" at bounding box center [980, 645] width 61 height 18
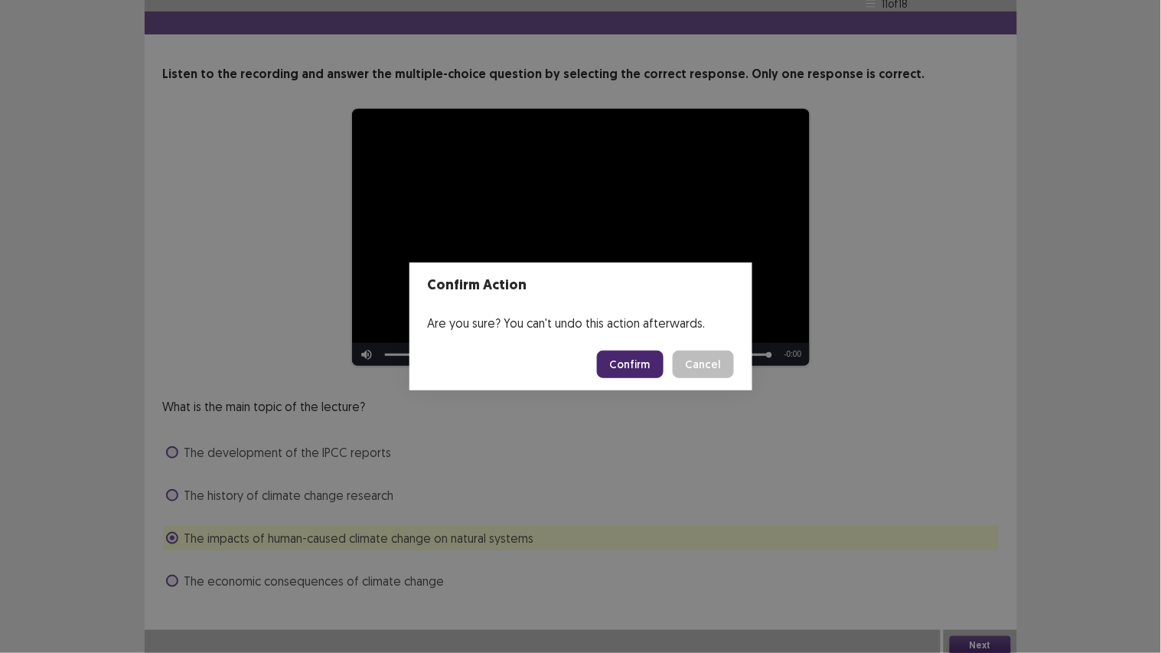
click at [643, 358] on button "Confirm" at bounding box center [630, 365] width 67 height 28
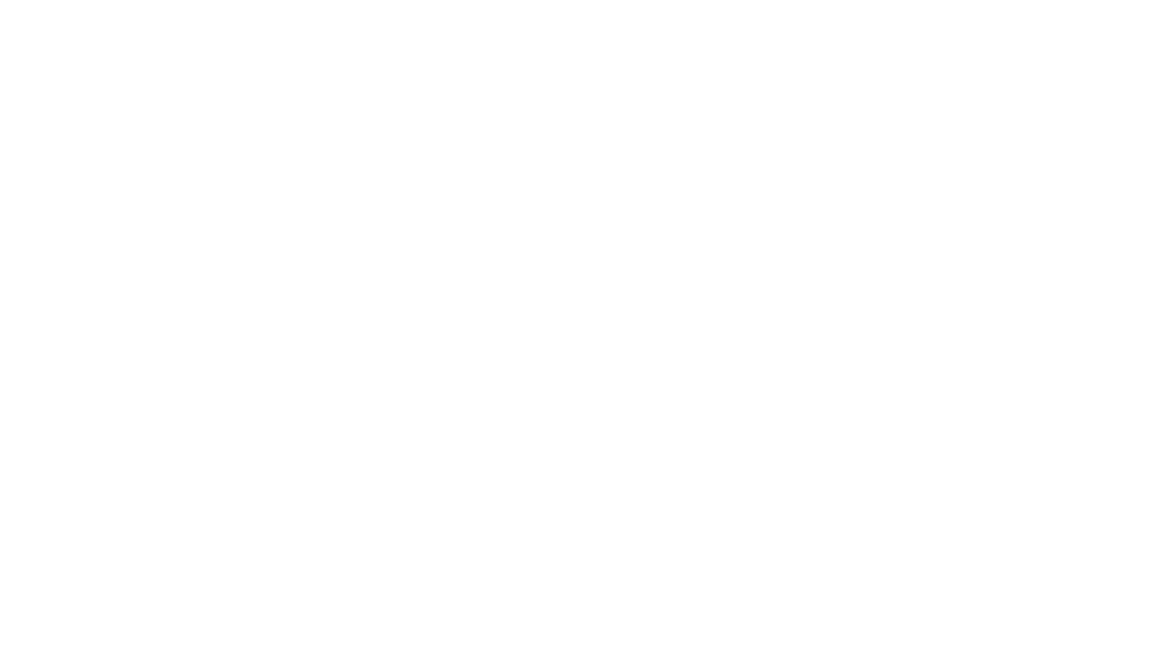
scroll to position [0, 0]
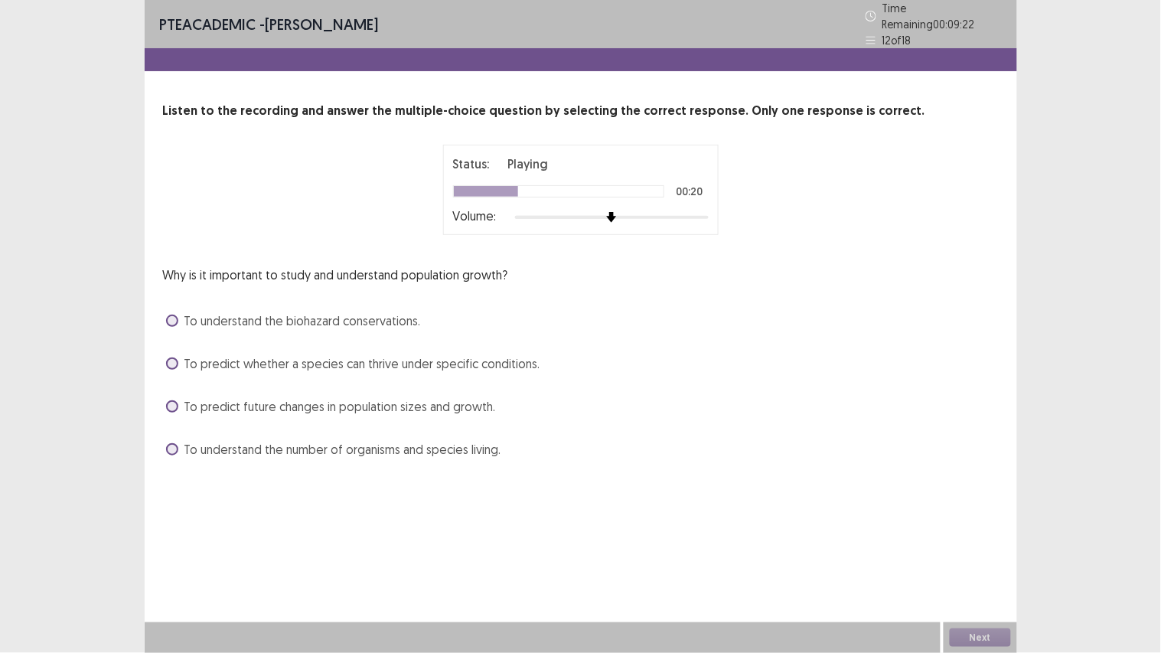
click at [398, 397] on span "To predict future changes in population sizes and growth." at bounding box center [339, 406] width 311 height 18
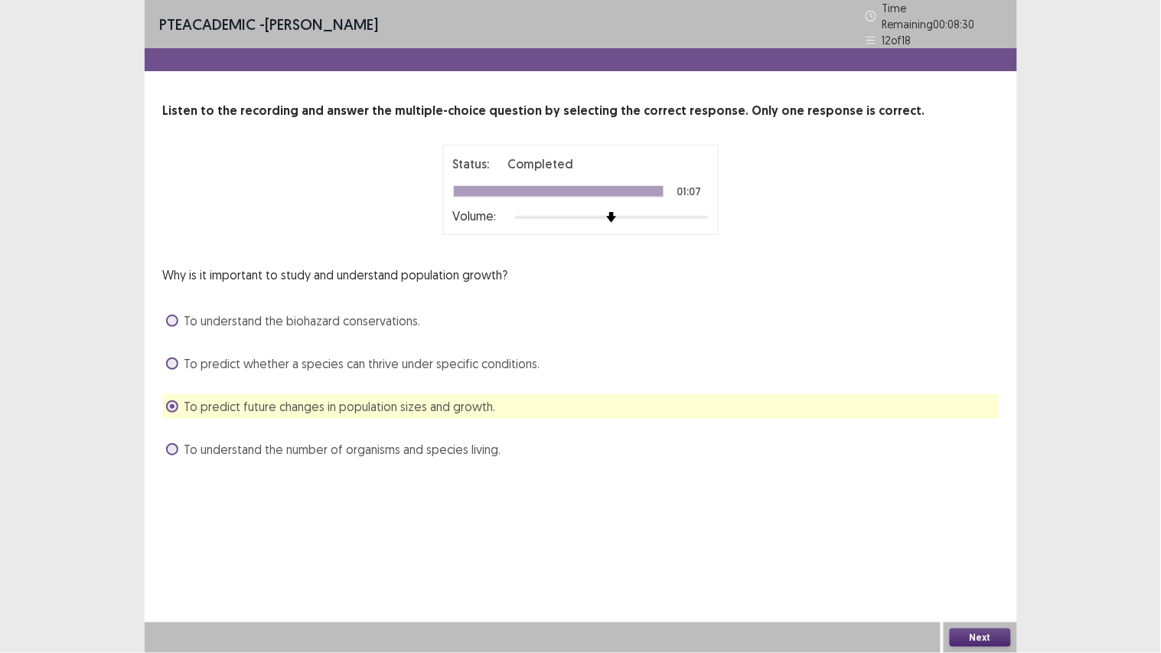
click at [991, 552] on button "Next" at bounding box center [980, 637] width 61 height 18
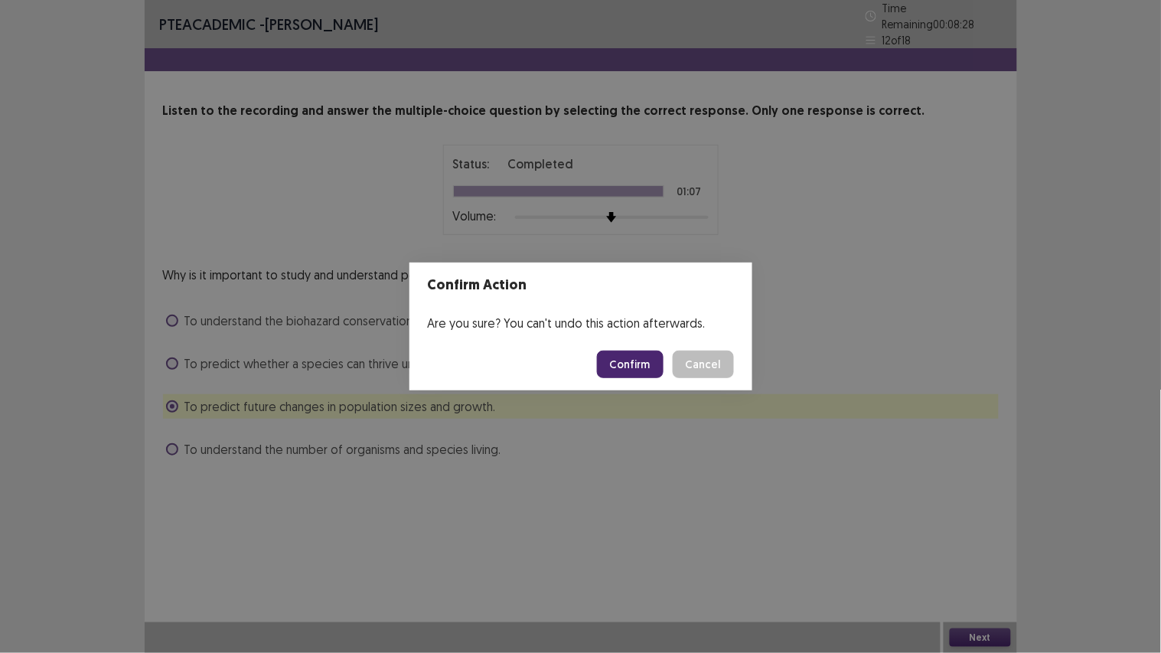
click at [647, 357] on button "Confirm" at bounding box center [630, 365] width 67 height 28
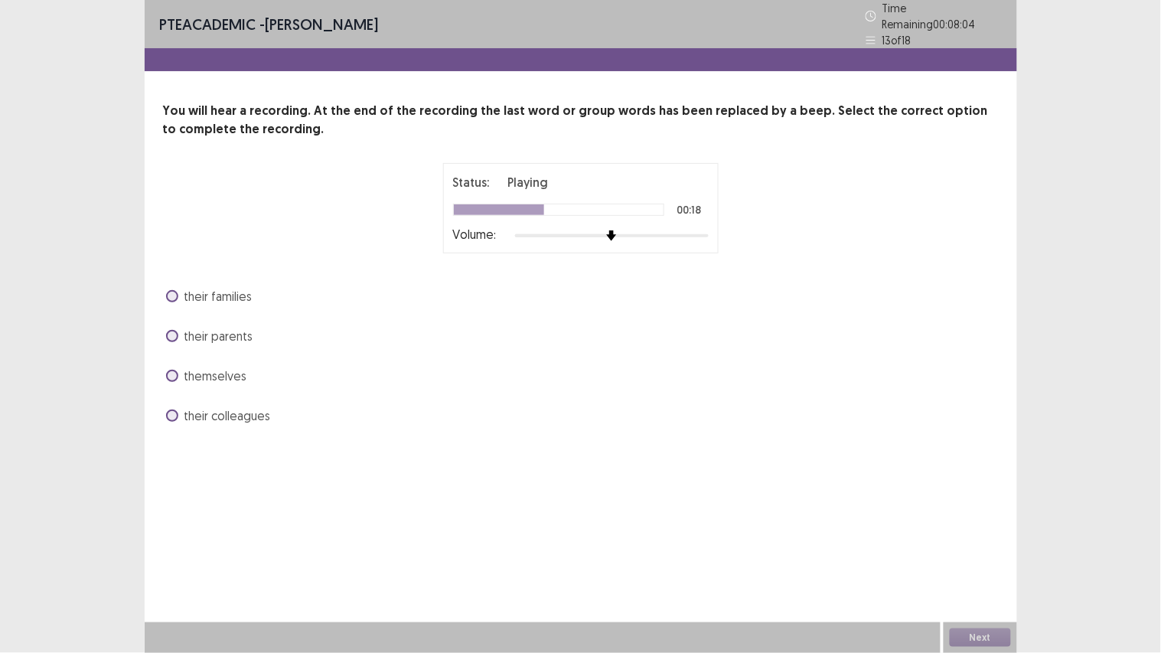
click at [197, 367] on span "themselves" at bounding box center [215, 376] width 63 height 18
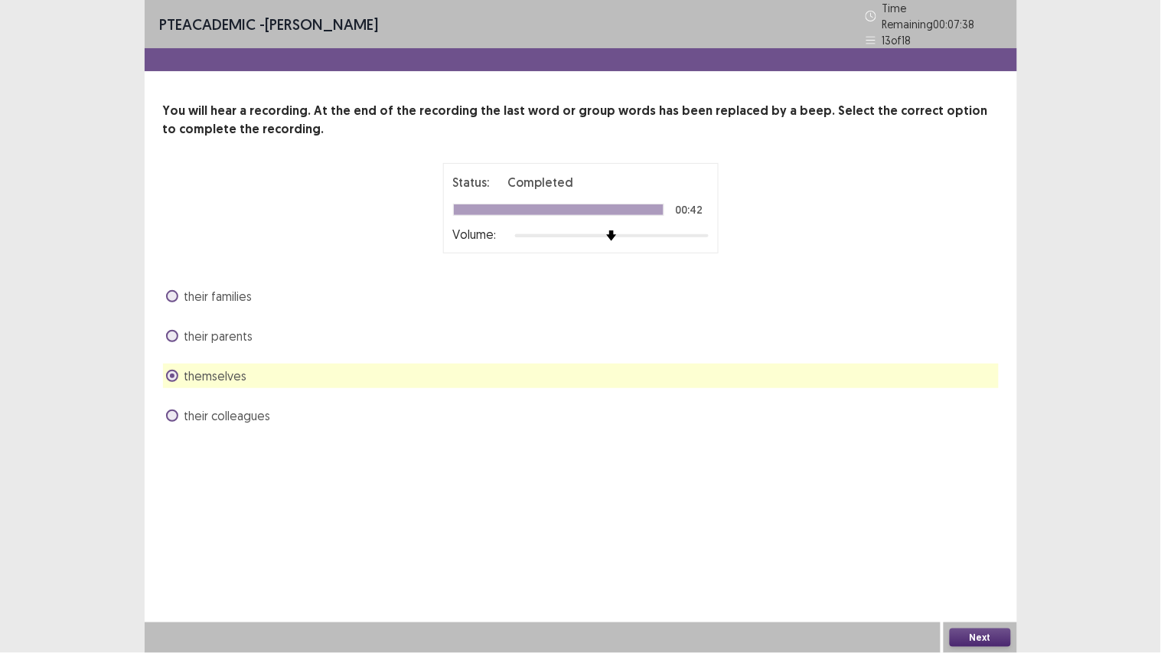
click at [993, 552] on button "Next" at bounding box center [980, 637] width 61 height 18
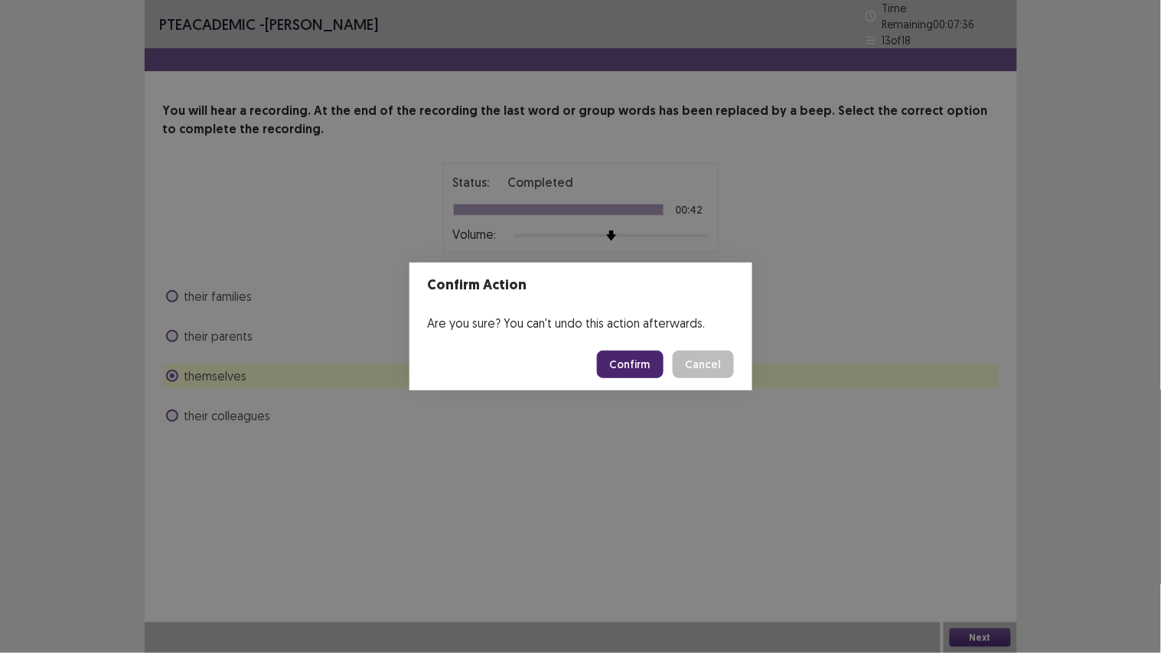
click at [617, 365] on button "Confirm" at bounding box center [630, 365] width 67 height 28
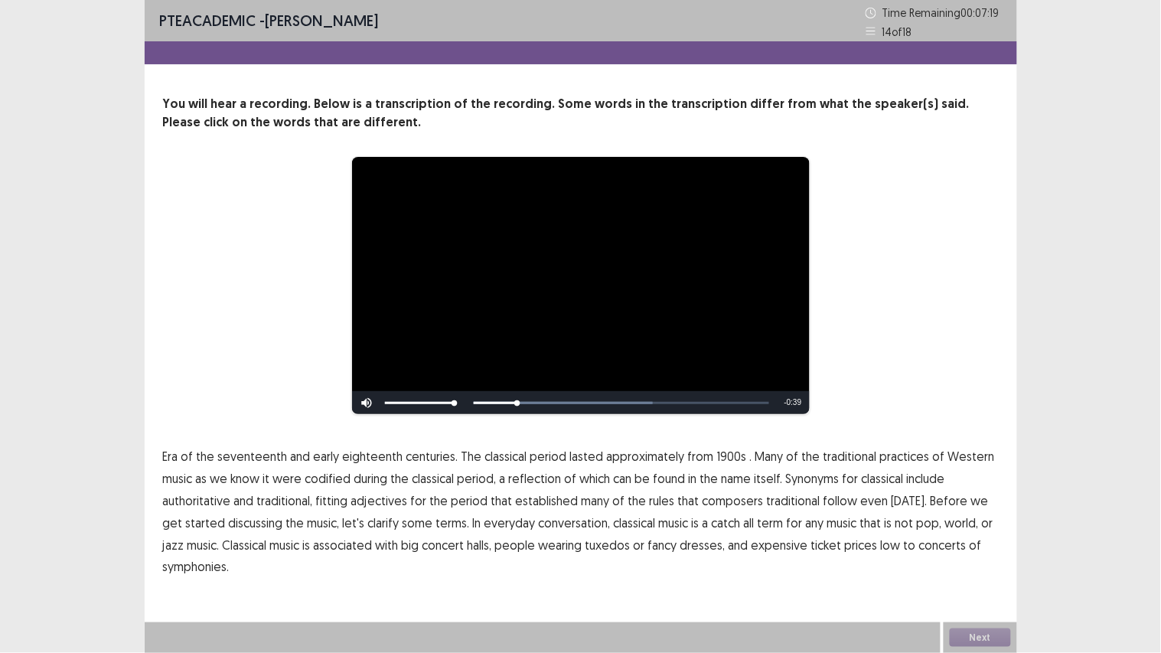
click at [723, 454] on span "1900s" at bounding box center [732, 456] width 30 height 18
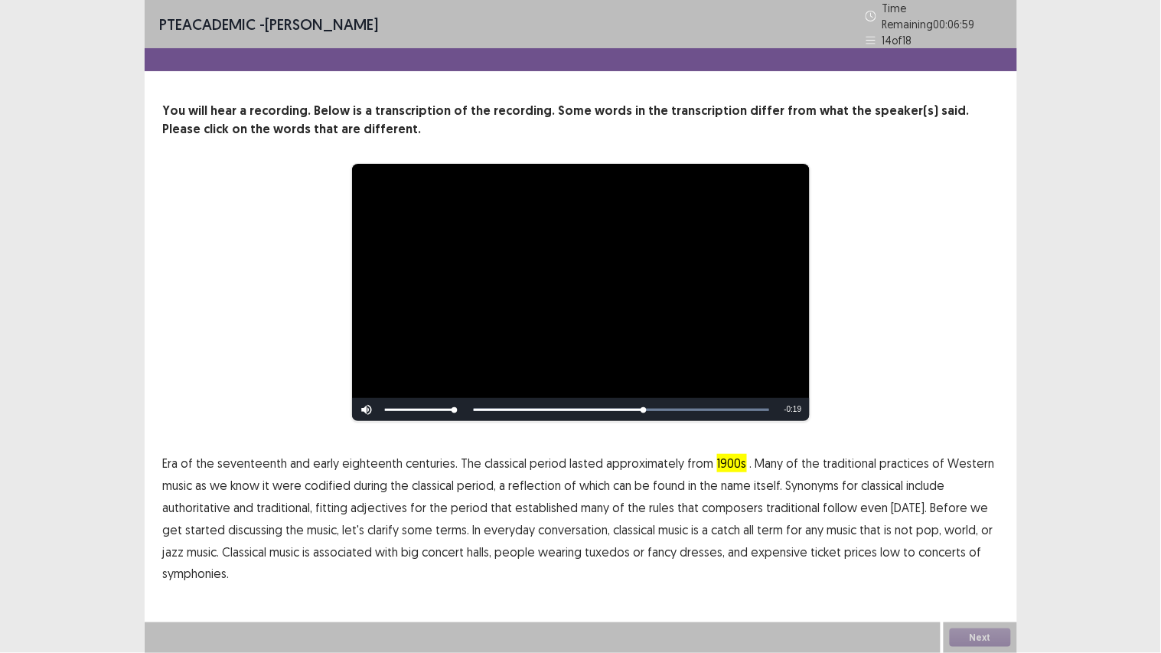
click at [777, 498] on span "traditional" at bounding box center [794, 507] width 54 height 18
click at [227, 552] on span "symphonies." at bounding box center [196, 573] width 67 height 18
click at [967, 552] on button "Next" at bounding box center [980, 637] width 61 height 18
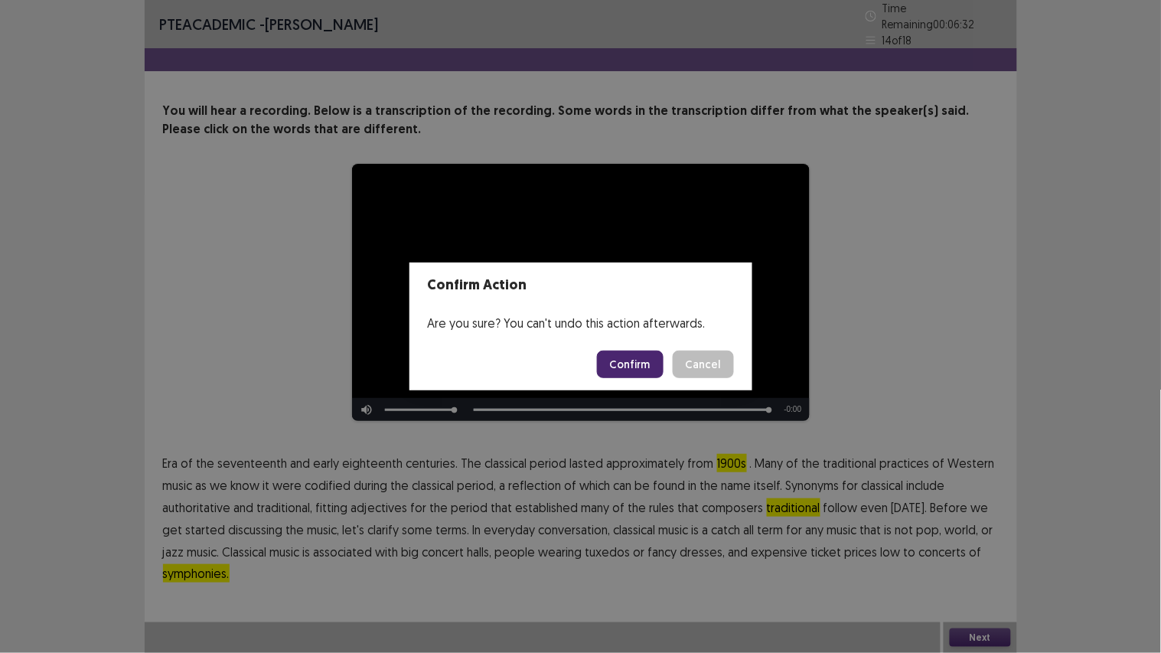
click at [632, 367] on button "Confirm" at bounding box center [630, 365] width 67 height 28
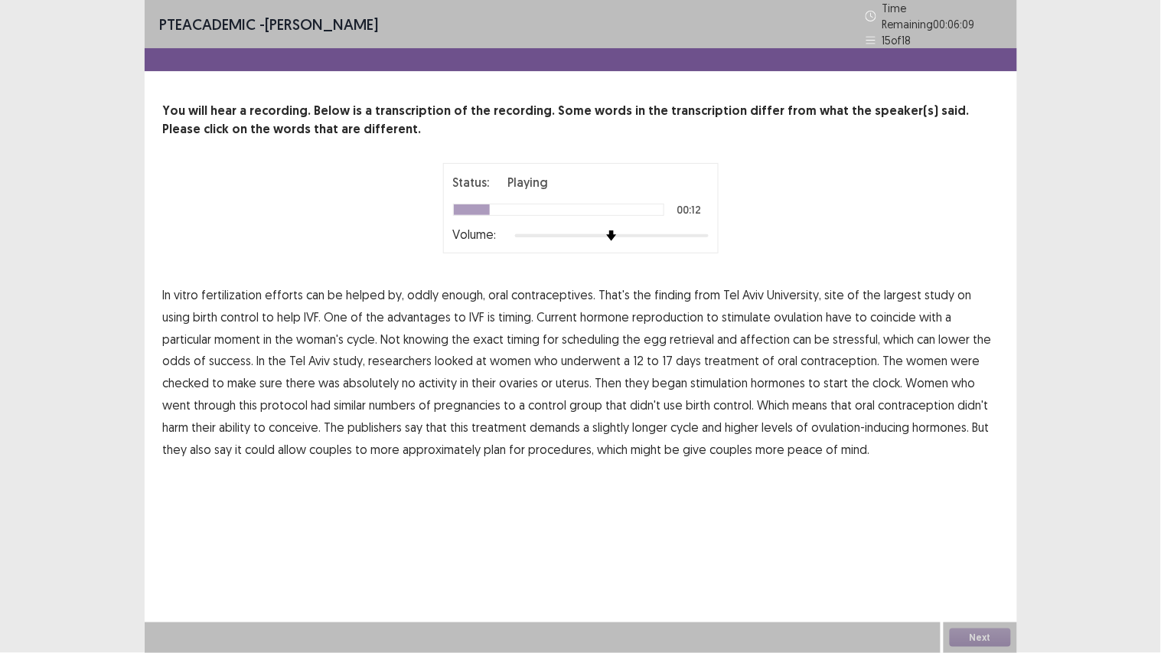
click at [388, 308] on span "advantages" at bounding box center [420, 317] width 64 height 18
click at [633, 308] on span "reproduction" at bounding box center [668, 317] width 71 height 18
click at [741, 330] on span "affection" at bounding box center [766, 339] width 50 height 18
click at [664, 406] on span "use" at bounding box center [673, 405] width 19 height 18
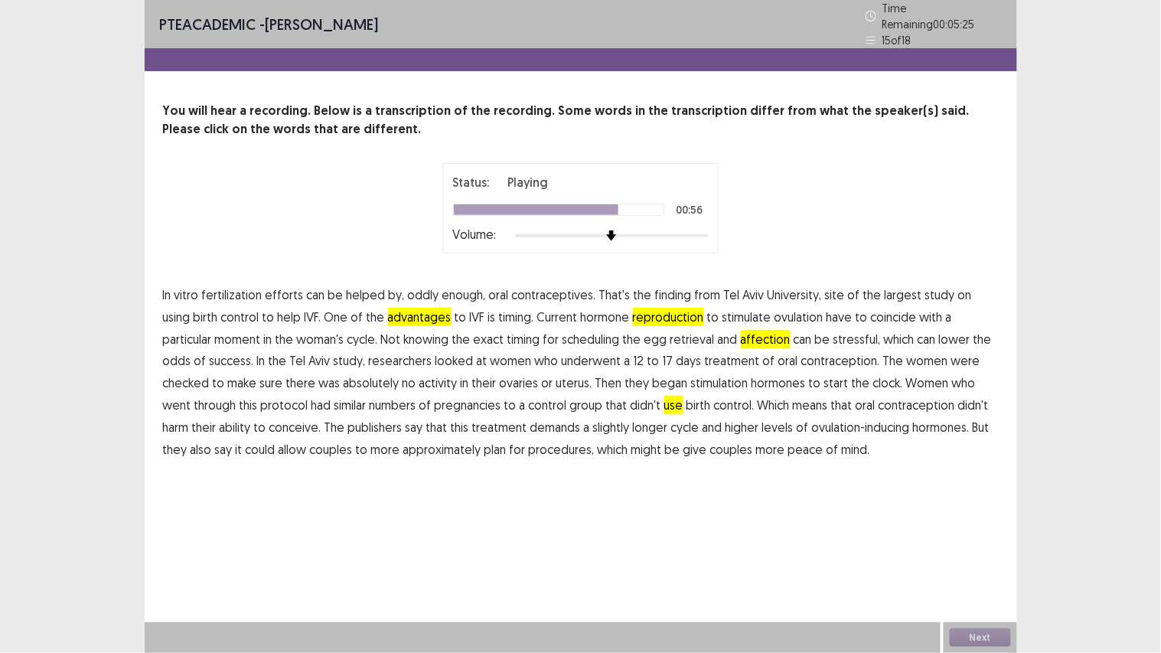
click at [664, 406] on span "use" at bounding box center [673, 405] width 19 height 18
click at [348, 418] on span "publishers" at bounding box center [375, 427] width 54 height 18
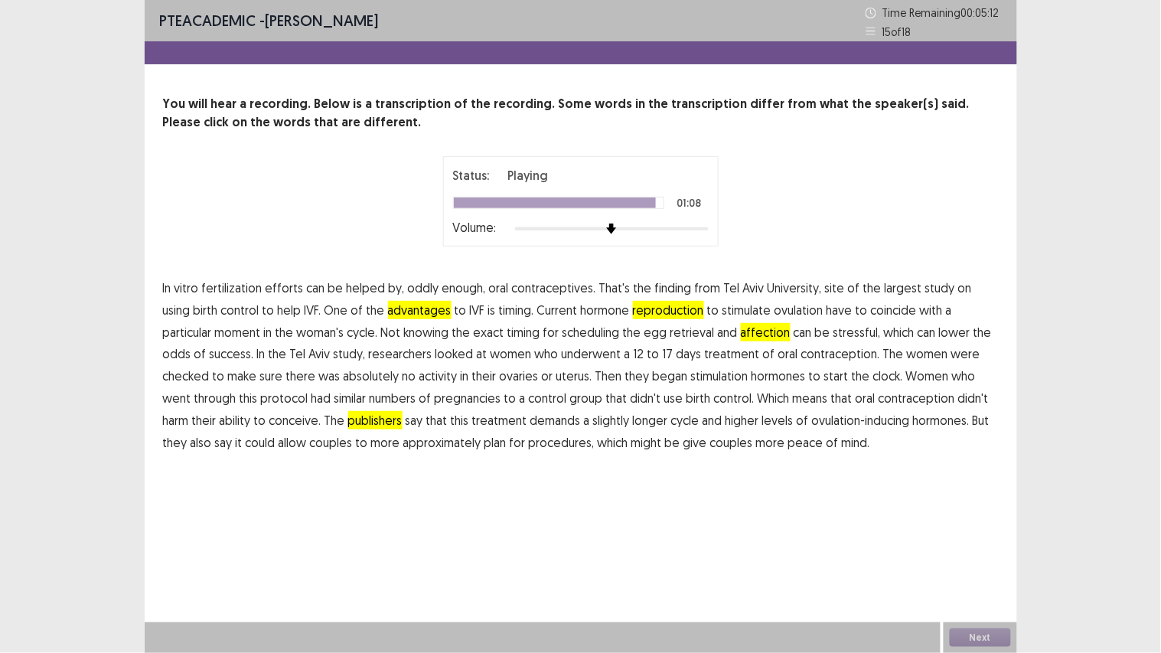
click at [403, 446] on span "approximately" at bounding box center [442, 442] width 78 height 18
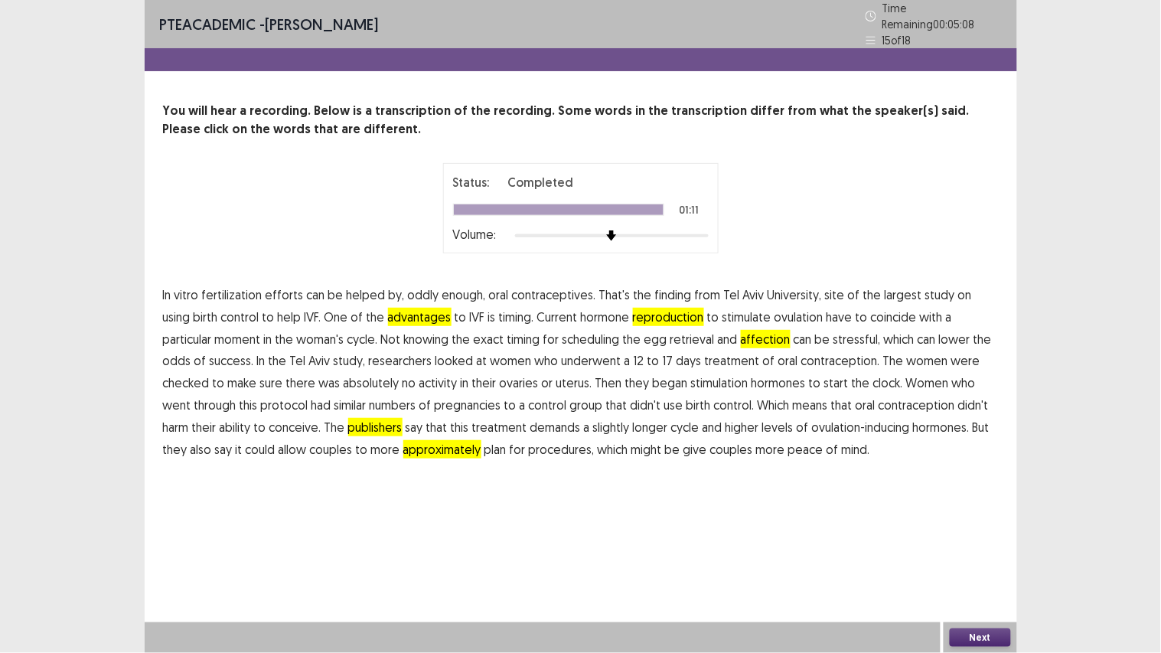
click at [987, 552] on button "Next" at bounding box center [980, 637] width 61 height 18
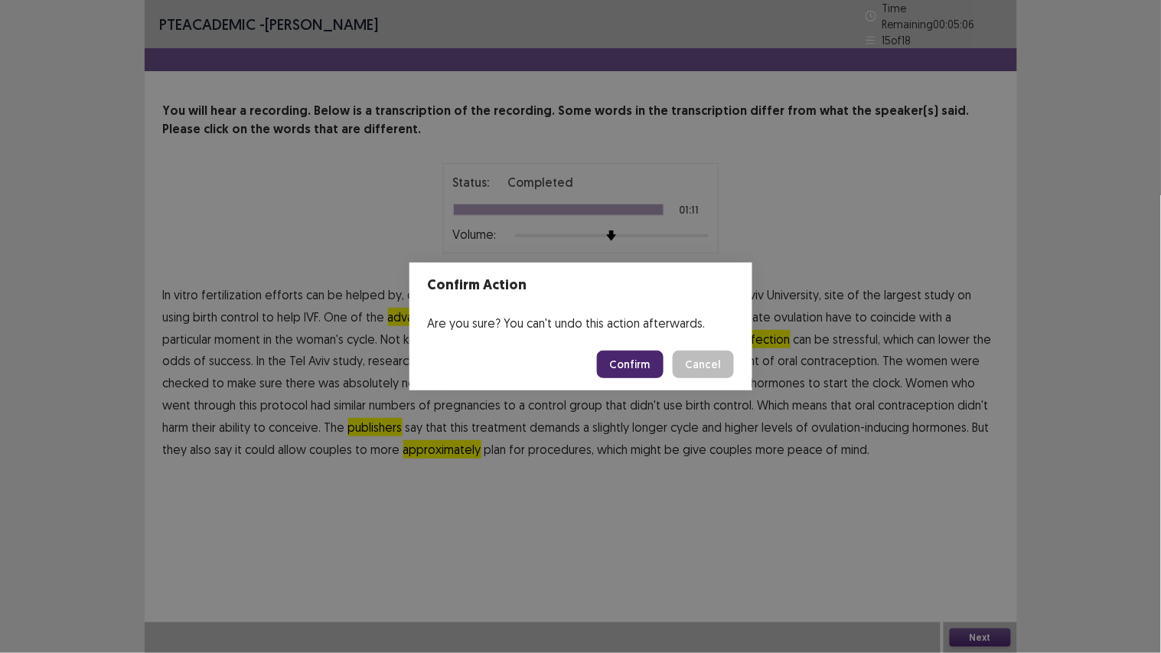
click at [620, 362] on button "Confirm" at bounding box center [630, 365] width 67 height 28
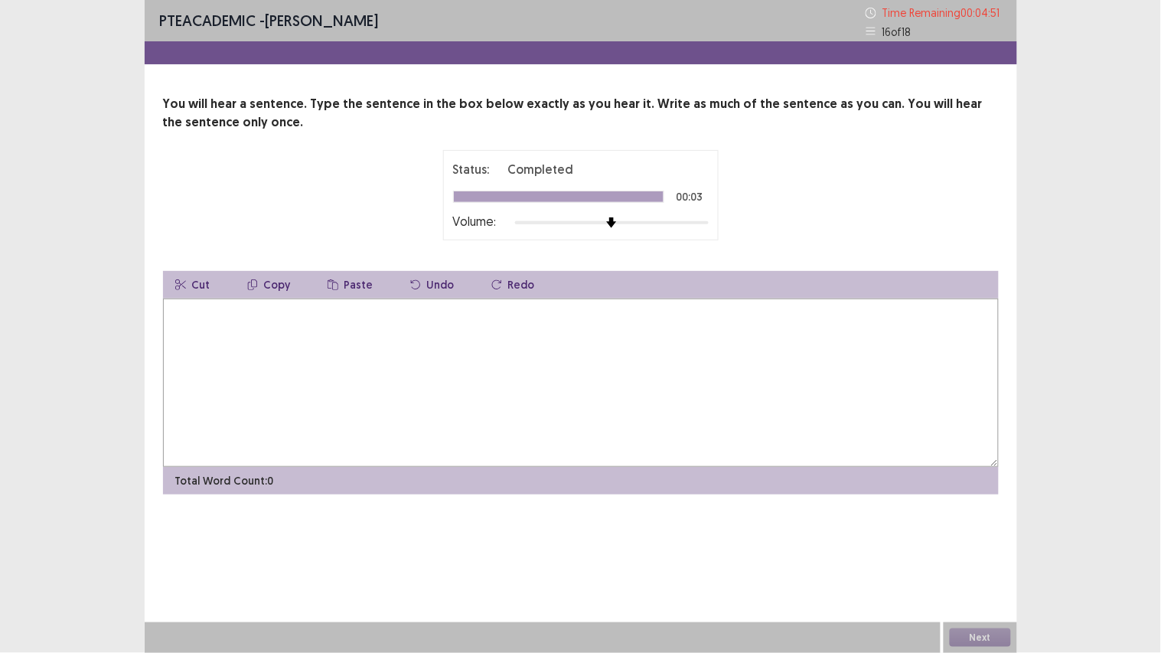
click at [579, 411] on textarea at bounding box center [581, 382] width 836 height 168
type textarea "**********"
click at [968, 552] on button "Next" at bounding box center [980, 637] width 61 height 18
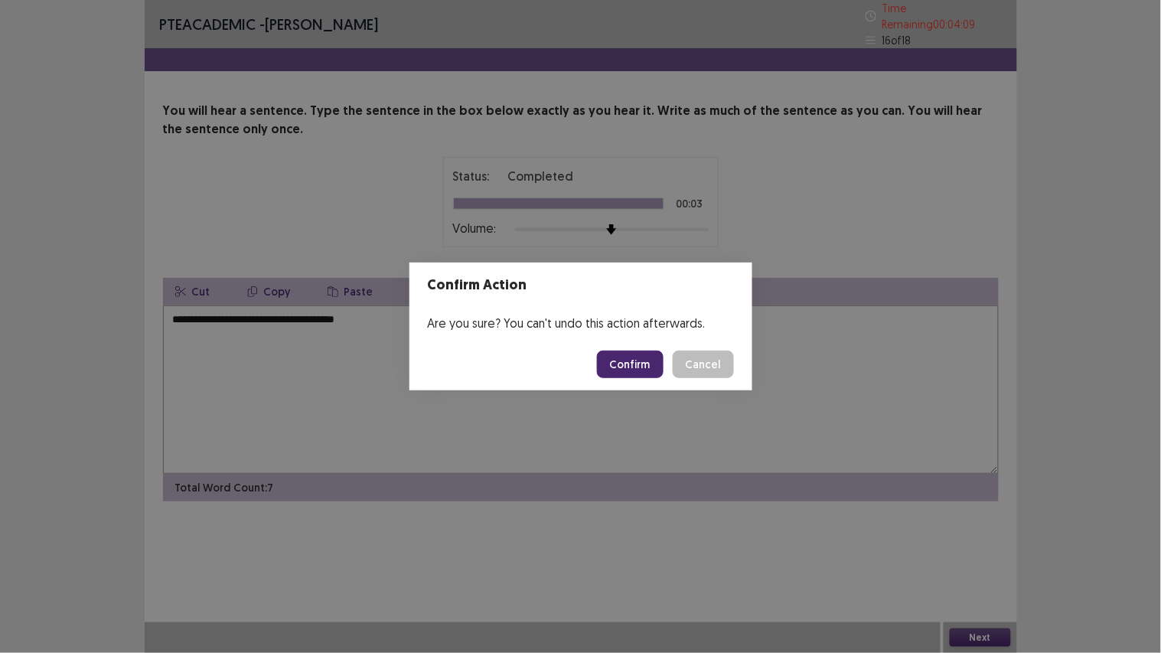
click at [638, 364] on button "Confirm" at bounding box center [630, 365] width 67 height 28
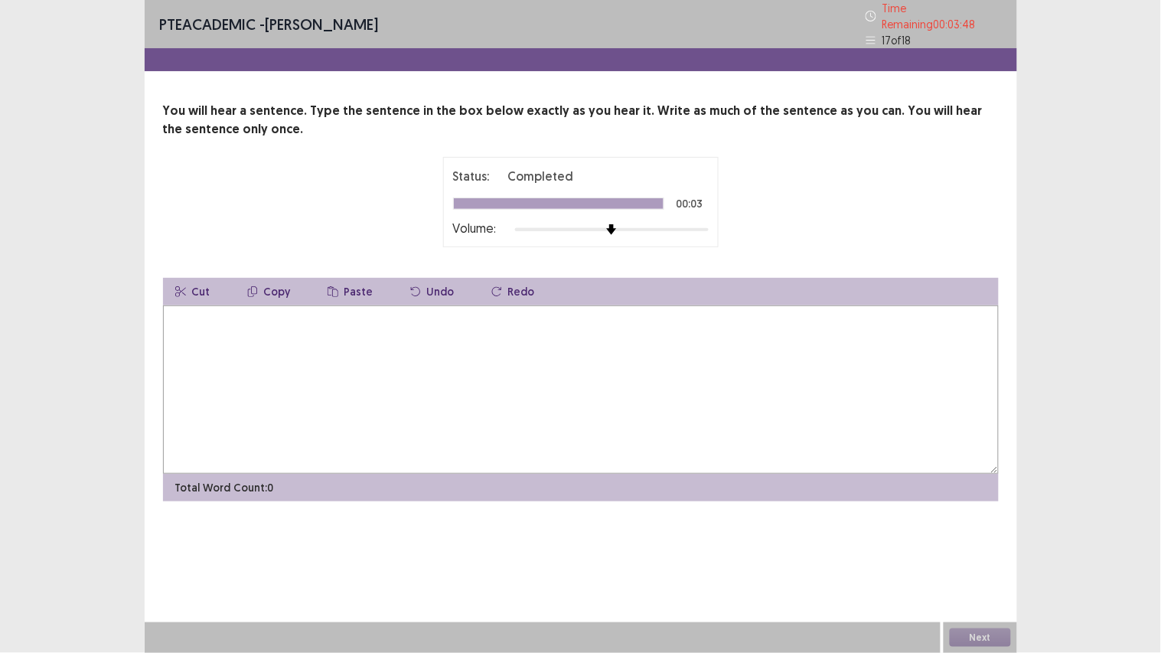
click at [611, 395] on textarea at bounding box center [581, 389] width 836 height 168
type textarea "**********"
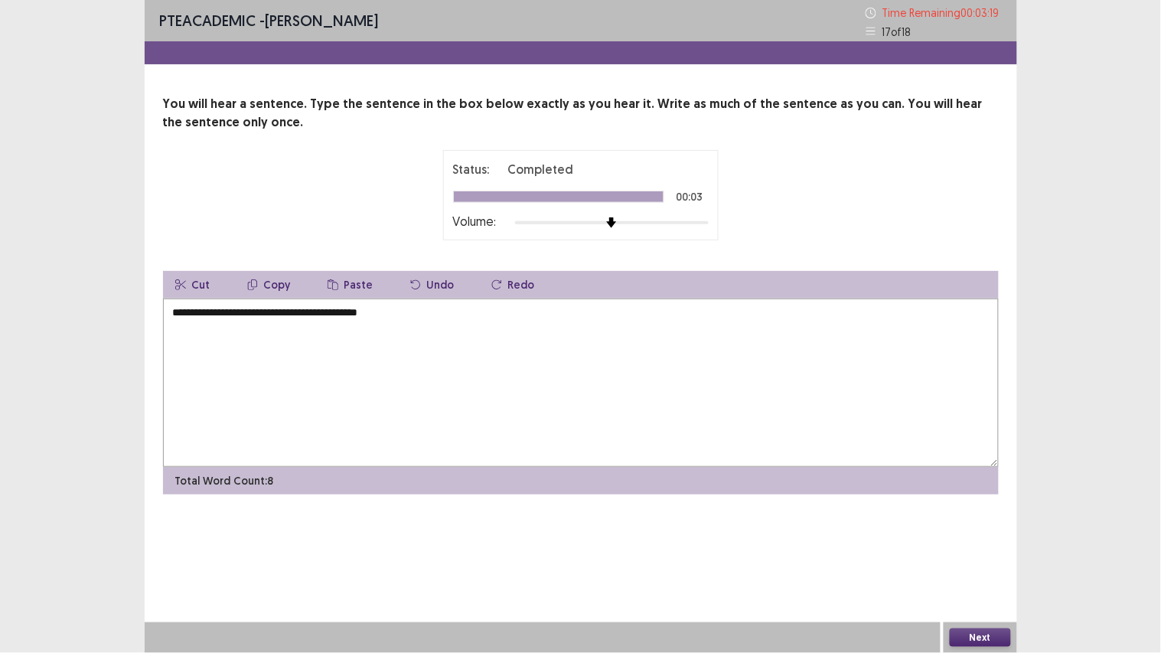
click at [987, 552] on button "Next" at bounding box center [980, 637] width 61 height 18
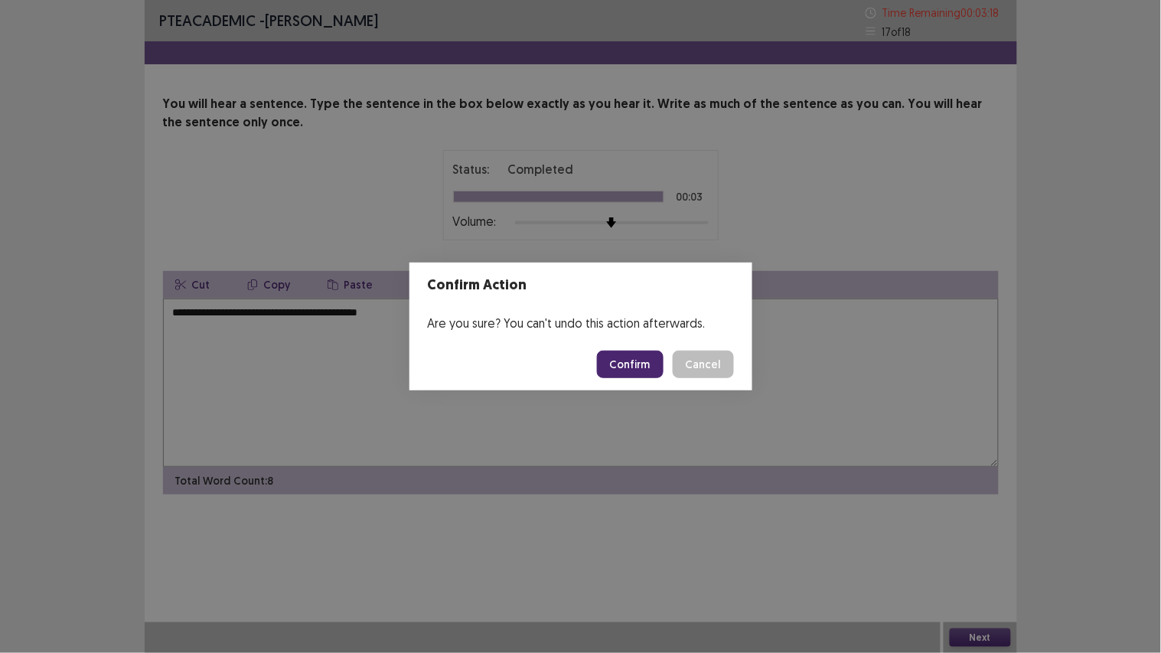
click at [652, 358] on button "Confirm" at bounding box center [630, 365] width 67 height 28
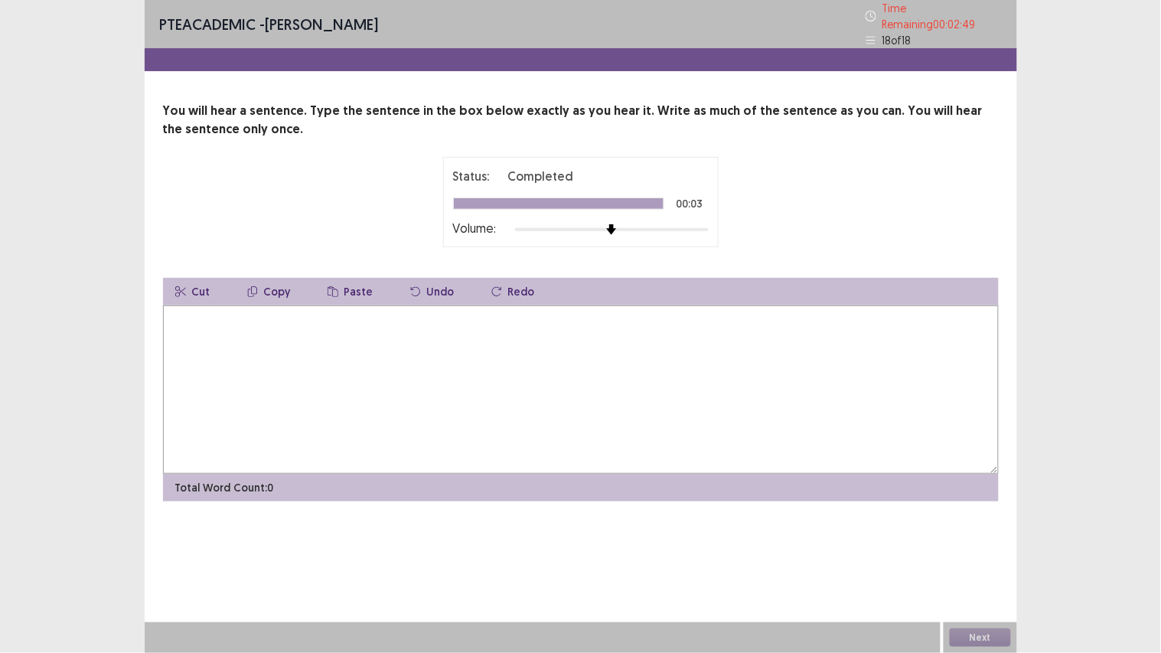
click at [640, 404] on textarea at bounding box center [581, 389] width 836 height 168
click at [328, 314] on textarea "**********" at bounding box center [581, 389] width 836 height 168
click at [361, 316] on textarea "**********" at bounding box center [581, 389] width 836 height 168
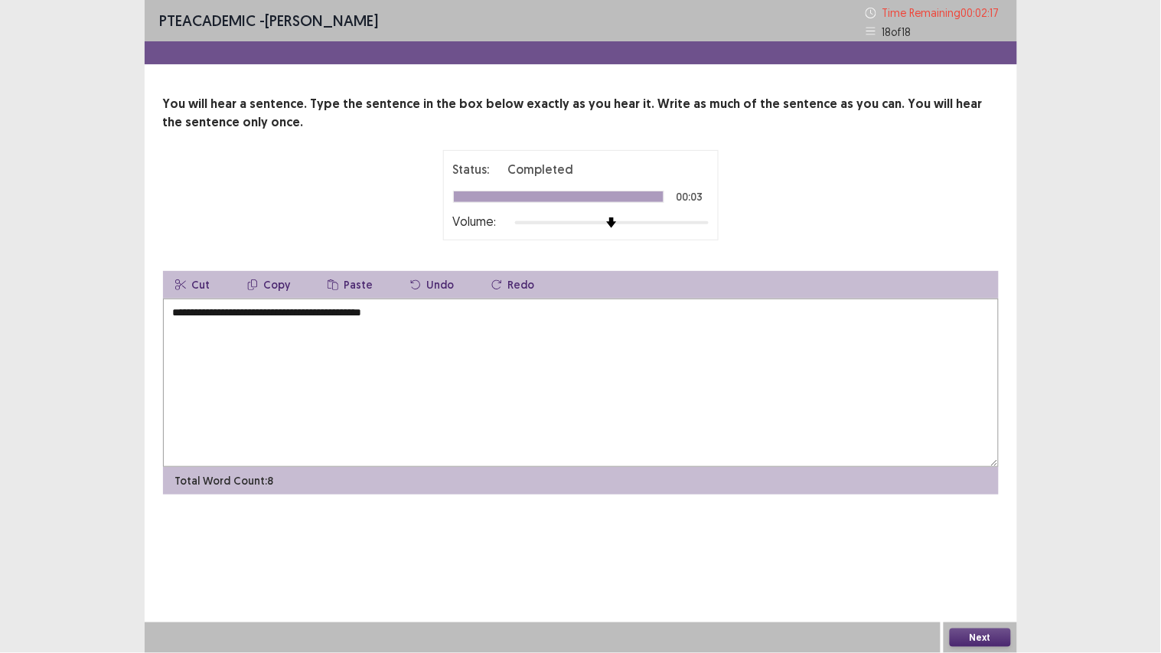
click at [372, 342] on textarea "**********" at bounding box center [581, 382] width 836 height 168
click at [454, 338] on textarea "**********" at bounding box center [581, 382] width 836 height 168
type textarea "**********"
click at [970, 552] on button "Next" at bounding box center [980, 637] width 61 height 18
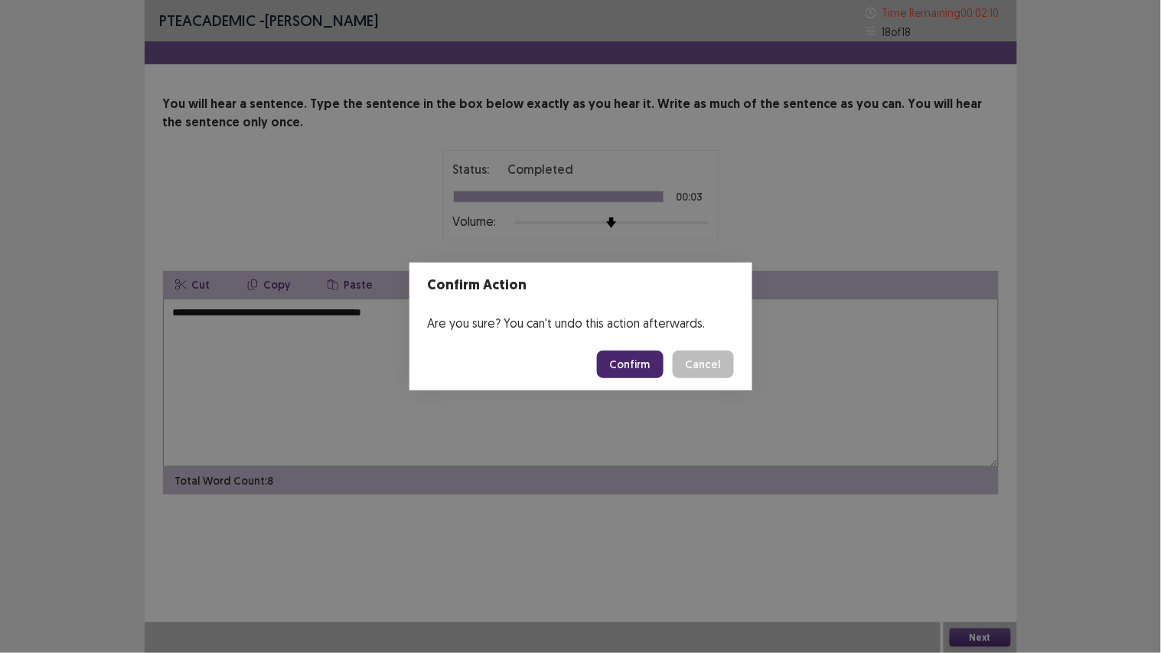
click at [641, 370] on button "Confirm" at bounding box center [630, 365] width 67 height 28
